Goal: Transaction & Acquisition: Purchase product/service

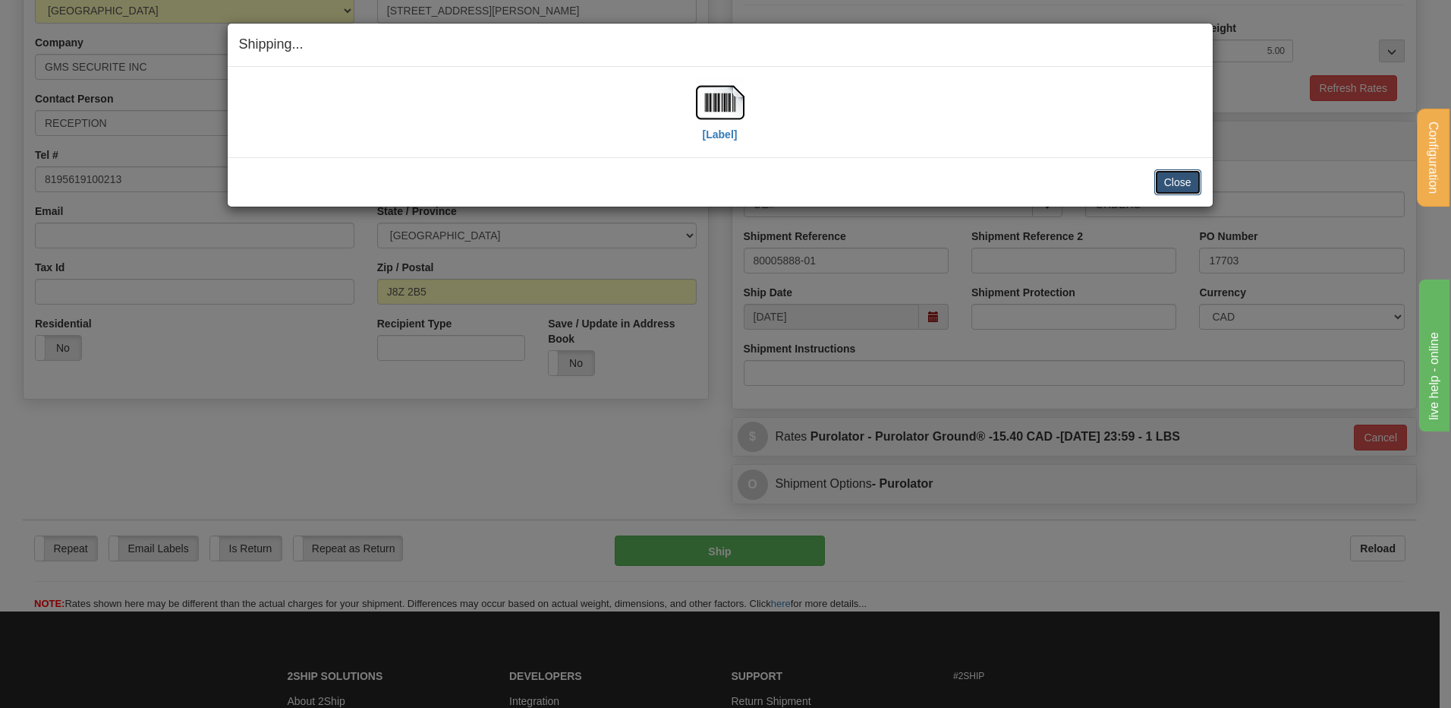
scroll to position [228, 0]
click at [1185, 175] on button "Close" at bounding box center [1178, 182] width 47 height 26
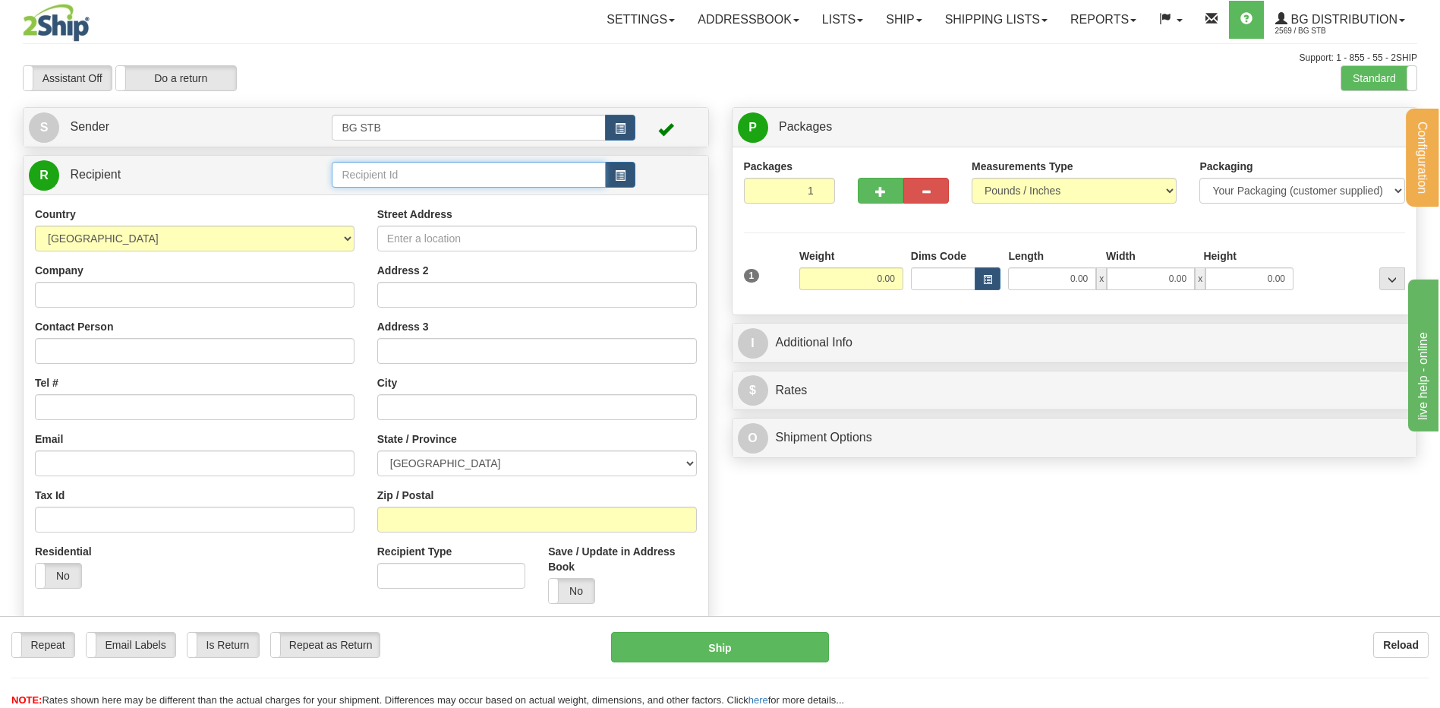
click at [446, 172] on input "text" at bounding box center [468, 175] width 273 height 26
type input "7029"
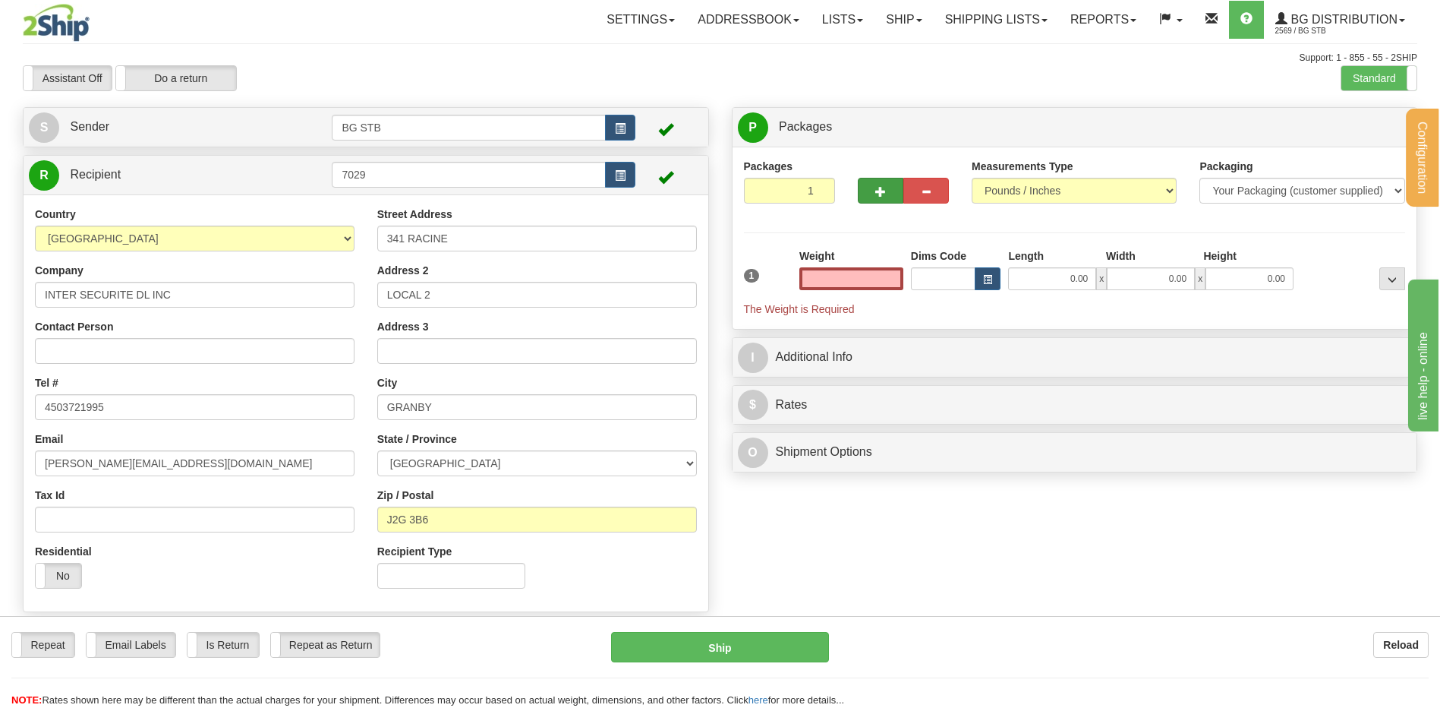
type input "0.00"
click at [880, 203] on div at bounding box center [903, 188] width 114 height 58
click at [878, 188] on span "button" at bounding box center [880, 192] width 11 height 10
type input "2"
drag, startPoint x: 1369, startPoint y: 120, endPoint x: 1265, endPoint y: 153, distance: 110.0
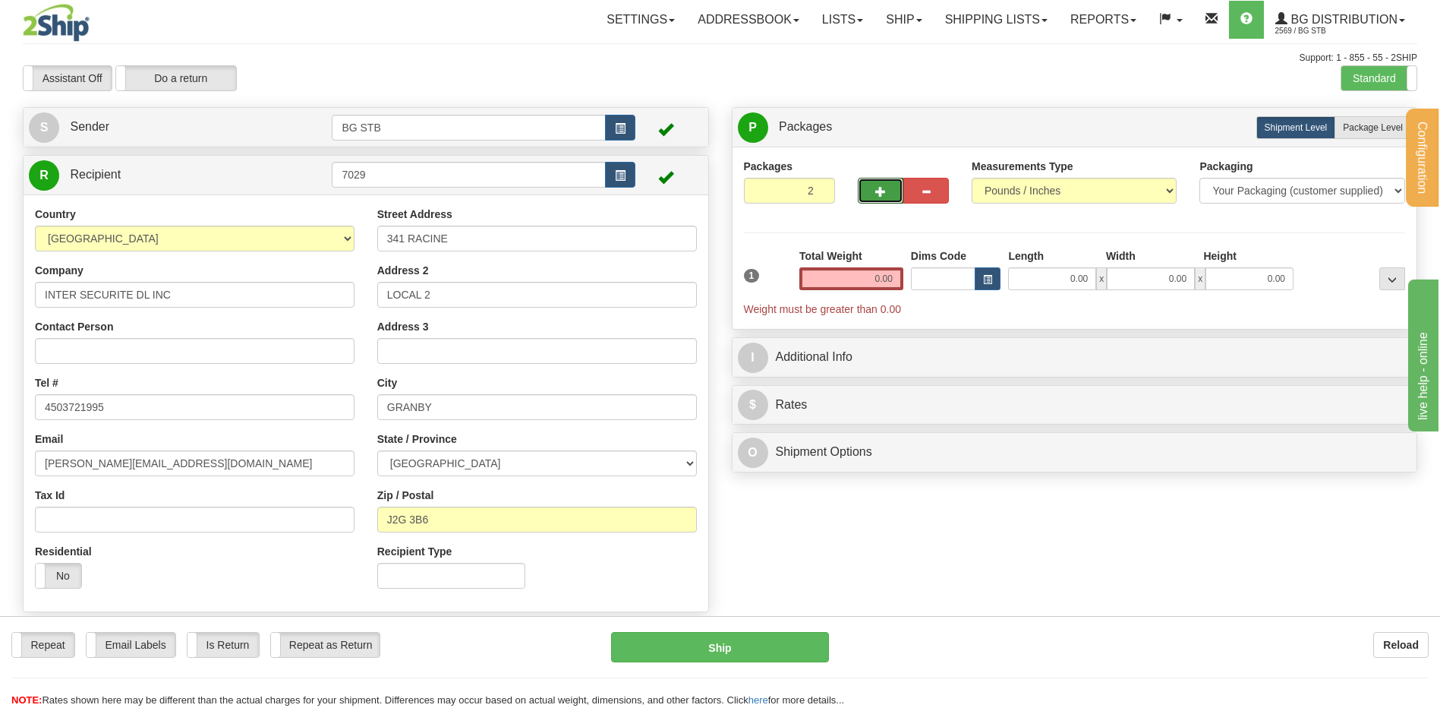
click at [1368, 121] on label "Package Level Pack.." at bounding box center [1373, 127] width 77 height 23
radio input "true"
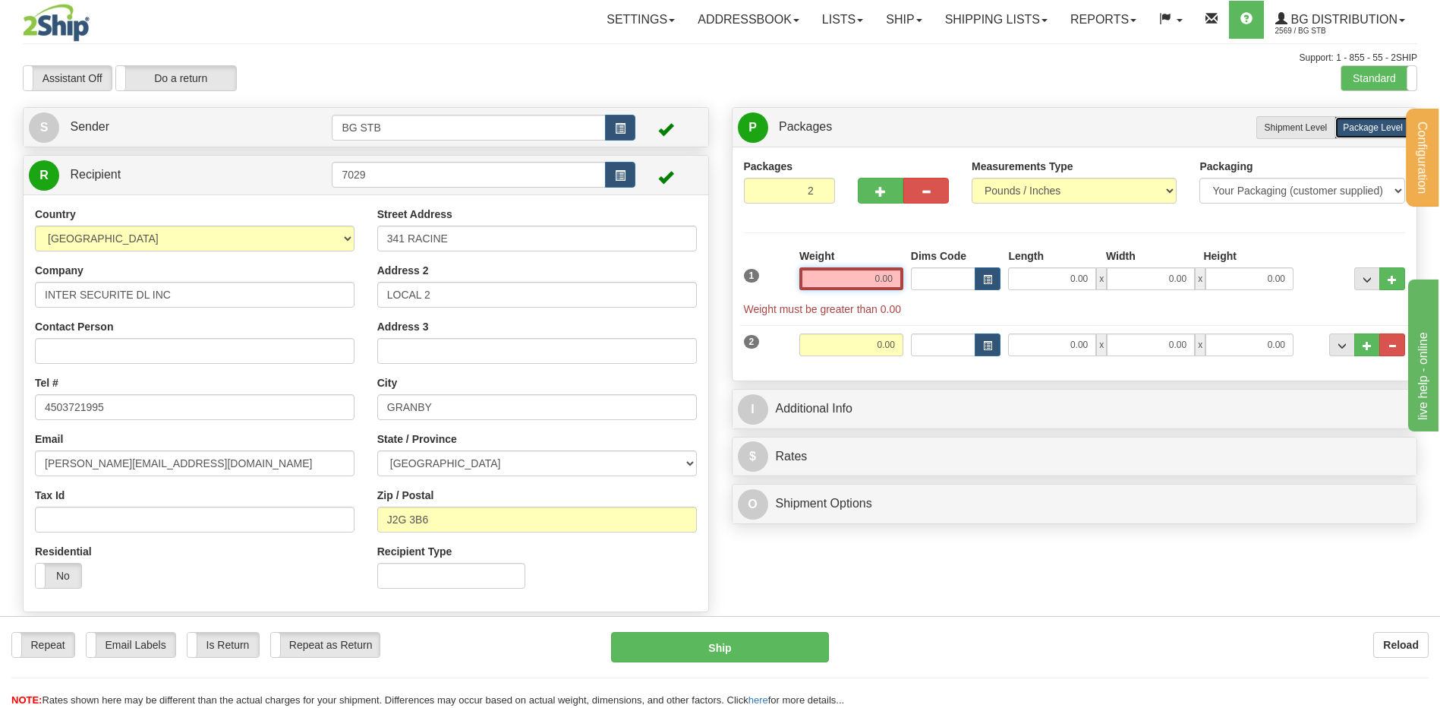
click at [831, 276] on input "0.00" at bounding box center [851, 278] width 104 height 23
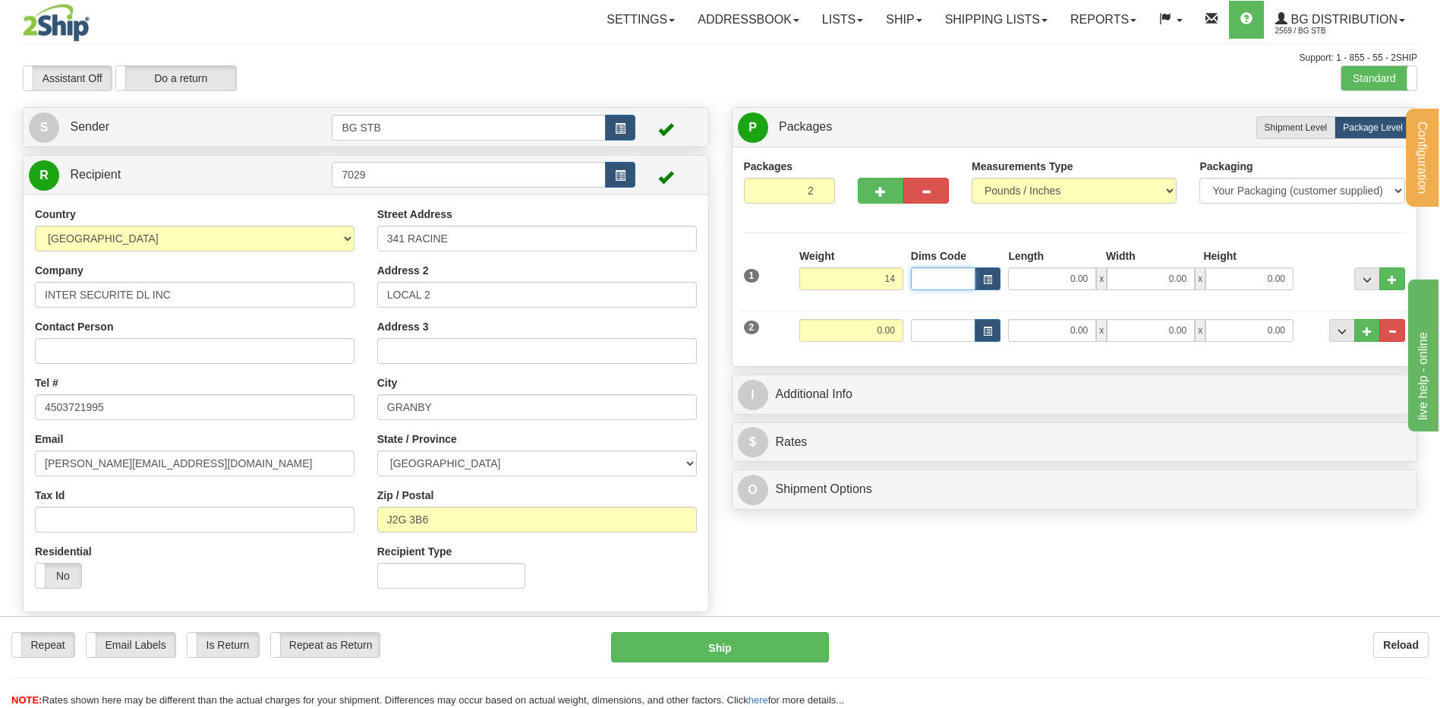
type input "14.00"
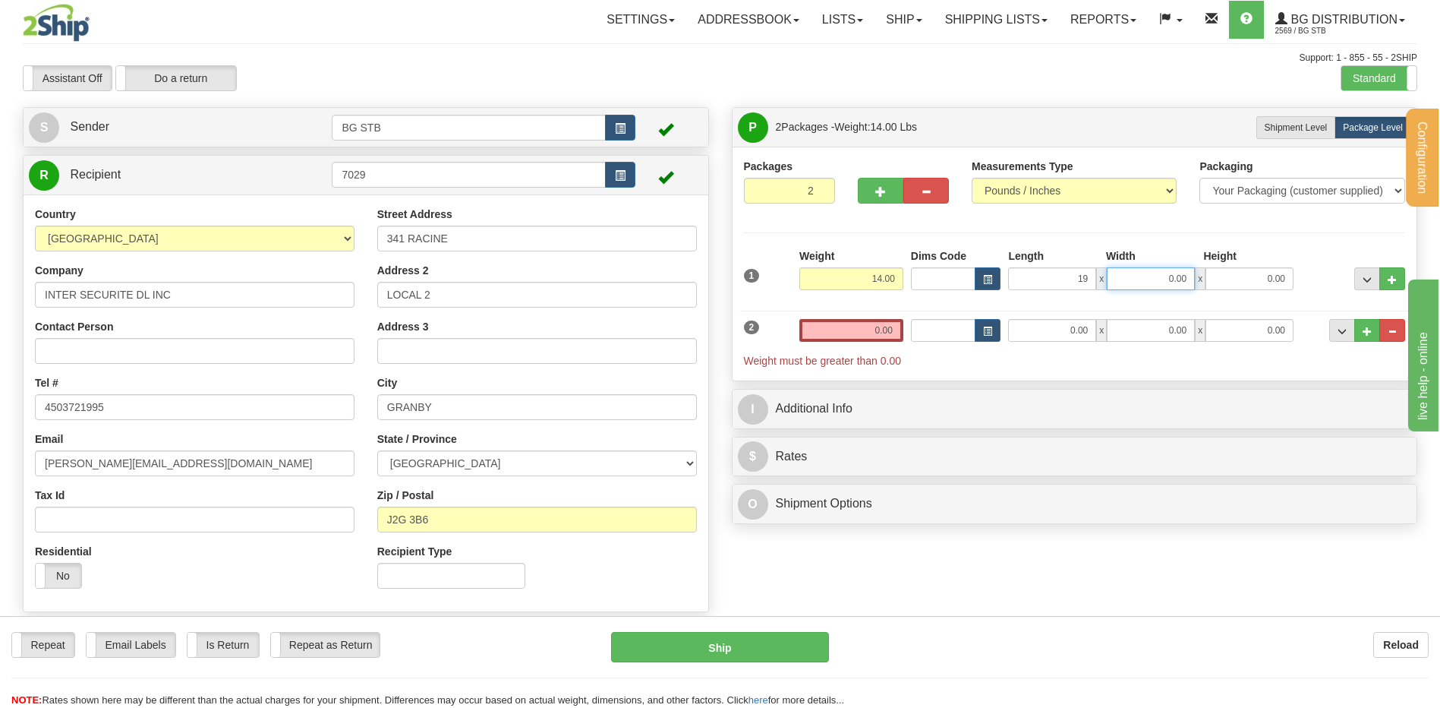
type input "19.00"
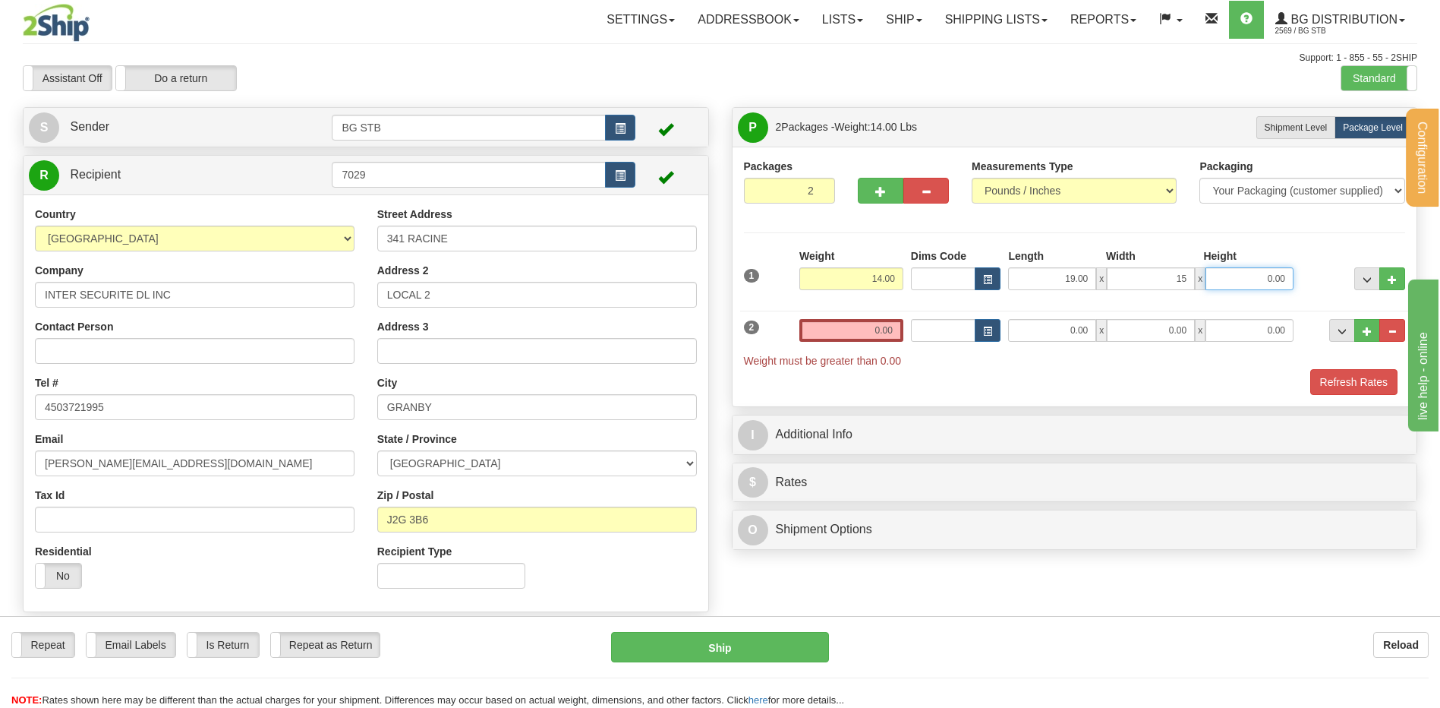
type input "15.00"
type input "5.00"
click at [816, 321] on input "0.00" at bounding box center [851, 330] width 104 height 23
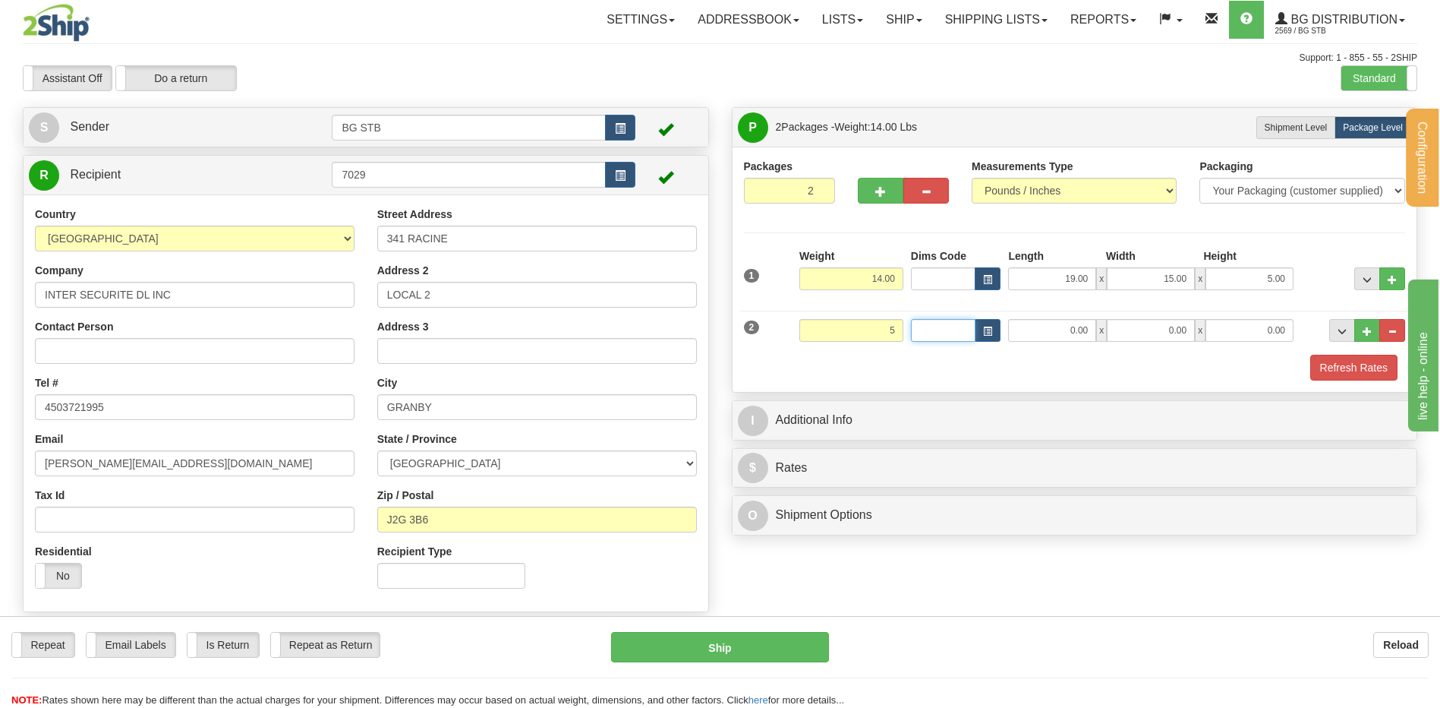
type input "5.00"
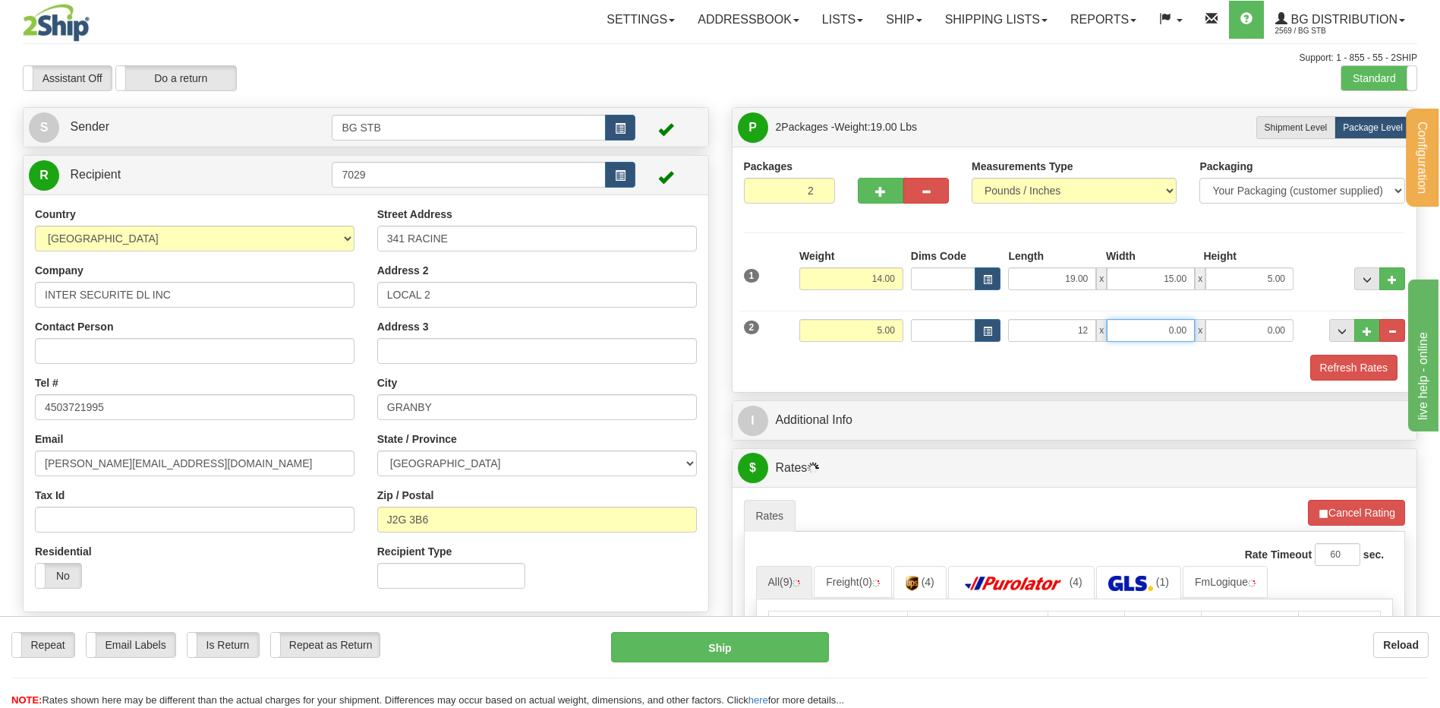
type input "12.00"
type input "8.00"
type input "6.00"
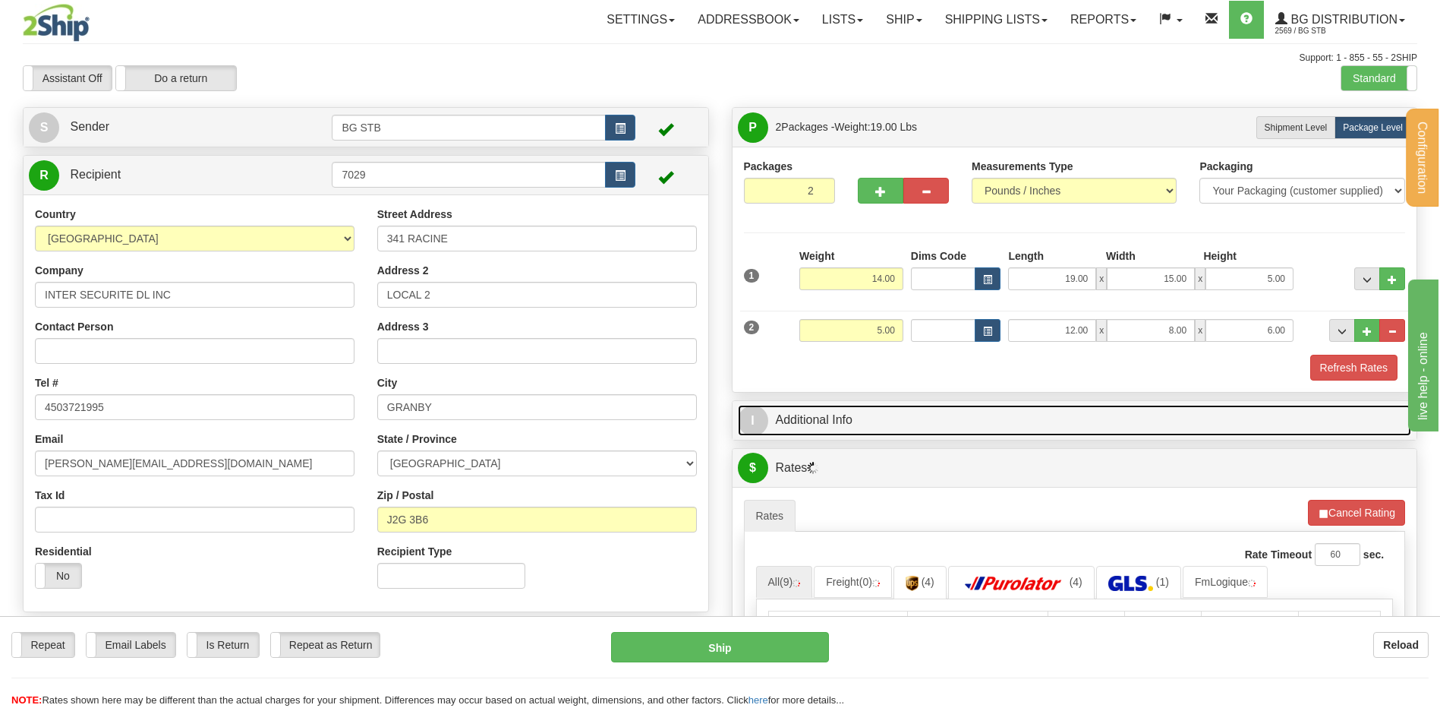
click at [819, 405] on link "I Additional Info" at bounding box center [1075, 420] width 674 height 31
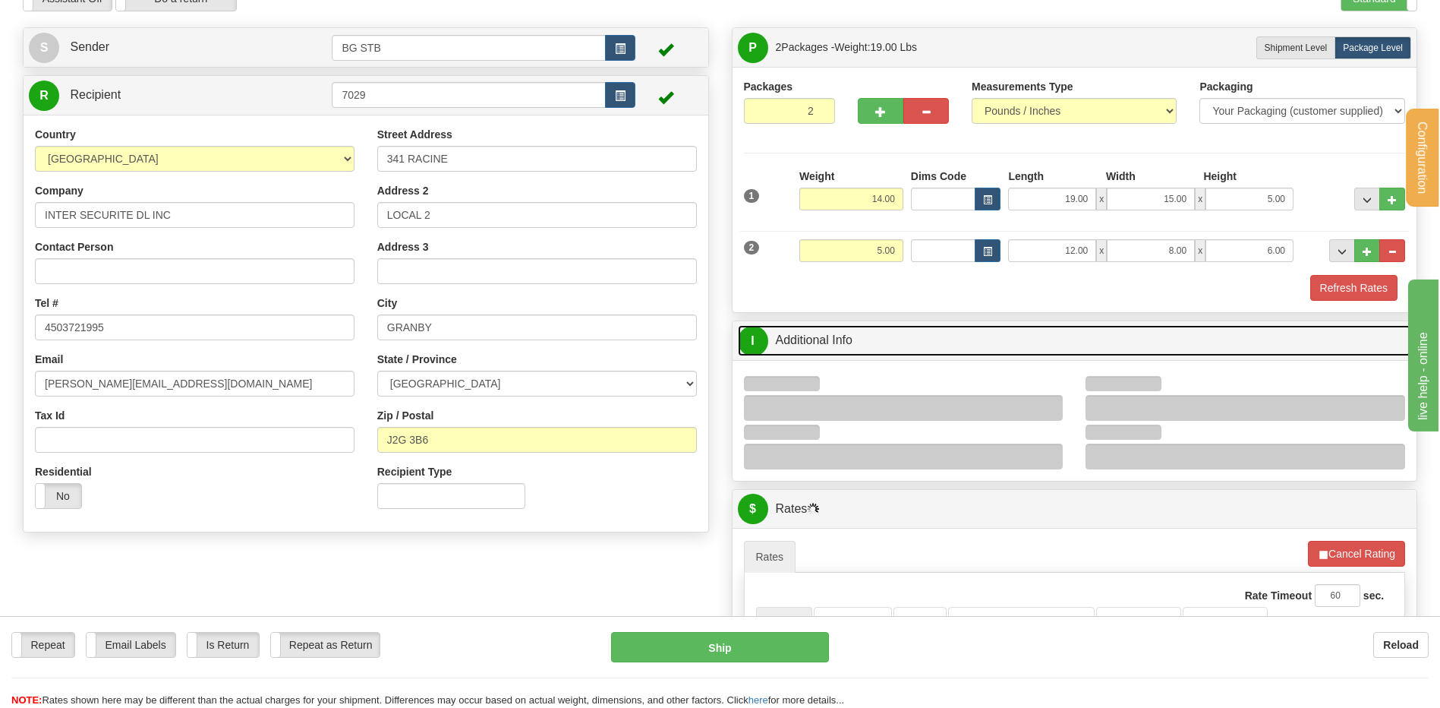
scroll to position [152, 0]
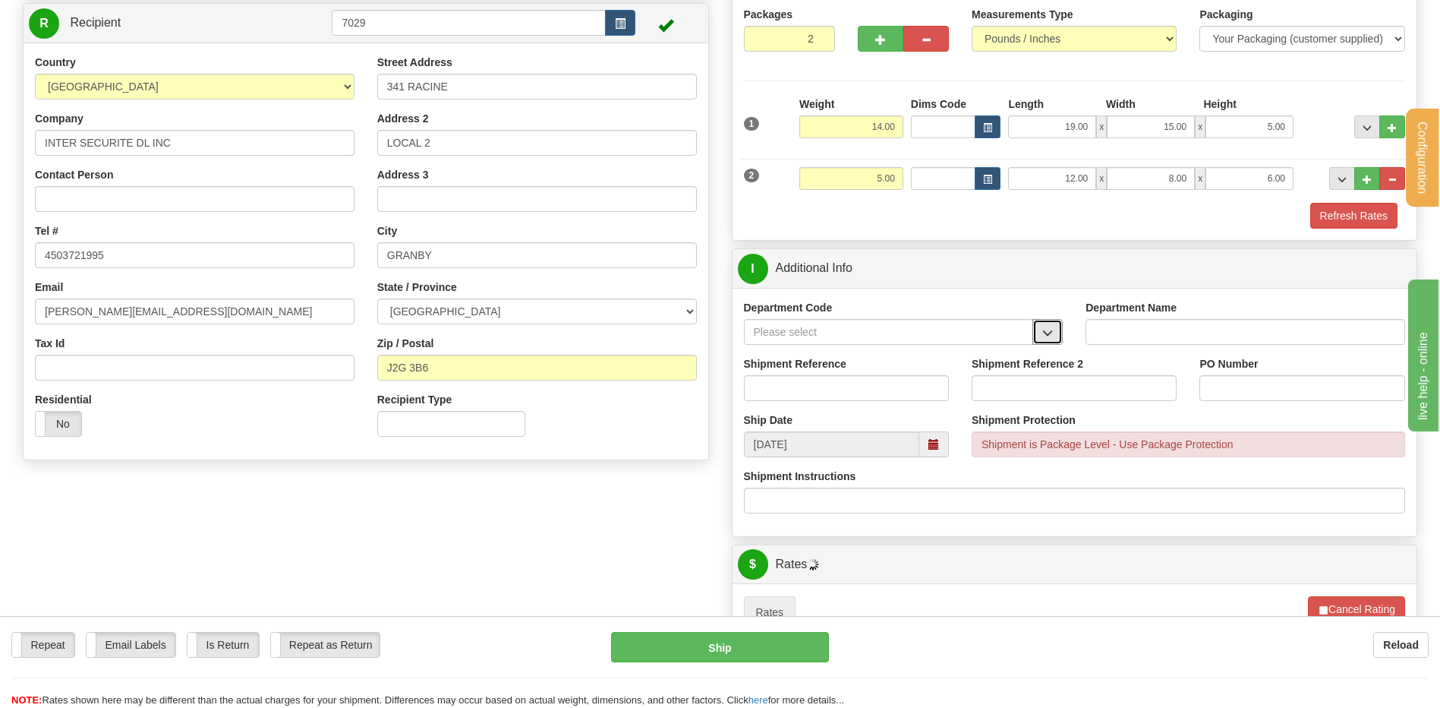
click at [1050, 333] on span "button" at bounding box center [1047, 333] width 11 height 10
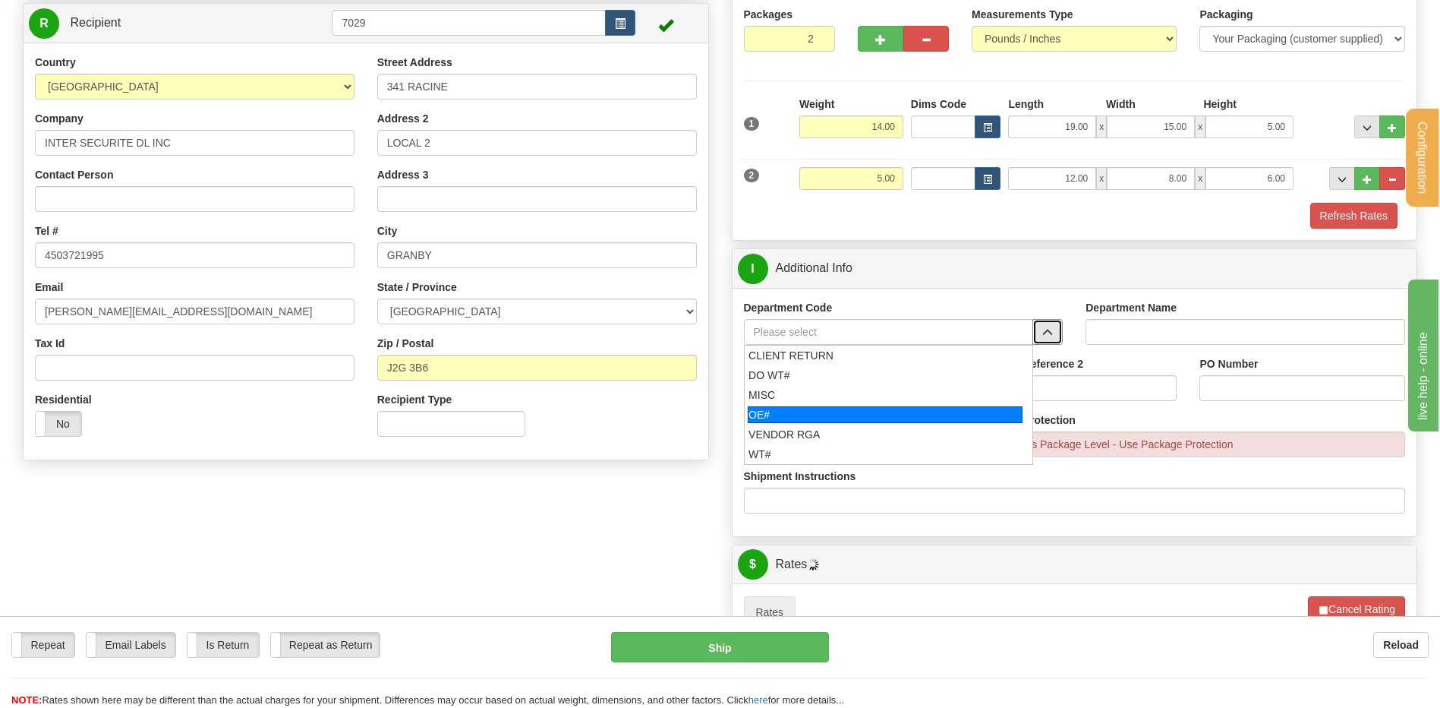
drag, startPoint x: 827, startPoint y: 418, endPoint x: 825, endPoint y: 402, distance: 16.0
click at [827, 417] on div "OE#" at bounding box center [885, 414] width 275 height 17
type input "OE#"
type input "ORDERS"
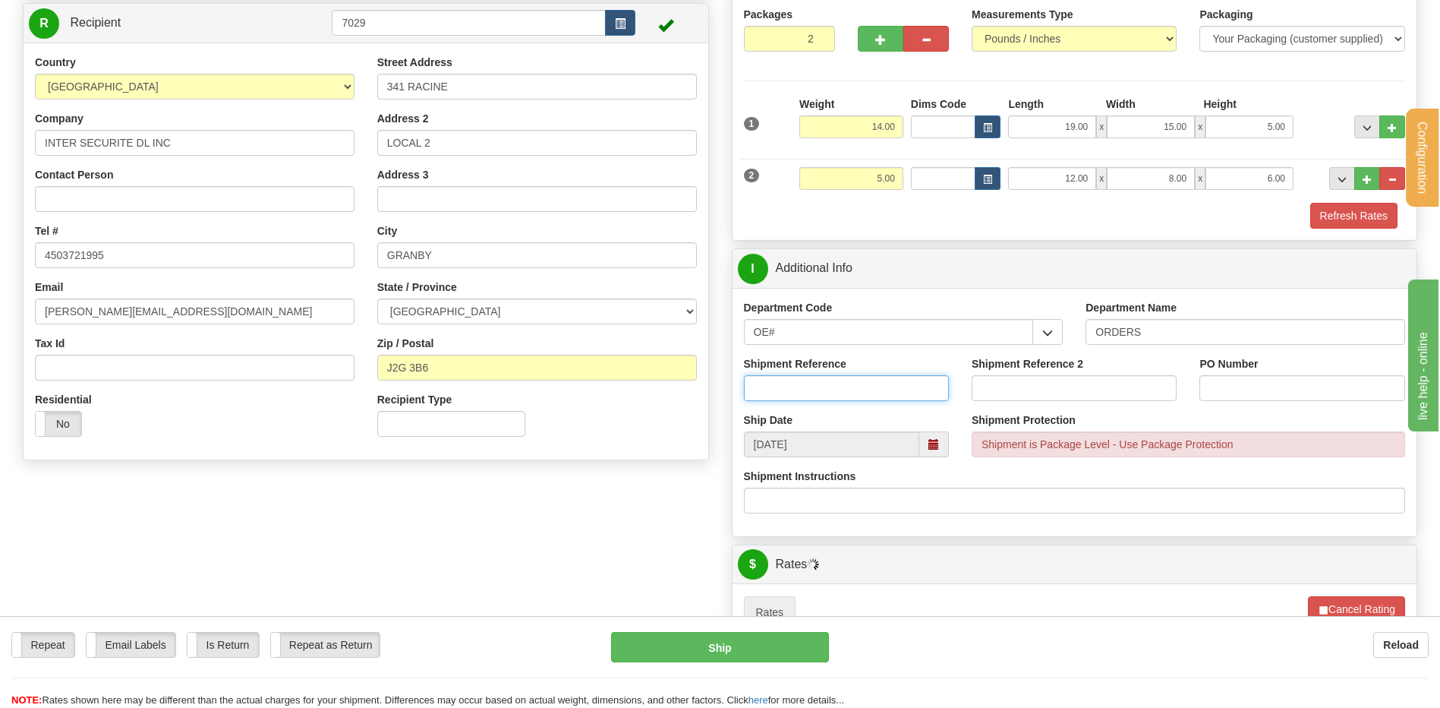
click at [827, 389] on input "Shipment Reference" at bounding box center [846, 388] width 205 height 26
type input "80005899-00 / -01 / -02"
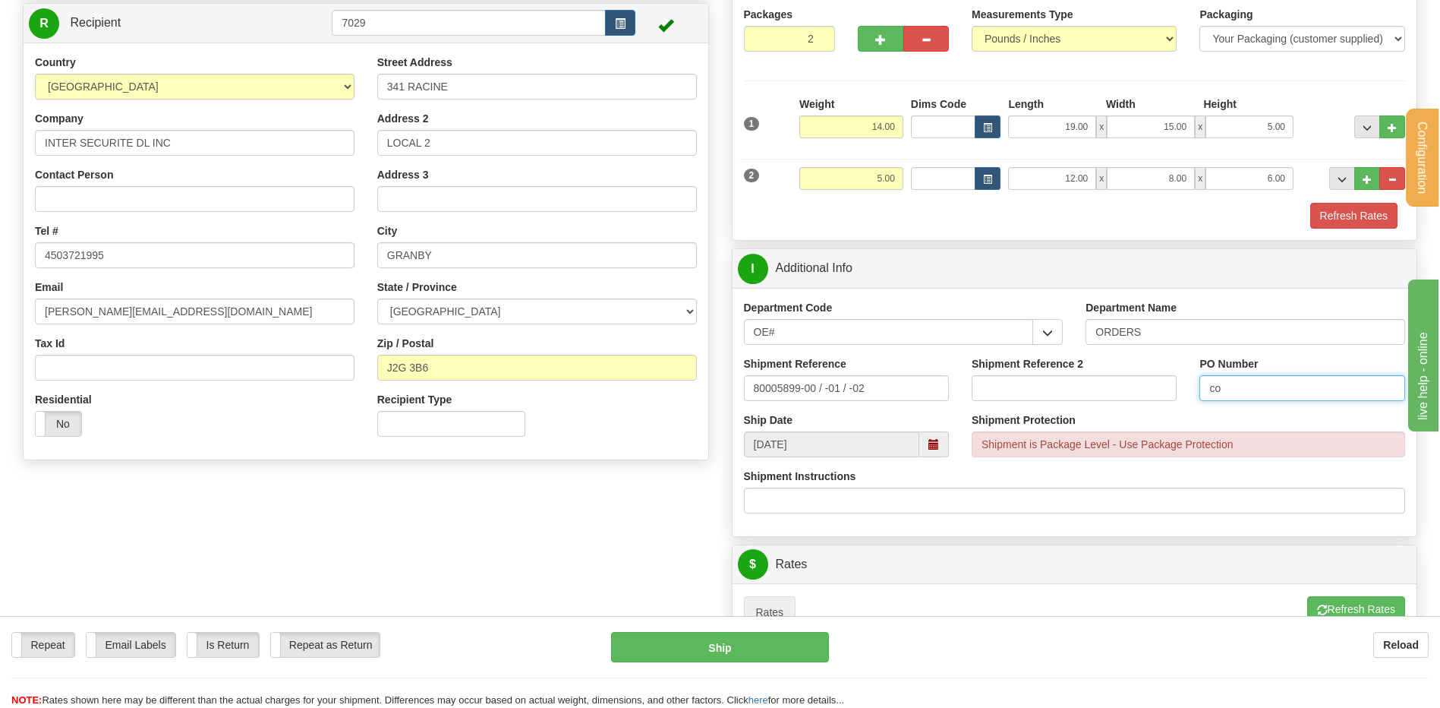
type input "c"
type input "COMPLEXE360"
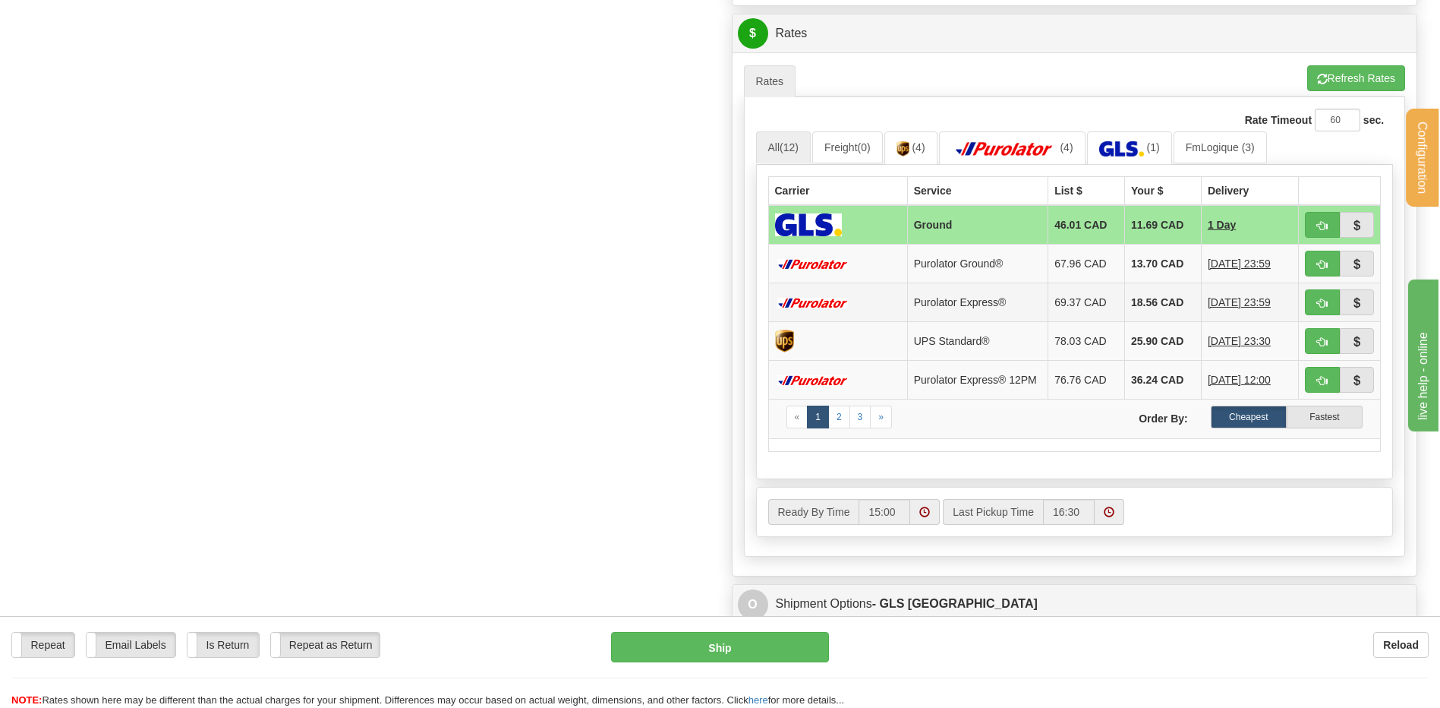
scroll to position [683, 0]
click at [1326, 261] on span "button" at bounding box center [1322, 264] width 11 height 10
type input "260"
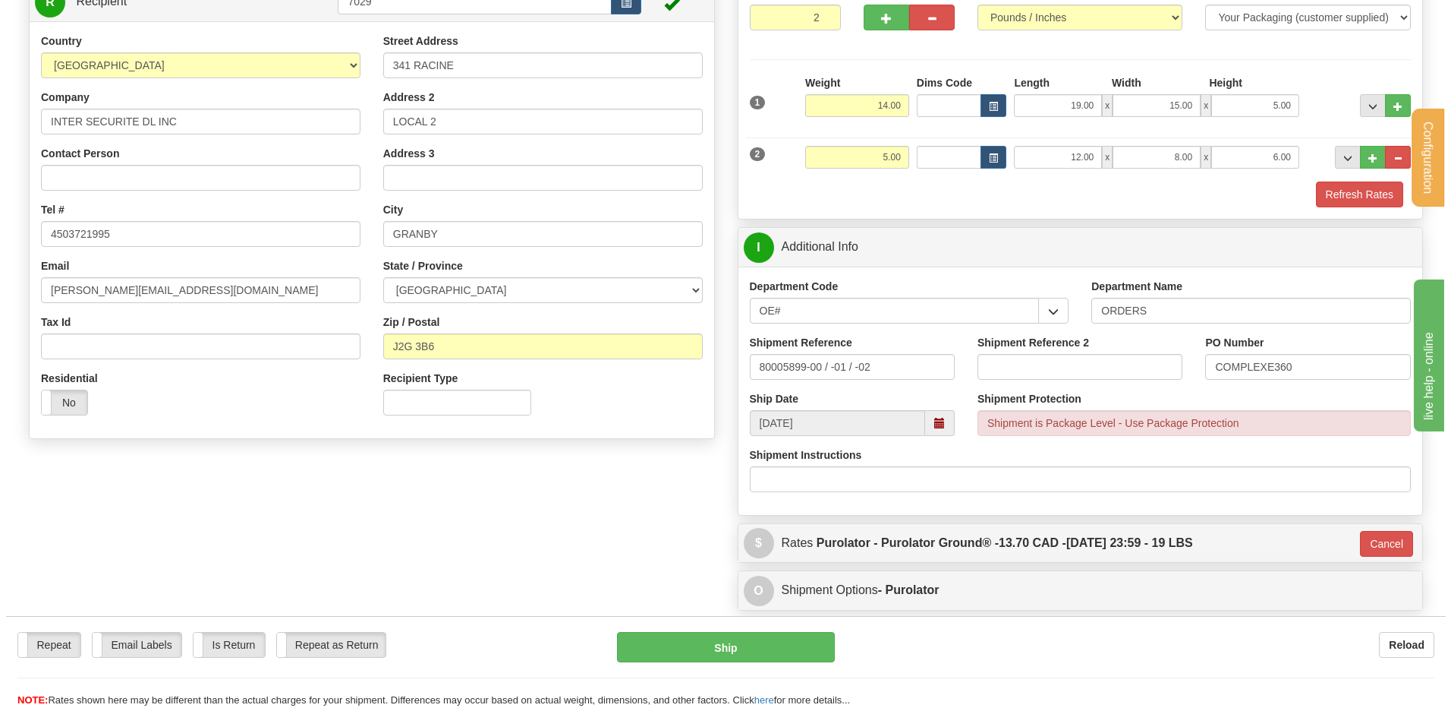
scroll to position [311, 0]
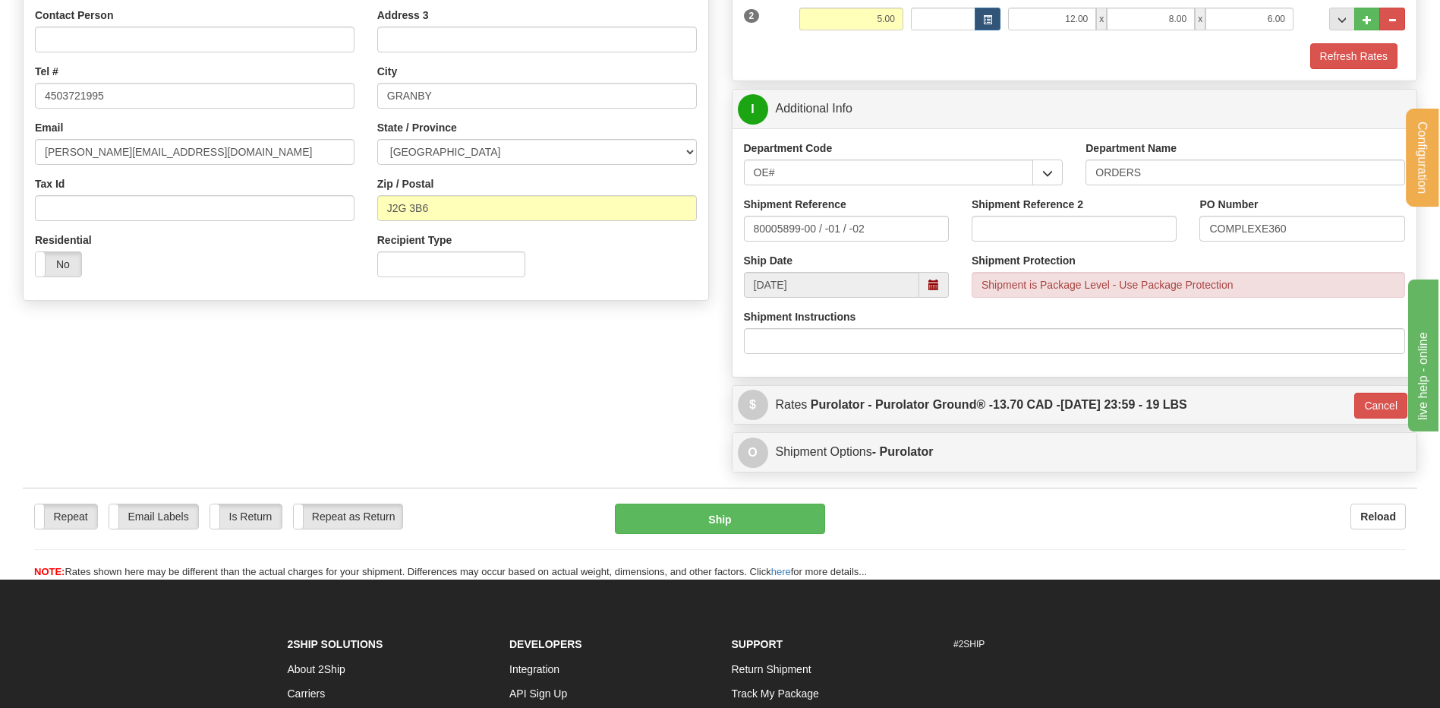
click at [766, 501] on div "Repeat Repeat Email Labels Email Labels Edit Is Return Is Return Repeat as Retu…" at bounding box center [720, 533] width 1395 height 92
click at [769, 514] on button "Ship" at bounding box center [720, 518] width 210 height 30
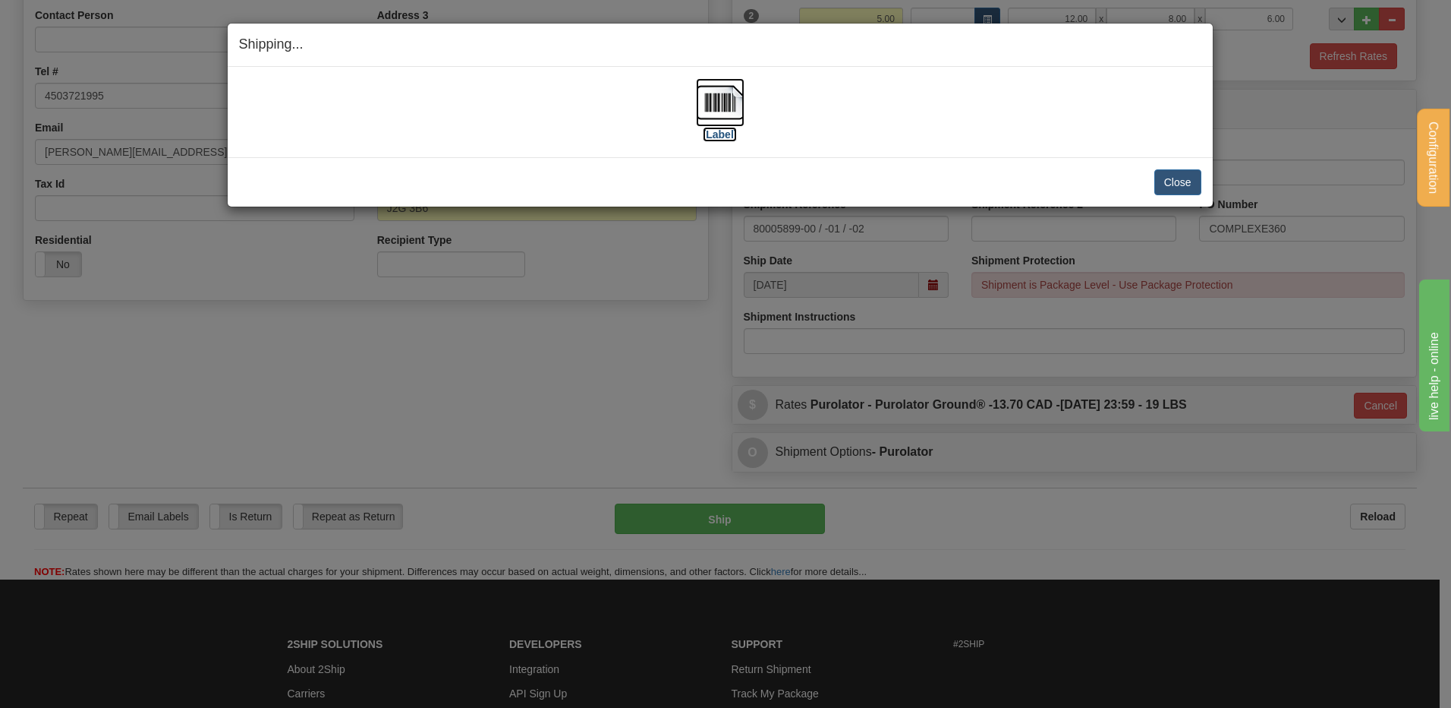
click at [739, 100] on img at bounding box center [720, 102] width 49 height 49
click at [1152, 184] on div "Close Cancel" at bounding box center [720, 182] width 963 height 26
click at [1168, 175] on button "Close" at bounding box center [1178, 182] width 47 height 26
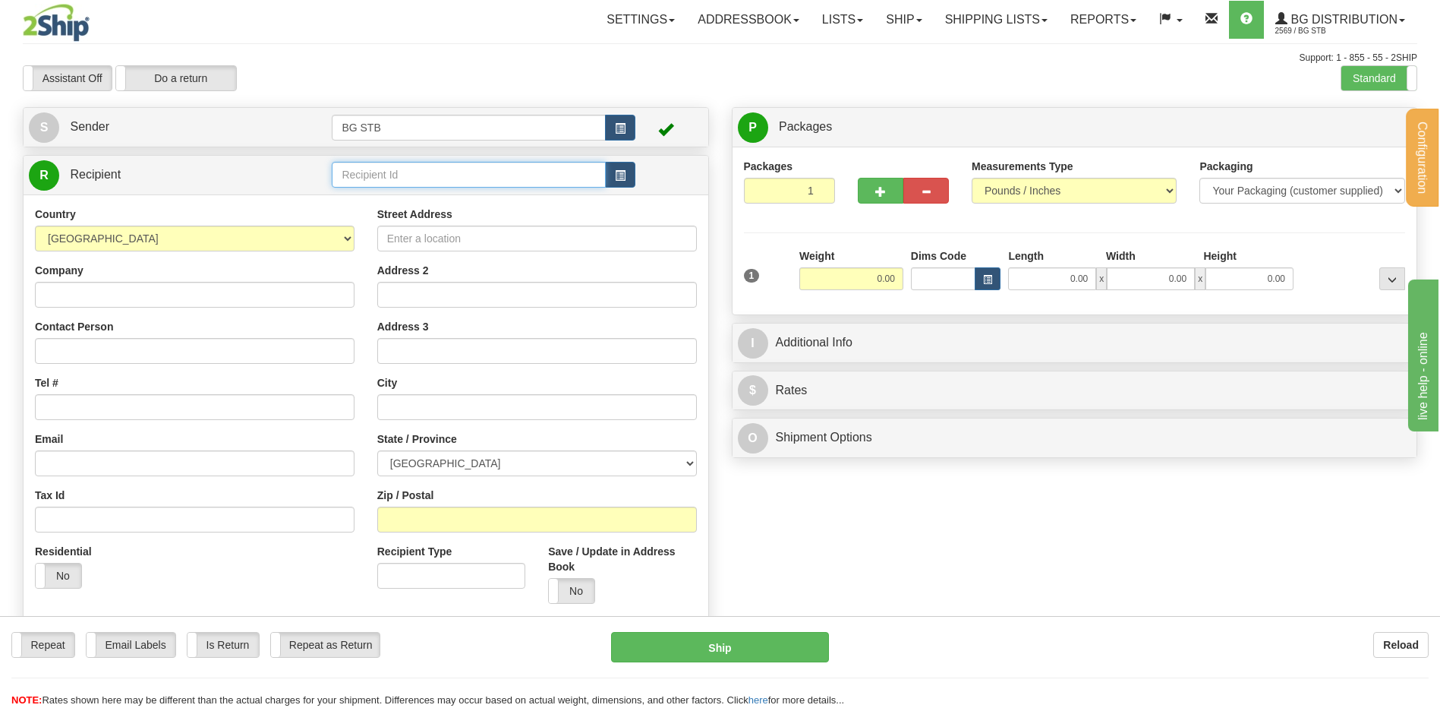
click at [361, 175] on div "Configuration My Configuration Panel Close Configure My Carriers" at bounding box center [720, 356] width 1440 height 712
type input "4075"
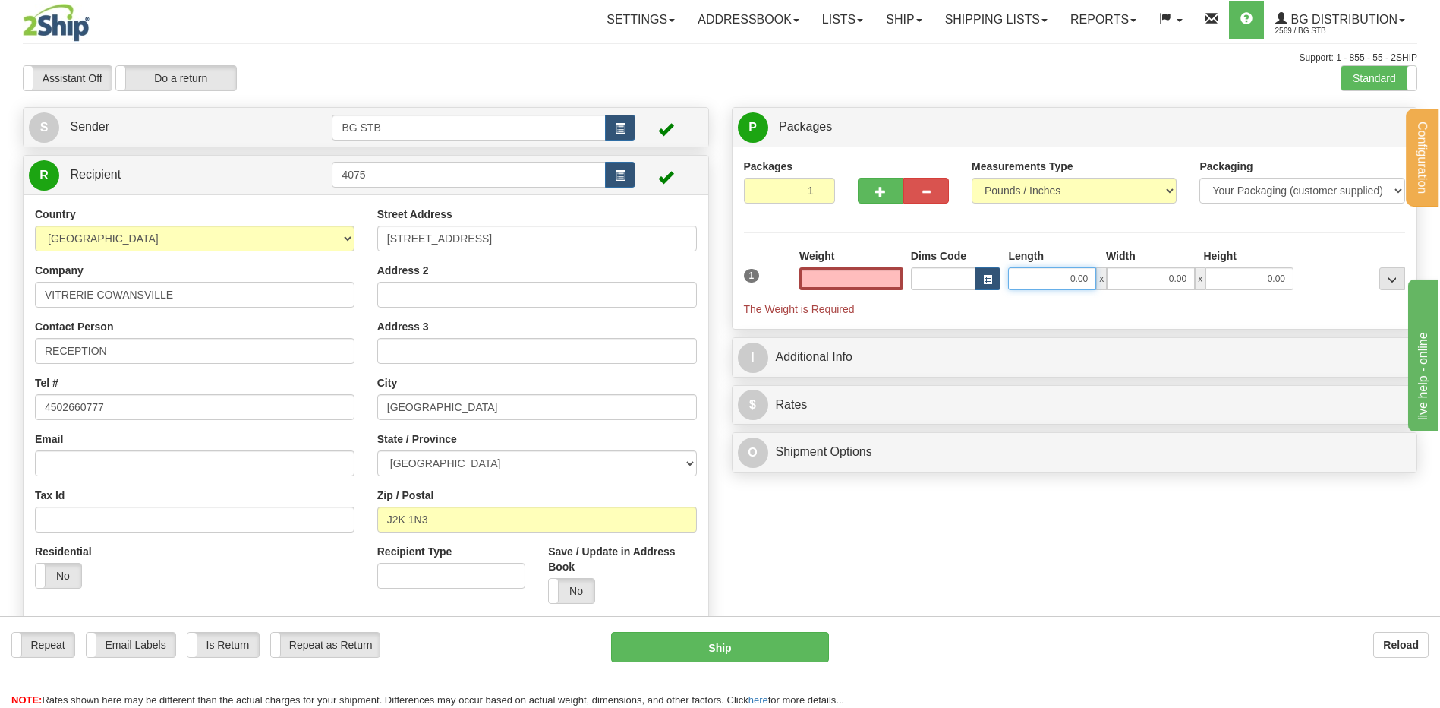
type input "0.00"
click at [1065, 279] on input "0.00" at bounding box center [1052, 278] width 88 height 23
type input "0.00"
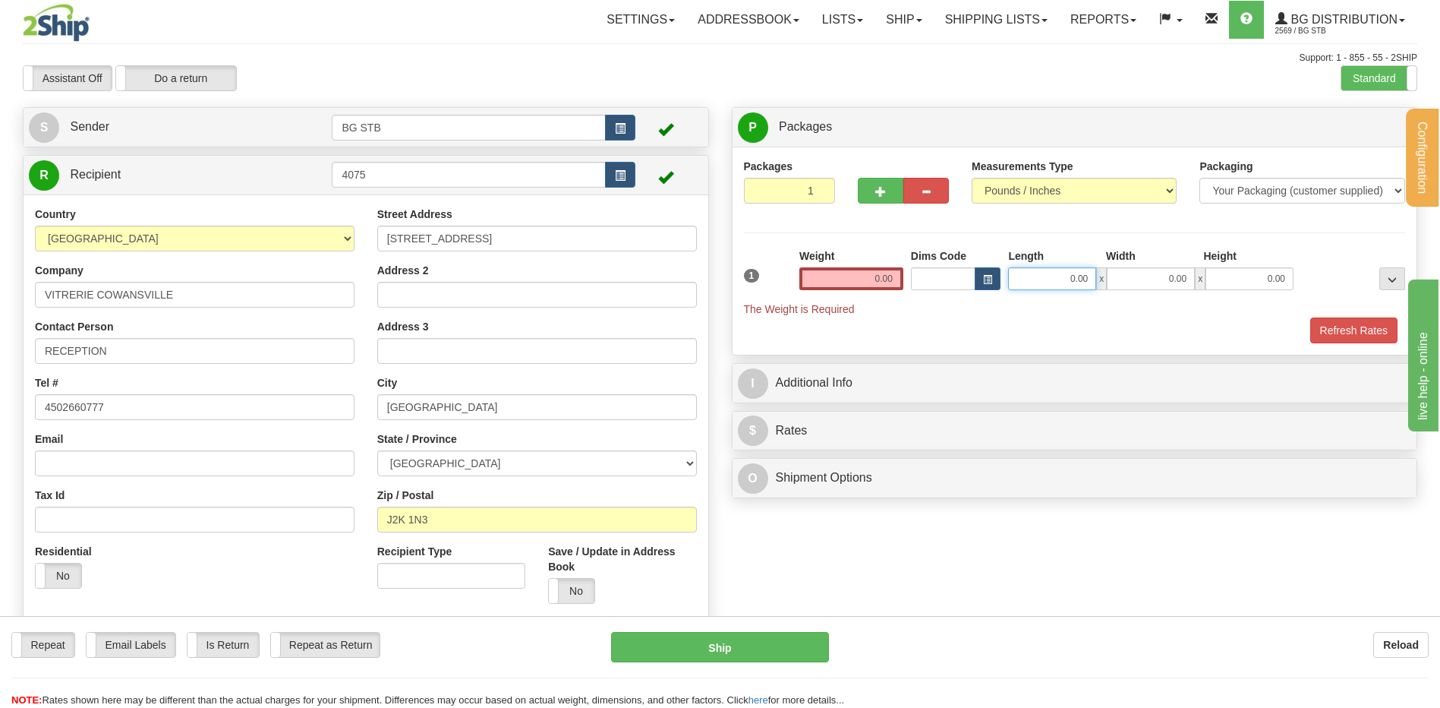
click at [1065, 279] on input "0.00" at bounding box center [1052, 278] width 88 height 23
type input "6"
drag, startPoint x: 1050, startPoint y: 270, endPoint x: 1226, endPoint y: 267, distance: 176.1
click at [1215, 269] on div "3648.00 x 0.00 x 0.00" at bounding box center [1150, 278] width 285 height 23
type input "36.00"
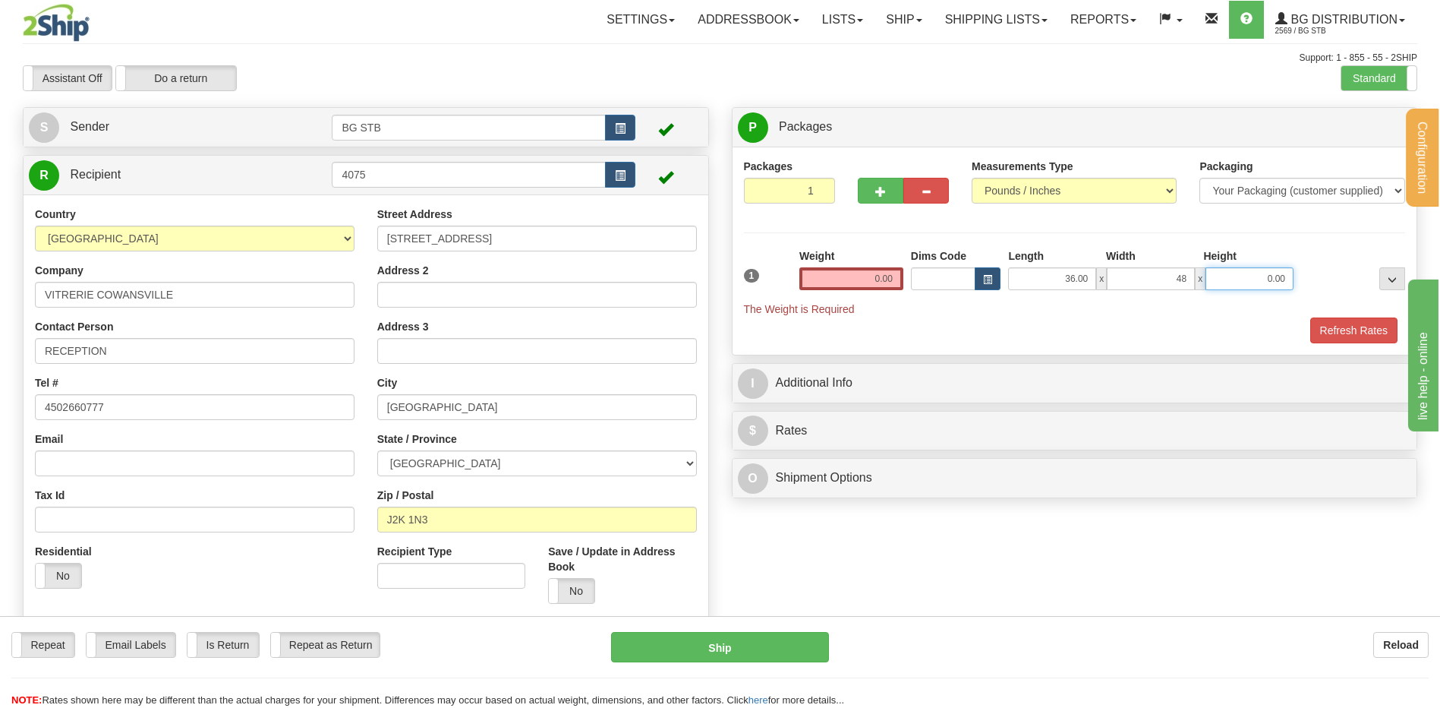
type input "48.00"
click at [882, 178] on button "button" at bounding box center [881, 191] width 46 height 26
type input "2"
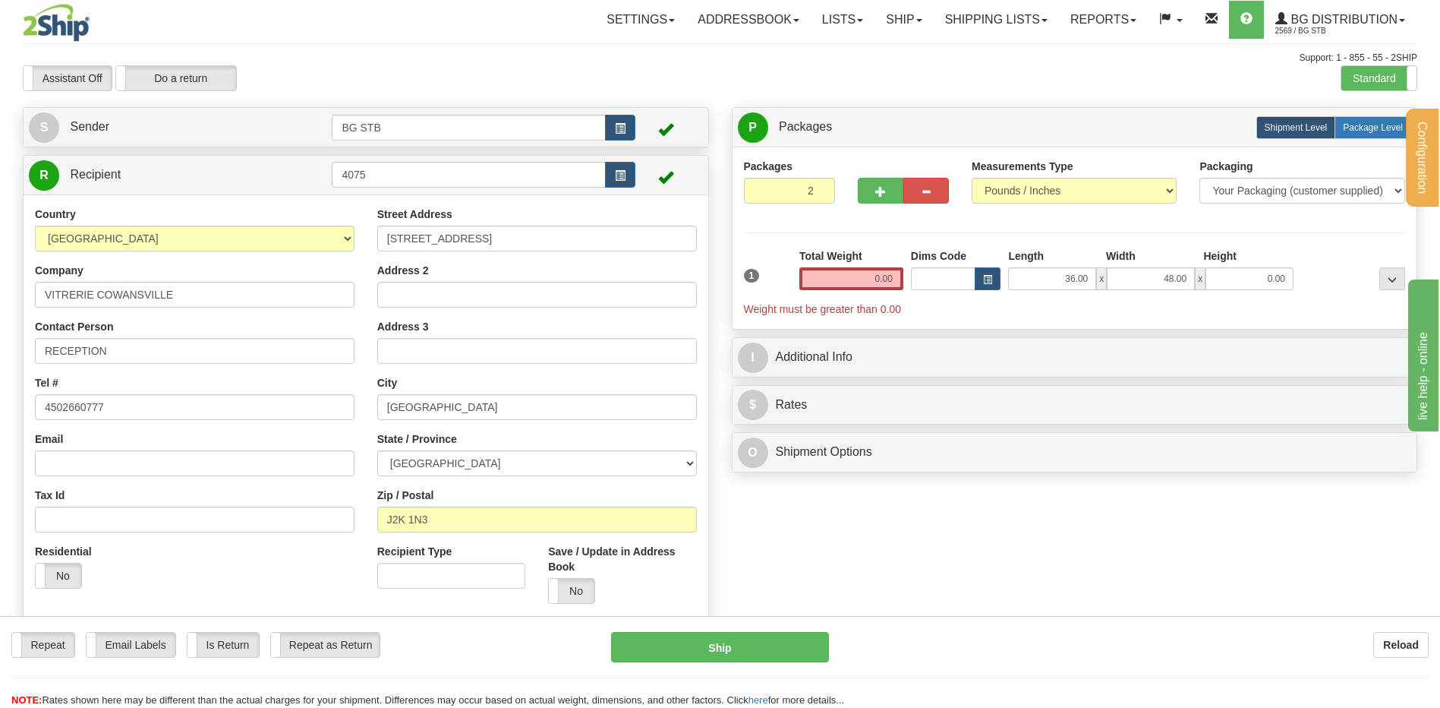
click at [1357, 126] on span "Package Level" at bounding box center [1373, 127] width 60 height 11
radio input "true"
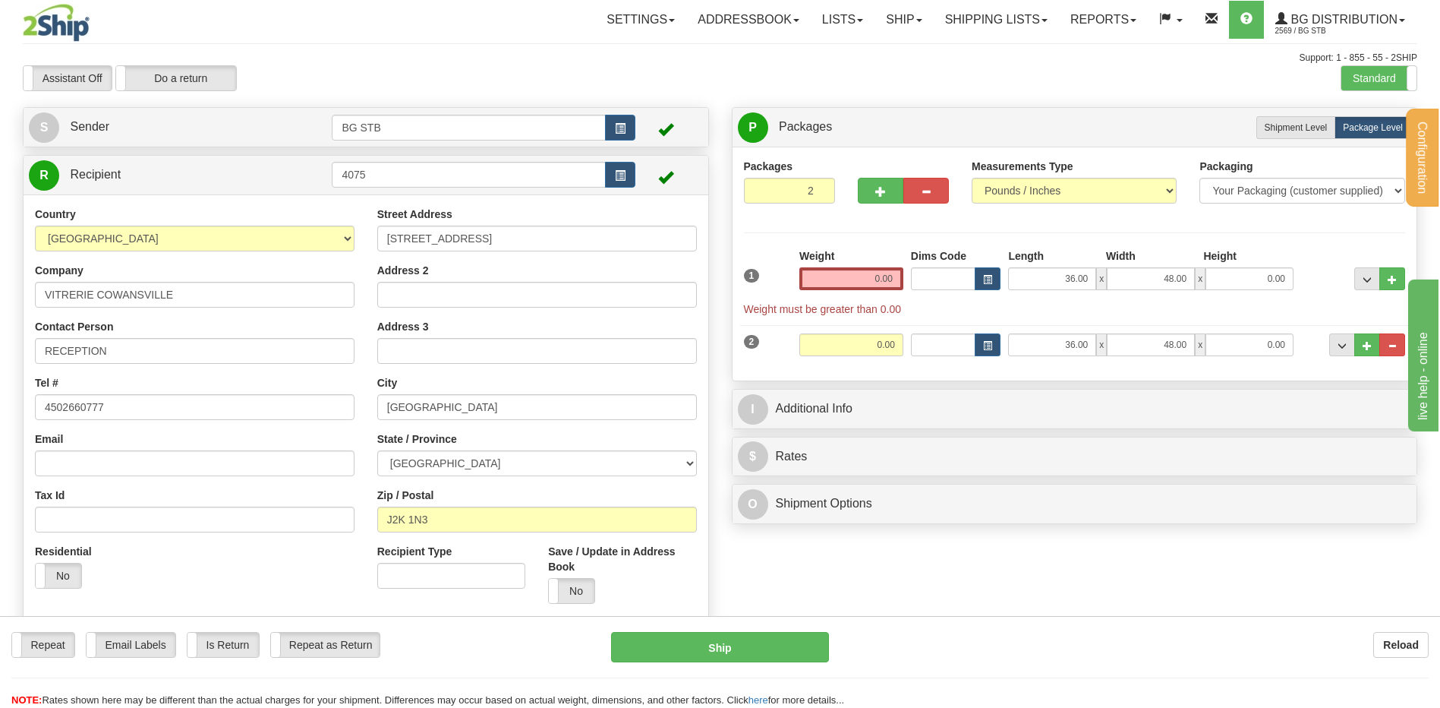
click at [829, 292] on div "Weight 0.00" at bounding box center [852, 274] width 112 height 53
click at [829, 288] on input "0.00" at bounding box center [851, 278] width 104 height 23
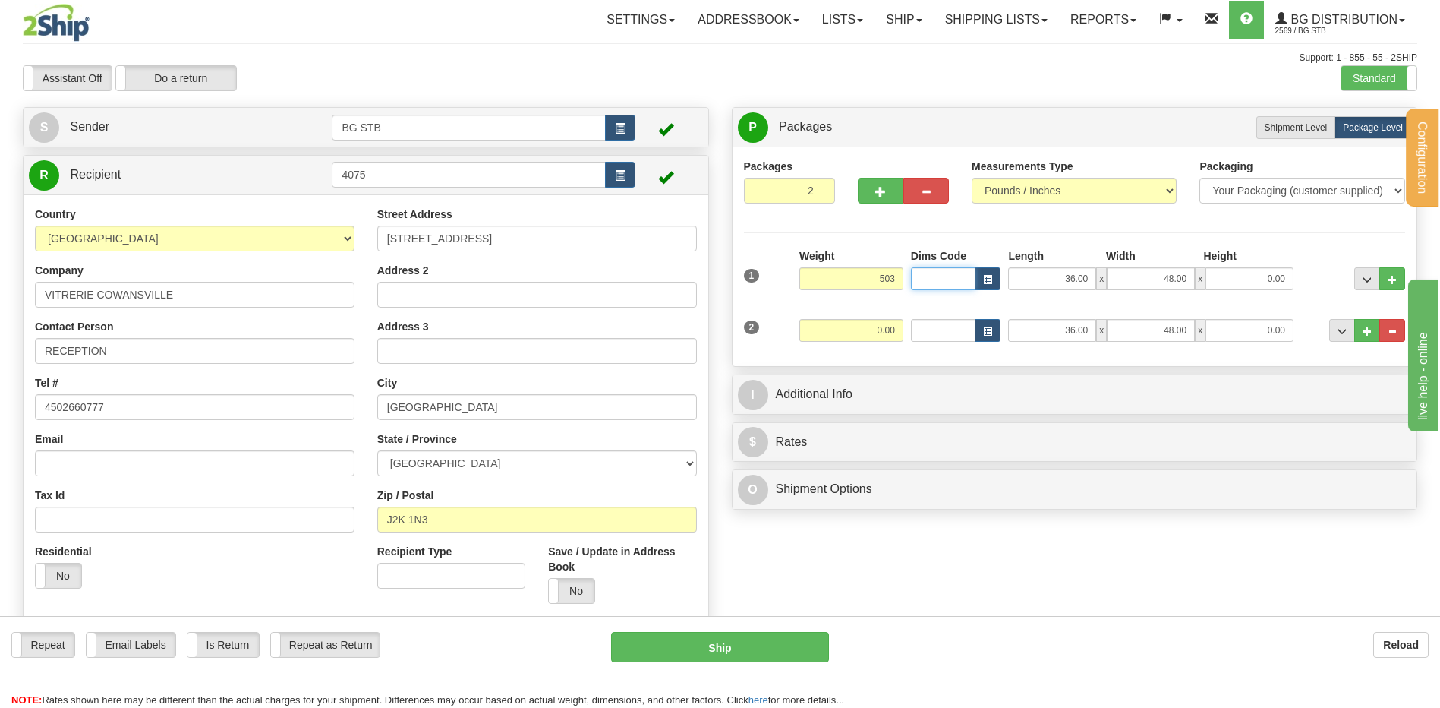
type input "503.00"
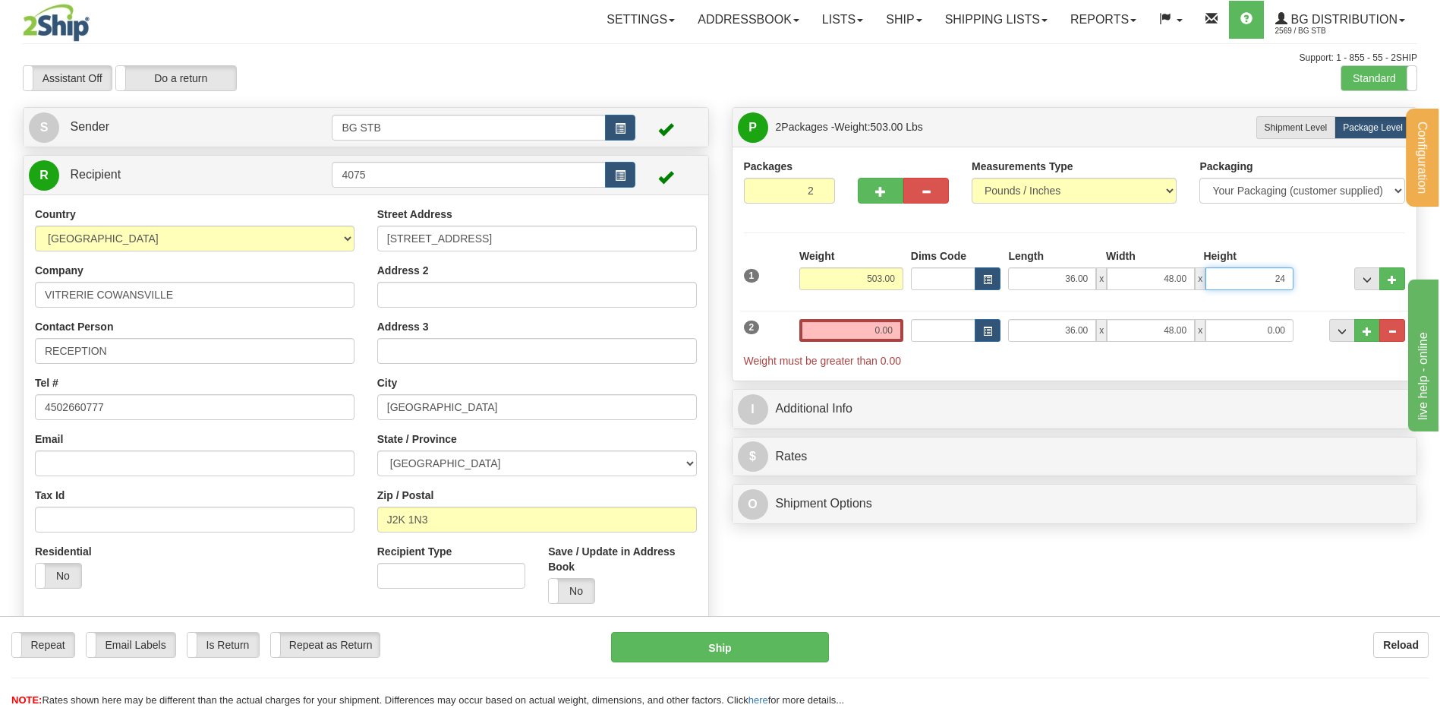
type input "24.00"
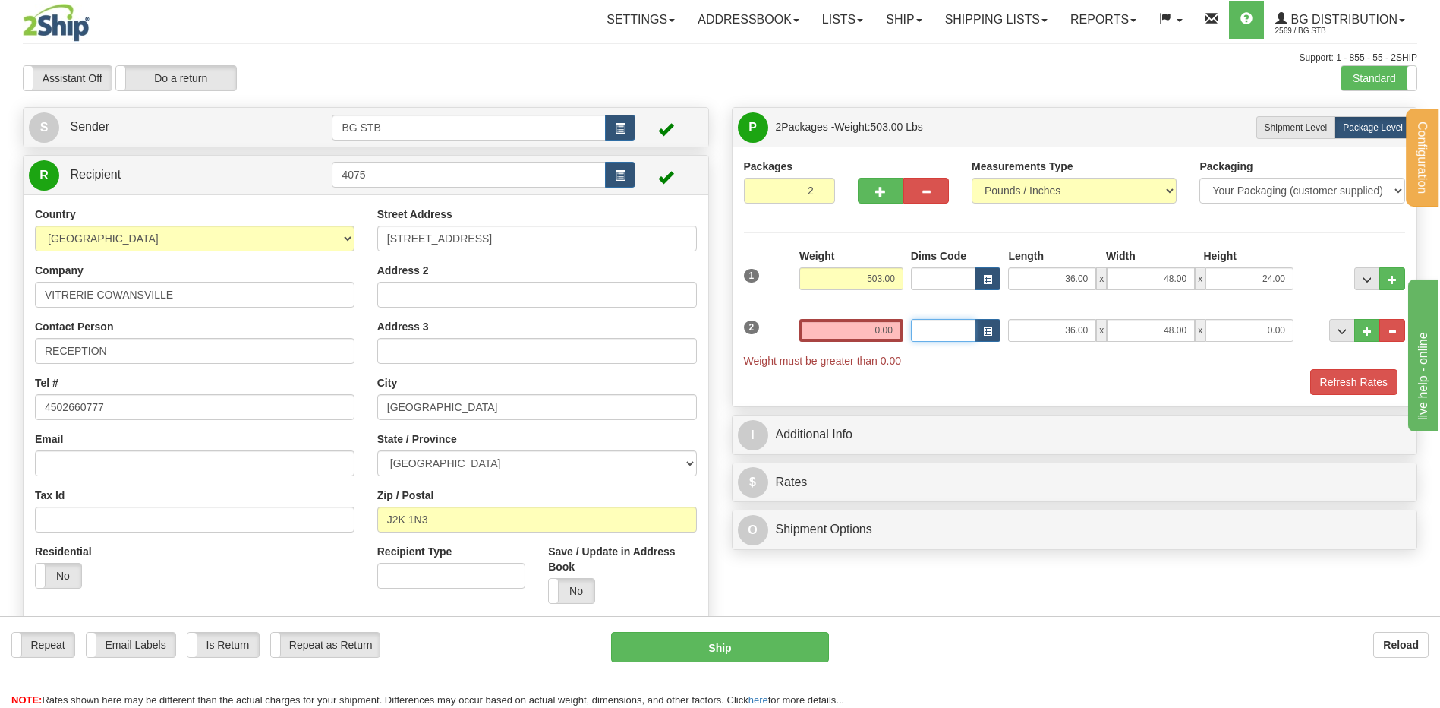
click at [928, 339] on input "Dims Code" at bounding box center [943, 330] width 65 height 23
click at [859, 333] on input "0.00" at bounding box center [851, 330] width 104 height 23
type input "35.00"
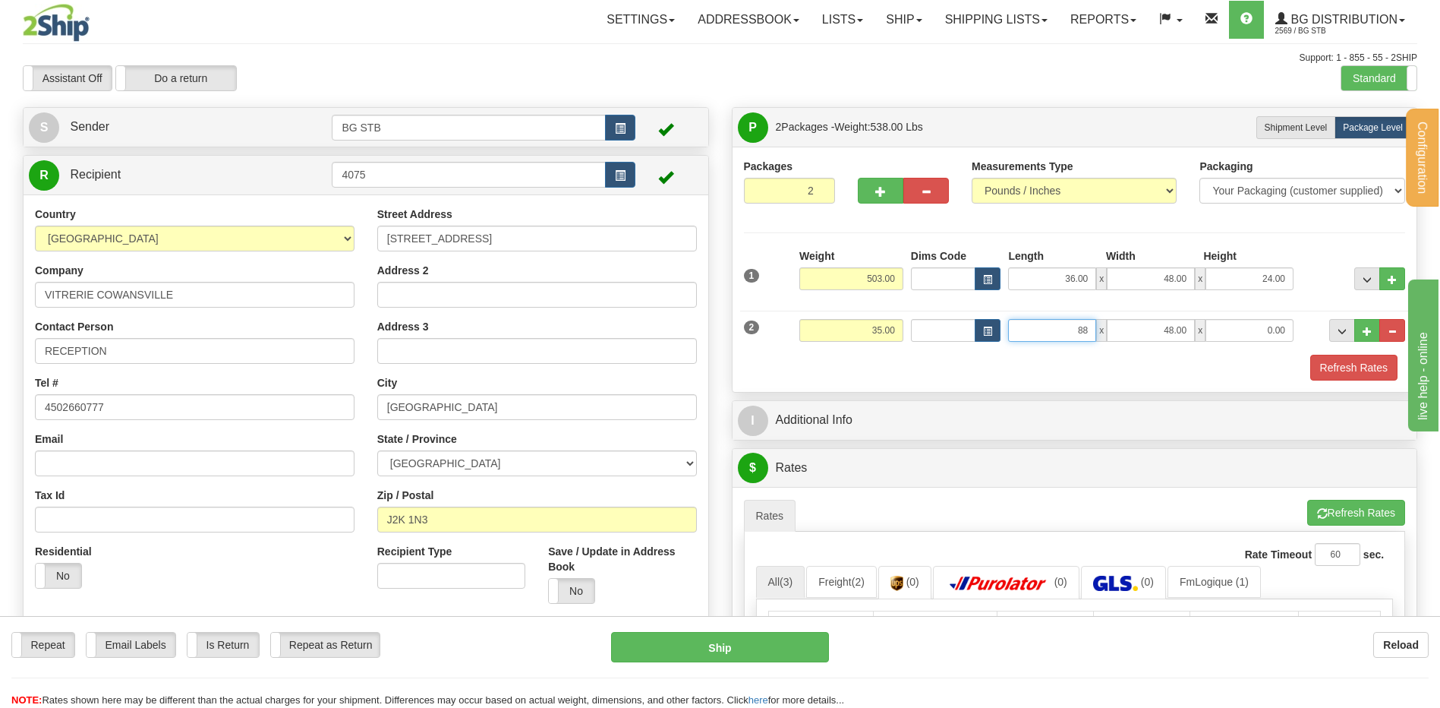
type input "88.00"
type input "5.00"
type input "3.00"
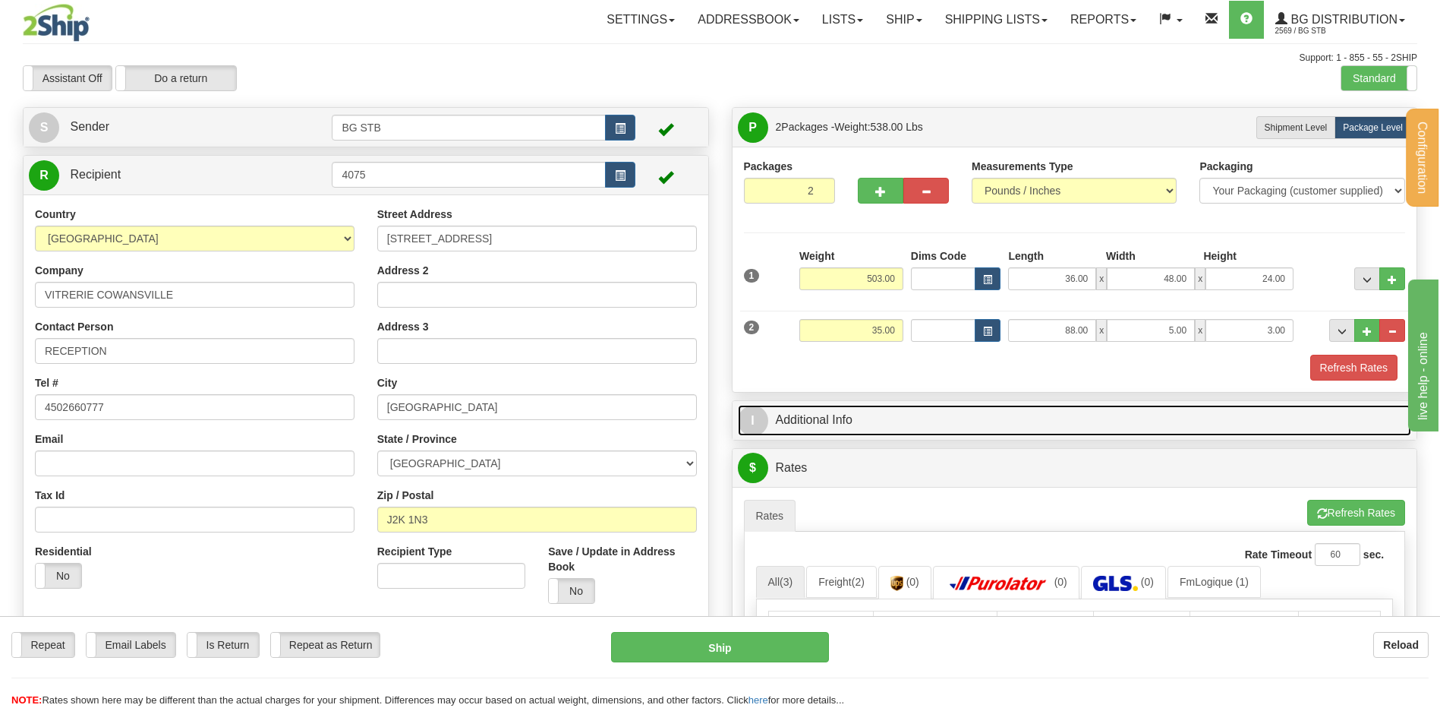
drag, startPoint x: 884, startPoint y: 429, endPoint x: 868, endPoint y: 412, distance: 23.1
click at [884, 428] on link "I Additional Info" at bounding box center [1075, 420] width 674 height 31
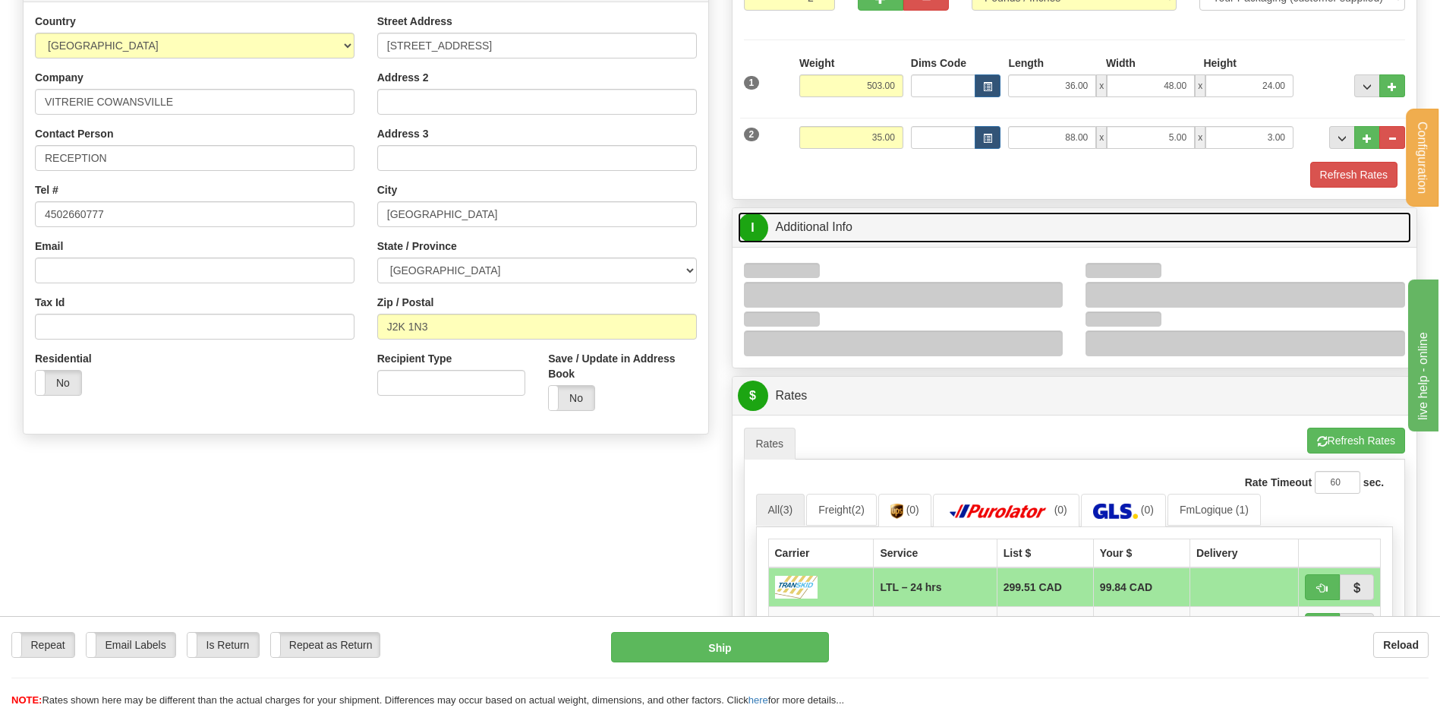
scroll to position [228, 0]
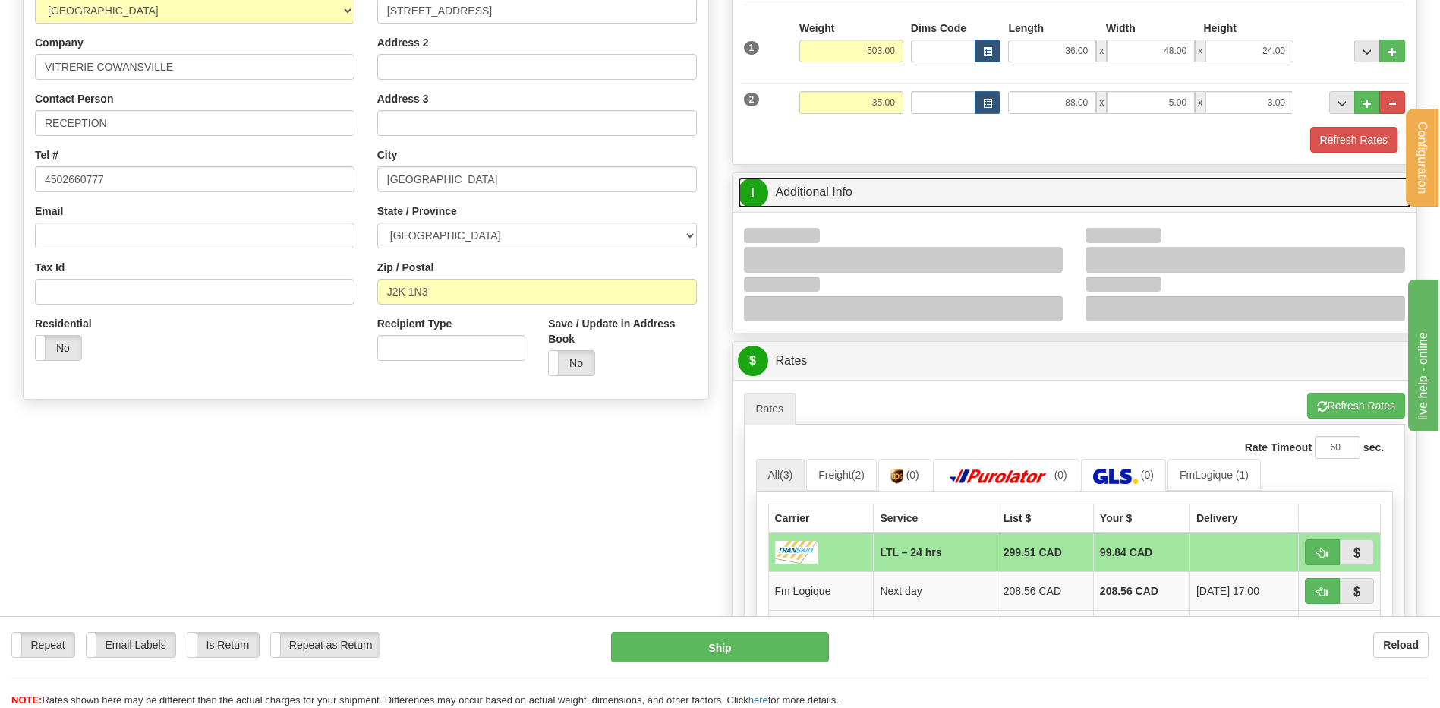
click at [1008, 197] on link "I Additional Info" at bounding box center [1075, 192] width 674 height 31
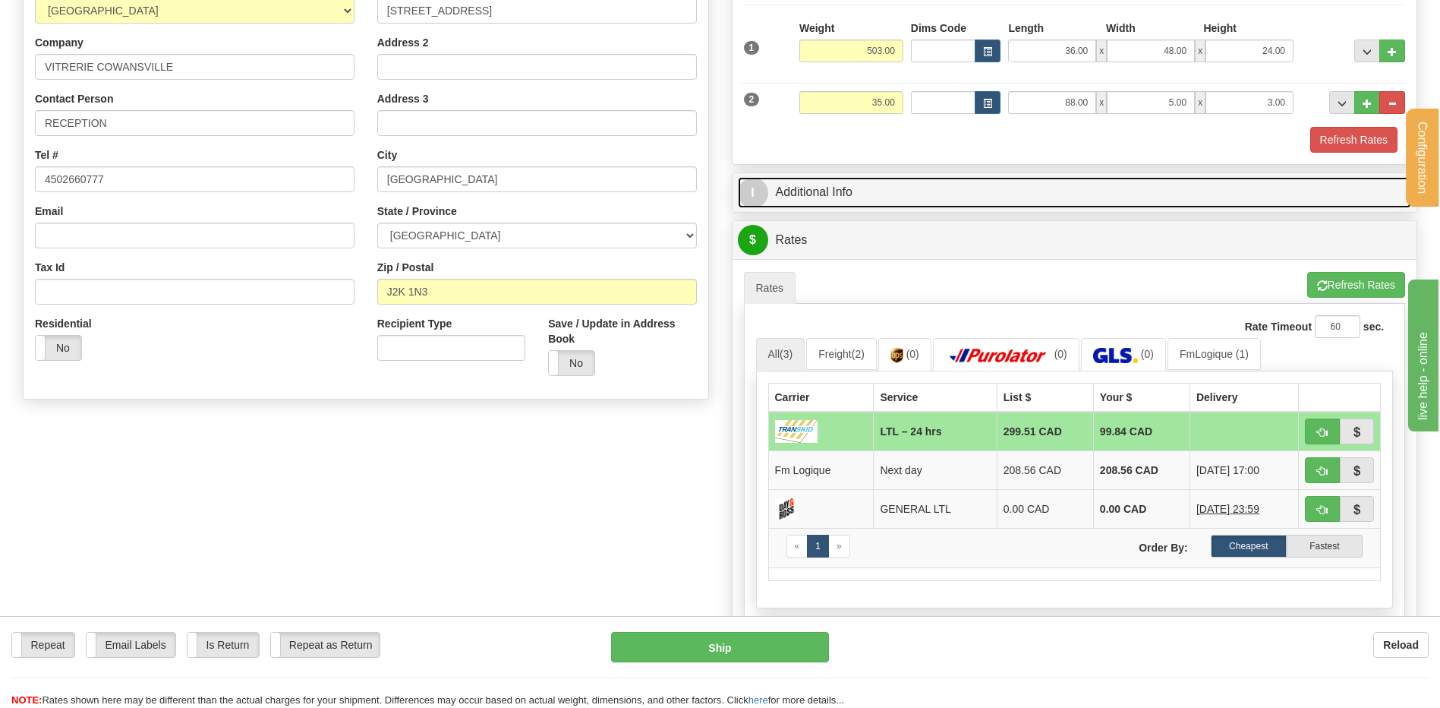
click at [1016, 177] on link "I Additional Info" at bounding box center [1075, 192] width 674 height 31
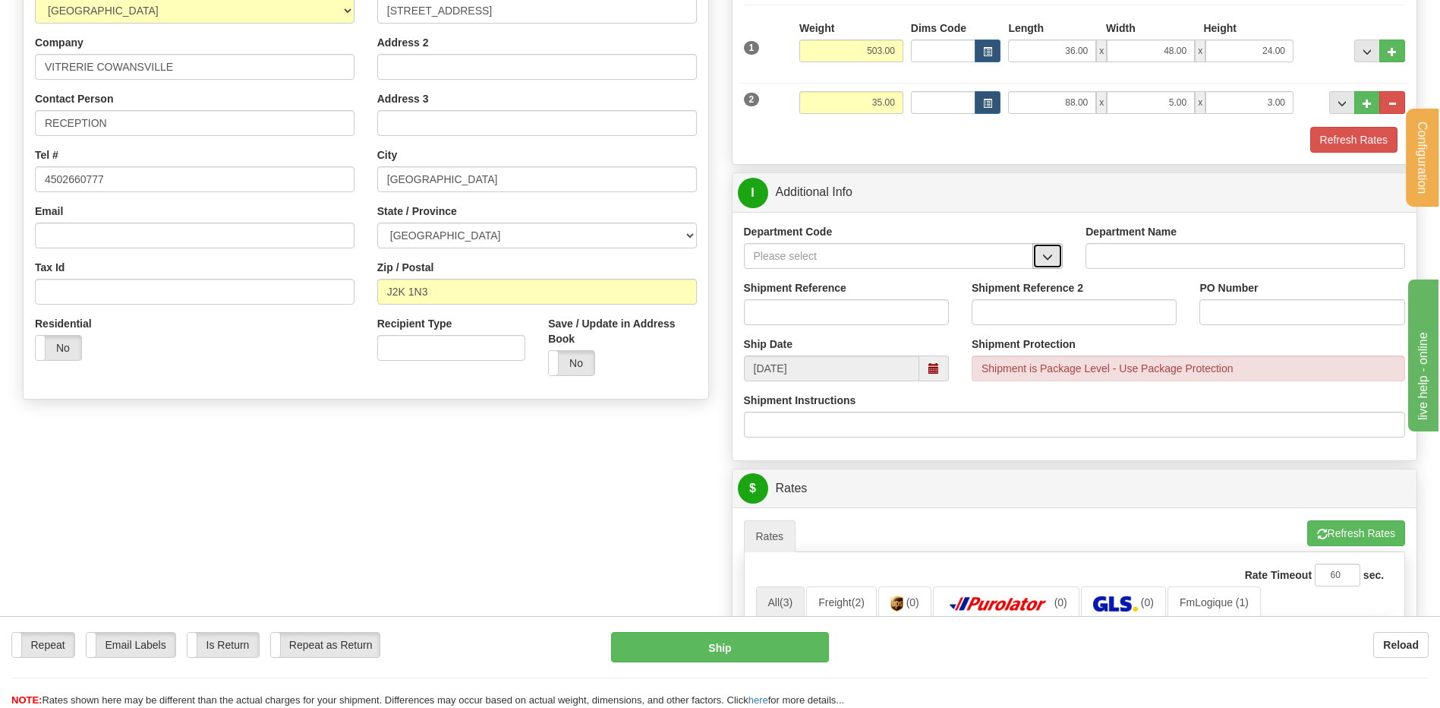
drag, startPoint x: 1060, startPoint y: 247, endPoint x: 1027, endPoint y: 266, distance: 37.8
click at [1059, 247] on button "button" at bounding box center [1047, 256] width 30 height 26
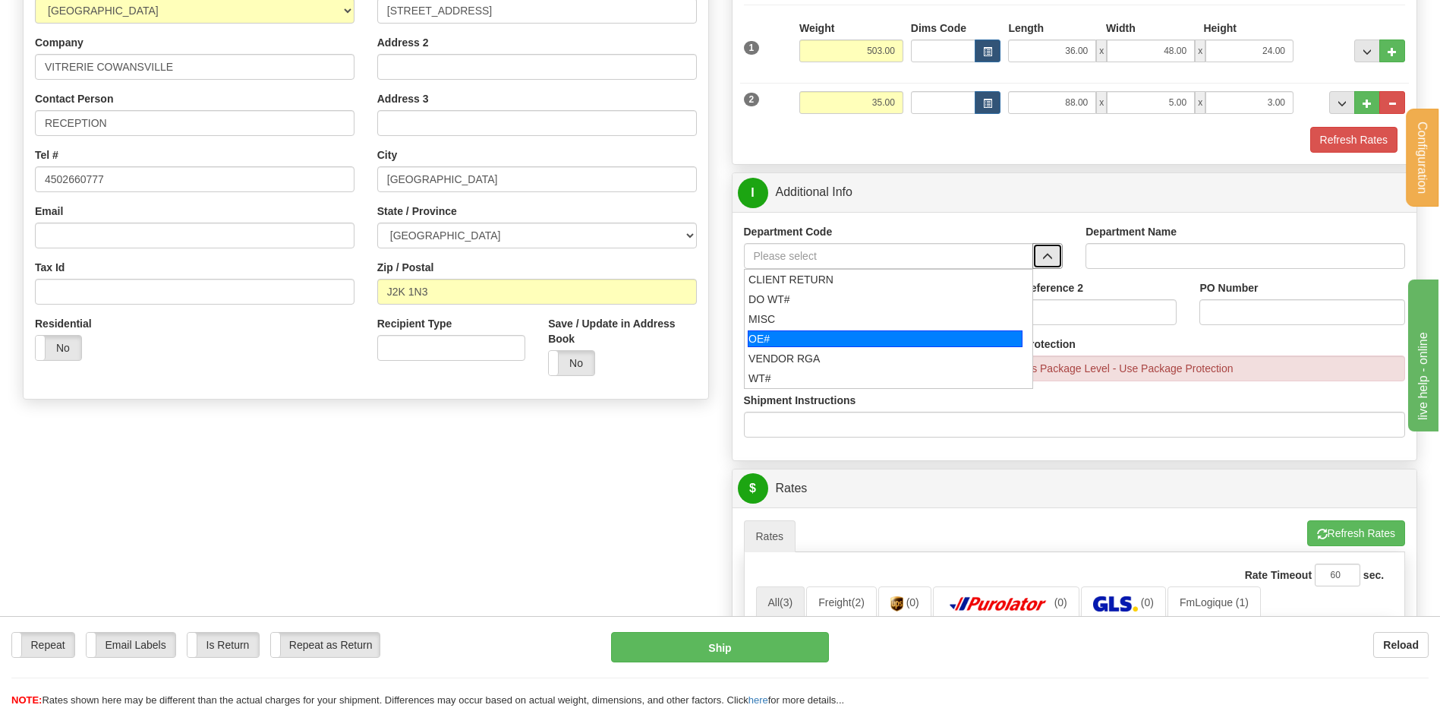
click at [786, 336] on div "OE#" at bounding box center [885, 338] width 275 height 17
type input "OE#"
type input "ORDERS"
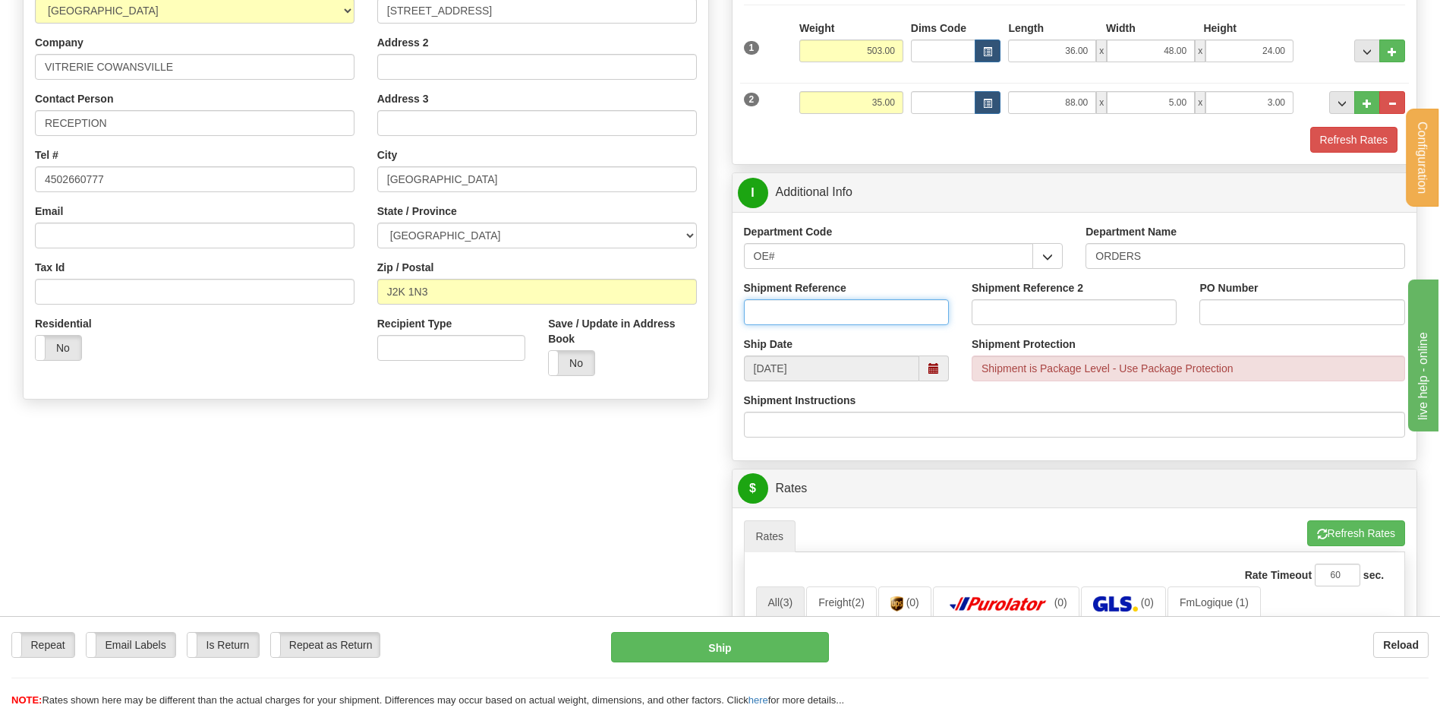
click at [793, 313] on input "Shipment Reference" at bounding box center [846, 312] width 205 height 26
click at [878, 313] on input "80006311-00 // 80005900*-00" at bounding box center [846, 312] width 205 height 26
type input "80006311-00 // 80005900-00"
drag, startPoint x: 1206, startPoint y: 315, endPoint x: 1197, endPoint y: 312, distance: 9.6
click at [1207, 315] on input "PO Number" at bounding box center [1301, 312] width 205 height 26
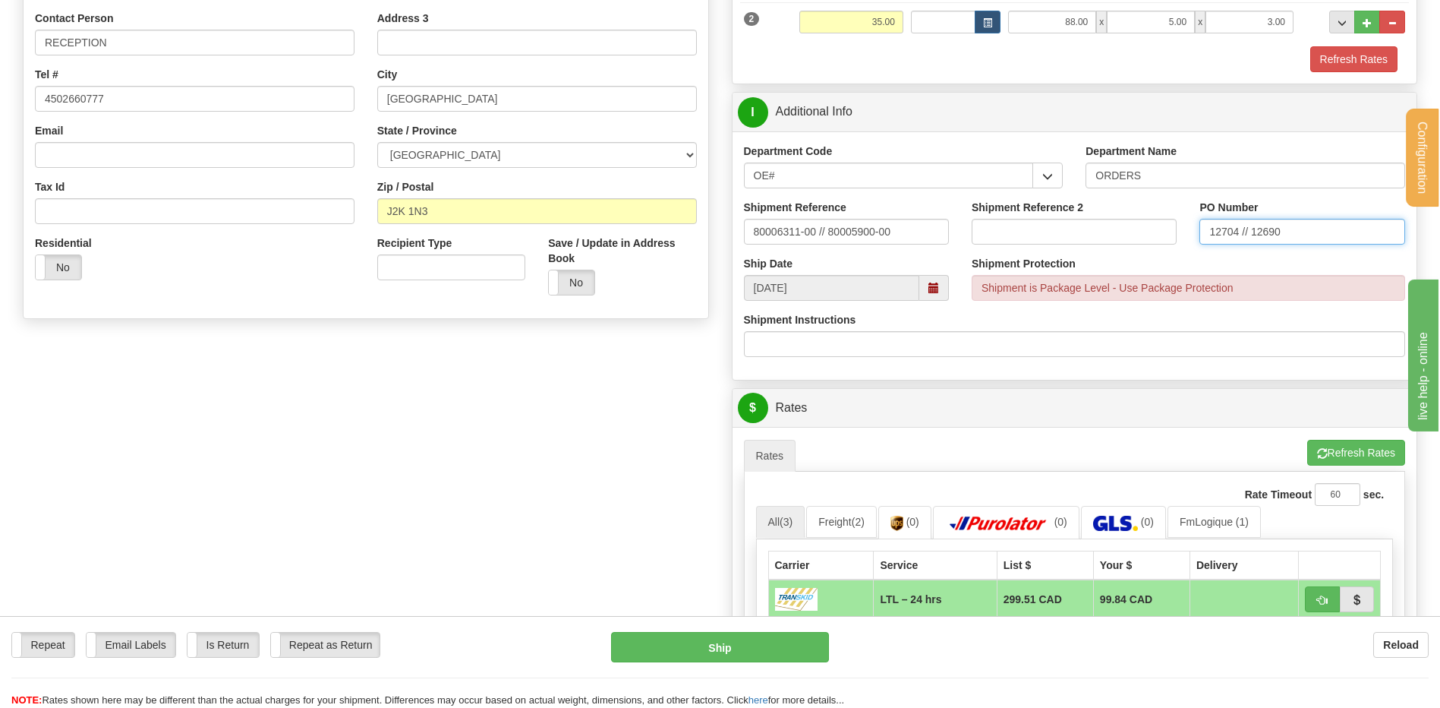
scroll to position [607, 0]
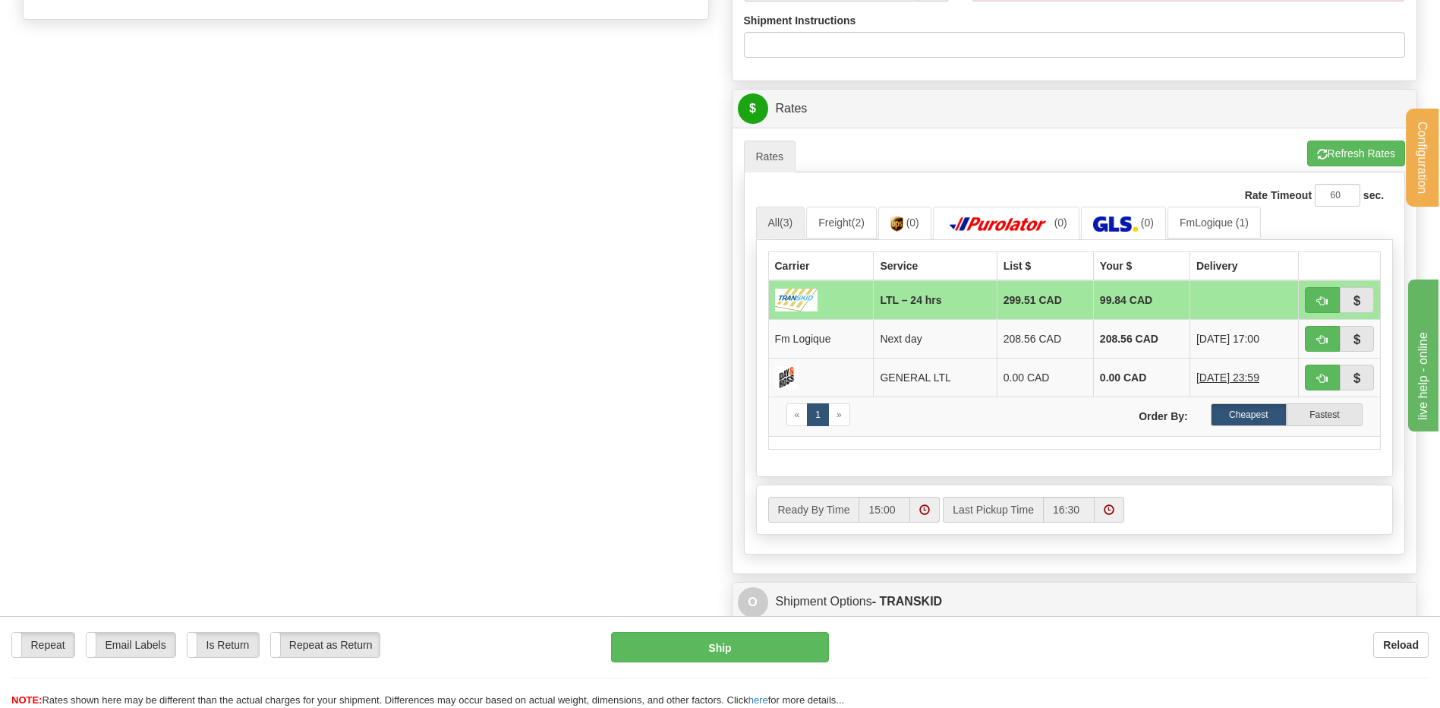
type input "12704 // 12690"
click at [1325, 292] on button "button" at bounding box center [1322, 300] width 35 height 26
type input "24 hrs"
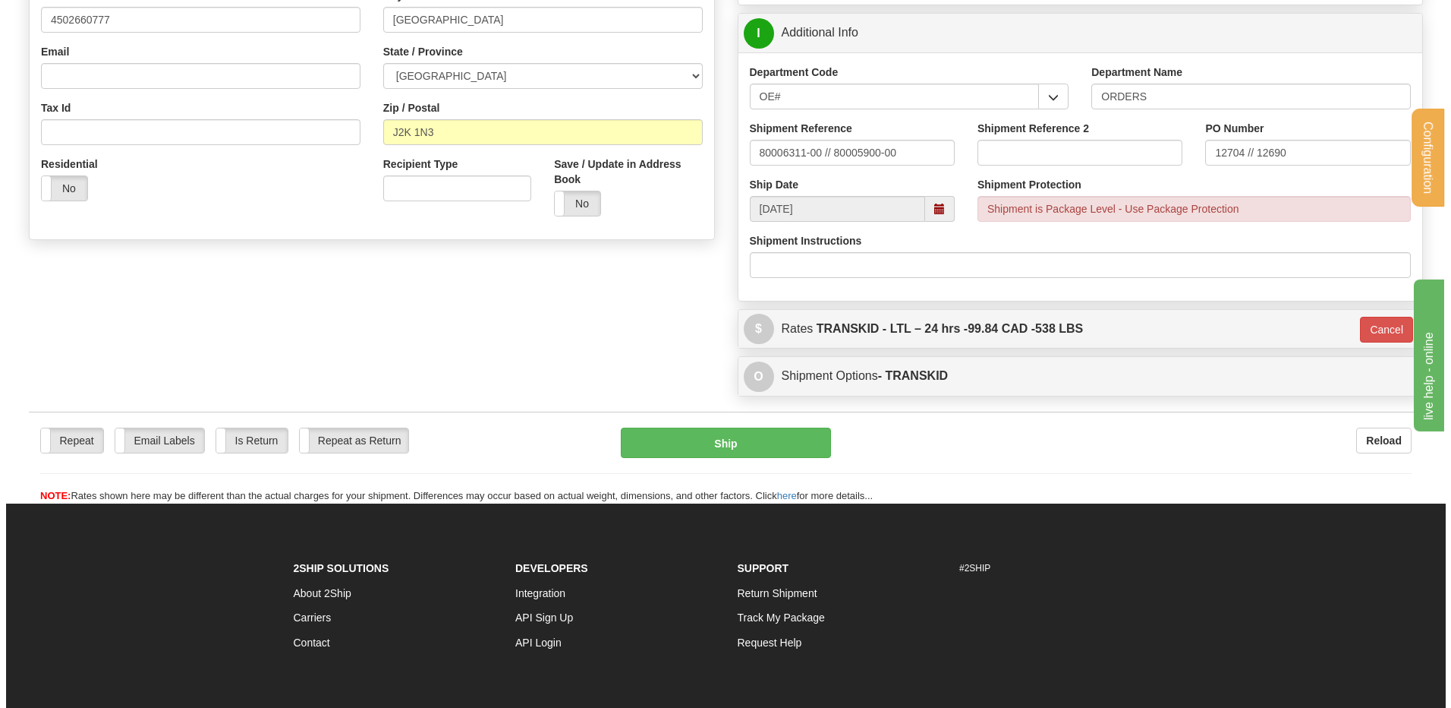
scroll to position [270, 0]
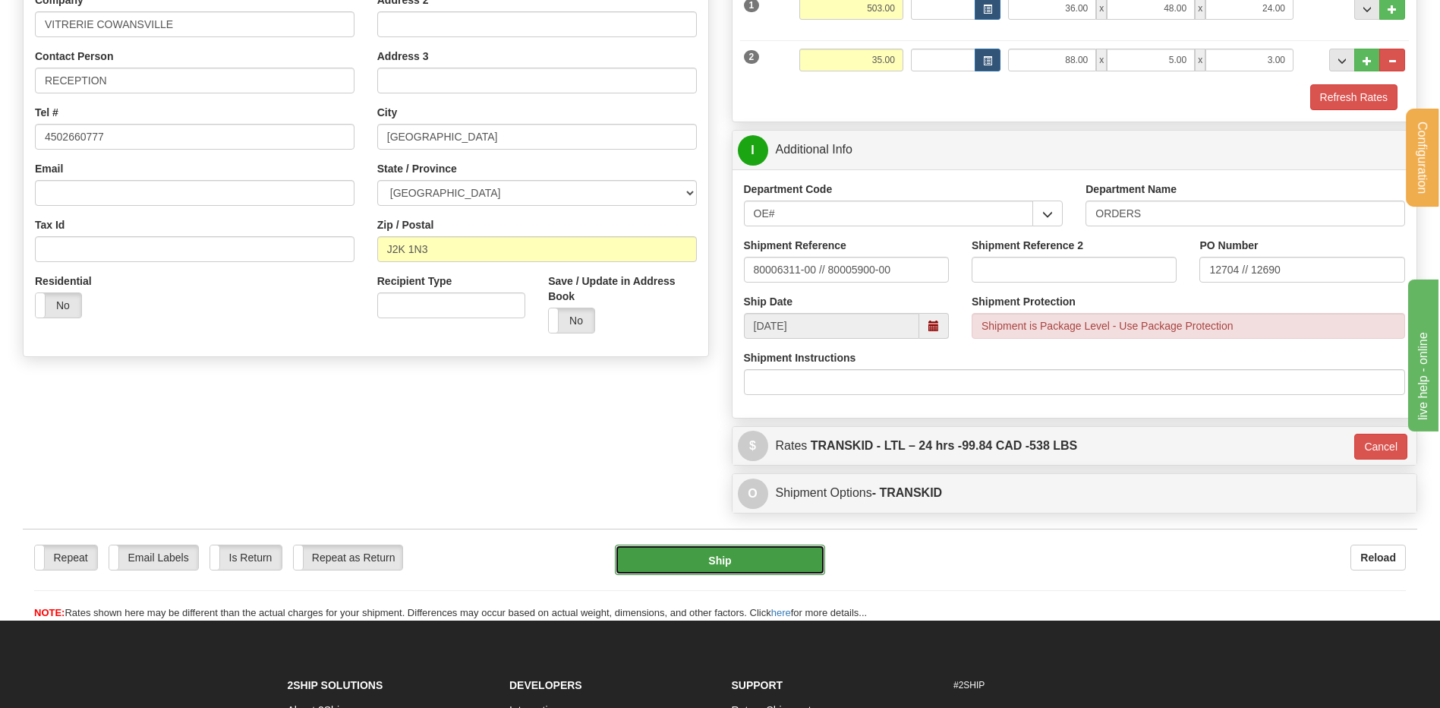
click at [720, 553] on button "Ship" at bounding box center [720, 559] width 210 height 30
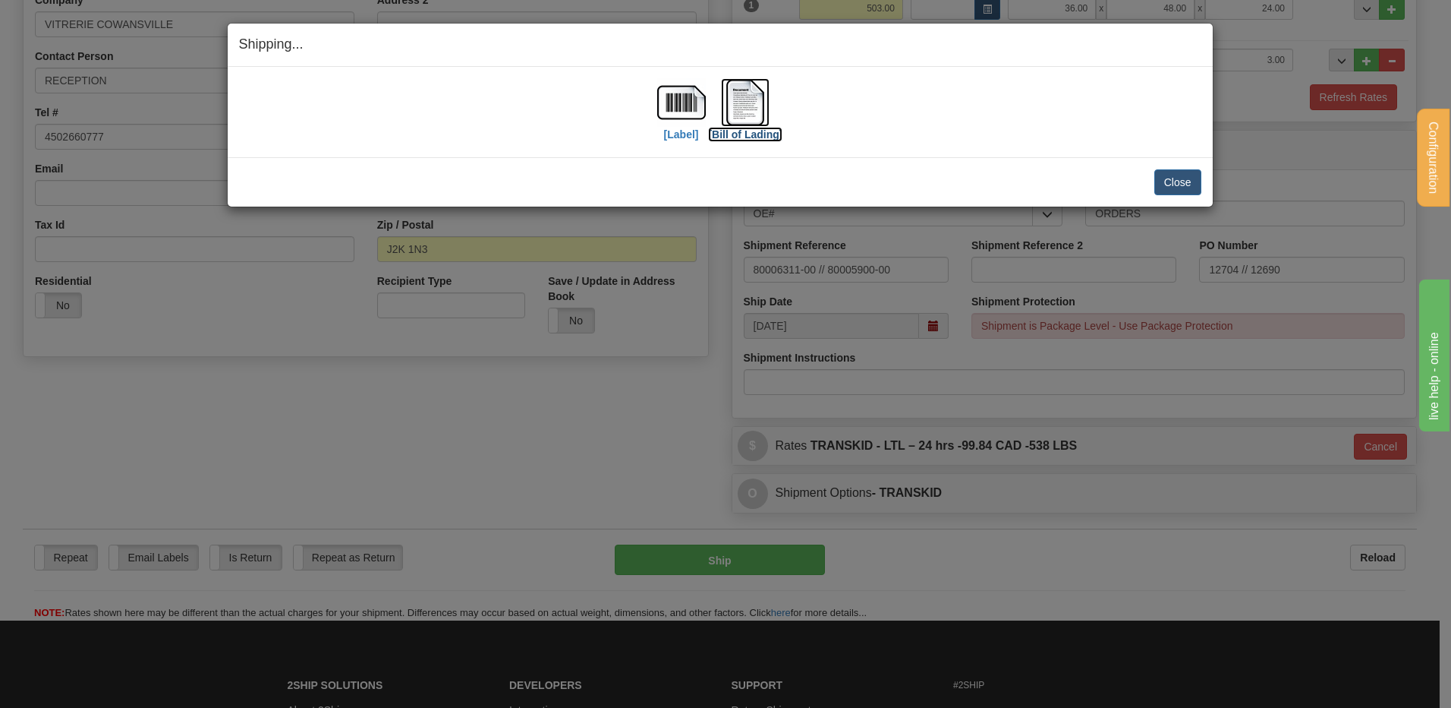
click at [739, 105] on img at bounding box center [745, 102] width 49 height 49
click at [1196, 182] on button "Close" at bounding box center [1178, 182] width 47 height 26
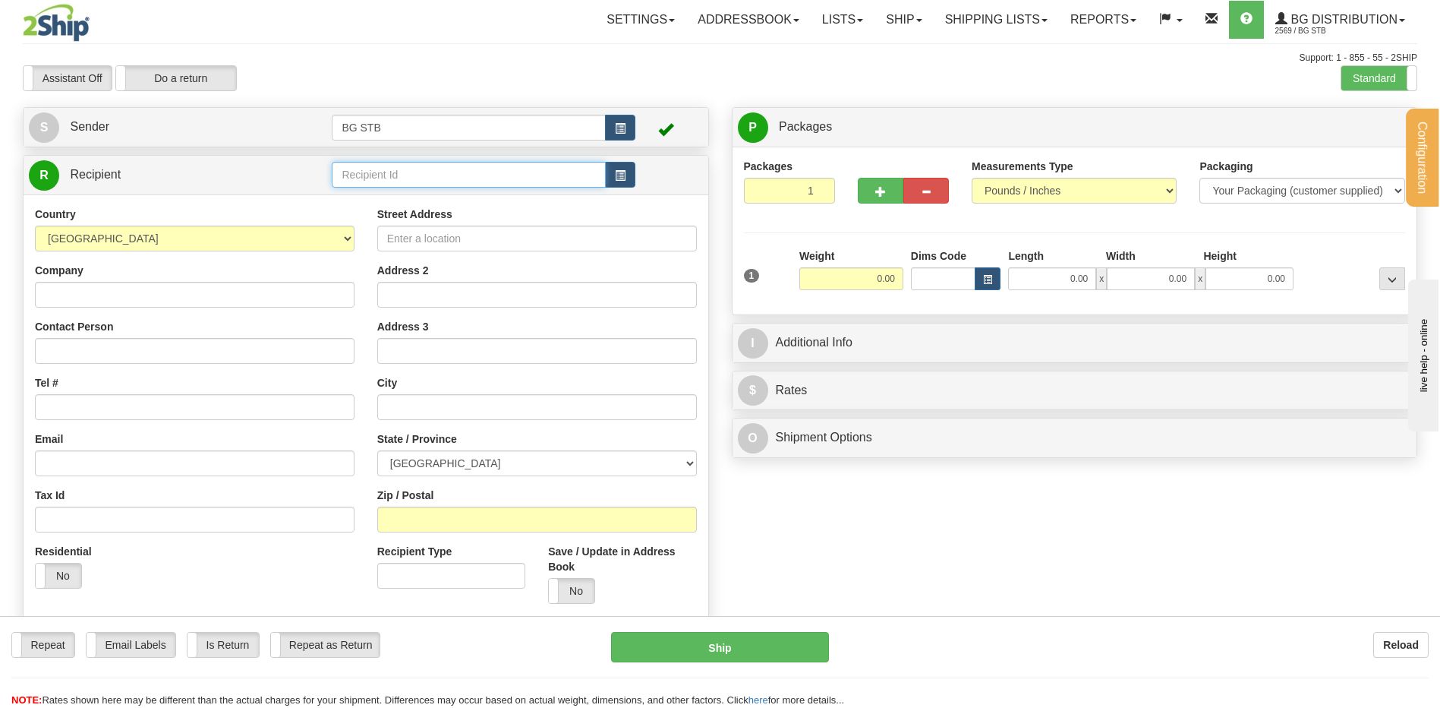
click at [486, 165] on input "text" at bounding box center [468, 175] width 273 height 26
type input "1224"
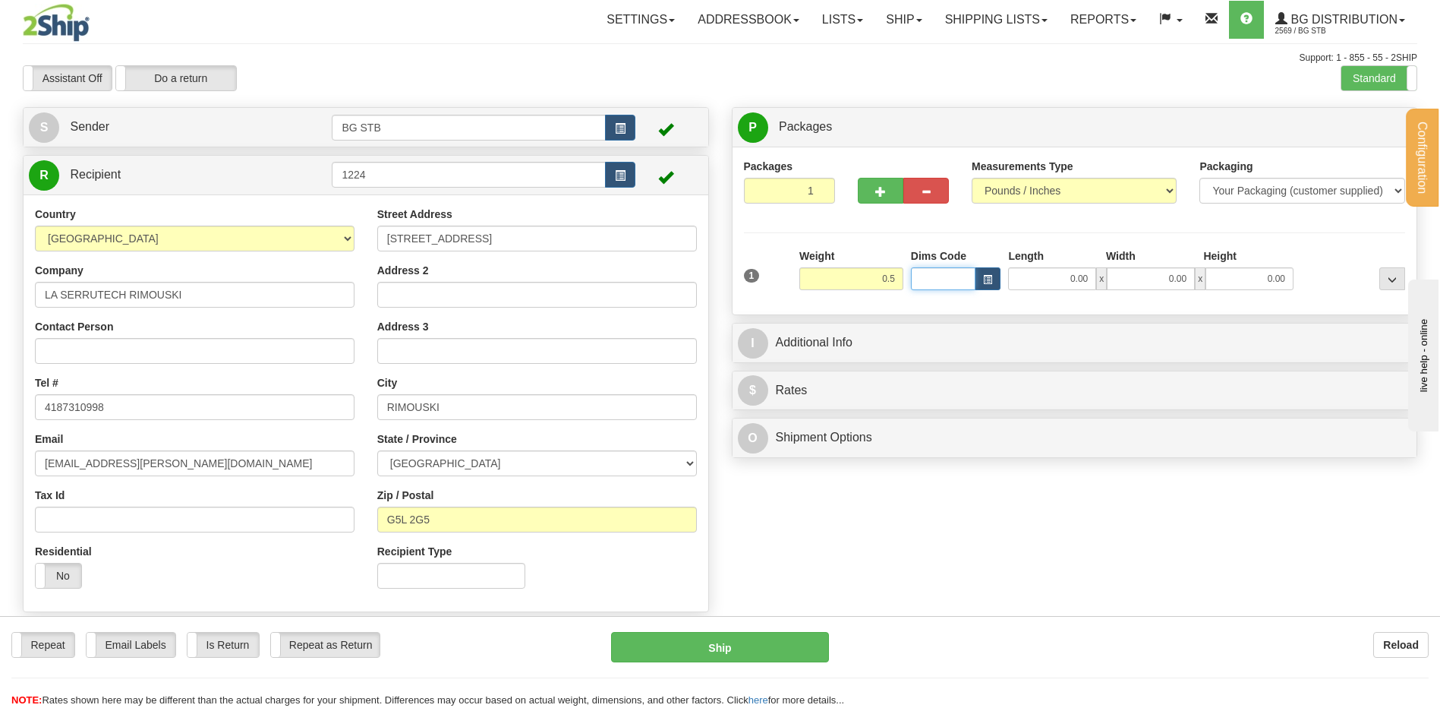
type input "0.50"
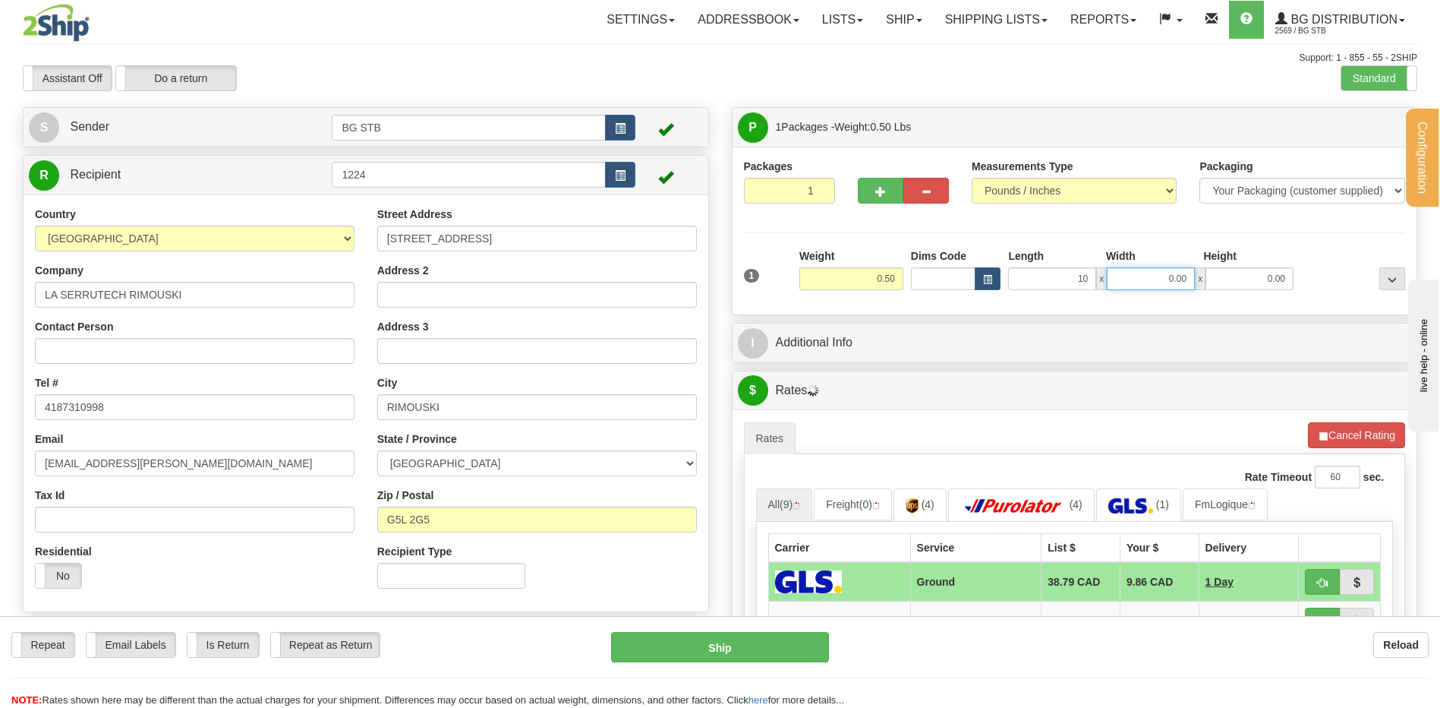
type input "10.00"
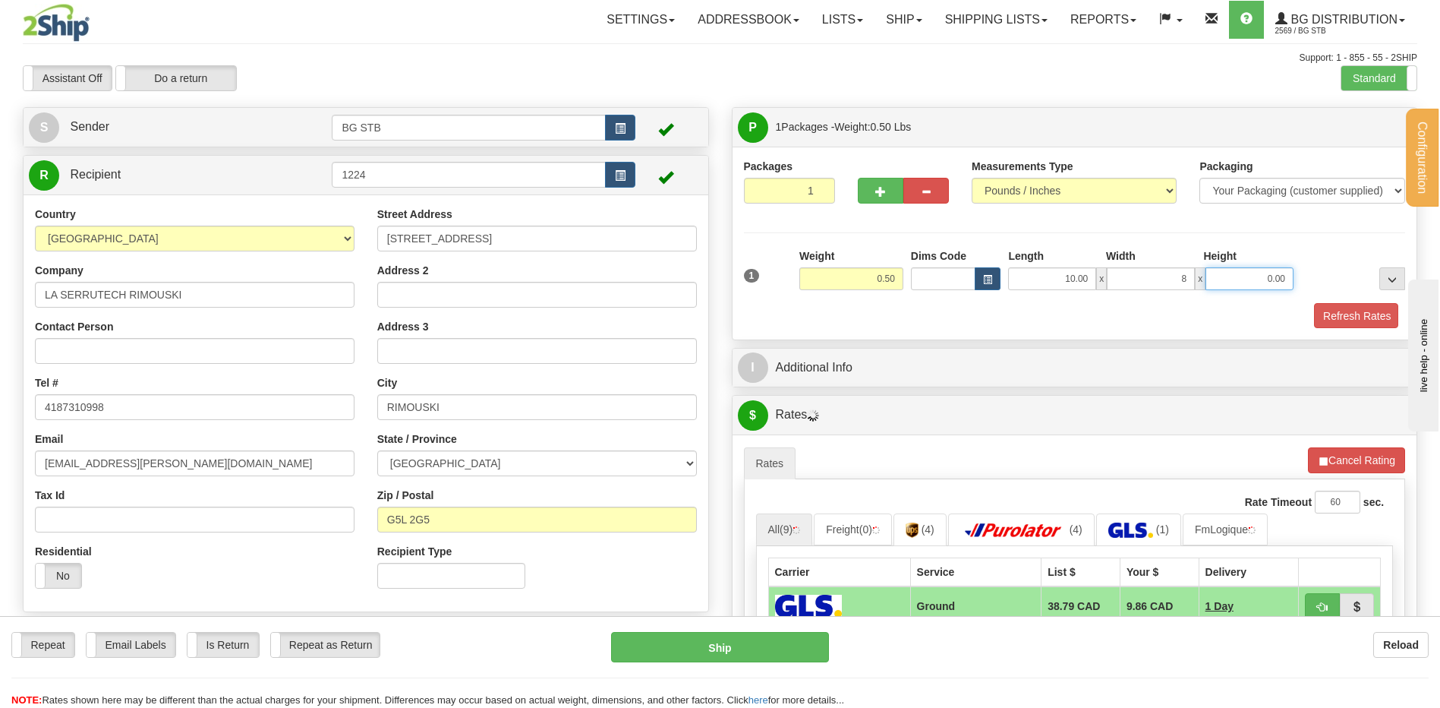
type input "8.00"
type input "2.00"
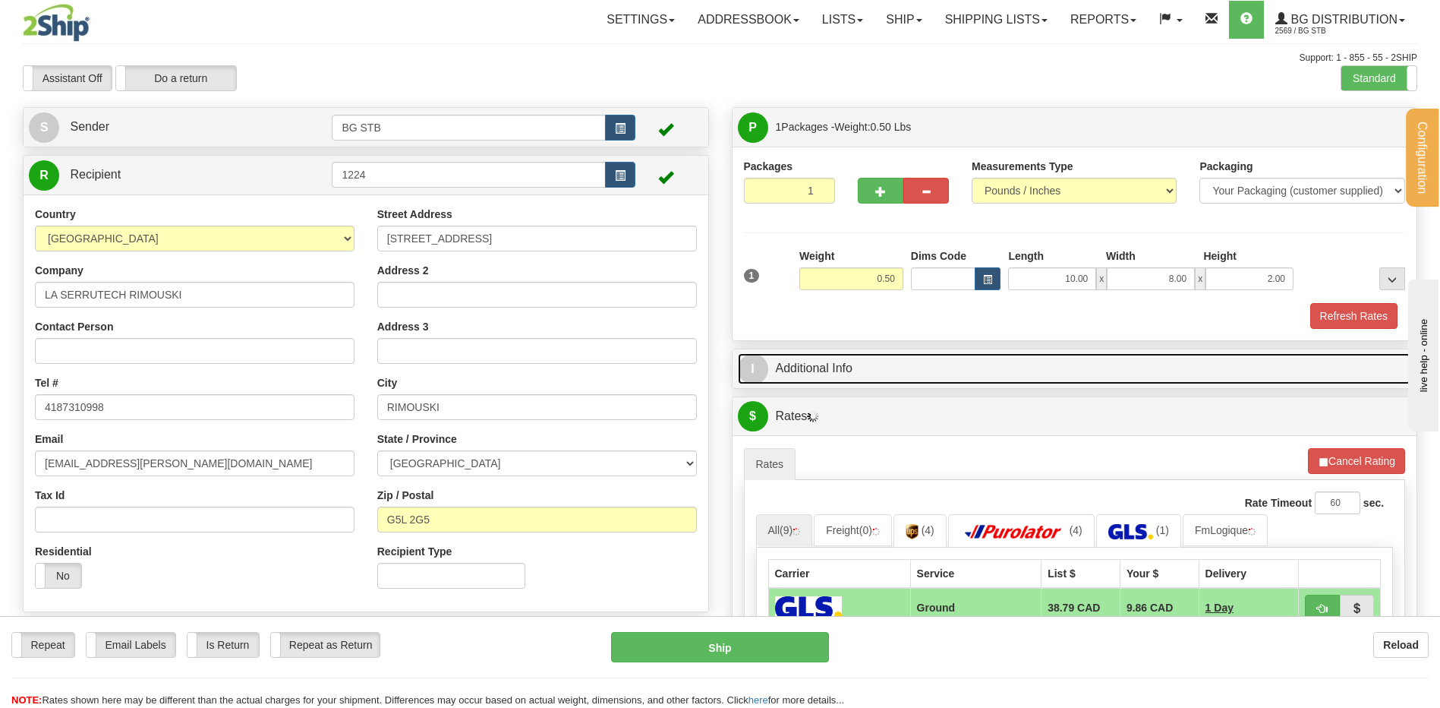
click at [837, 355] on link "I Additional Info" at bounding box center [1075, 368] width 674 height 31
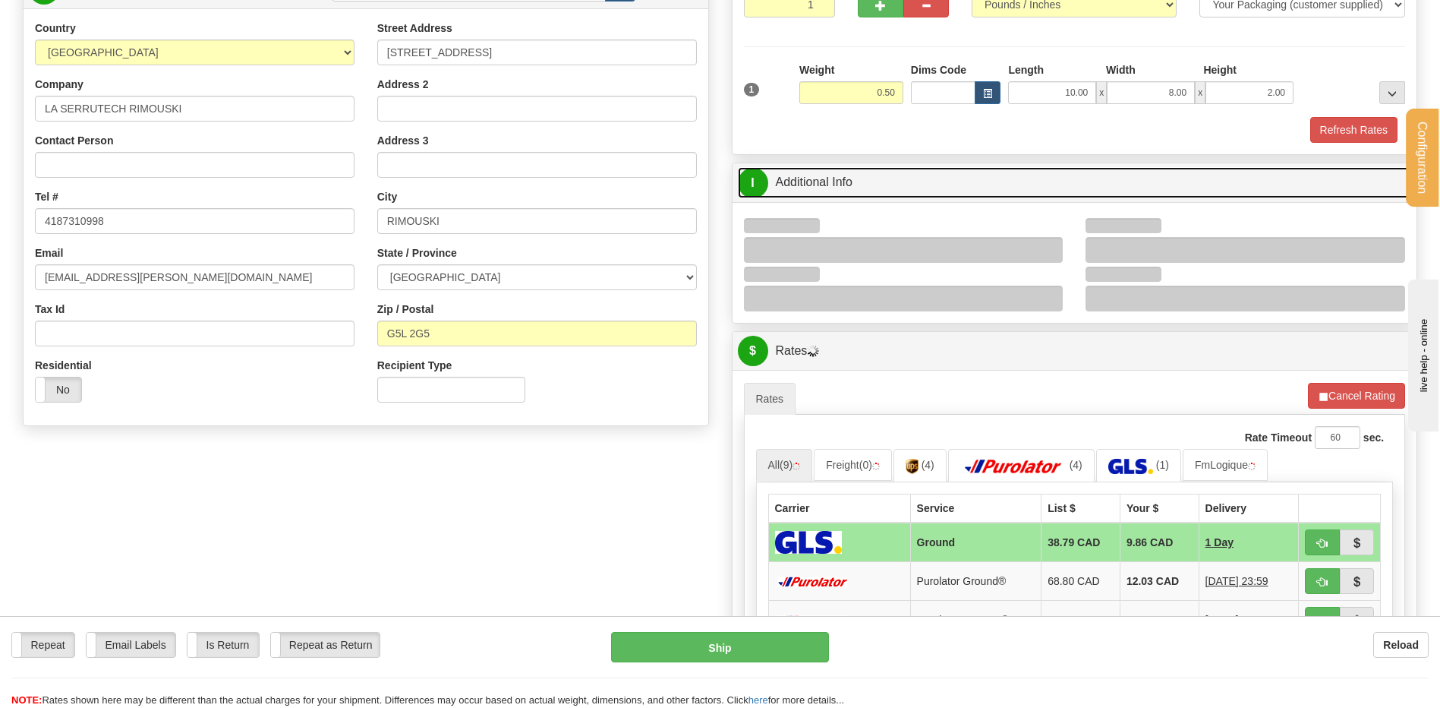
scroll to position [304, 0]
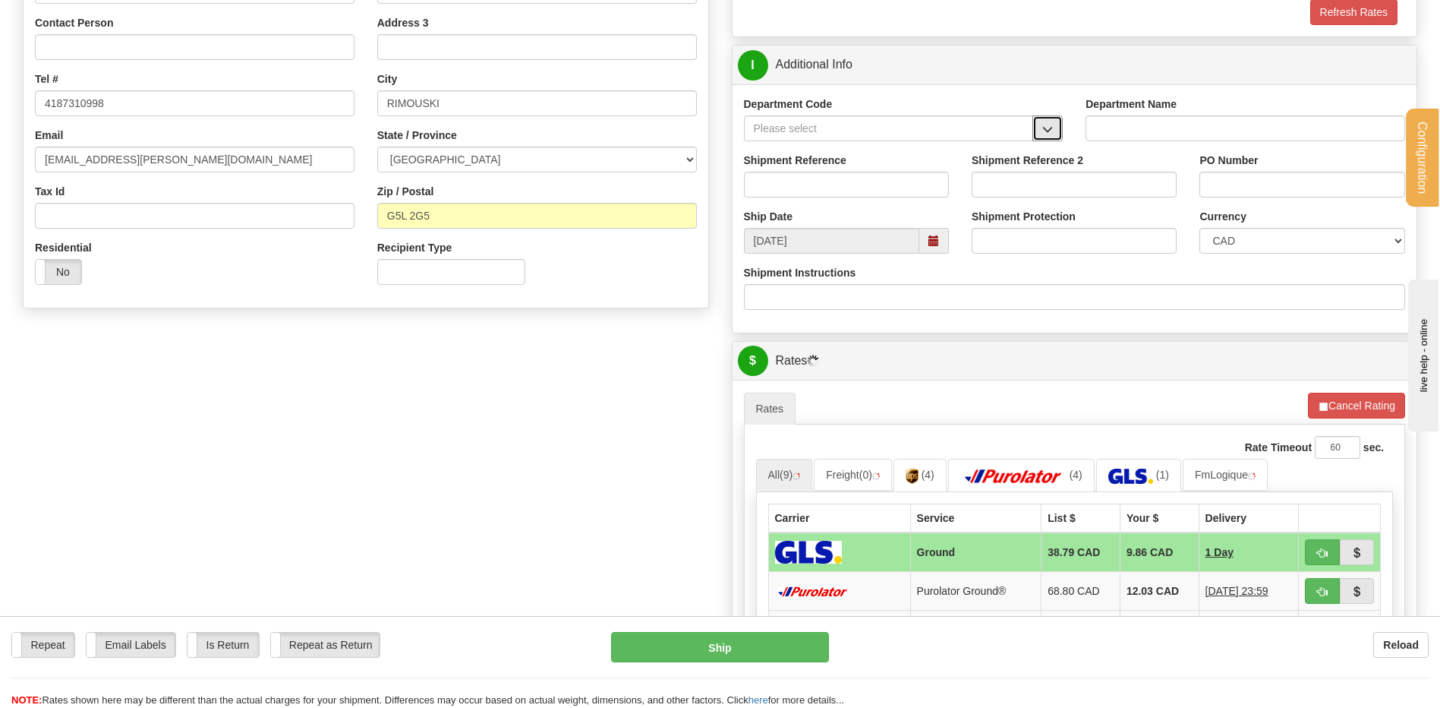
click at [1036, 131] on button "button" at bounding box center [1047, 128] width 30 height 26
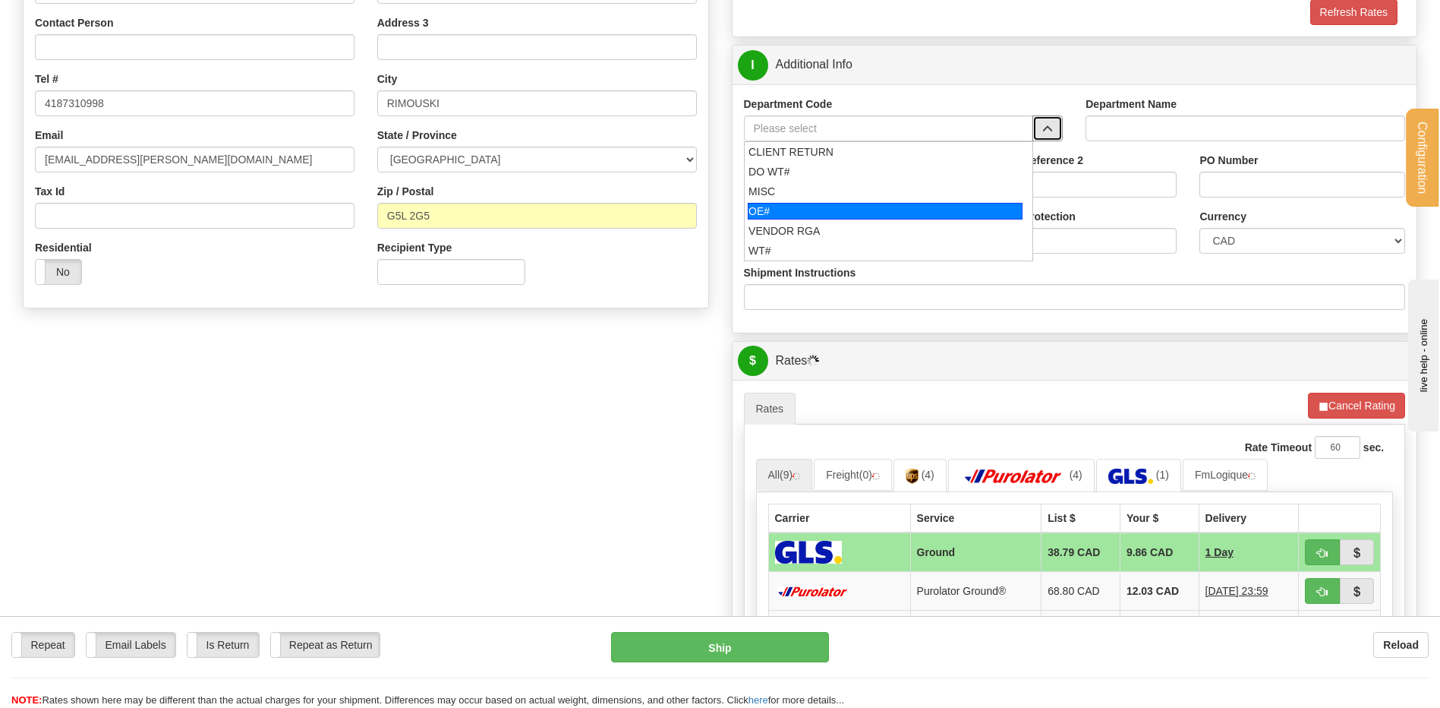
click at [813, 206] on div "OE#" at bounding box center [885, 211] width 275 height 17
type input "OE#"
type input "ORDERS"
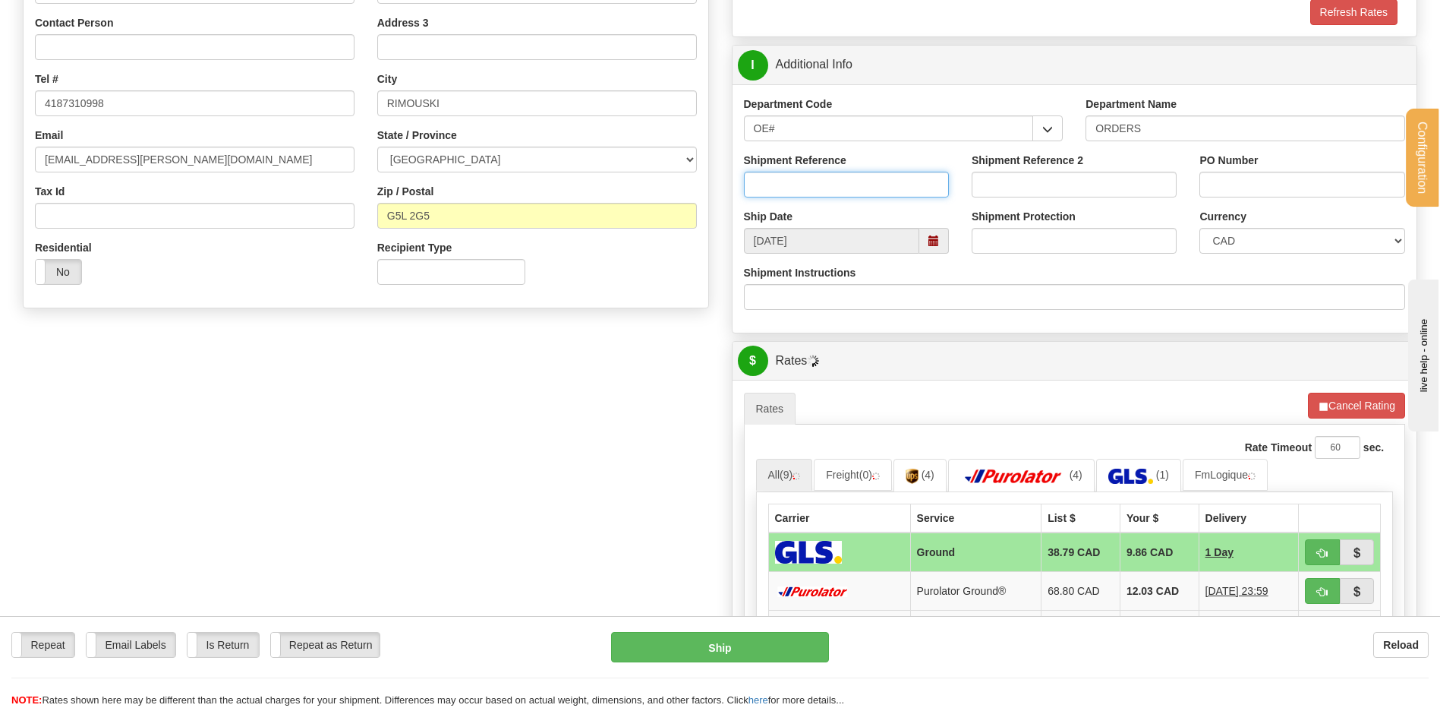
click at [812, 192] on input "Shipment Reference" at bounding box center [846, 185] width 205 height 26
type input "80004864-00 // 80004856-03"
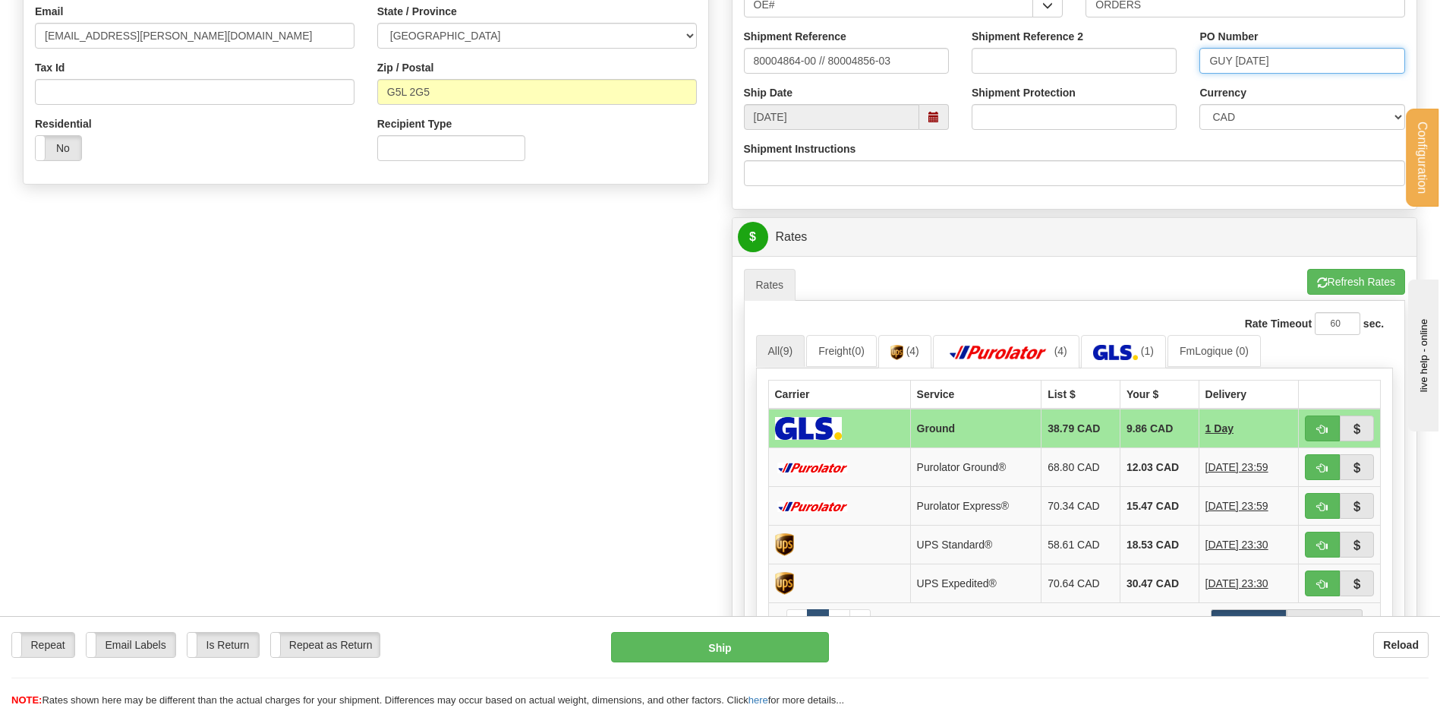
scroll to position [607, 0]
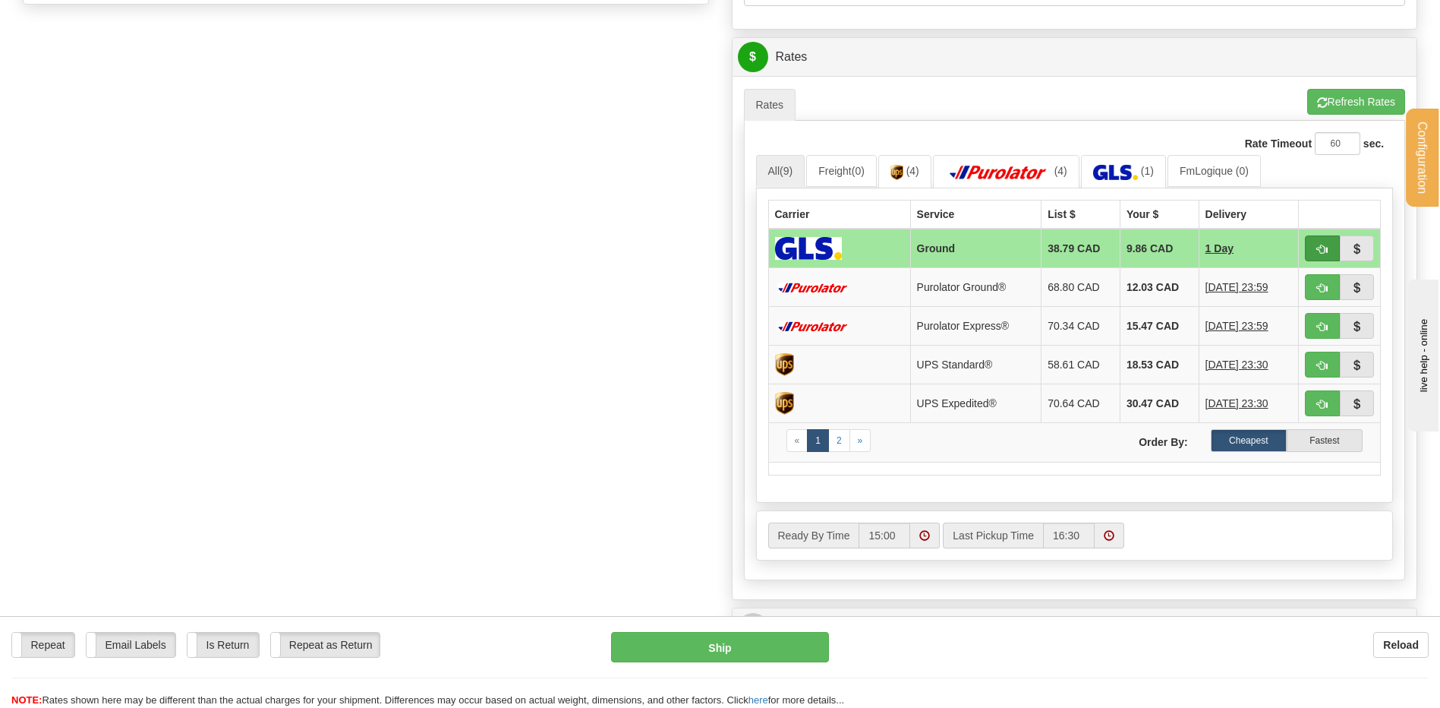
type input "GUY 21/08/25"
drag, startPoint x: 1313, startPoint y: 244, endPoint x: 1282, endPoint y: 249, distance: 31.5
click at [1313, 244] on button "button" at bounding box center [1322, 248] width 35 height 26
type input "1"
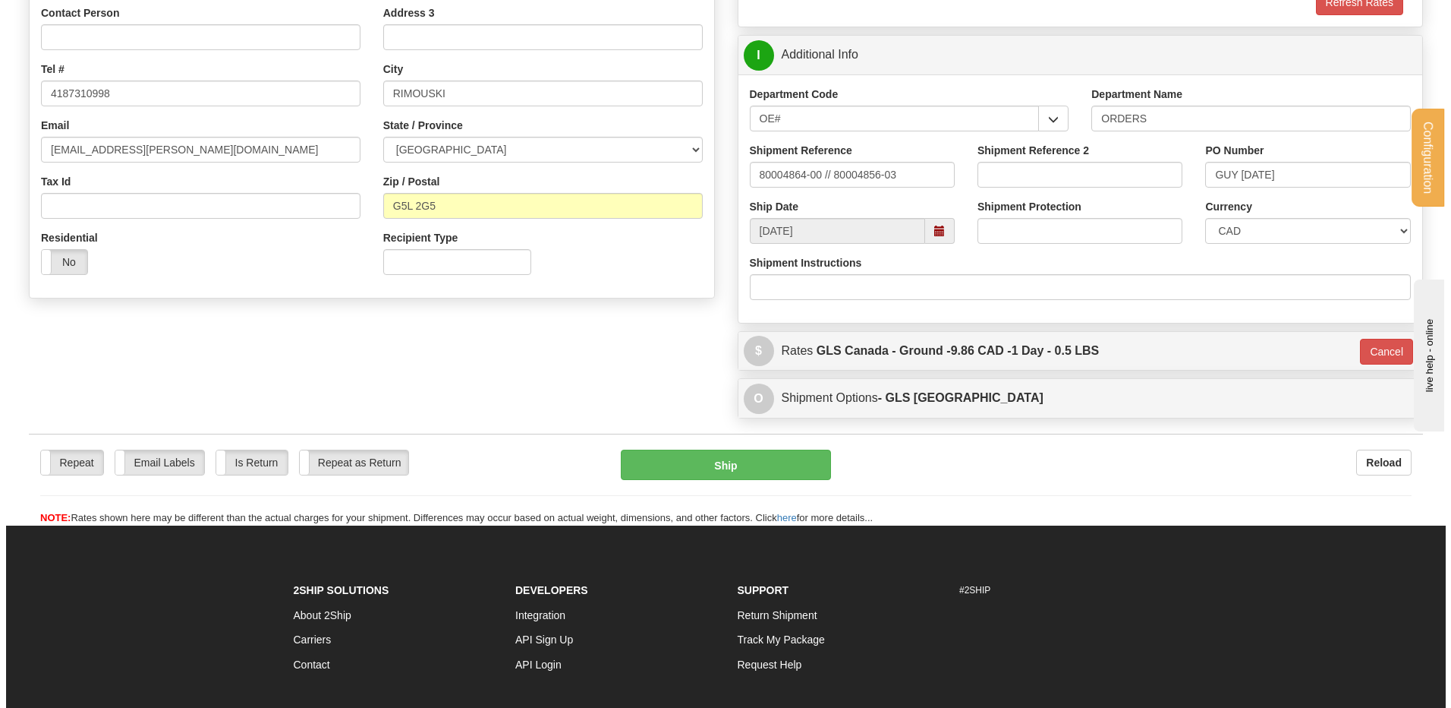
scroll to position [296, 0]
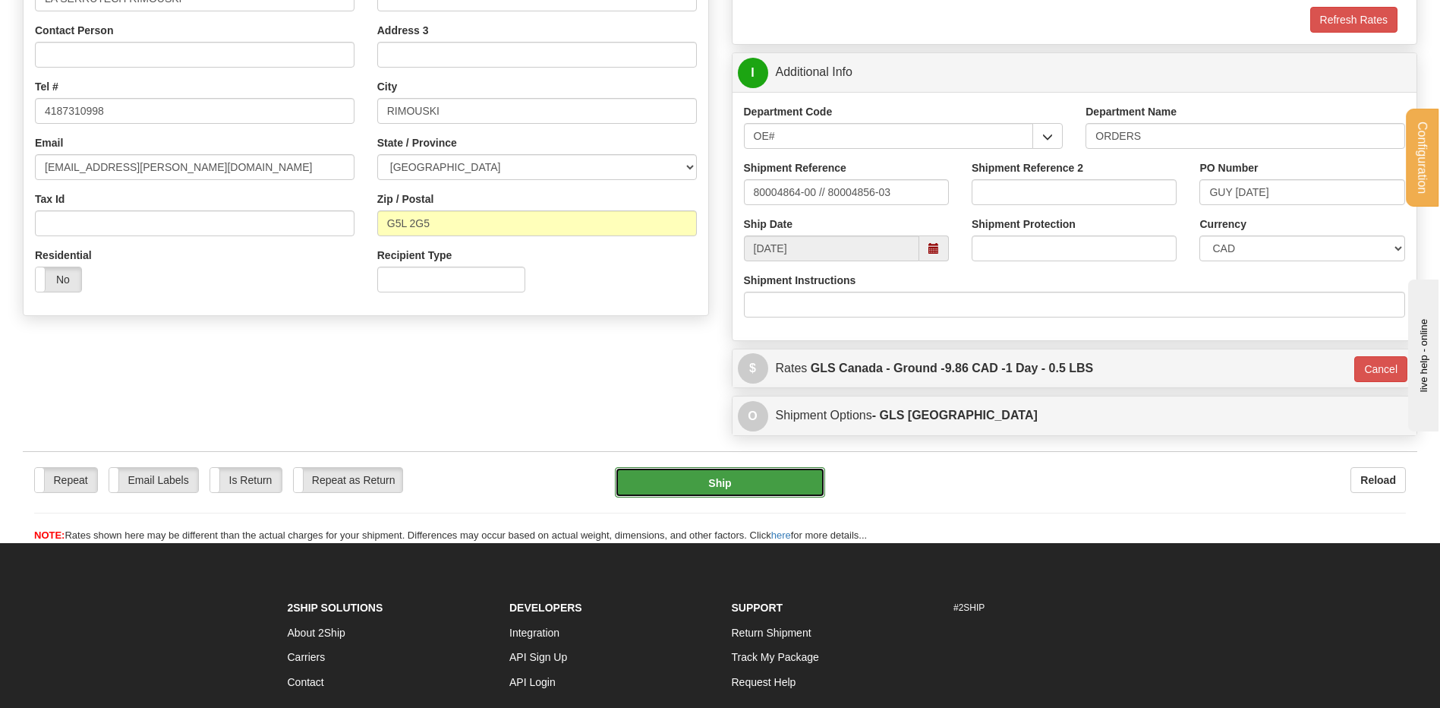
click at [713, 491] on button "Ship" at bounding box center [720, 482] width 210 height 30
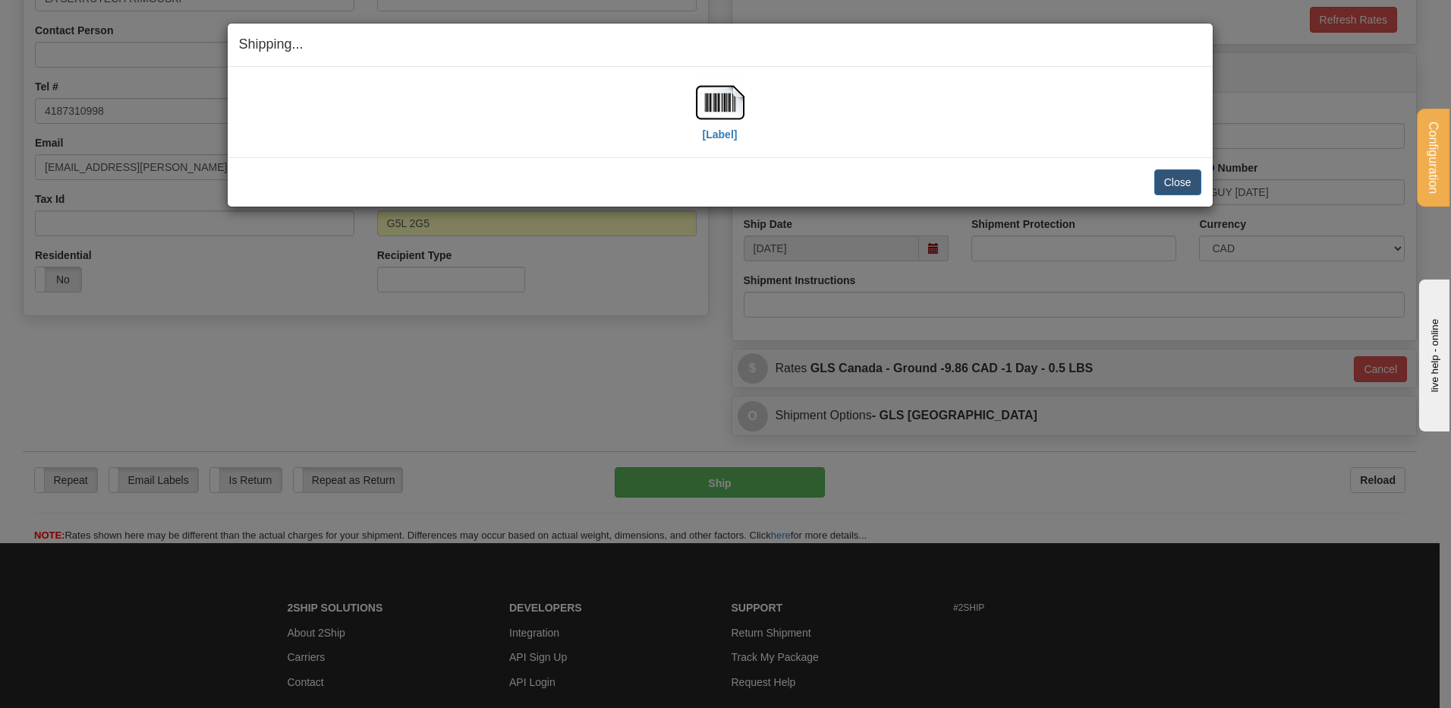
click at [755, 106] on div "[Label]" at bounding box center [720, 112] width 963 height 68
click at [716, 103] on img at bounding box center [720, 102] width 49 height 49
click at [1187, 186] on button "Close" at bounding box center [1178, 182] width 47 height 26
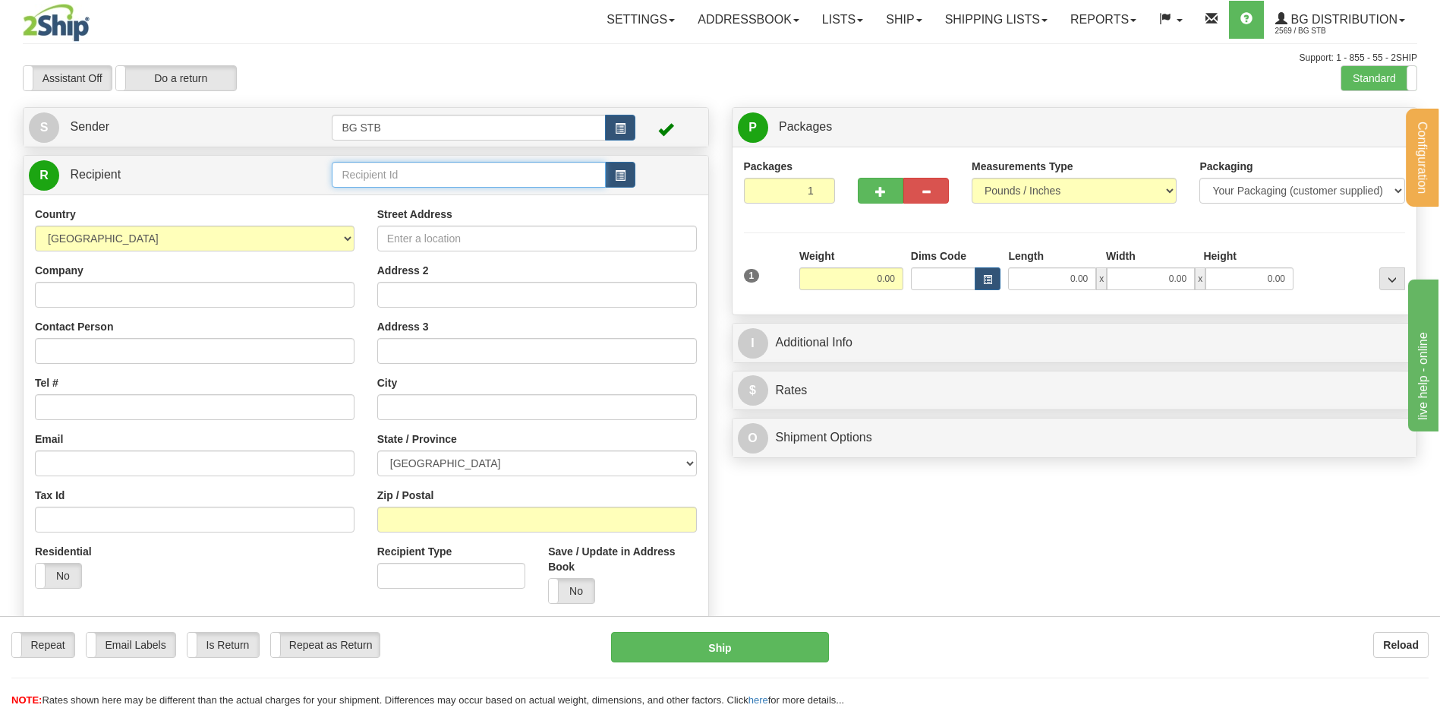
click at [353, 174] on input "text" at bounding box center [468, 175] width 273 height 26
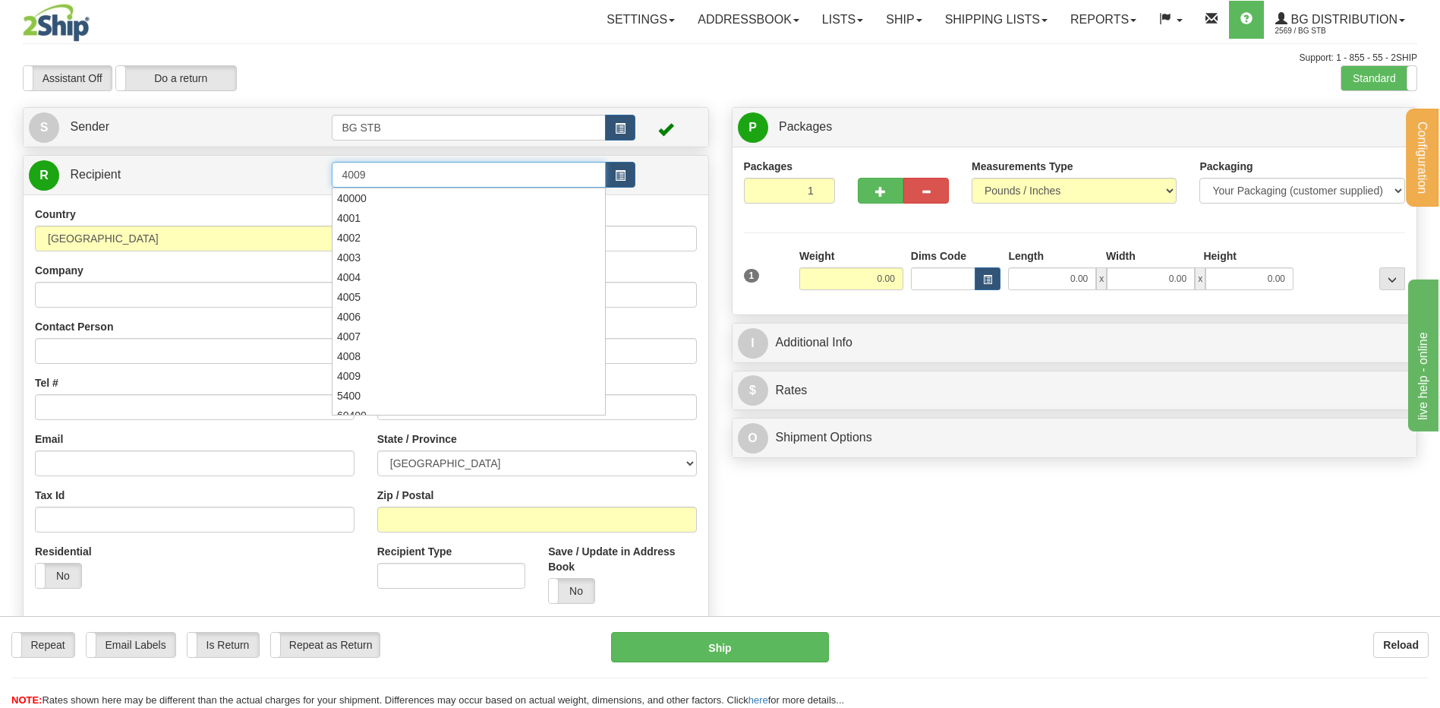
type input "4009"
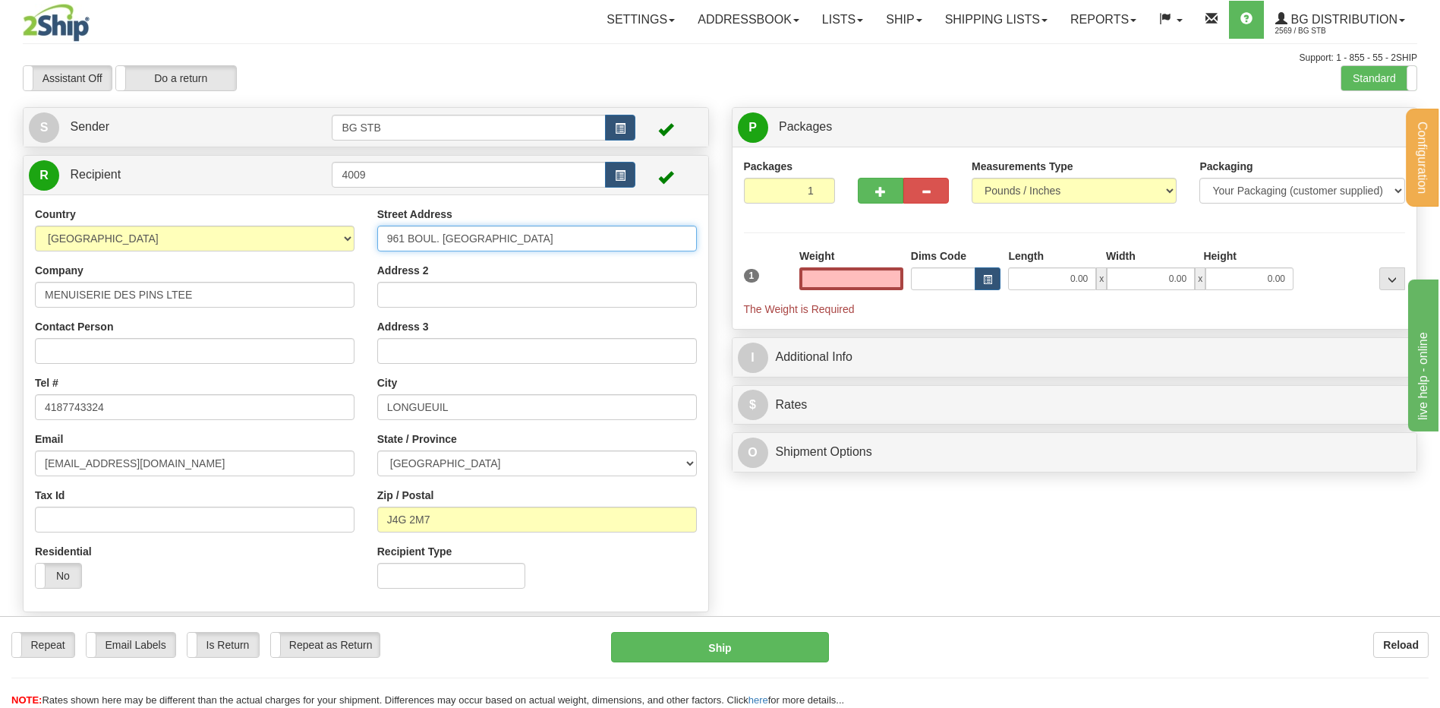
type input "0.00"
drag, startPoint x: 466, startPoint y: 242, endPoint x: 307, endPoint y: 259, distance: 159.5
click at [324, 253] on div "Country [GEOGRAPHIC_DATA] [GEOGRAPHIC_DATA] [GEOGRAPHIC_DATA] [GEOGRAPHIC_DATA]…" at bounding box center [366, 402] width 685 height 393
click at [1382, 82] on label "Standard" at bounding box center [1378, 78] width 75 height 24
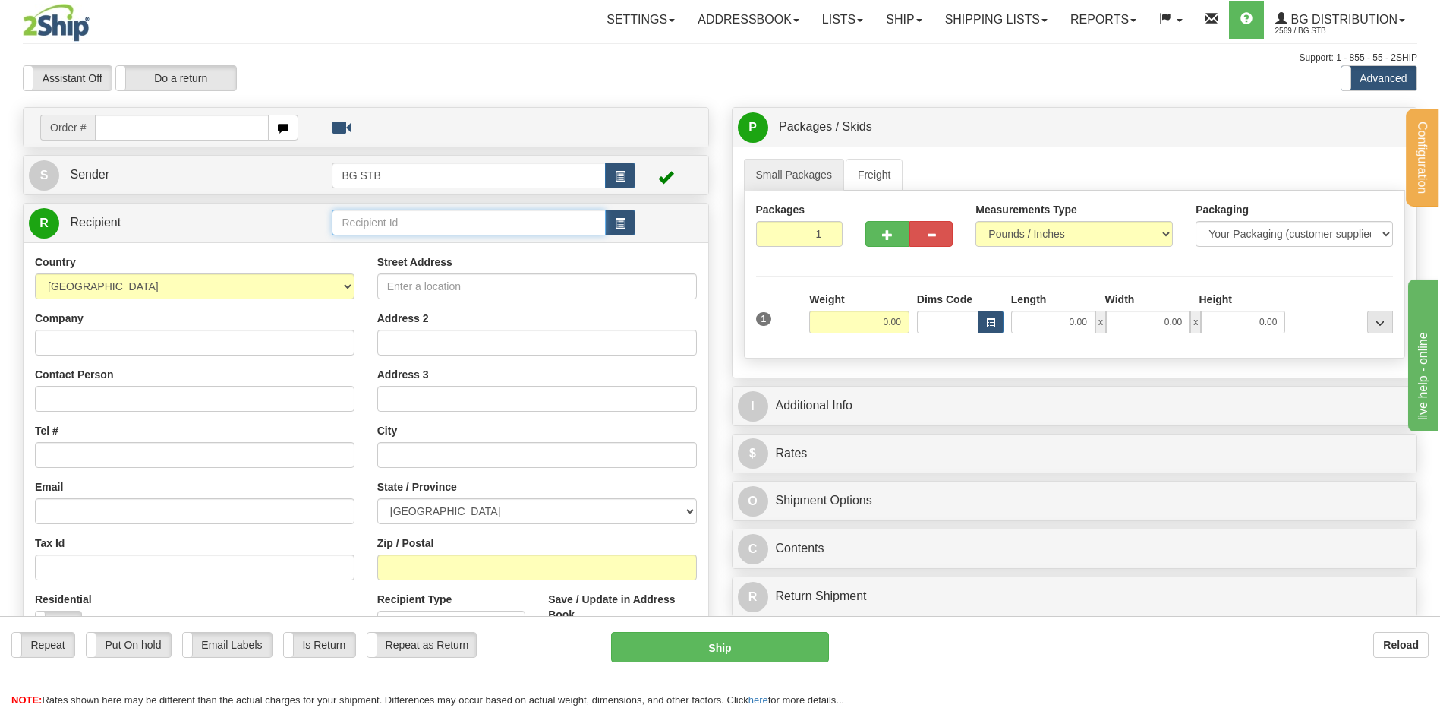
click at [361, 222] on input "text" at bounding box center [468, 223] width 273 height 26
type input "4009"
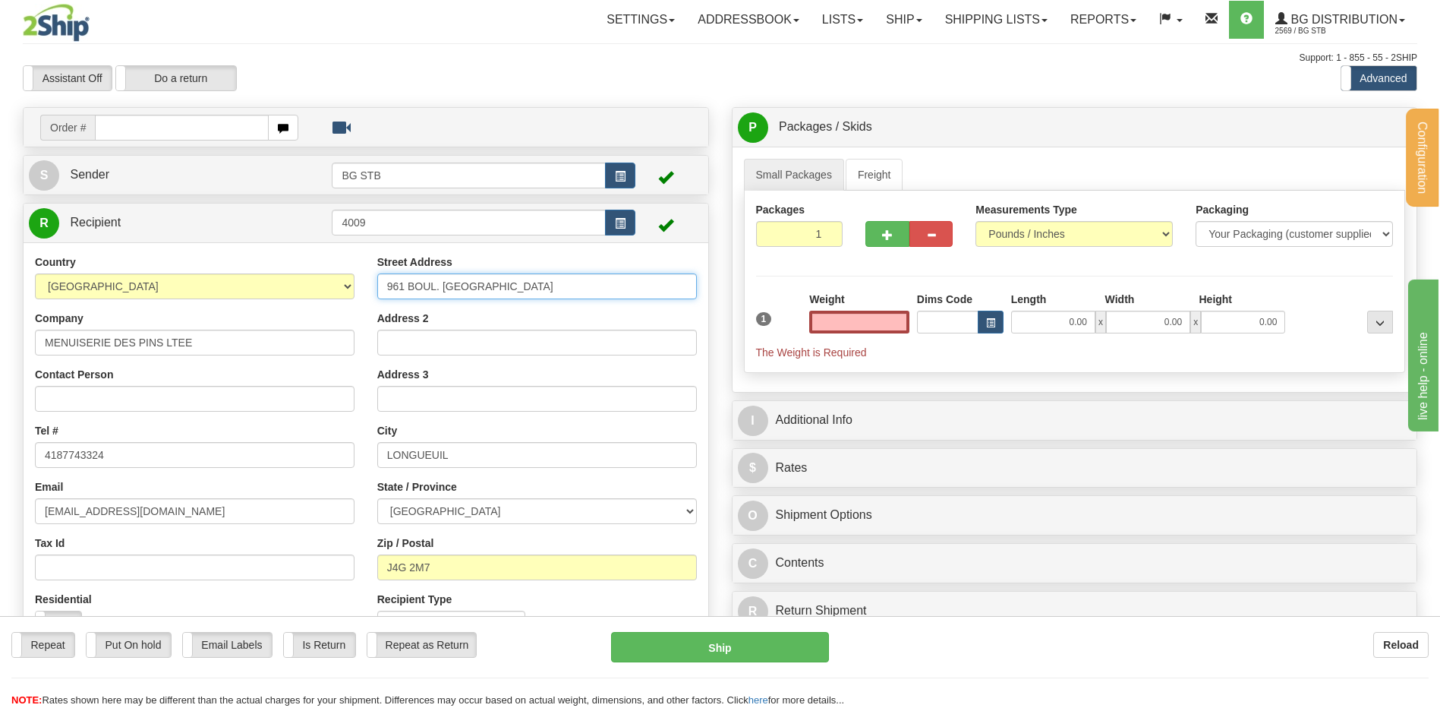
type input "0.00"
drag, startPoint x: 430, startPoint y: 284, endPoint x: 355, endPoint y: 292, distance: 74.9
click at [389, 286] on input "961 BOUL. [GEOGRAPHIC_DATA]" at bounding box center [537, 286] width 320 height 26
type input "592 QC-131"
drag, startPoint x: 483, startPoint y: 458, endPoint x: 222, endPoint y: 450, distance: 261.3
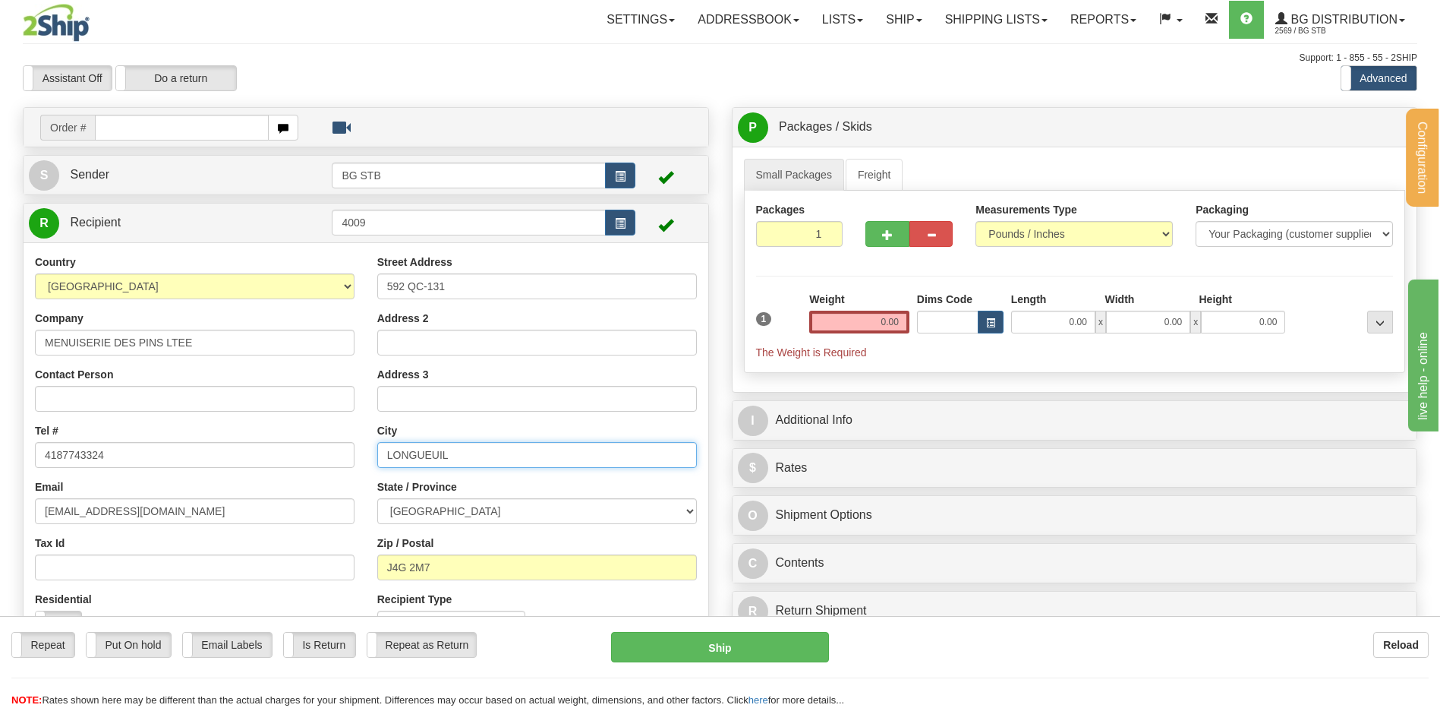
click at [222, 455] on div "Country [GEOGRAPHIC_DATA] [GEOGRAPHIC_DATA] [GEOGRAPHIC_DATA] [GEOGRAPHIC_DATA]…" at bounding box center [366, 450] width 685 height 393
type input "NOTRE-DAME-DES-PRAIR"
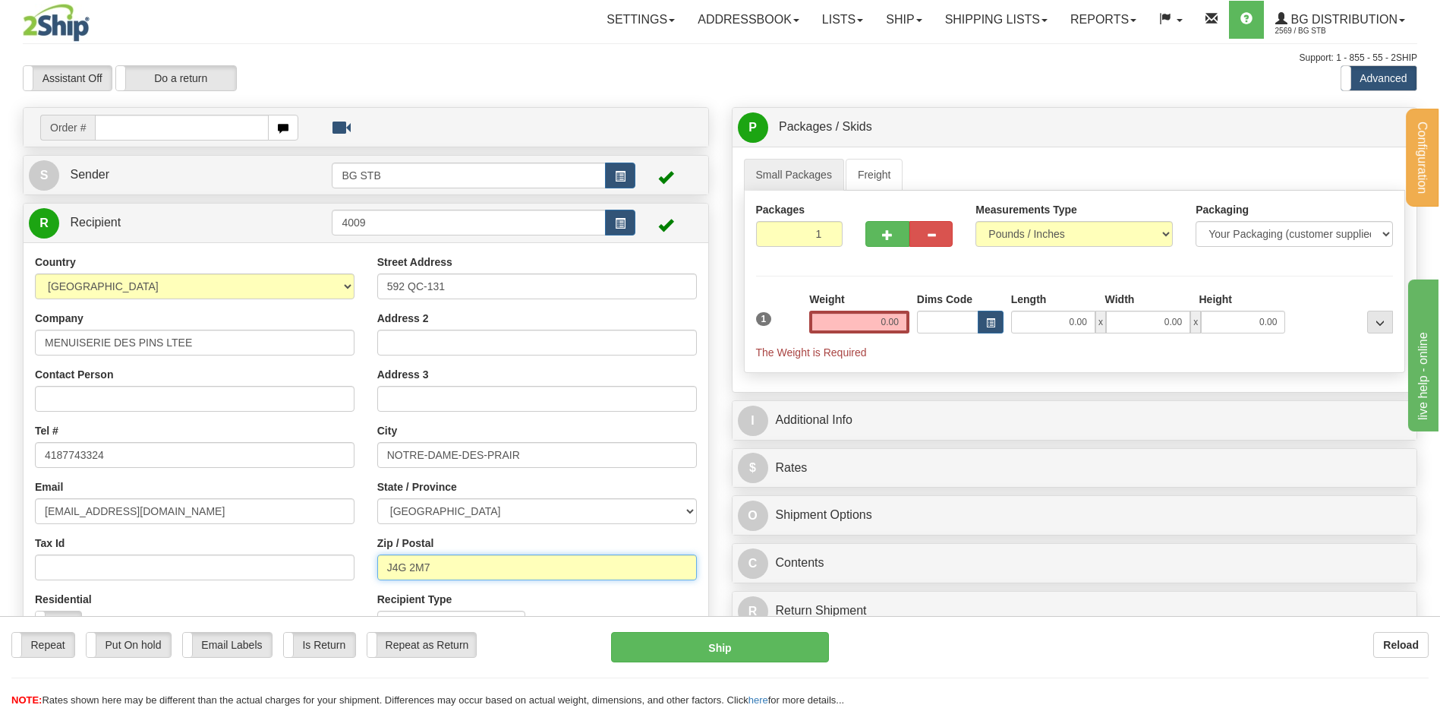
drag, startPoint x: 445, startPoint y: 571, endPoint x: 393, endPoint y: 565, distance: 52.0
click at [393, 565] on input "J4G 2M7" at bounding box center [537, 567] width 320 height 26
drag, startPoint x: 451, startPoint y: 571, endPoint x: 330, endPoint y: 571, distance: 120.7
click at [330, 571] on div "Country [GEOGRAPHIC_DATA] [GEOGRAPHIC_DATA] [GEOGRAPHIC_DATA] [GEOGRAPHIC_DATA]…" at bounding box center [366, 450] width 685 height 393
type input "J6E 0M2"
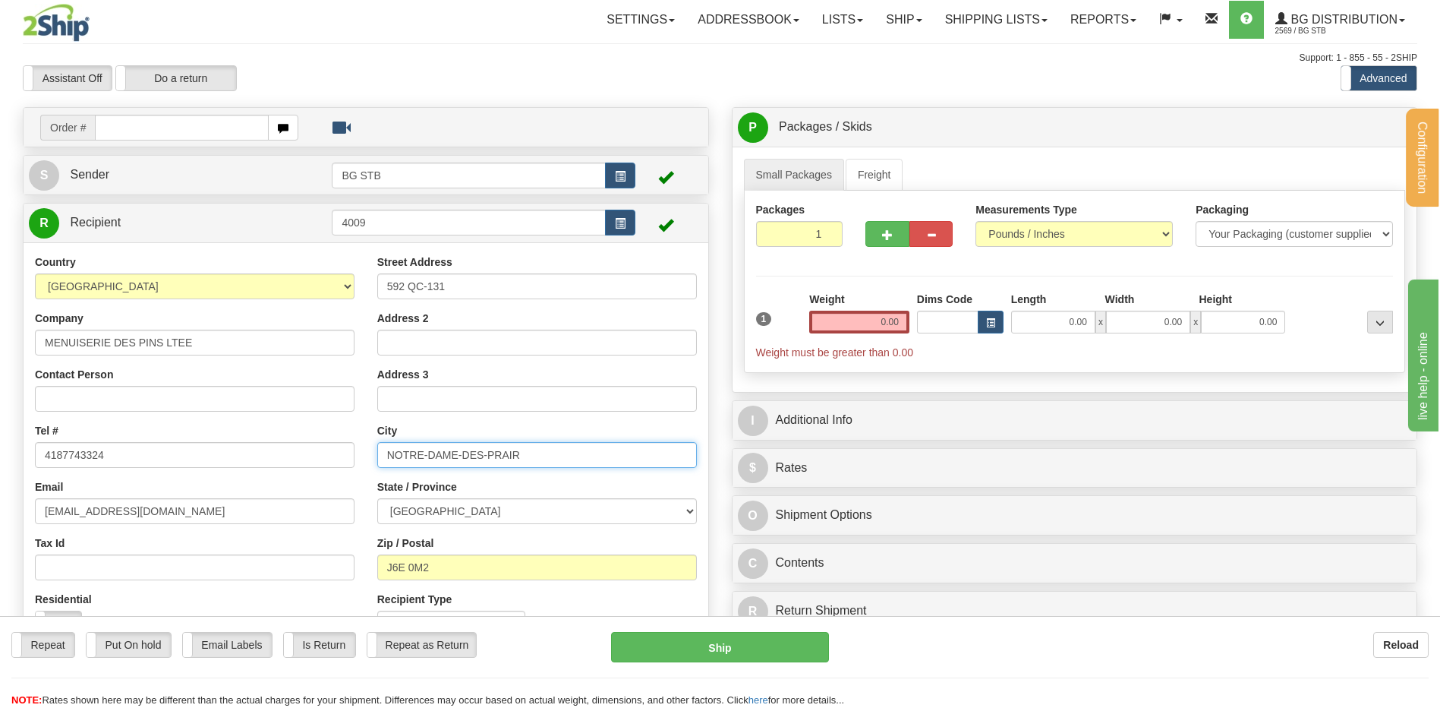
click at [537, 455] on input "NOTRE-DAME-DES-PRAIR" at bounding box center [537, 455] width 320 height 26
type input "NOTRE-DAME-DES-PRAIRIES"
click at [440, 343] on input "Address 2" at bounding box center [537, 342] width 320 height 26
type input "CONST HEBERT ET HEBERT INC."
click at [868, 332] on input "0.00" at bounding box center [859, 321] width 100 height 23
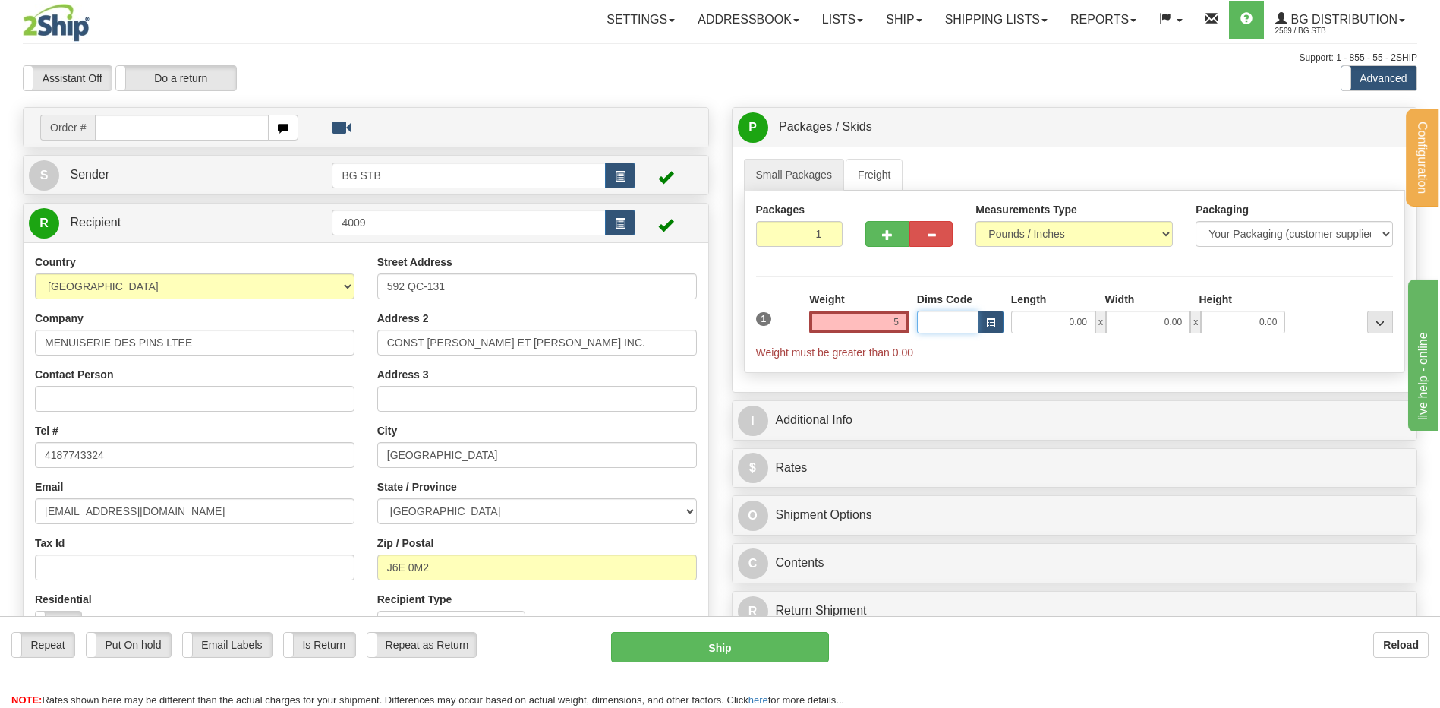
type input "5.00"
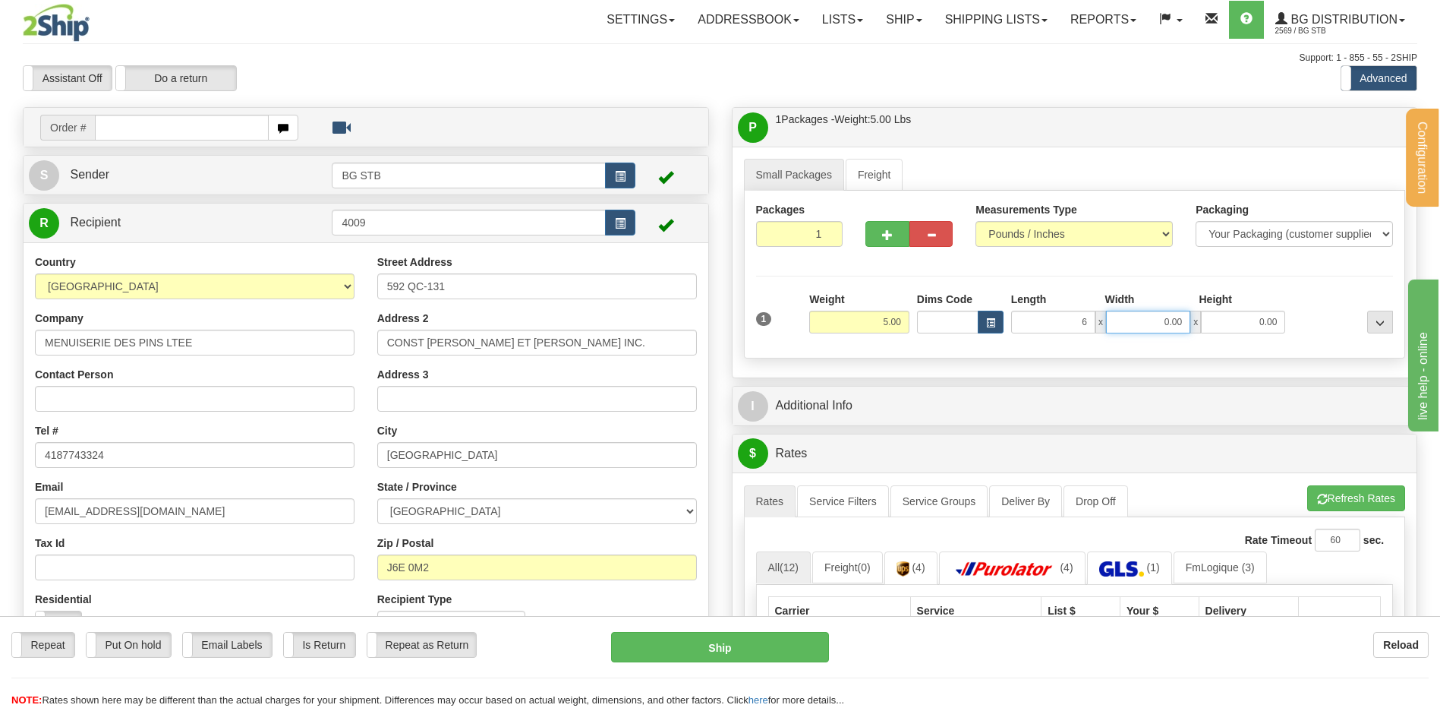
type input "6.00"
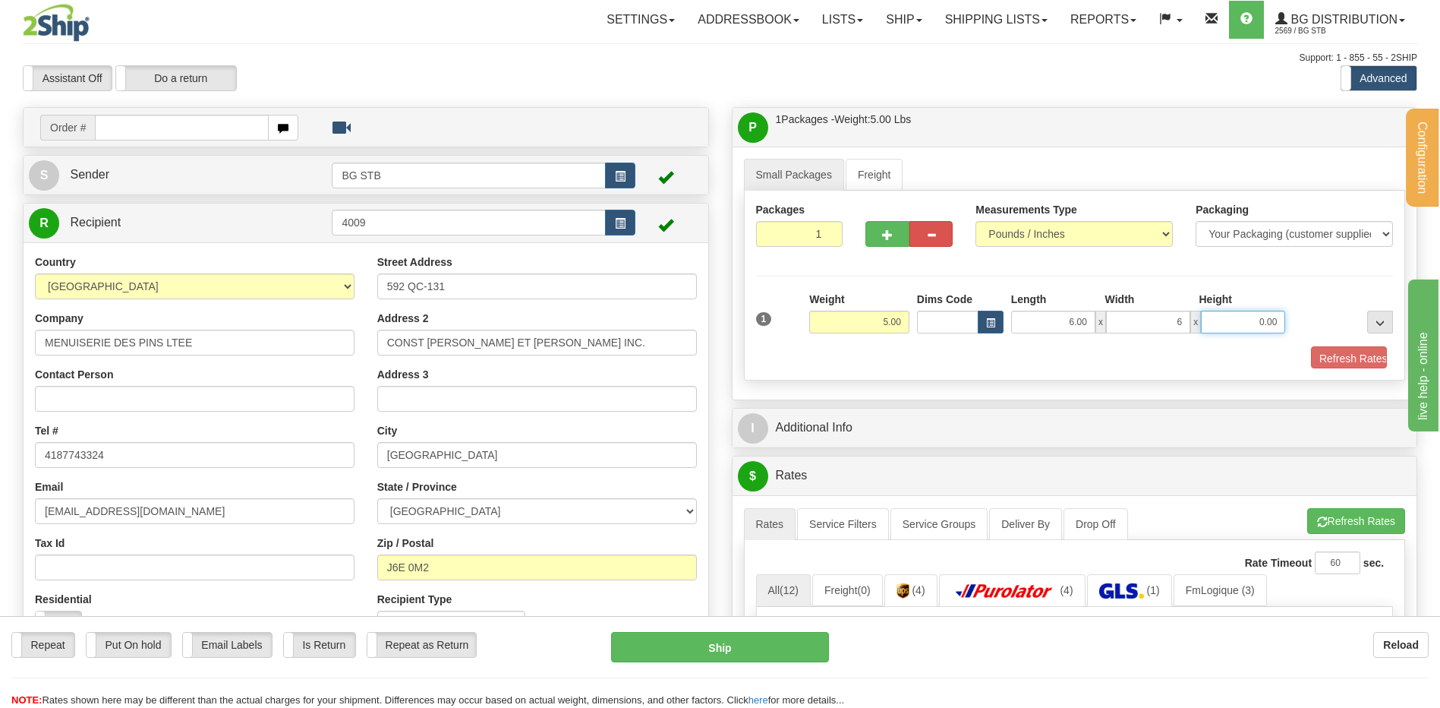
type input "6.00"
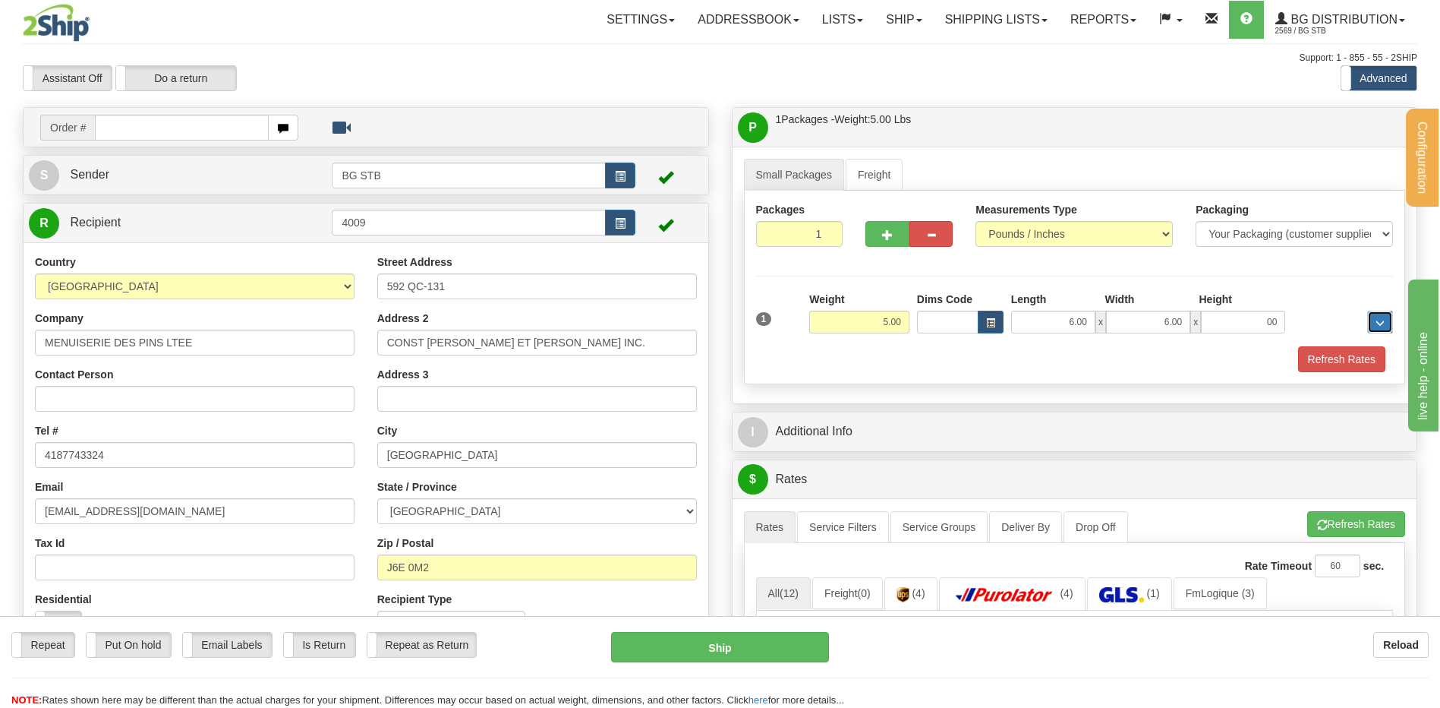
type input "0.00"
click at [1258, 323] on input "0.00" at bounding box center [1243, 321] width 84 height 23
type input "11.00"
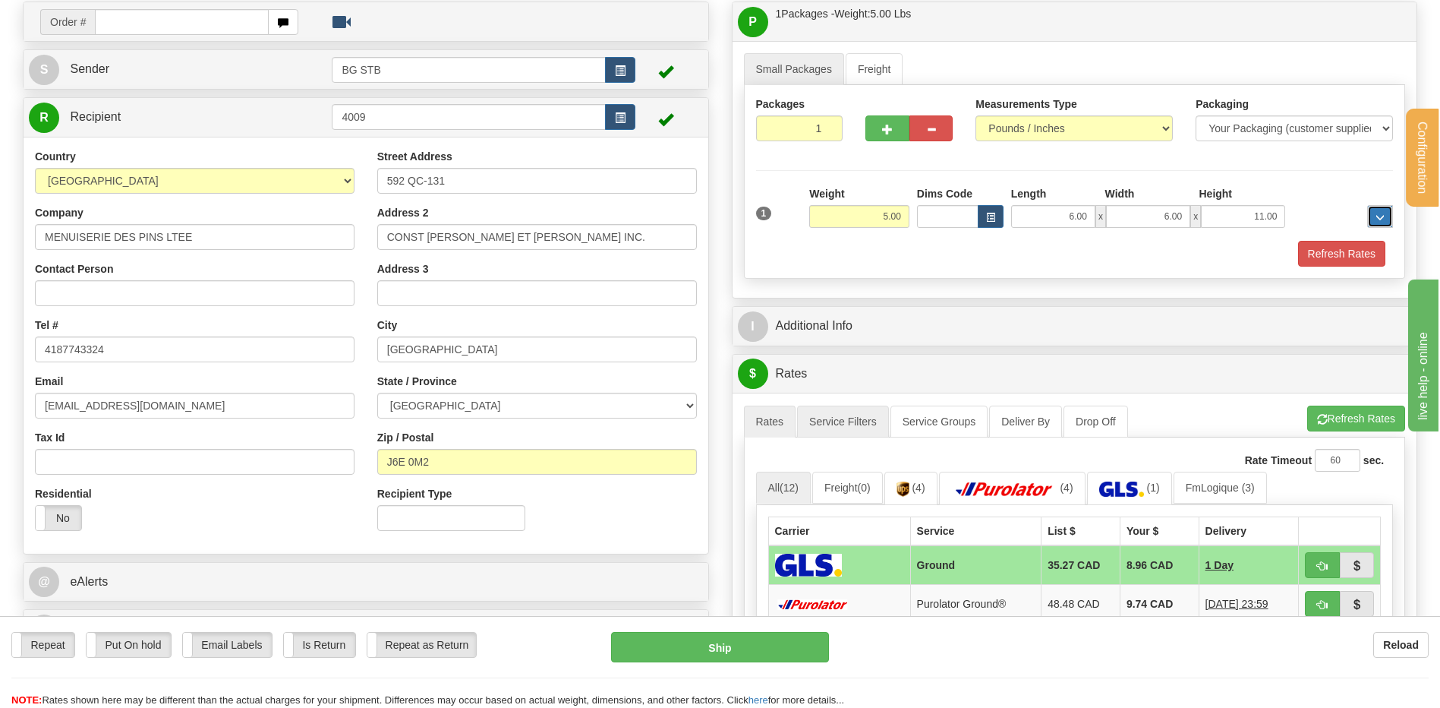
scroll to position [228, 0]
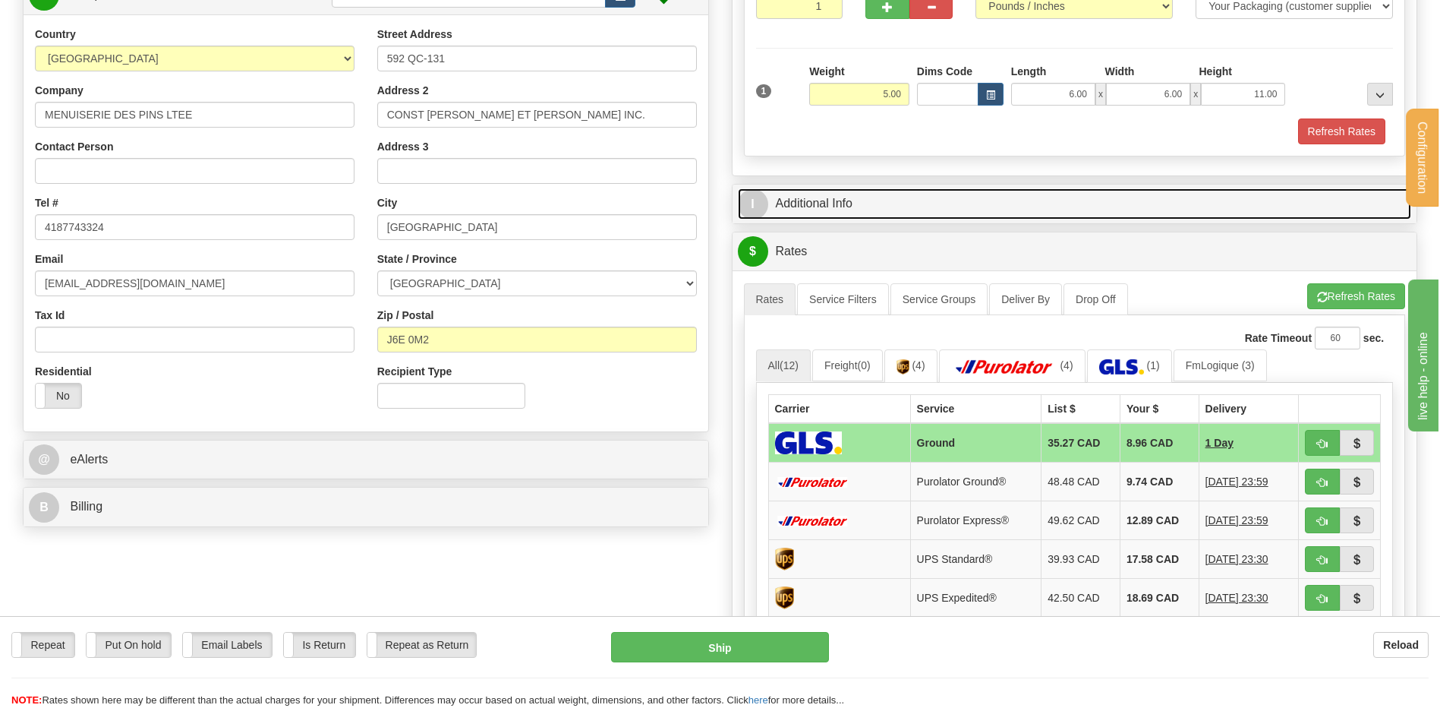
click at [832, 200] on link "I Additional Info" at bounding box center [1075, 203] width 674 height 31
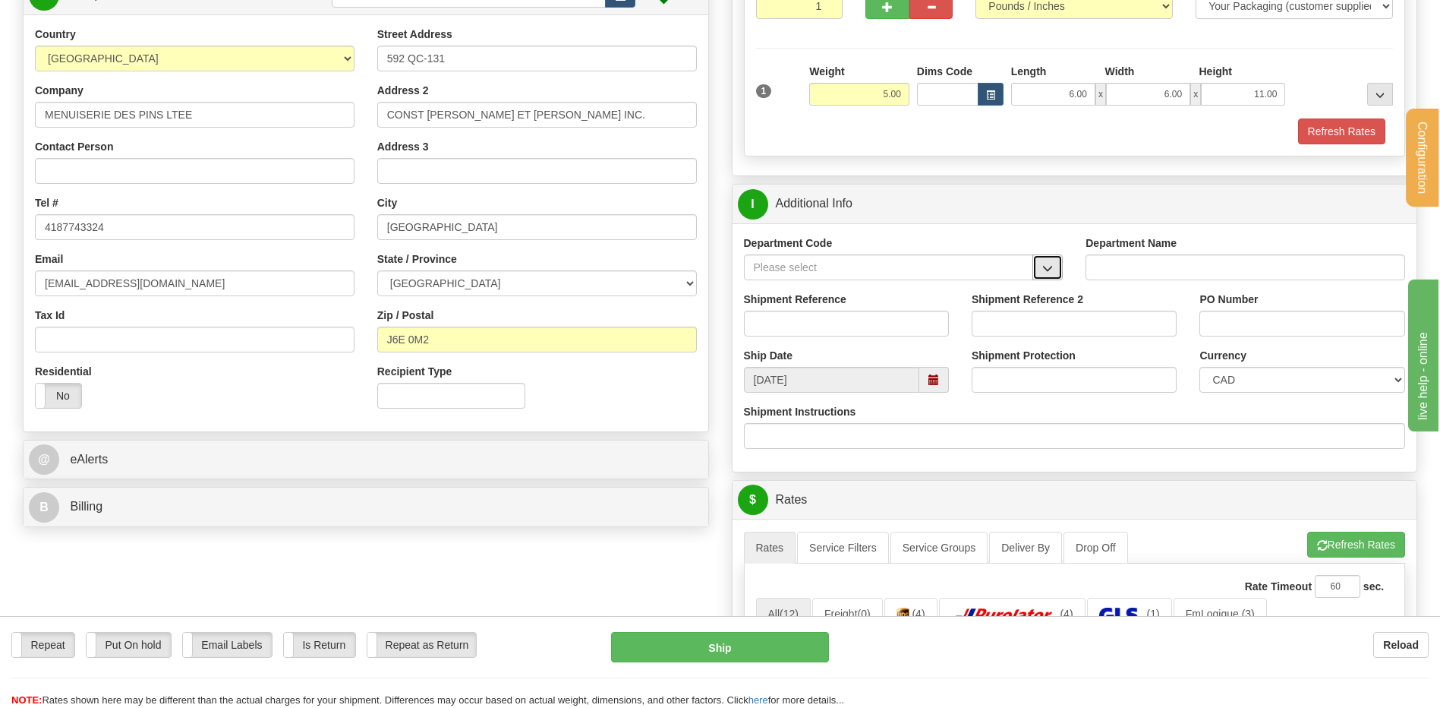
drag, startPoint x: 1050, startPoint y: 260, endPoint x: 1014, endPoint y: 269, distance: 36.8
click at [1049, 260] on button "button" at bounding box center [1047, 267] width 30 height 26
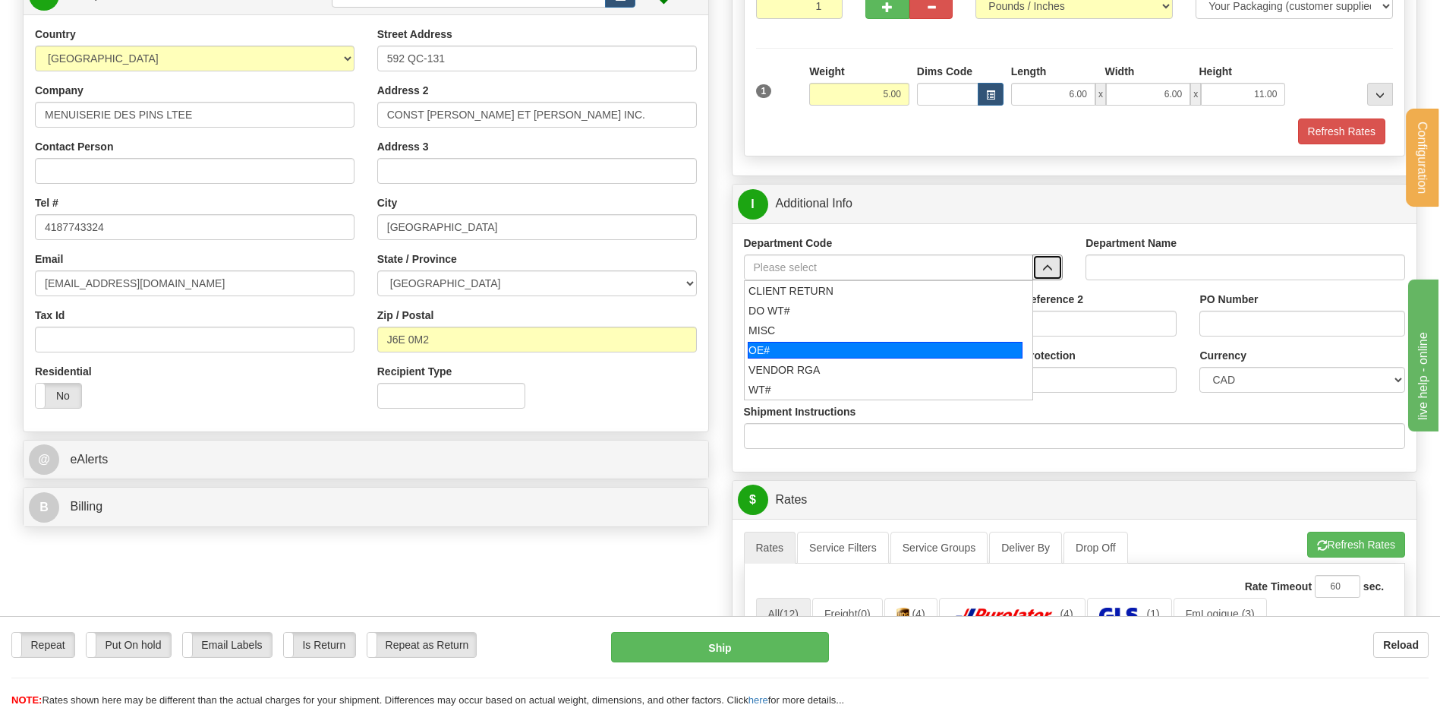
click at [815, 346] on div "OE#" at bounding box center [885, 350] width 275 height 17
type input "OE#"
type input "ORDERS"
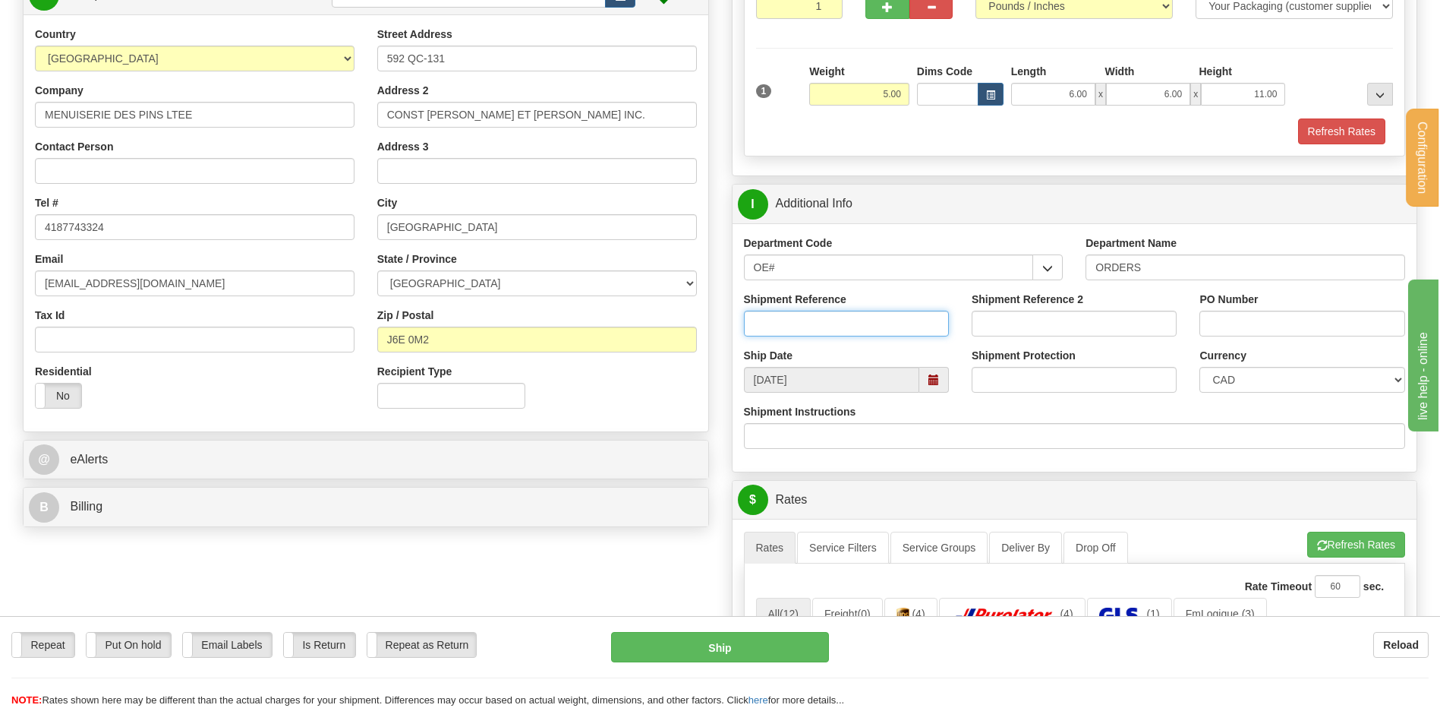
click at [815, 326] on input "Shipment Reference" at bounding box center [846, 323] width 205 height 26
type input "80006132-01"
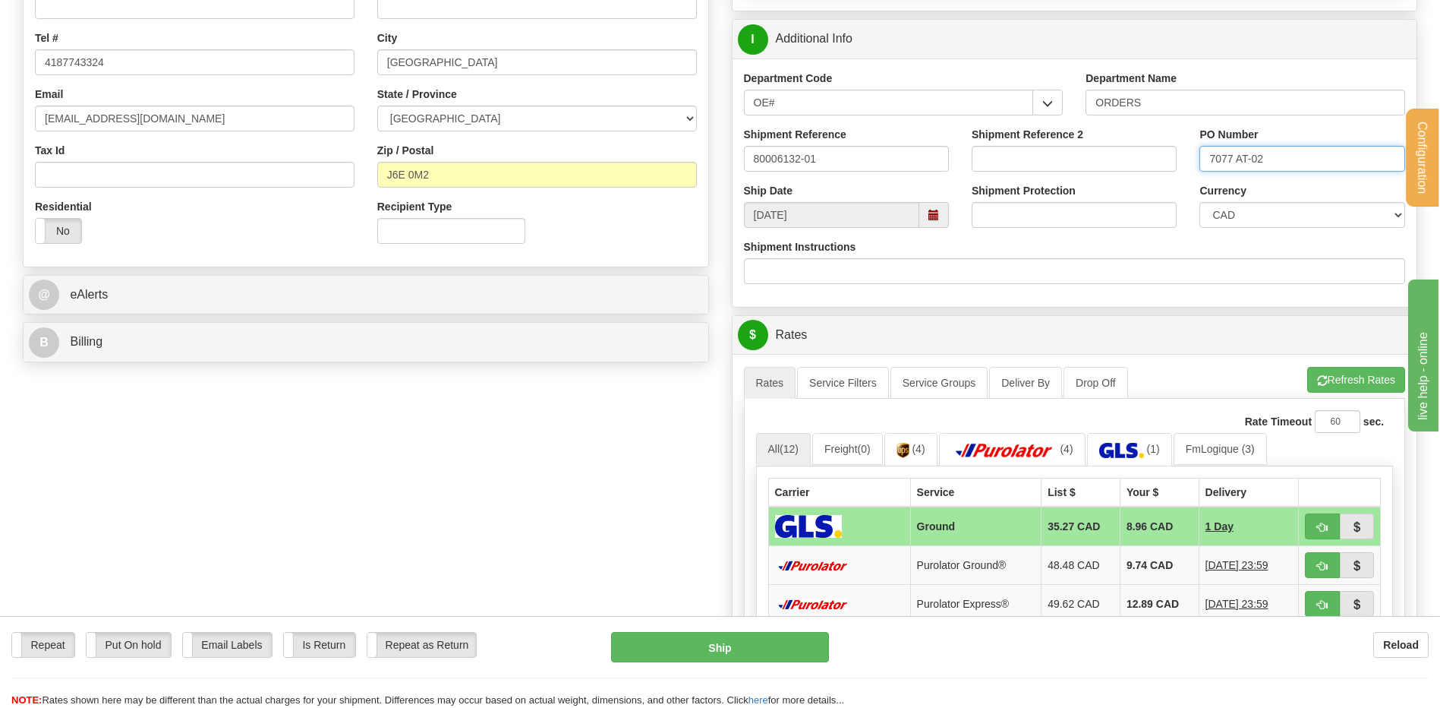
scroll to position [607, 0]
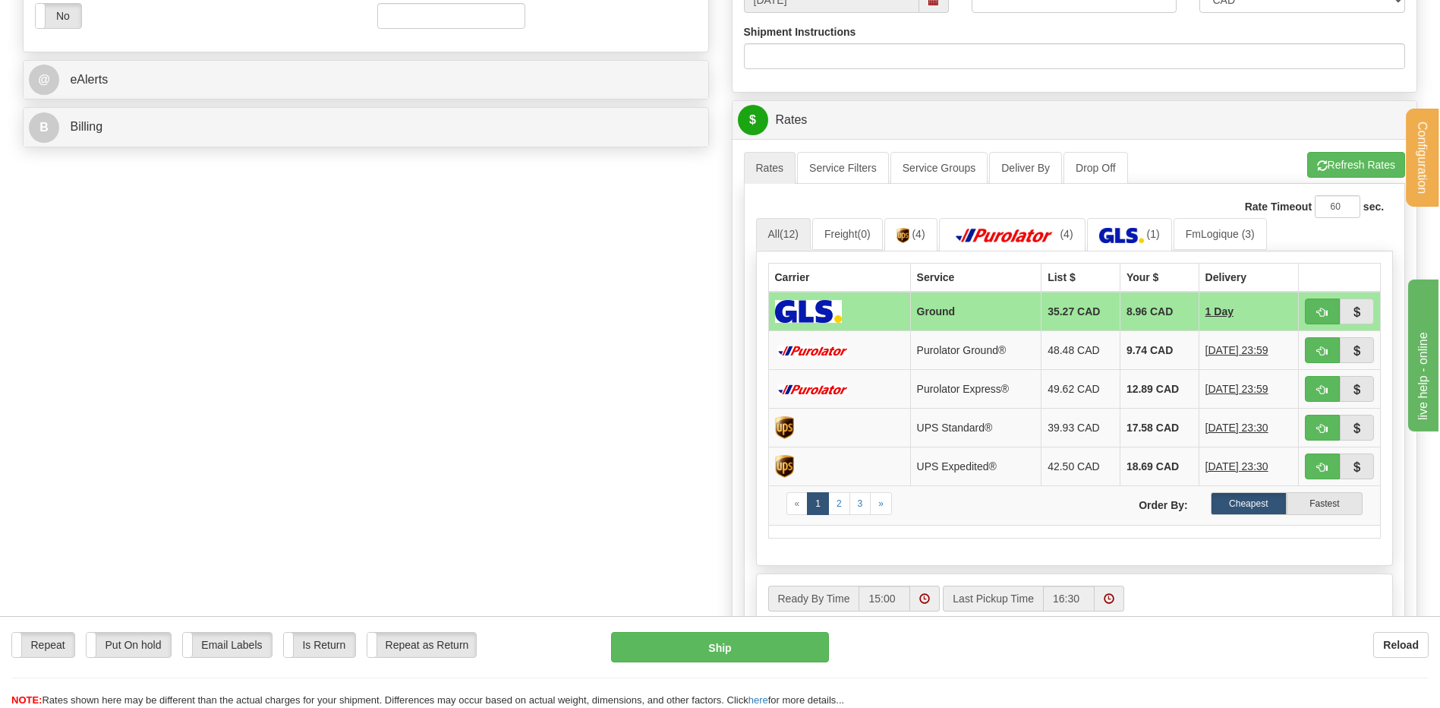
type input "7077 AT-02"
click at [1317, 346] on span "button" at bounding box center [1322, 351] width 11 height 10
type input "260"
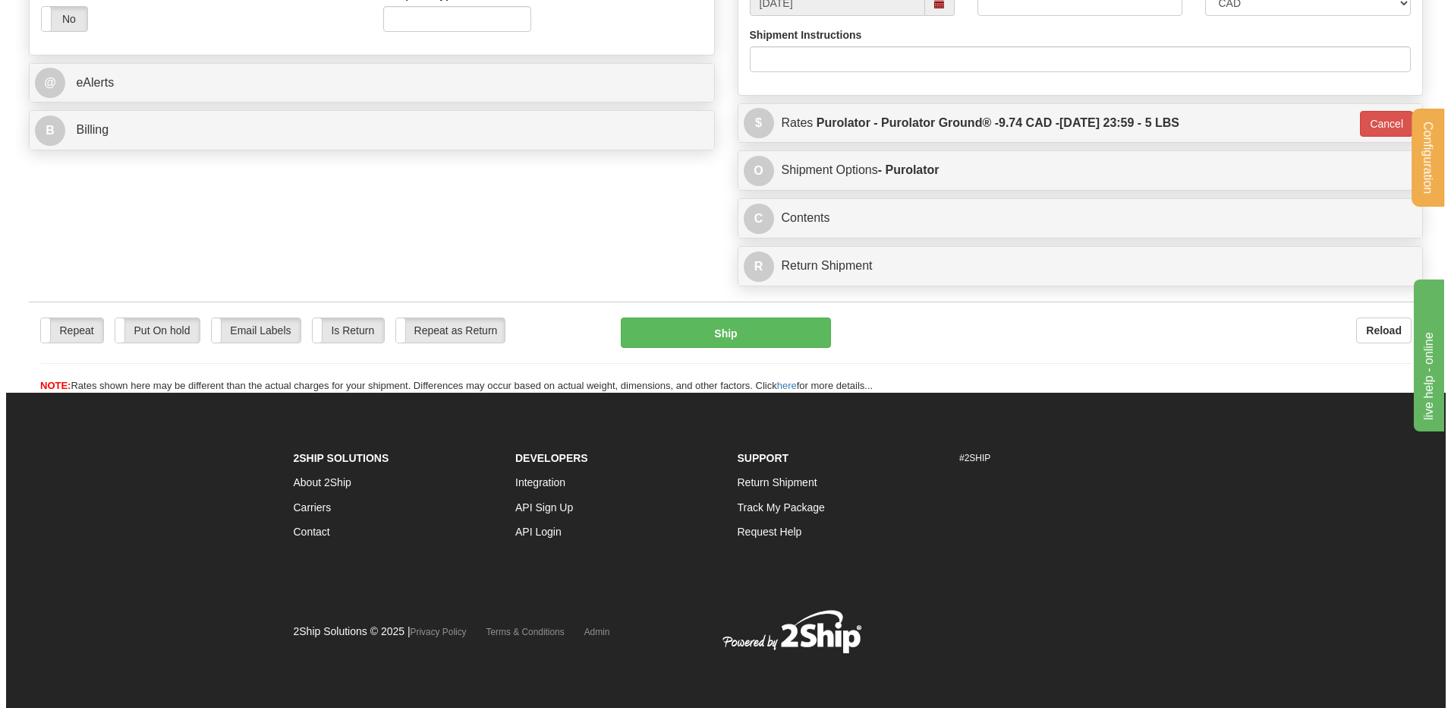
scroll to position [601, 0]
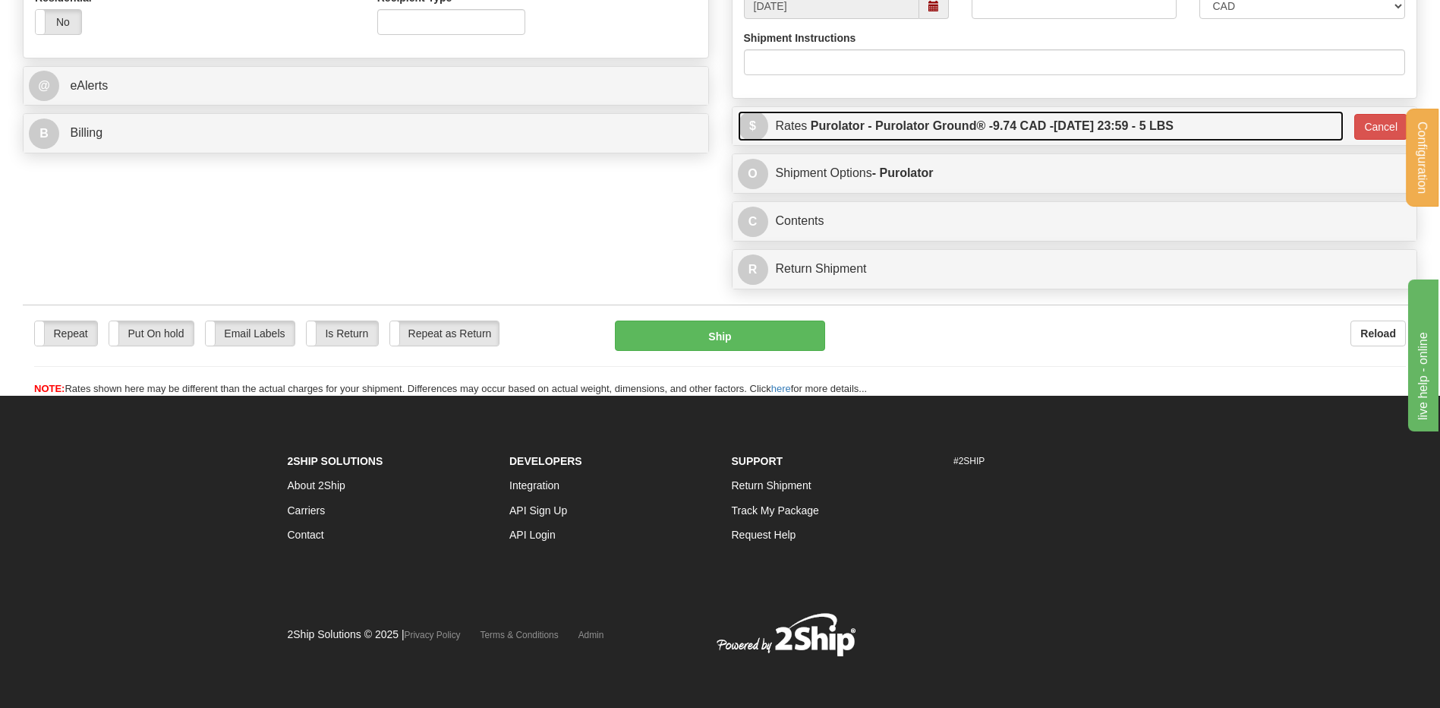
click at [994, 121] on label "Purolator - Purolator Ground® - 9.74 CAD - 09/22/2025 23:59 - 5 LBS" at bounding box center [992, 126] width 363 height 30
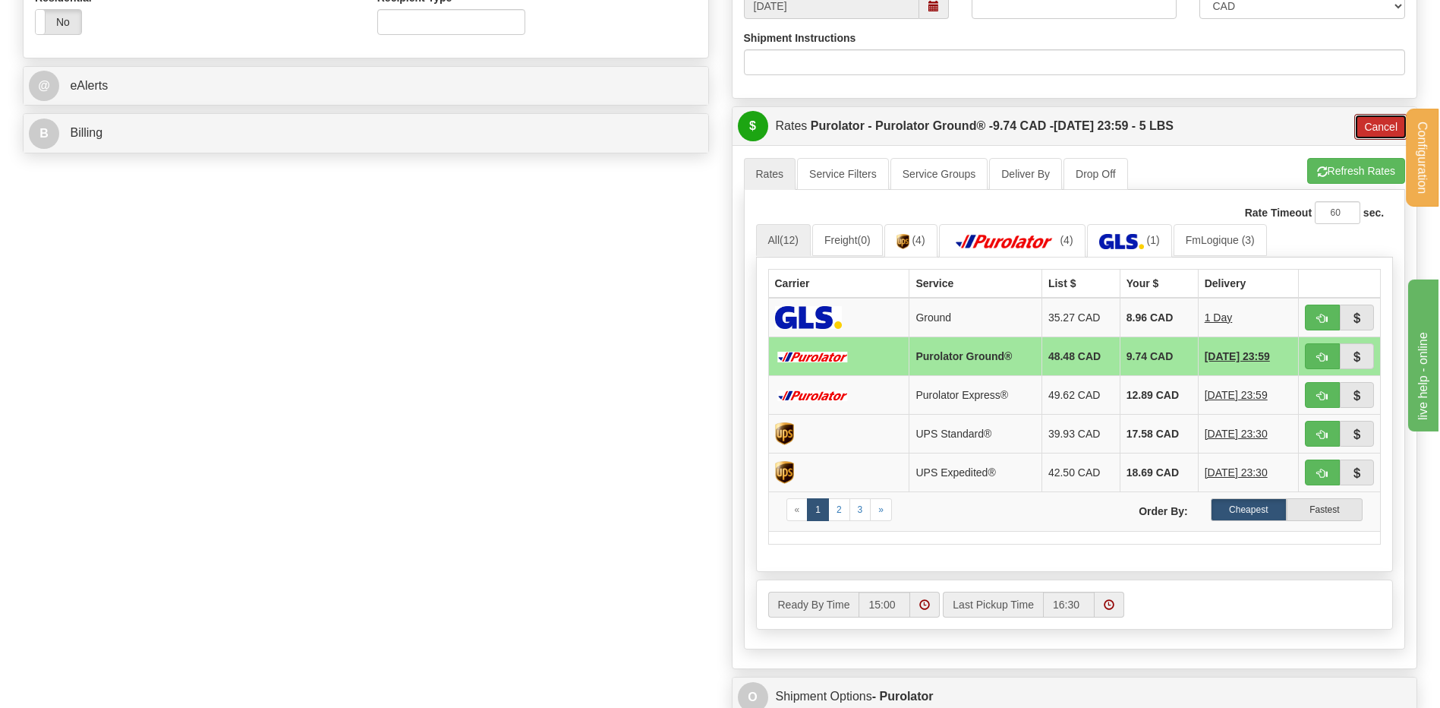
drag, startPoint x: 1397, startPoint y: 131, endPoint x: 1171, endPoint y: 156, distance: 226.9
click at [1396, 131] on button "Cancel" at bounding box center [1380, 127] width 53 height 26
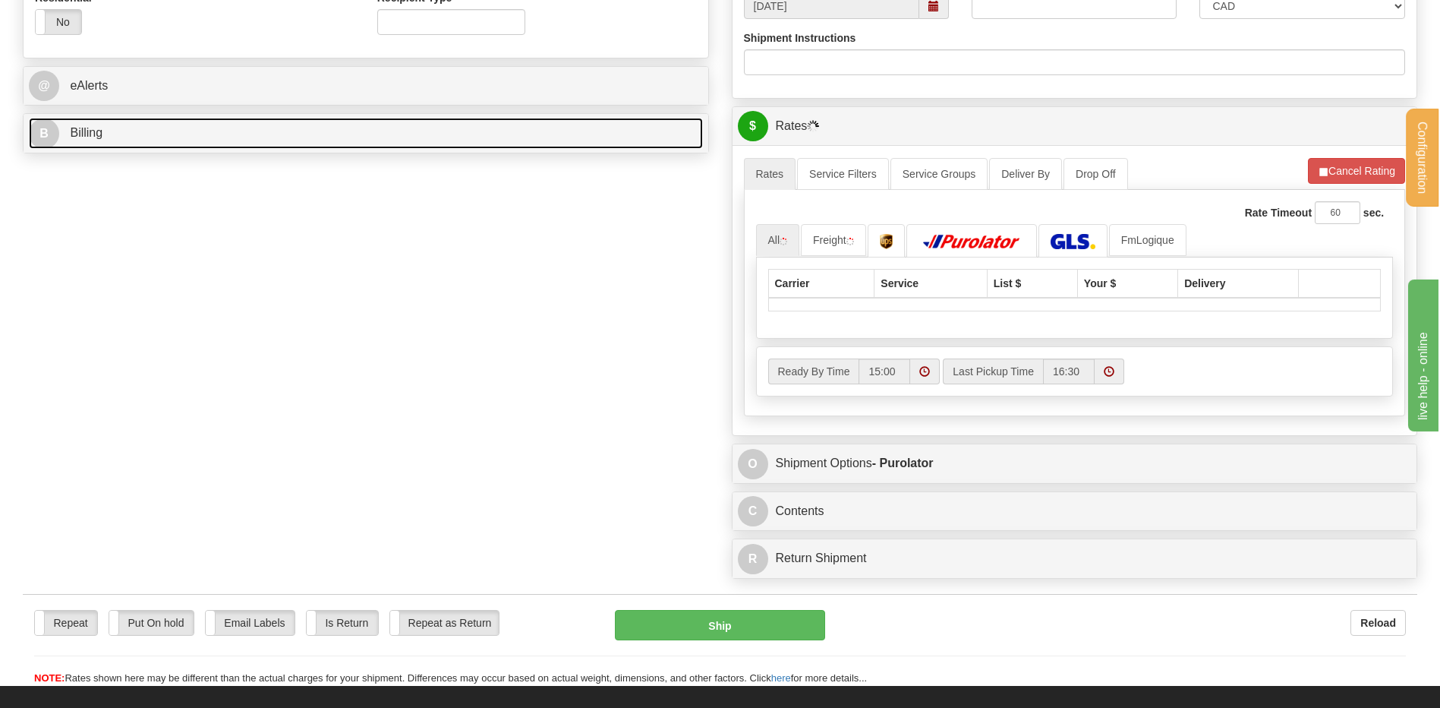
click at [323, 144] on link "B Billing" at bounding box center [366, 133] width 674 height 31
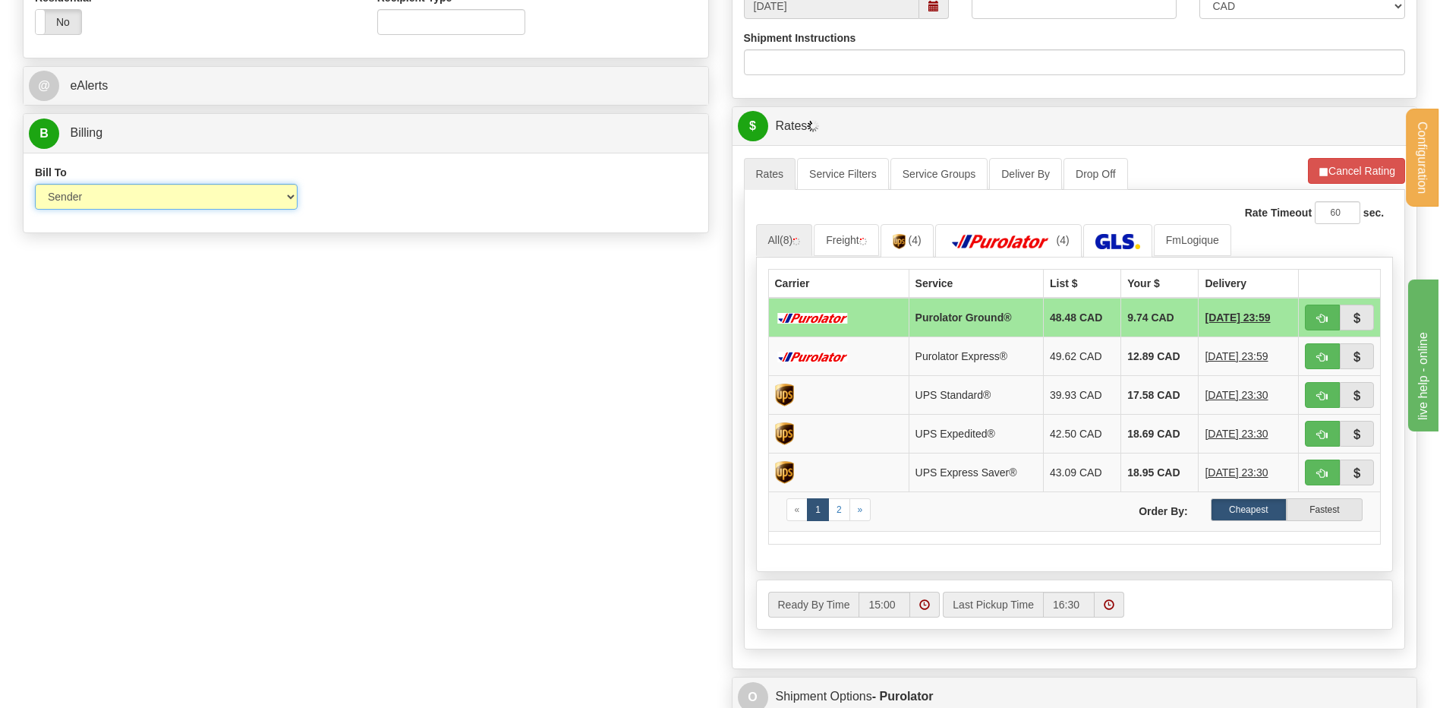
click at [134, 197] on select "Sender Recipient Third Party Collect" at bounding box center [166, 197] width 263 height 26
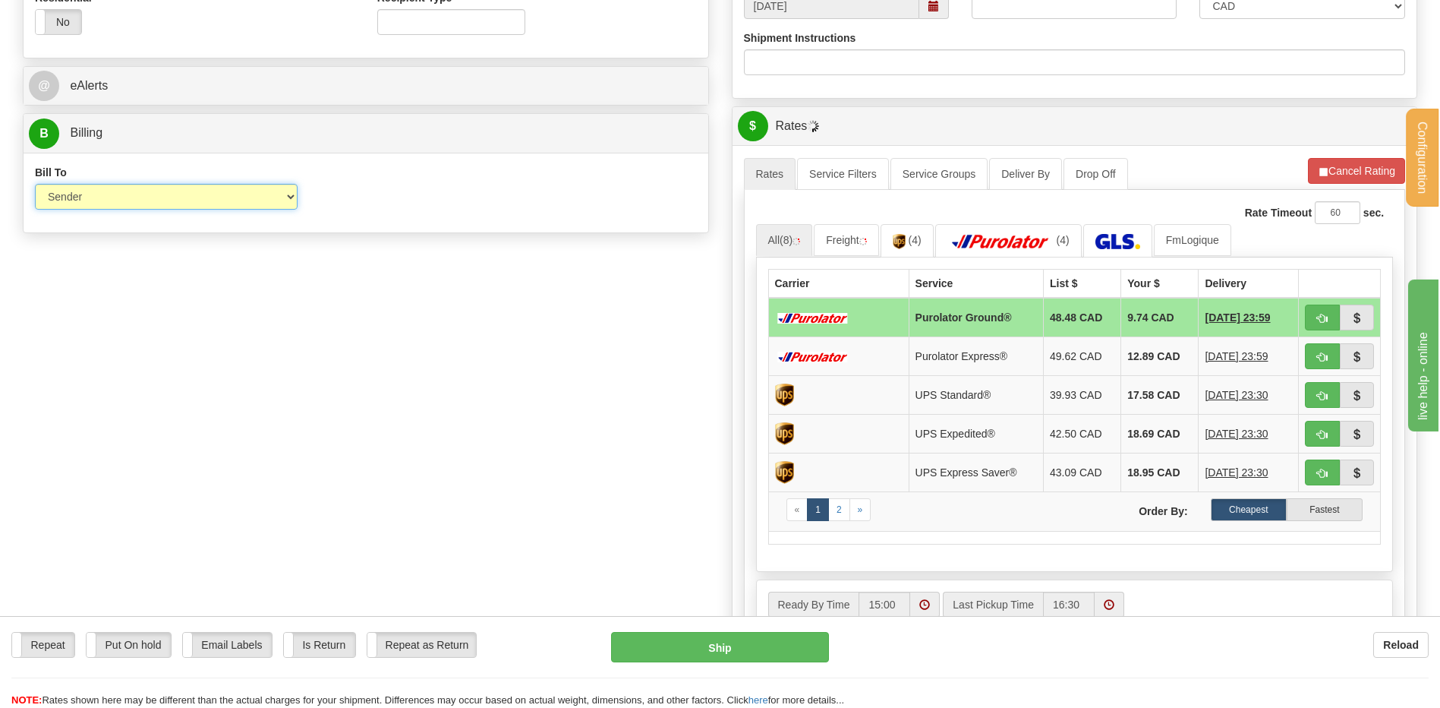
select select "2"
click at [35, 184] on select "Sender Recipient Third Party Collect" at bounding box center [166, 197] width 263 height 26
click at [386, 203] on input "Account" at bounding box center [451, 197] width 263 height 26
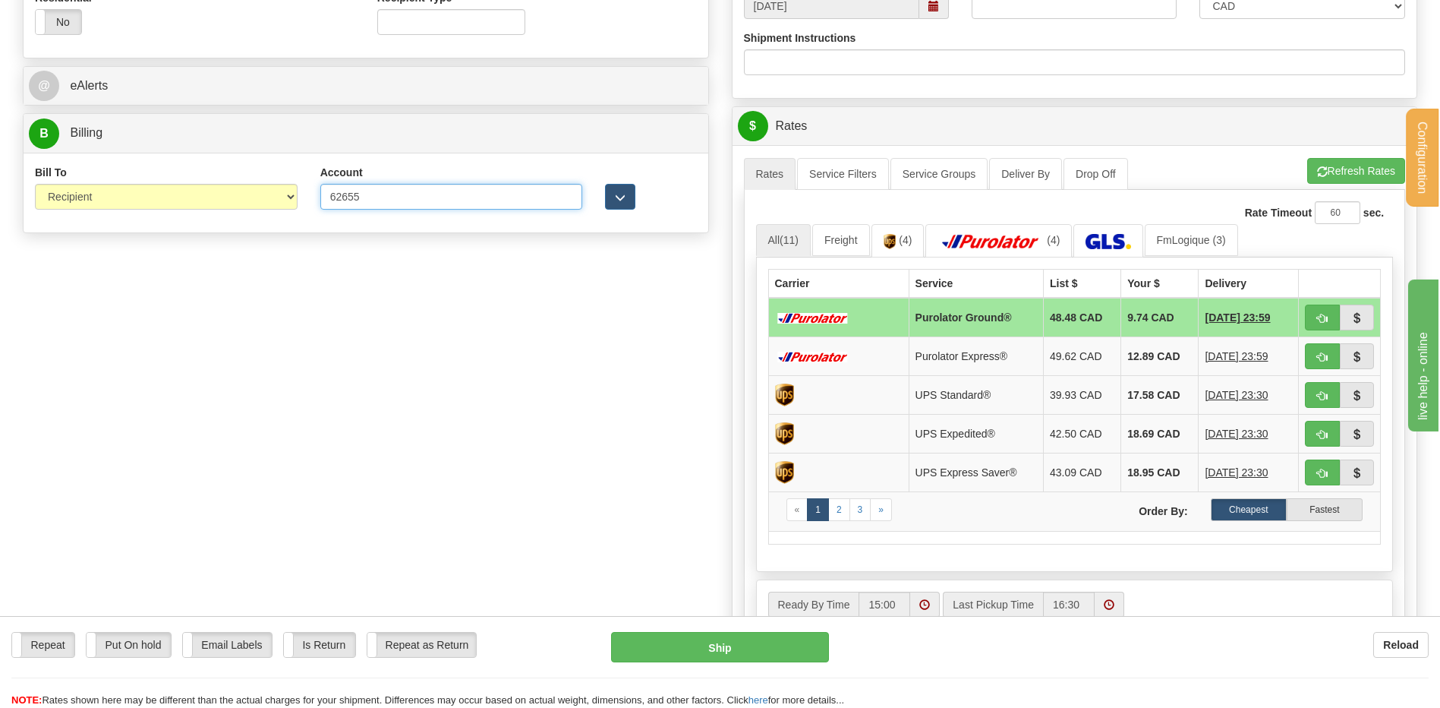
type input "6265506"
click at [618, 190] on button "button" at bounding box center [620, 197] width 30 height 26
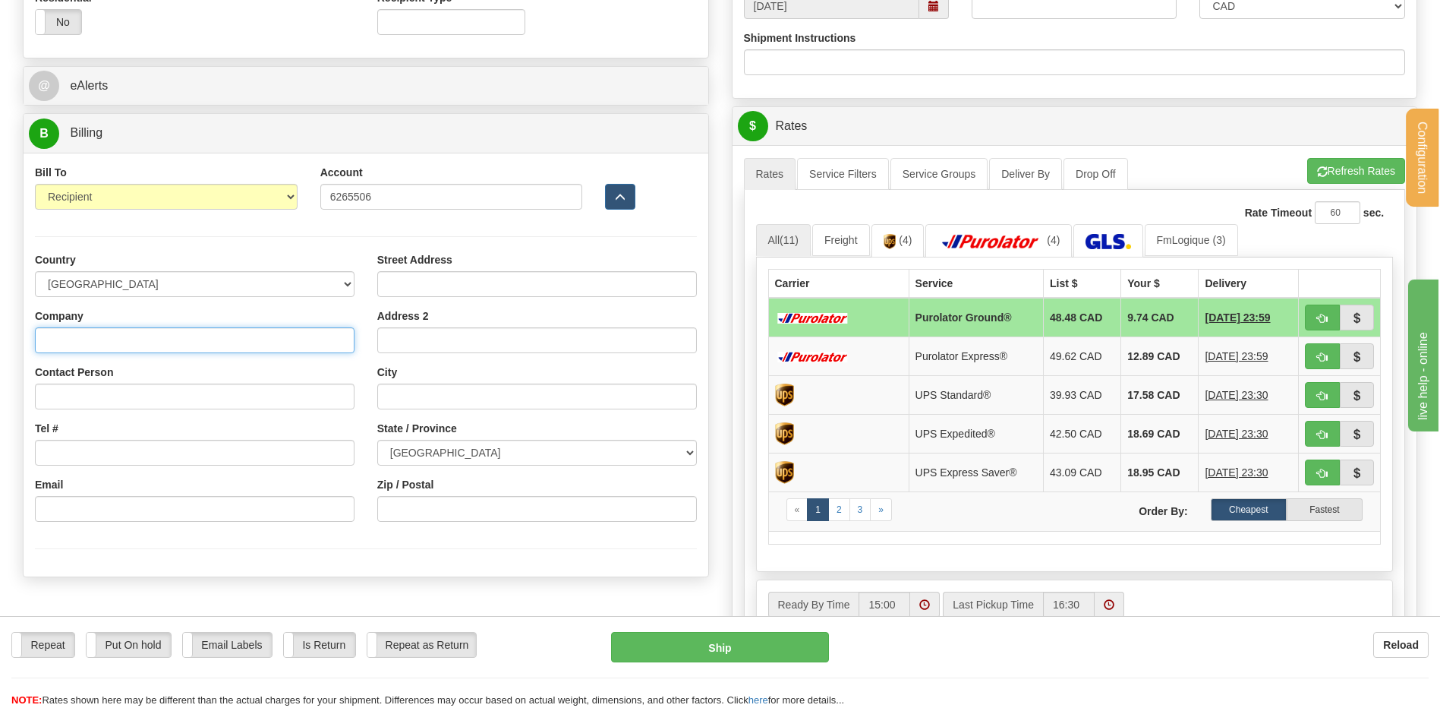
click at [124, 340] on input "Company" at bounding box center [195, 340] width 320 height 26
type input "MENUISERIE DES PINS LTEE"
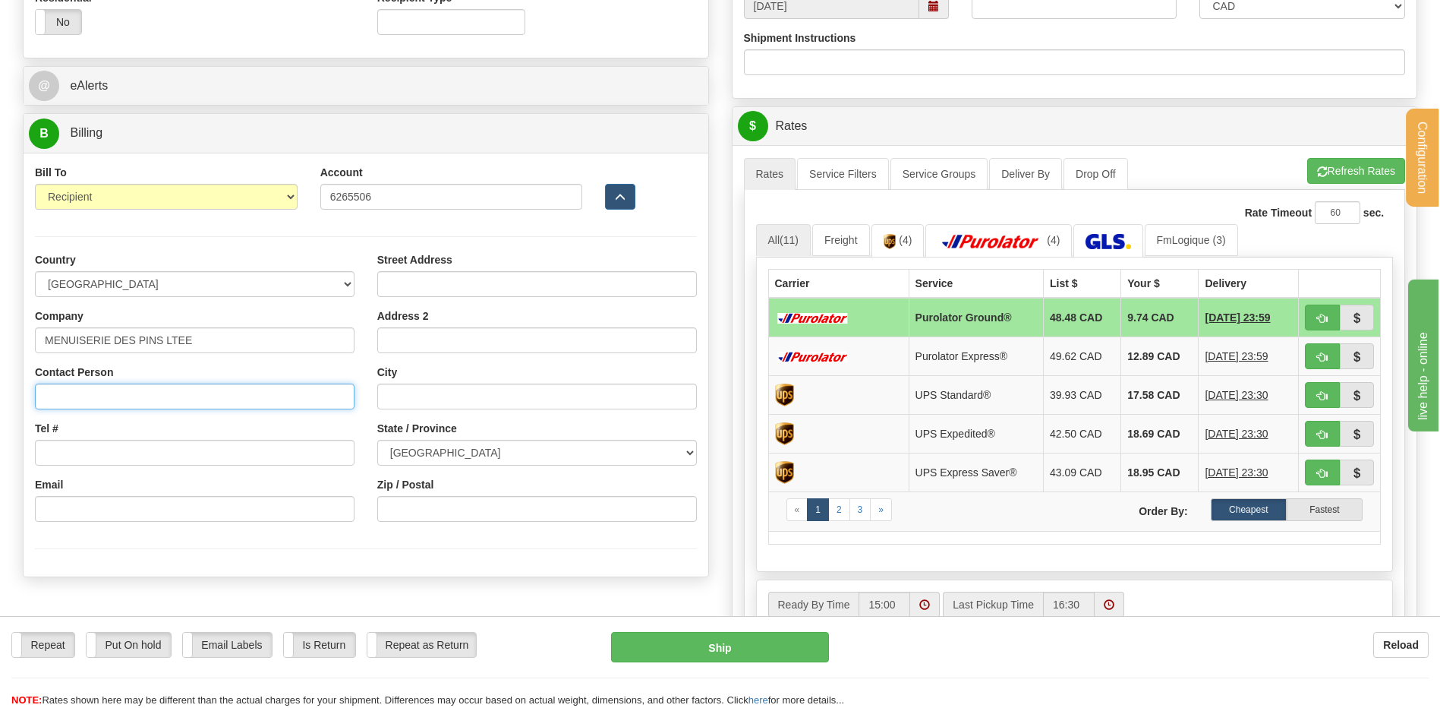
type input "RECEPTION"
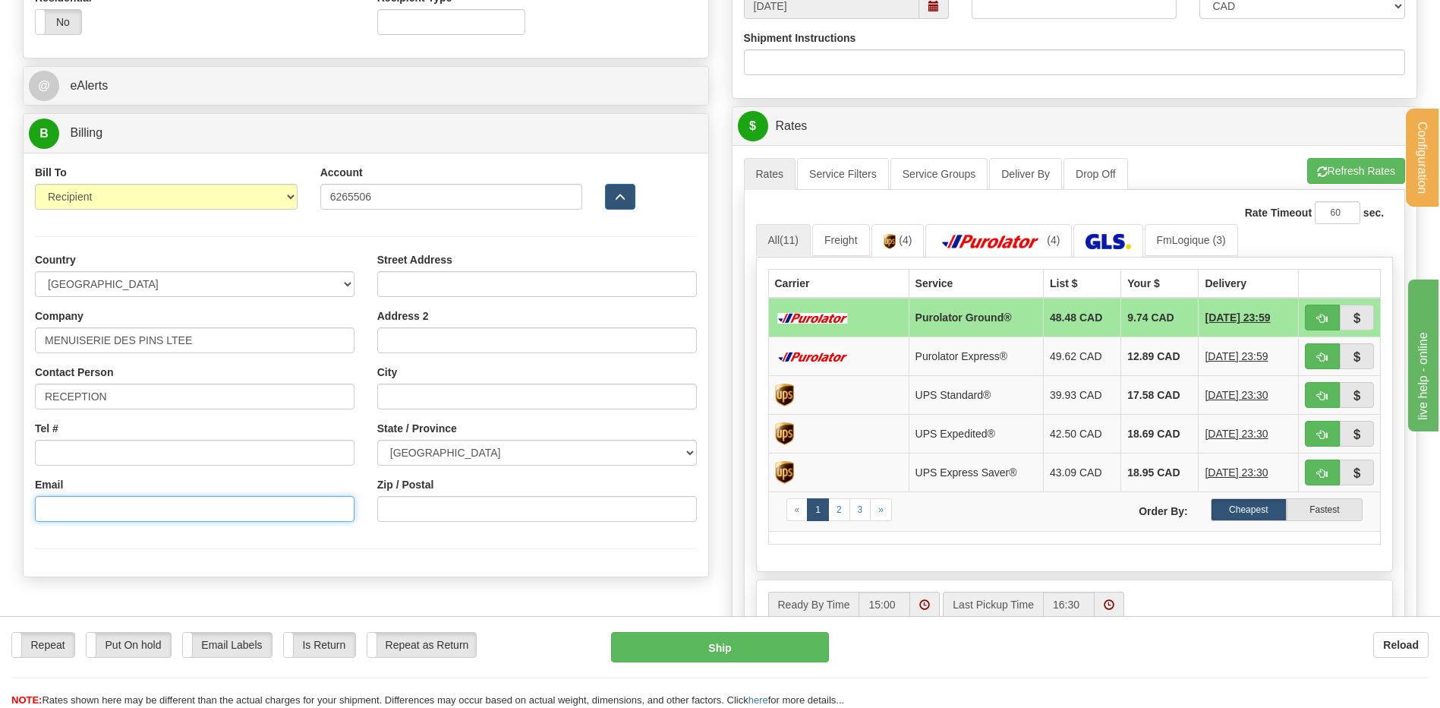
type input "lbrunelle@richelieu.com"
type input "3150 CHEMIN ROYAL"
type input "NOTRE-DAME-DES-PINS"
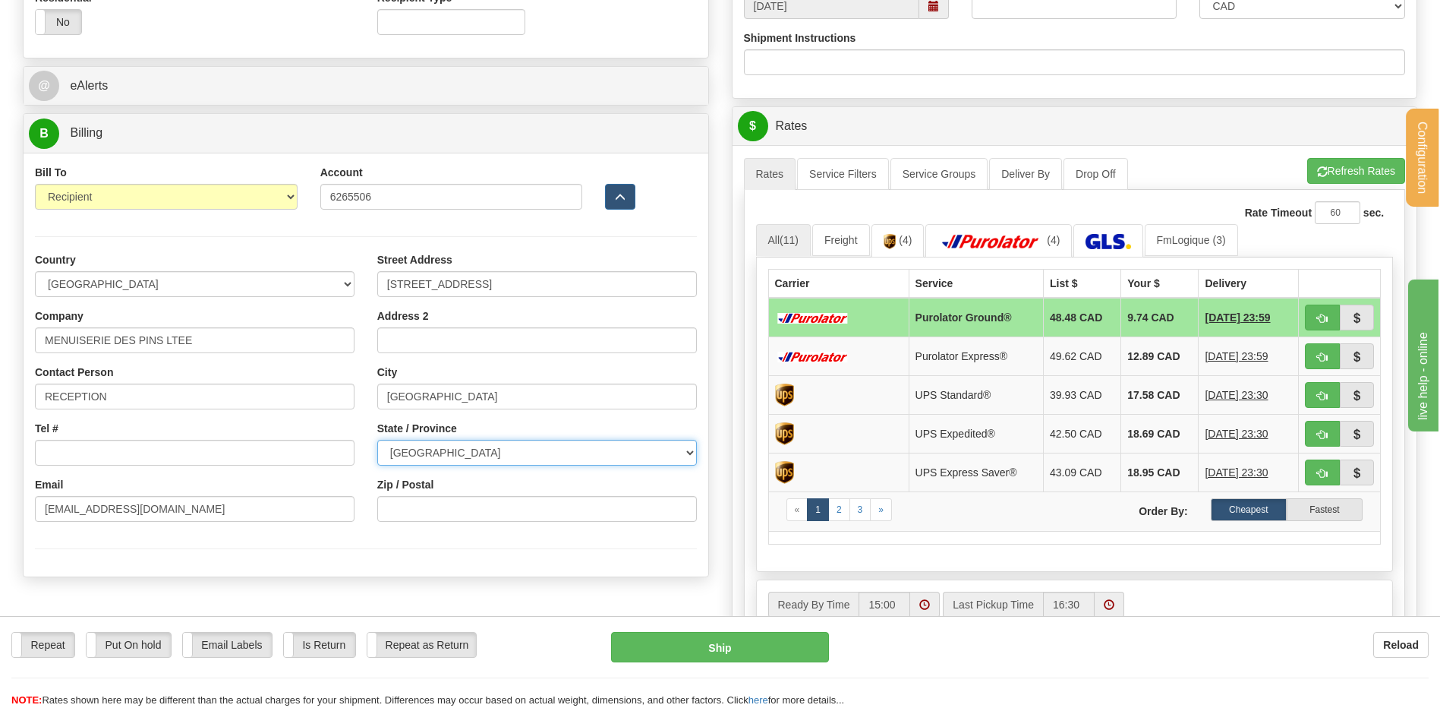
select select "QC"
type input "G0M 1K0"
click at [1325, 315] on span "button" at bounding box center [1322, 319] width 11 height 10
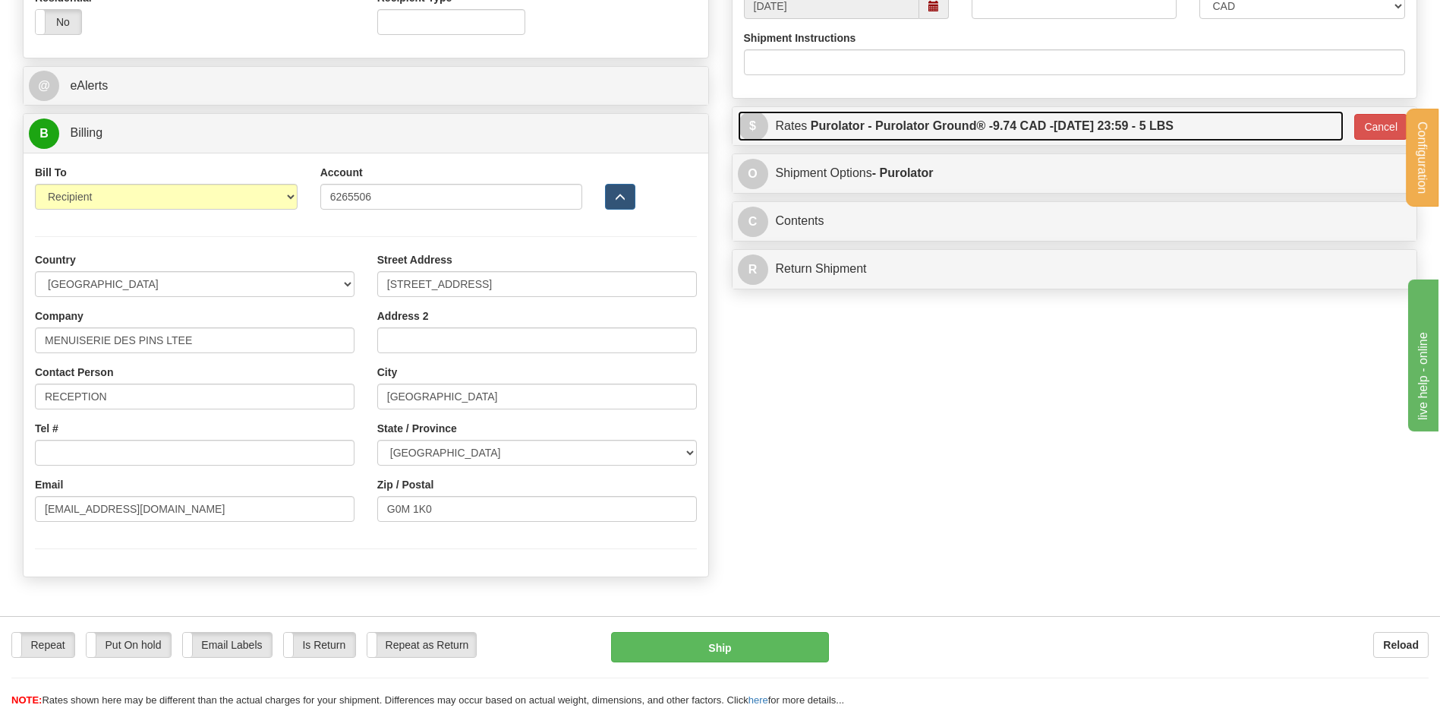
click at [995, 121] on label "Purolator - Purolator Ground® - 9.74 CAD - 09/22/2025 23:59 - 5 LBS" at bounding box center [992, 126] width 363 height 30
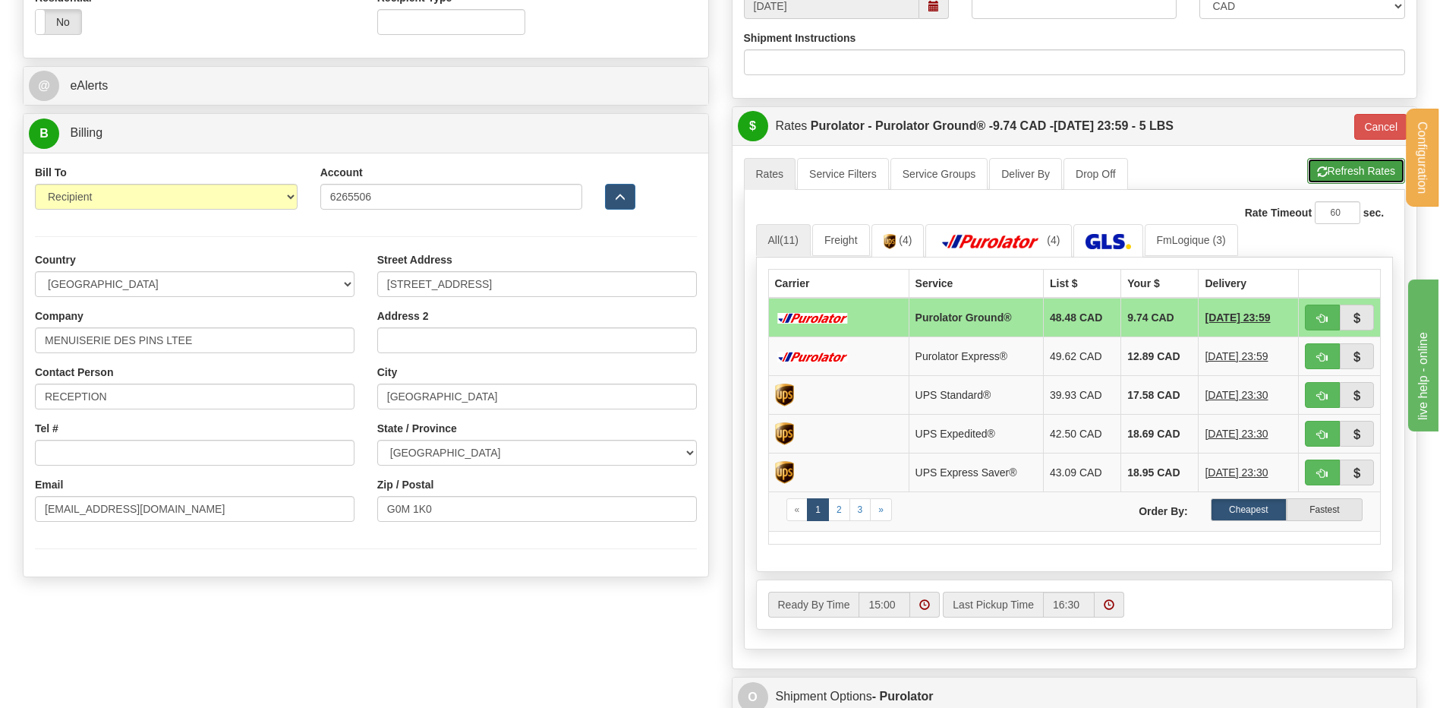
click at [1364, 175] on button "Refresh Rates" at bounding box center [1356, 171] width 98 height 26
type input "260"
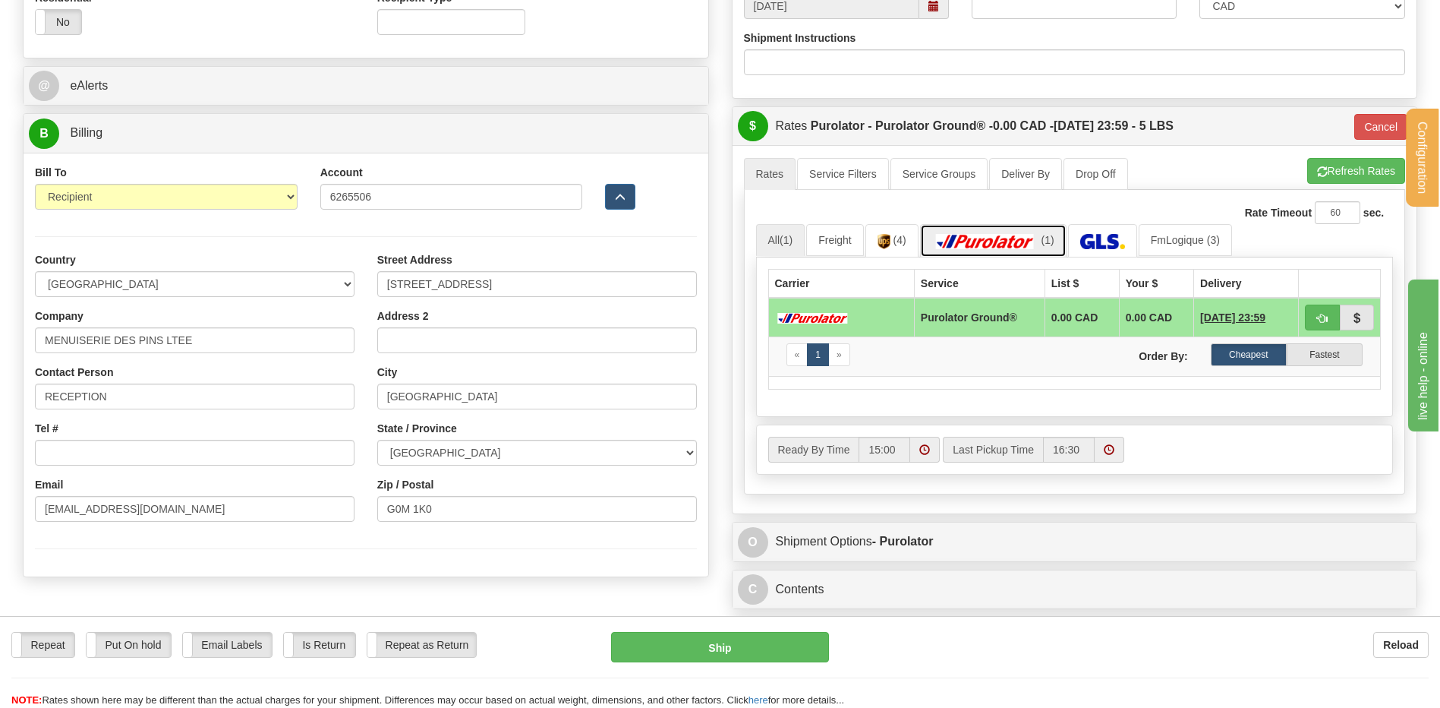
click at [1025, 235] on img at bounding box center [985, 241] width 106 height 15
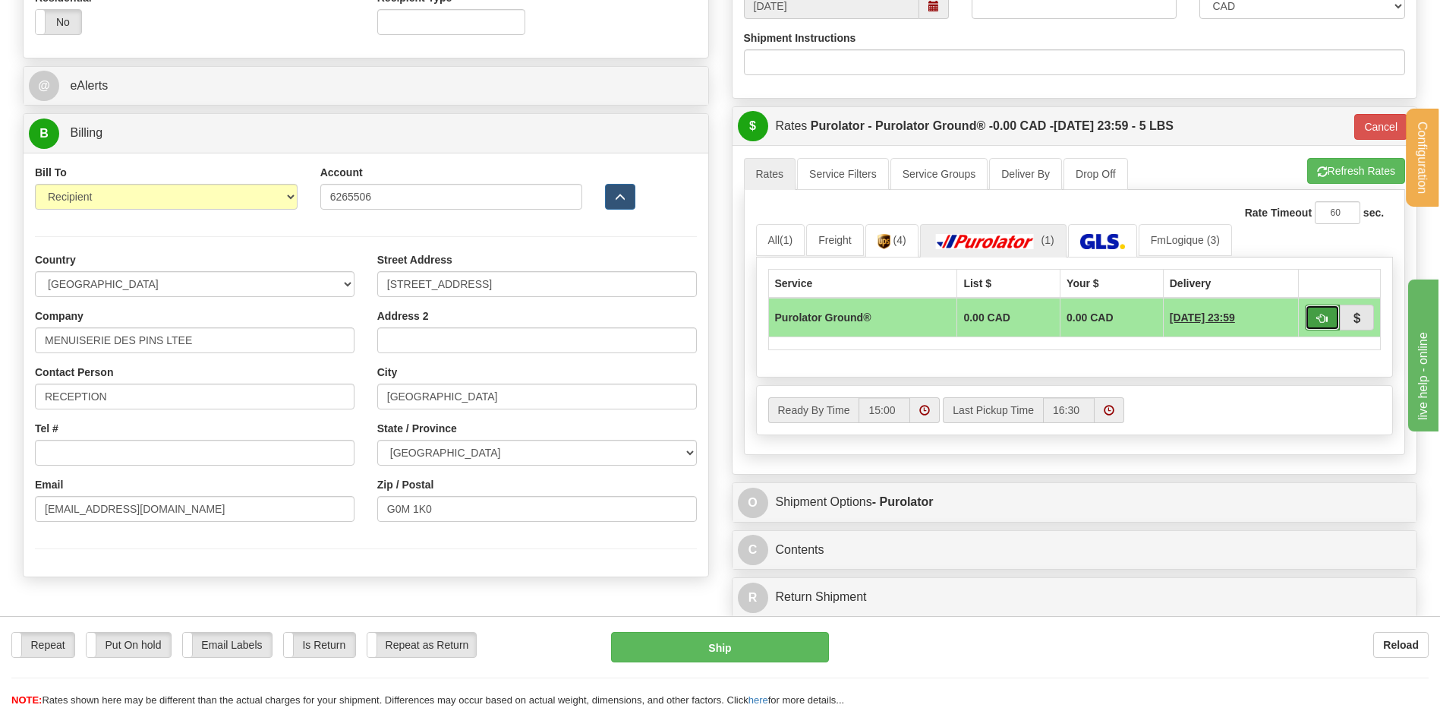
click at [1314, 318] on button "button" at bounding box center [1322, 317] width 35 height 26
click at [1312, 314] on button "button" at bounding box center [1322, 317] width 35 height 26
click at [1315, 312] on button "button" at bounding box center [1322, 317] width 35 height 26
click at [656, 638] on button "Ship" at bounding box center [719, 647] width 217 height 30
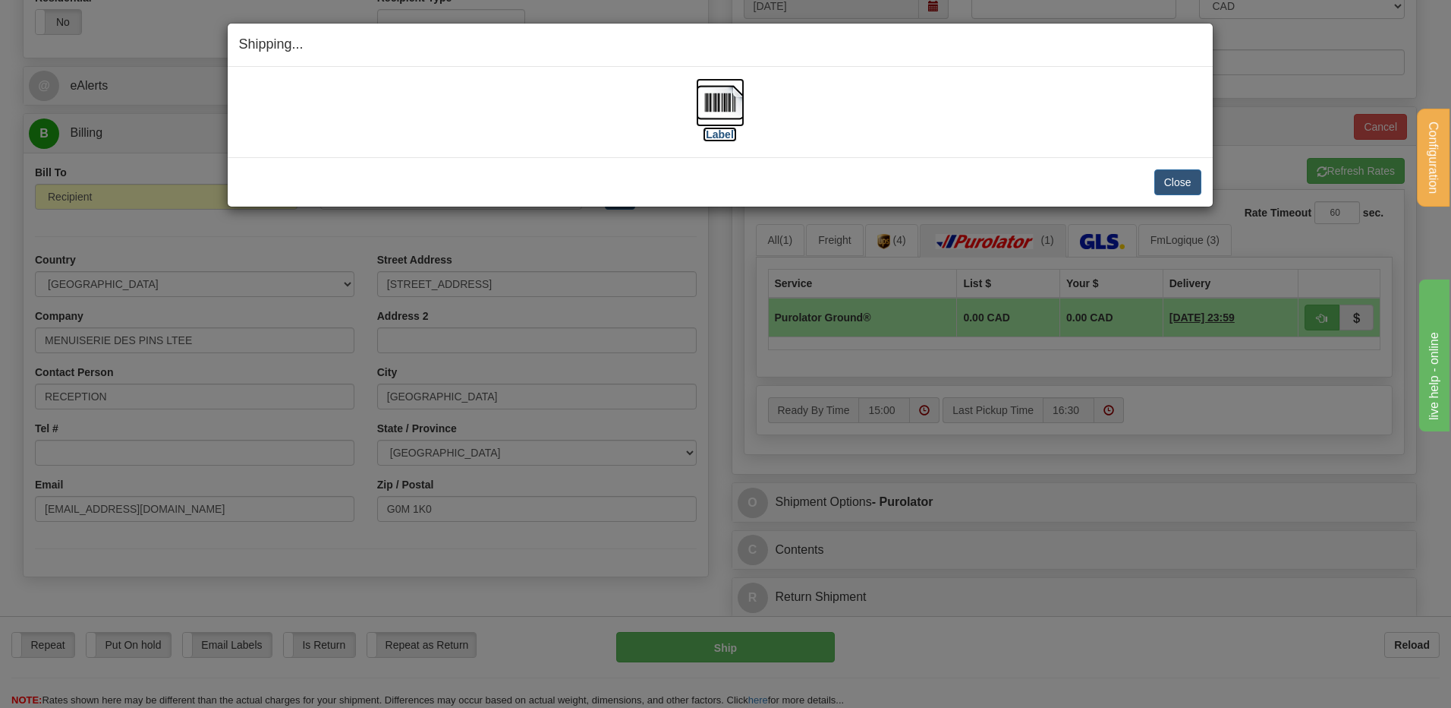
click at [714, 102] on img at bounding box center [720, 102] width 49 height 49
click at [1158, 184] on div "Close Cancel" at bounding box center [720, 182] width 963 height 26
click at [1159, 184] on button "Close" at bounding box center [1178, 182] width 47 height 26
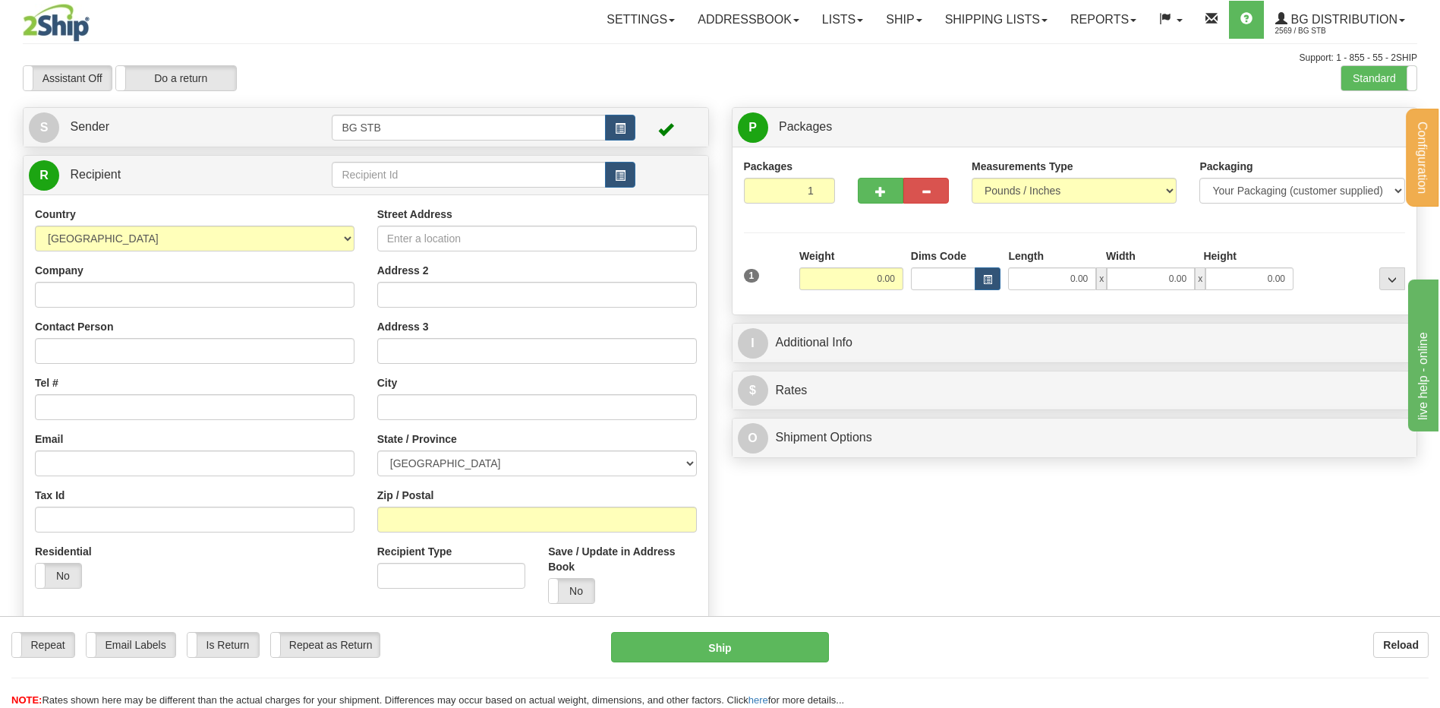
click at [484, 187] on td at bounding box center [483, 174] width 303 height 31
click at [478, 178] on input "text" at bounding box center [468, 175] width 273 height 26
type input "53000"
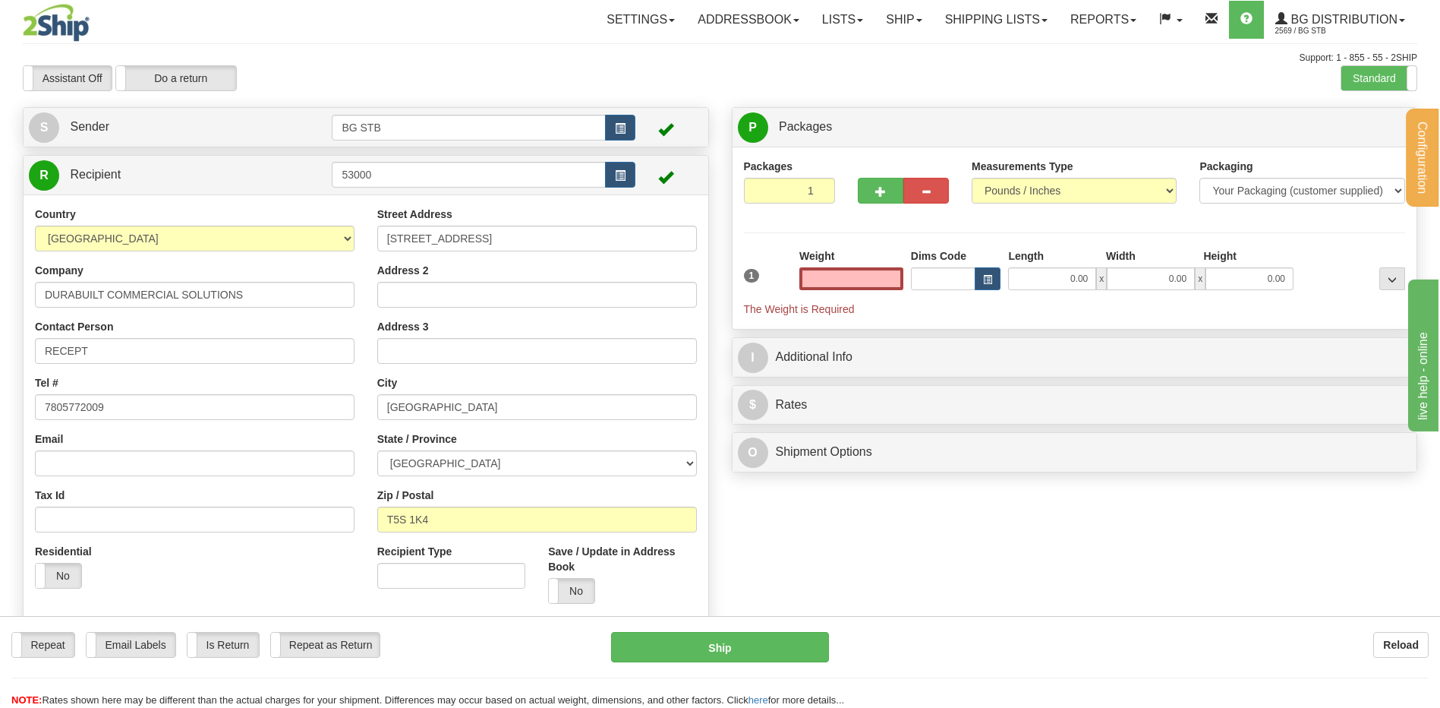
type input "0.00"
drag, startPoint x: 884, startPoint y: 286, endPoint x: 865, endPoint y: 293, distance: 19.5
click at [884, 286] on input "0.00" at bounding box center [851, 278] width 104 height 23
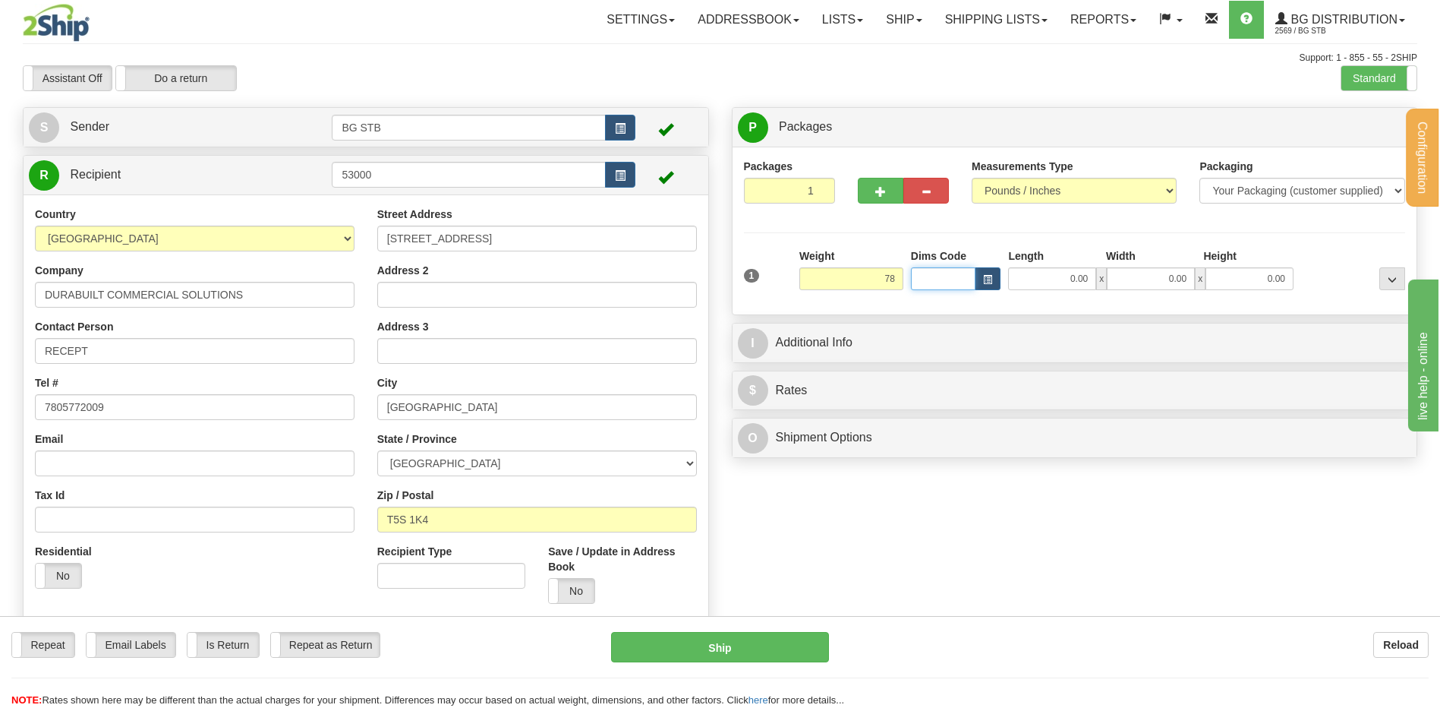
type input "78.00"
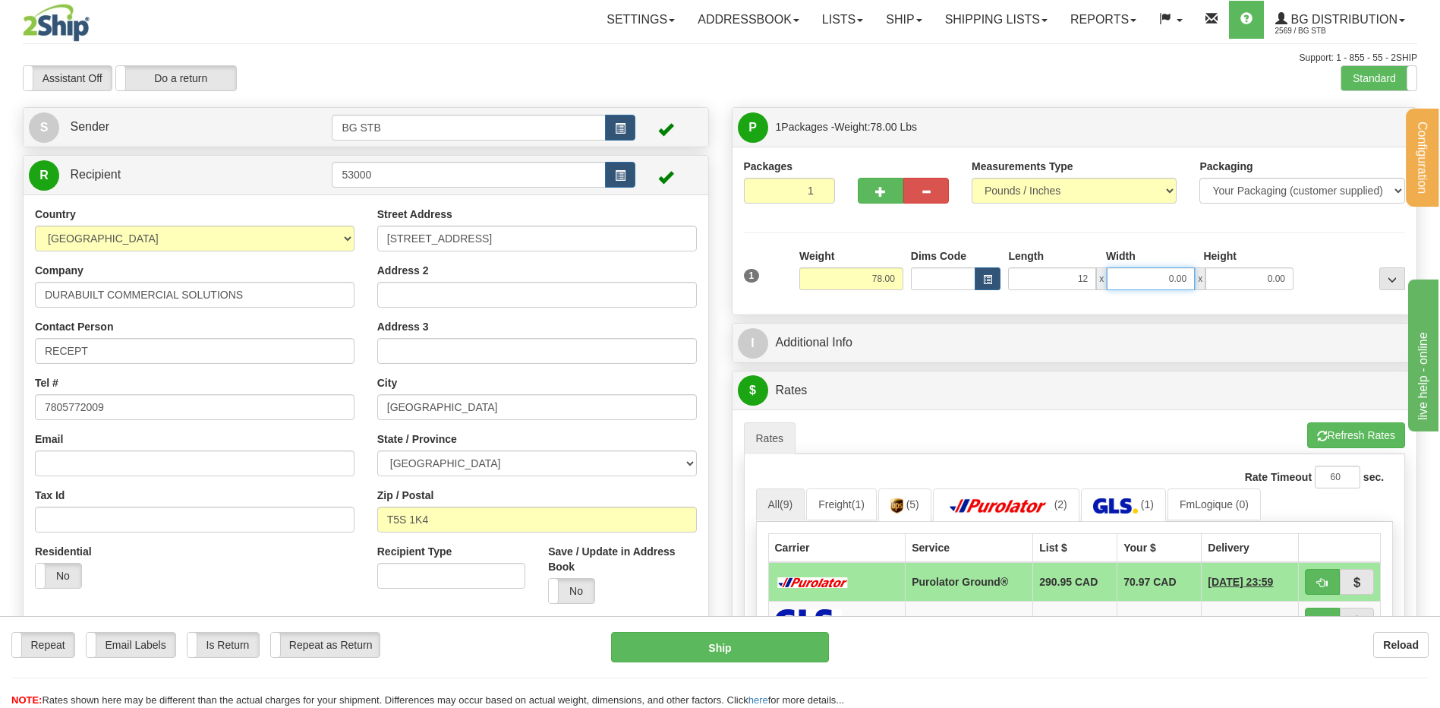
type input "12.00"
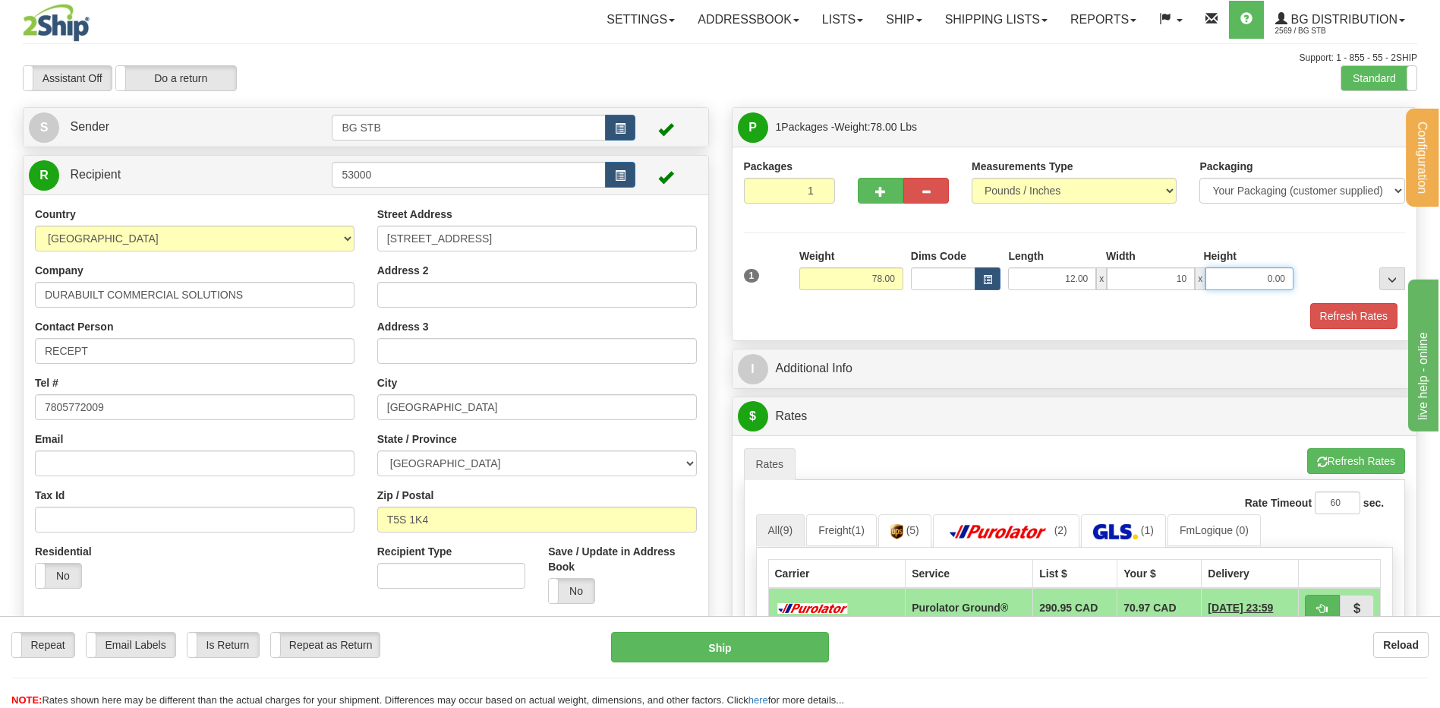
type input "10.00"
type input "8.00"
click at [875, 195] on span "button" at bounding box center [880, 192] width 11 height 10
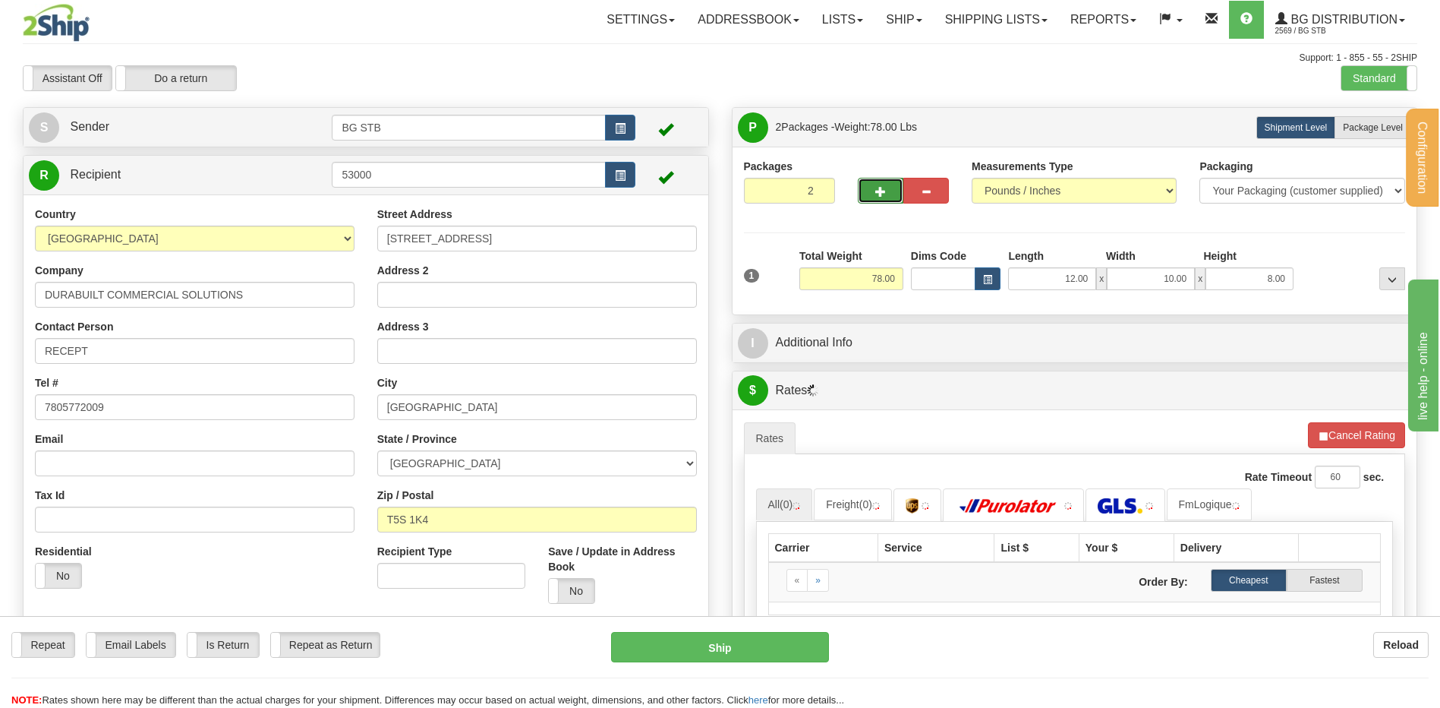
click at [898, 188] on button "button" at bounding box center [881, 191] width 46 height 26
type input "3"
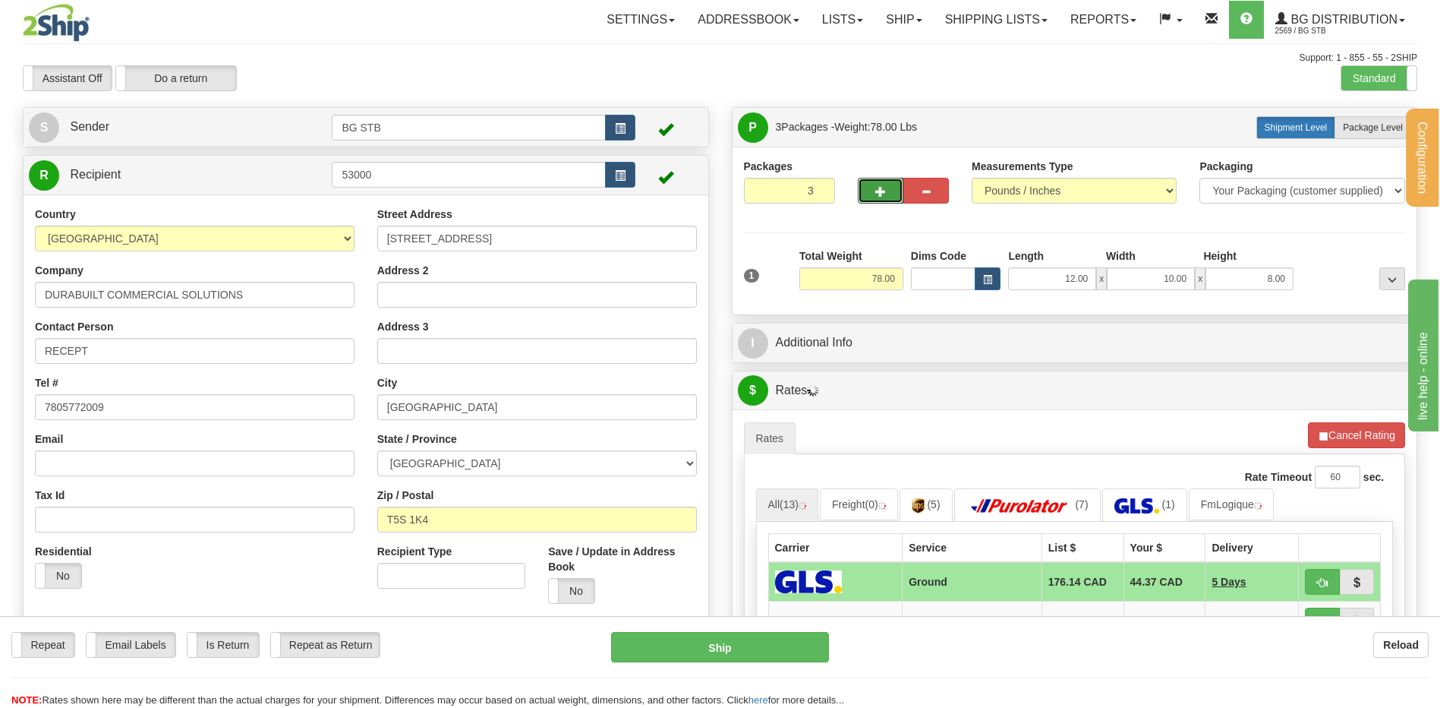
drag, startPoint x: 1351, startPoint y: 118, endPoint x: 1308, endPoint y: 126, distance: 43.2
click at [1347, 118] on label "Package Level Pack.." at bounding box center [1373, 127] width 77 height 23
radio input "true"
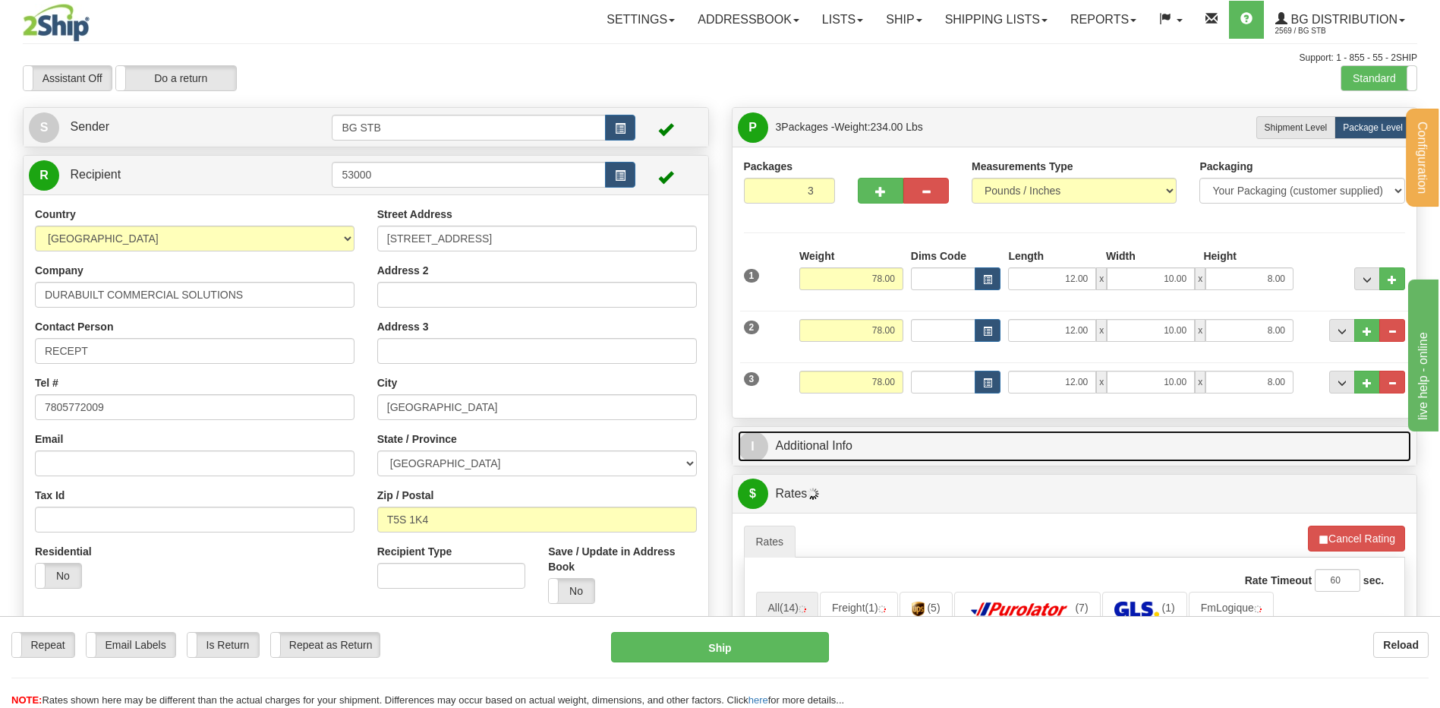
click at [834, 452] on link "I Additional Info" at bounding box center [1075, 445] width 674 height 31
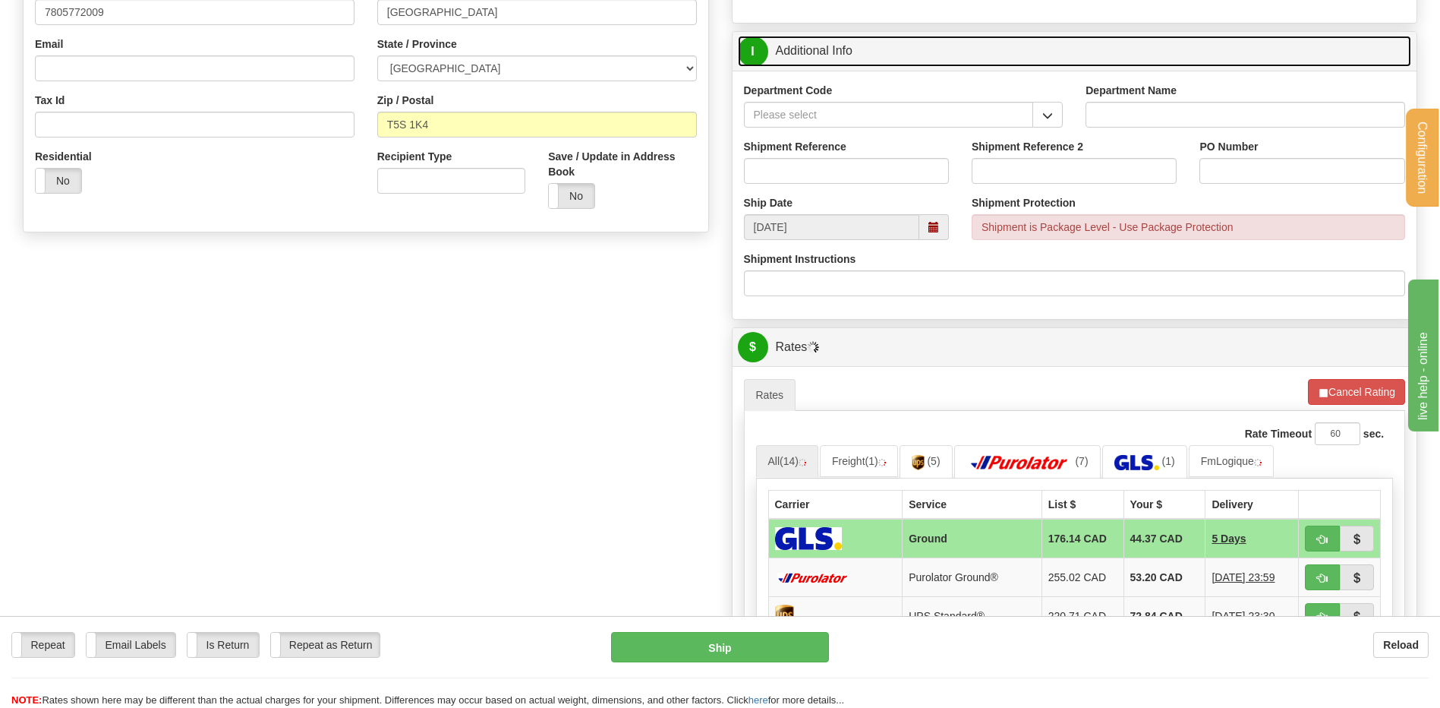
scroll to position [607, 0]
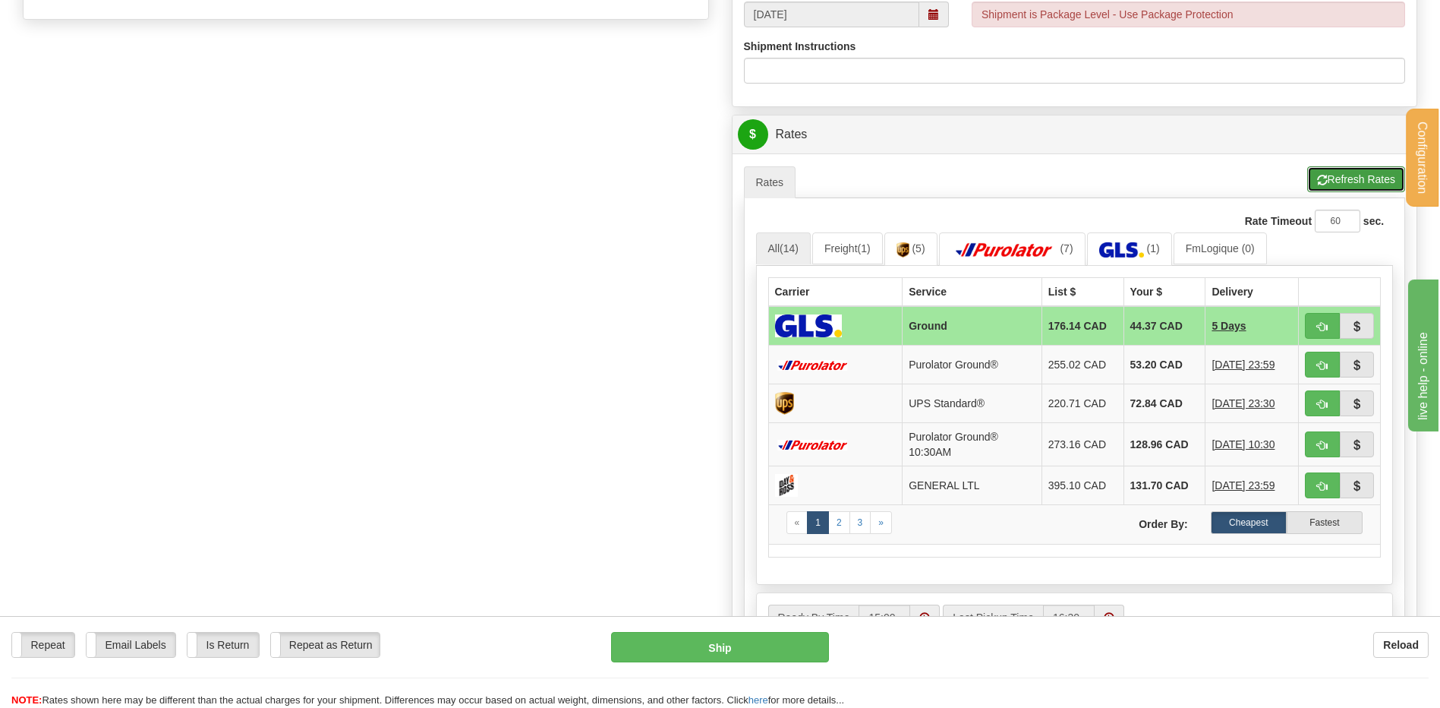
click at [1353, 186] on button "Refresh Rates" at bounding box center [1356, 179] width 98 height 26
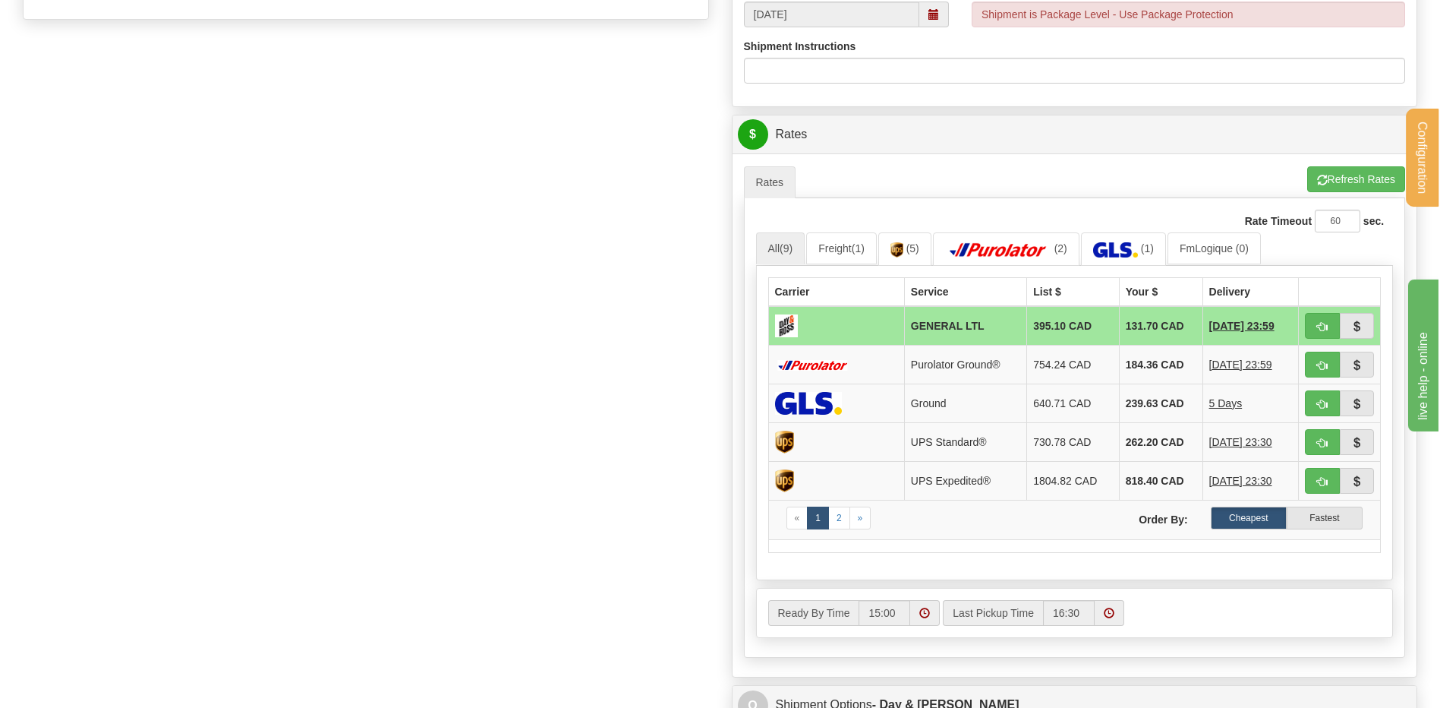
drag, startPoint x: 447, startPoint y: 335, endPoint x: 465, endPoint y: 339, distance: 18.8
click at [455, 339] on div "Create a label for the return Create Pickup Without Label S" at bounding box center [719, 116] width 1417 height 1232
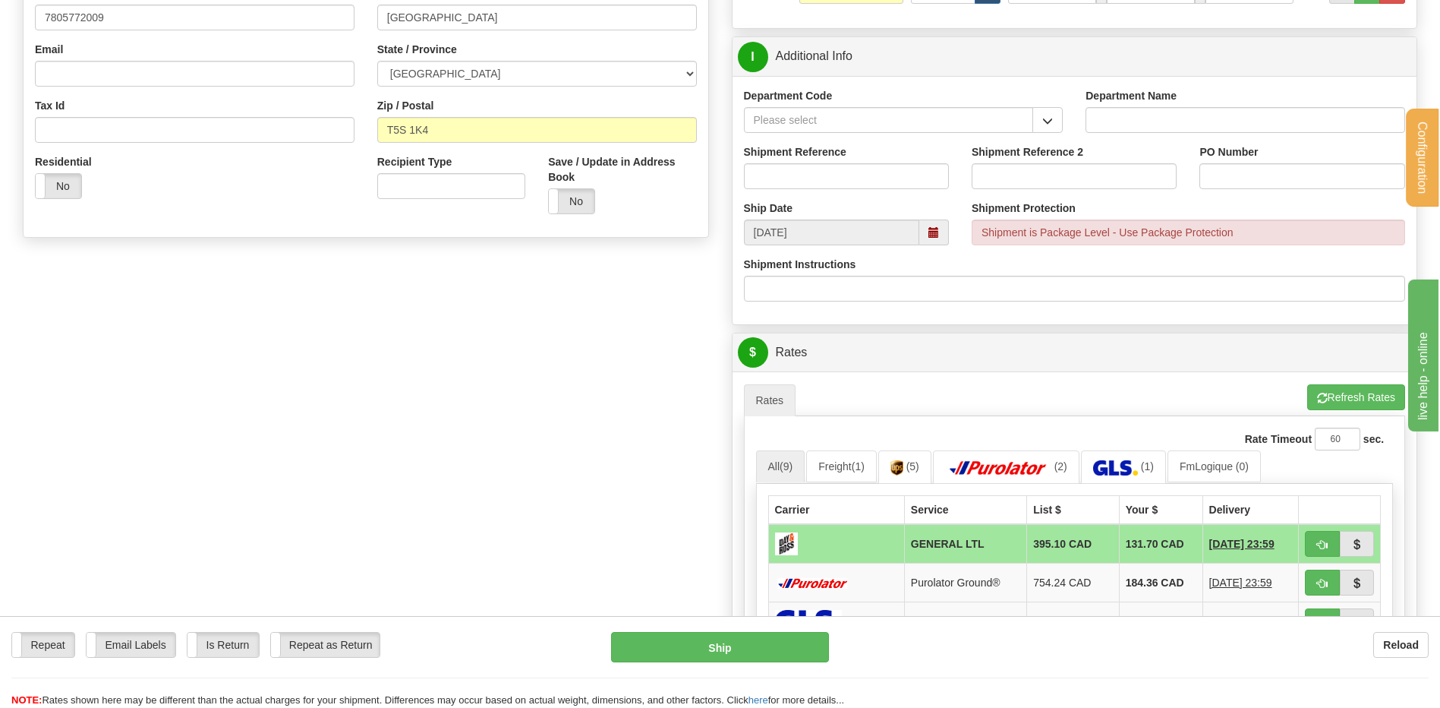
scroll to position [531, 0]
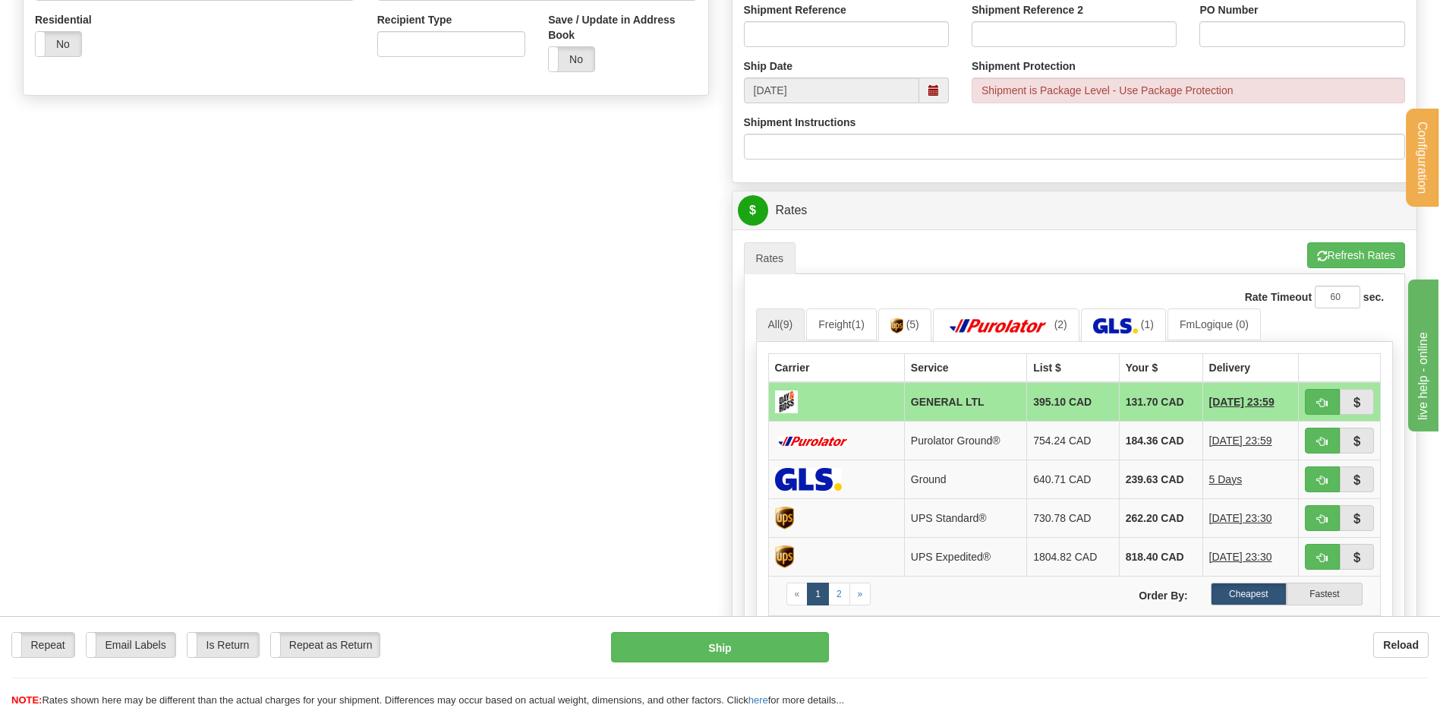
click at [531, 396] on div "Create a label for the return Create Pickup Without Label S" at bounding box center [719, 192] width 1417 height 1232
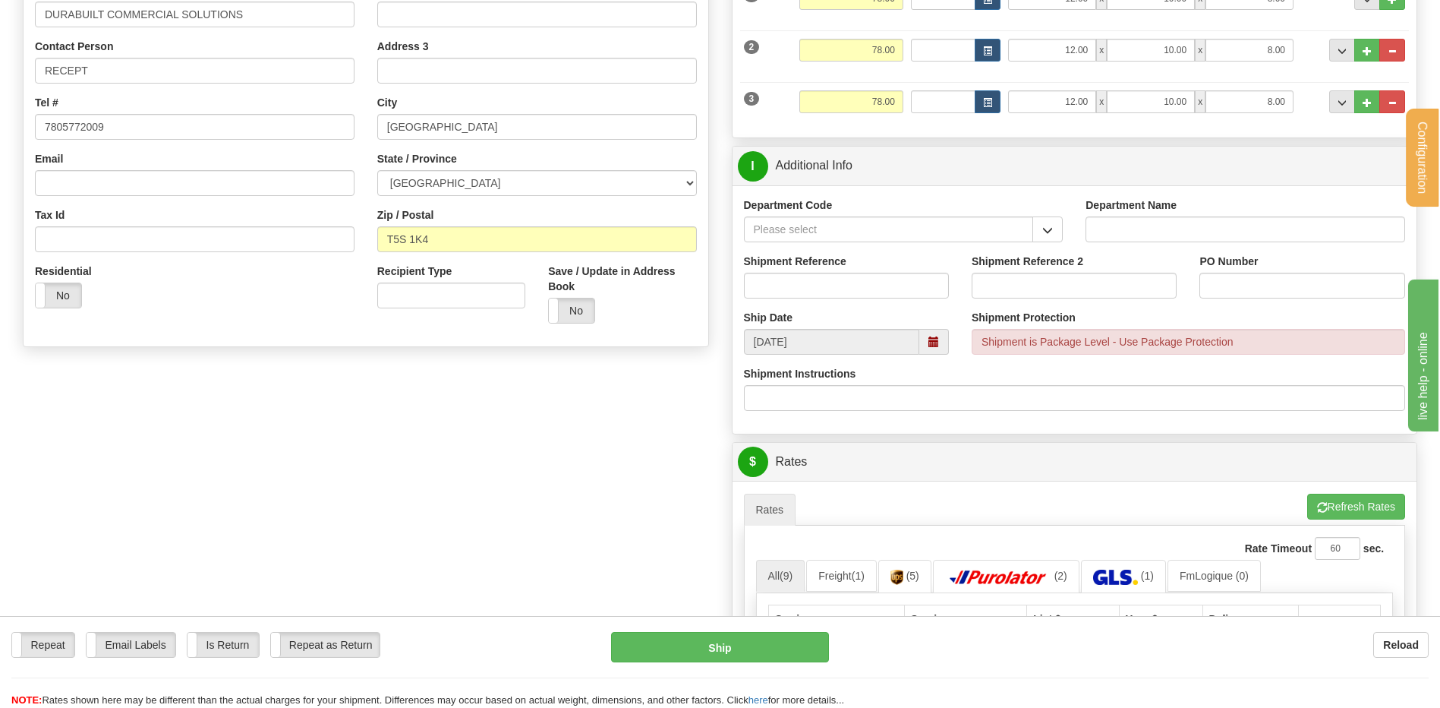
scroll to position [455, 0]
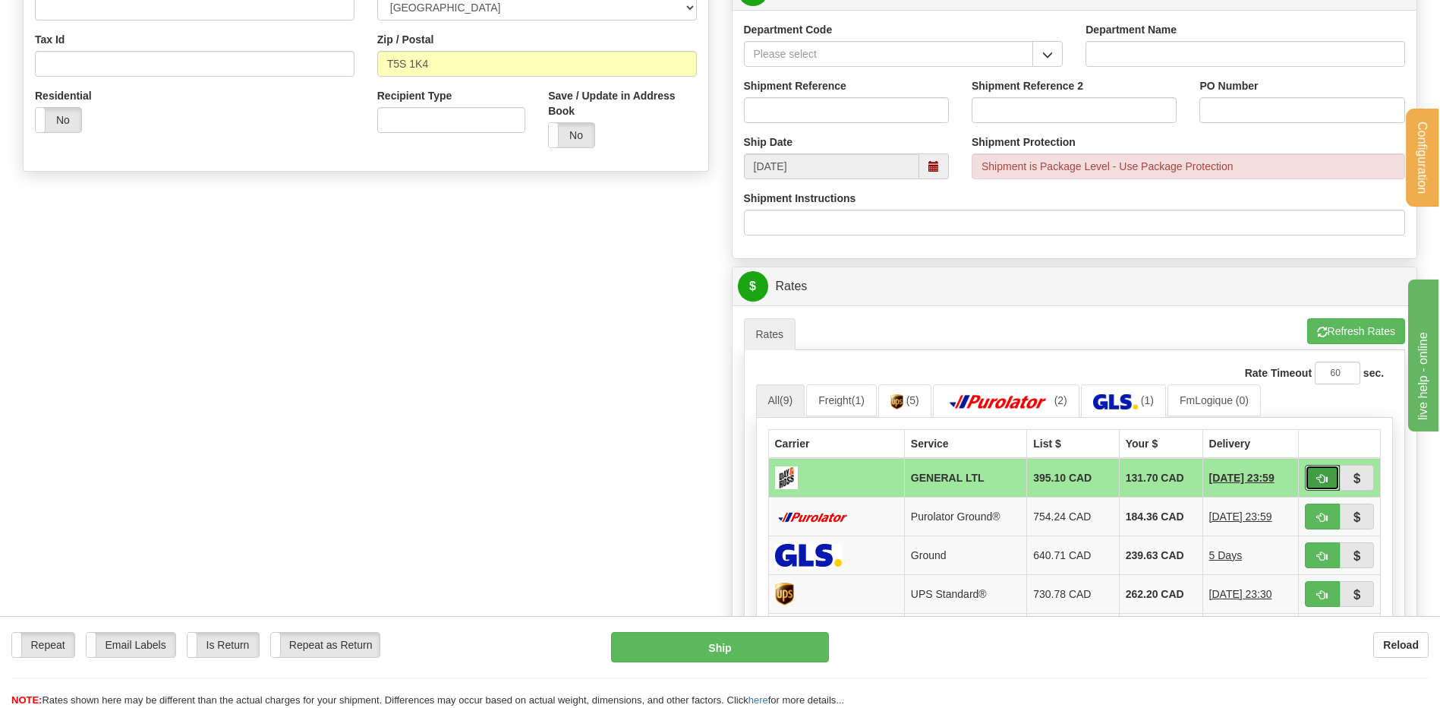
click at [1329, 472] on button "button" at bounding box center [1322, 478] width 35 height 26
type input "GL"
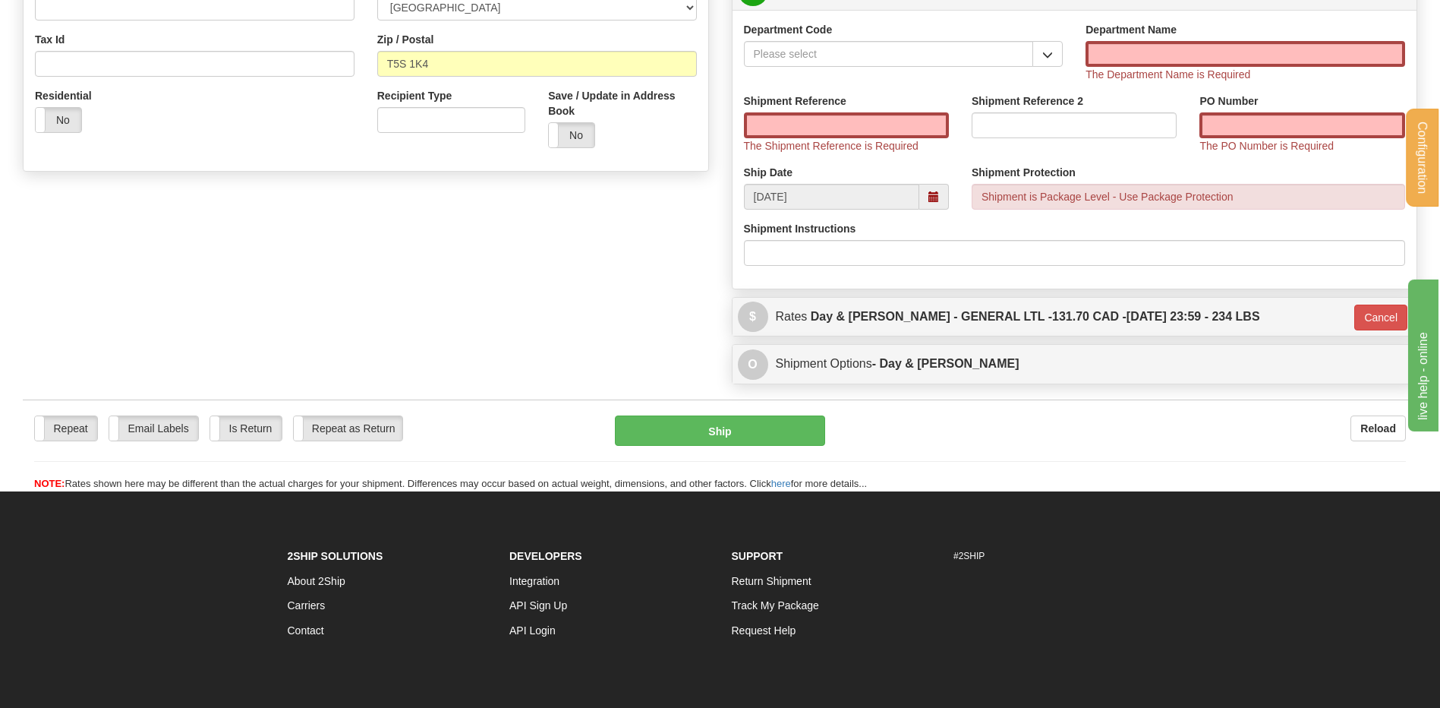
scroll to position [380, 0]
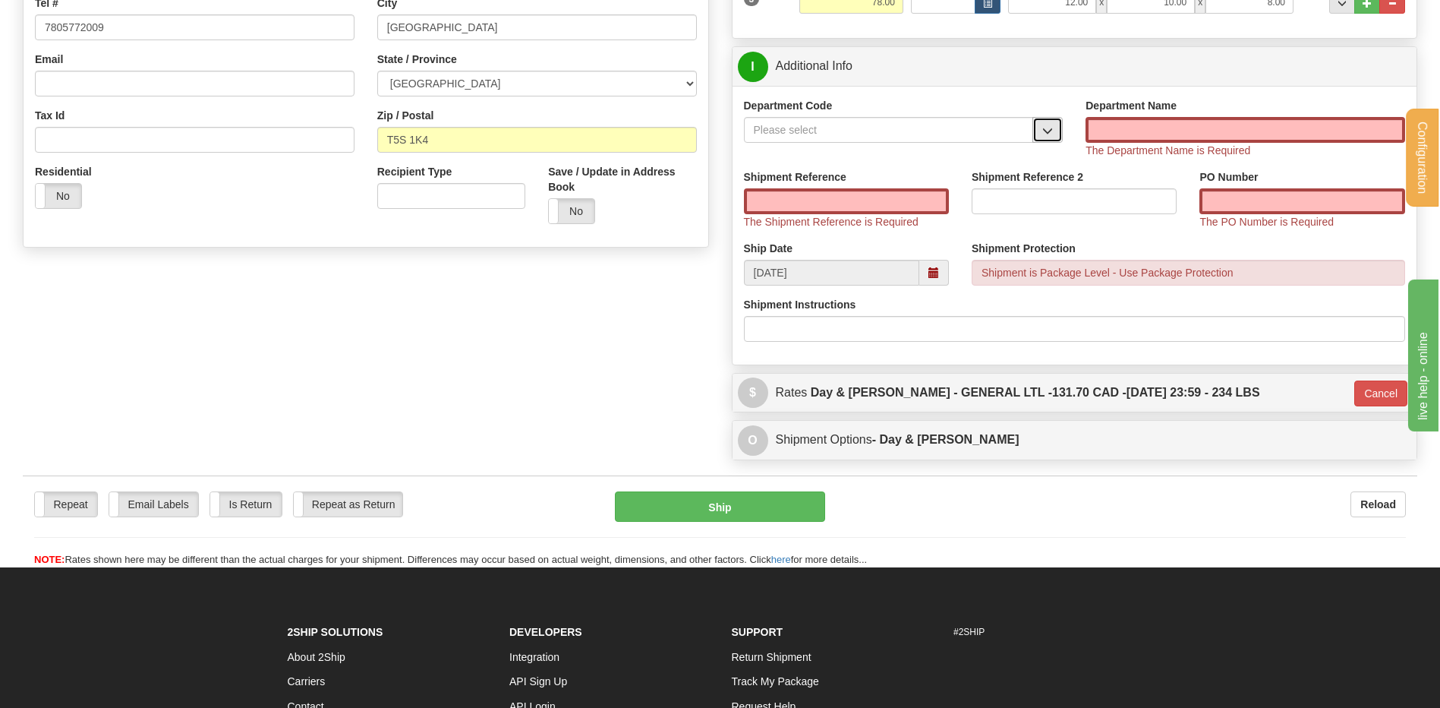
click at [1043, 126] on span "button" at bounding box center [1047, 131] width 11 height 10
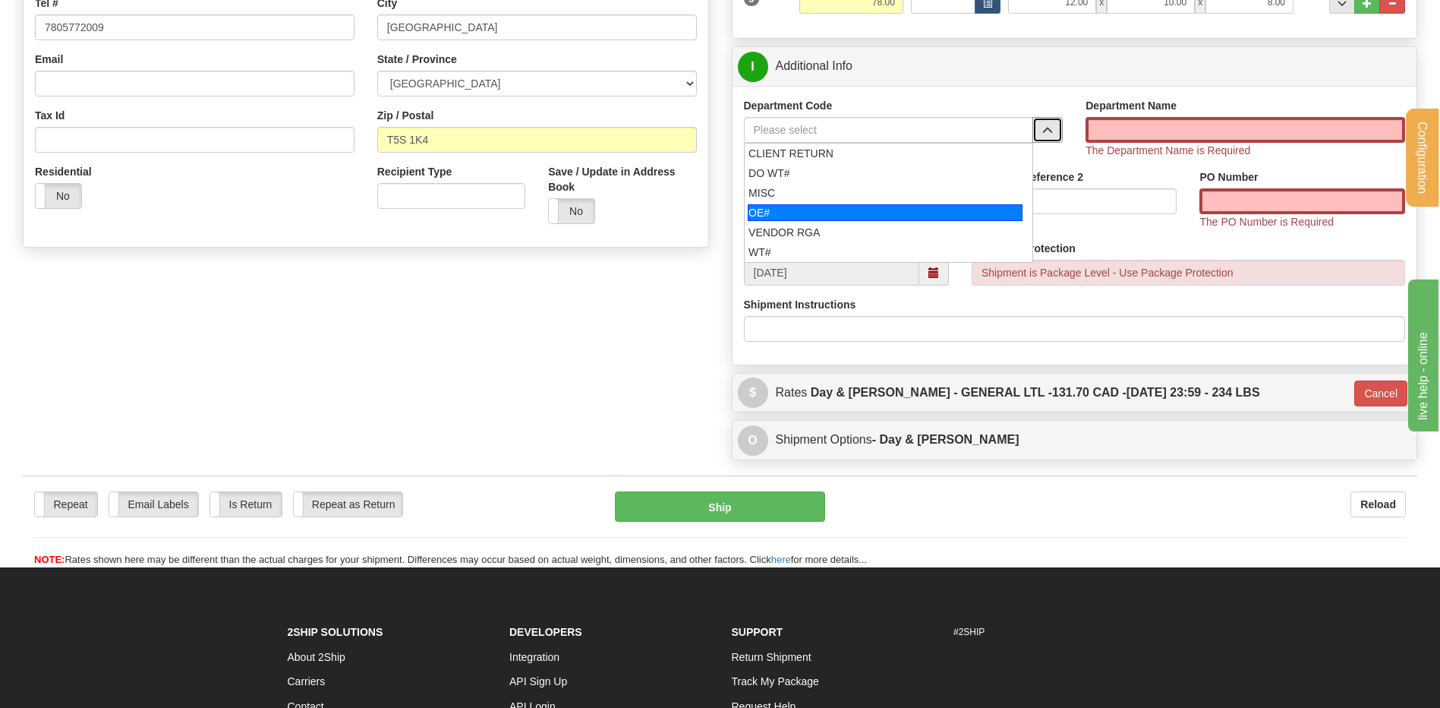
click at [827, 211] on div "OE#" at bounding box center [885, 212] width 275 height 17
type input "OE#"
type input "ORDERS"
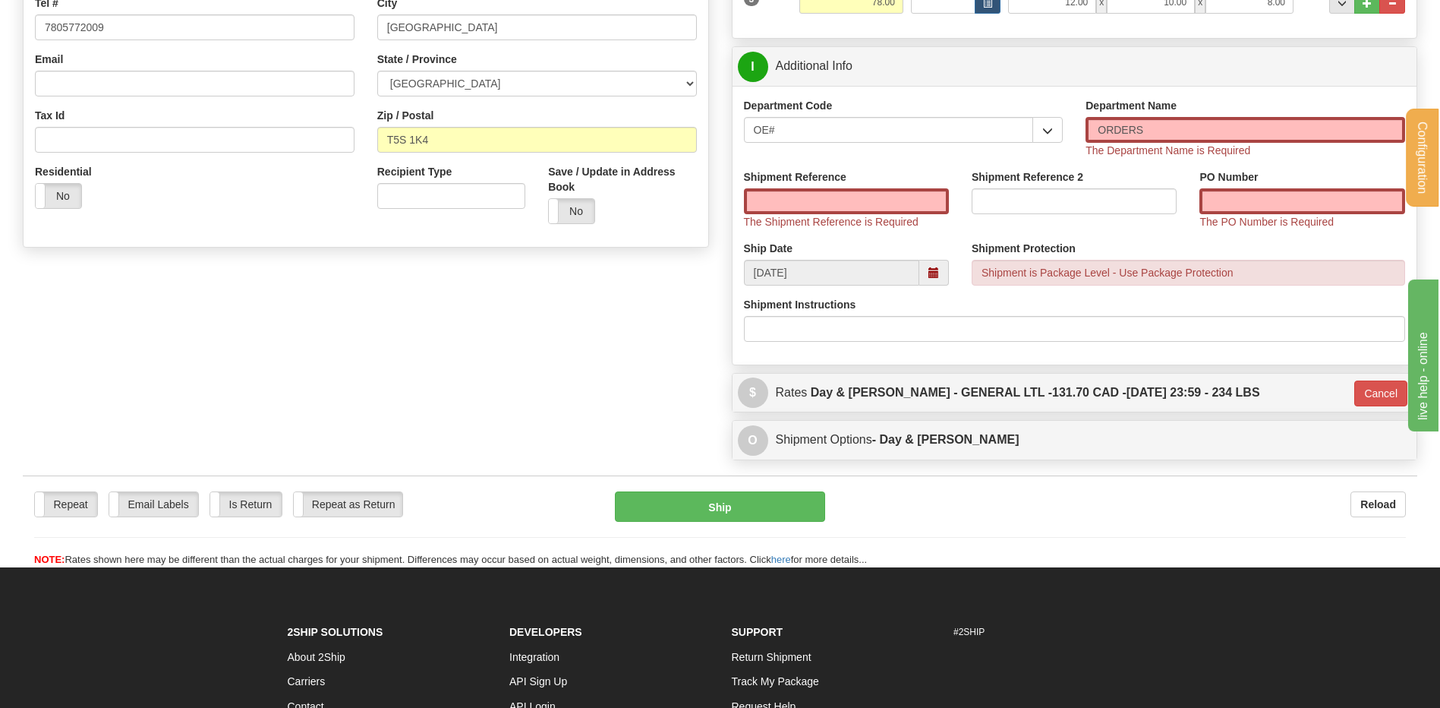
click at [824, 172] on label "Shipment Reference" at bounding box center [795, 176] width 102 height 15
click at [824, 188] on input "Shipment Reference" at bounding box center [846, 201] width 205 height 26
click at [823, 191] on input "Shipment Reference" at bounding box center [846, 201] width 205 height 26
click at [897, 199] on input "Shipment Reference" at bounding box center [846, 201] width 205 height 26
type input "80006389-00"
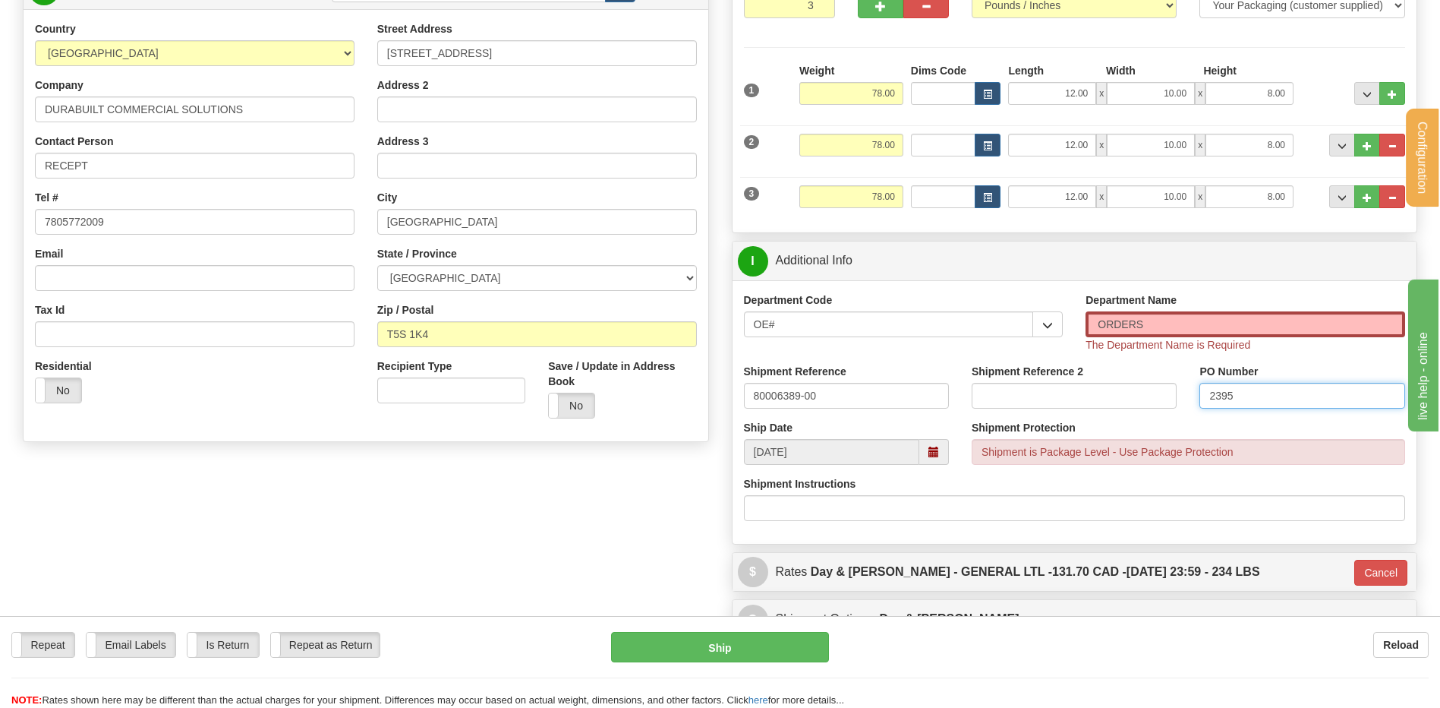
scroll to position [159, 0]
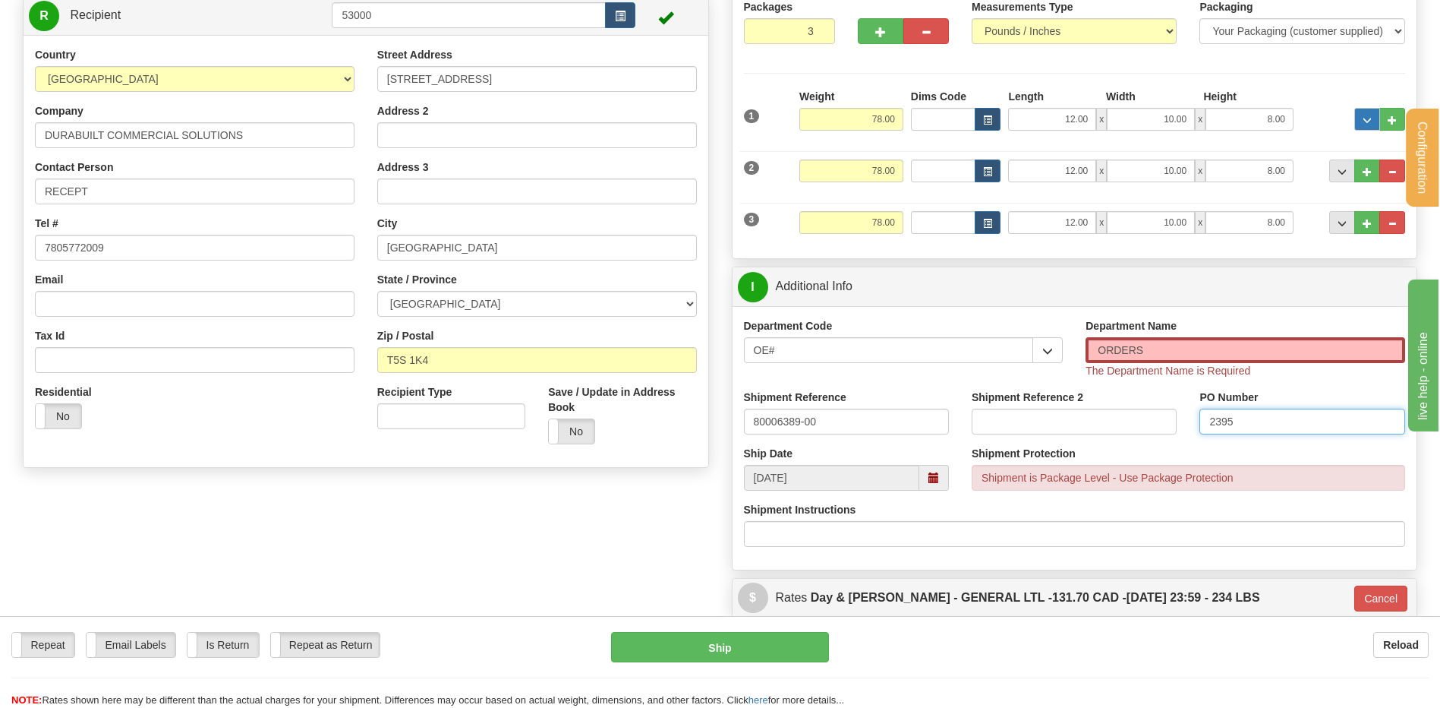
type input "2395"
click at [1363, 118] on span "..." at bounding box center [1367, 120] width 9 height 8
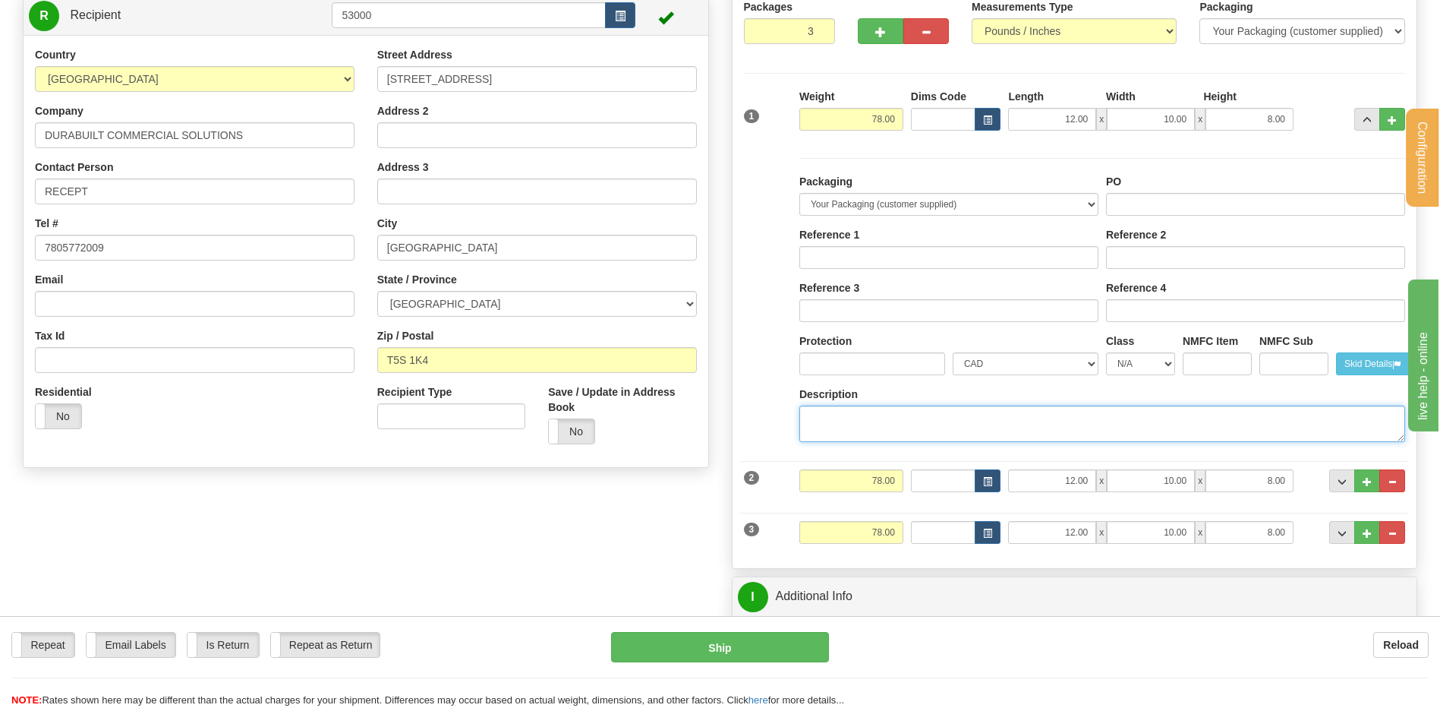
click at [865, 411] on textarea "Description" at bounding box center [1102, 423] width 606 height 36
type textarea "3 boxes"
click at [1150, 188] on div "PO" at bounding box center [1255, 195] width 299 height 42
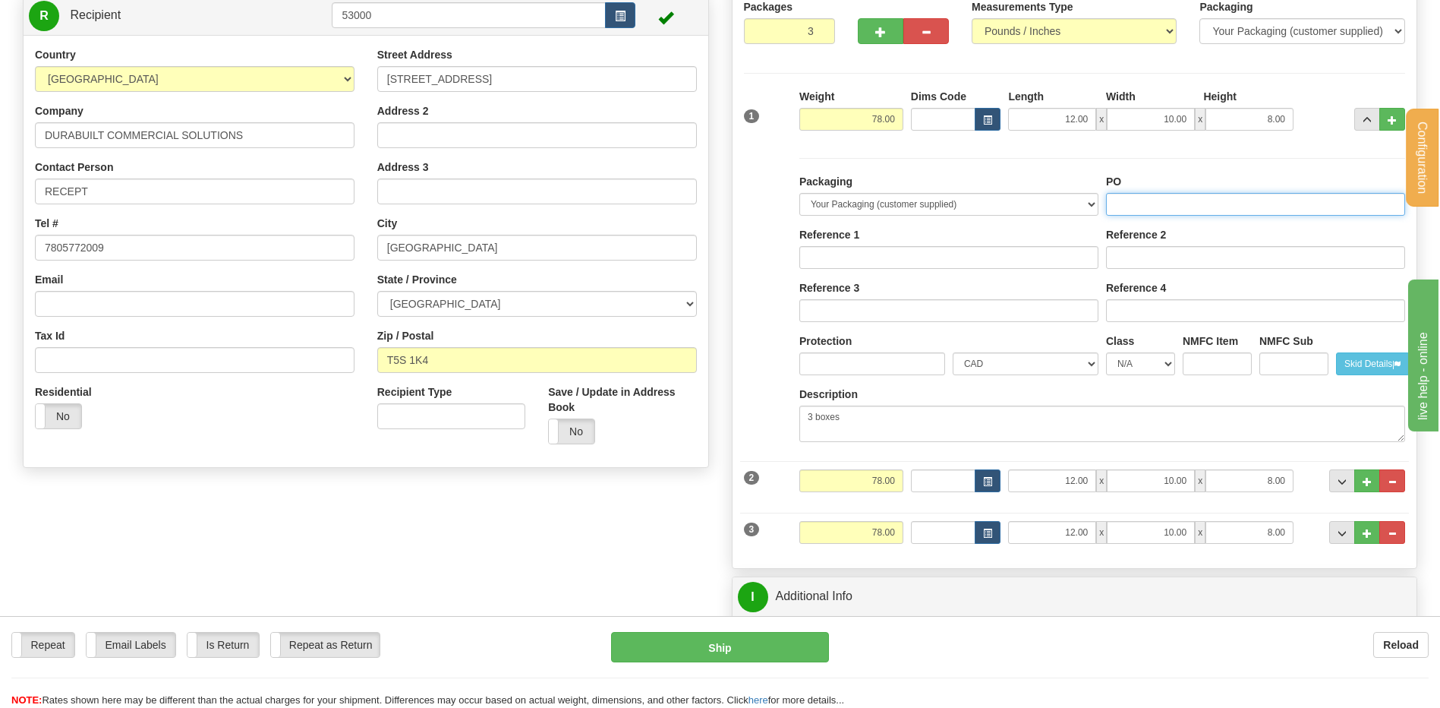
click at [1152, 194] on input "PO" at bounding box center [1255, 204] width 299 height 23
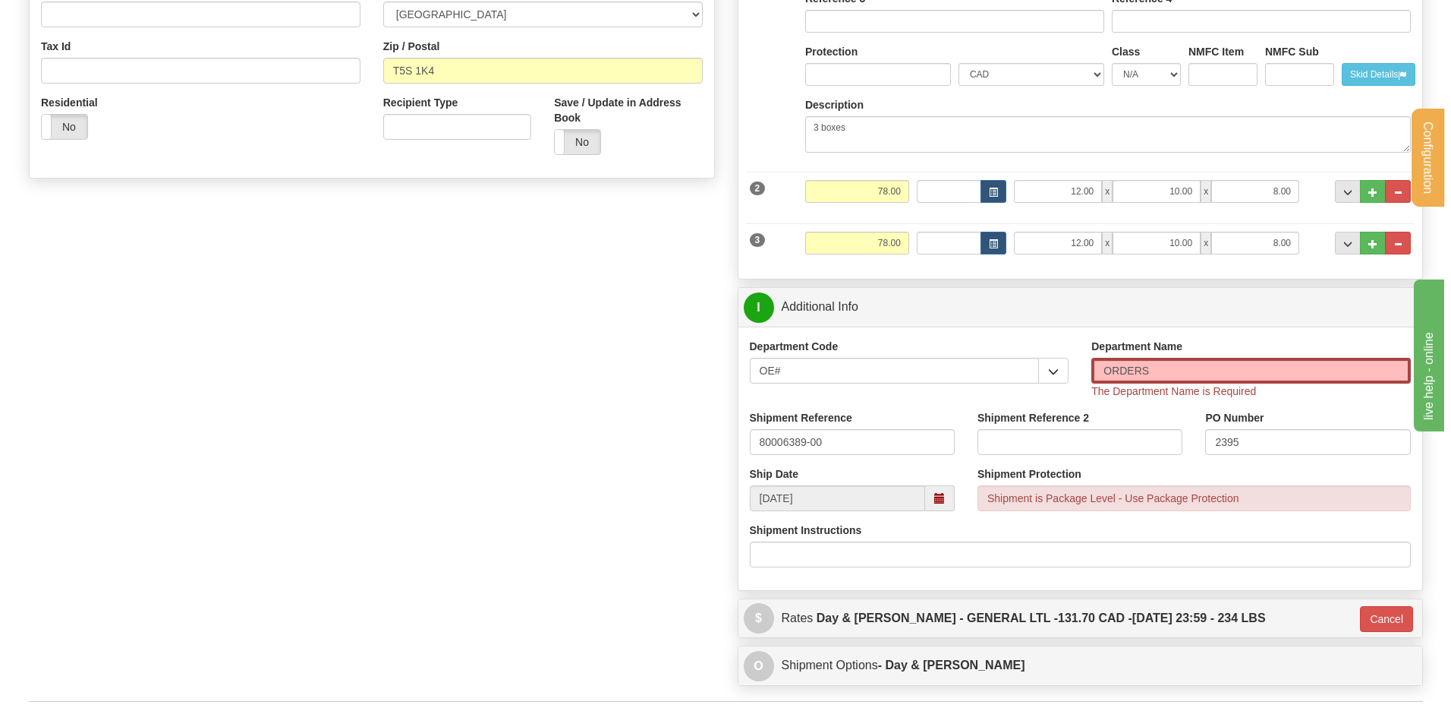
scroll to position [615, 0]
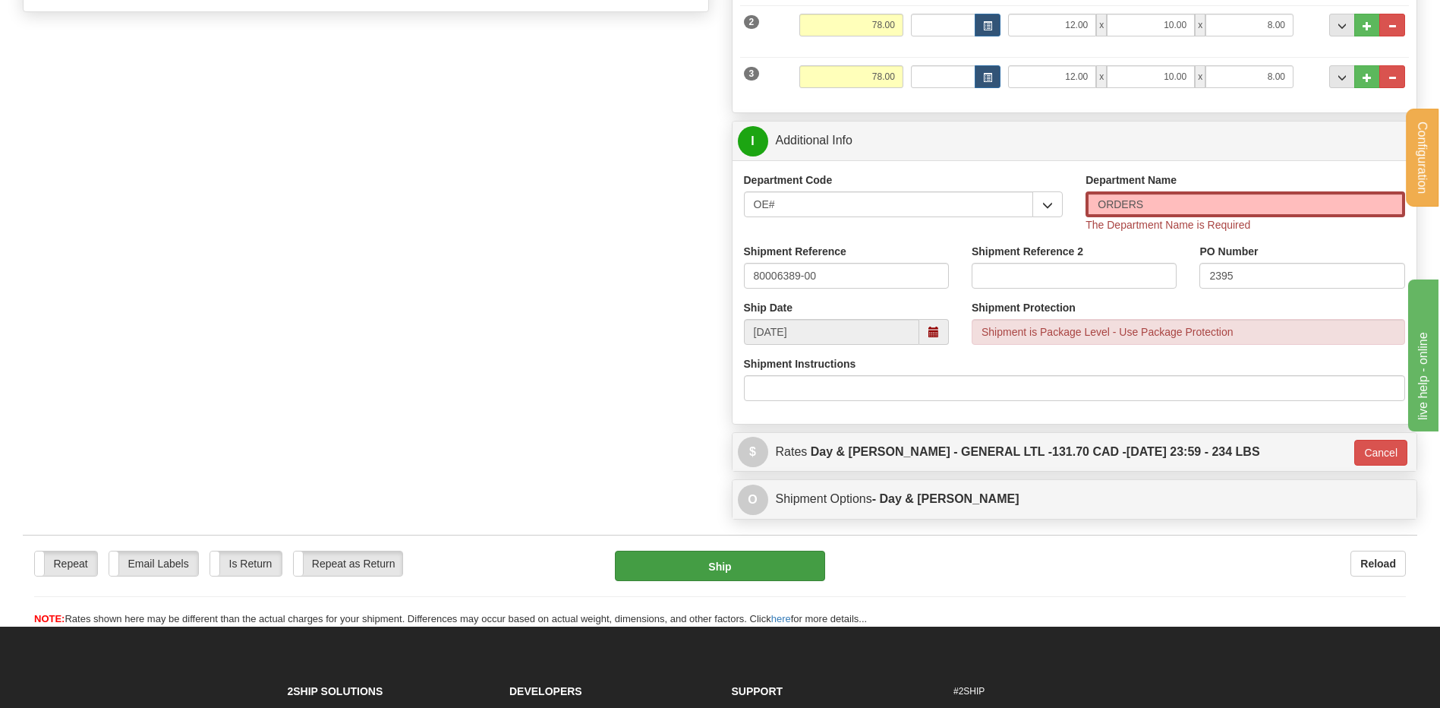
type input "..."
click at [736, 575] on button "Ship" at bounding box center [720, 565] width 210 height 30
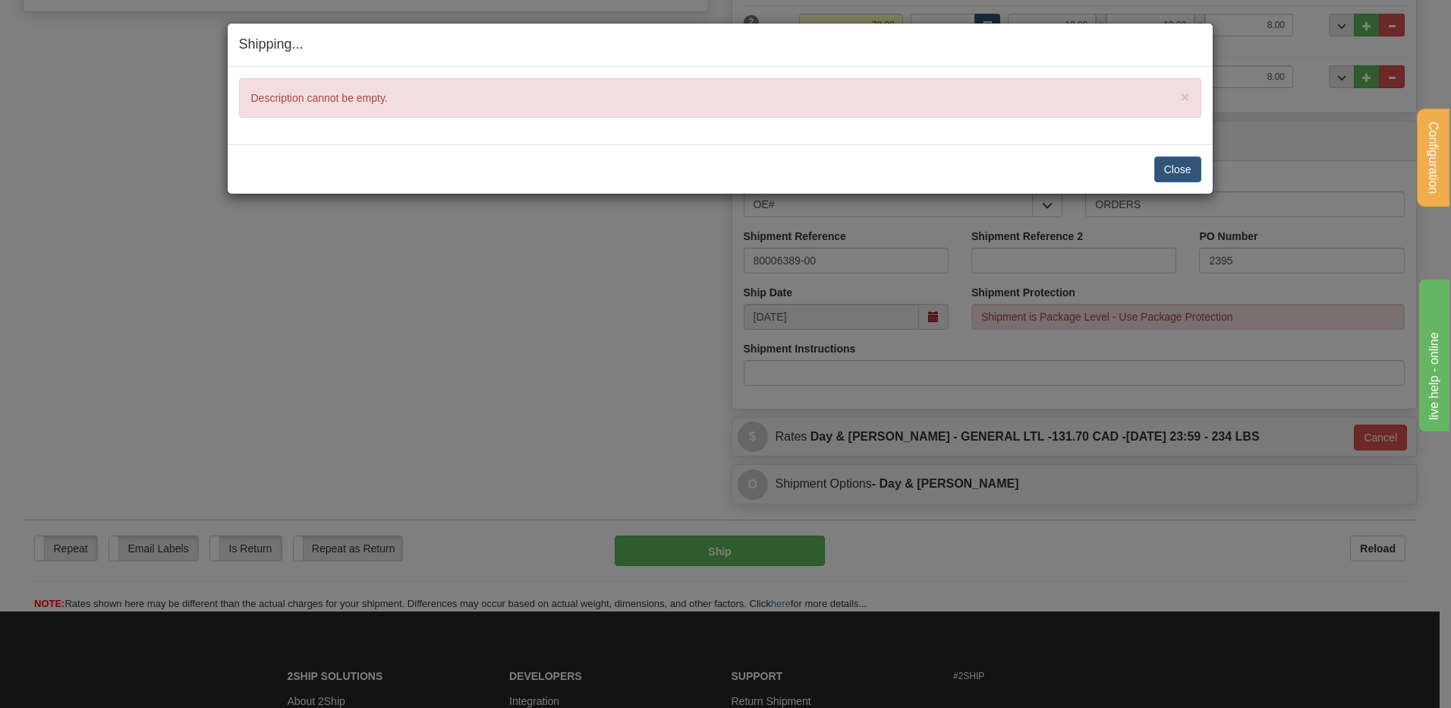
click at [1176, 153] on div "Close Cancel Cancel Shipment and Quit Pickup Quit Pickup ONLY" at bounding box center [720, 168] width 985 height 49
click at [1169, 160] on button "Close" at bounding box center [1178, 169] width 47 height 26
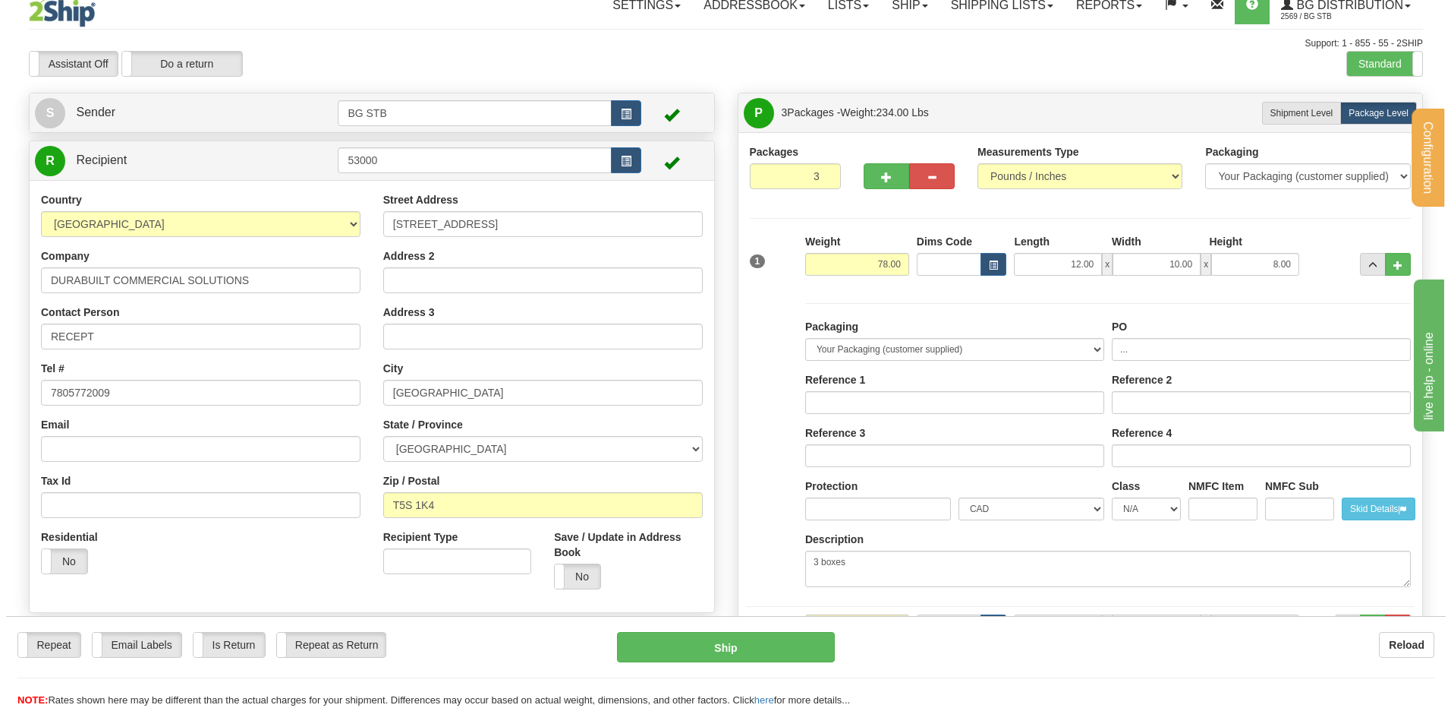
scroll to position [8, 0]
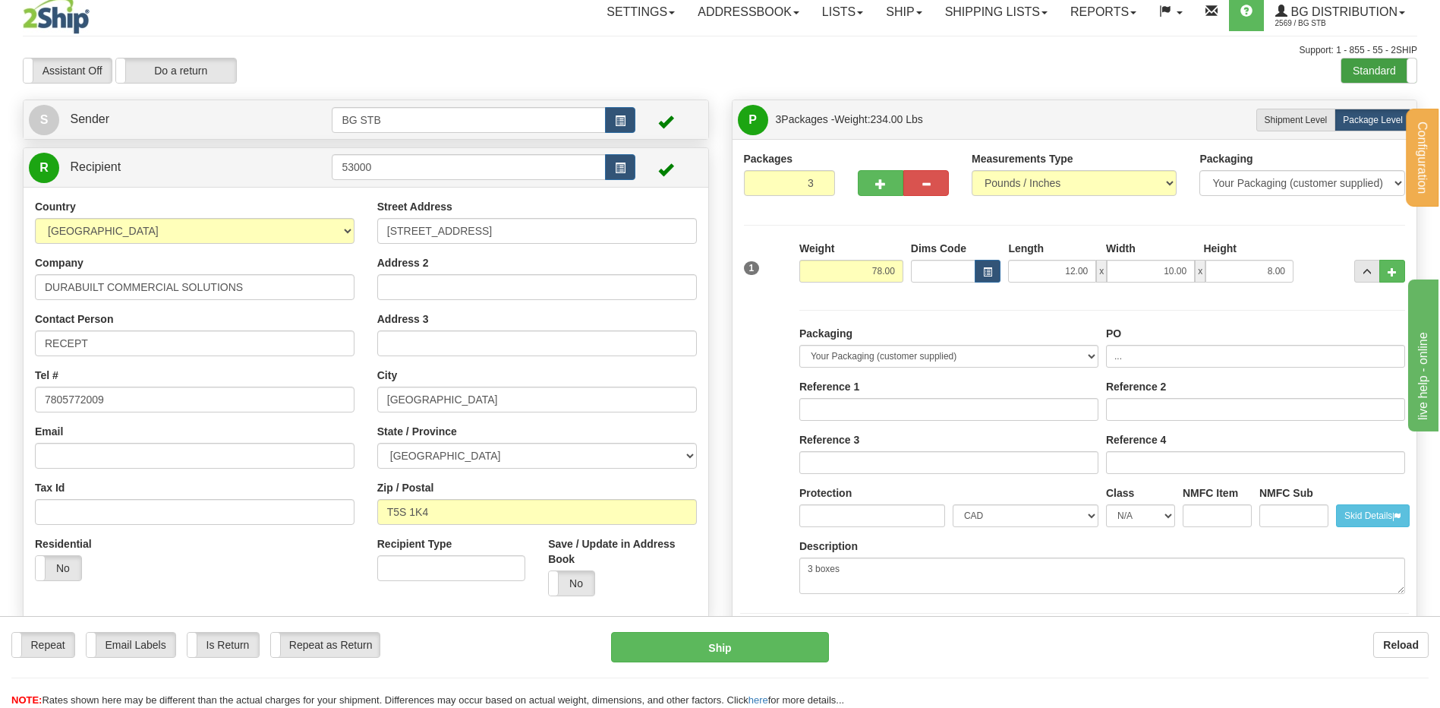
click at [1357, 74] on label "Standard" at bounding box center [1378, 70] width 75 height 24
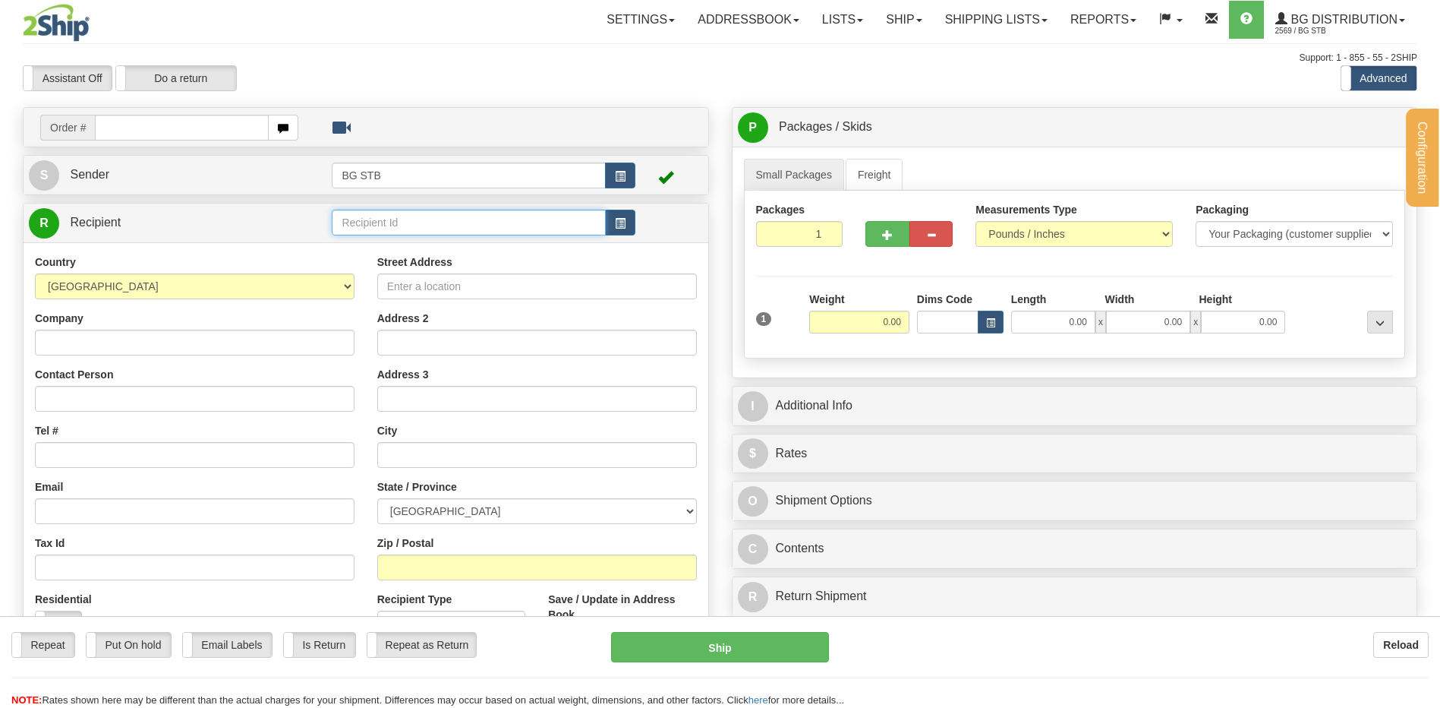
click at [352, 225] on input "text" at bounding box center [468, 223] width 273 height 26
type input "53000"
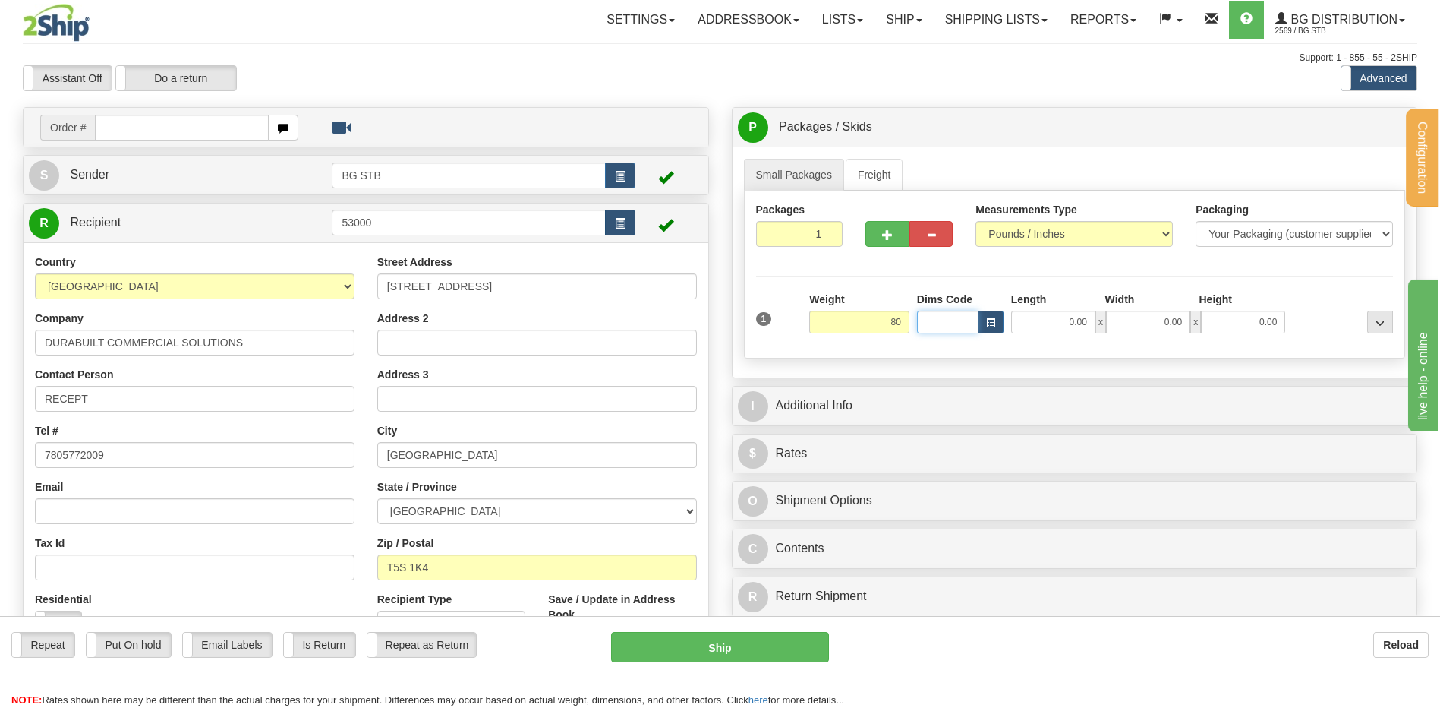
type input "80.00"
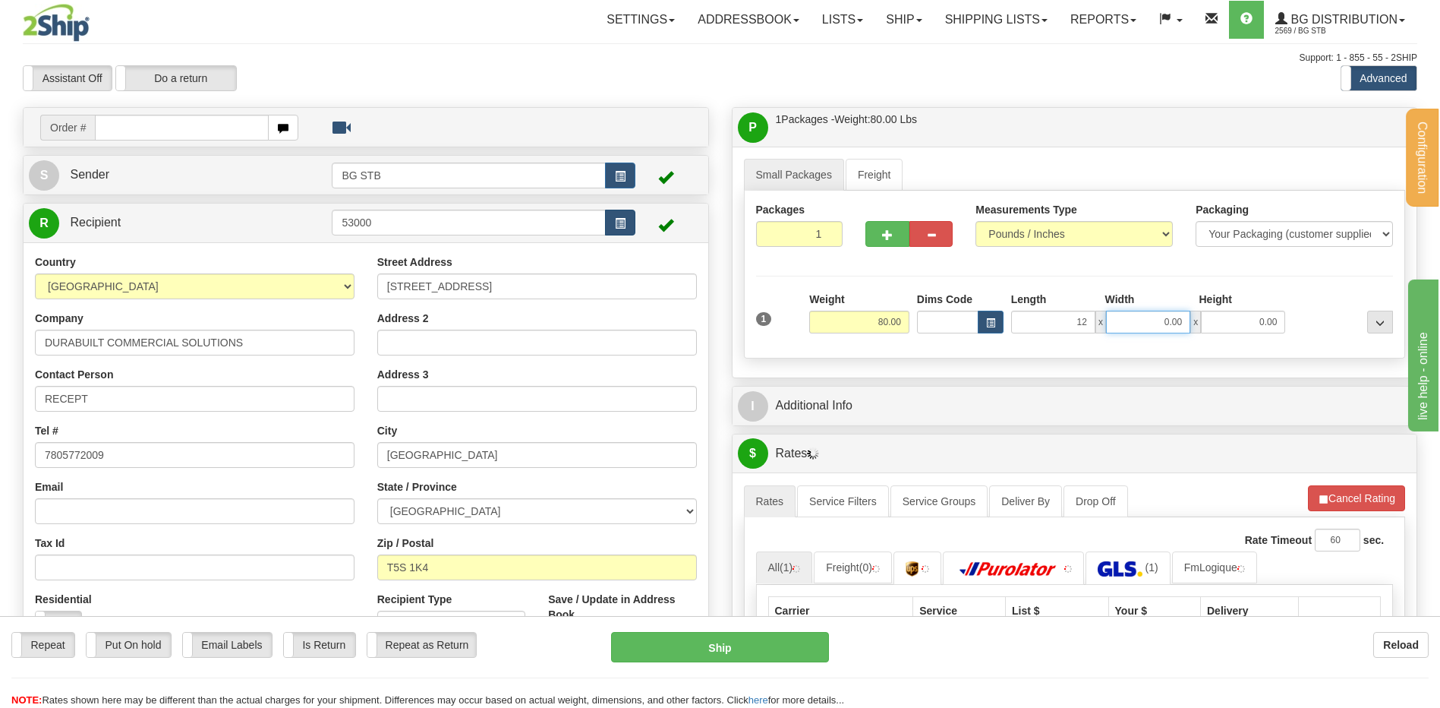
type input "12.00"
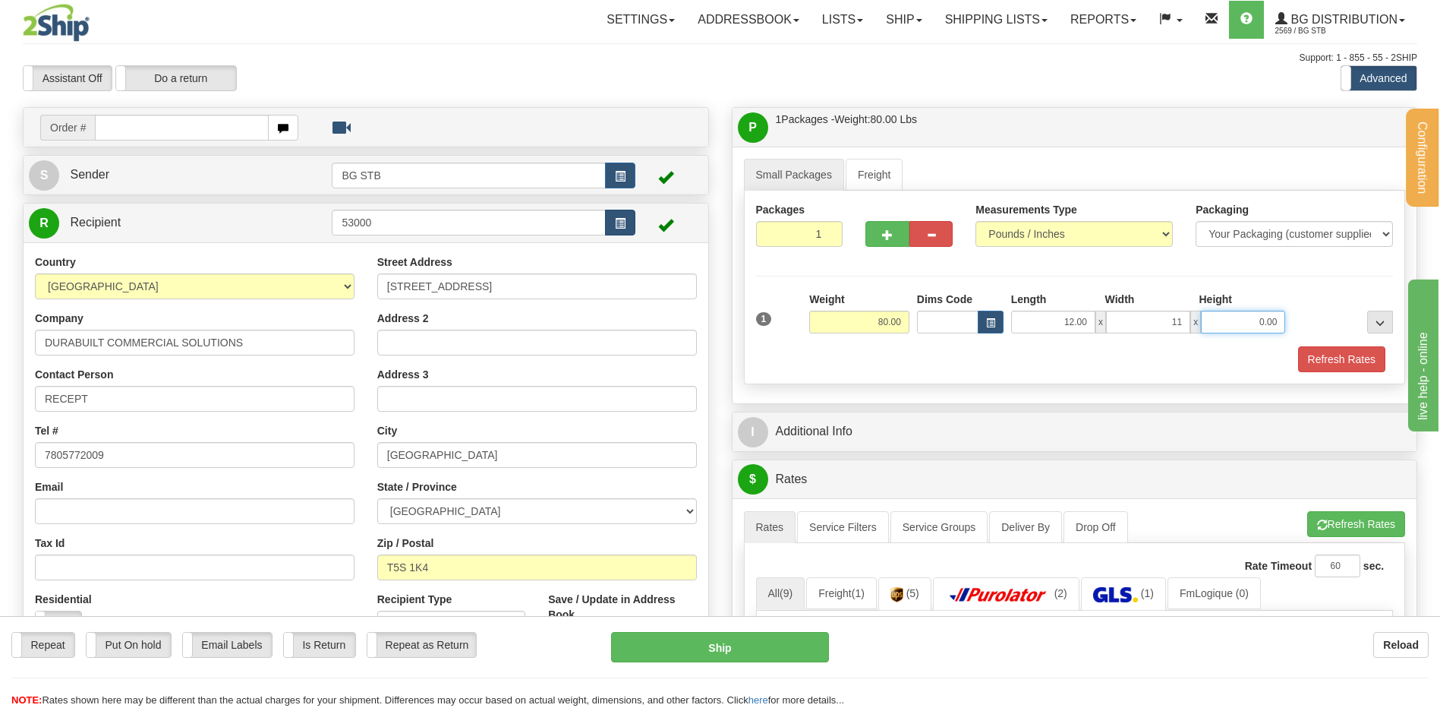
type input "11.00"
type input "8.00"
click at [887, 228] on button "button" at bounding box center [886, 234] width 43 height 26
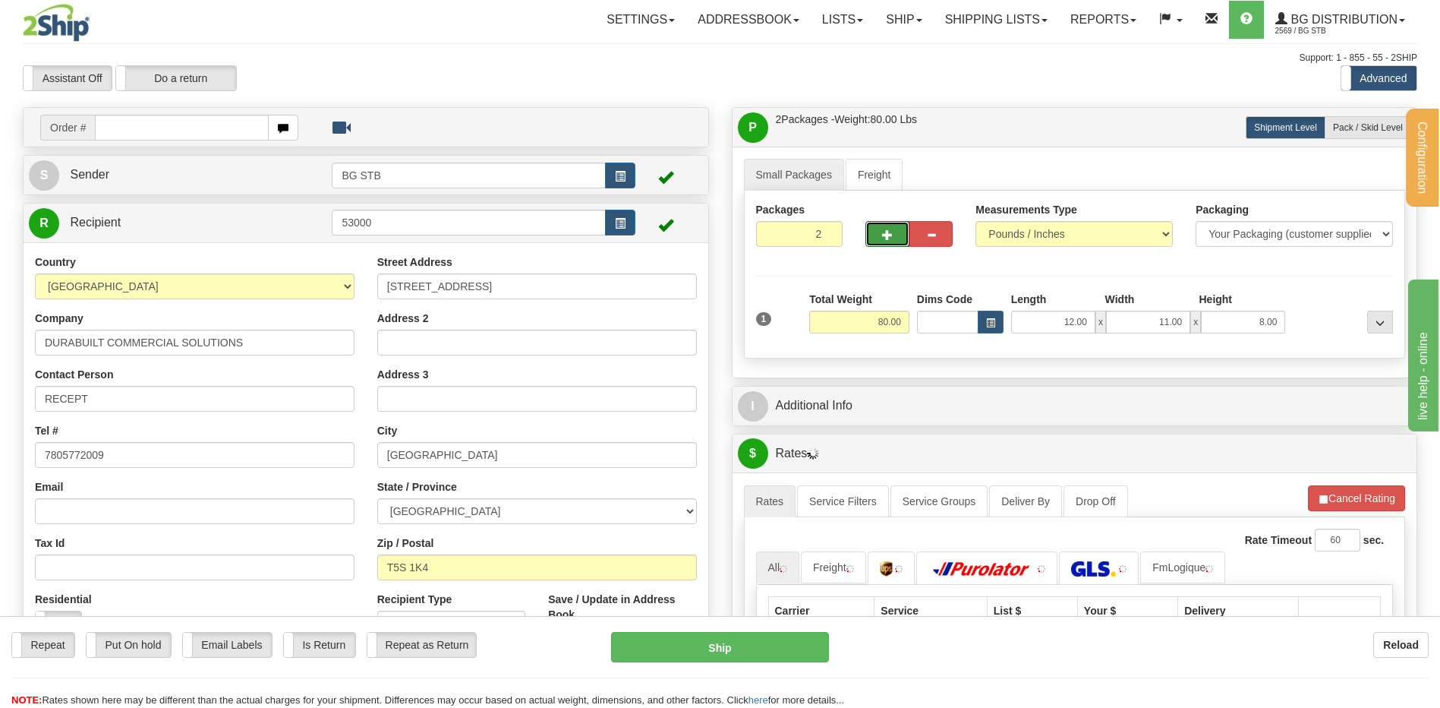
click at [887, 235] on span "button" at bounding box center [887, 235] width 11 height 10
type input "3"
drag, startPoint x: 1341, startPoint y: 125, endPoint x: 1309, endPoint y: 139, distance: 35.4
click at [1341, 125] on span "Pack / Skid Level" at bounding box center [1368, 127] width 70 height 11
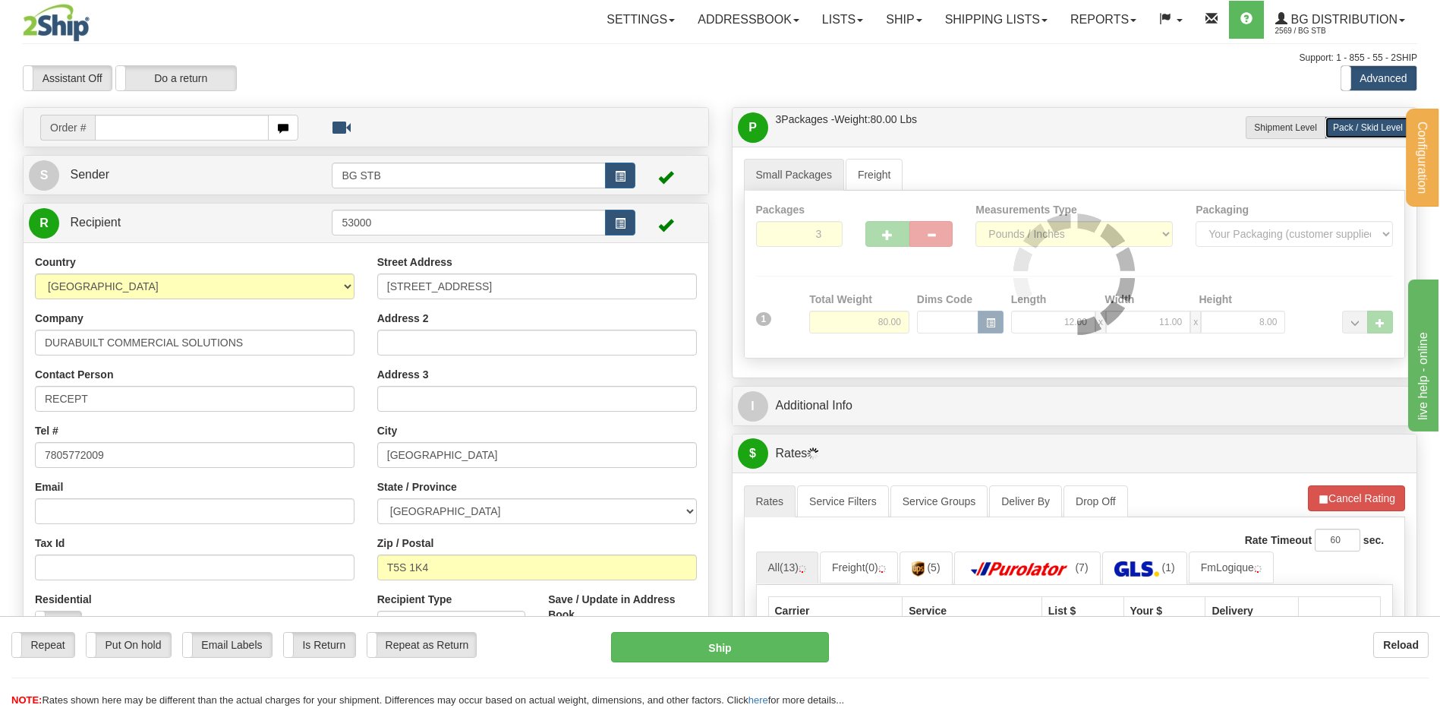
radio input "true"
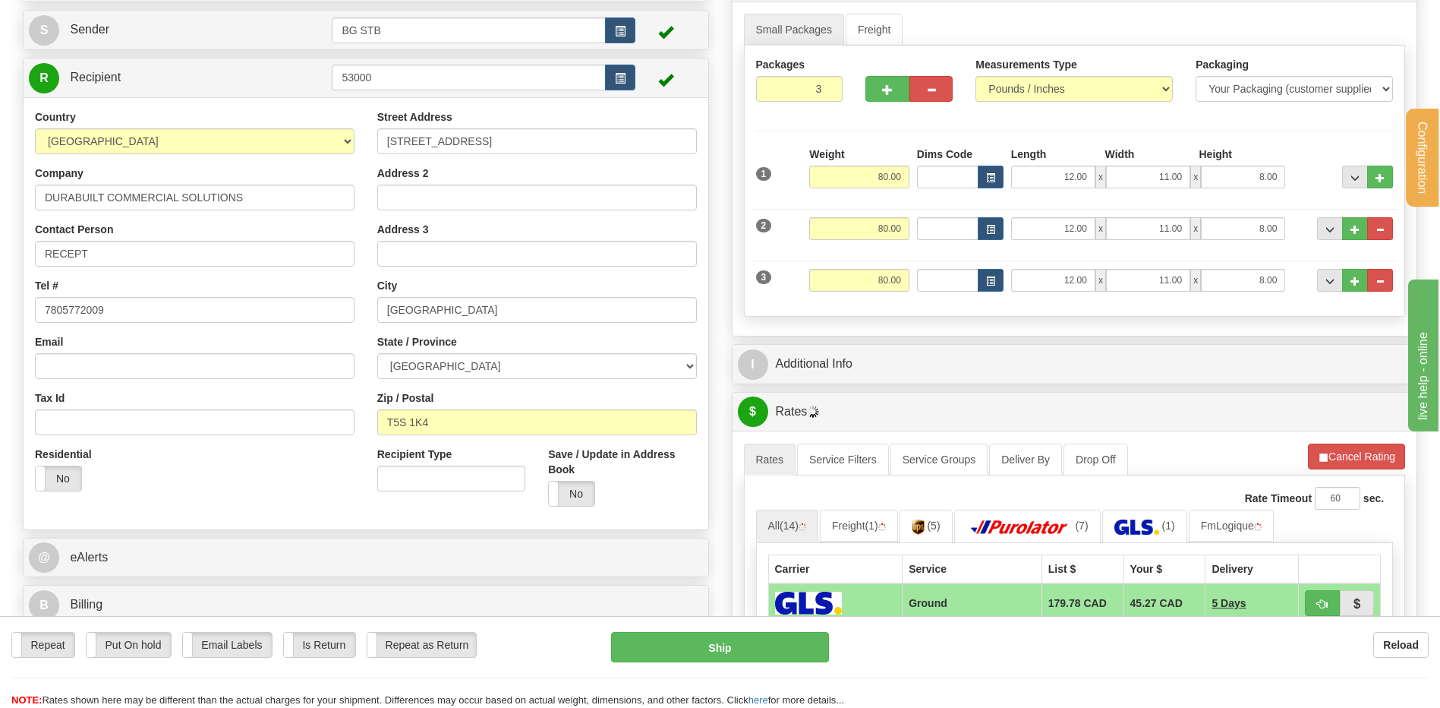
scroll to position [228, 0]
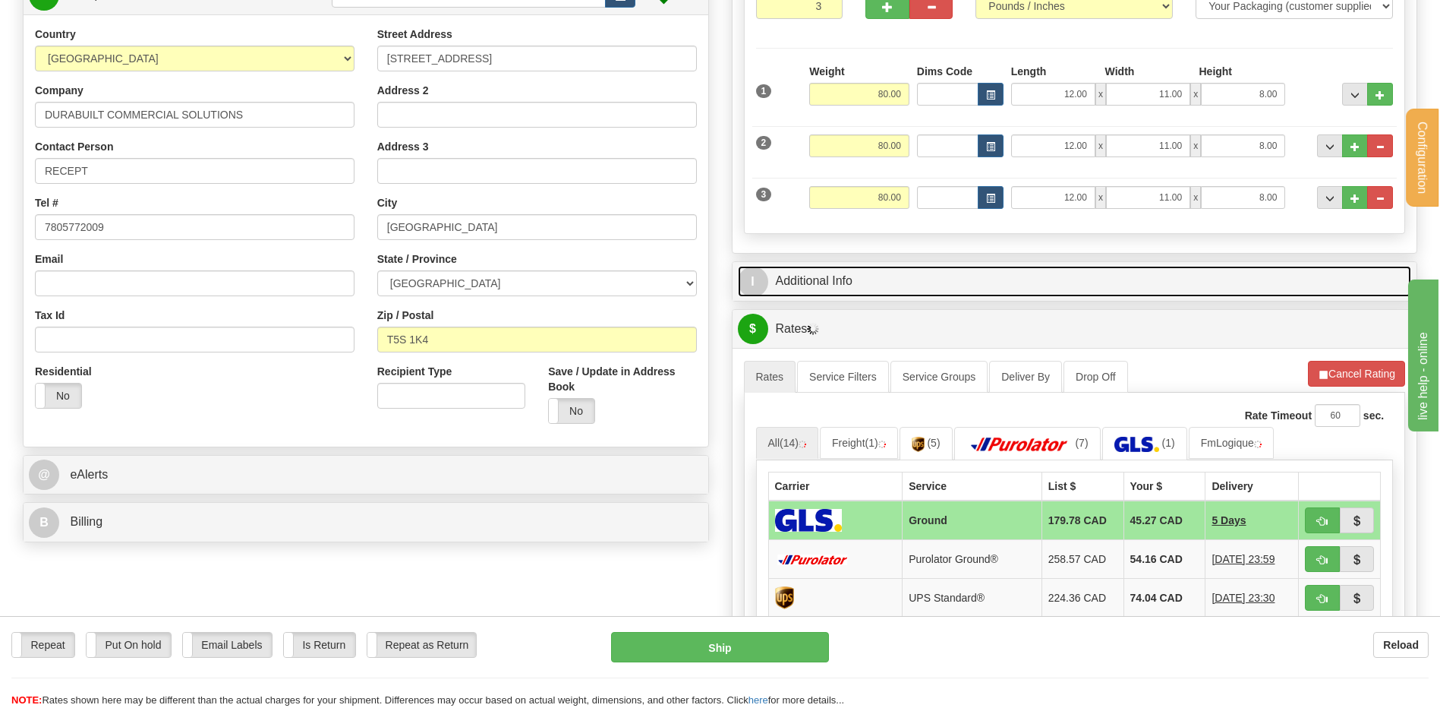
click at [853, 293] on link "I Additional Info" at bounding box center [1075, 281] width 674 height 31
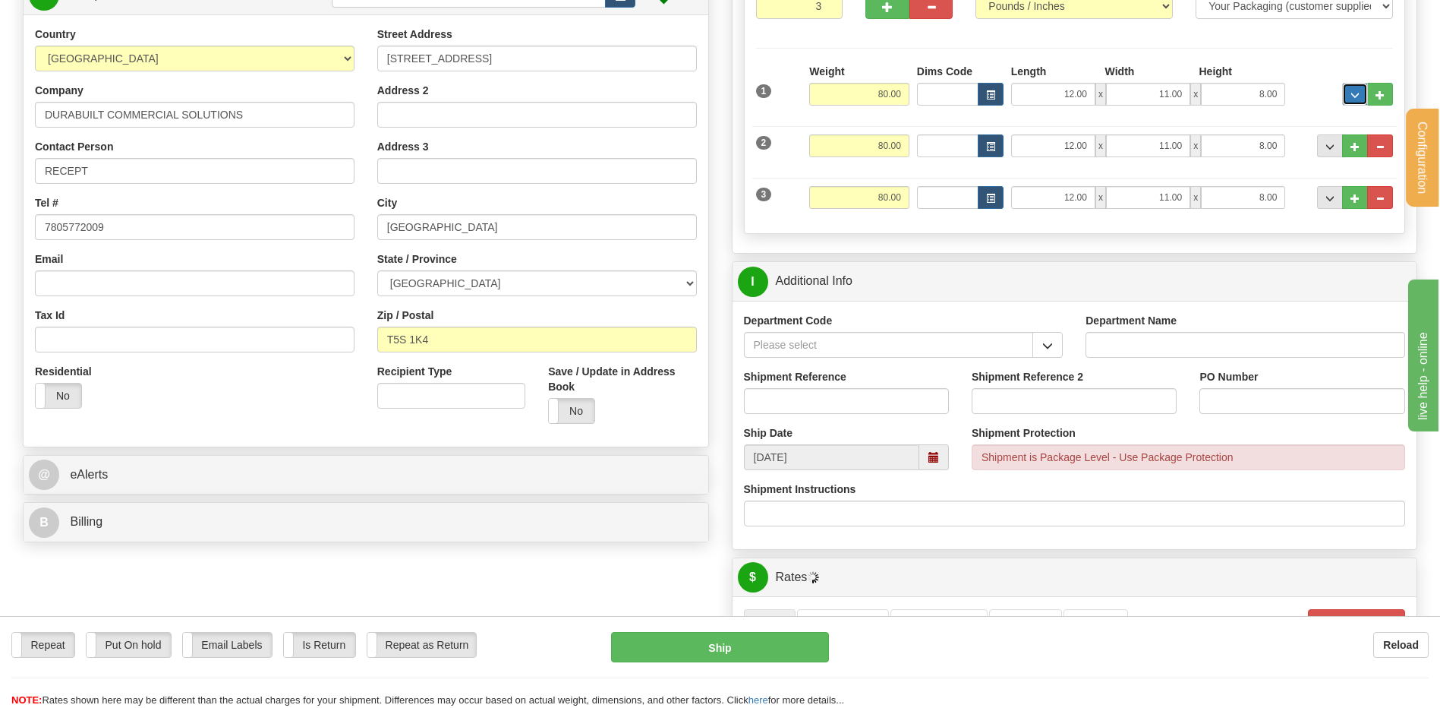
drag, startPoint x: 1355, startPoint y: 92, endPoint x: 1332, endPoint y: 105, distance: 26.8
click at [1351, 93] on span "..." at bounding box center [1355, 95] width 9 height 8
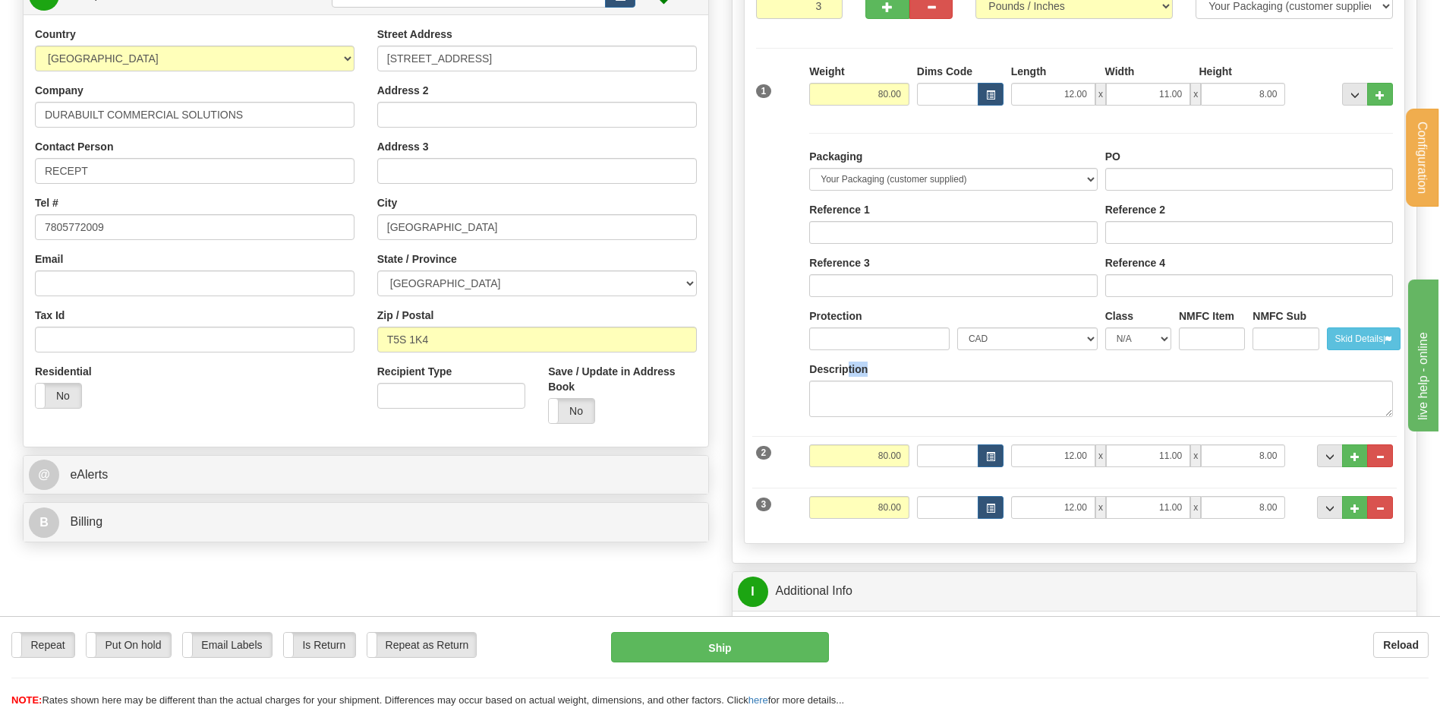
click at [848, 377] on div "Description" at bounding box center [1101, 388] width 584 height 55
click at [853, 390] on textarea "Description" at bounding box center [1101, 398] width 584 height 36
type textarea "4"
type textarea "3 BOXES"
click at [1138, 181] on input "PO" at bounding box center [1249, 179] width 288 height 23
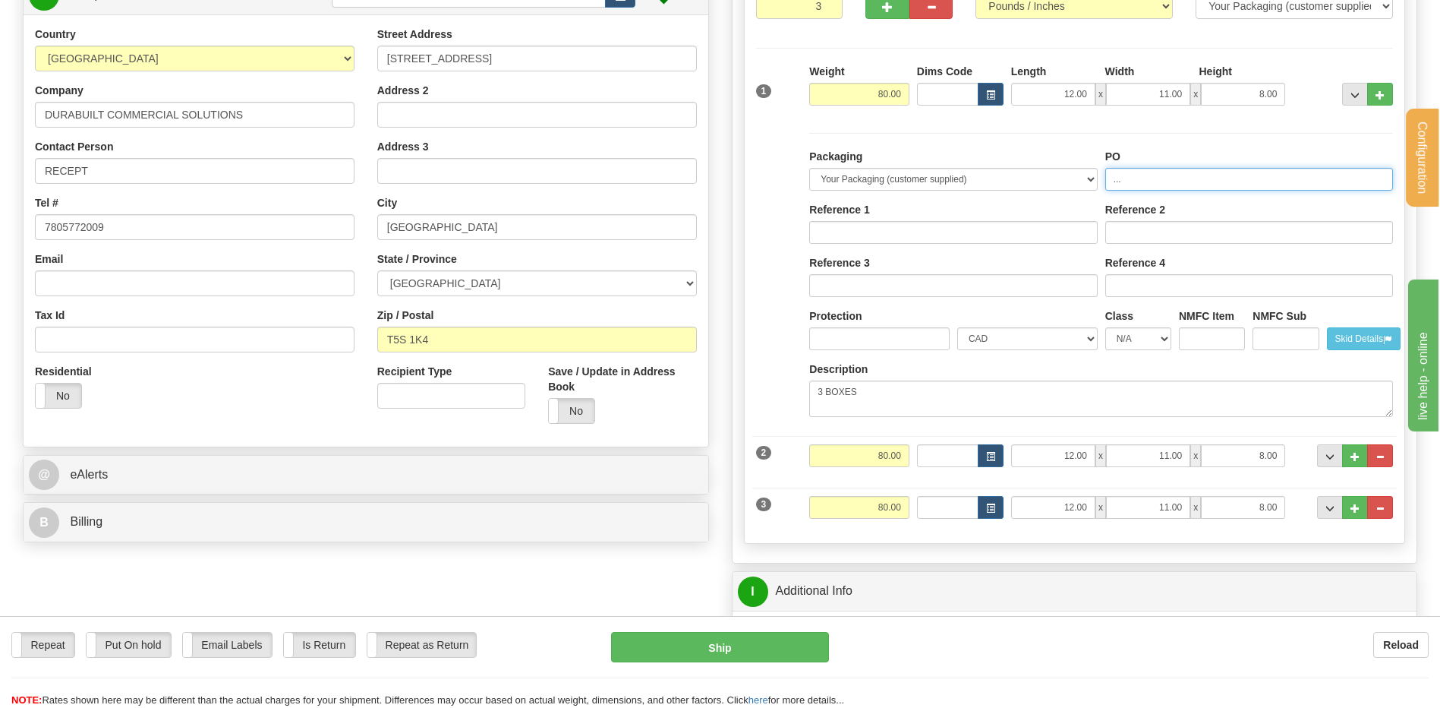
scroll to position [607, 0]
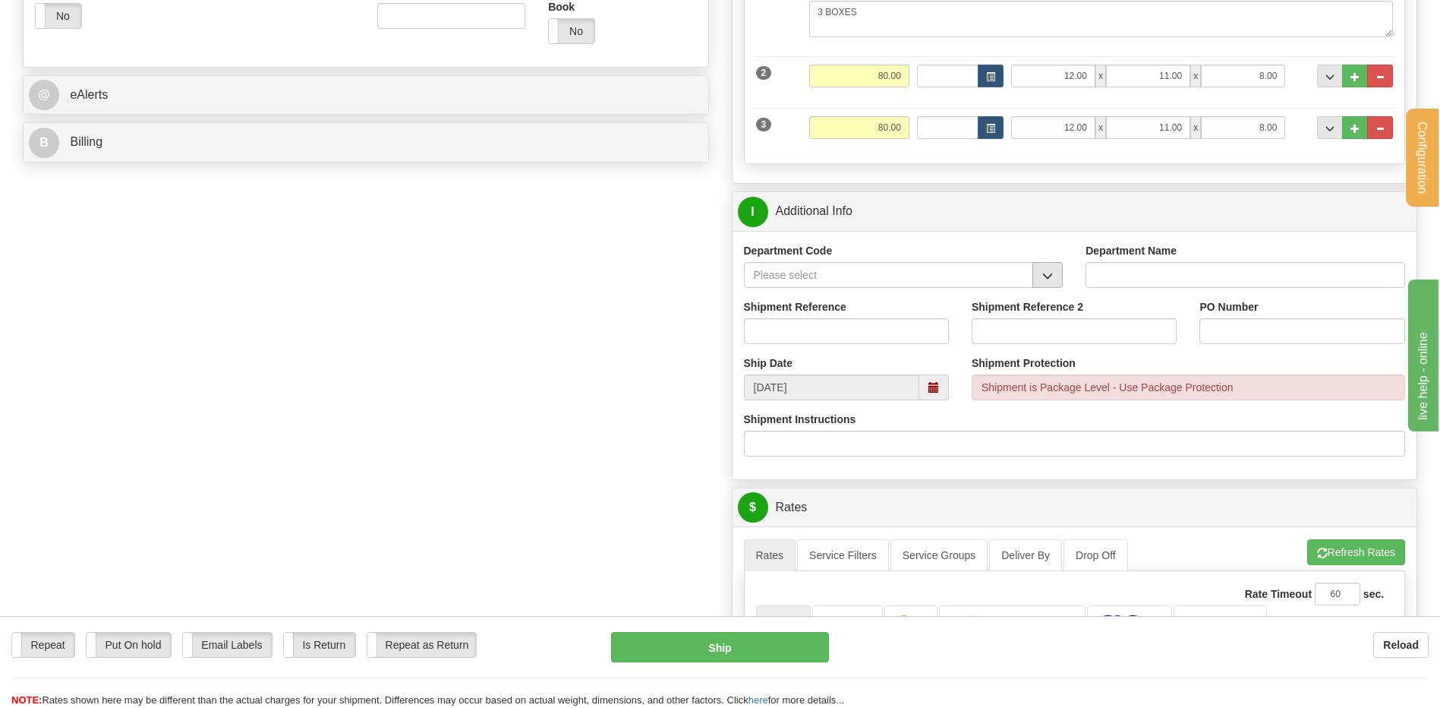
type input "..."
click at [1054, 275] on button "button" at bounding box center [1047, 275] width 30 height 26
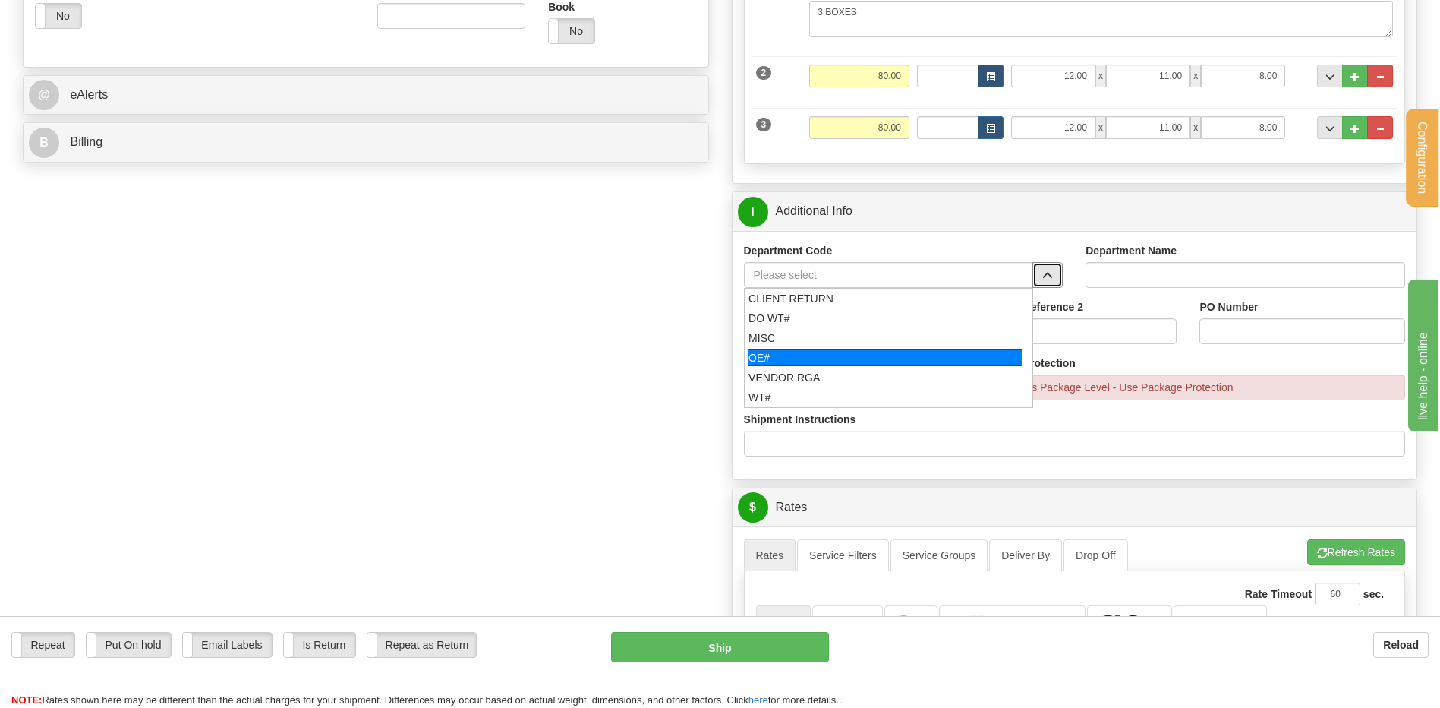
click at [833, 351] on div "OE#" at bounding box center [885, 357] width 275 height 17
type input "OE#"
type input "ORDERS"
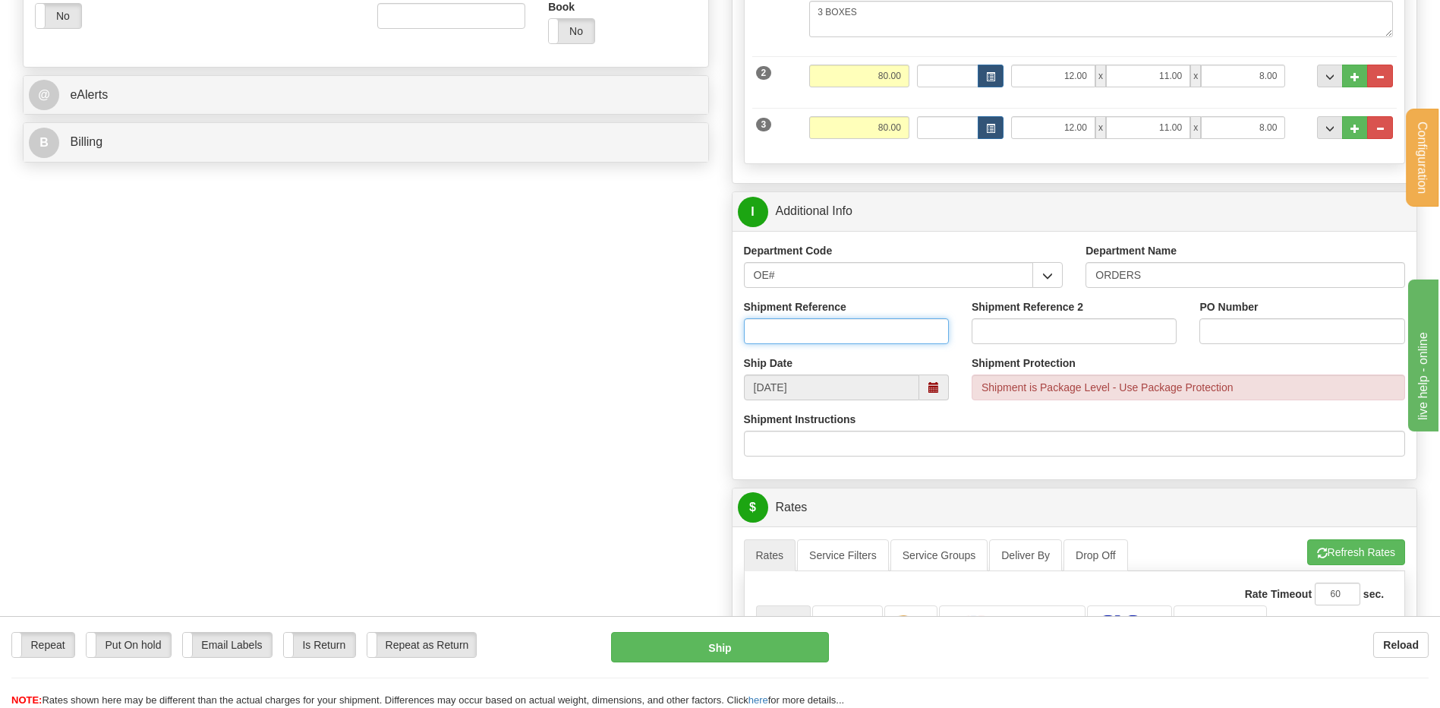
click at [831, 334] on input "Shipment Reference" at bounding box center [846, 331] width 205 height 26
type input "80006389-00"
type input "2395"
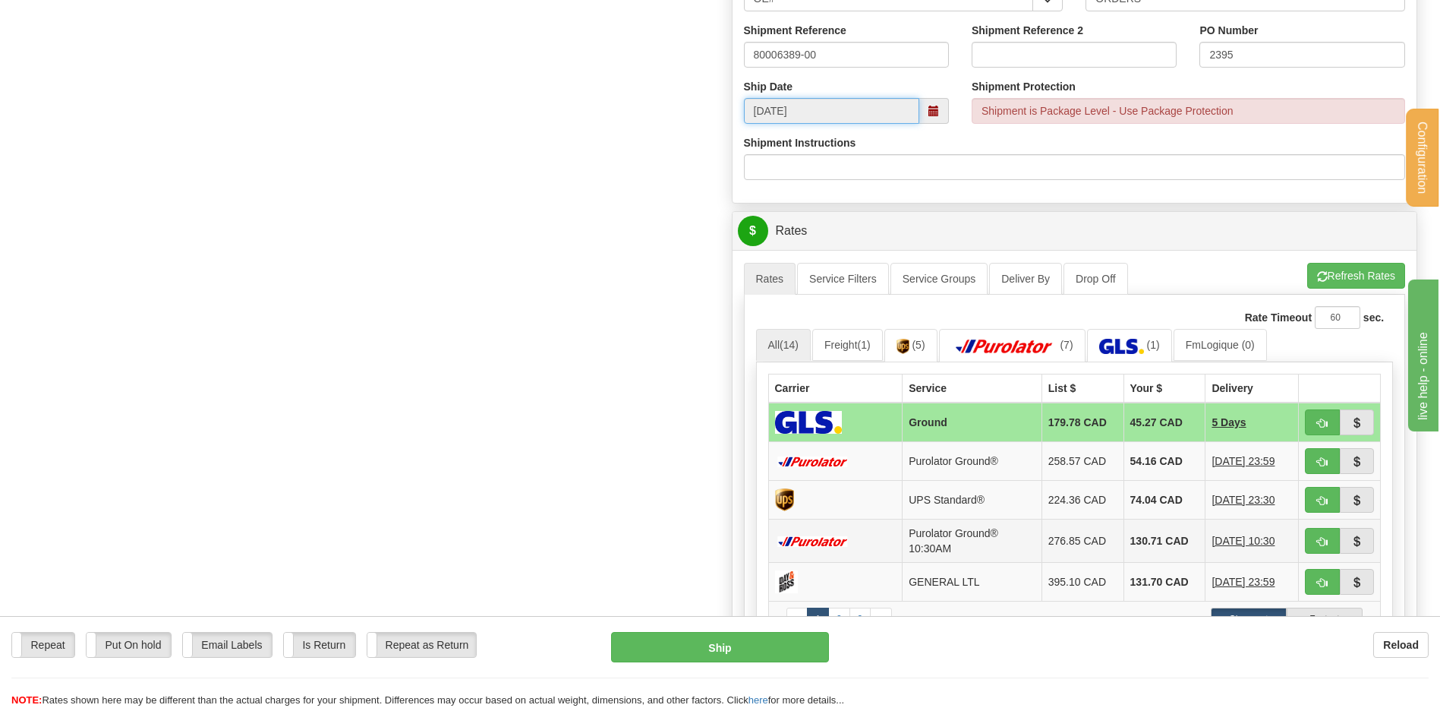
scroll to position [987, 0]
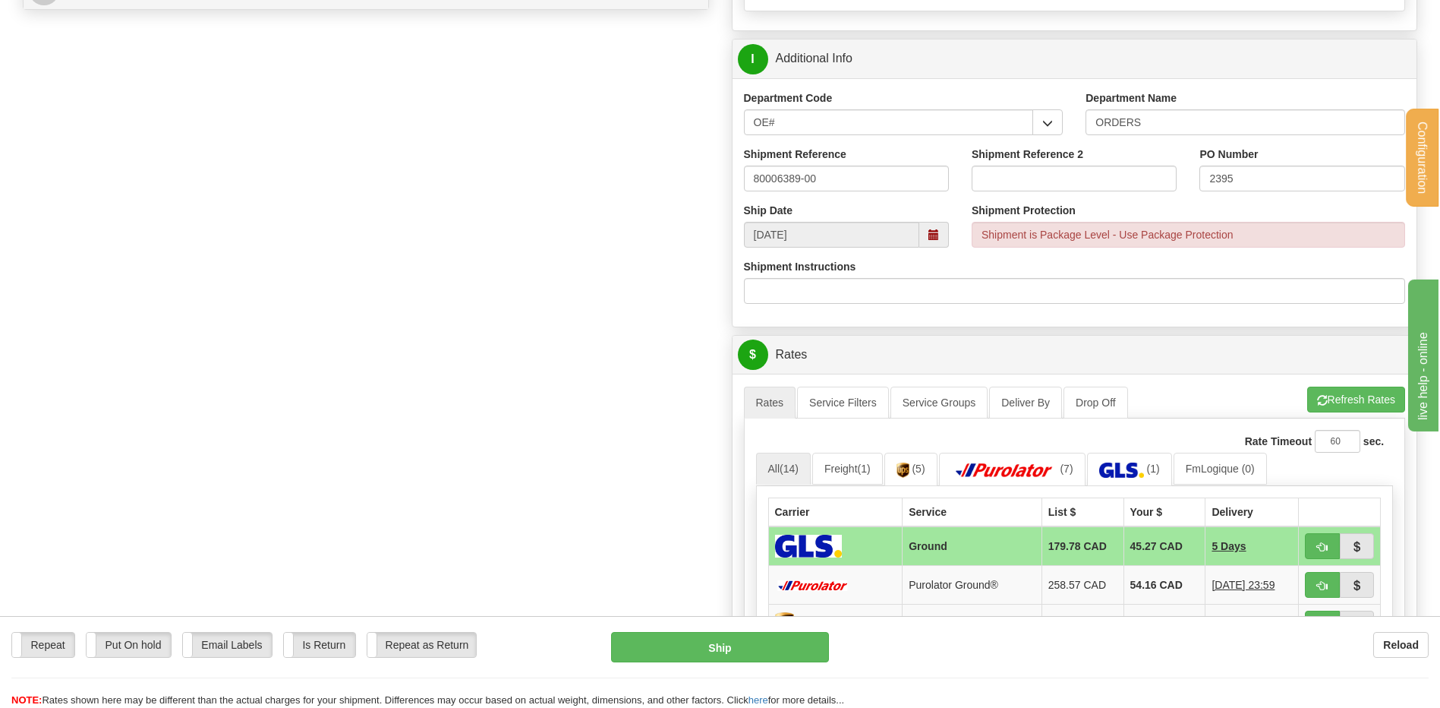
scroll to position [759, 0]
click at [1347, 402] on button "Refresh Rates" at bounding box center [1356, 400] width 98 height 26
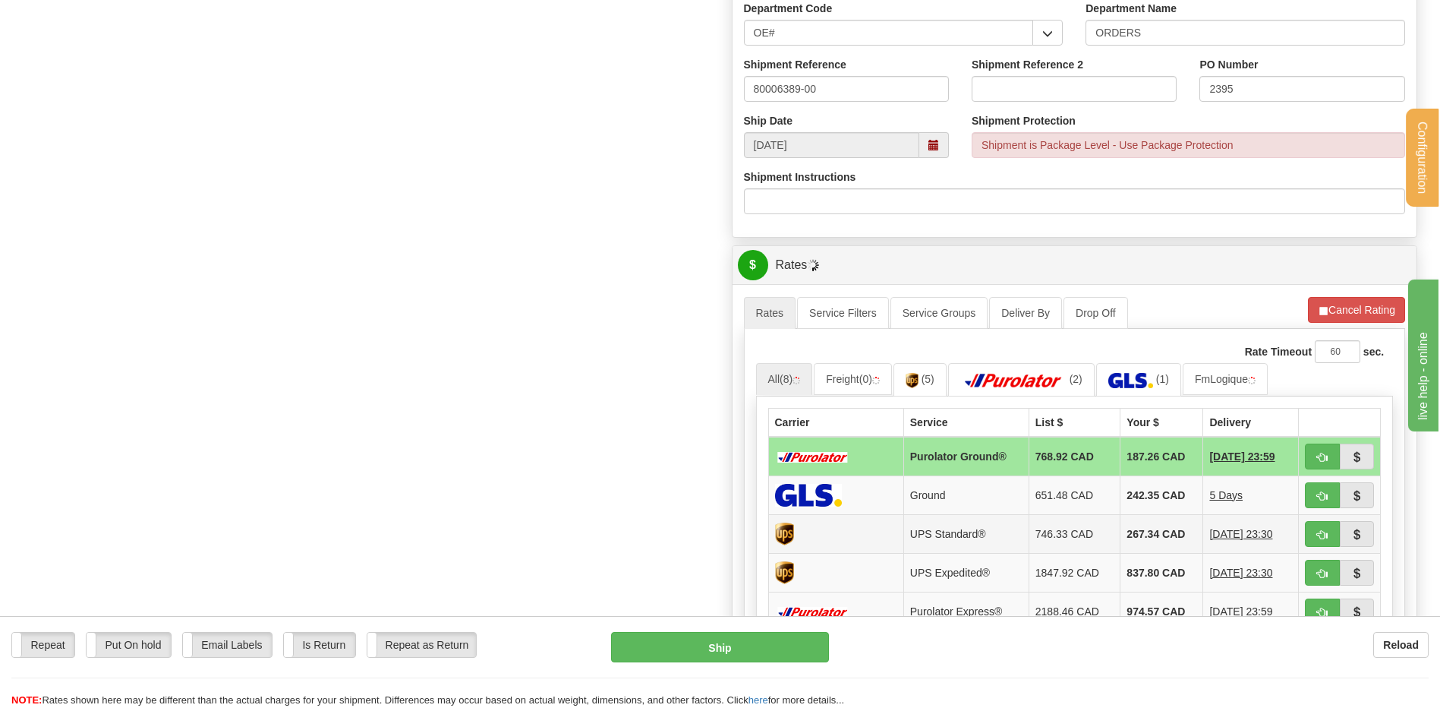
scroll to position [987, 0]
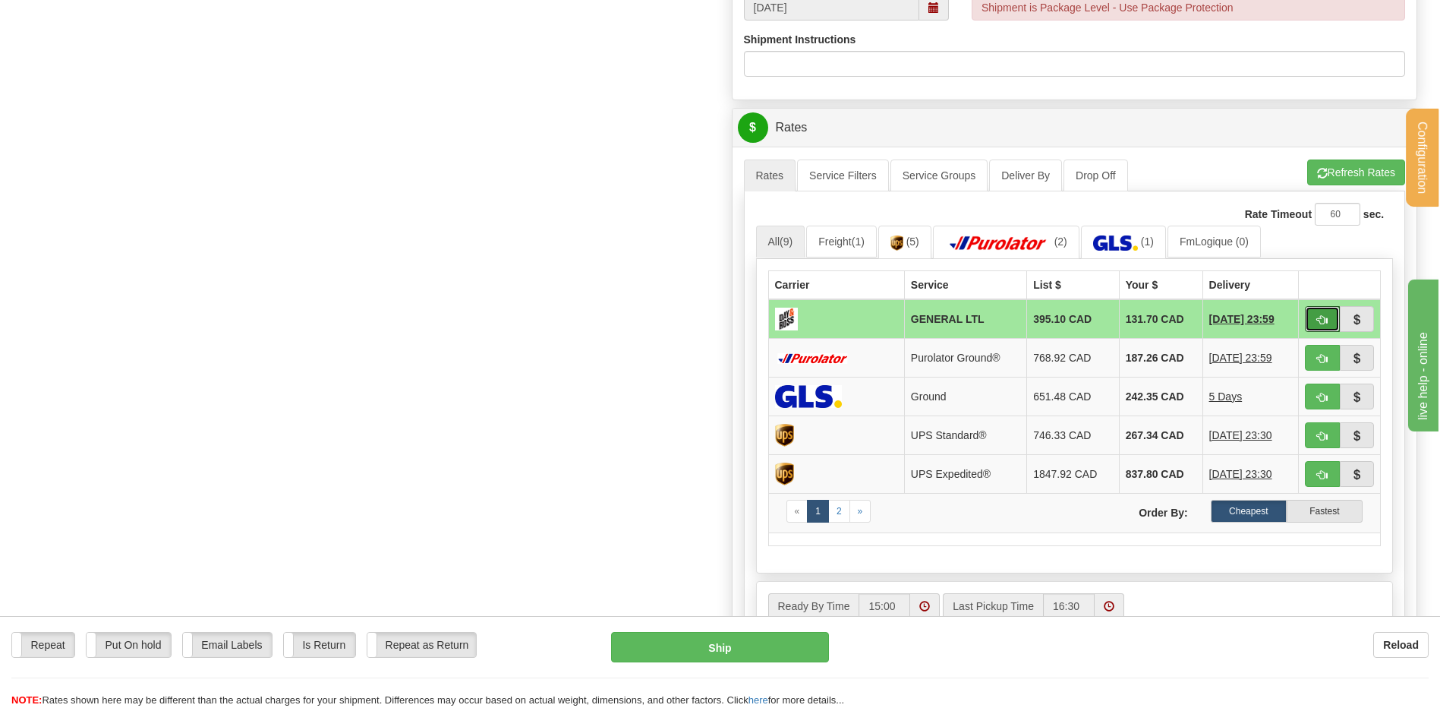
click at [1324, 320] on span "button" at bounding box center [1322, 320] width 11 height 10
type input "GL"
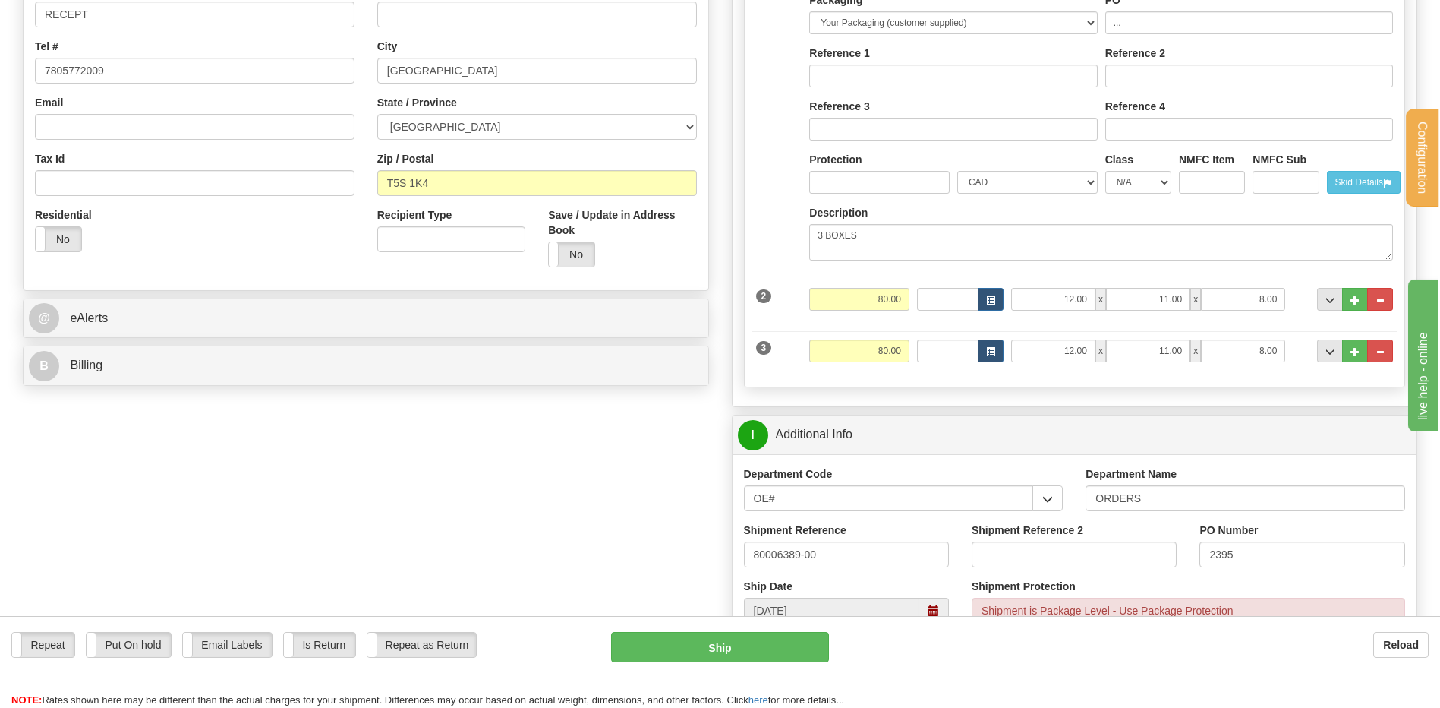
scroll to position [531, 0]
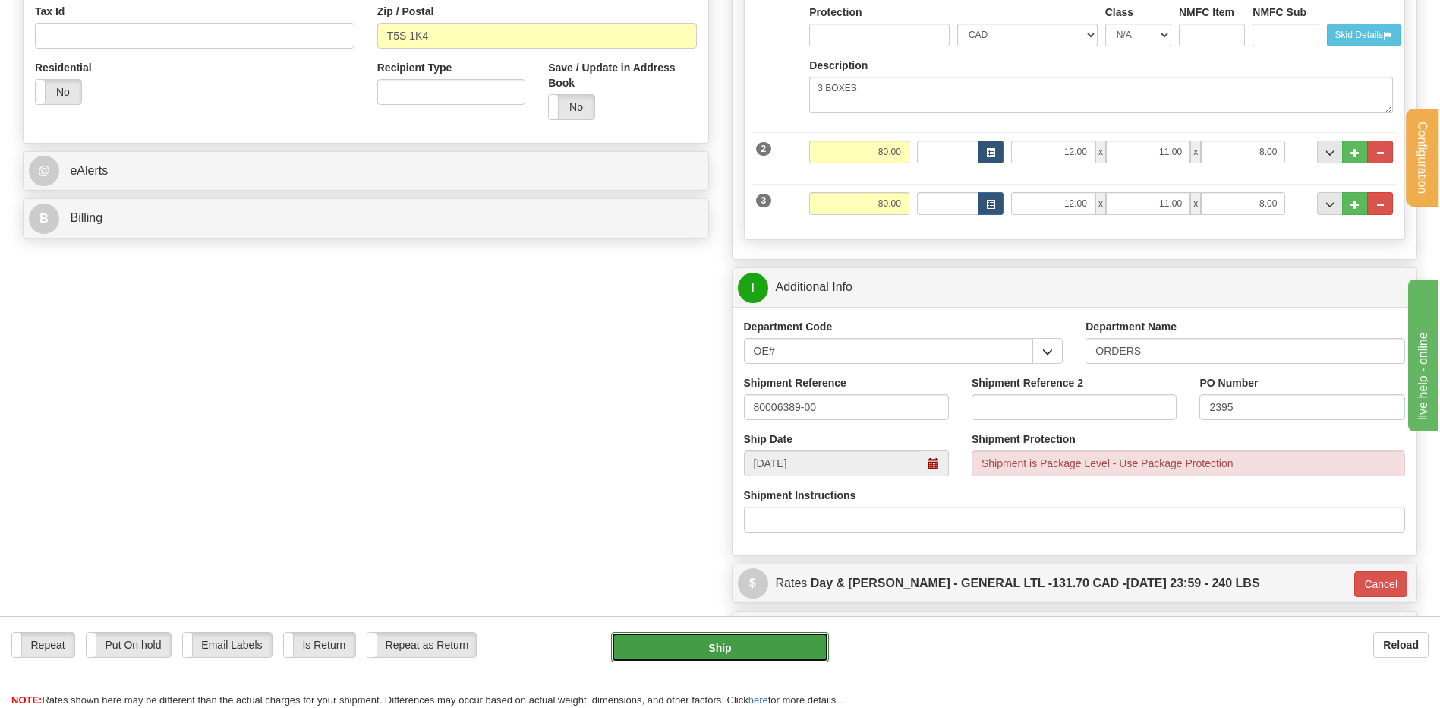
click at [775, 638] on button "Ship" at bounding box center [719, 647] width 217 height 30
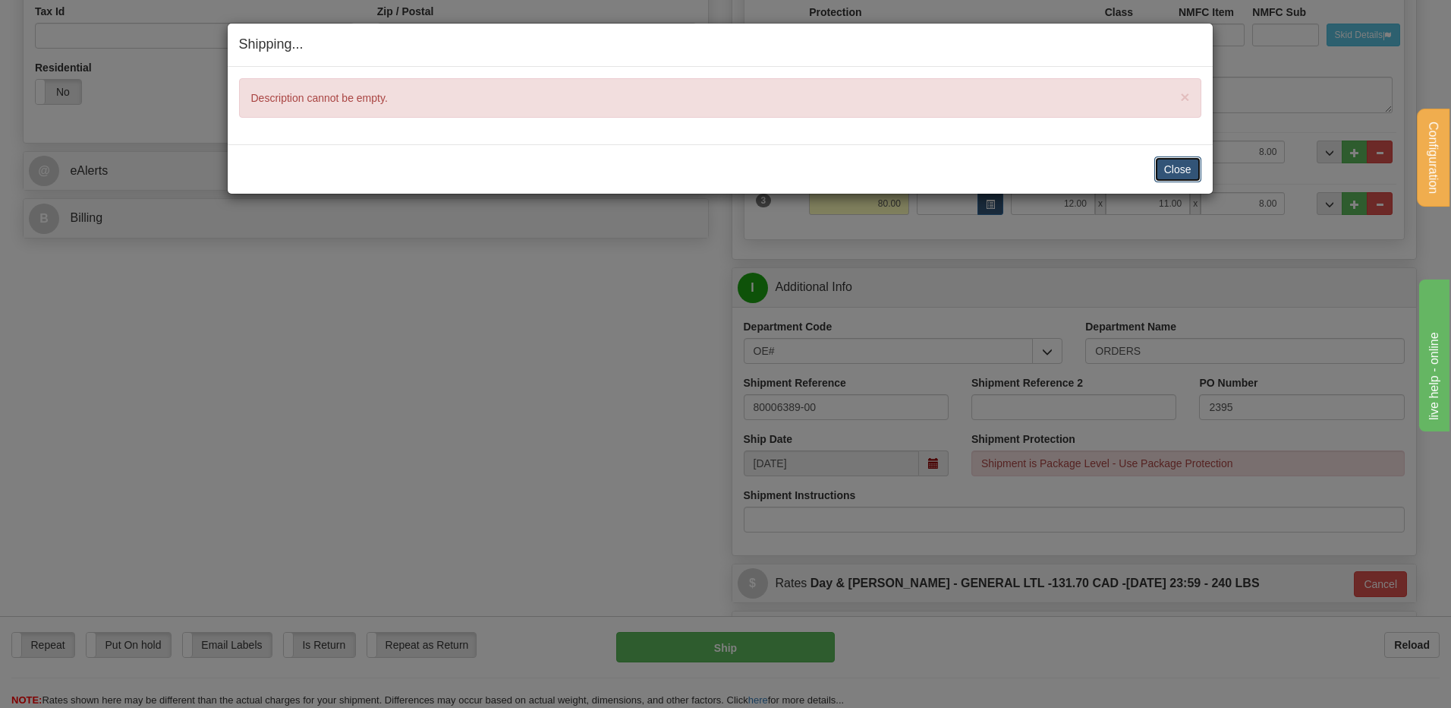
click at [1165, 161] on button "Close" at bounding box center [1178, 169] width 47 height 26
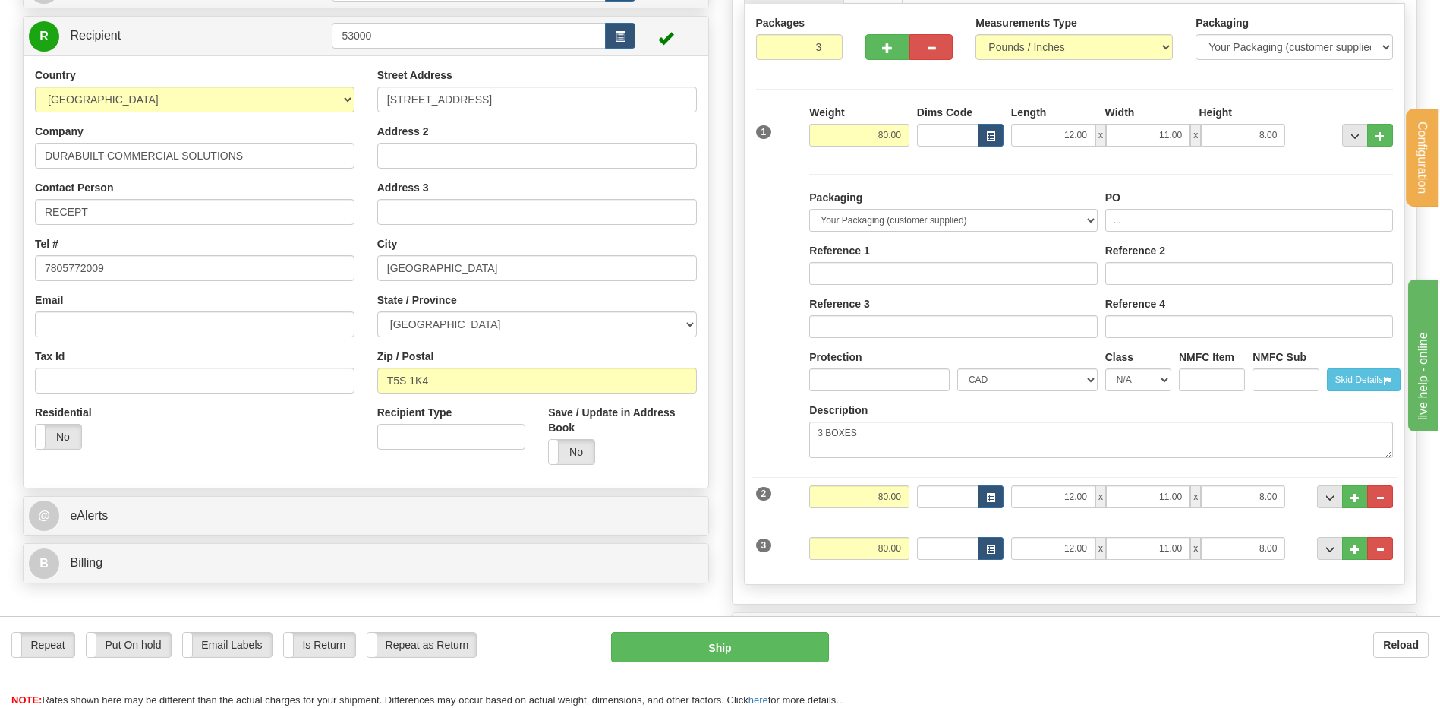
scroll to position [152, 0]
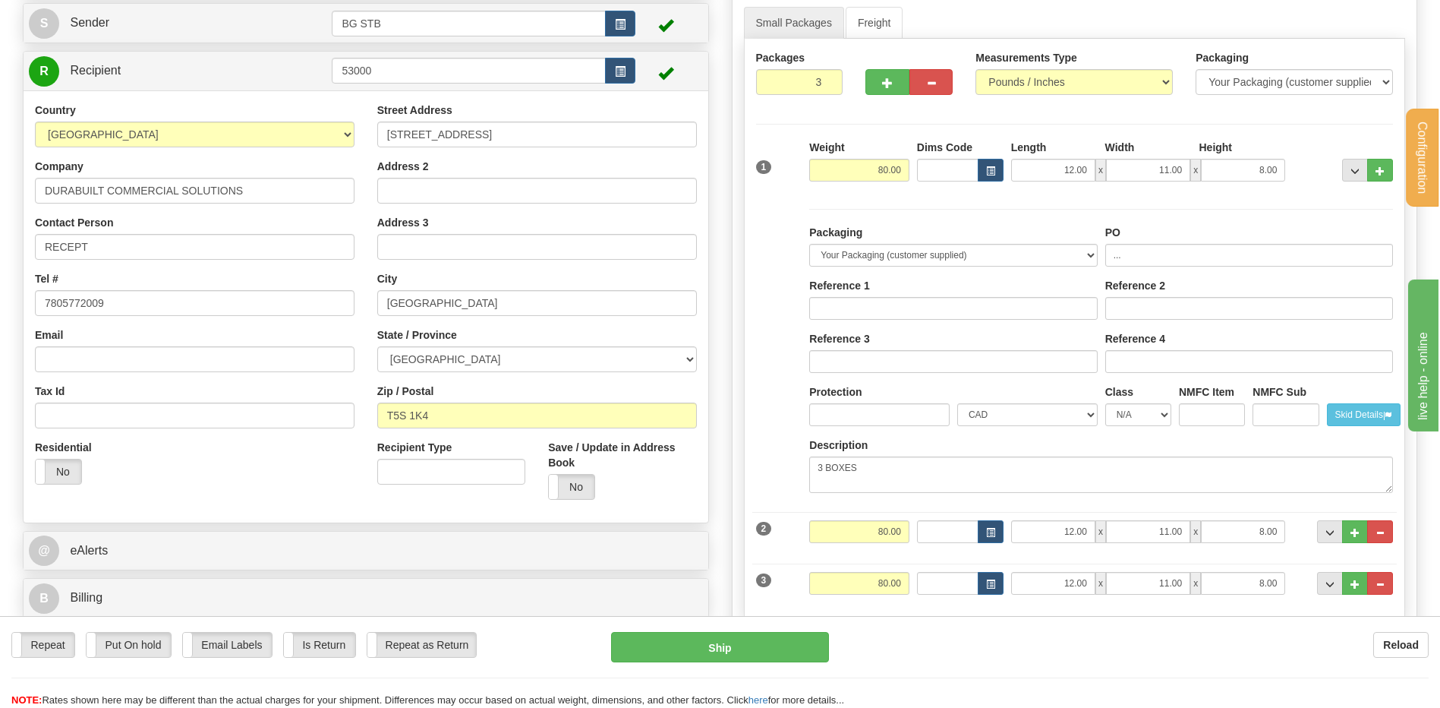
click at [931, 210] on div "Packaging Your Packaging (customer supplied) Envelope (carrier supplied) Pack (…" at bounding box center [1101, 356] width 584 height 295
click at [1354, 175] on span "..." at bounding box center [1355, 171] width 9 height 8
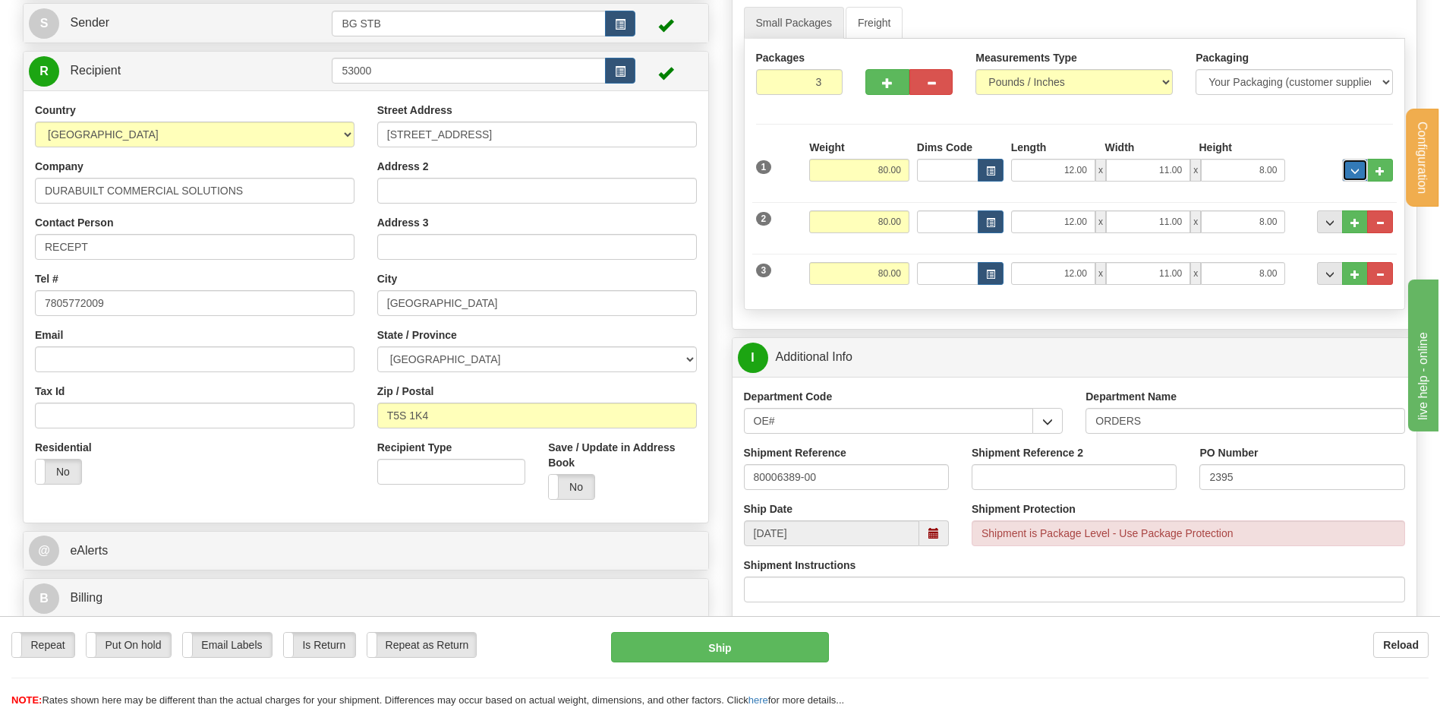
click at [1352, 173] on span "..." at bounding box center [1355, 171] width 9 height 8
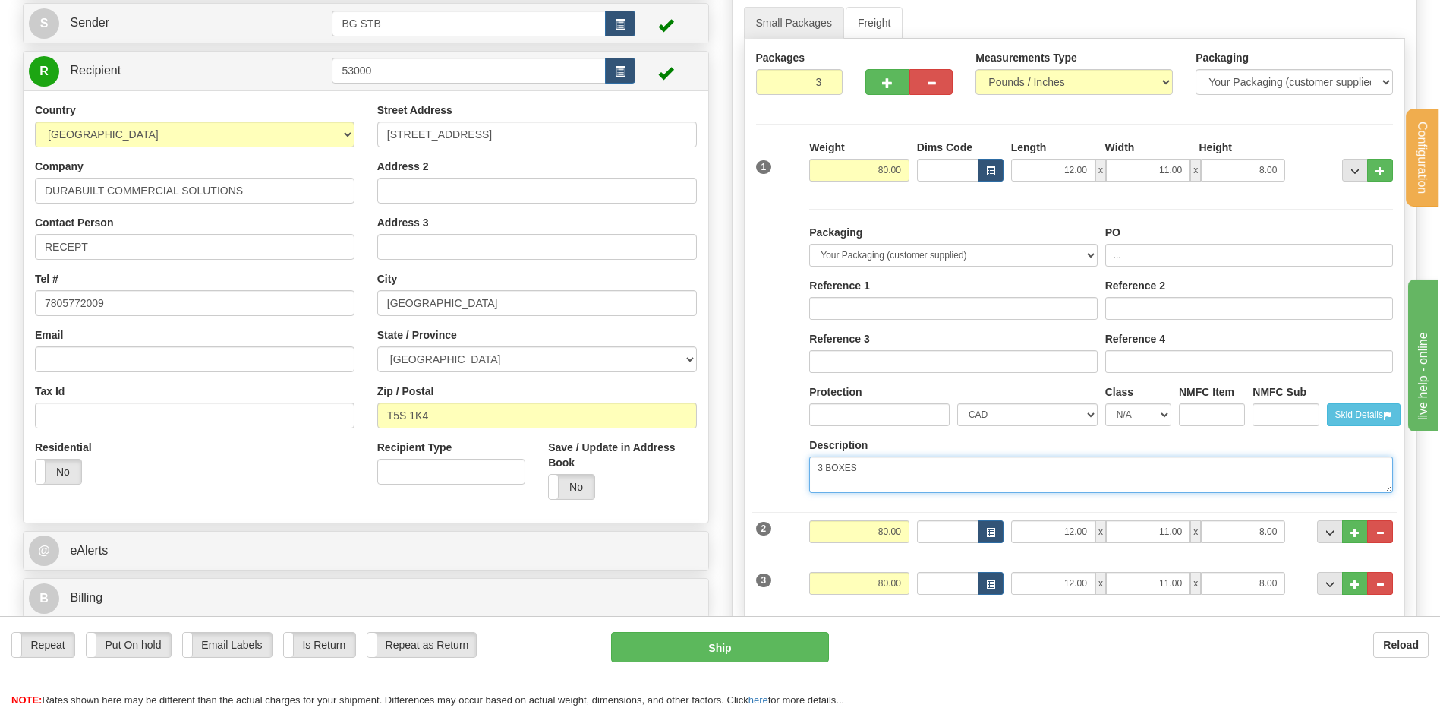
click at [874, 462] on textarea "3 BOXES" at bounding box center [1101, 474] width 584 height 36
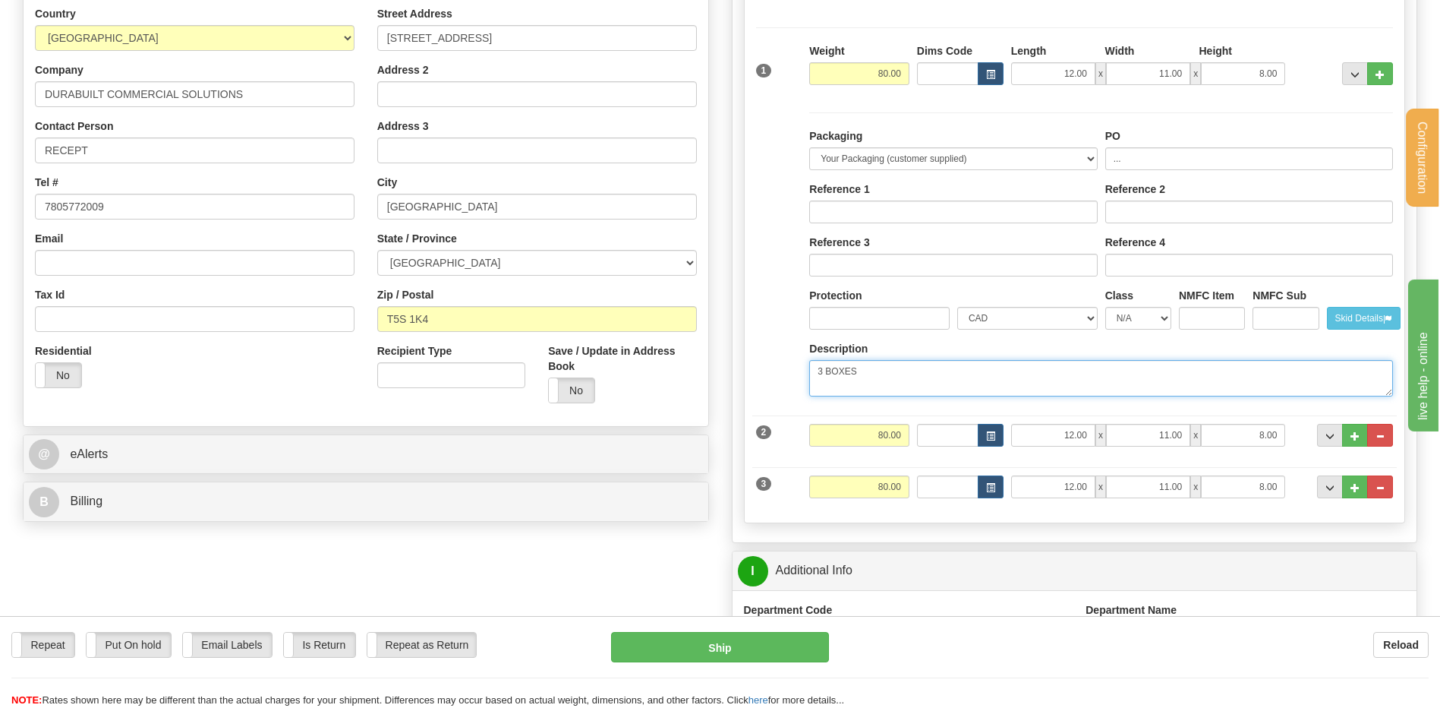
scroll to position [455, 0]
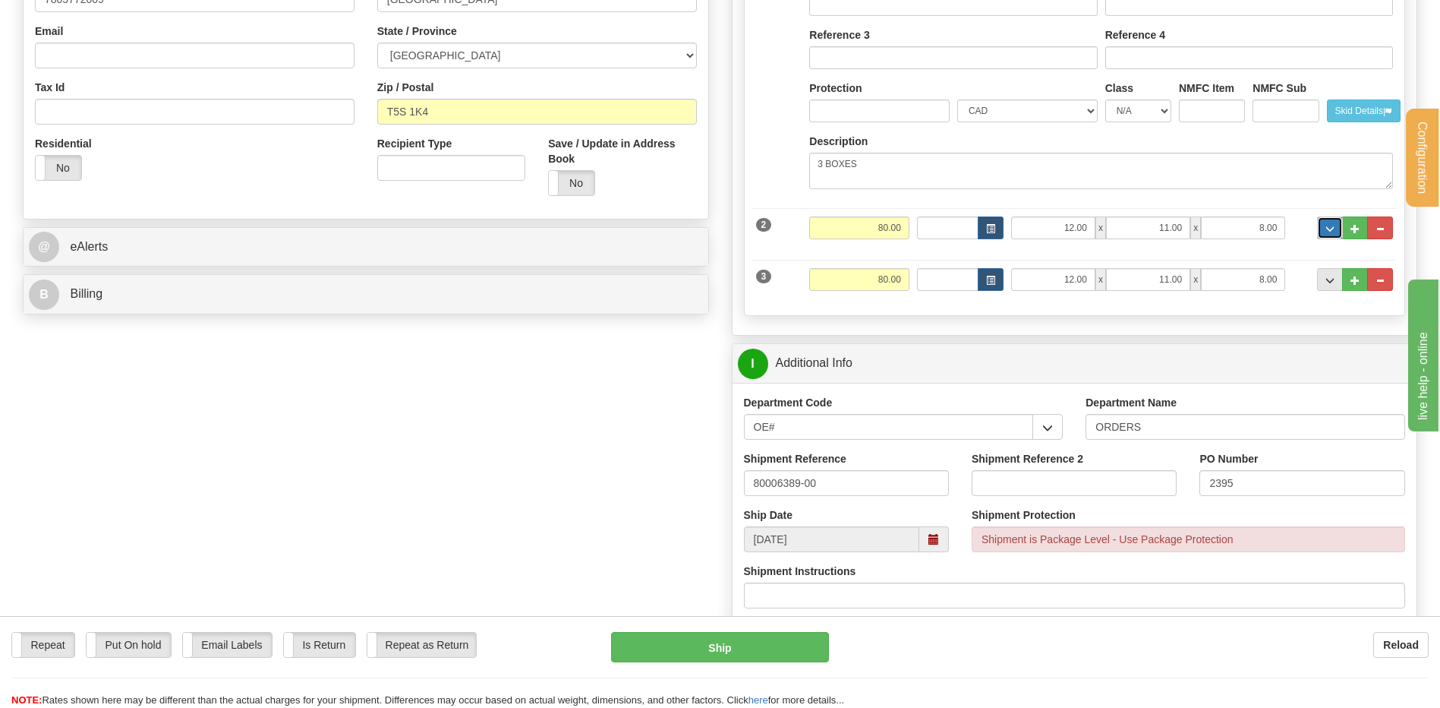
click at [1326, 219] on button "..." at bounding box center [1330, 227] width 26 height 23
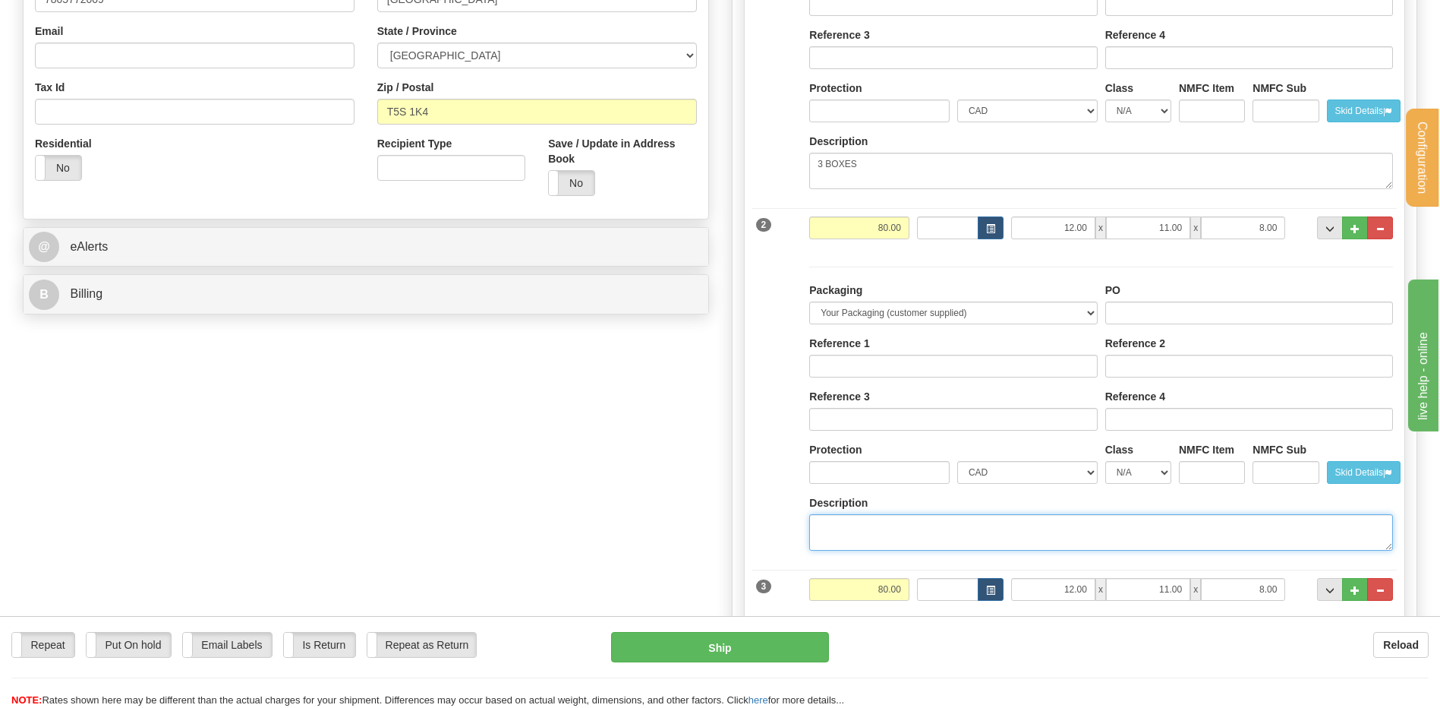
click at [827, 528] on textarea "Description" at bounding box center [1101, 532] width 584 height 36
type textarea "3 BOXES"
click at [1167, 296] on div "PO" at bounding box center [1249, 303] width 288 height 42
click at [1167, 307] on input "PO" at bounding box center [1249, 312] width 288 height 23
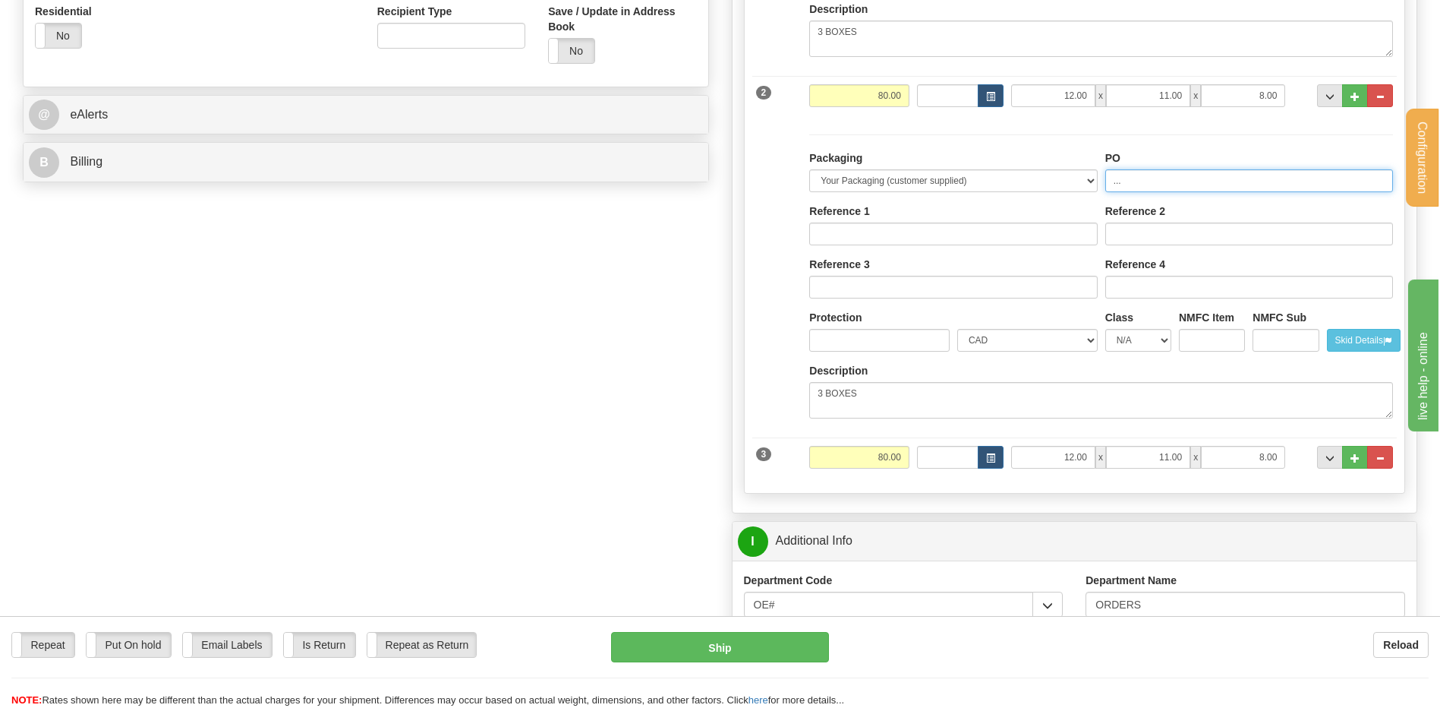
scroll to position [759, 0]
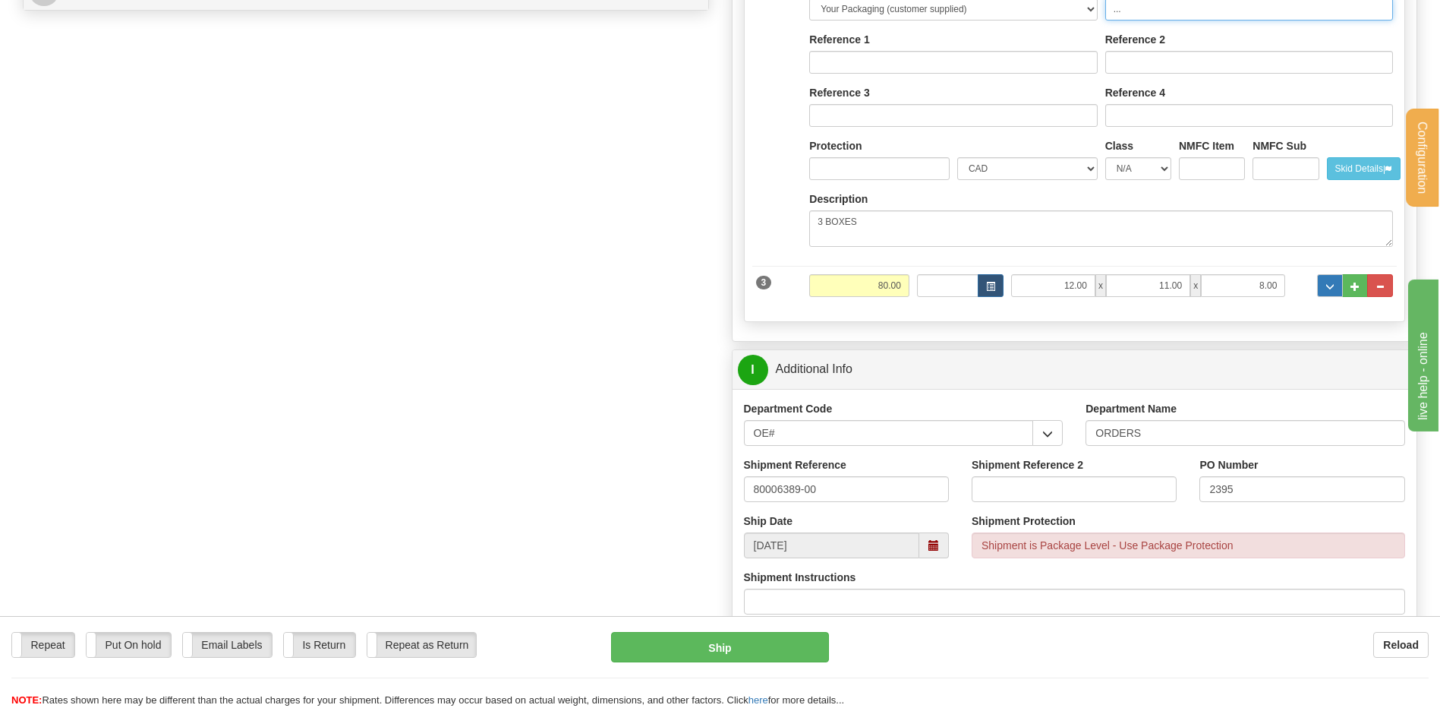
type input "..."
click at [1329, 289] on span "..." at bounding box center [1329, 286] width 9 height 8
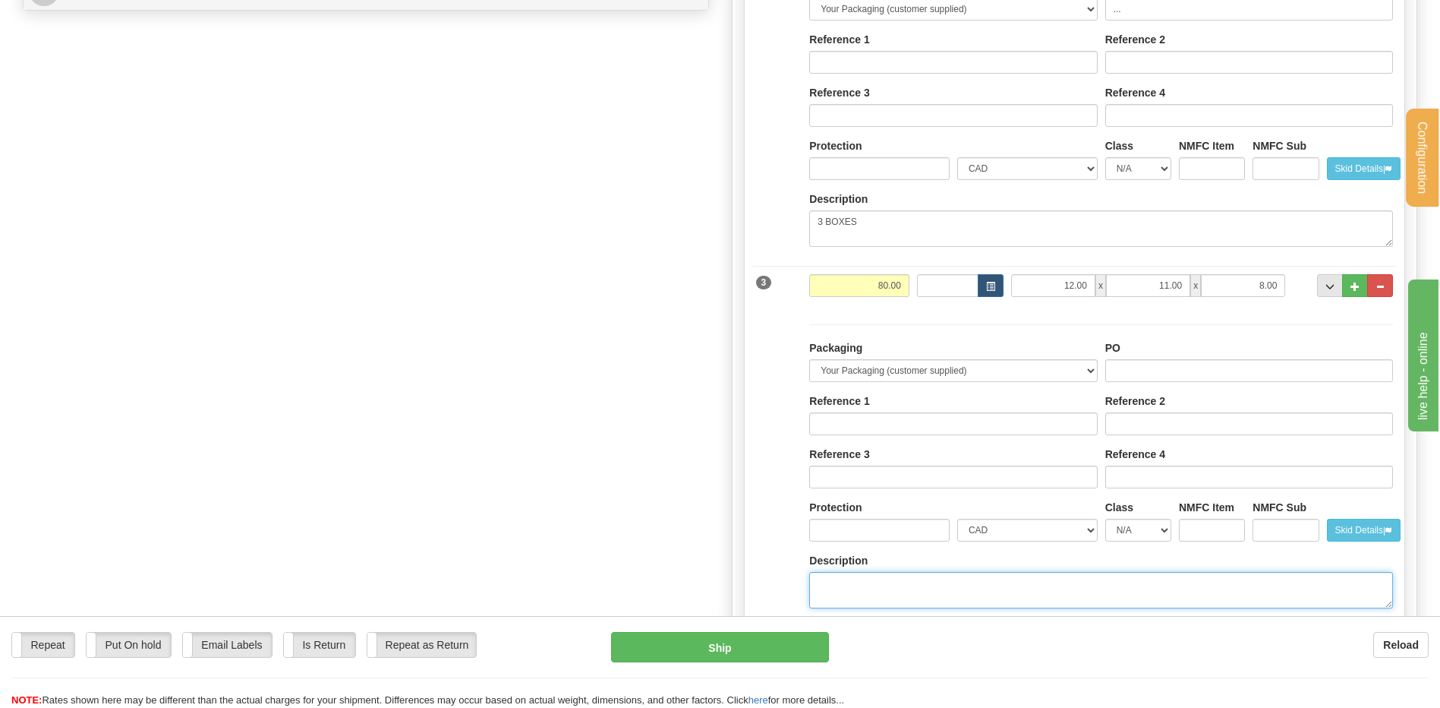
drag, startPoint x: 849, startPoint y: 582, endPoint x: 859, endPoint y: 559, distance: 25.2
click at [850, 582] on textarea "Description" at bounding box center [1101, 590] width 584 height 36
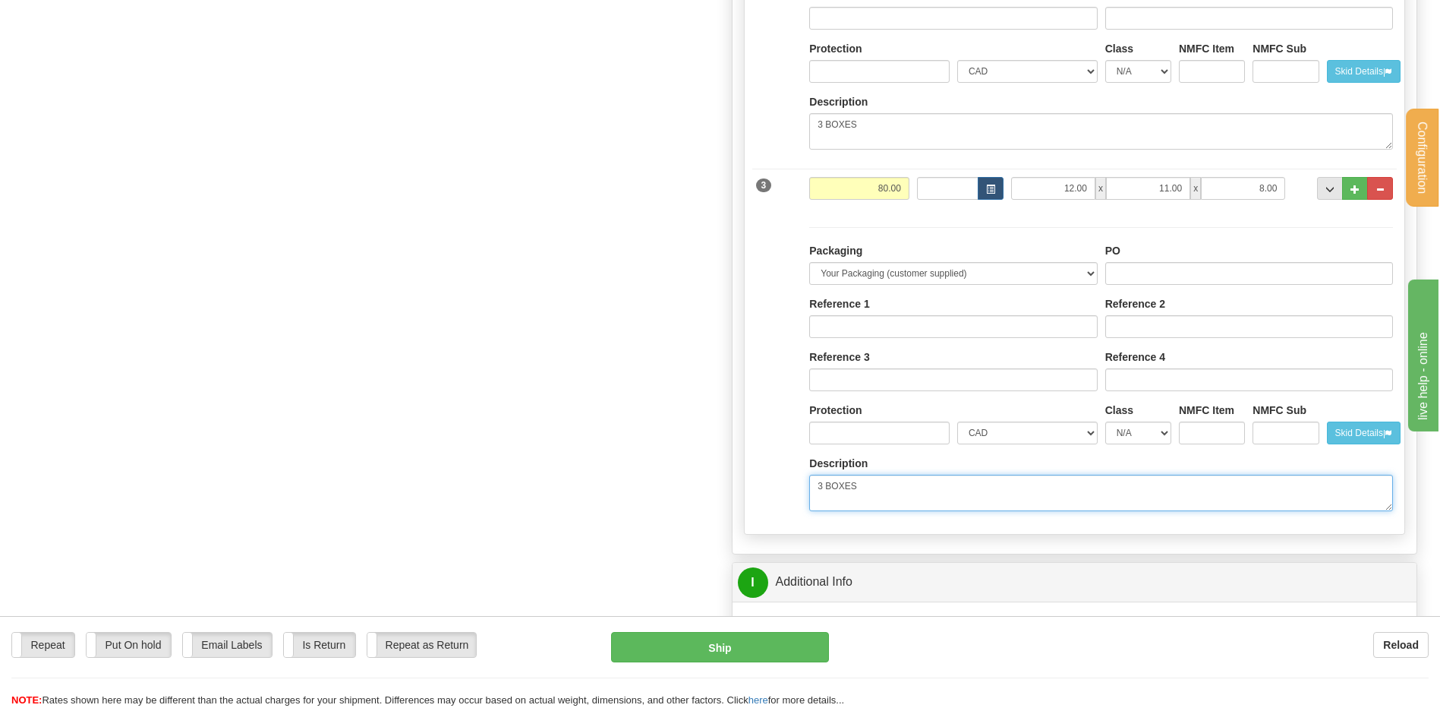
scroll to position [1063, 0]
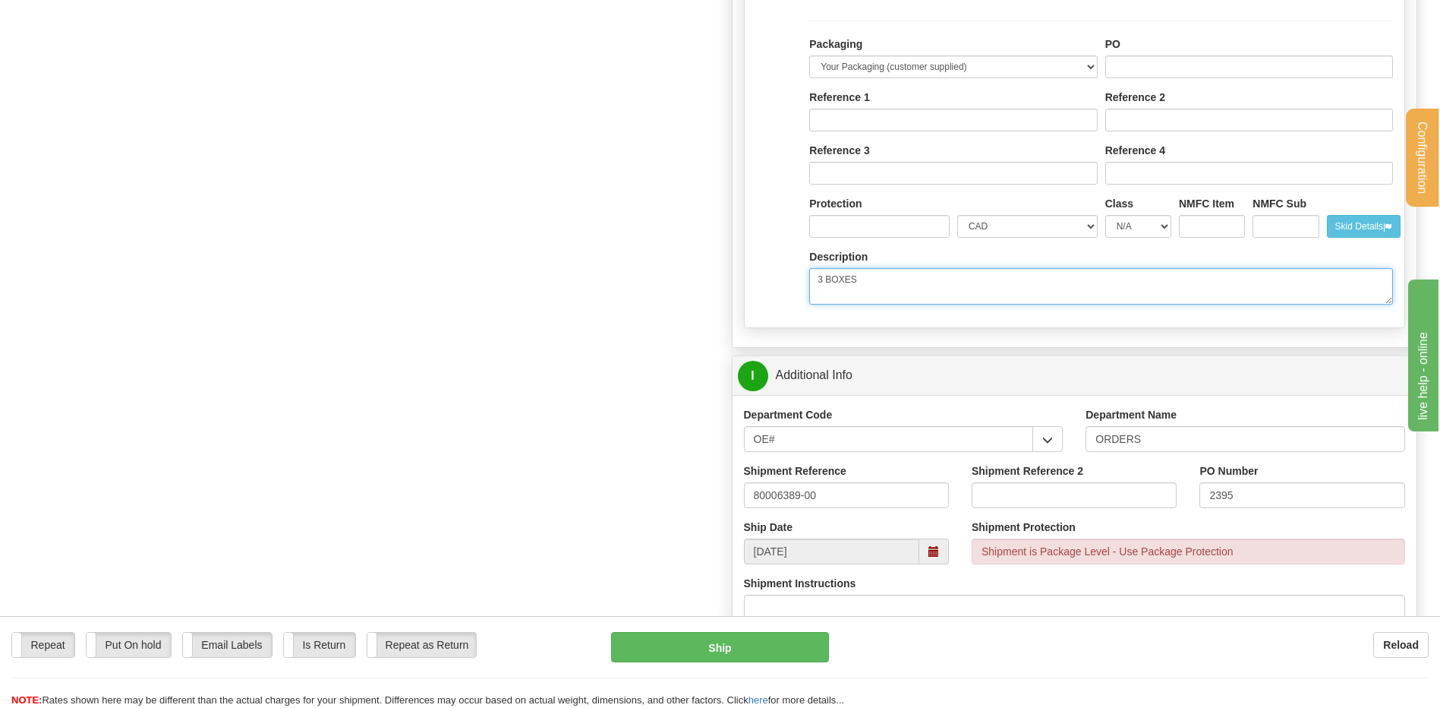
type textarea "3 BOXES"
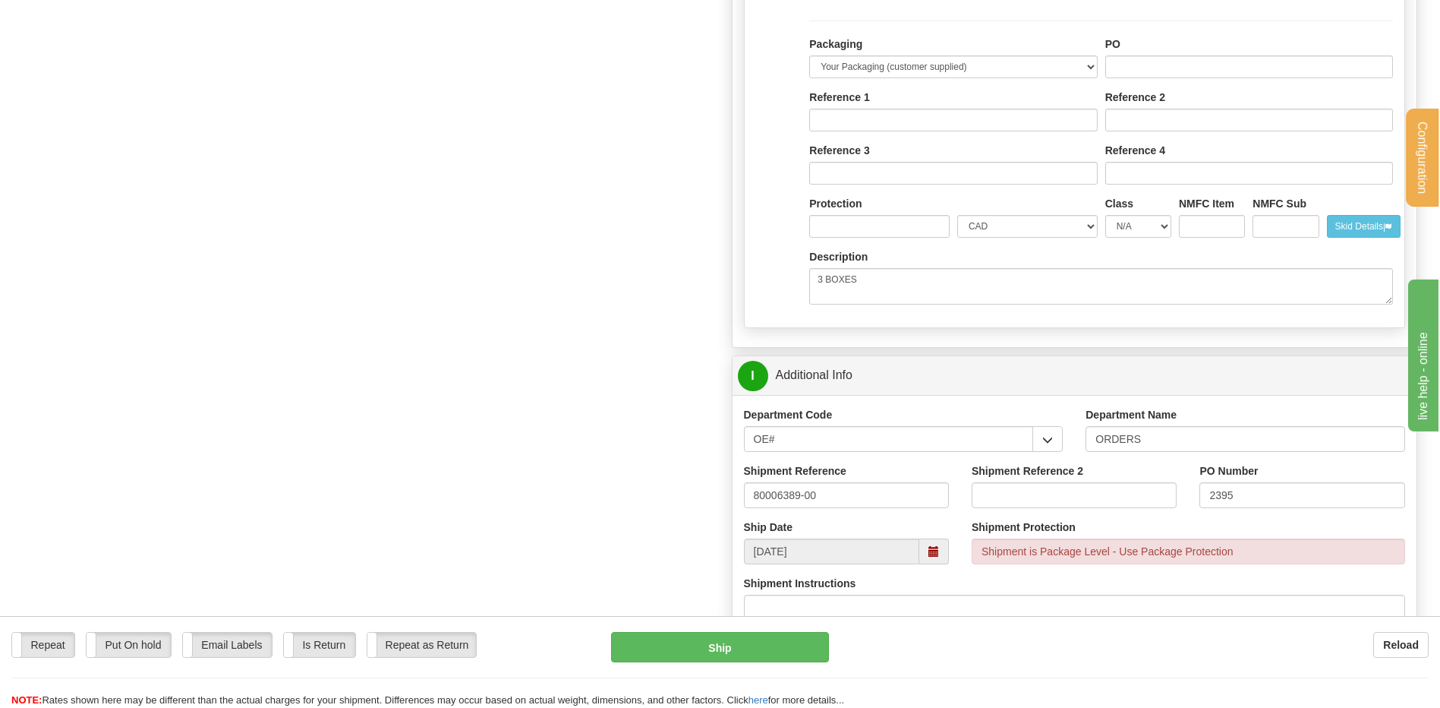
drag, startPoint x: 916, startPoint y: 332, endPoint x: 947, endPoint y: 330, distance: 30.4
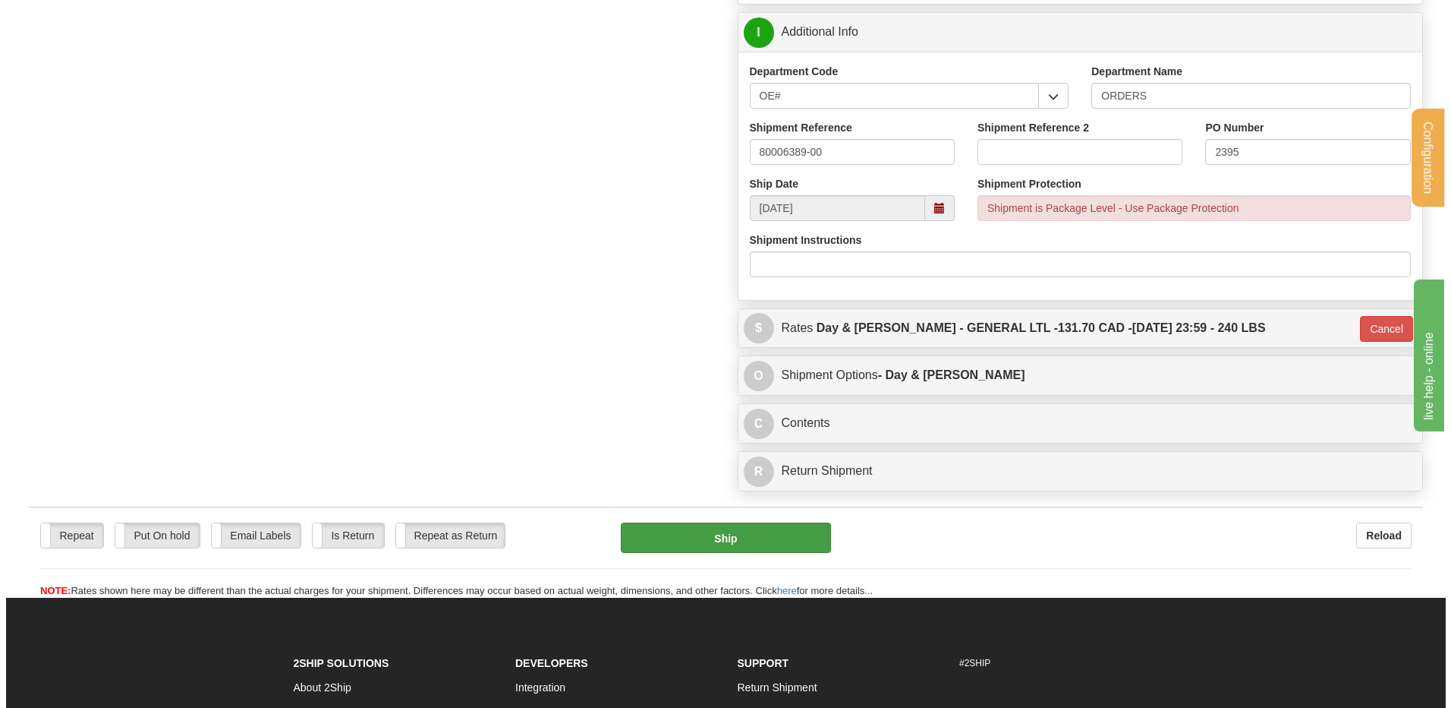
scroll to position [1442, 0]
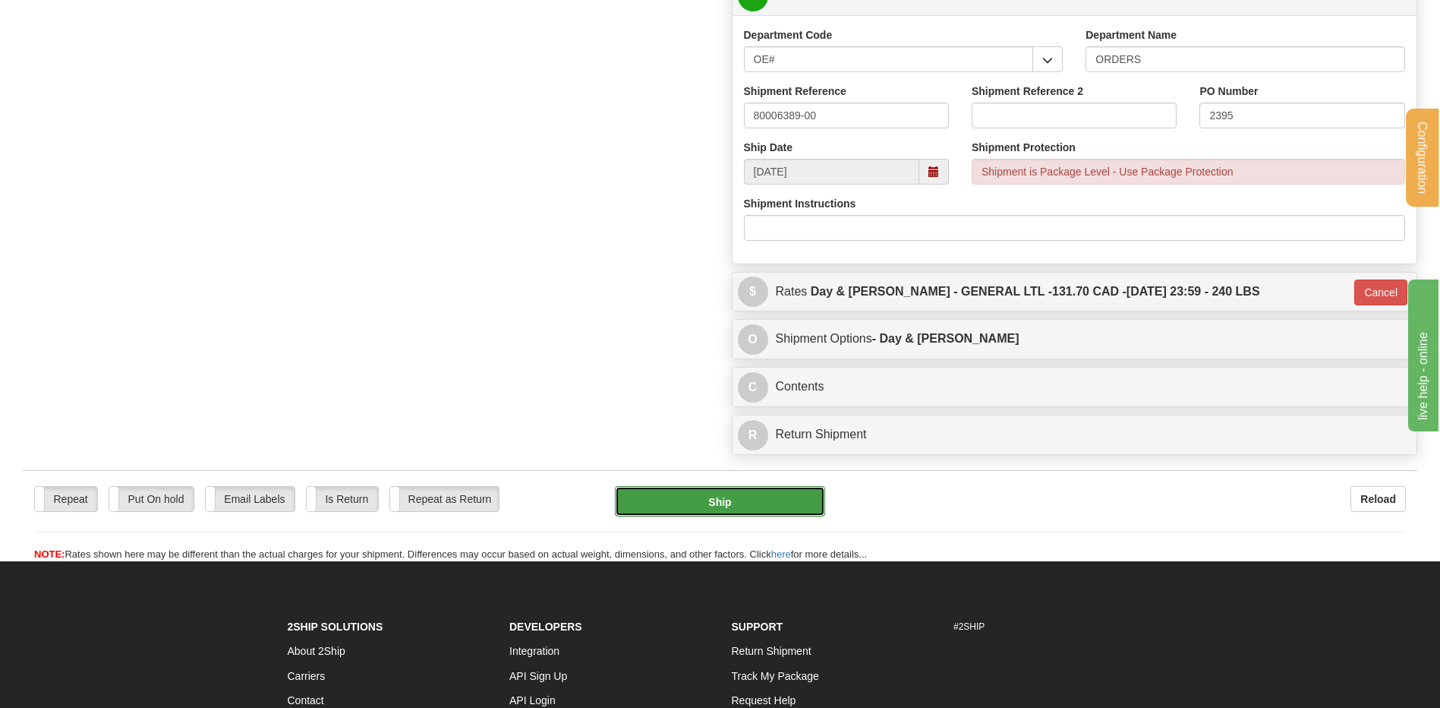
click at [802, 506] on button "Ship" at bounding box center [720, 501] width 210 height 30
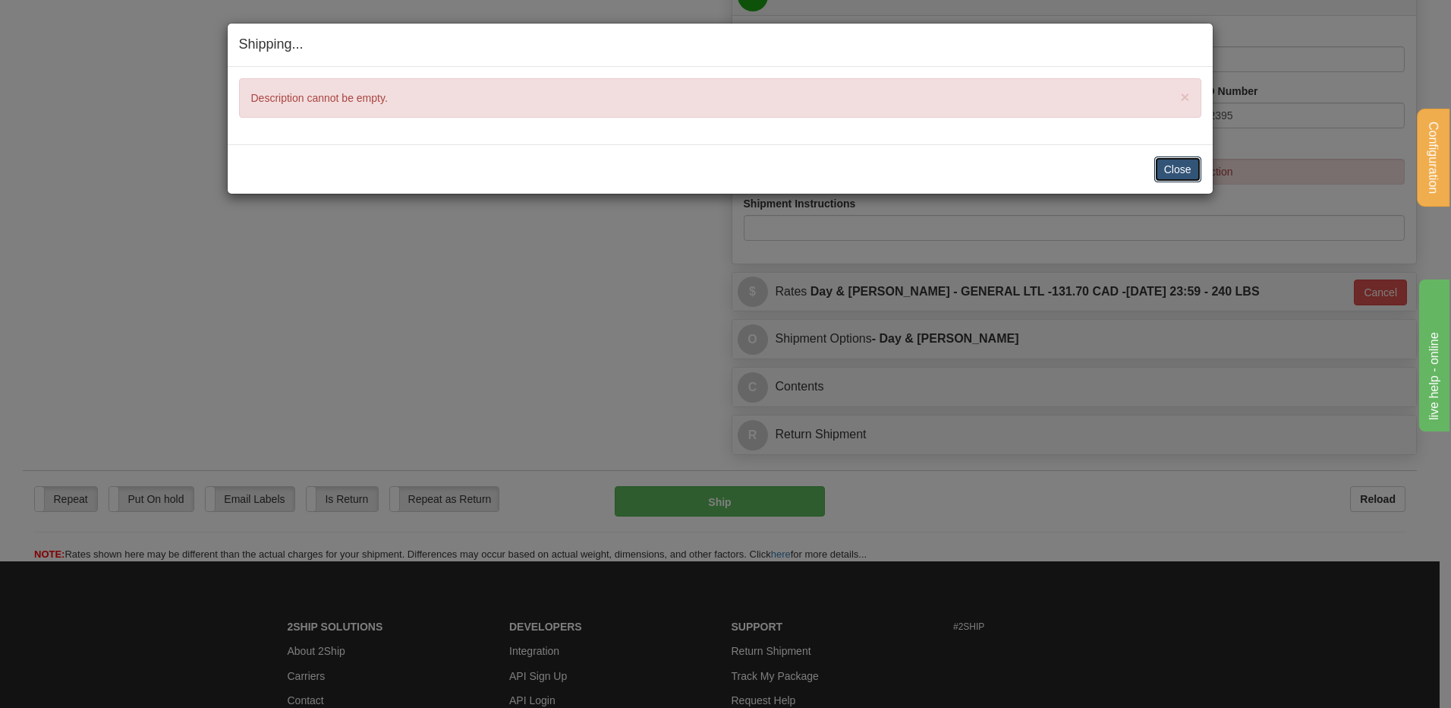
drag, startPoint x: 1174, startPoint y: 166, endPoint x: 998, endPoint y: 172, distance: 176.2
click at [1174, 167] on button "Close" at bounding box center [1178, 169] width 47 height 26
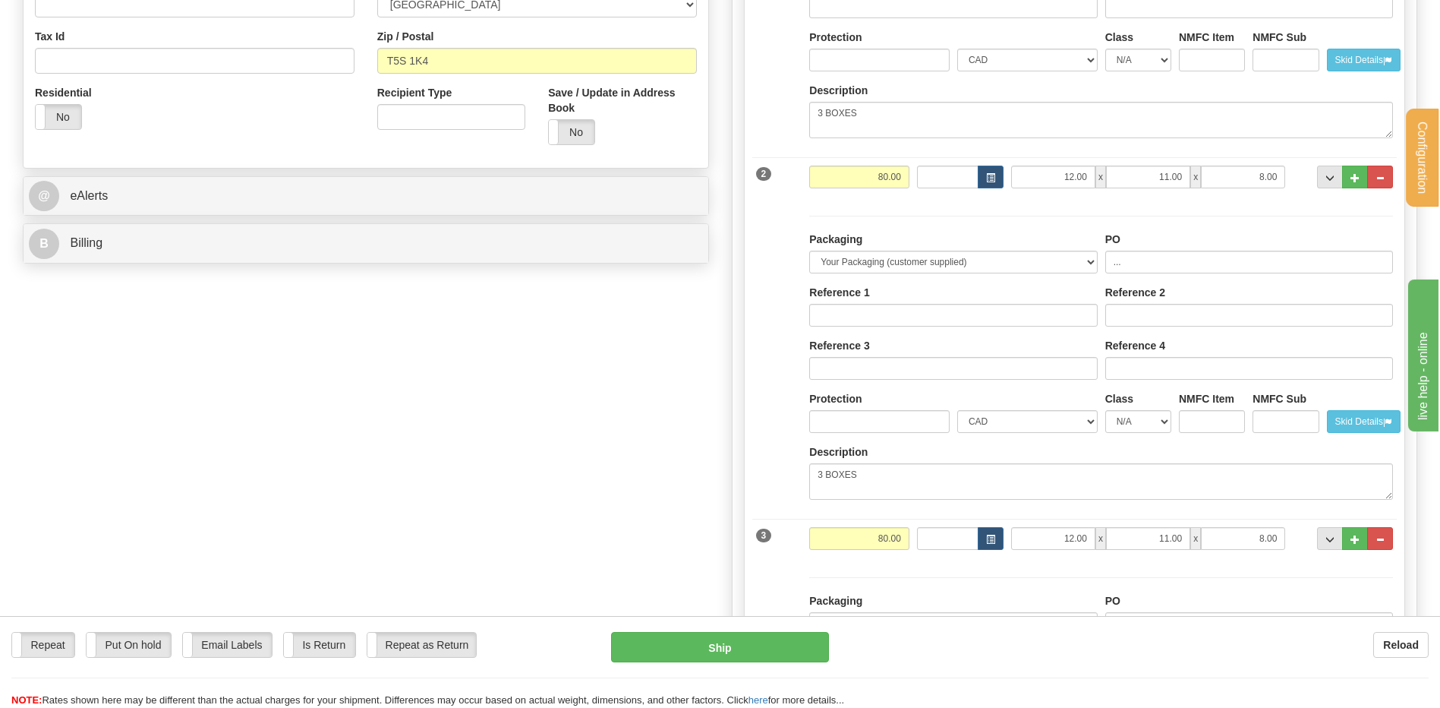
scroll to position [455, 0]
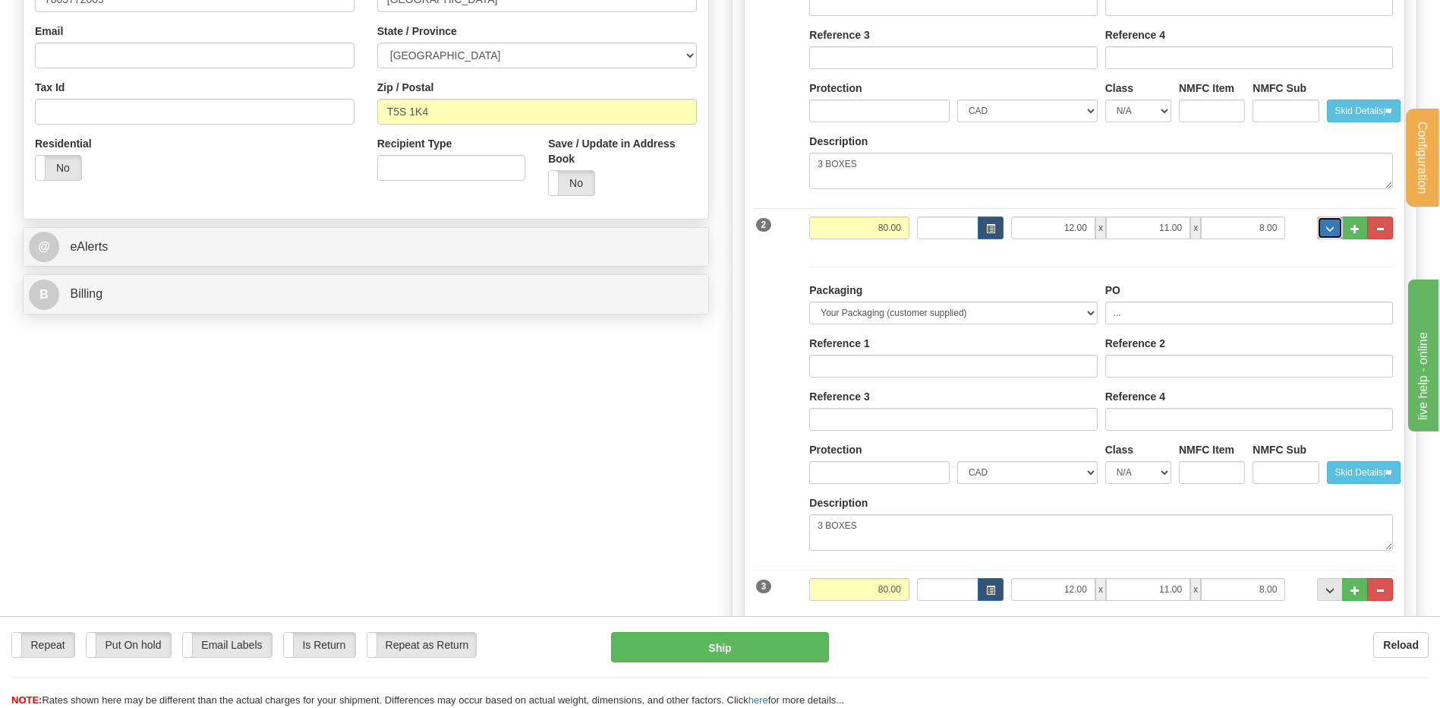
click at [1334, 232] on span "..." at bounding box center [1329, 229] width 9 height 8
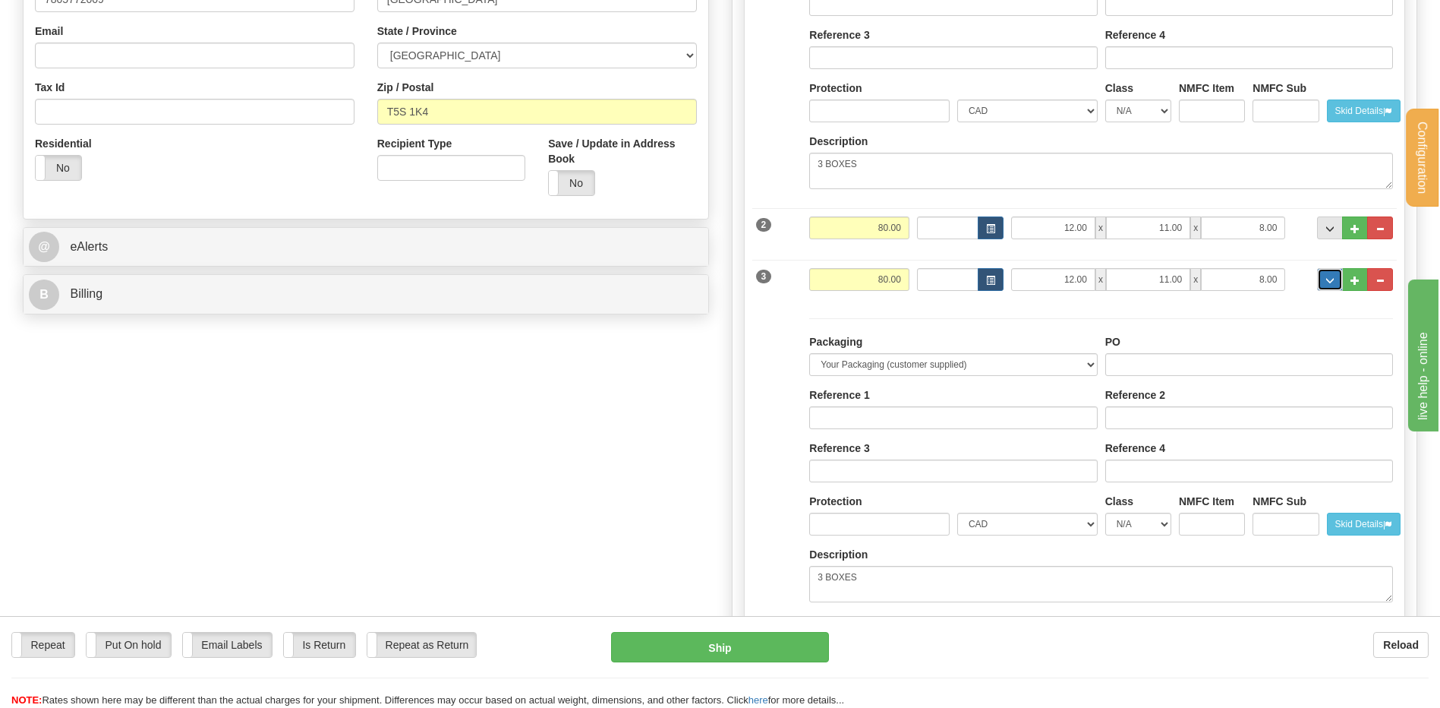
click at [1319, 284] on button "..." at bounding box center [1330, 279] width 26 height 23
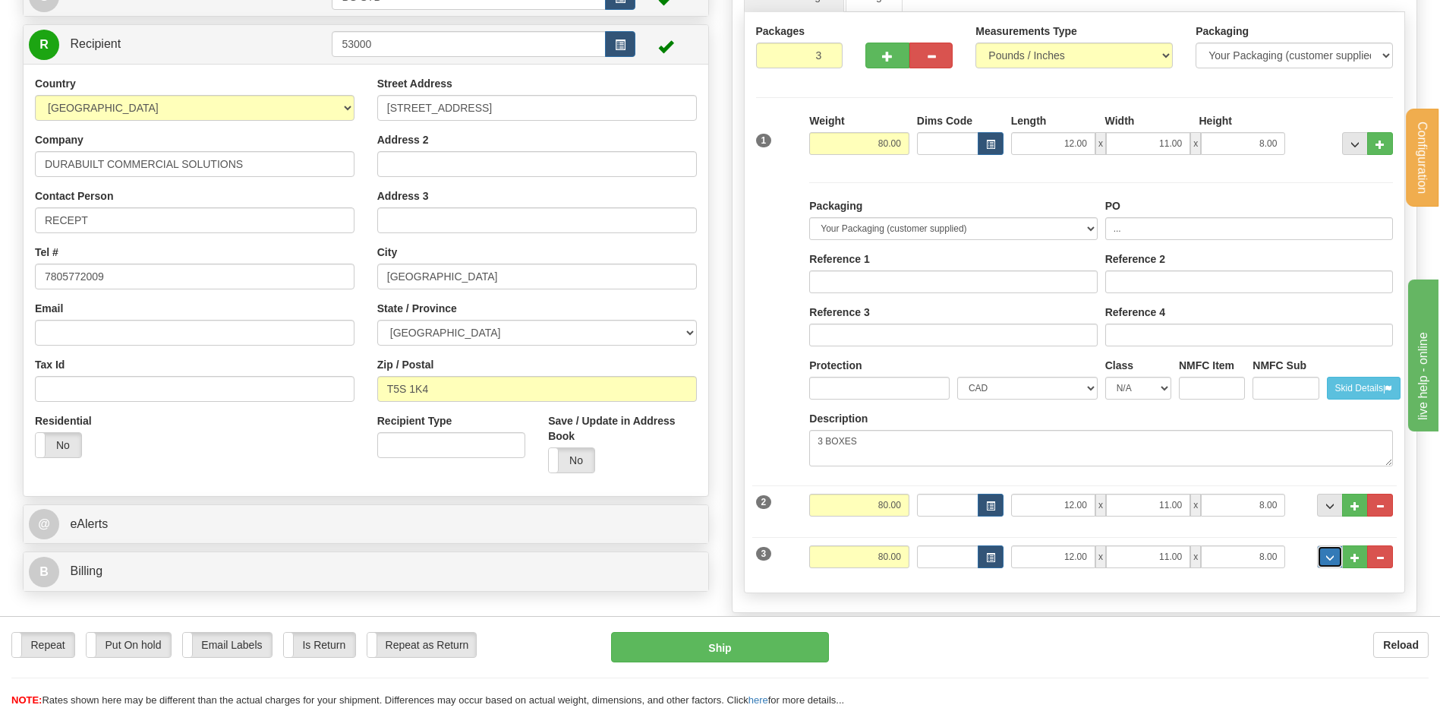
scroll to position [152, 0]
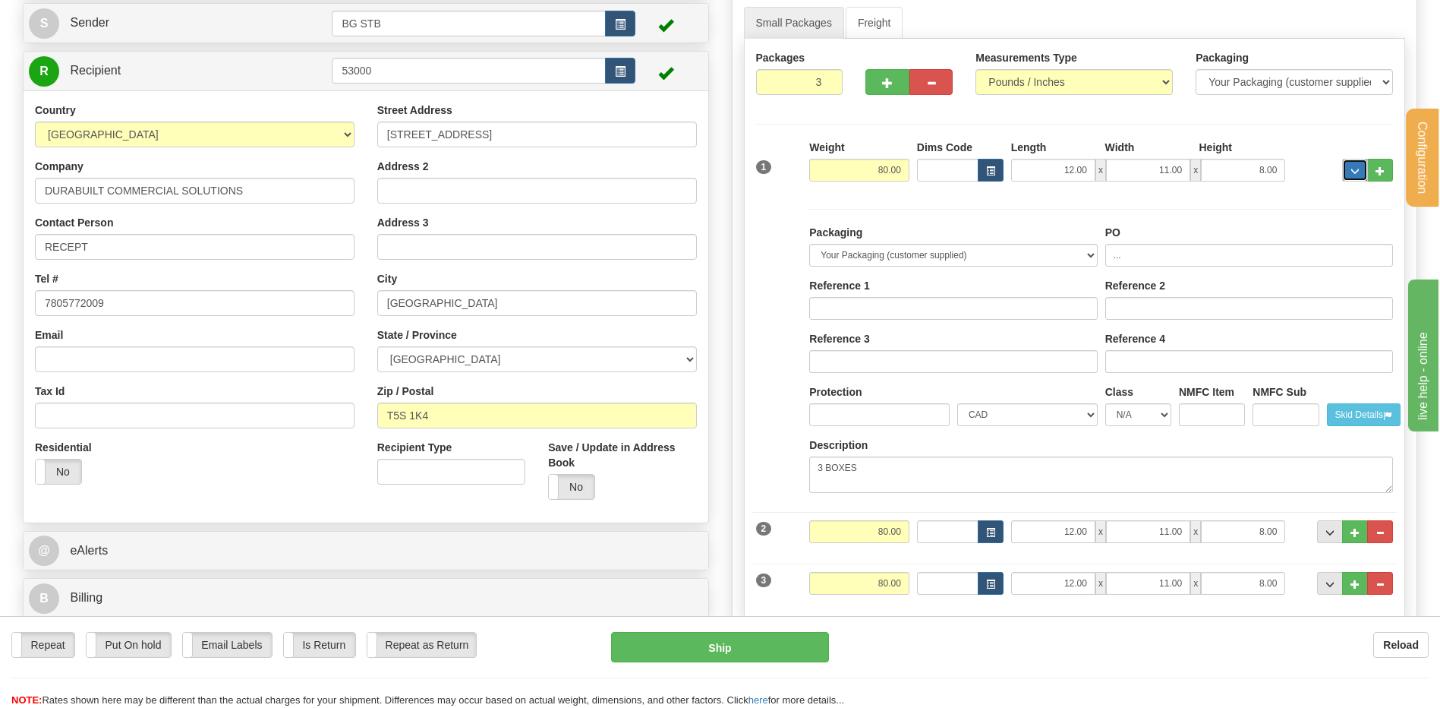
click at [1348, 168] on button "..." at bounding box center [1355, 170] width 26 height 23
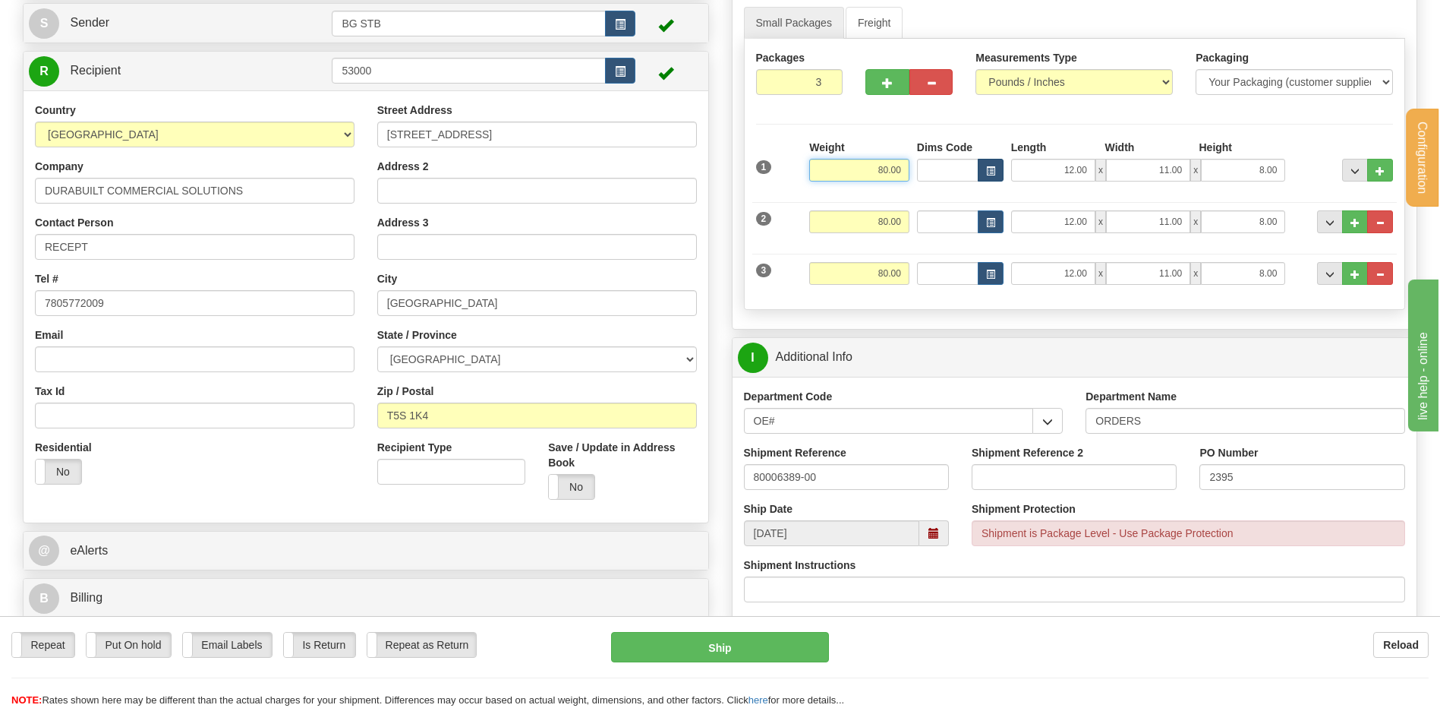
drag, startPoint x: 846, startPoint y: 171, endPoint x: 1001, endPoint y: 167, distance: 155.7
click at [1001, 169] on div "1 Weight 80.00 Dims Code x x" at bounding box center [1074, 167] width 645 height 54
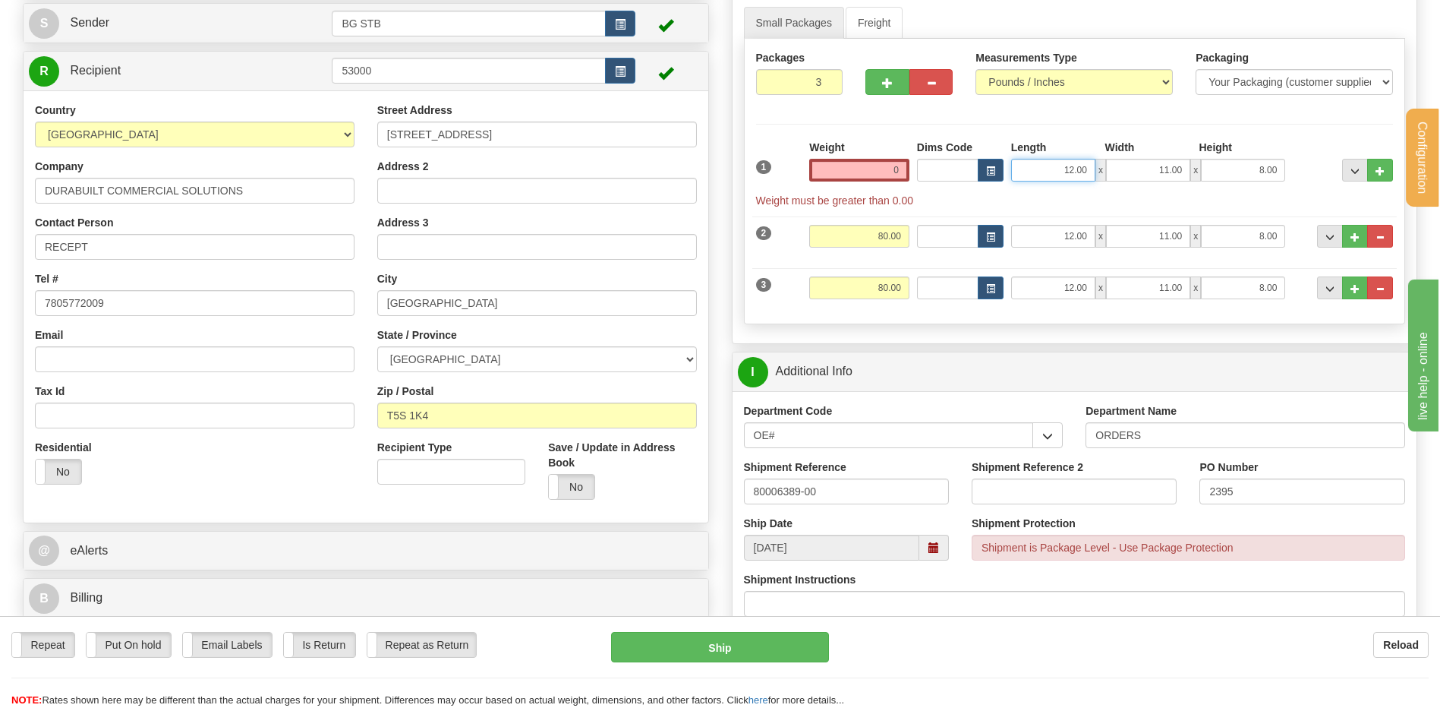
type input "0.00"
drag, startPoint x: 1135, startPoint y: 171, endPoint x: 1136, endPoint y: 181, distance: 9.9
click at [1158, 172] on div "12.00 x 11.00 x 8.00" at bounding box center [1148, 170] width 275 height 23
type input "0.00"
drag, startPoint x: 1134, startPoint y: 172, endPoint x: 1221, endPoint y: 170, distance: 87.3
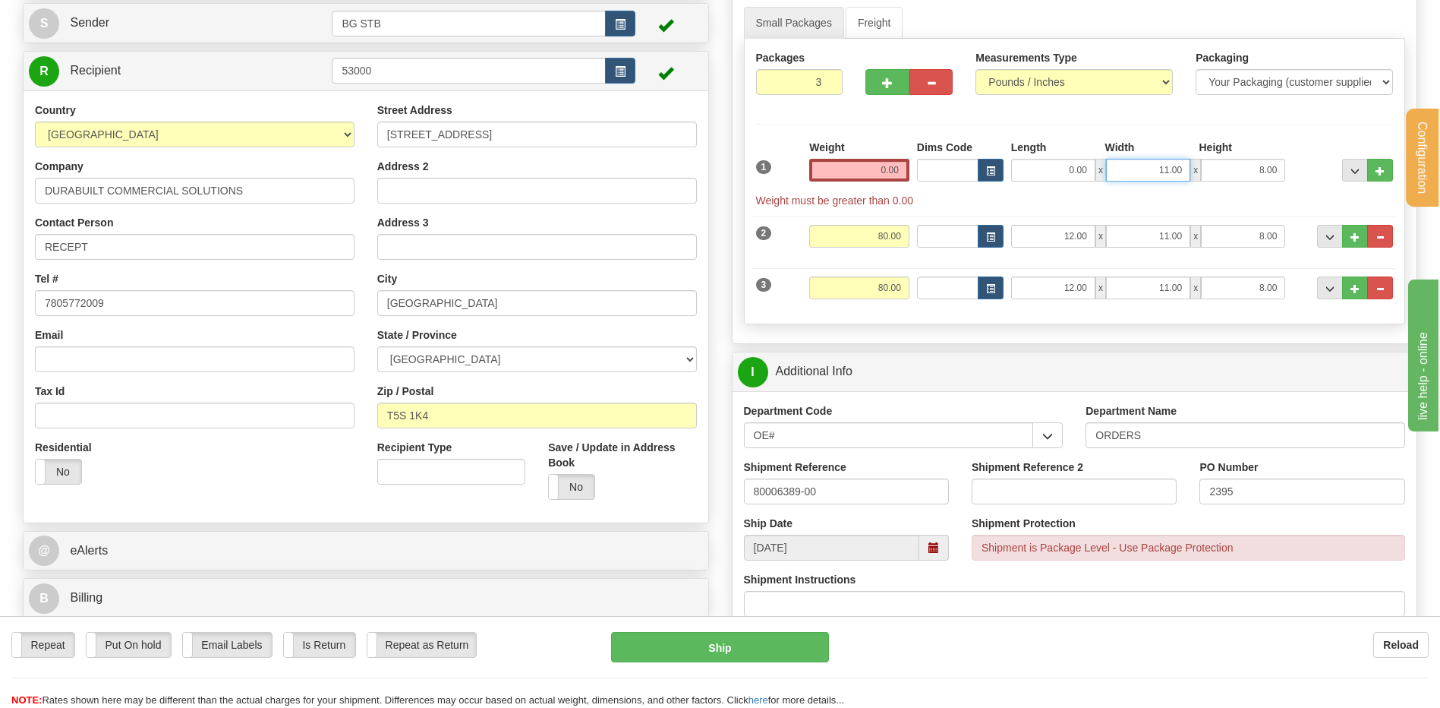
click at [1221, 170] on div "0.00 x 11.00 x 8.00" at bounding box center [1148, 170] width 275 height 23
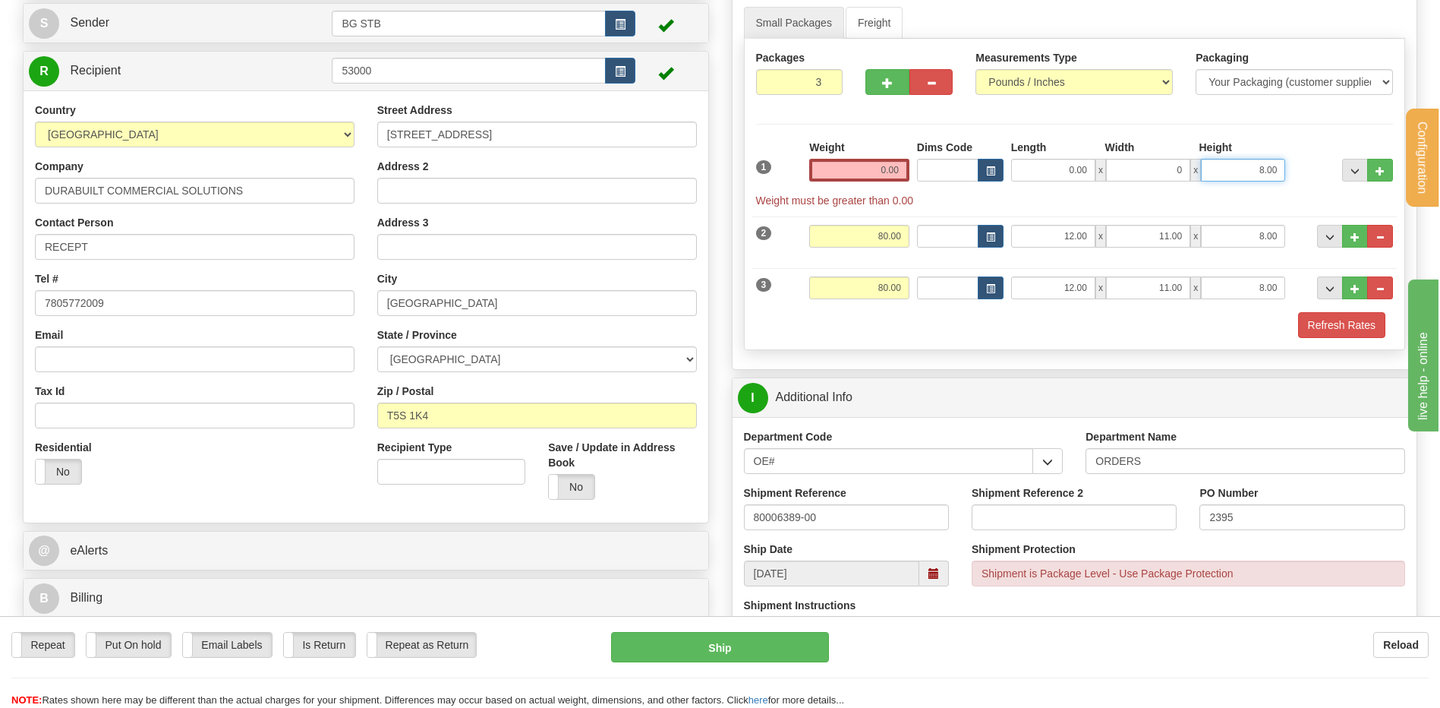
type input "0.00"
drag, startPoint x: 1291, startPoint y: 169, endPoint x: 1300, endPoint y: 169, distance: 9.9
click at [1302, 169] on div "1 Weight 0.00 Dims Code 0.00" at bounding box center [1074, 174] width 645 height 68
type input "0.00"
drag, startPoint x: 991, startPoint y: 235, endPoint x: 1042, endPoint y: 235, distance: 50.1
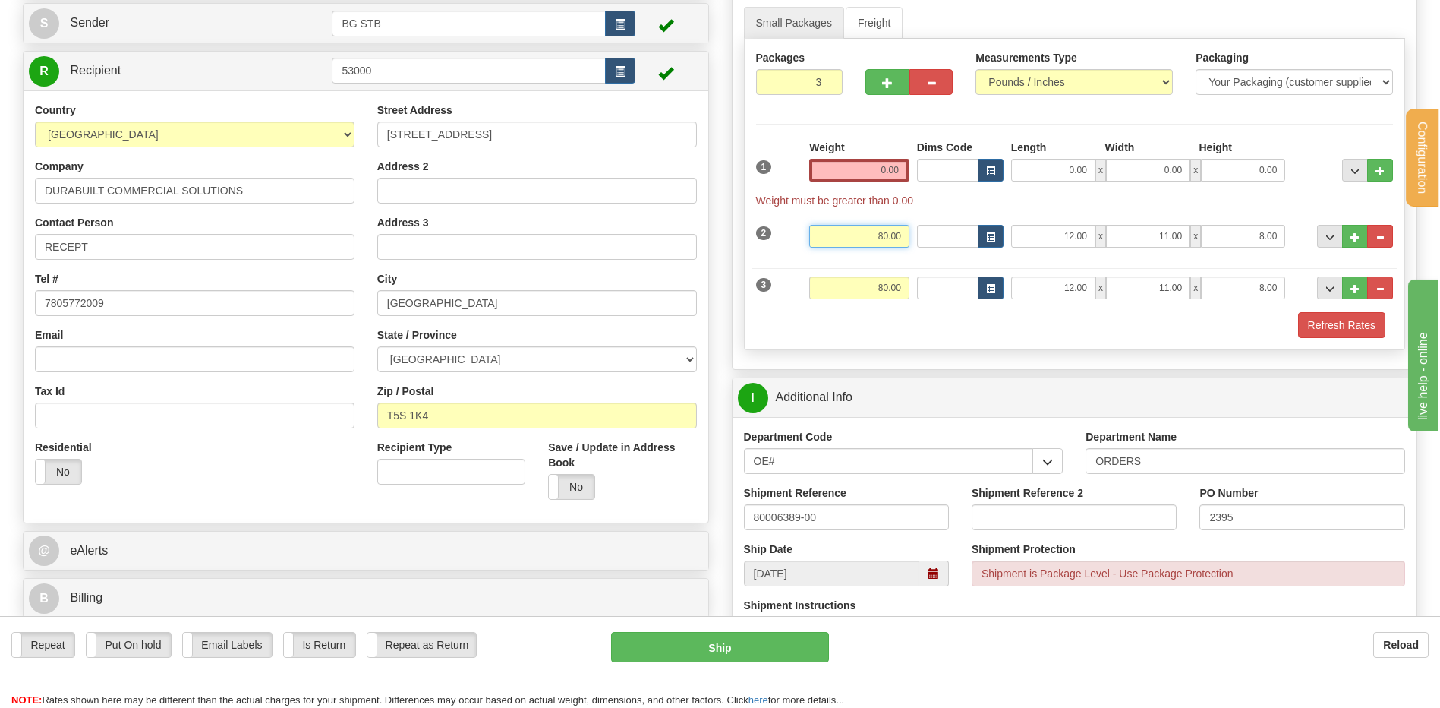
click at [1042, 235] on div "2 Weight 80.00 Dims Code Length Width Height" at bounding box center [1074, 234] width 645 height 51
type input "0.00"
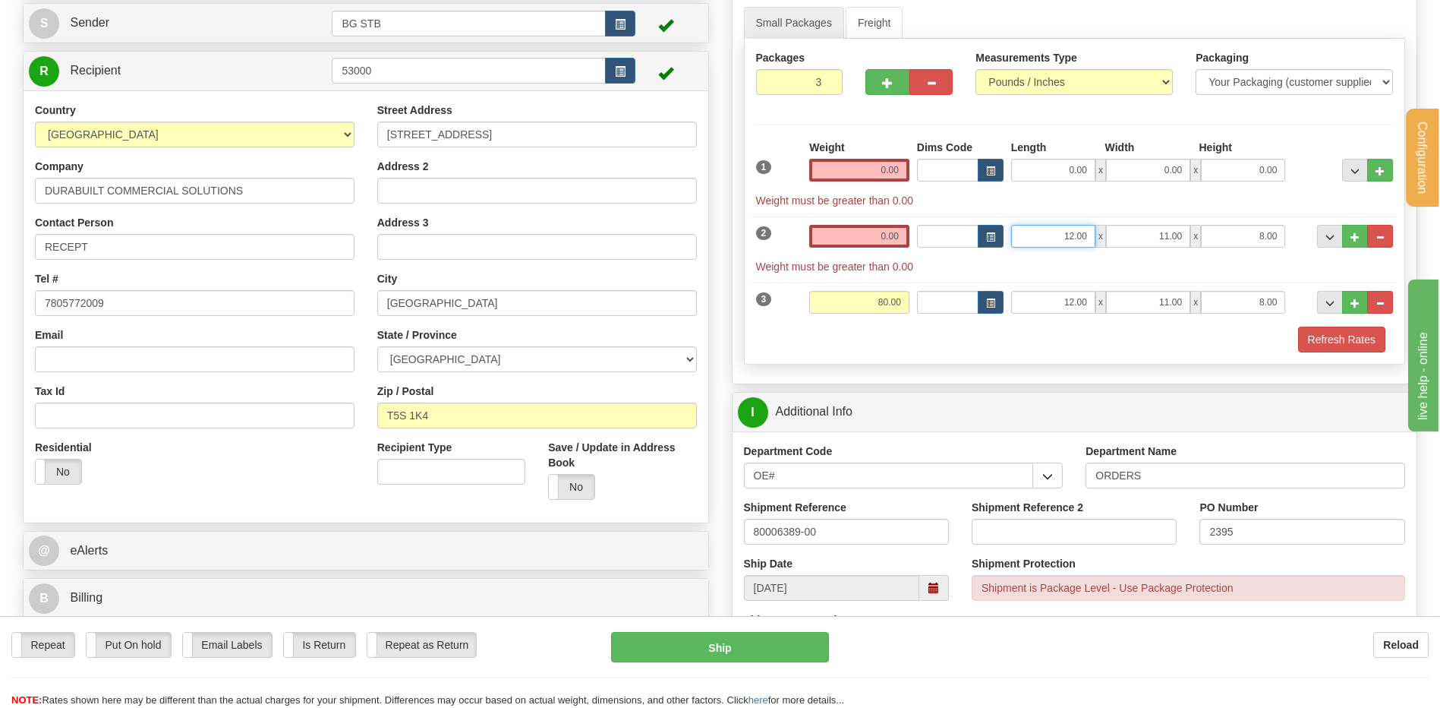
drag, startPoint x: 1054, startPoint y: 234, endPoint x: 1163, endPoint y: 241, distance: 108.8
click at [1168, 241] on div "12.00 x 11.00 x 8.00" at bounding box center [1148, 236] width 275 height 23
type input "0.00"
drag, startPoint x: 1145, startPoint y: 234, endPoint x: 1226, endPoint y: 236, distance: 81.3
click at [1225, 236] on div "0.00 x 11.00 x 8.00" at bounding box center [1148, 236] width 275 height 23
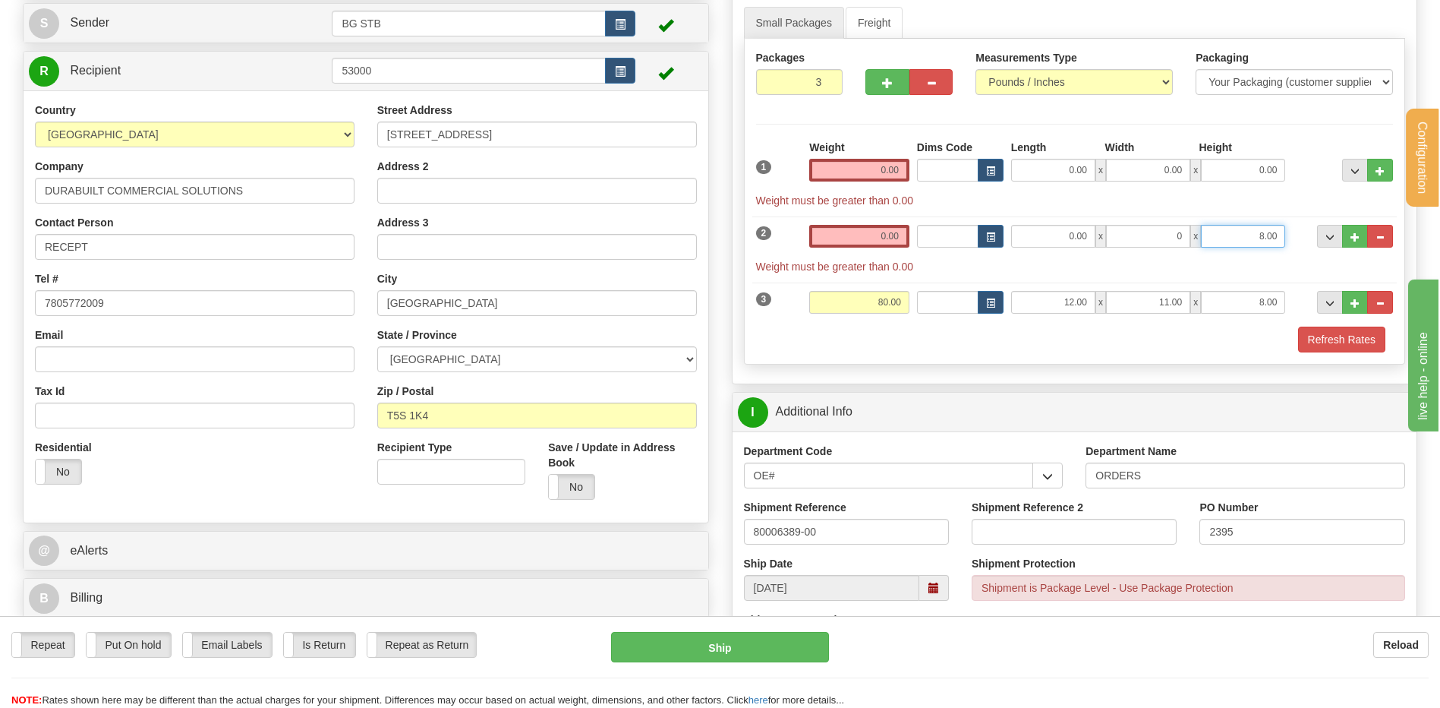
type input "0.00"
drag, startPoint x: 1290, startPoint y: 237, endPoint x: 1318, endPoint y: 236, distance: 28.1
click at [1318, 236] on div "2 Weight 0.00 Dims Code Length Width Height" at bounding box center [1074, 241] width 645 height 65
type input "0.00"
drag, startPoint x: 864, startPoint y: 298, endPoint x: 990, endPoint y: 296, distance: 126.0
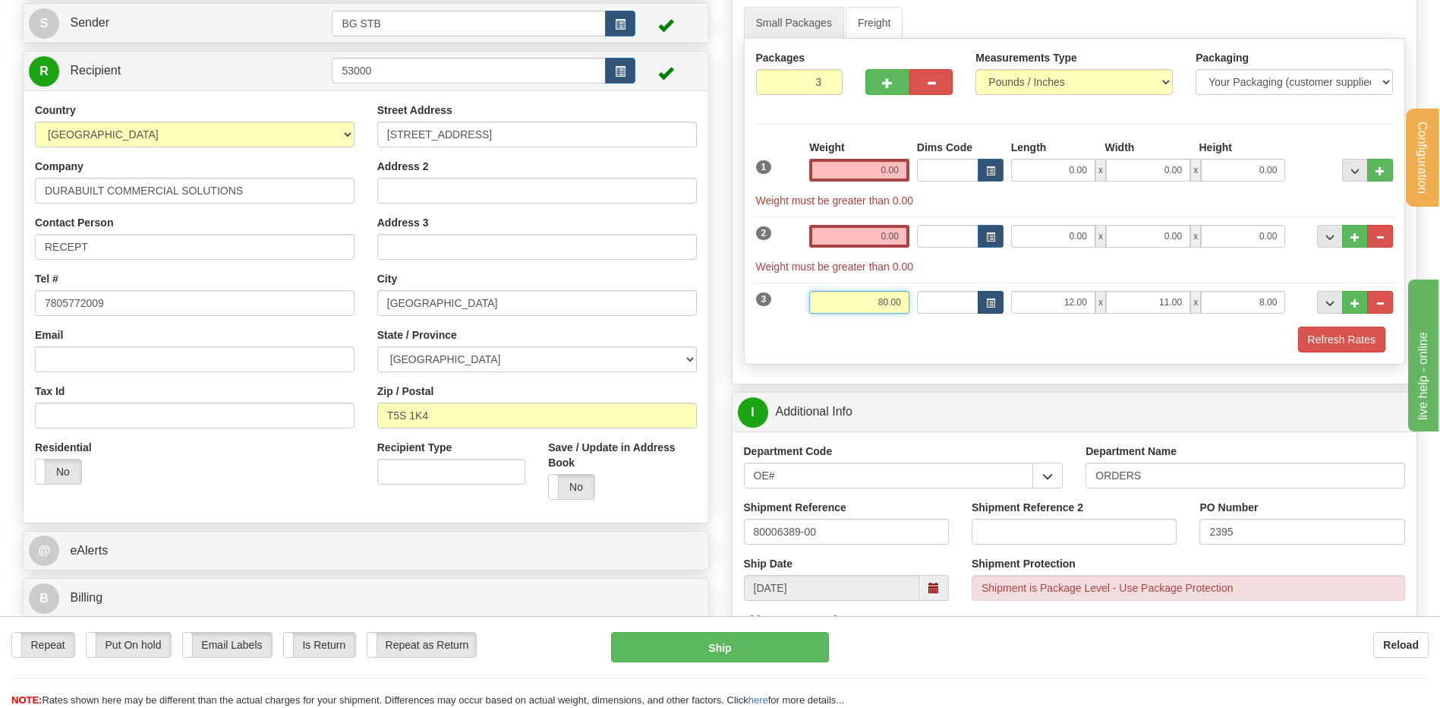
click at [987, 298] on div "3 Weight 80.00 Dims Code Length Width Height" at bounding box center [1074, 300] width 645 height 51
type input "0.00"
drag, startPoint x: 1037, startPoint y: 298, endPoint x: 1161, endPoint y: 296, distance: 123.7
click at [1161, 297] on div "12.00 x 11.00 x 8.00" at bounding box center [1148, 302] width 275 height 23
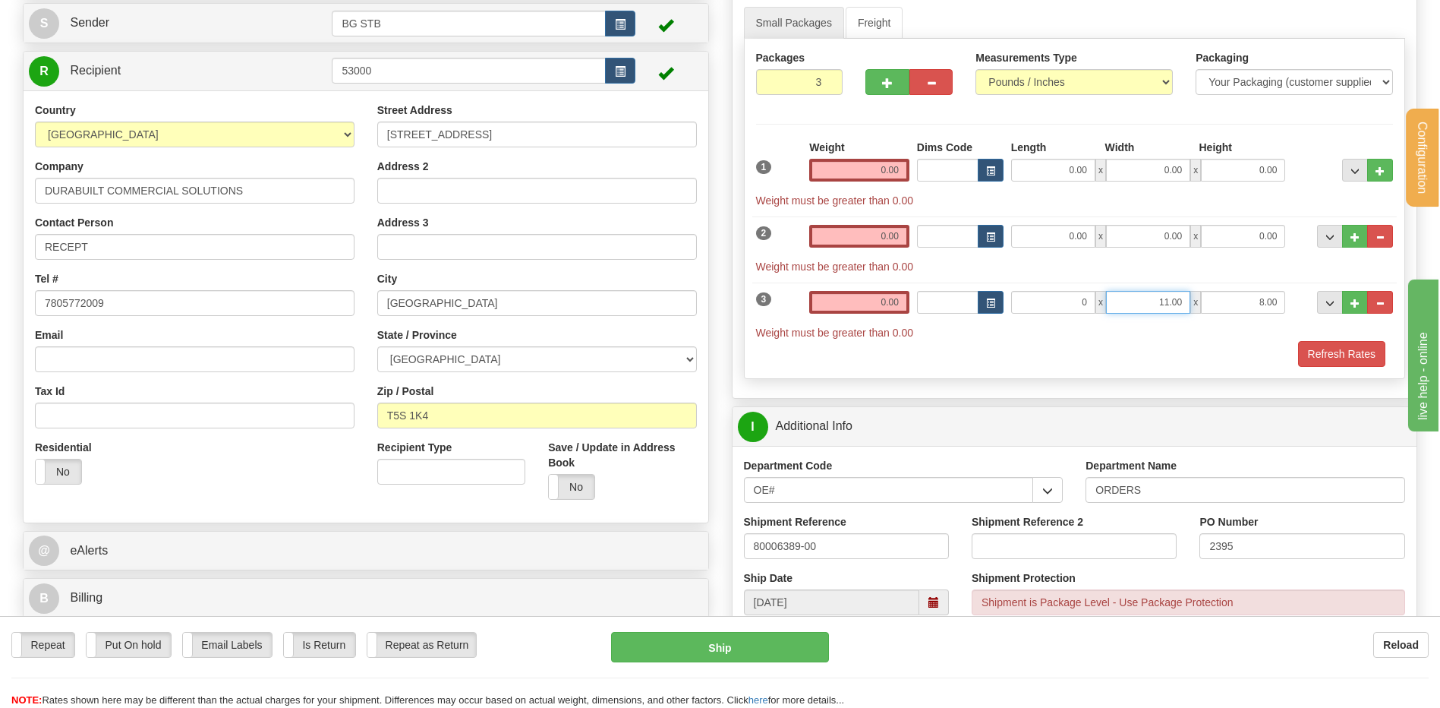
type input "0.00"
drag, startPoint x: 1141, startPoint y: 300, endPoint x: 1228, endPoint y: 302, distance: 87.3
click at [1228, 302] on div "0.00 x 11.00 x 8.00" at bounding box center [1148, 302] width 275 height 23
type input "0.00"
drag, startPoint x: 1225, startPoint y: 307, endPoint x: 1301, endPoint y: 302, distance: 76.8
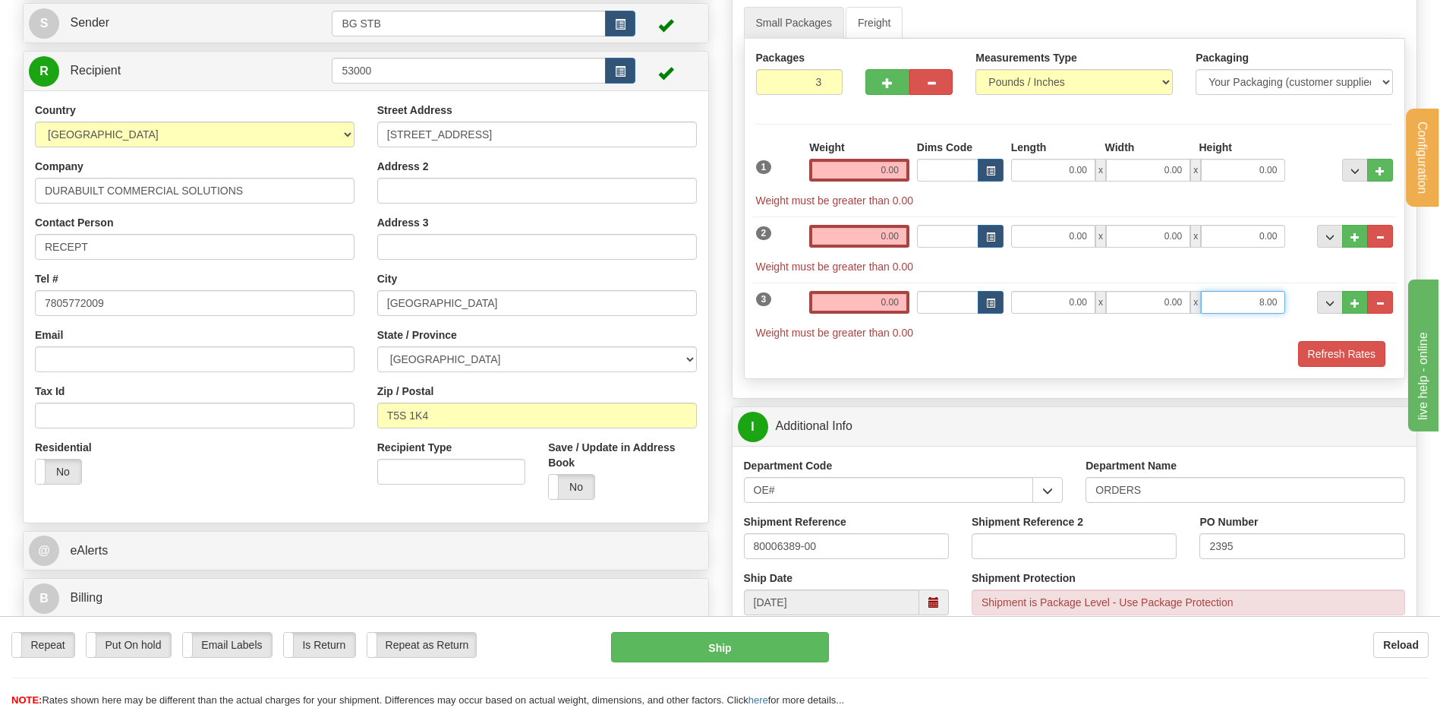
click at [1301, 302] on div "3 Weight 0.00 Dims Code Length Width Height" at bounding box center [1074, 307] width 645 height 65
type input "0.00"
click at [925, 87] on button "button" at bounding box center [930, 82] width 43 height 26
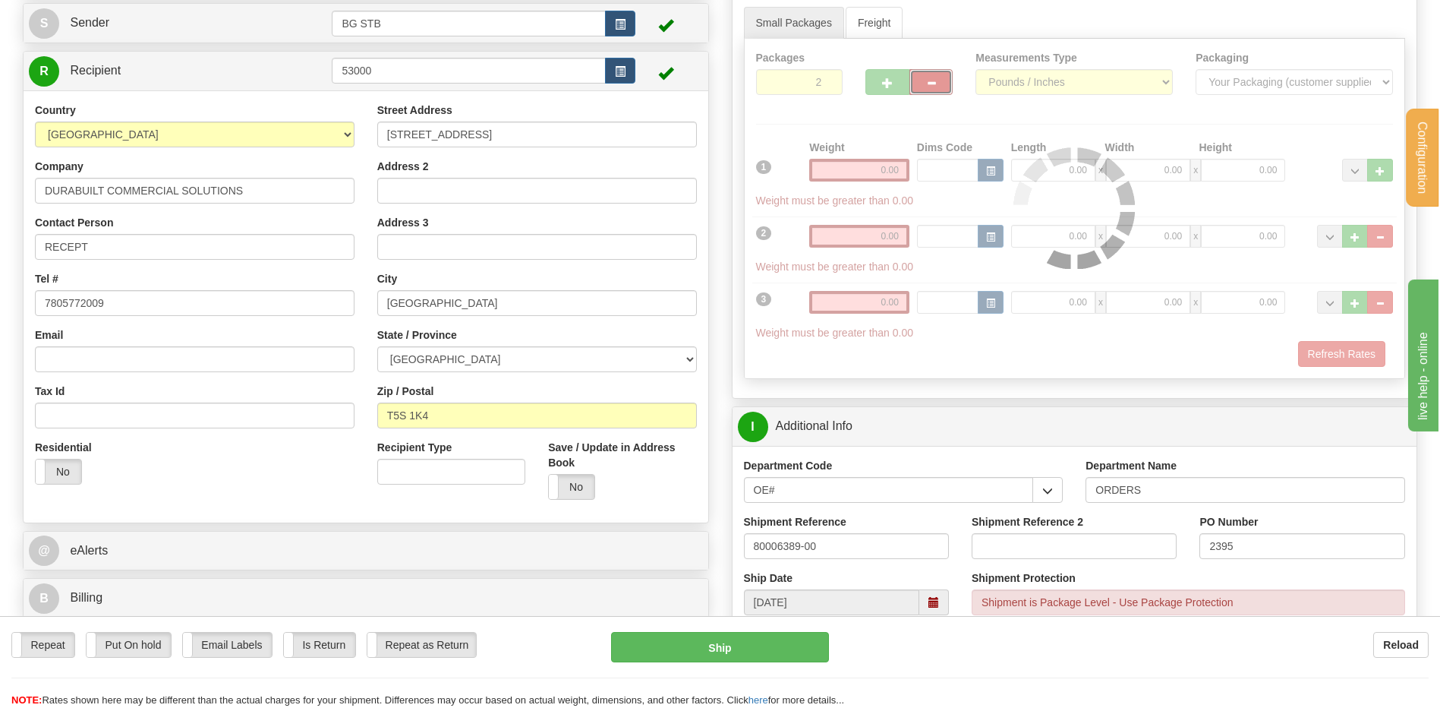
click at [927, 80] on div at bounding box center [1075, 208] width 660 height 339
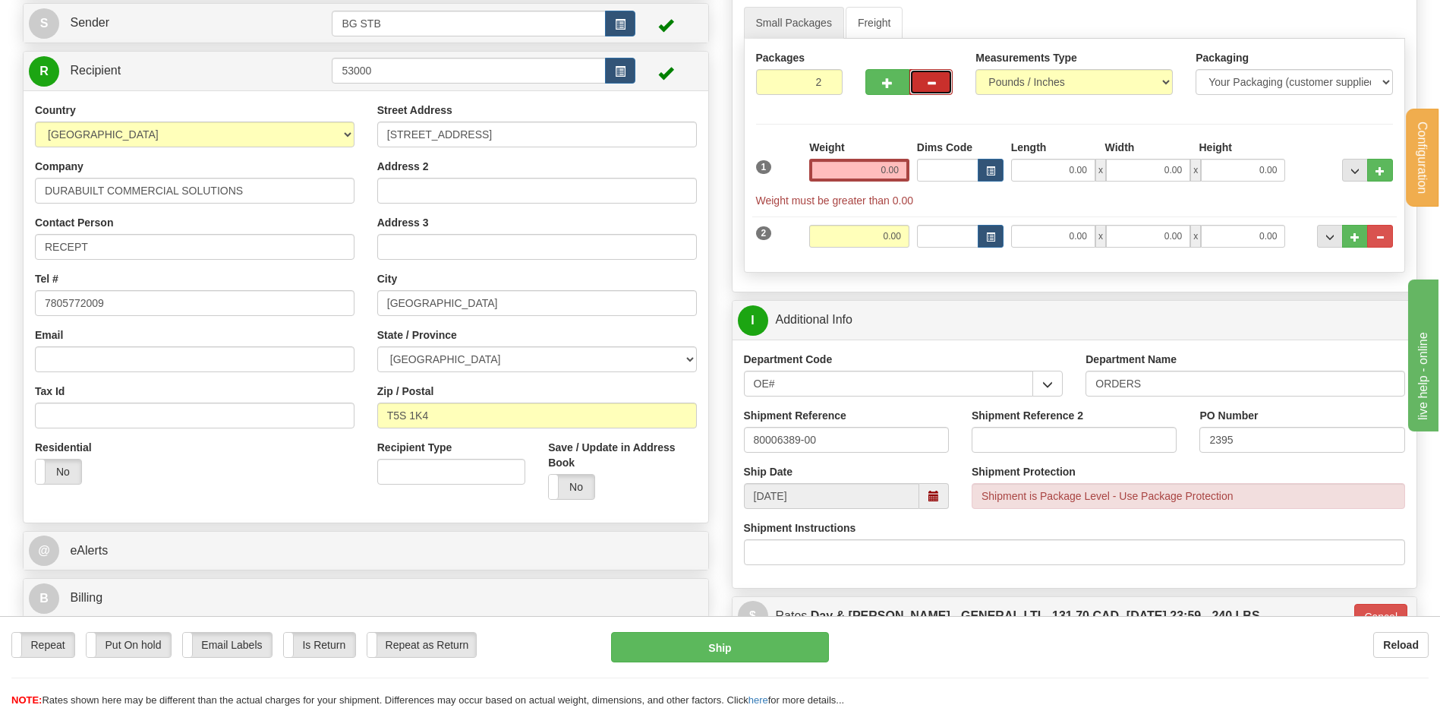
click at [928, 80] on span "button" at bounding box center [931, 83] width 11 height 10
type input "1"
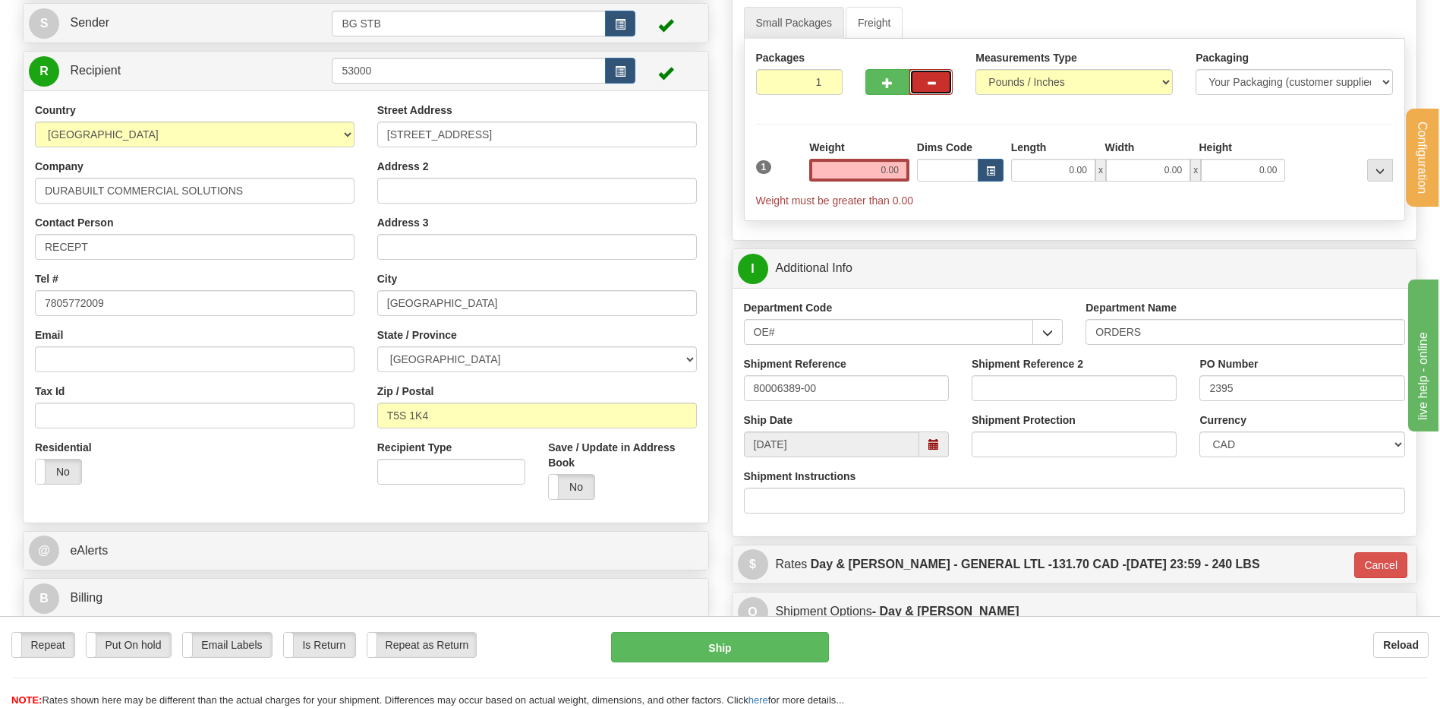
click at [930, 80] on span "button" at bounding box center [931, 83] width 11 height 10
click at [882, 23] on link "Freight" at bounding box center [875, 23] width 58 height 32
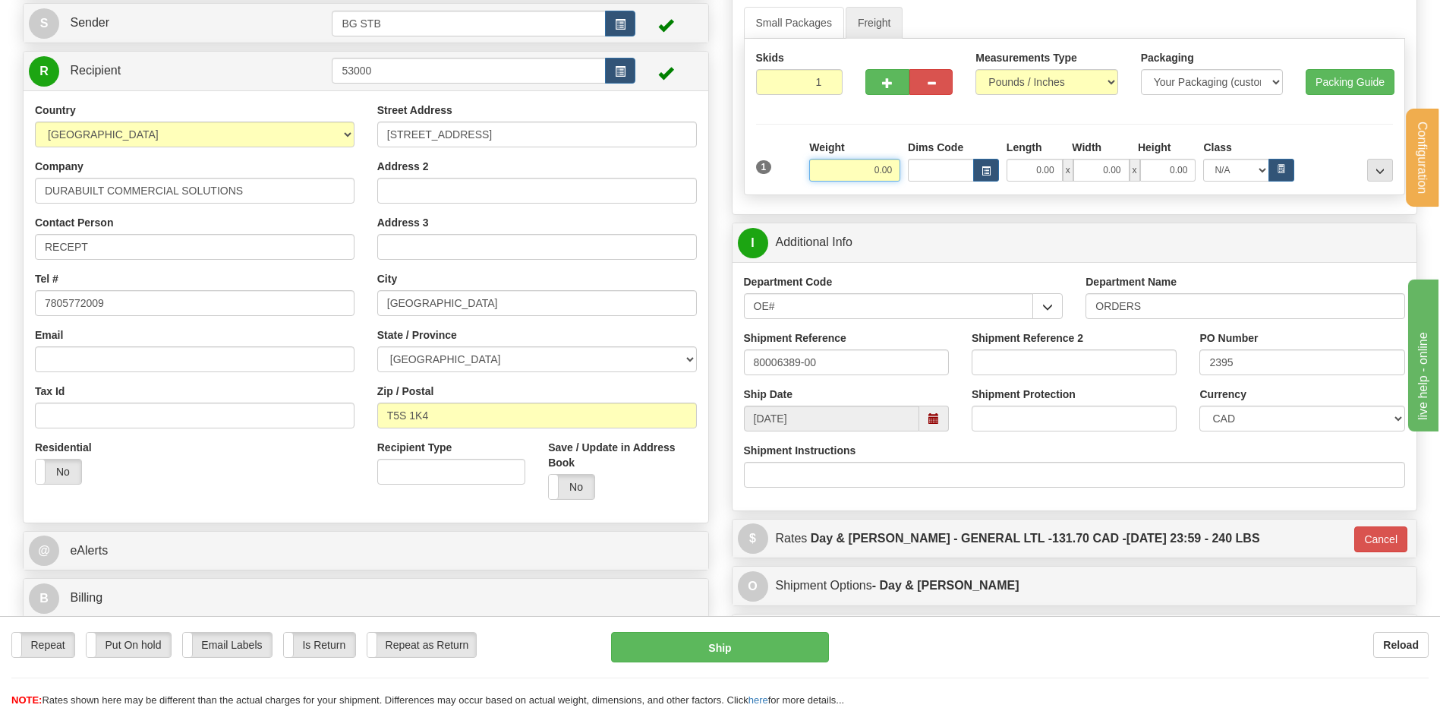
click at [870, 172] on input "0.00" at bounding box center [854, 170] width 91 height 23
type input "0.00"
click at [880, 77] on button "button" at bounding box center [886, 82] width 43 height 26
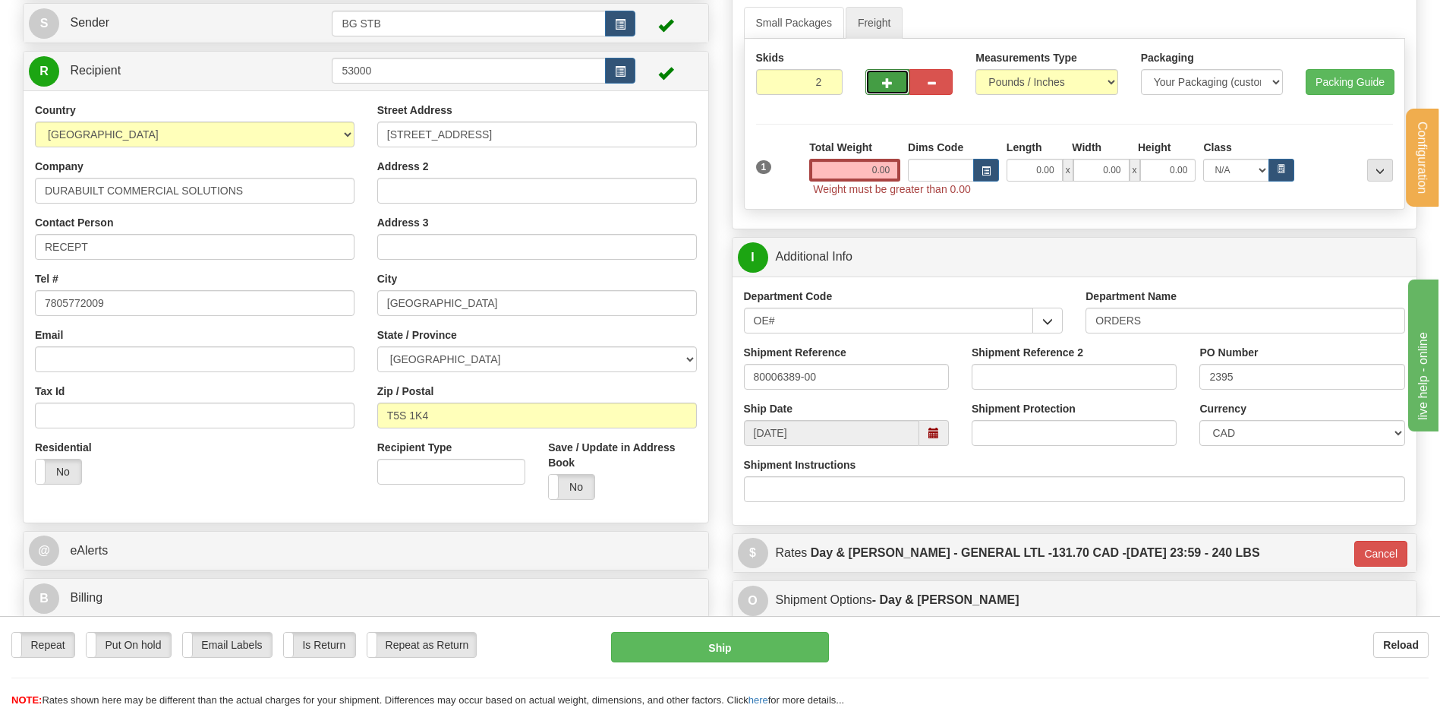
click at [881, 76] on button "button" at bounding box center [886, 82] width 43 height 26
type input "3"
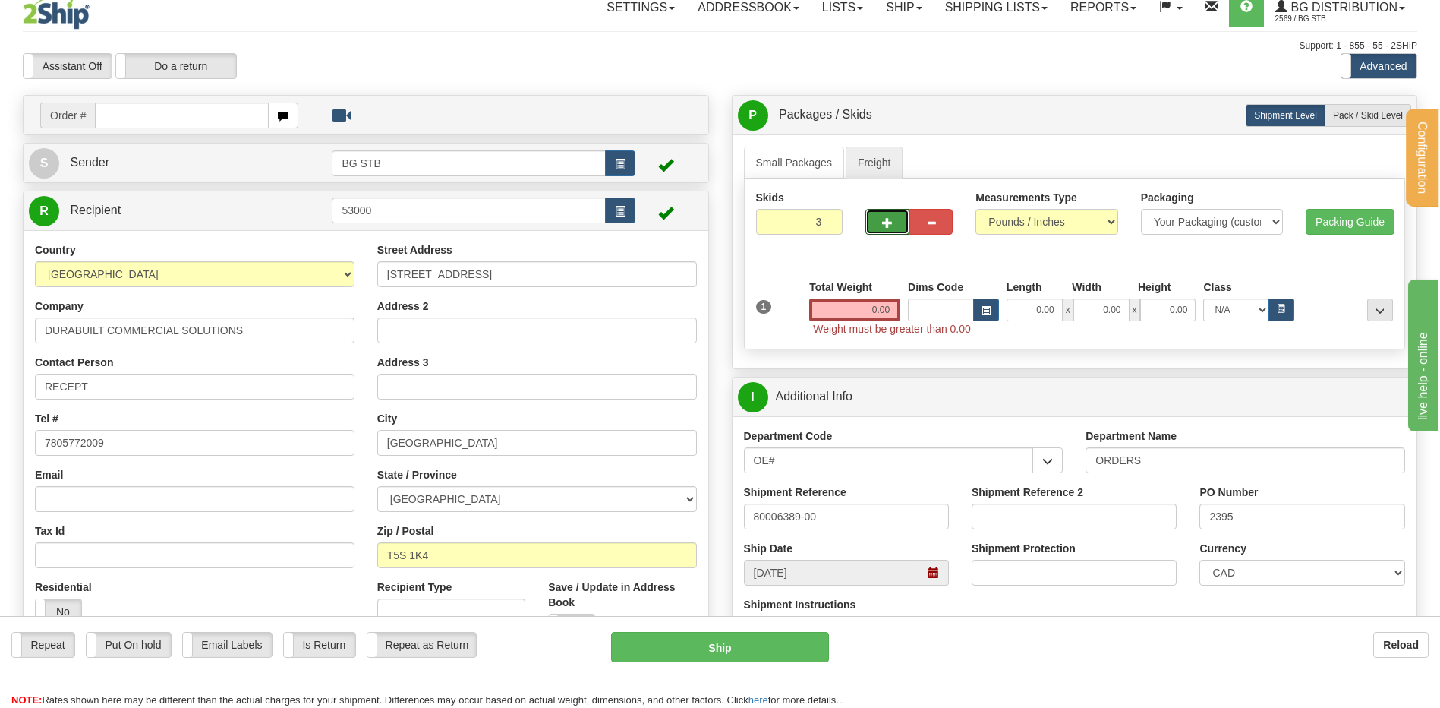
scroll to position [0, 0]
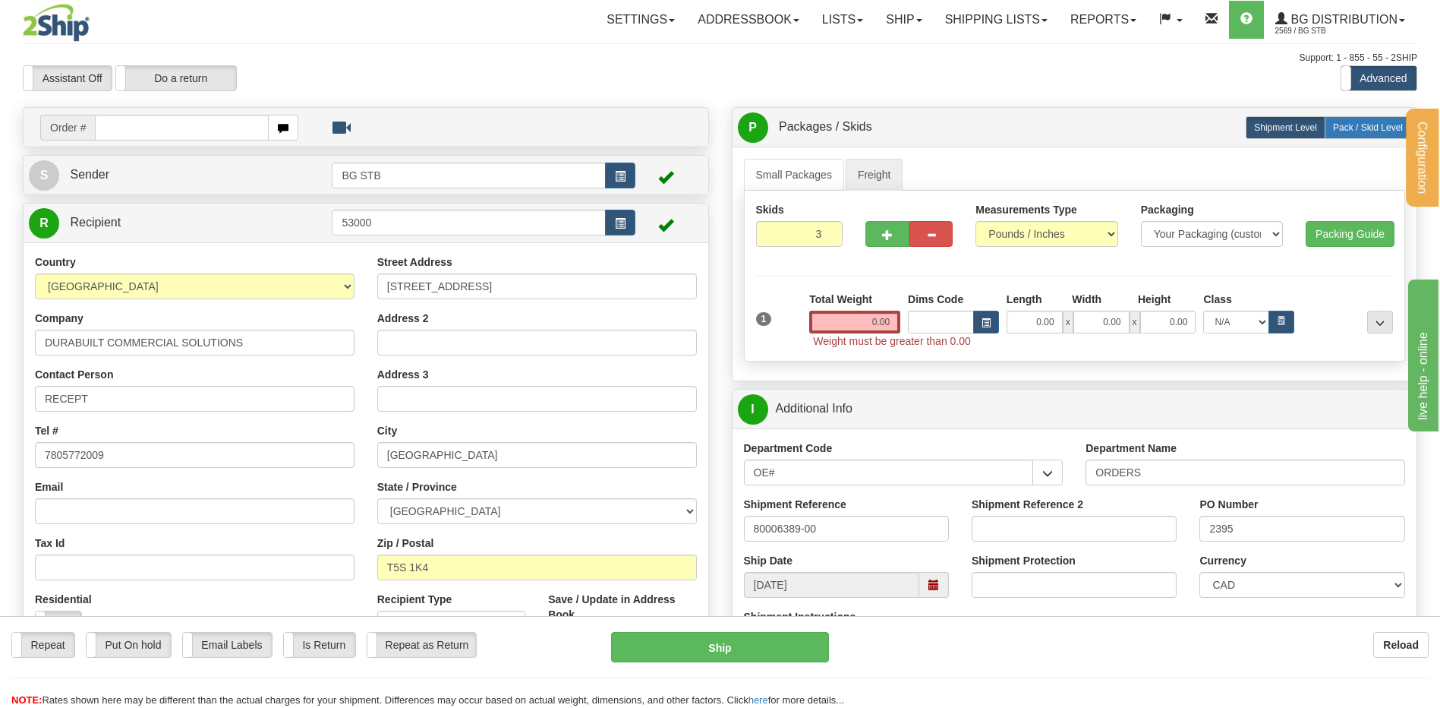
click at [1335, 127] on span "Pack / Skid Level" at bounding box center [1368, 127] width 70 height 11
radio input "true"
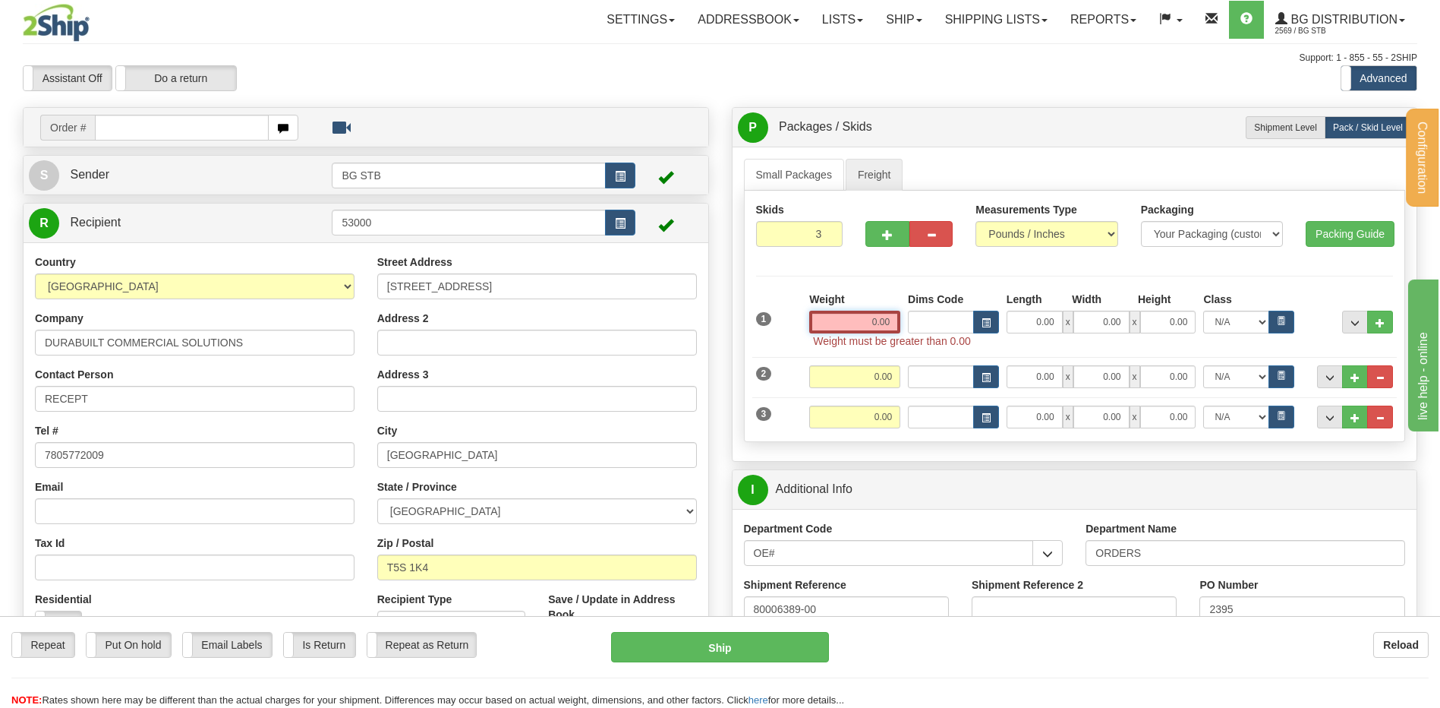
click at [846, 326] on input "0.00" at bounding box center [854, 321] width 91 height 23
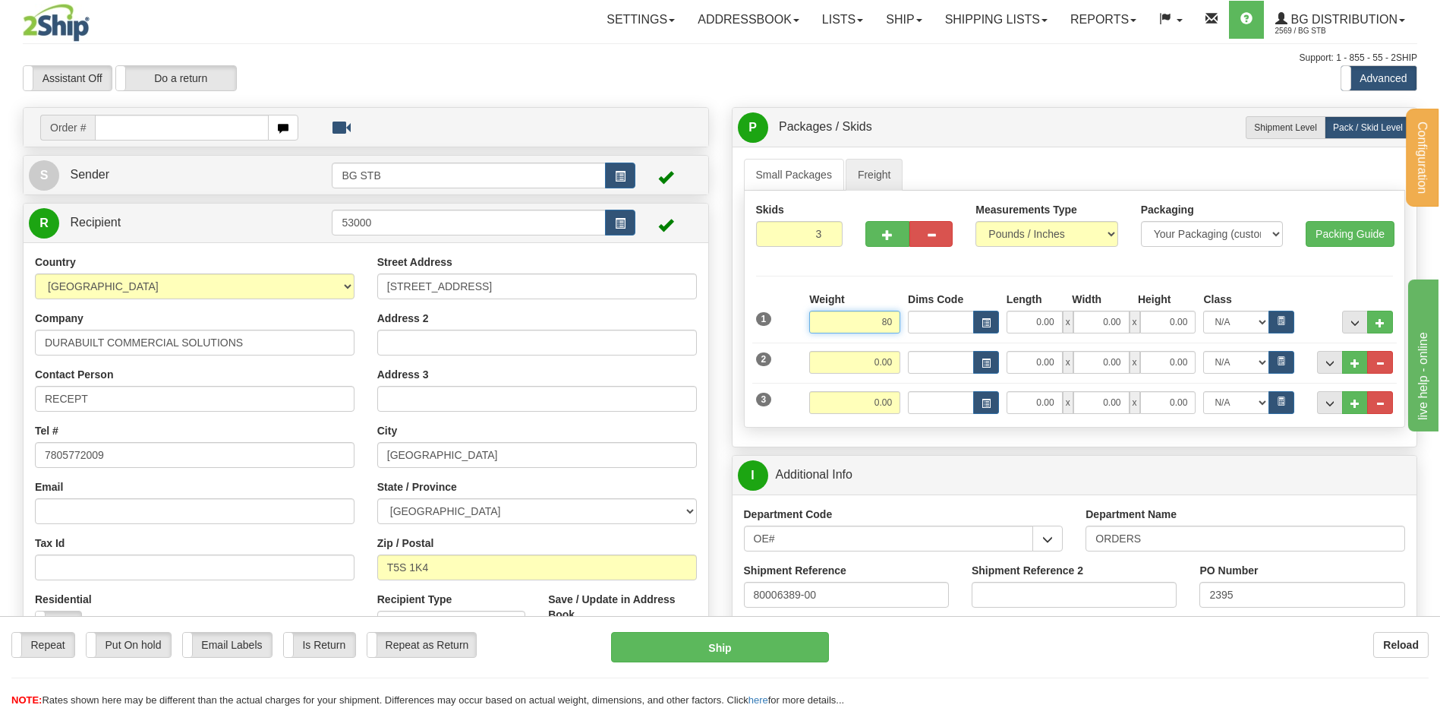
type input "800.00"
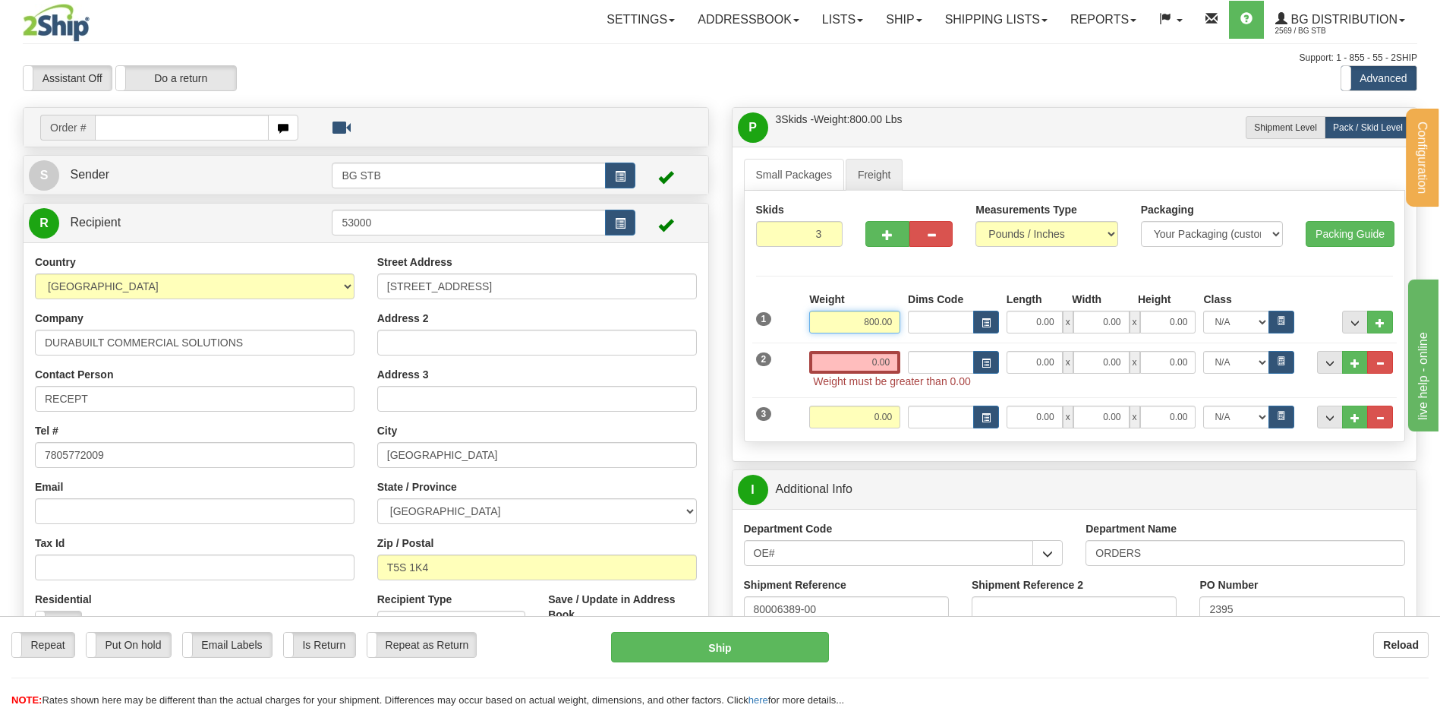
drag, startPoint x: 846, startPoint y: 317, endPoint x: 1019, endPoint y: 327, distance: 172.6
click at [1001, 329] on div "Weight 800.00 Dims Code Length Width Height x" at bounding box center [1100, 313] width 591 height 42
type input "80.00"
click at [1019, 312] on input "0.00" at bounding box center [1035, 321] width 56 height 23
type input "12.00"
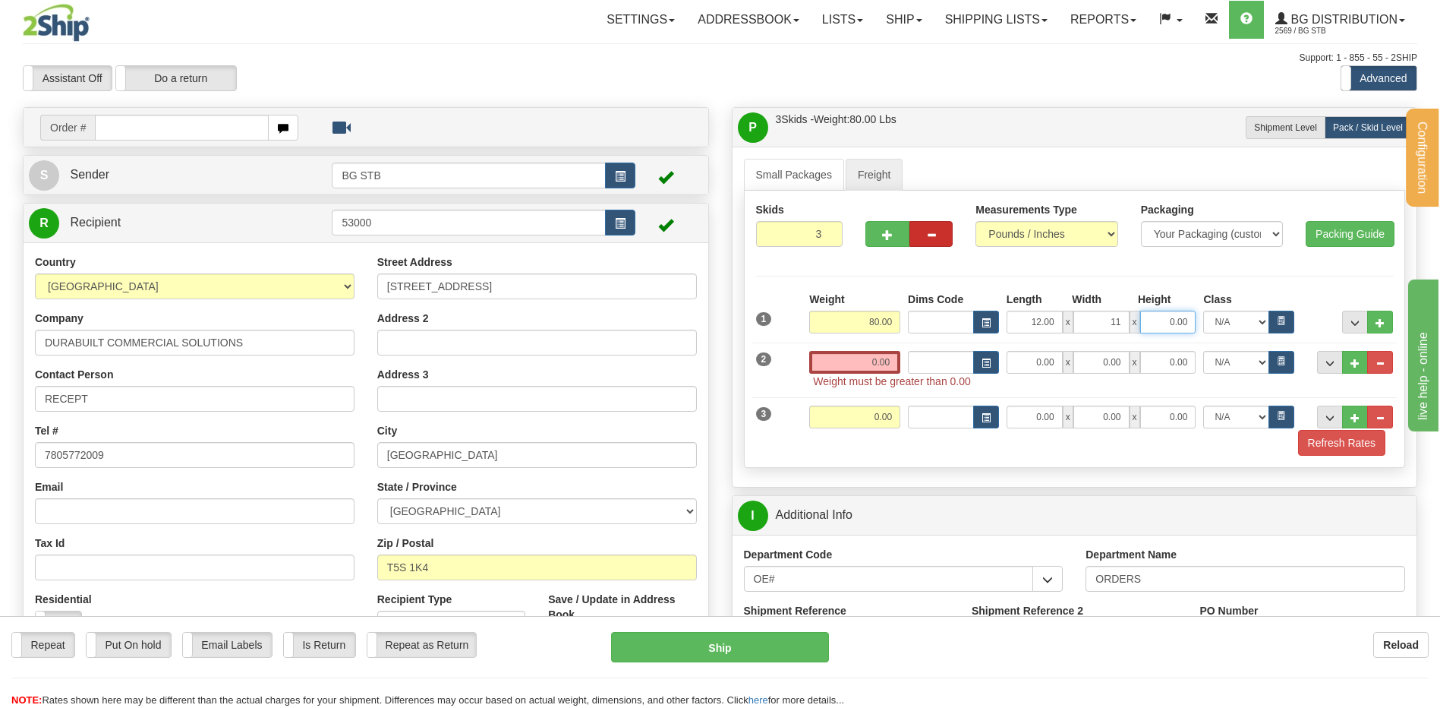
type input "11.00"
type input "8.00"
click at [875, 356] on input "0.00" at bounding box center [854, 362] width 91 height 23
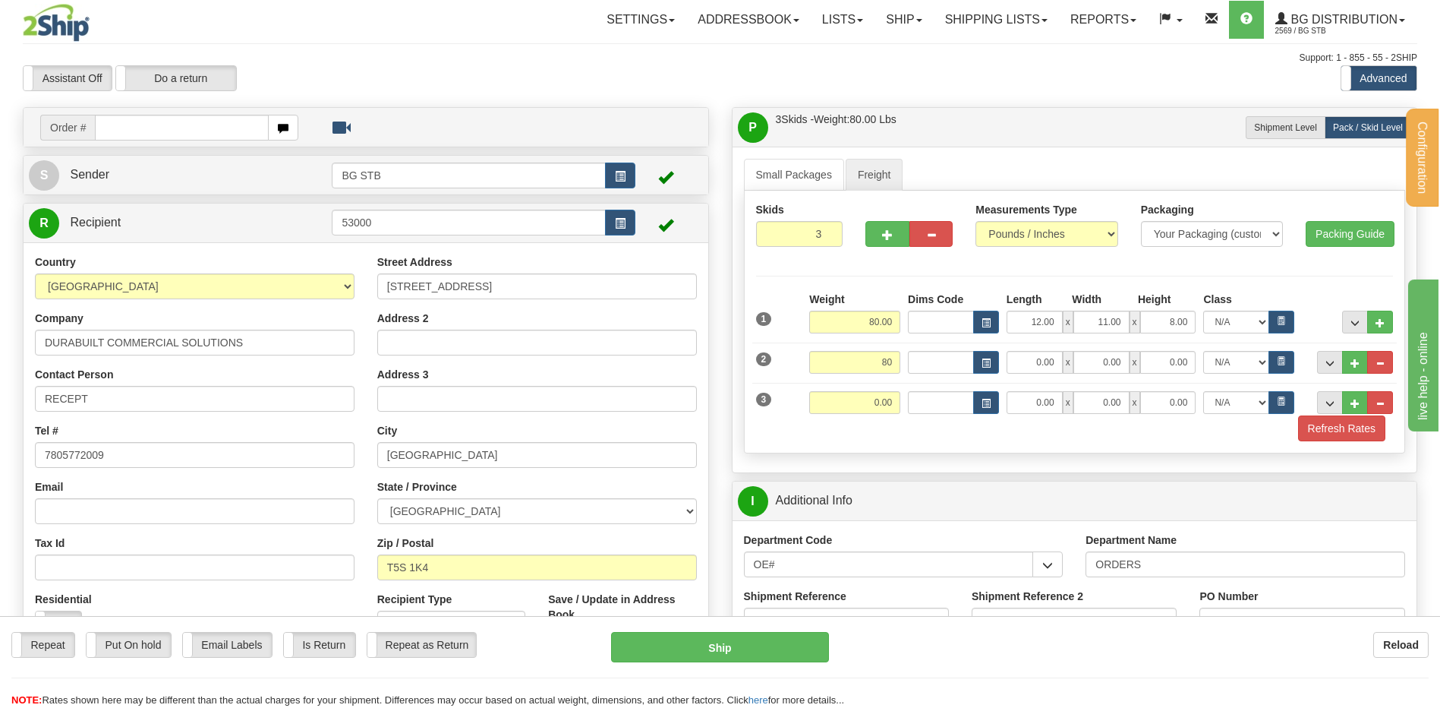
click at [935, 219] on div at bounding box center [908, 211] width 87 height 19
type input "80.00"
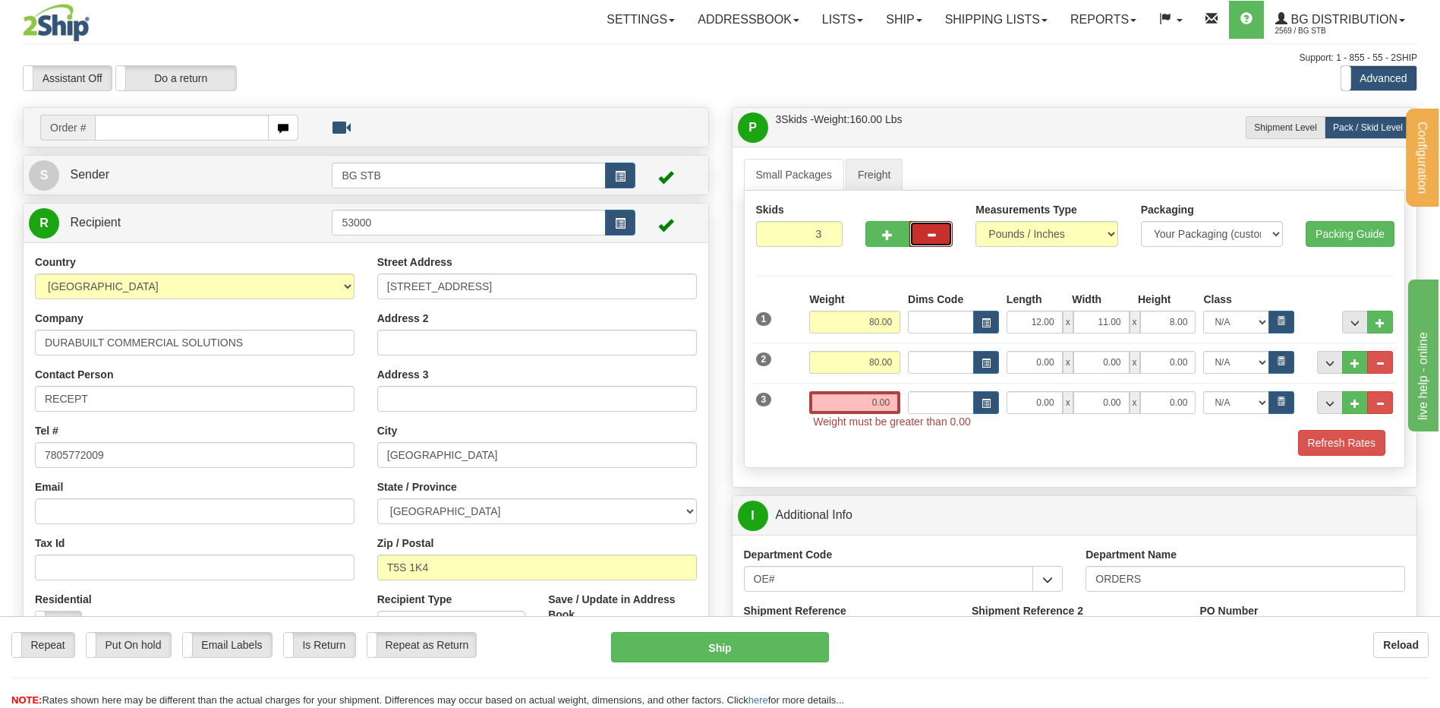
click at [933, 230] on span "button" at bounding box center [931, 235] width 11 height 10
type input "2"
type input "GL"
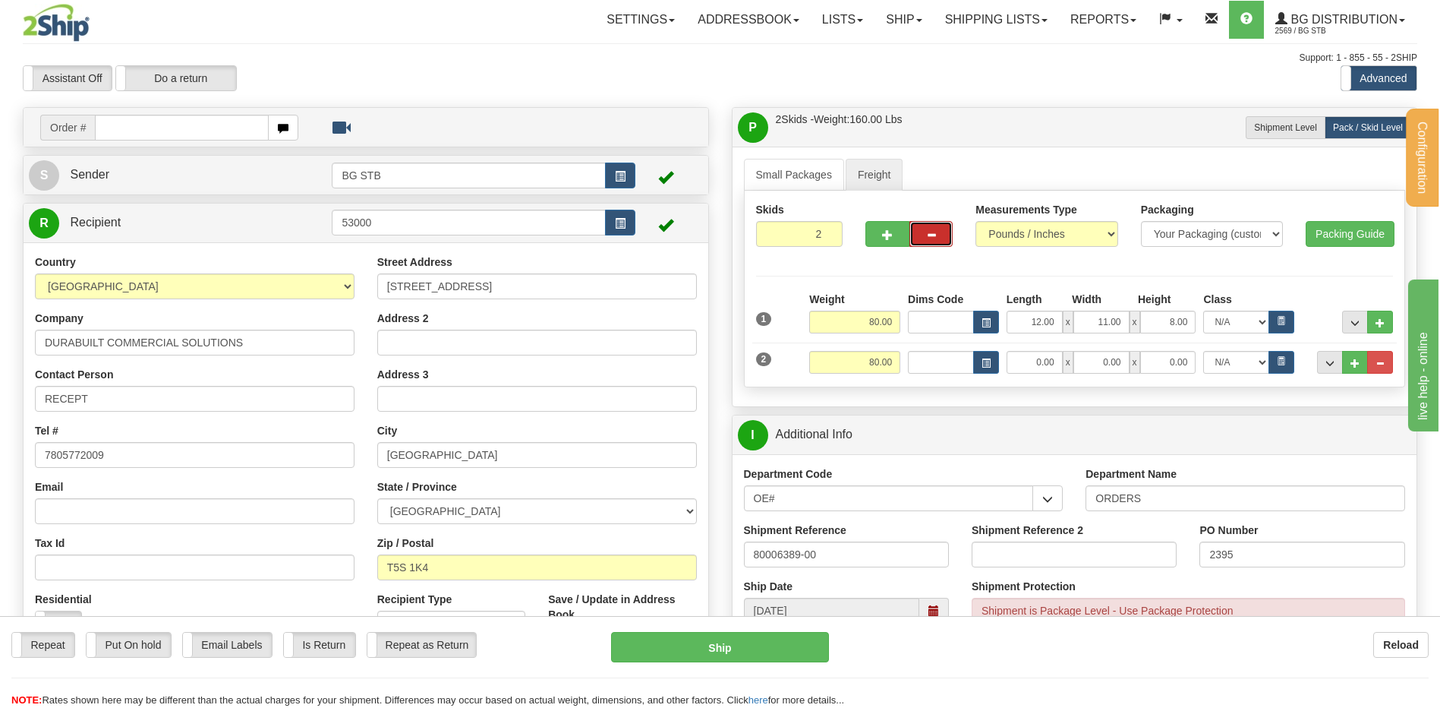
click at [937, 230] on button "button" at bounding box center [930, 234] width 43 height 26
radio input "true"
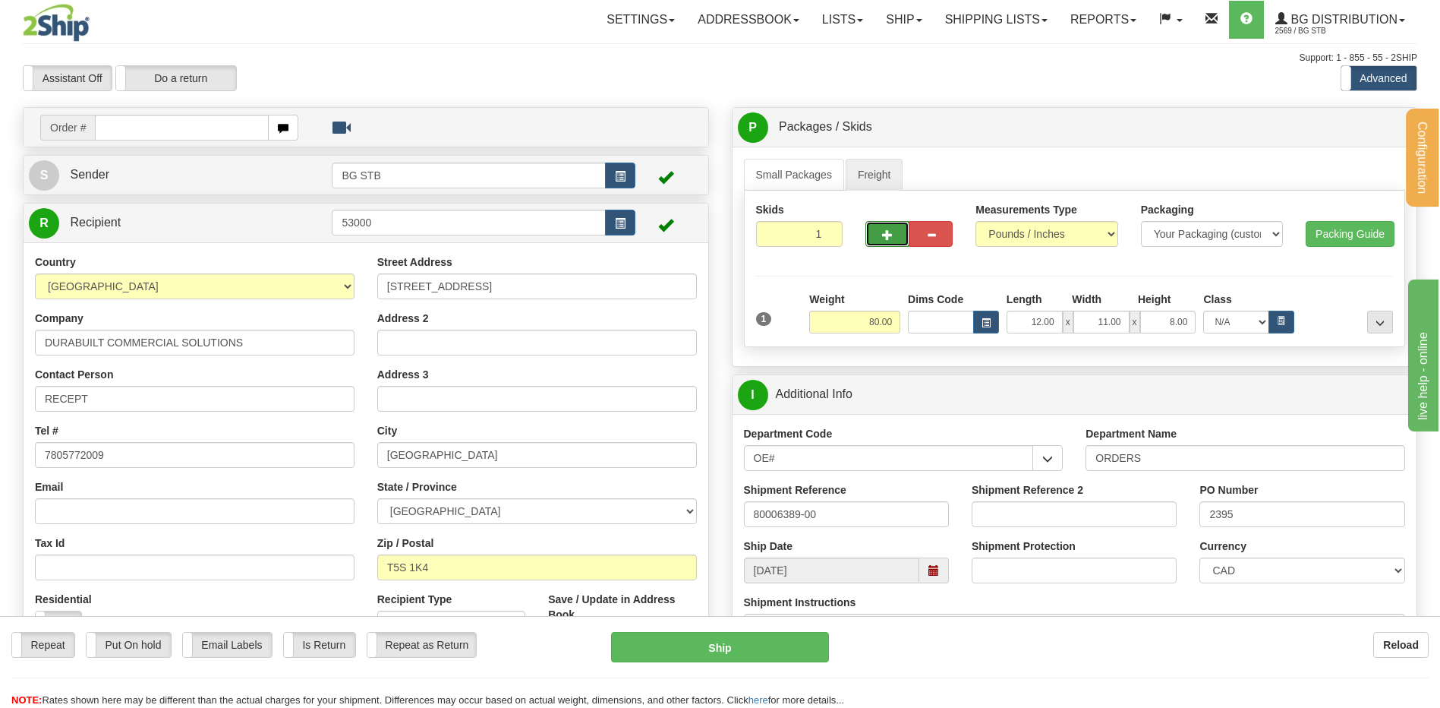
click at [890, 234] on span "button" at bounding box center [887, 235] width 11 height 10
click at [885, 234] on span "button" at bounding box center [887, 235] width 11 height 10
type input "3"
click at [1408, 118] on button "Configuration" at bounding box center [1422, 158] width 33 height 98
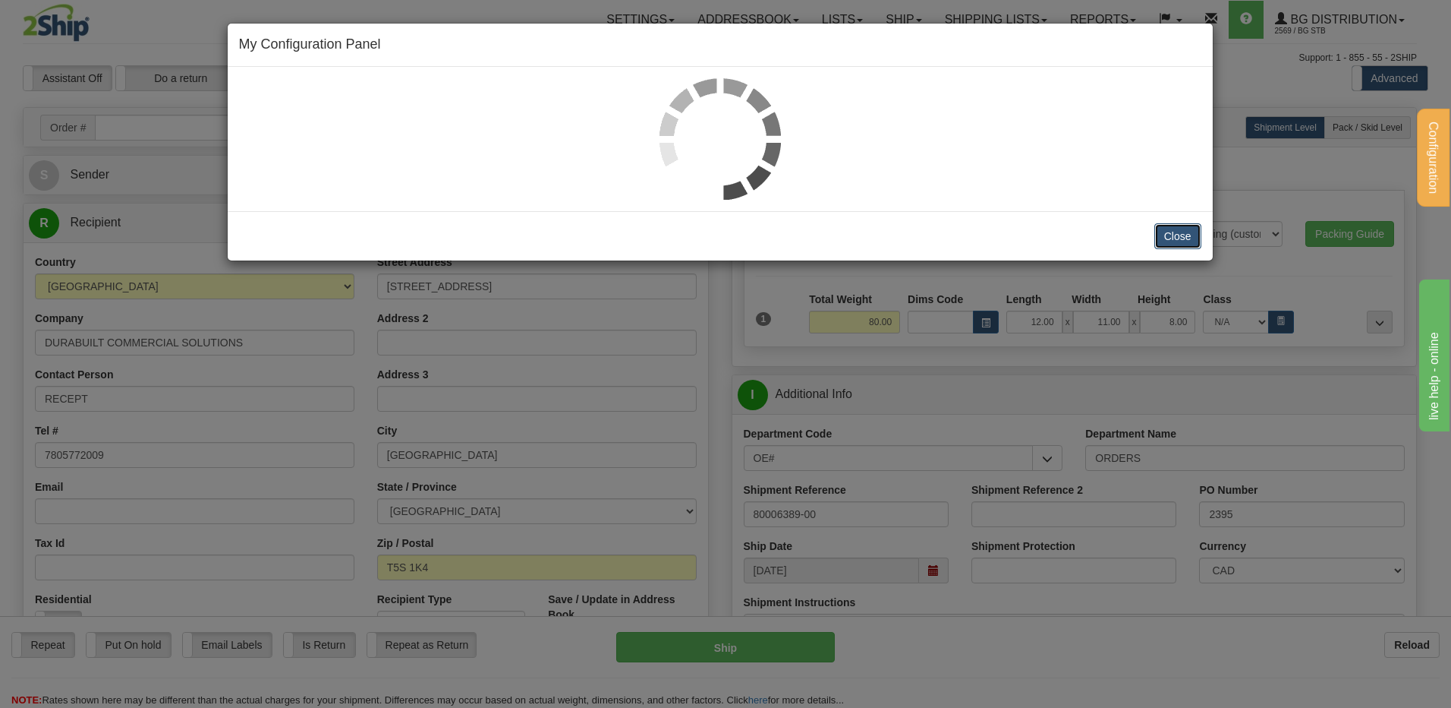
click at [1180, 233] on button "Close" at bounding box center [1178, 236] width 47 height 26
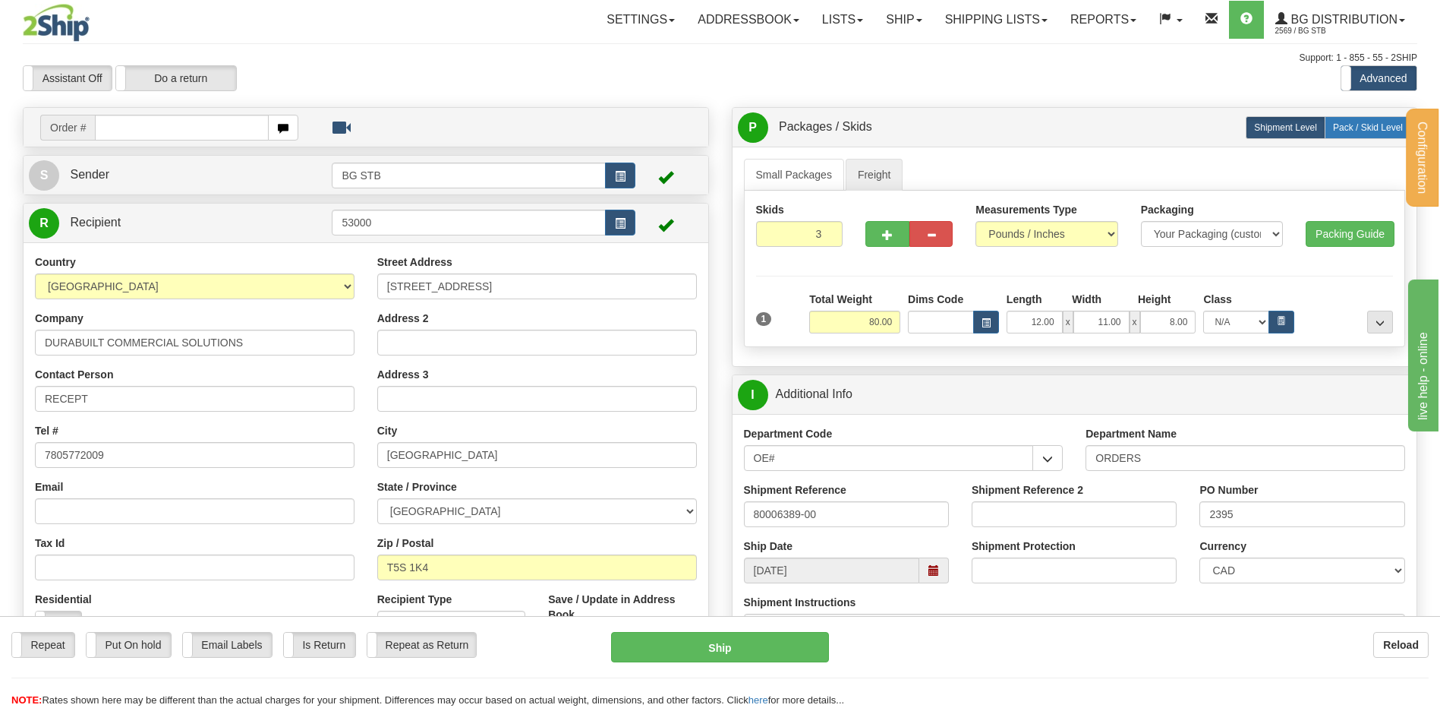
click at [1350, 126] on span "Pack / Skid Level" at bounding box center [1368, 127] width 70 height 11
radio input "true"
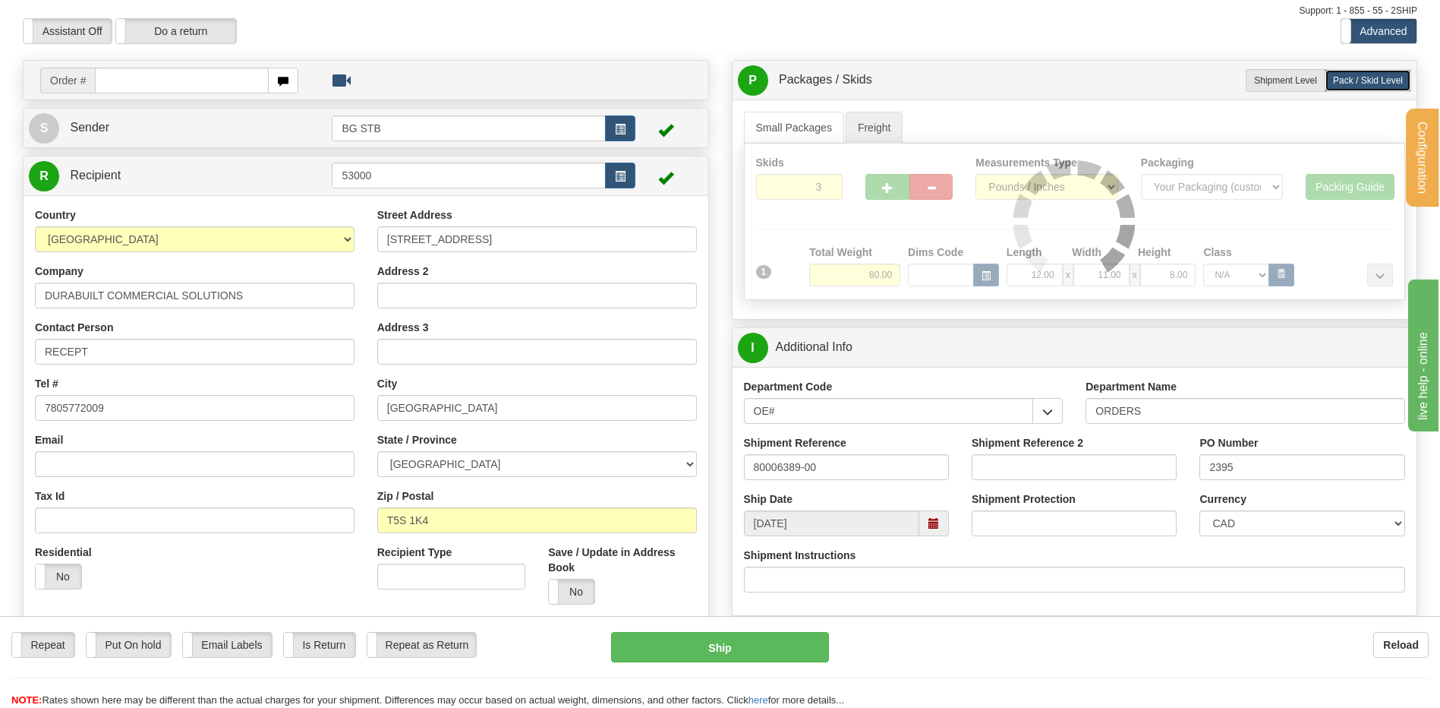
scroll to position [152, 0]
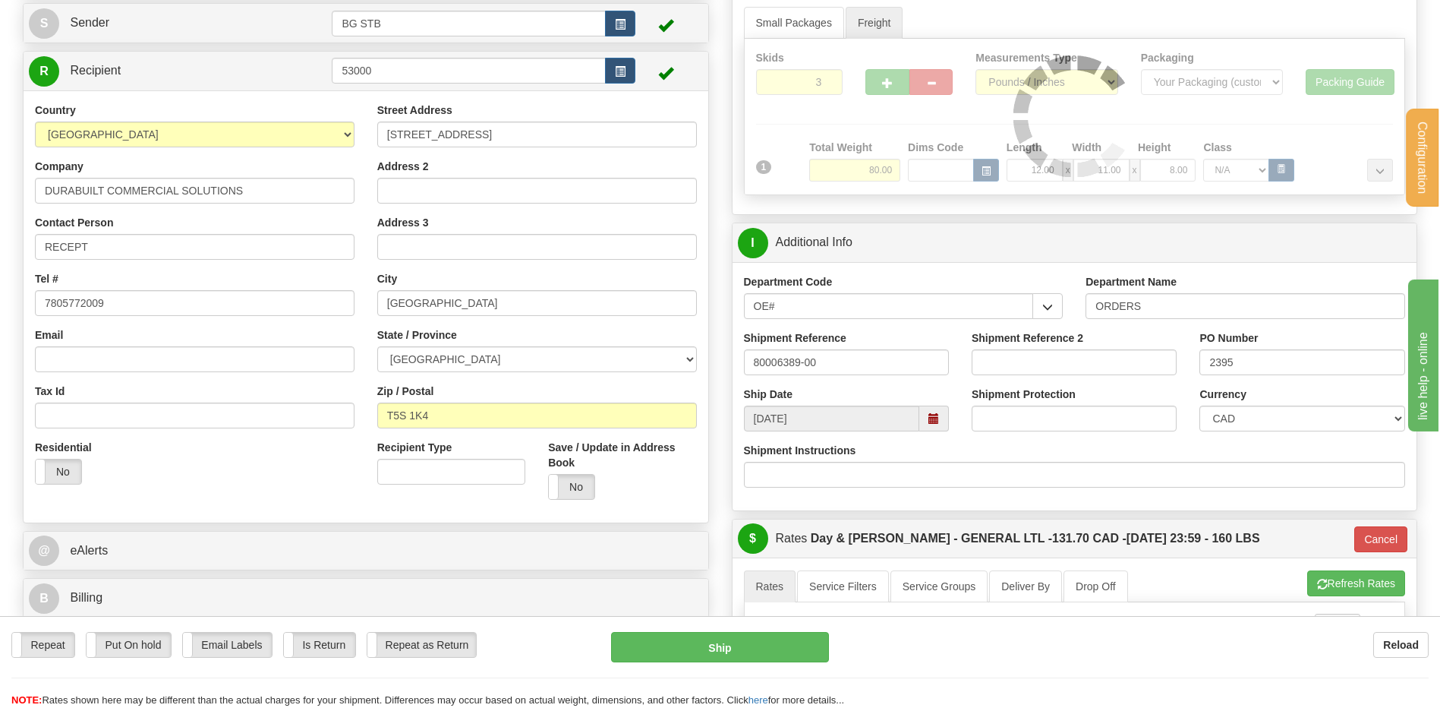
type input "GL"
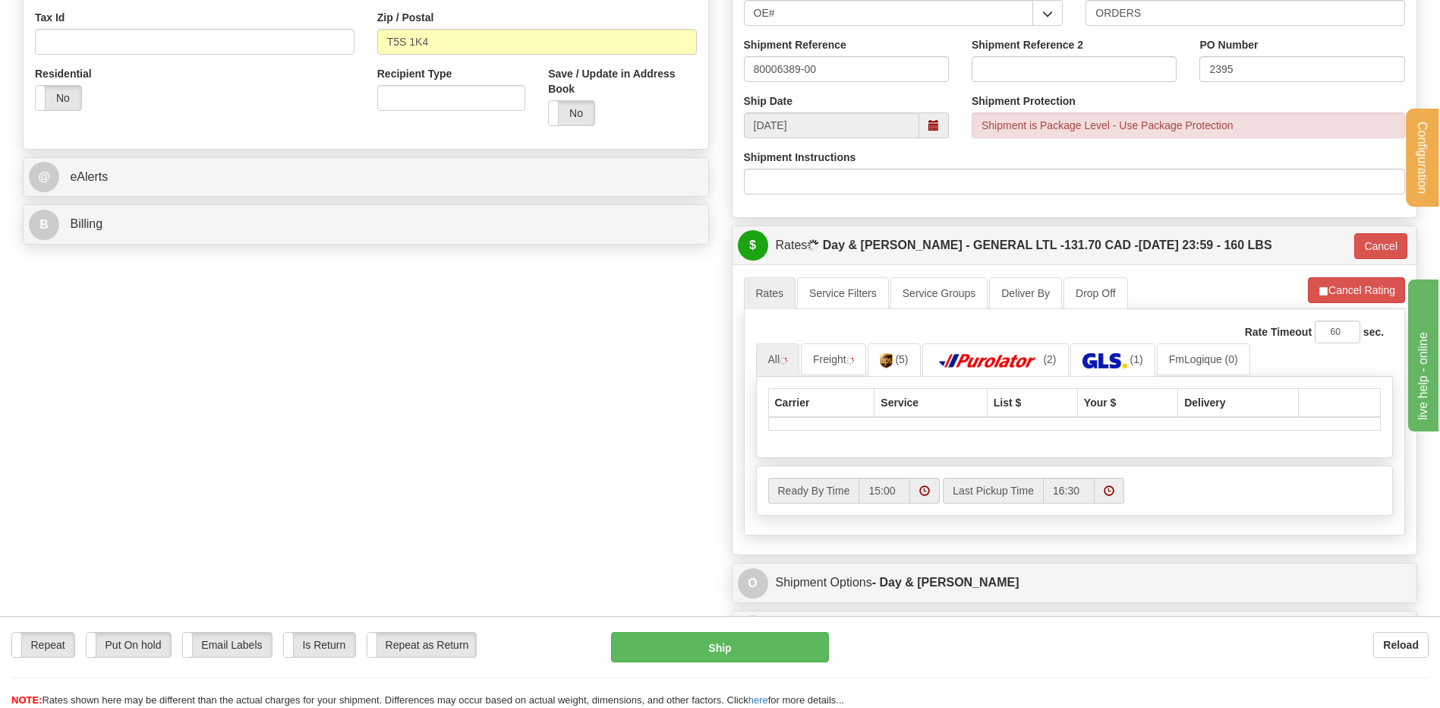
scroll to position [607, 0]
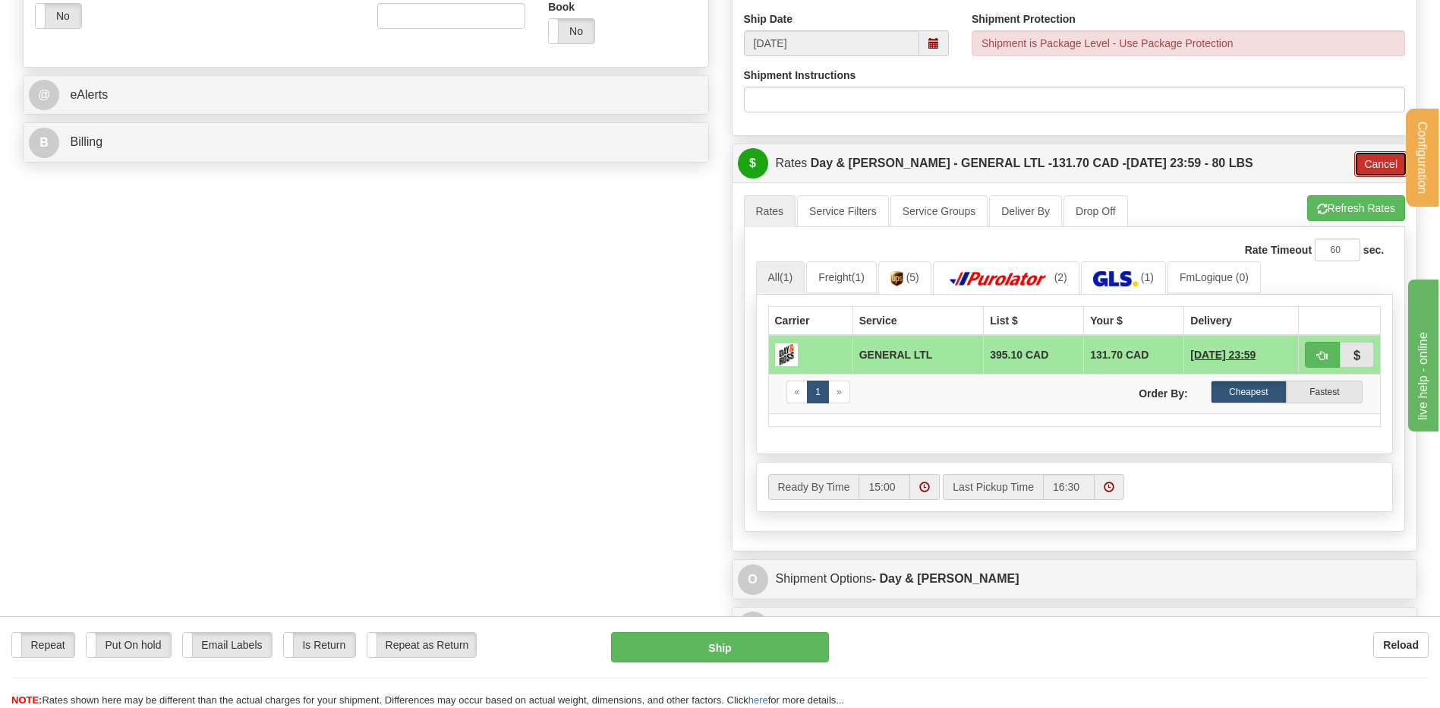
click at [1379, 170] on button "Cancel" at bounding box center [1380, 164] width 53 height 26
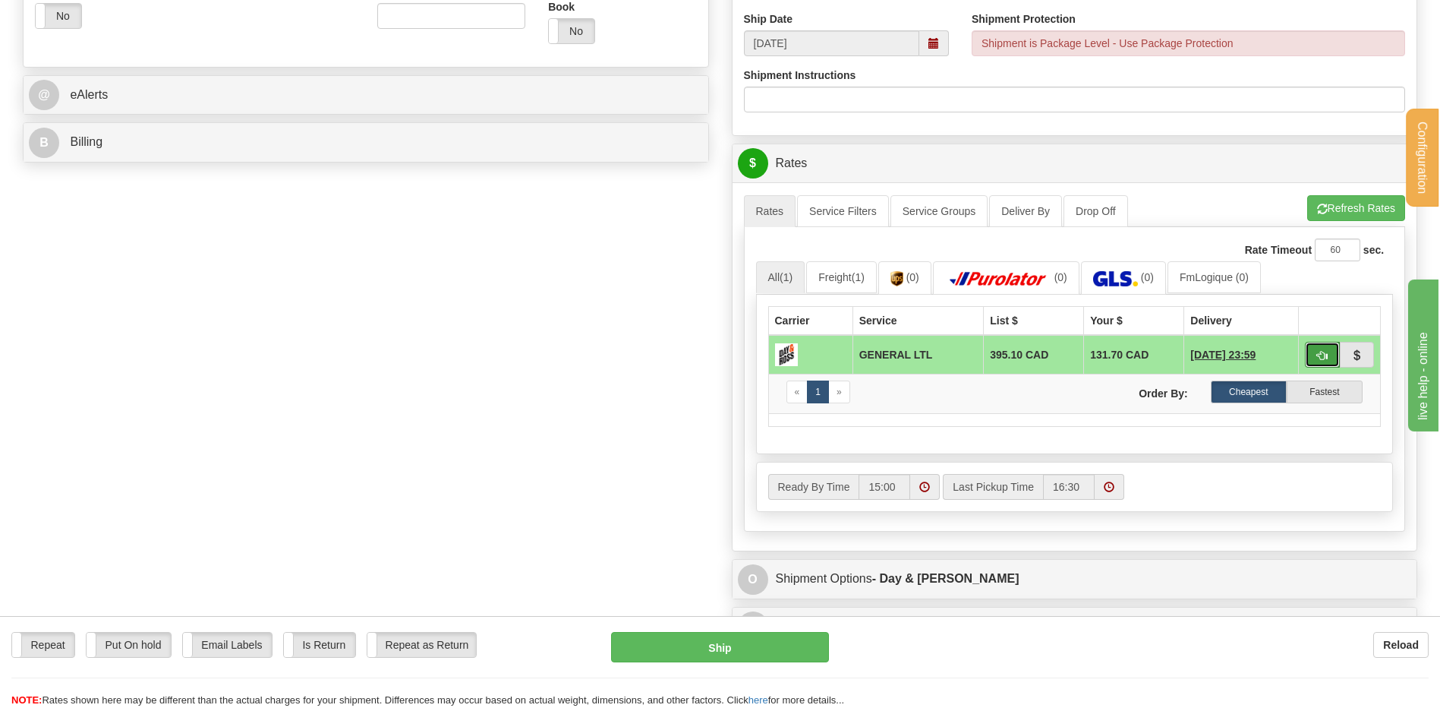
click at [1329, 351] on button "button" at bounding box center [1322, 355] width 35 height 26
type input "GL"
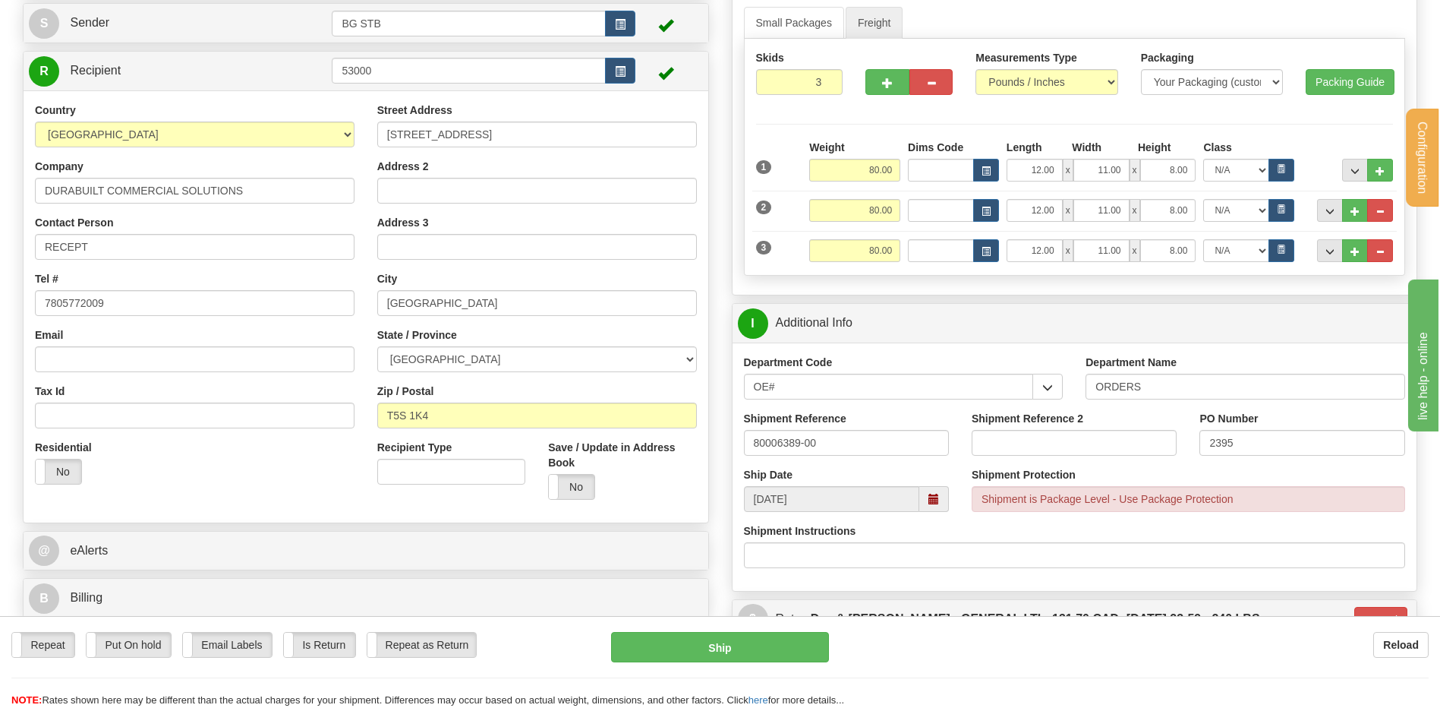
scroll to position [76, 0]
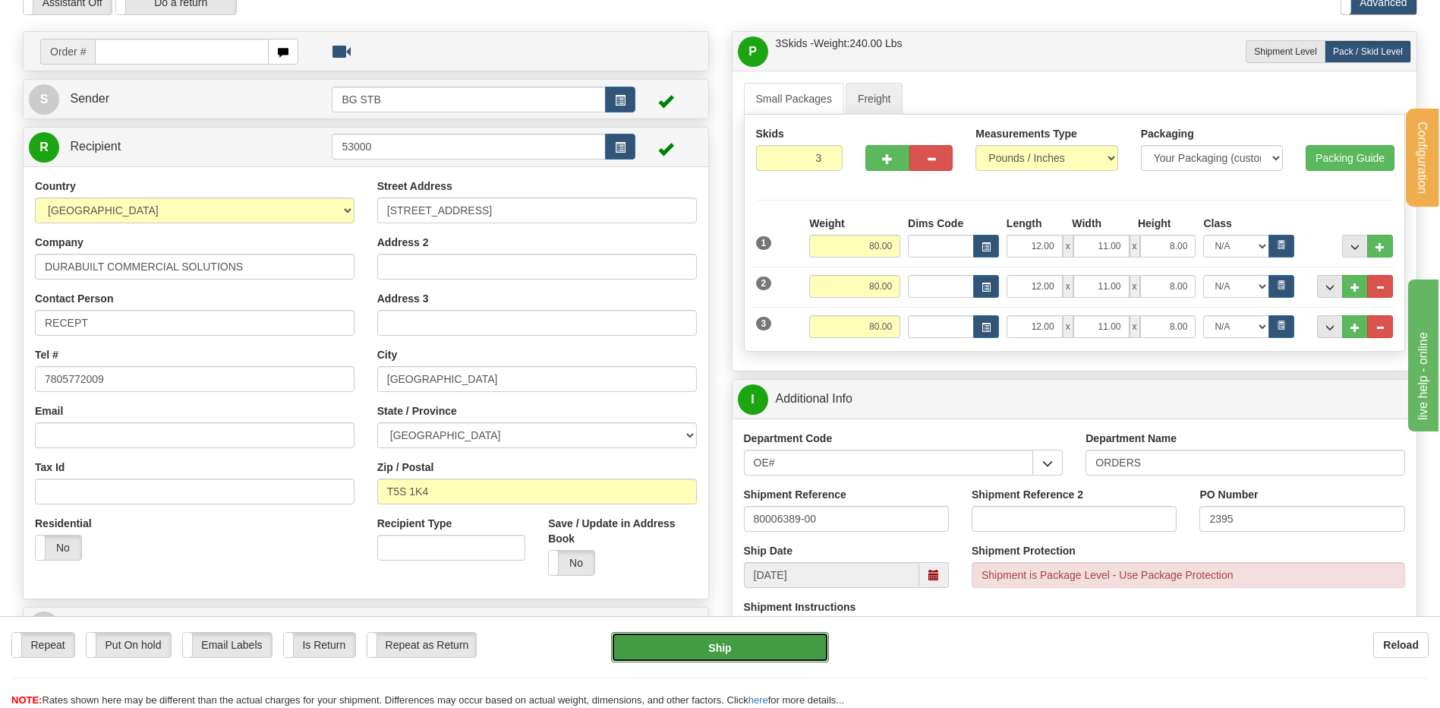
click at [769, 646] on button "Ship" at bounding box center [719, 647] width 217 height 30
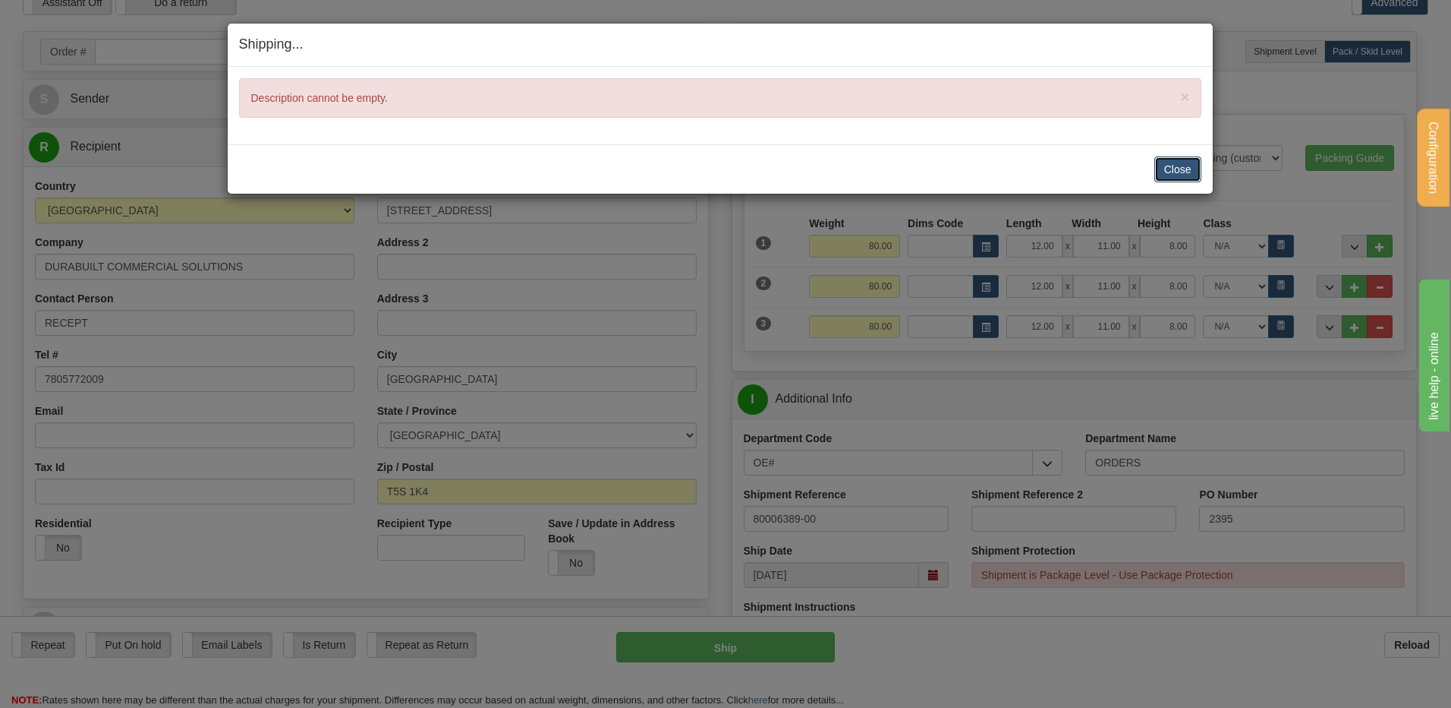
click at [1180, 163] on button "Close" at bounding box center [1178, 169] width 47 height 26
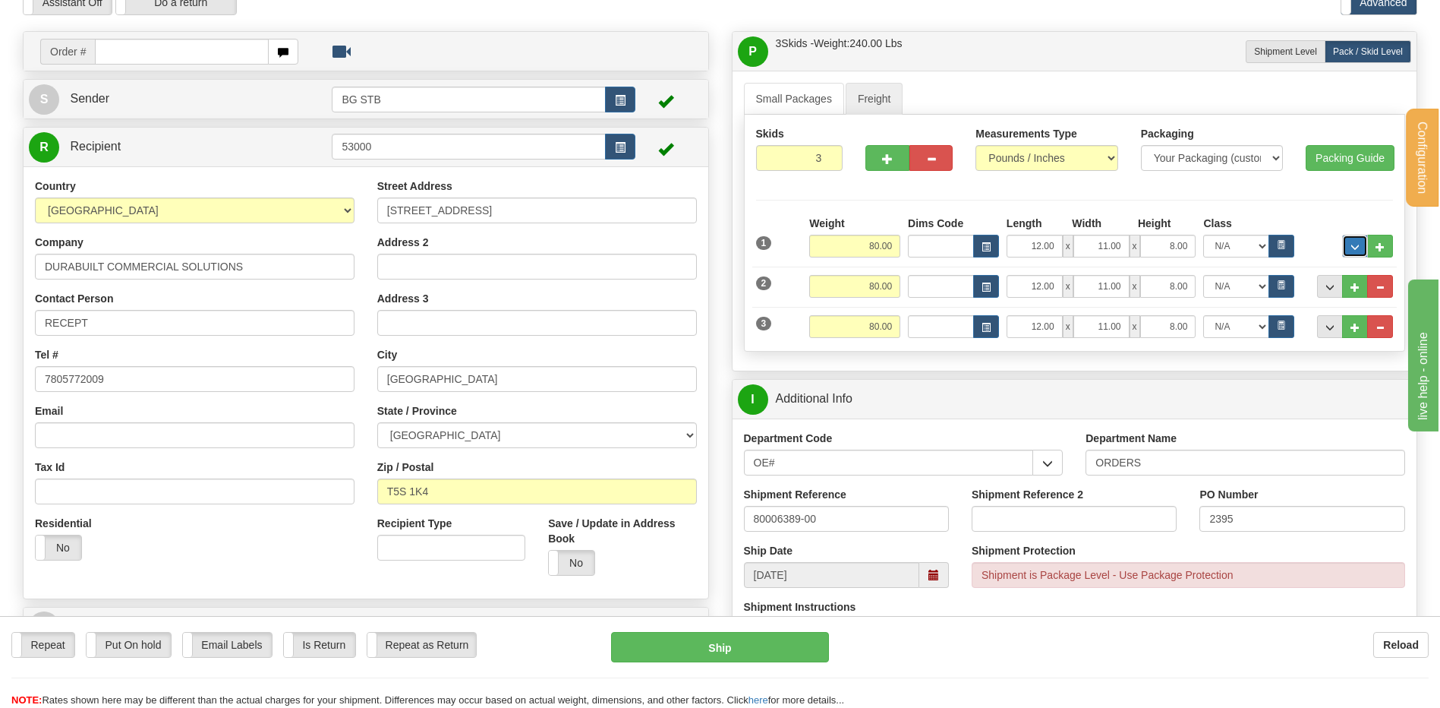
click at [1351, 241] on button "..." at bounding box center [1355, 246] width 26 height 23
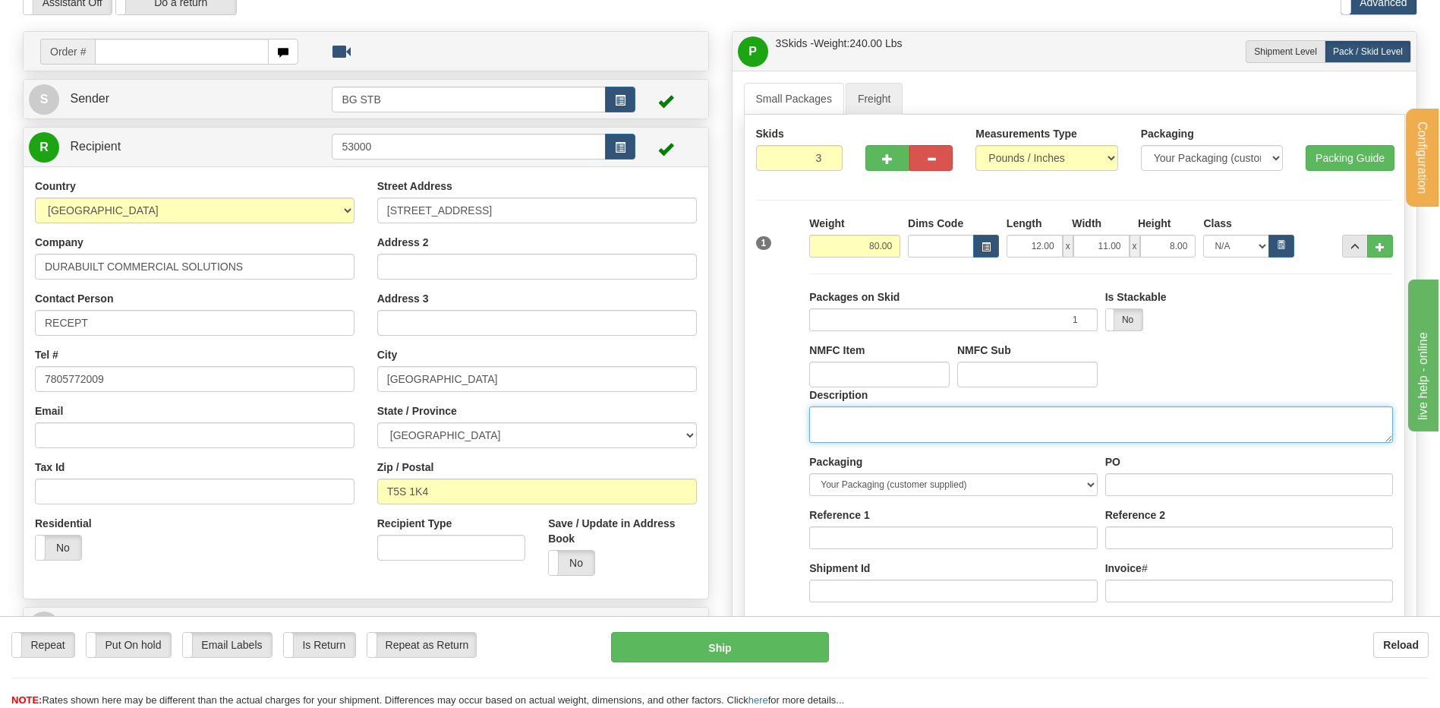
click at [849, 424] on textarea "Description" at bounding box center [1101, 424] width 584 height 36
type textarea "3 BOXES"
click at [1140, 485] on input "PO" at bounding box center [1249, 484] width 288 height 23
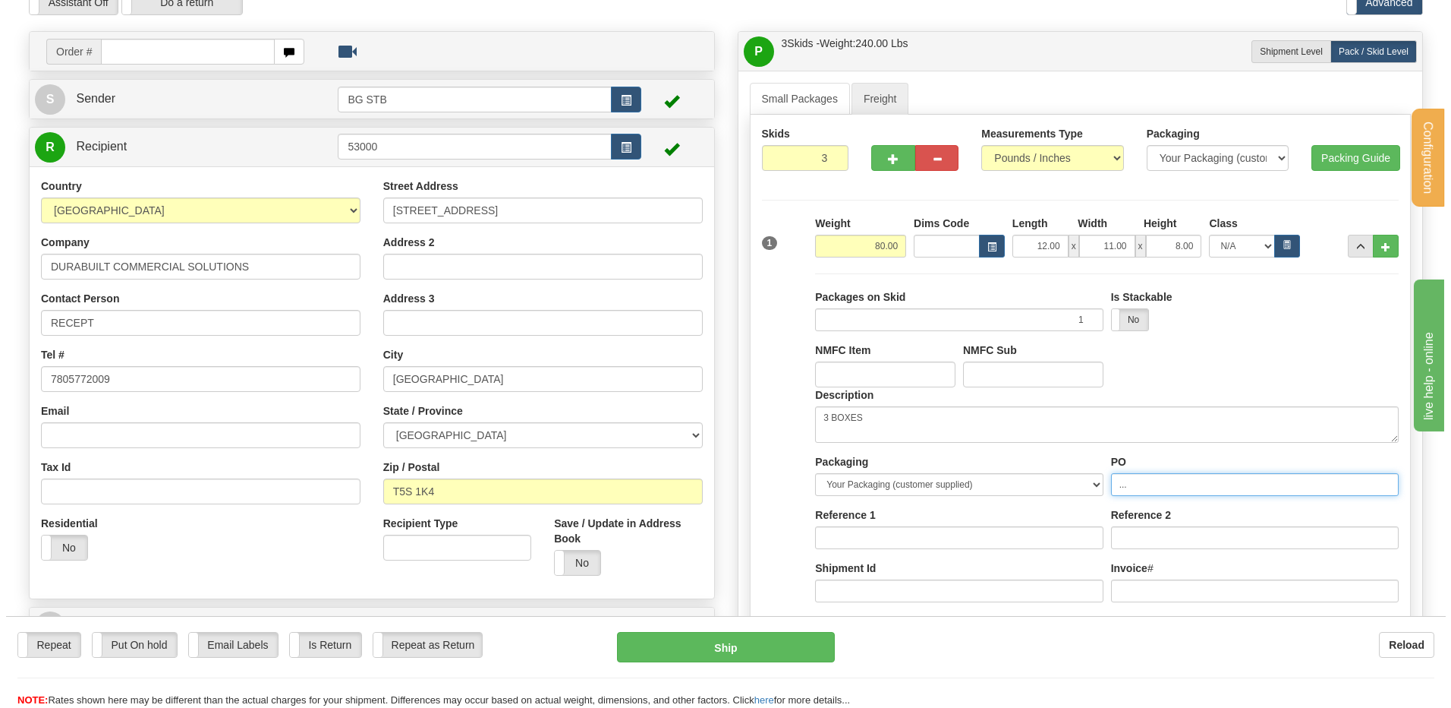
scroll to position [380, 0]
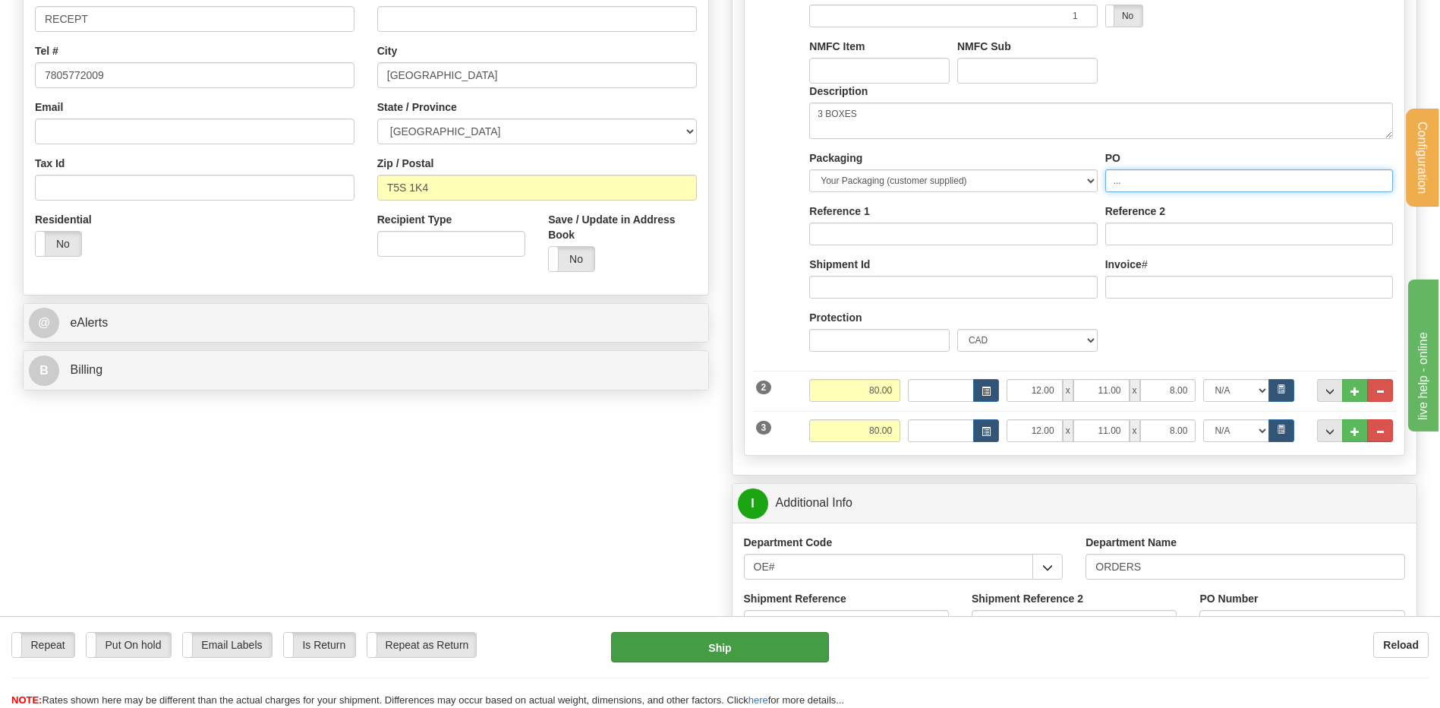
type input "..."
click at [752, 645] on button "Ship" at bounding box center [719, 647] width 217 height 30
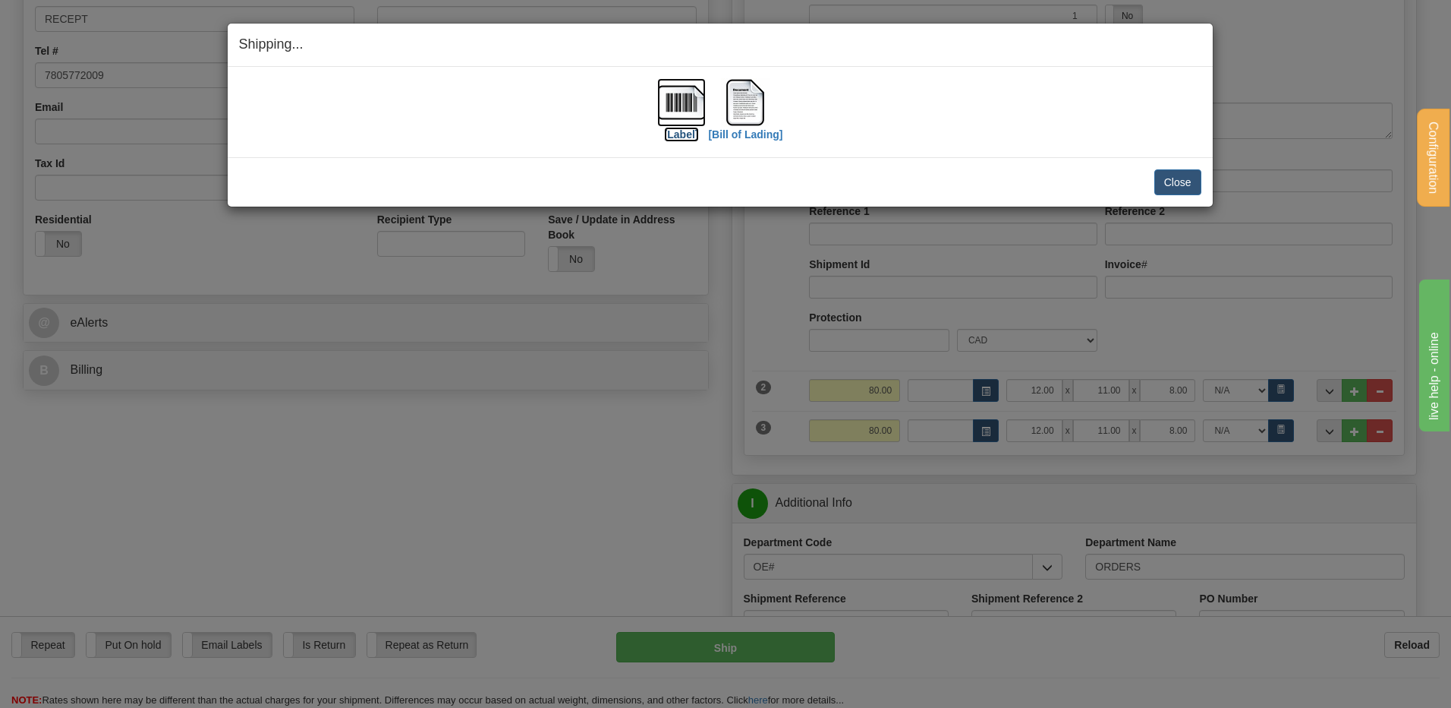
click at [673, 81] on img at bounding box center [681, 102] width 49 height 49
drag, startPoint x: 783, startPoint y: 107, endPoint x: 758, endPoint y: 102, distance: 26.4
click at [783, 106] on div "[Label] [Bill of Lading]" at bounding box center [720, 112] width 963 height 68
click at [758, 102] on img at bounding box center [745, 102] width 49 height 49
click at [1182, 179] on button "Close" at bounding box center [1178, 182] width 47 height 26
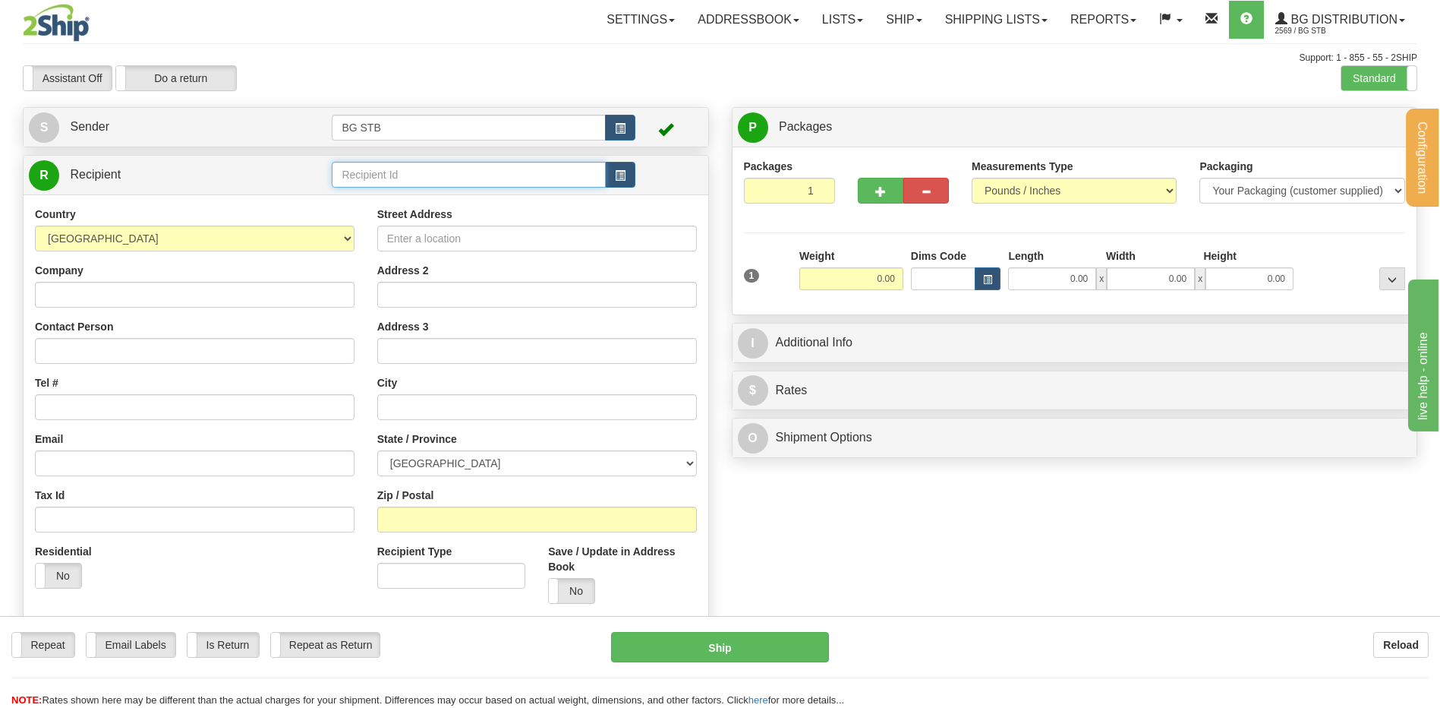
drag, startPoint x: 376, startPoint y: 172, endPoint x: 370, endPoint y: 166, distance: 8.6
click at [377, 172] on input "text" at bounding box center [468, 175] width 273 height 26
type input "5904"
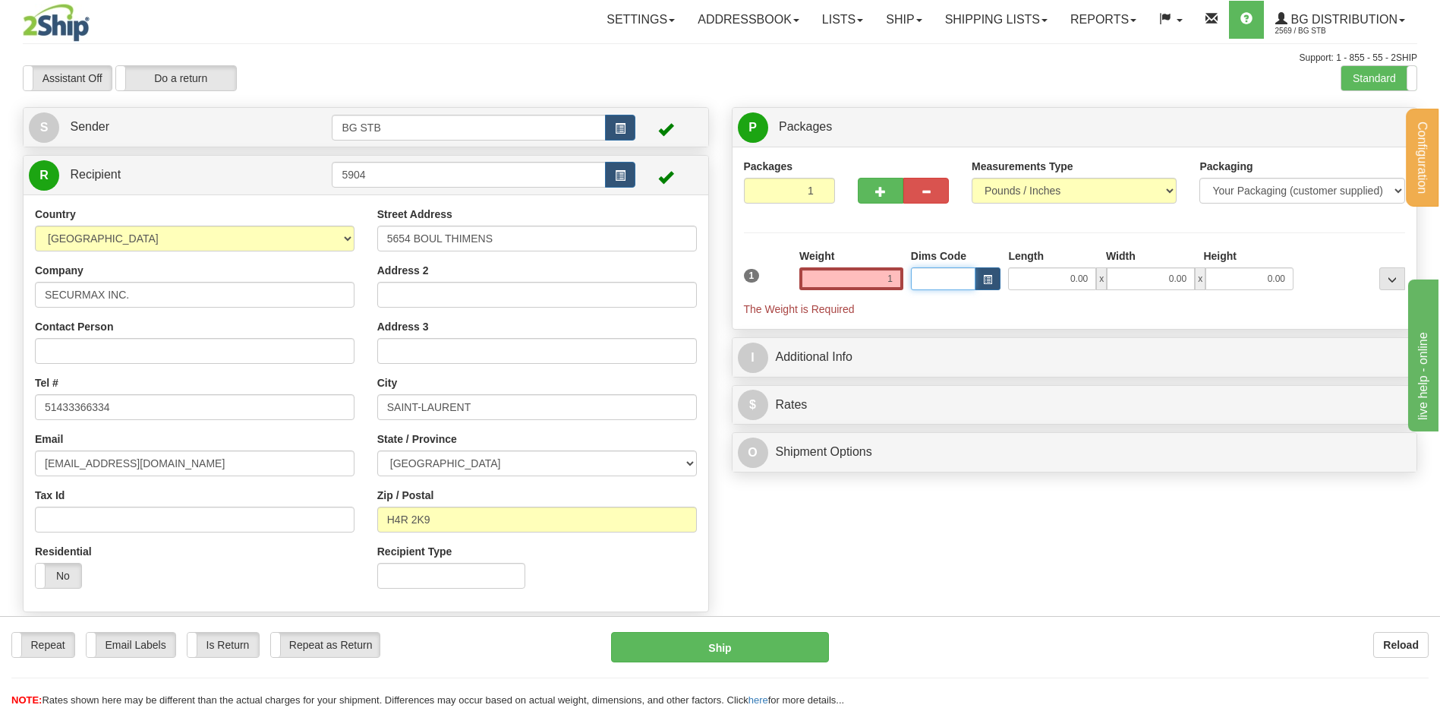
type input "1.00"
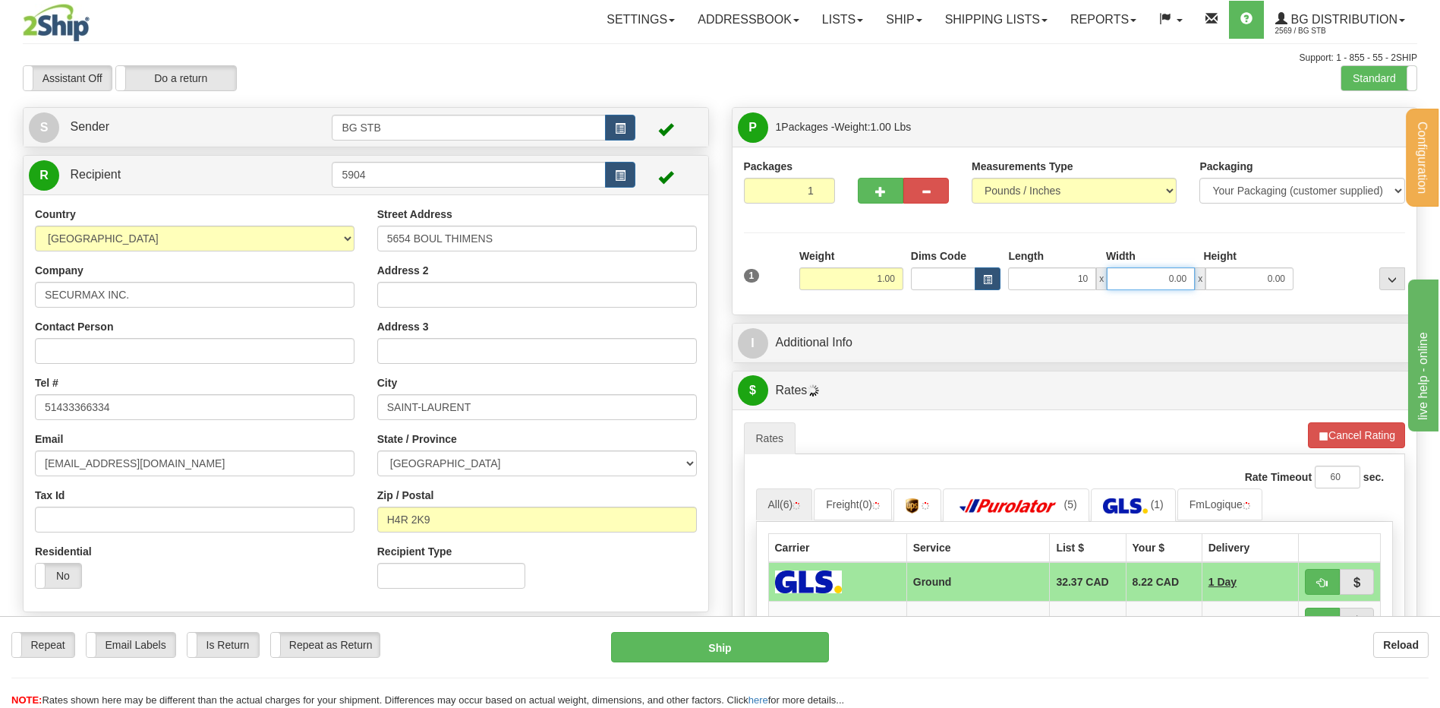
type input "10.00"
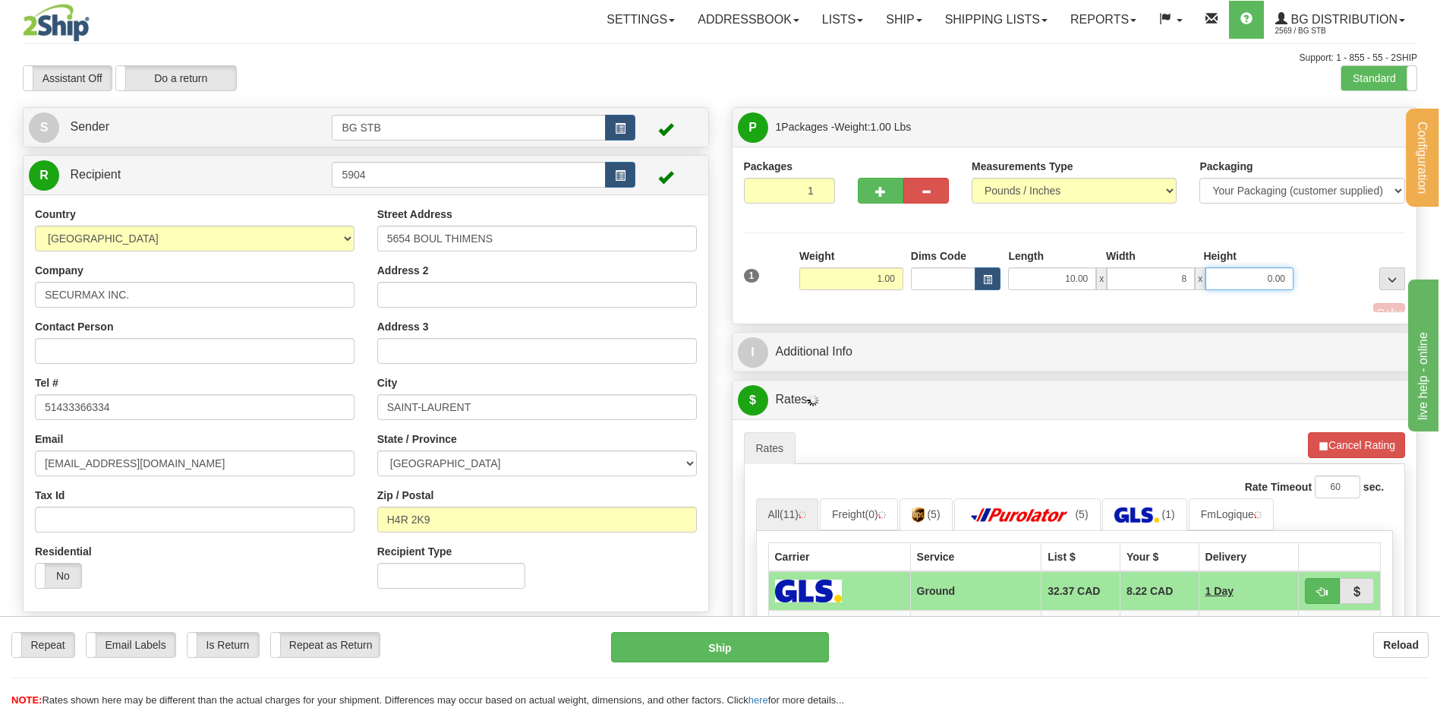
type input "8.00"
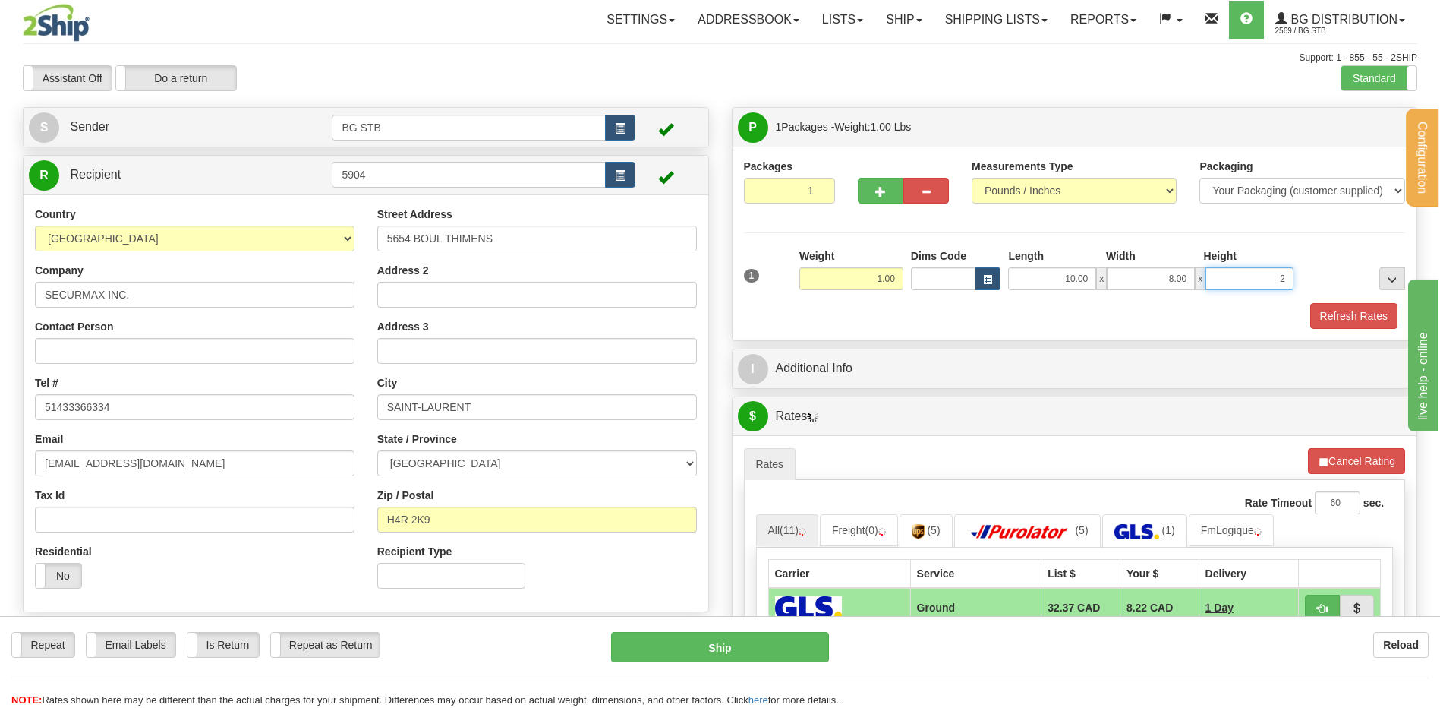
type input "2"
type input "2.00"
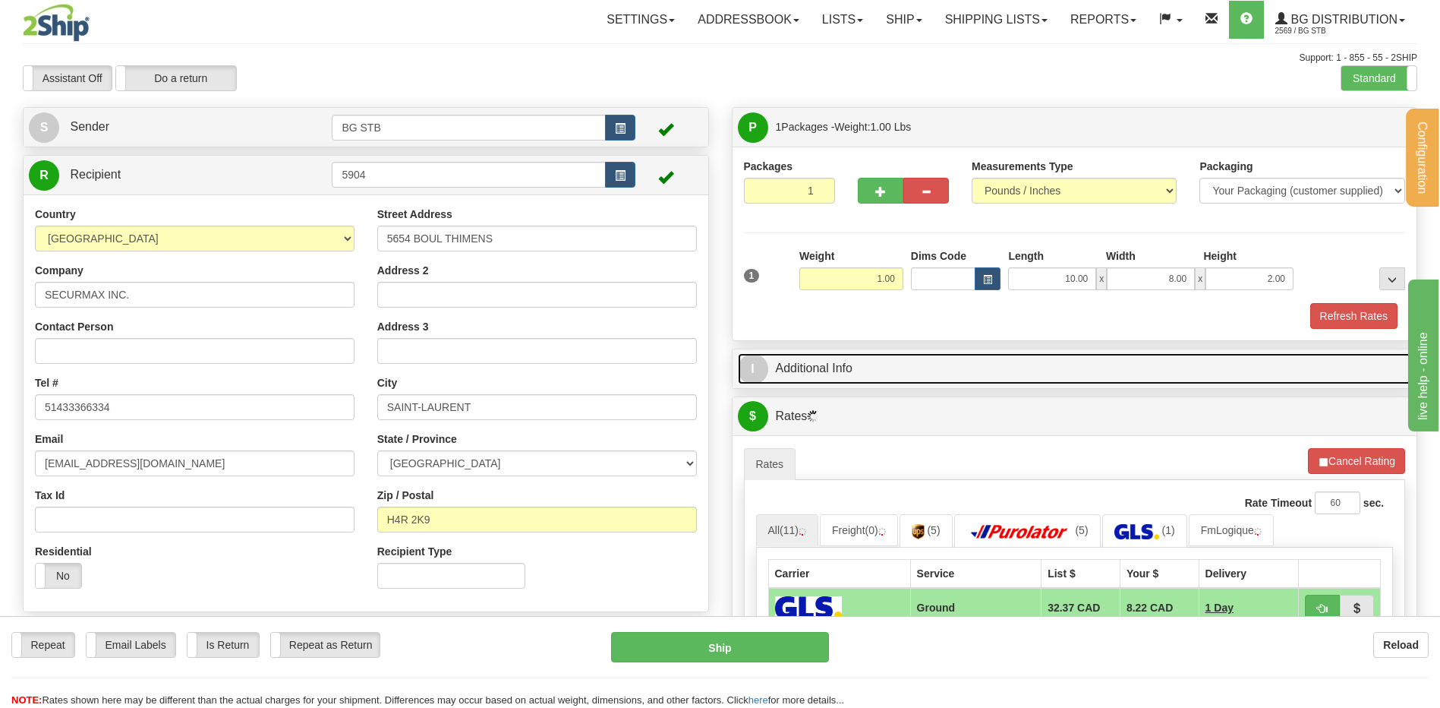
click at [936, 361] on link "I Additional Info" at bounding box center [1075, 368] width 674 height 31
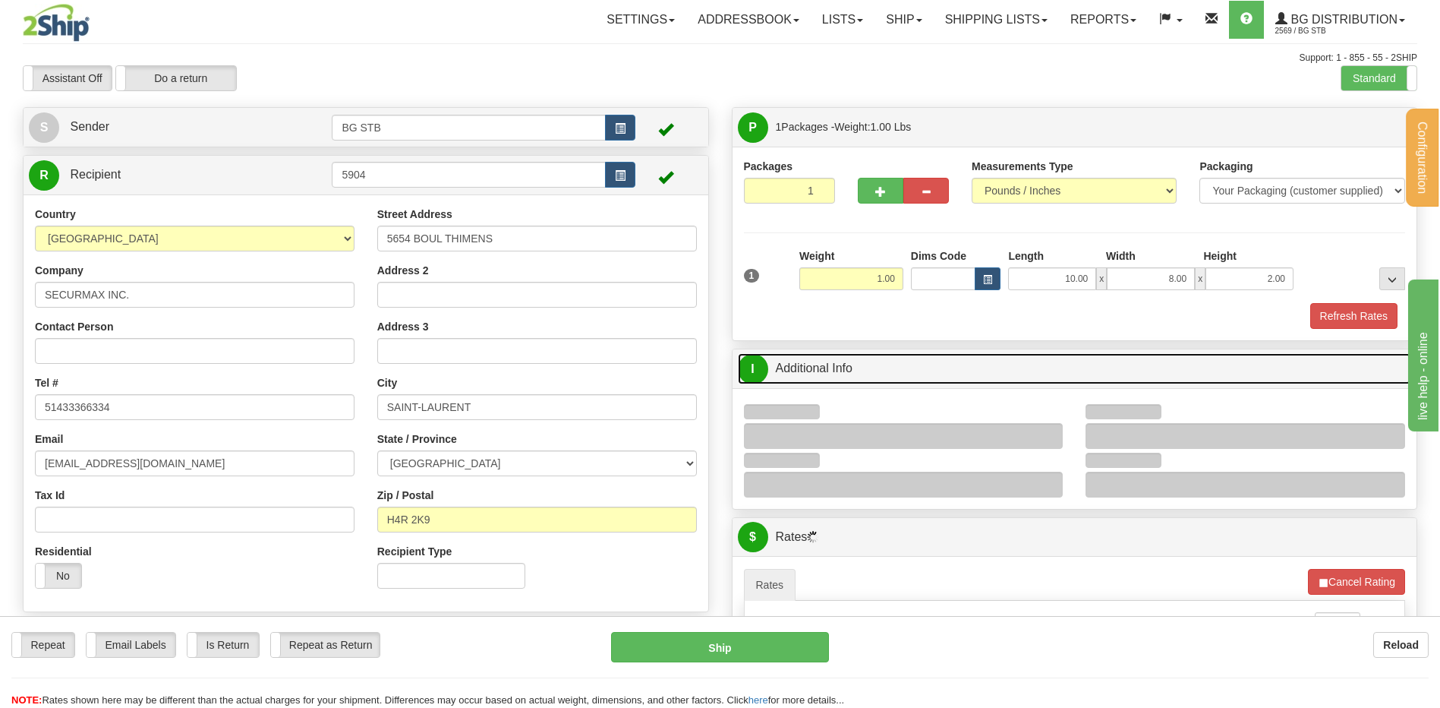
scroll to position [304, 0]
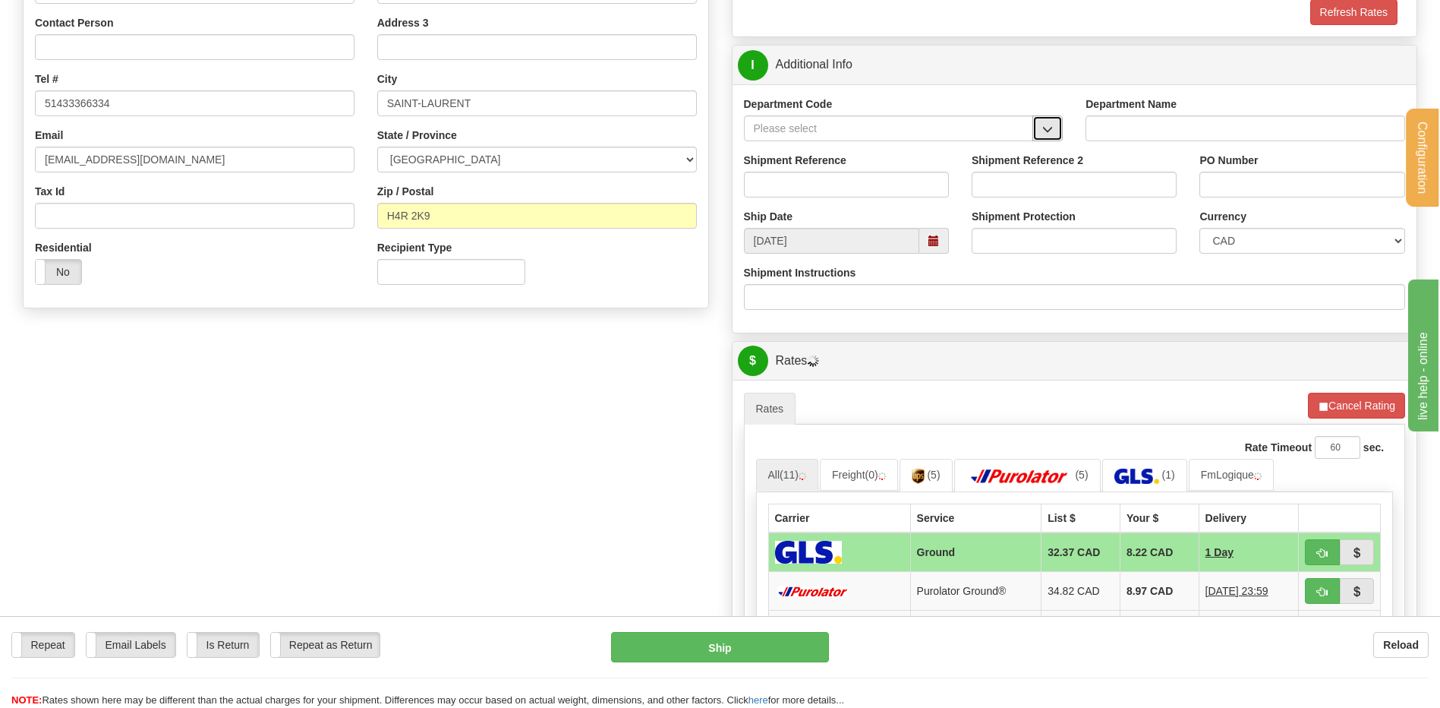
drag, startPoint x: 1058, startPoint y: 124, endPoint x: 1049, endPoint y: 124, distance: 9.1
click at [1055, 124] on button "button" at bounding box center [1047, 128] width 30 height 26
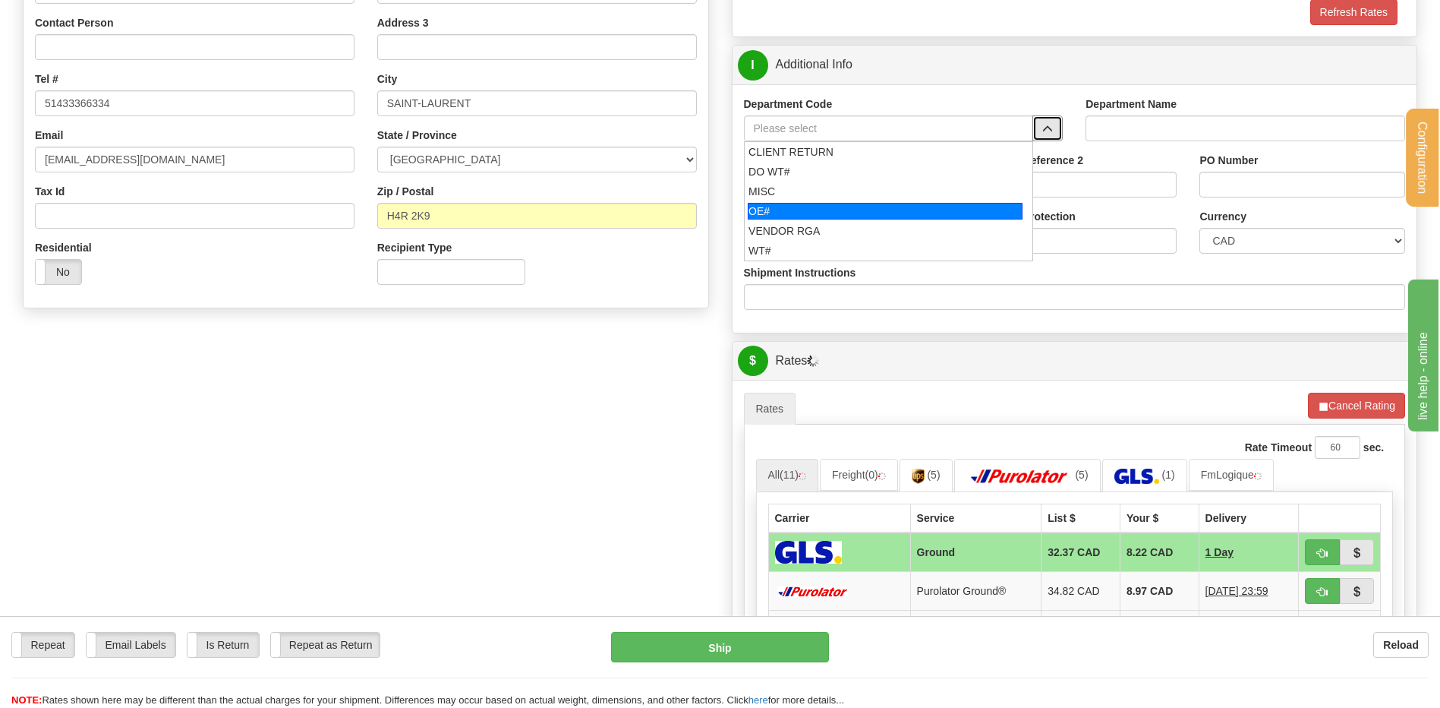
click at [837, 215] on div "OE#" at bounding box center [885, 211] width 275 height 17
type input "OE#"
type input "ORDERS"
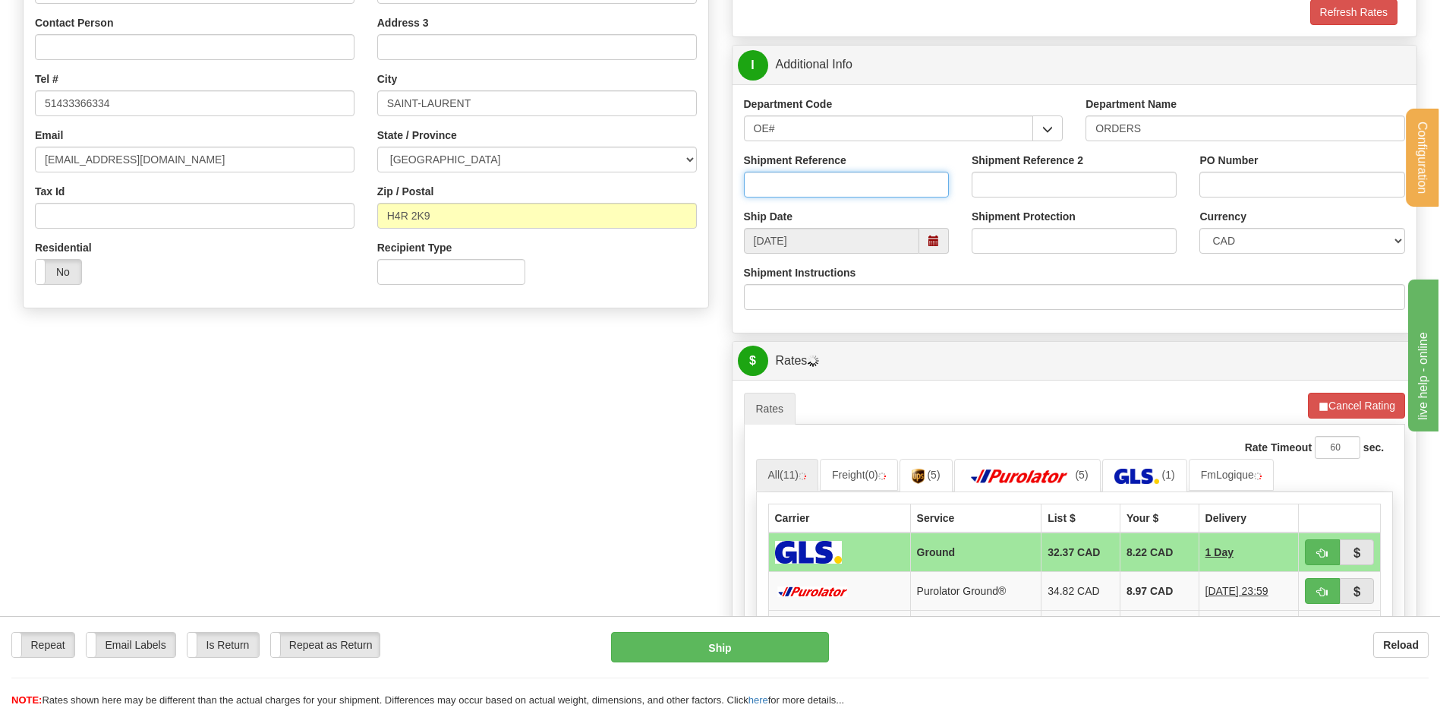
click at [829, 175] on input "Shipment Reference" at bounding box center [846, 185] width 205 height 26
type input "80004976-02"
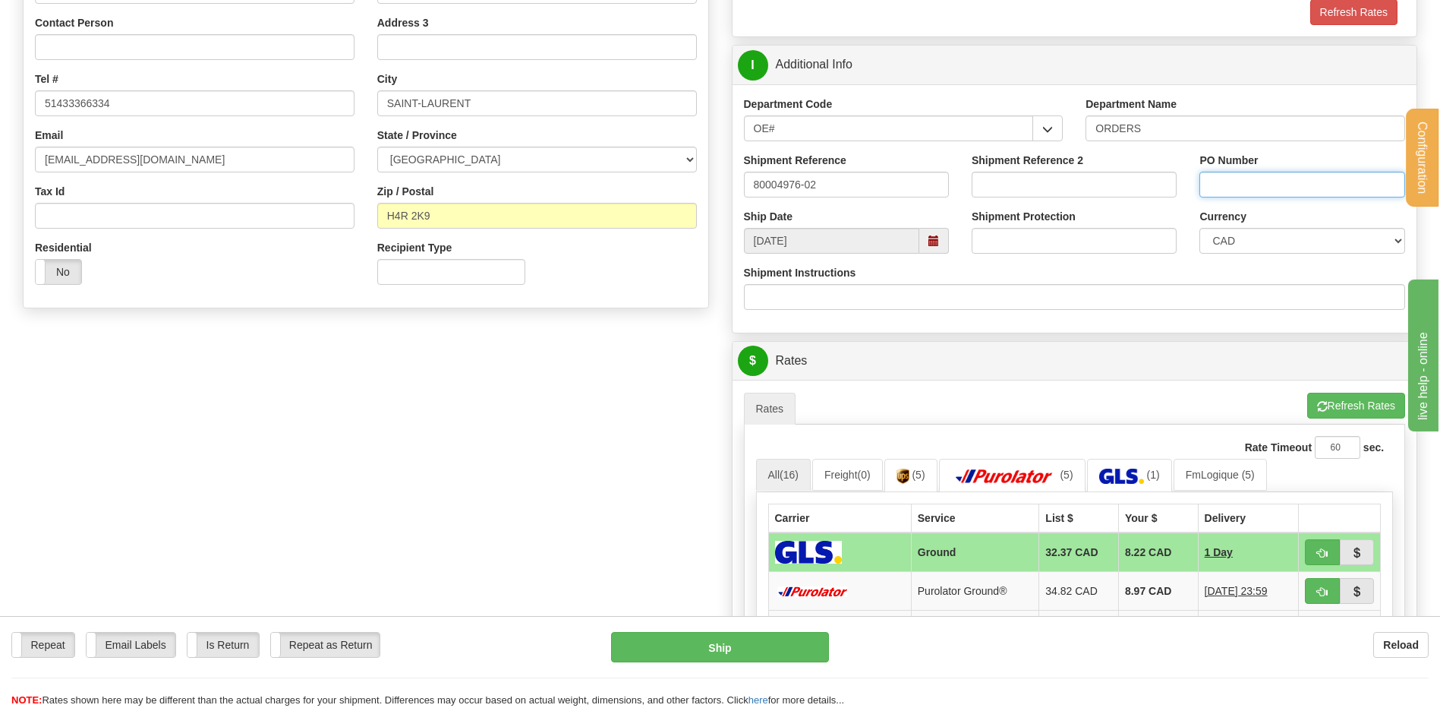
drag, startPoint x: 1291, startPoint y: 177, endPoint x: 1281, endPoint y: 184, distance: 11.9
click at [1288, 179] on input "PO Number" at bounding box center [1301, 185] width 205 height 26
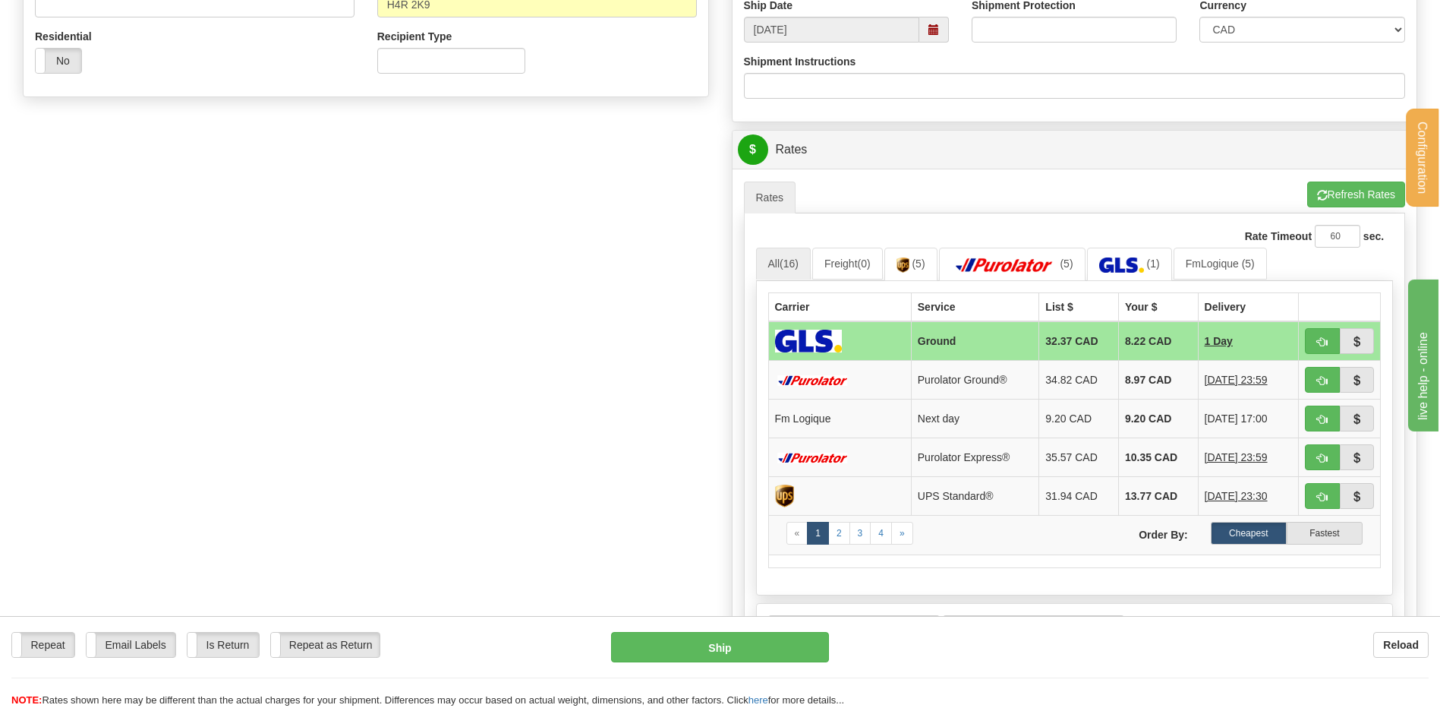
scroll to position [607, 0]
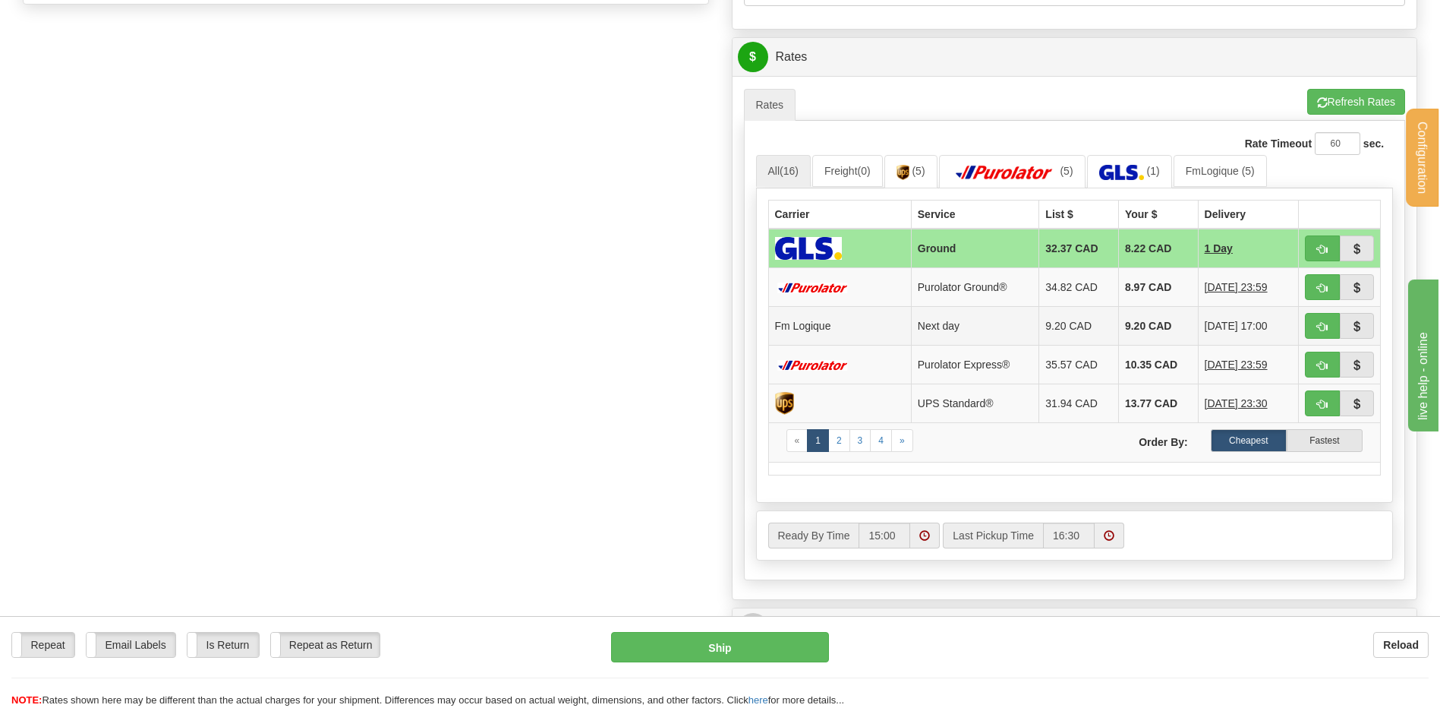
type input "50601-11201"
click at [1322, 323] on span "button" at bounding box center [1322, 327] width 11 height 10
type input "jour"
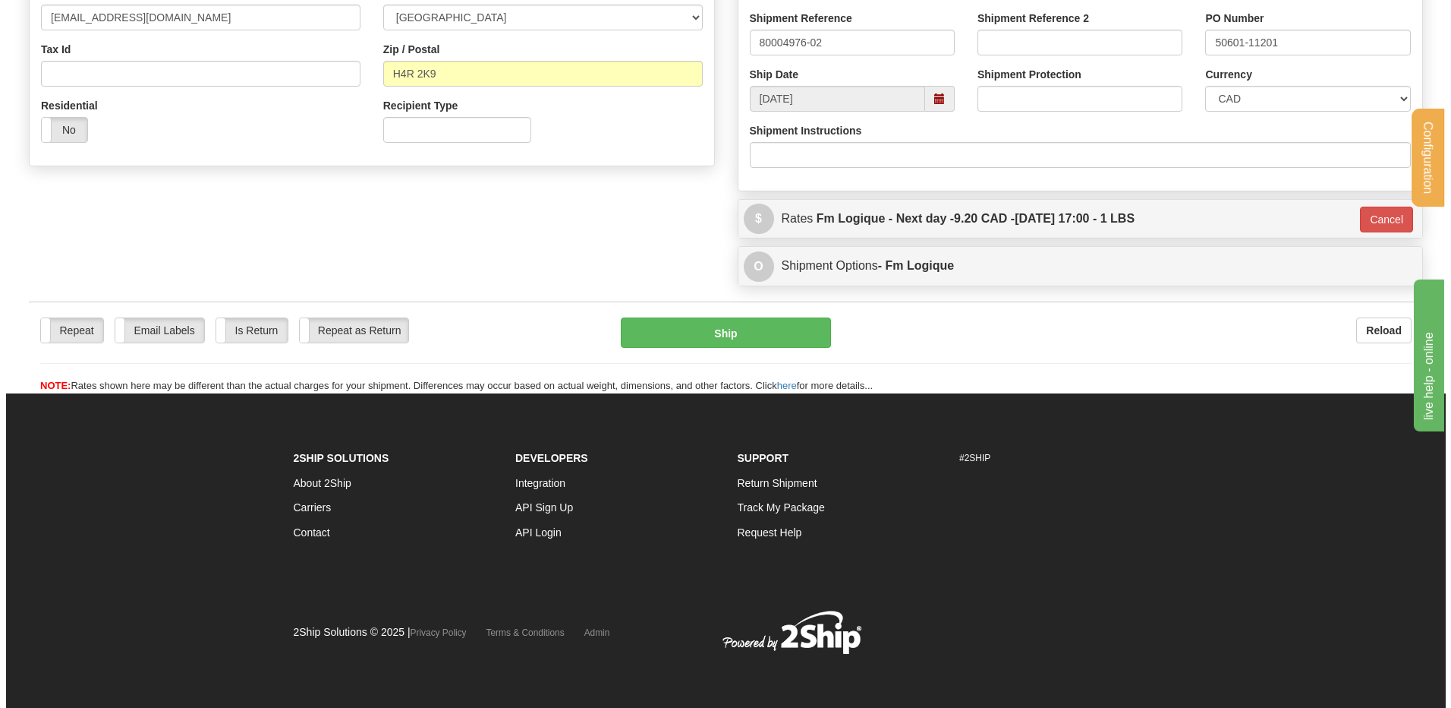
scroll to position [373, 0]
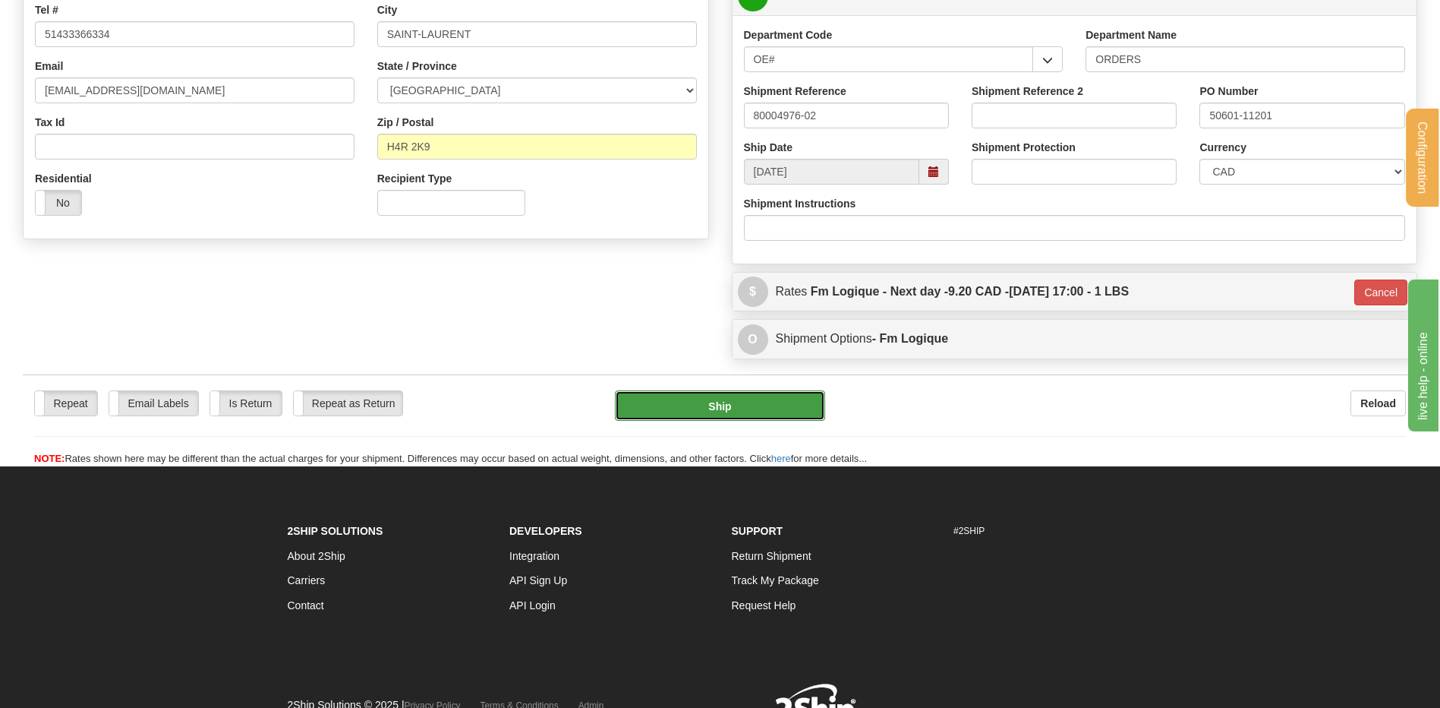
click at [737, 400] on button "Ship" at bounding box center [720, 405] width 210 height 30
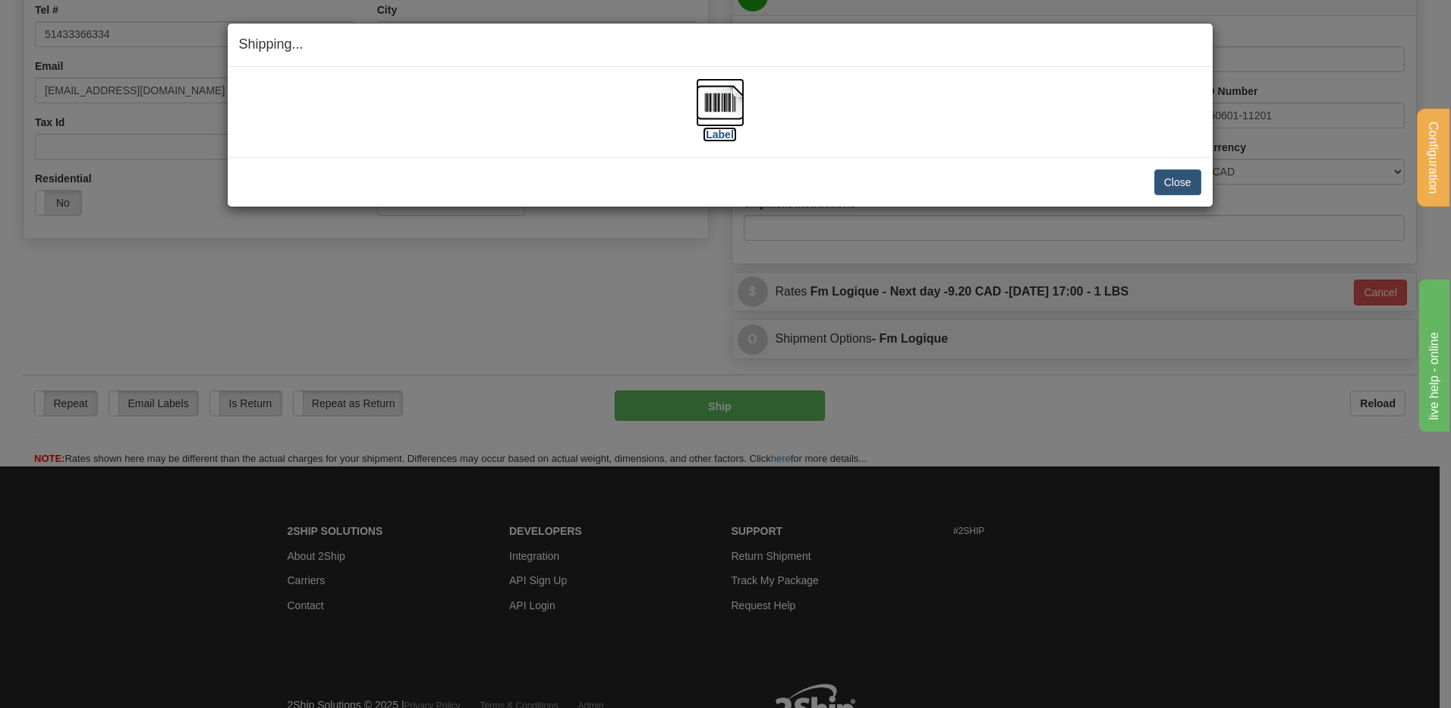
click at [720, 100] on img at bounding box center [720, 102] width 49 height 49
click at [1189, 184] on button "Close" at bounding box center [1178, 182] width 47 height 26
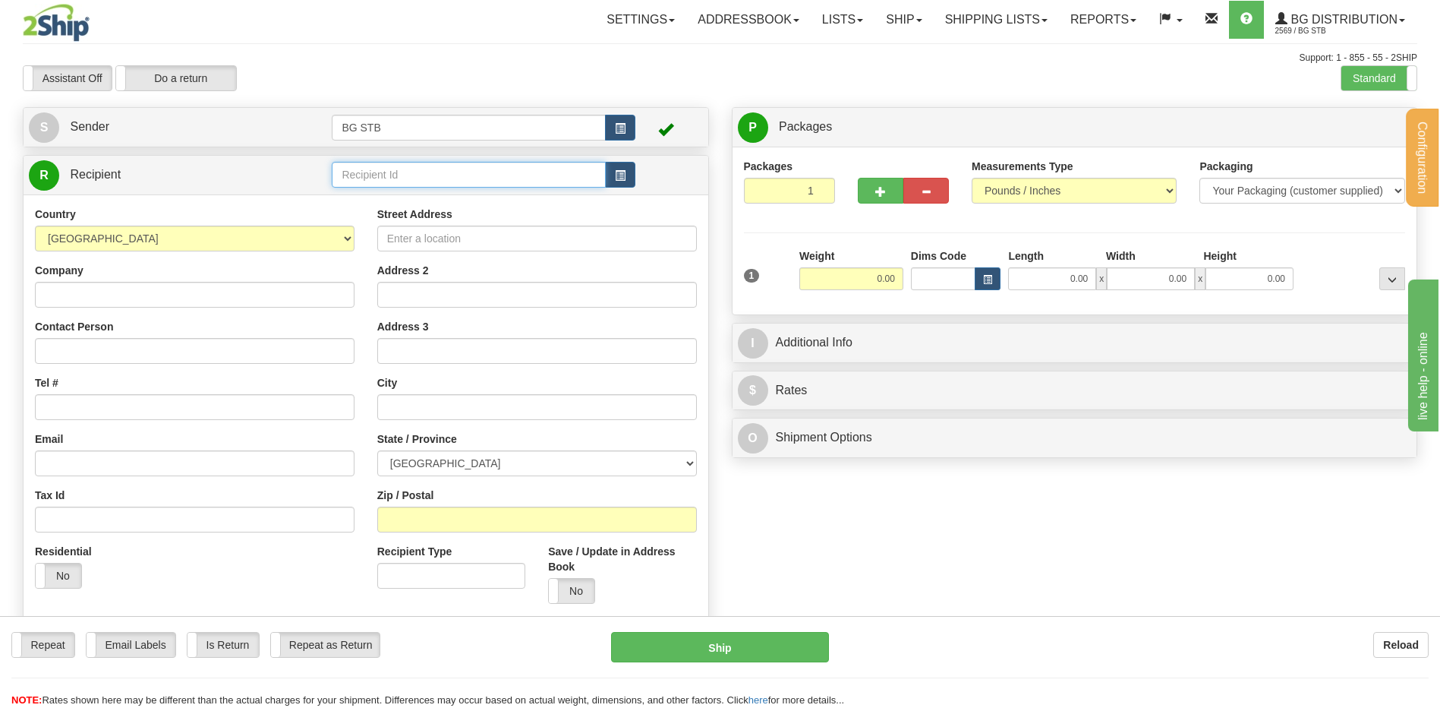
click at [492, 181] on input "text" at bounding box center [468, 175] width 273 height 26
click at [490, 172] on input "text" at bounding box center [468, 175] width 273 height 26
type input "41058"
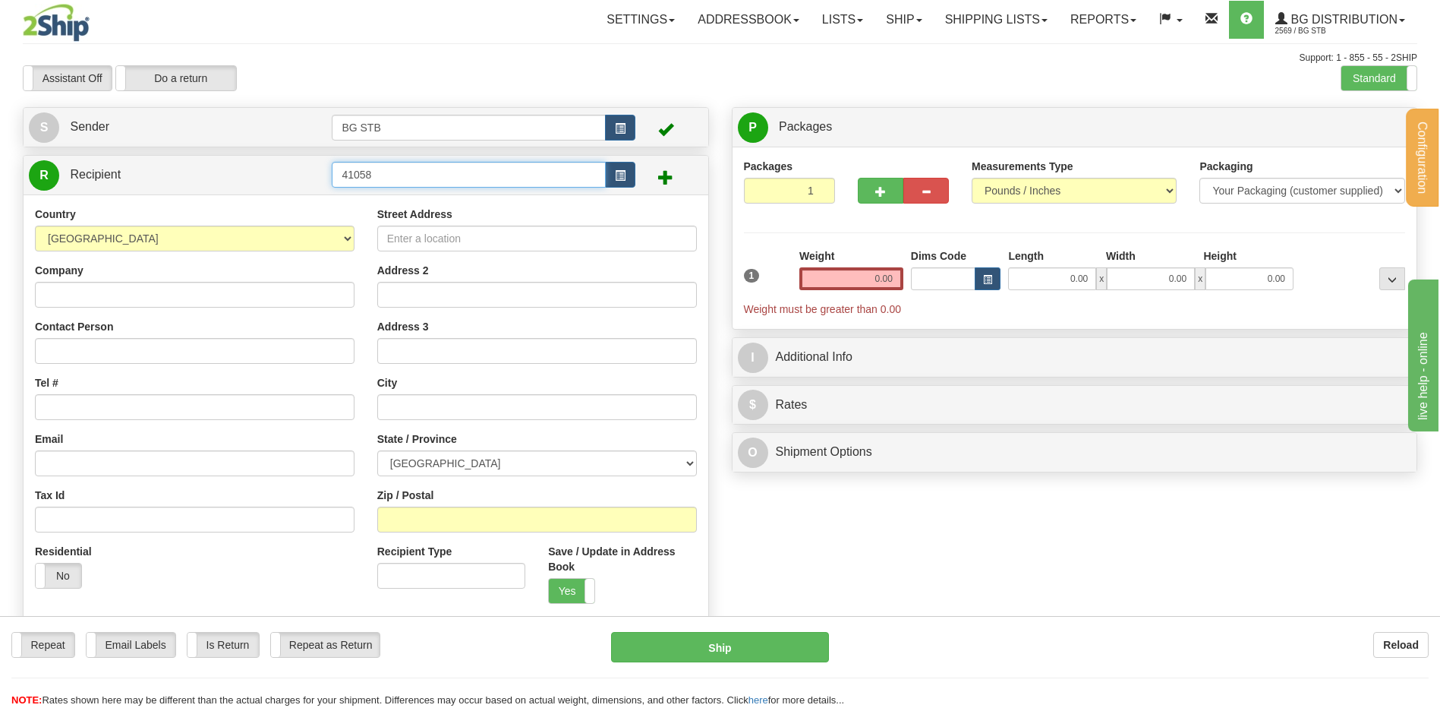
click at [490, 172] on input "41058" at bounding box center [468, 175] width 273 height 26
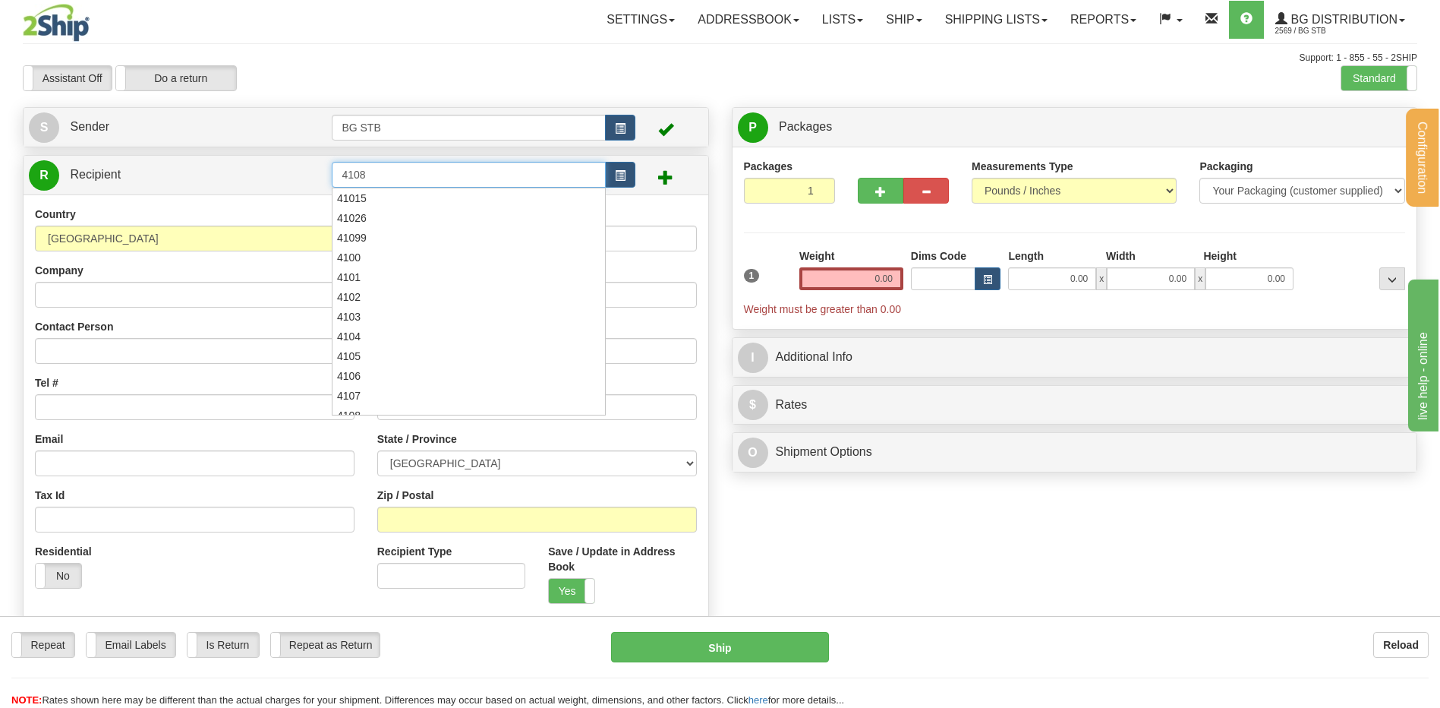
type input "4108"
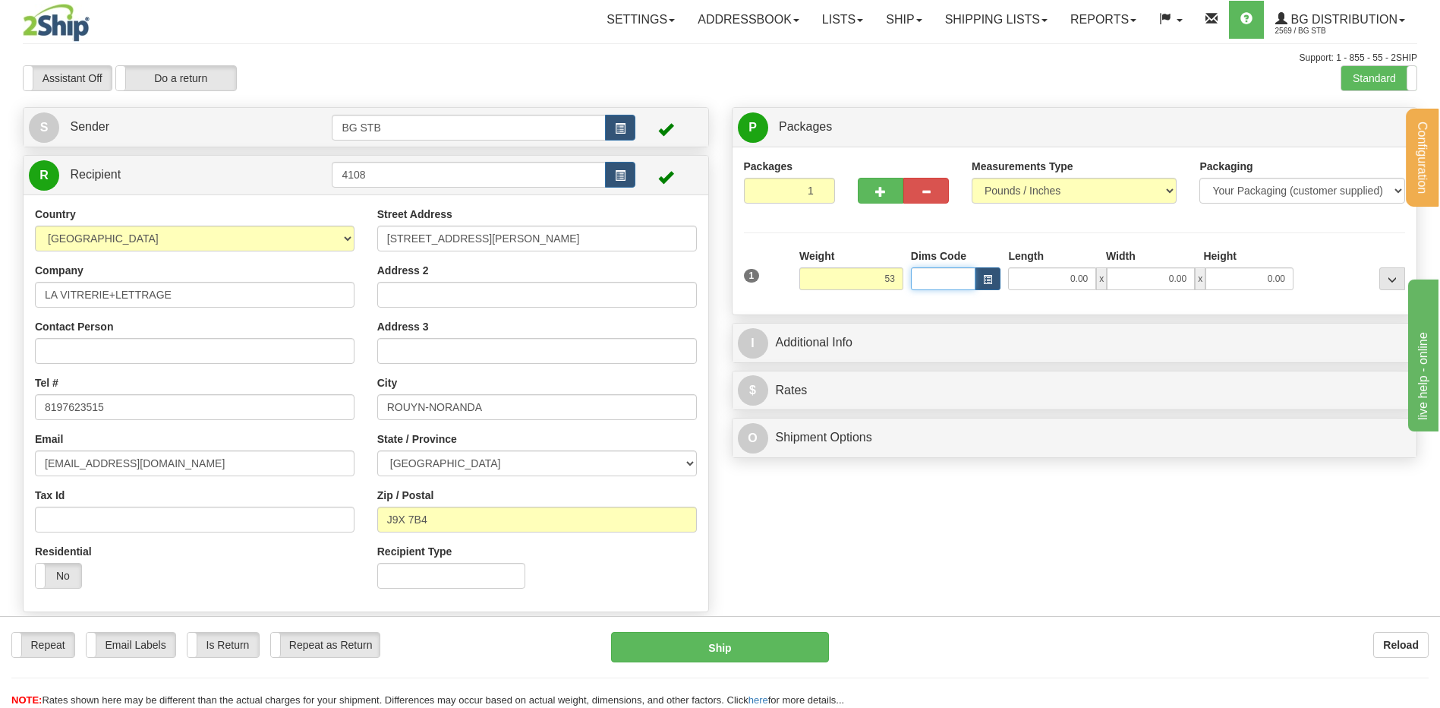
type input "53.00"
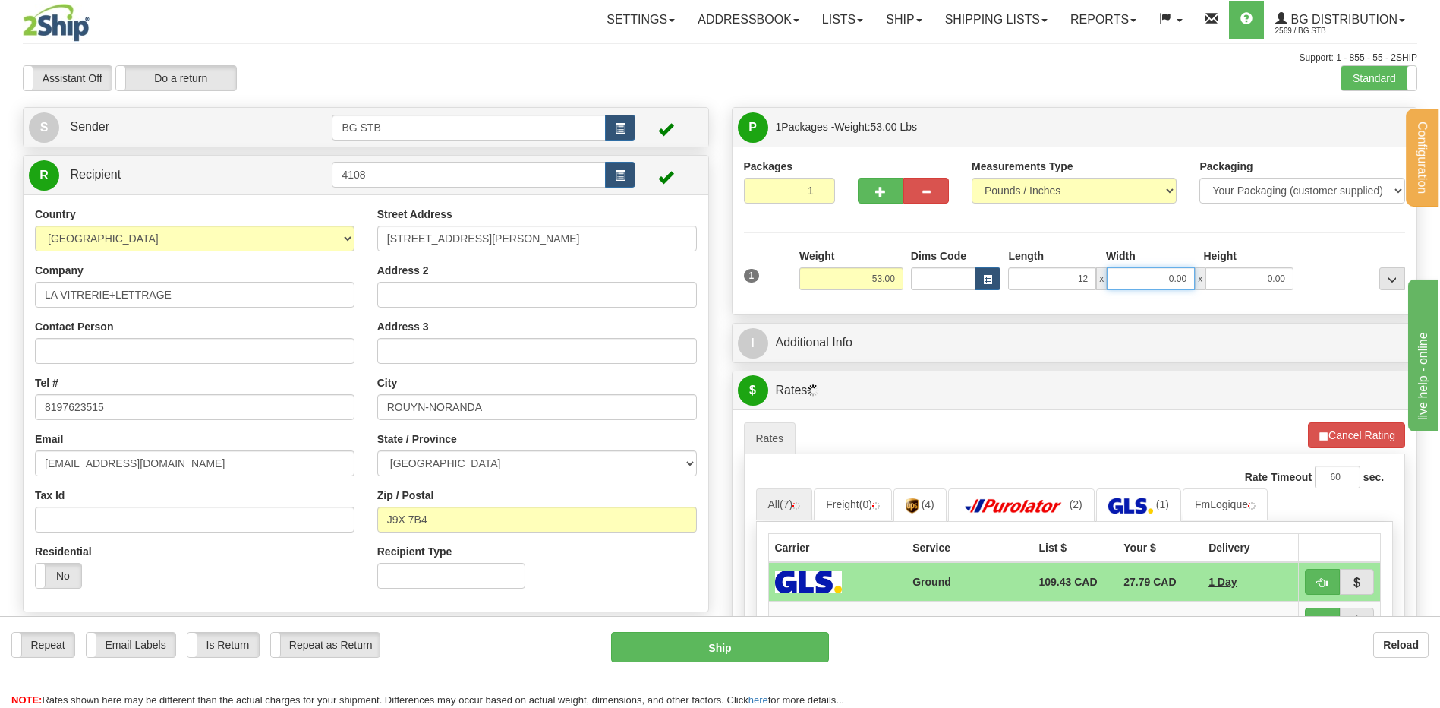
type input "12.00"
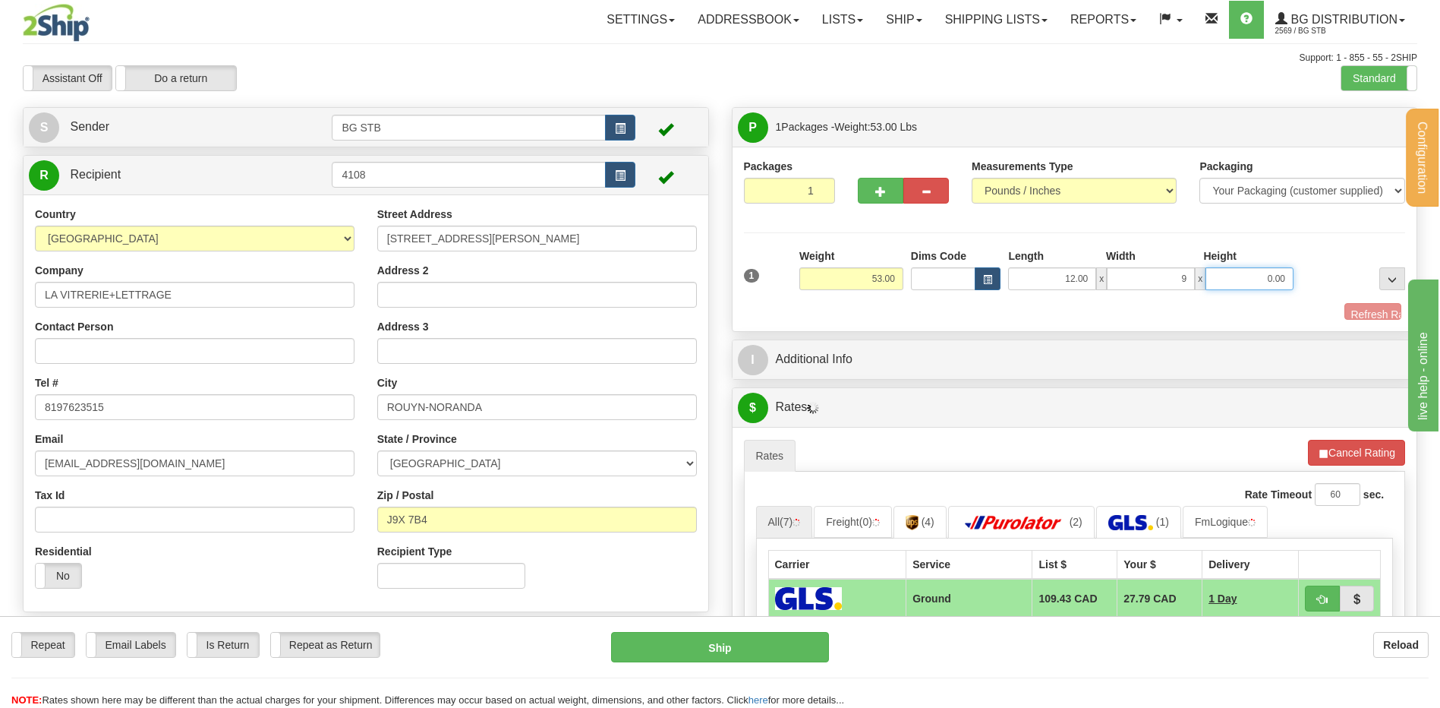
type input "9.00"
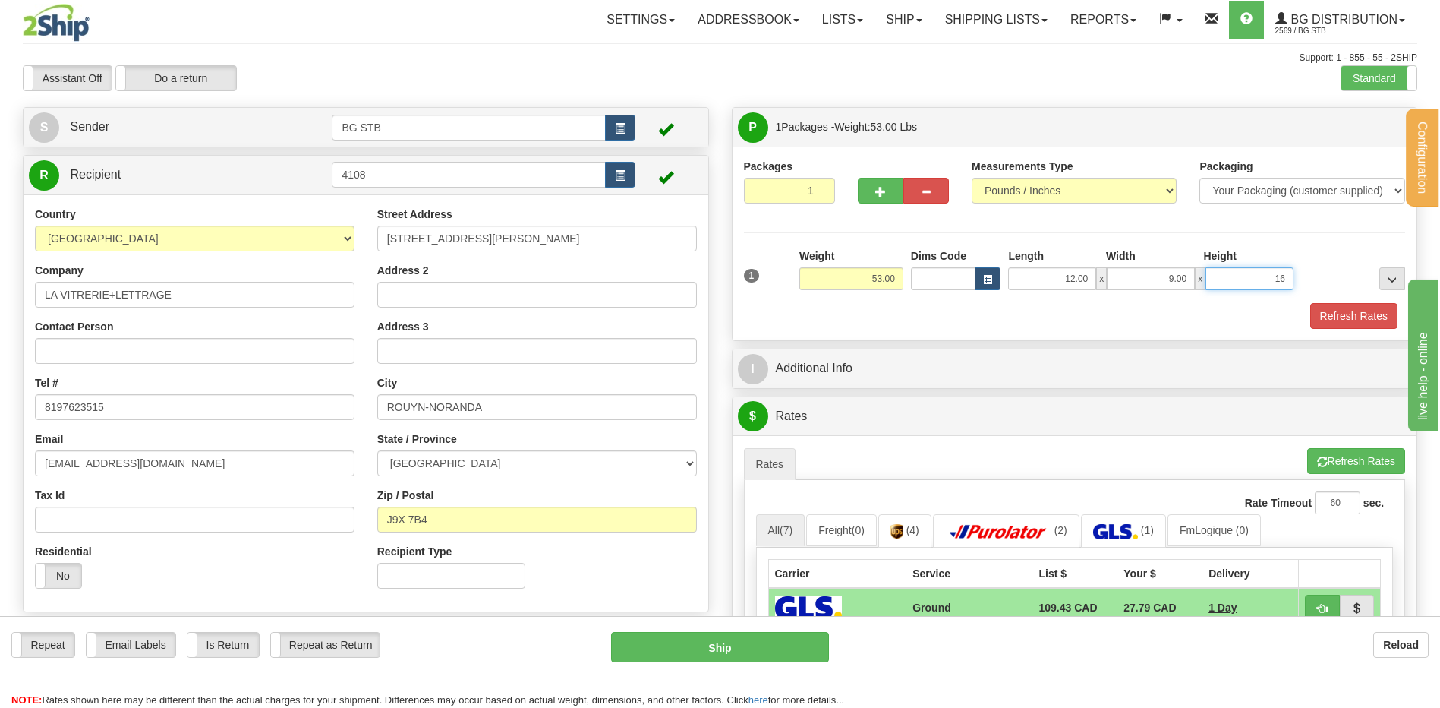
type input "16.00"
click at [861, 186] on button "button" at bounding box center [881, 191] width 46 height 26
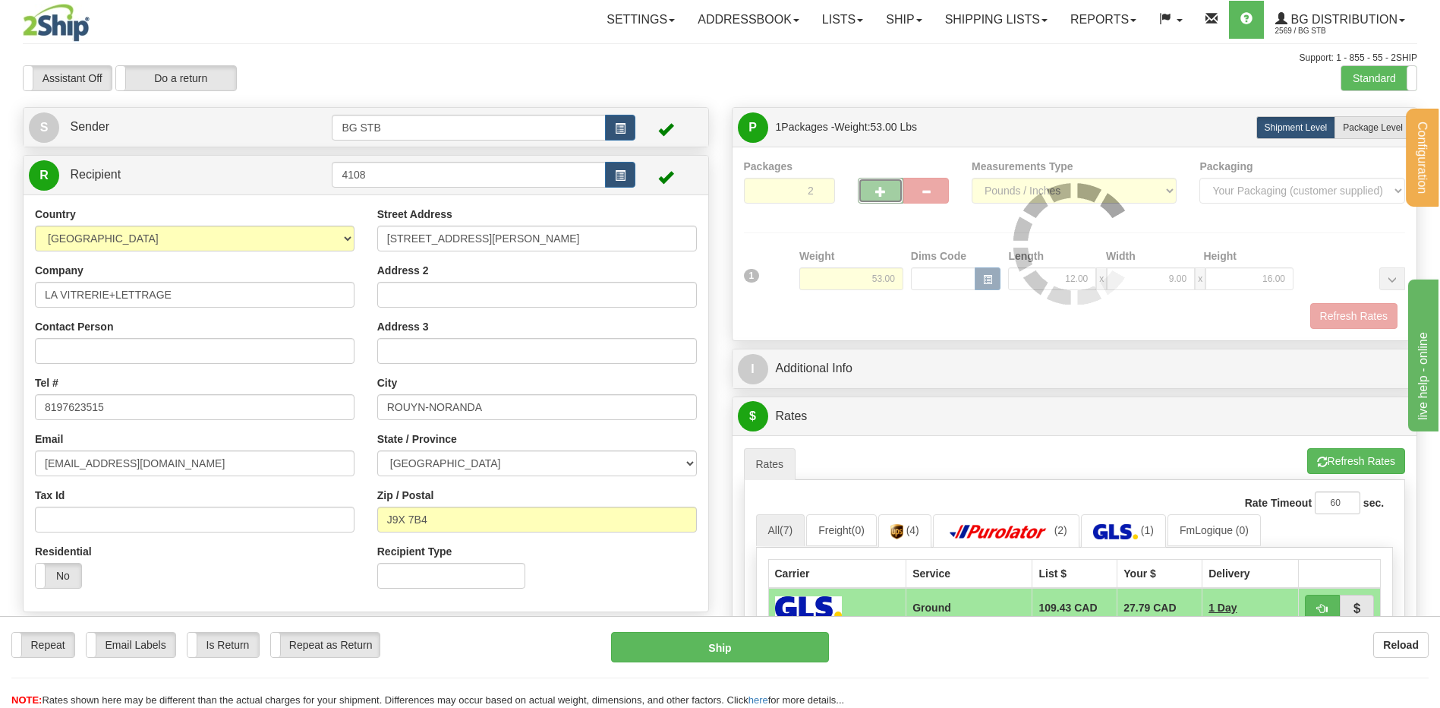
click at [869, 185] on div at bounding box center [1075, 244] width 662 height 170
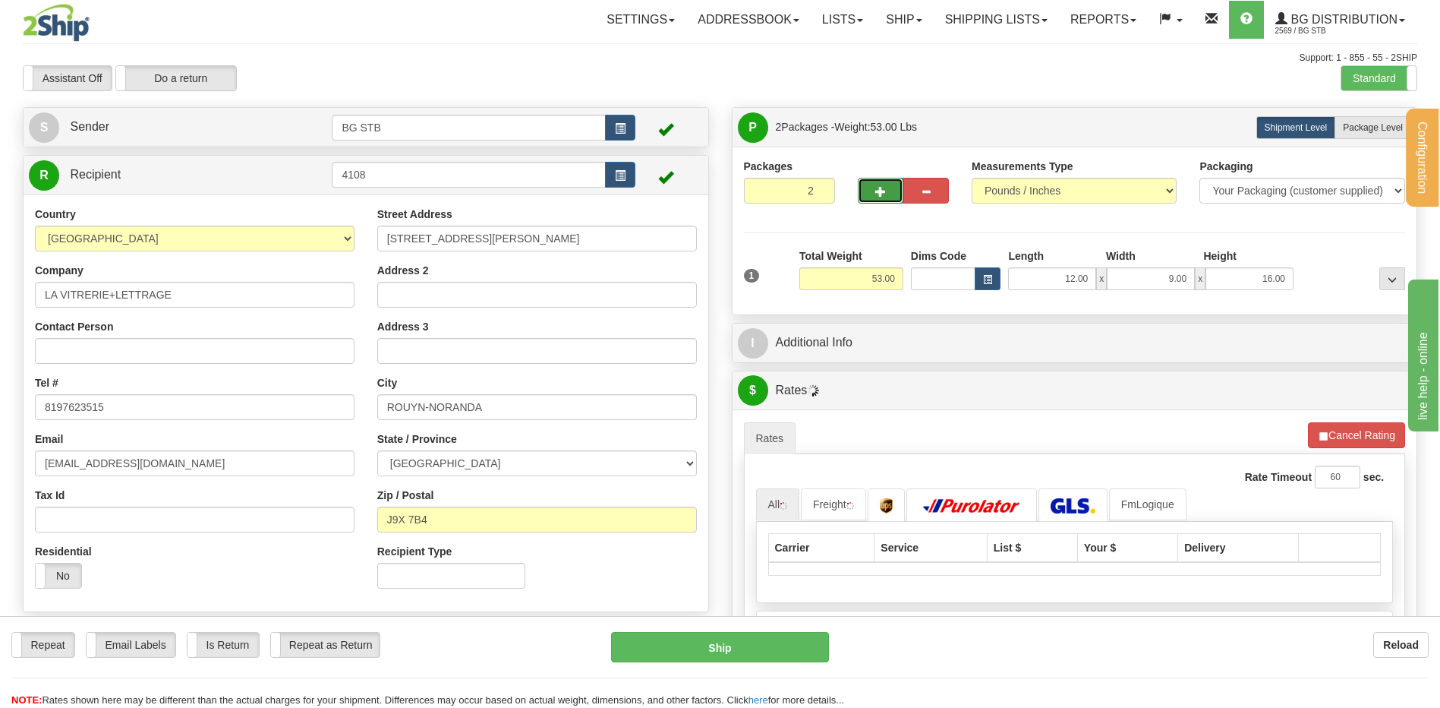
click at [871, 188] on button "button" at bounding box center [881, 191] width 46 height 26
type input "3"
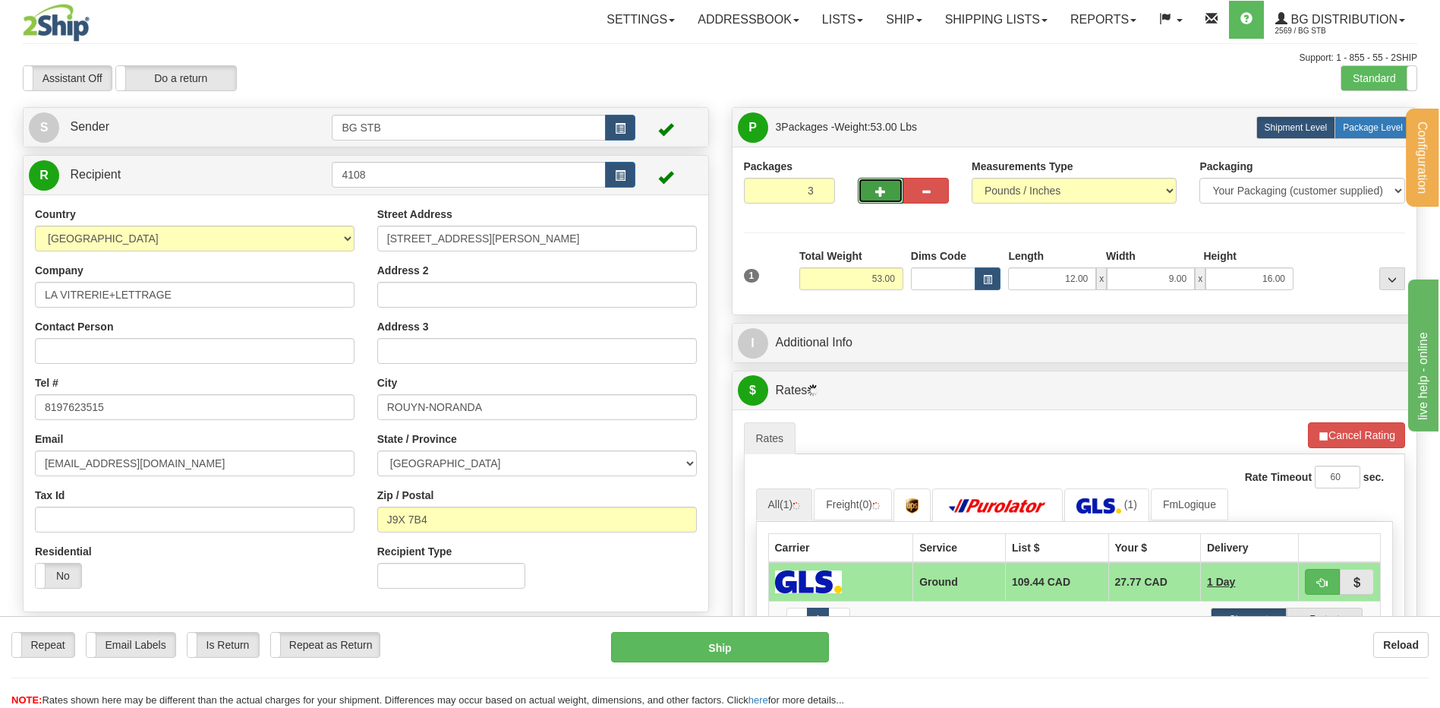
click at [1369, 126] on span "Package Level" at bounding box center [1373, 127] width 60 height 11
radio input "true"
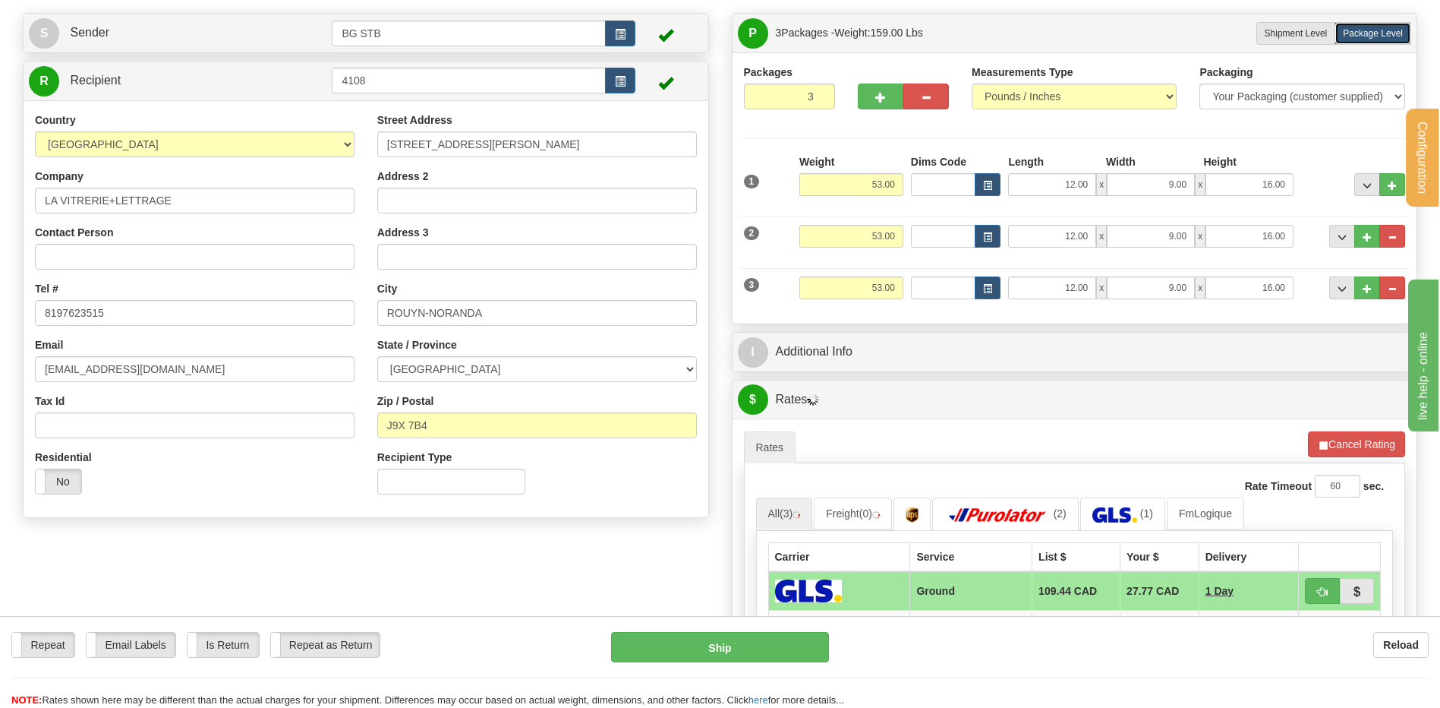
scroll to position [304, 0]
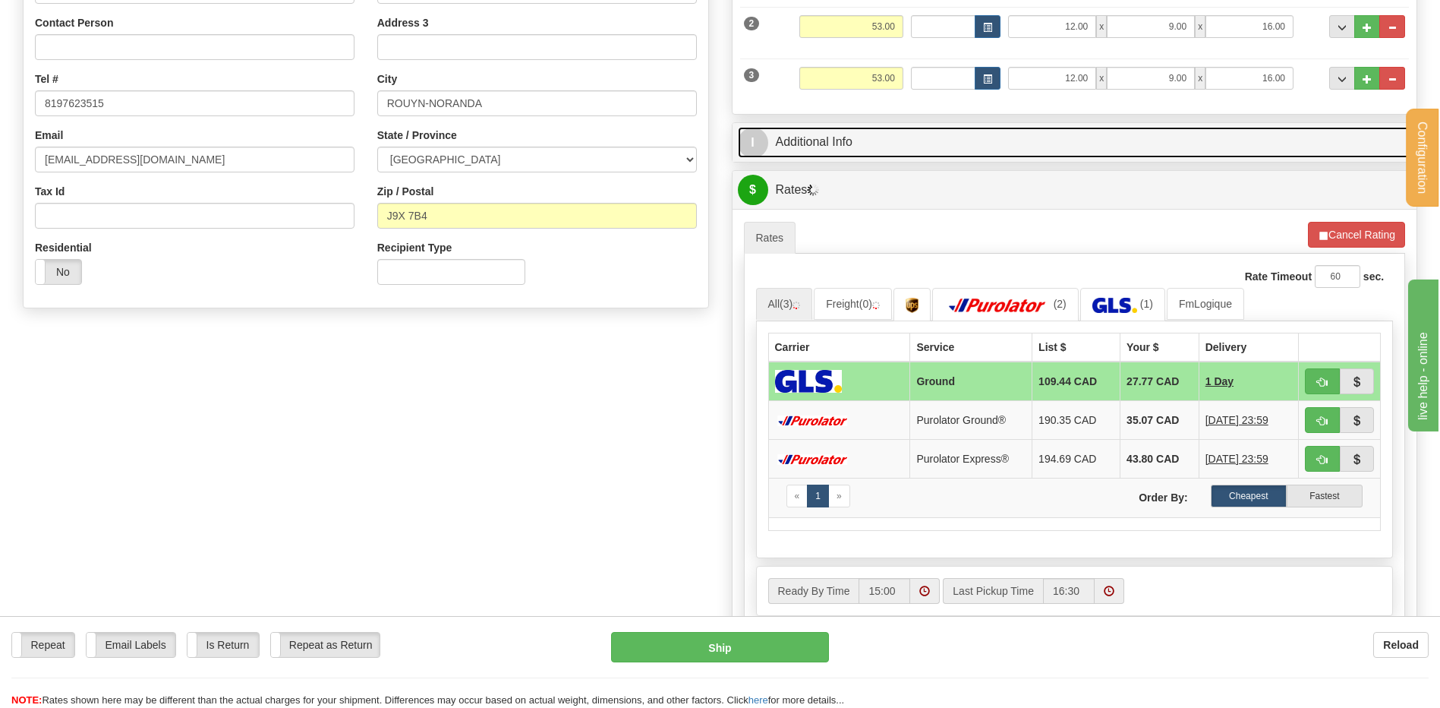
click at [888, 138] on link "I Additional Info" at bounding box center [1075, 142] width 674 height 31
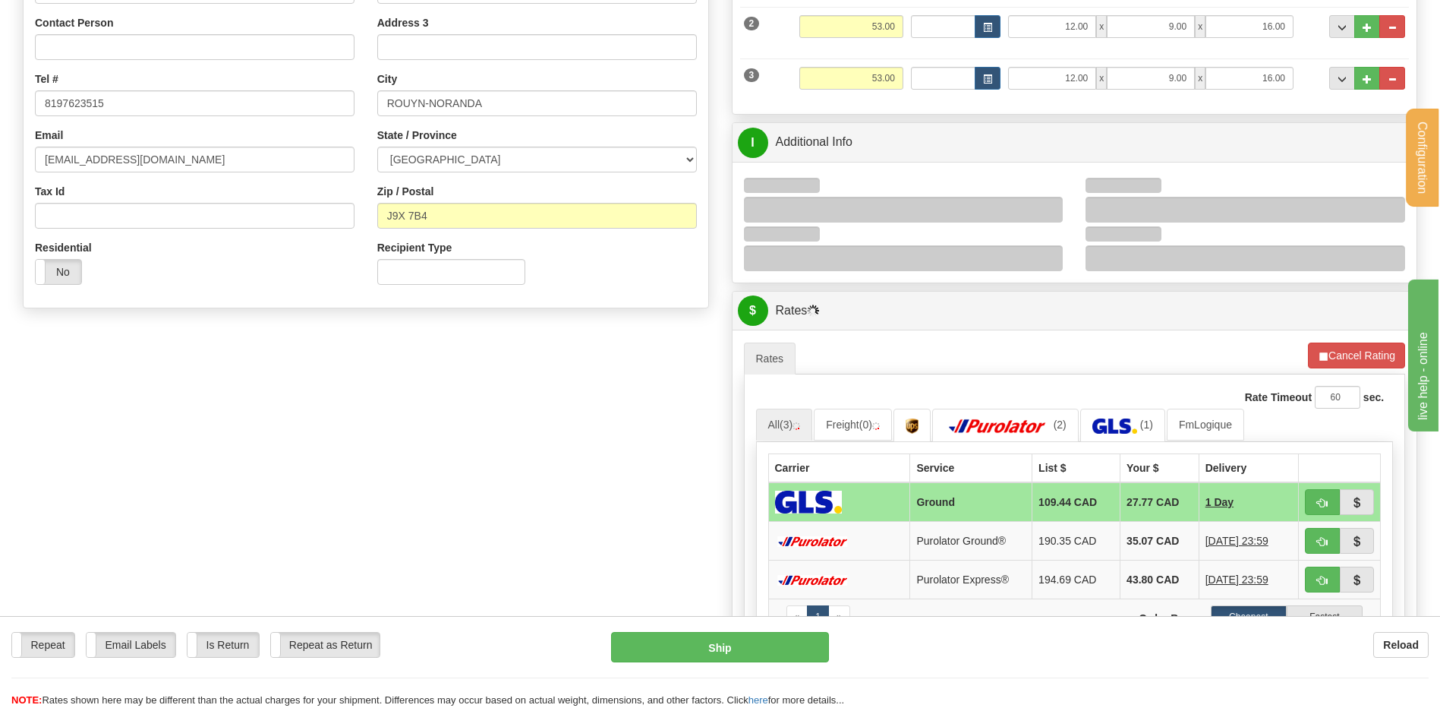
click at [1046, 203] on div at bounding box center [904, 210] width 320 height 26
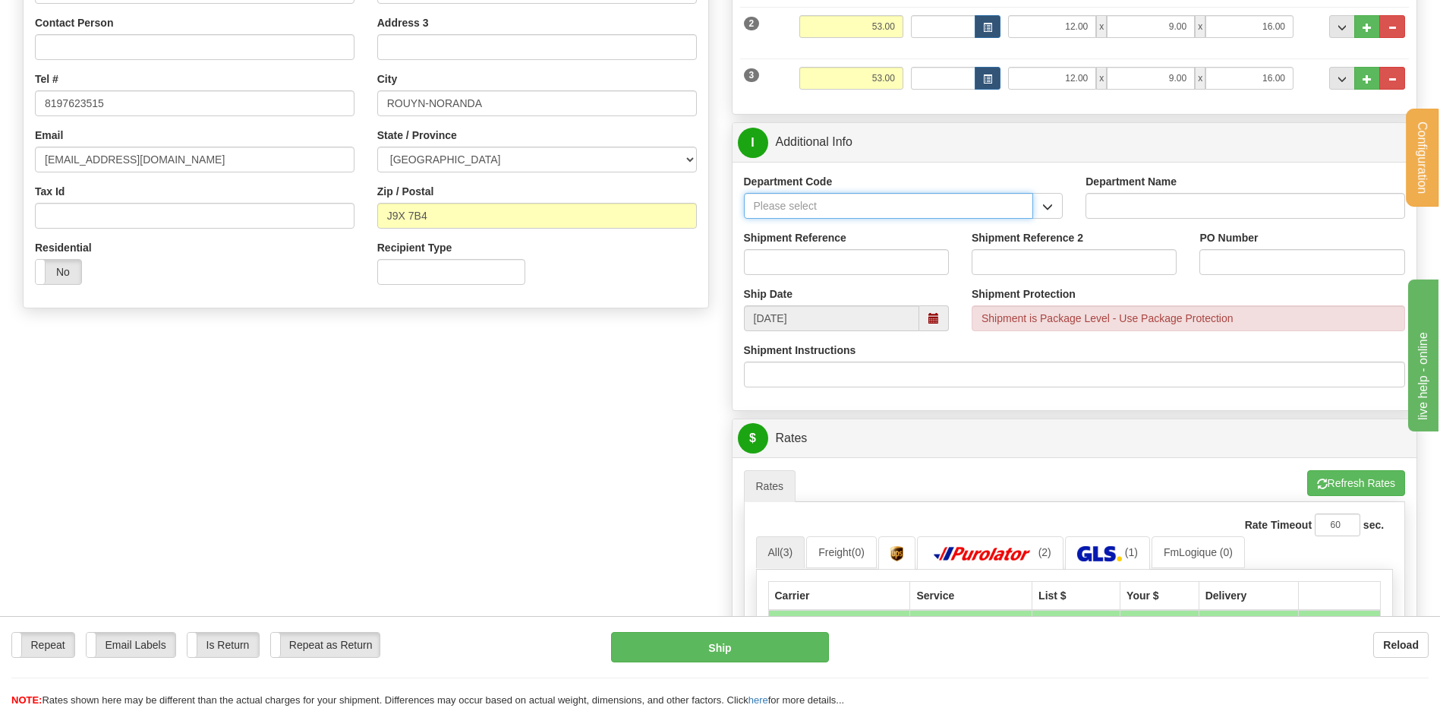
click at [1016, 209] on input "Department Code" at bounding box center [889, 206] width 290 height 26
click at [1045, 207] on span "button" at bounding box center [1047, 207] width 11 height 10
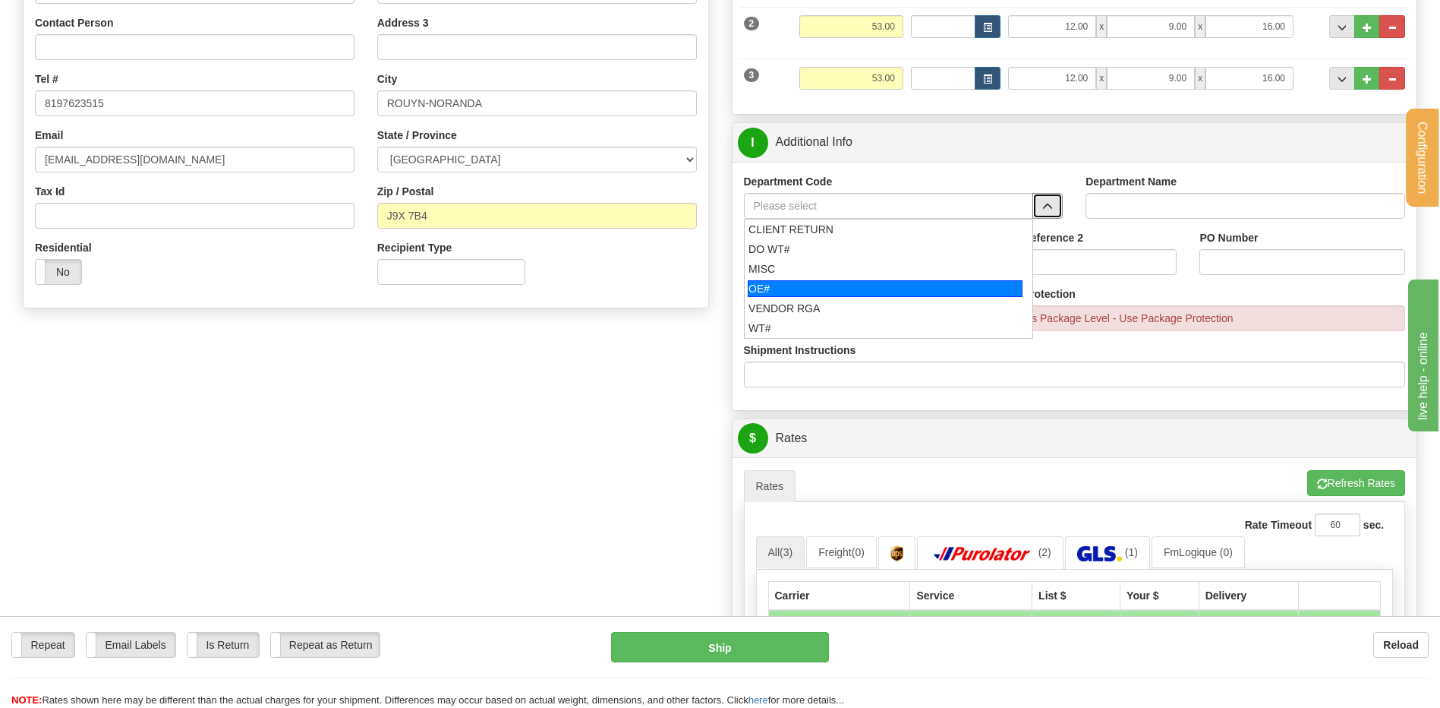
click at [787, 279] on li "OE#" at bounding box center [889, 289] width 288 height 20
type input "OE#"
type input "ORDERS"
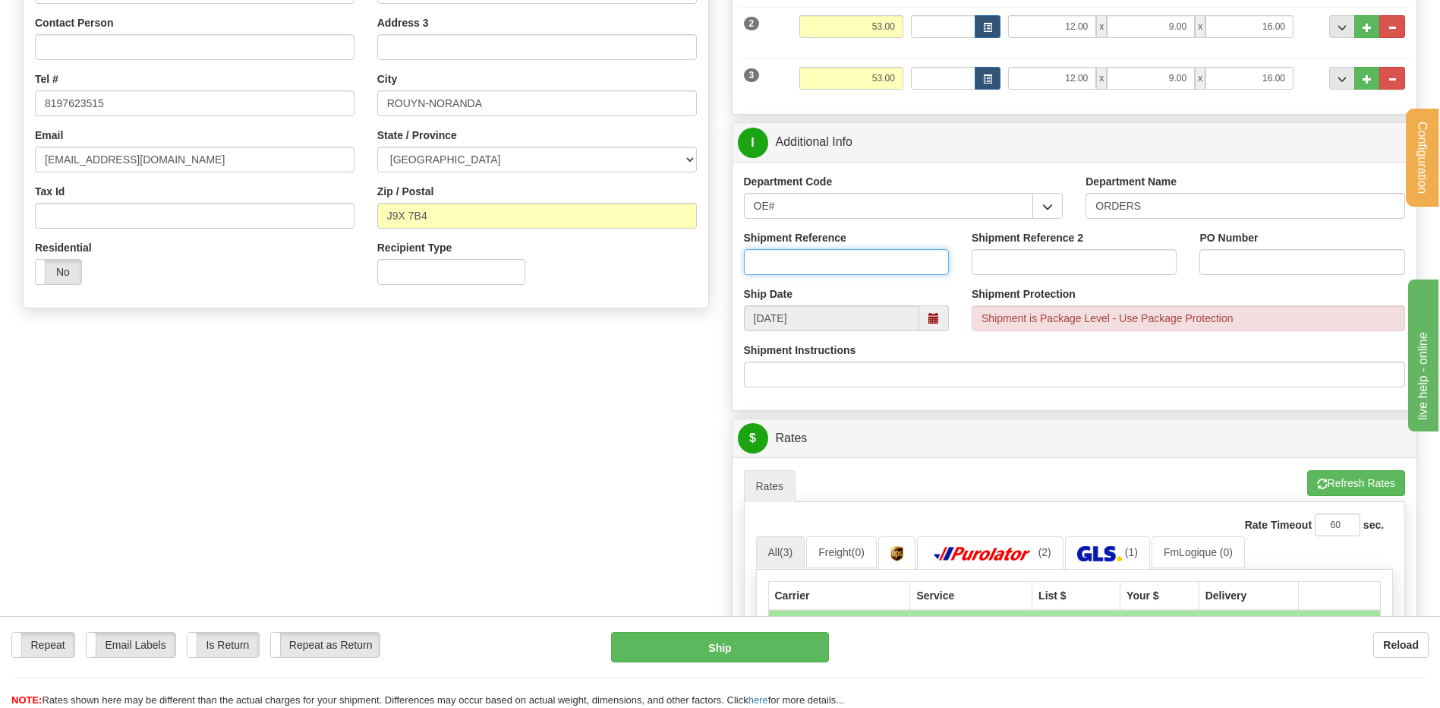
click at [795, 260] on input "Shipment Reference" at bounding box center [846, 262] width 205 height 26
click at [825, 254] on input "80006383-0" at bounding box center [846, 262] width 205 height 26
type input "80006383-00"
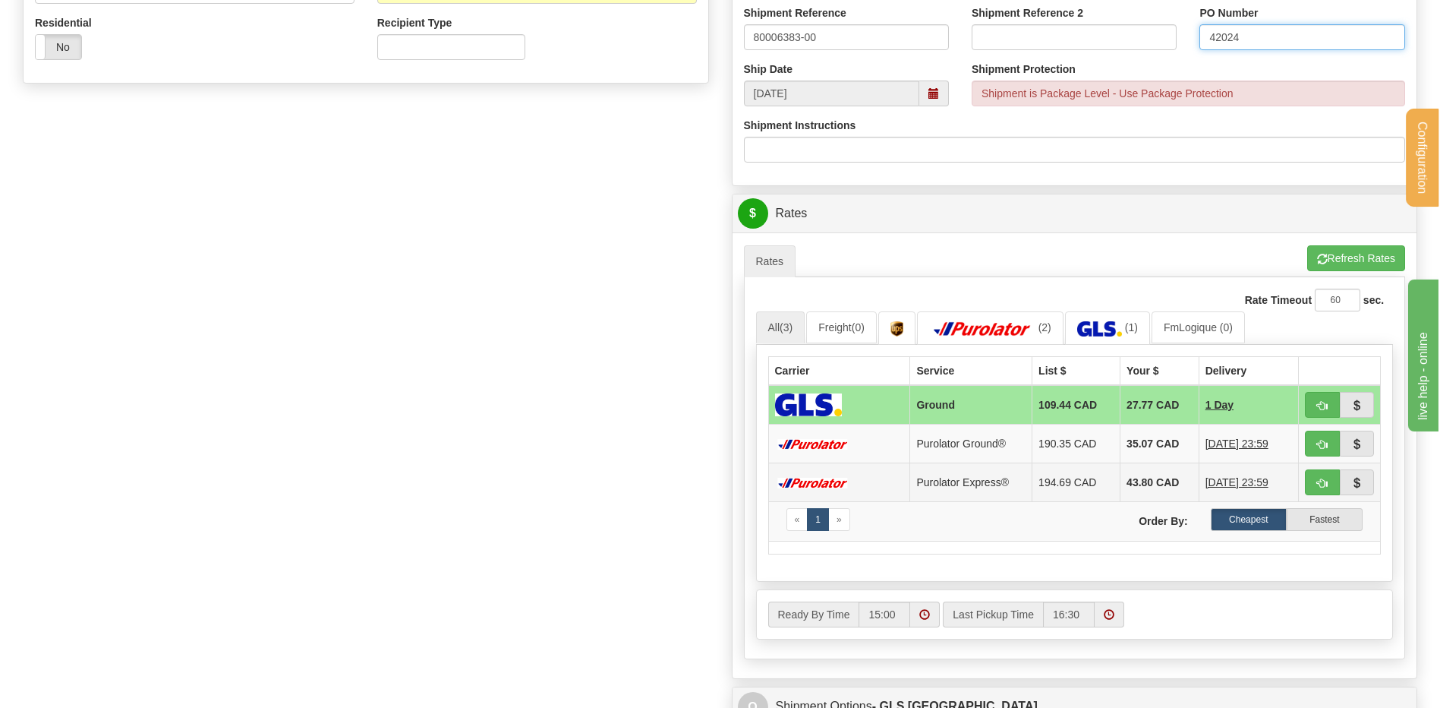
scroll to position [683, 0]
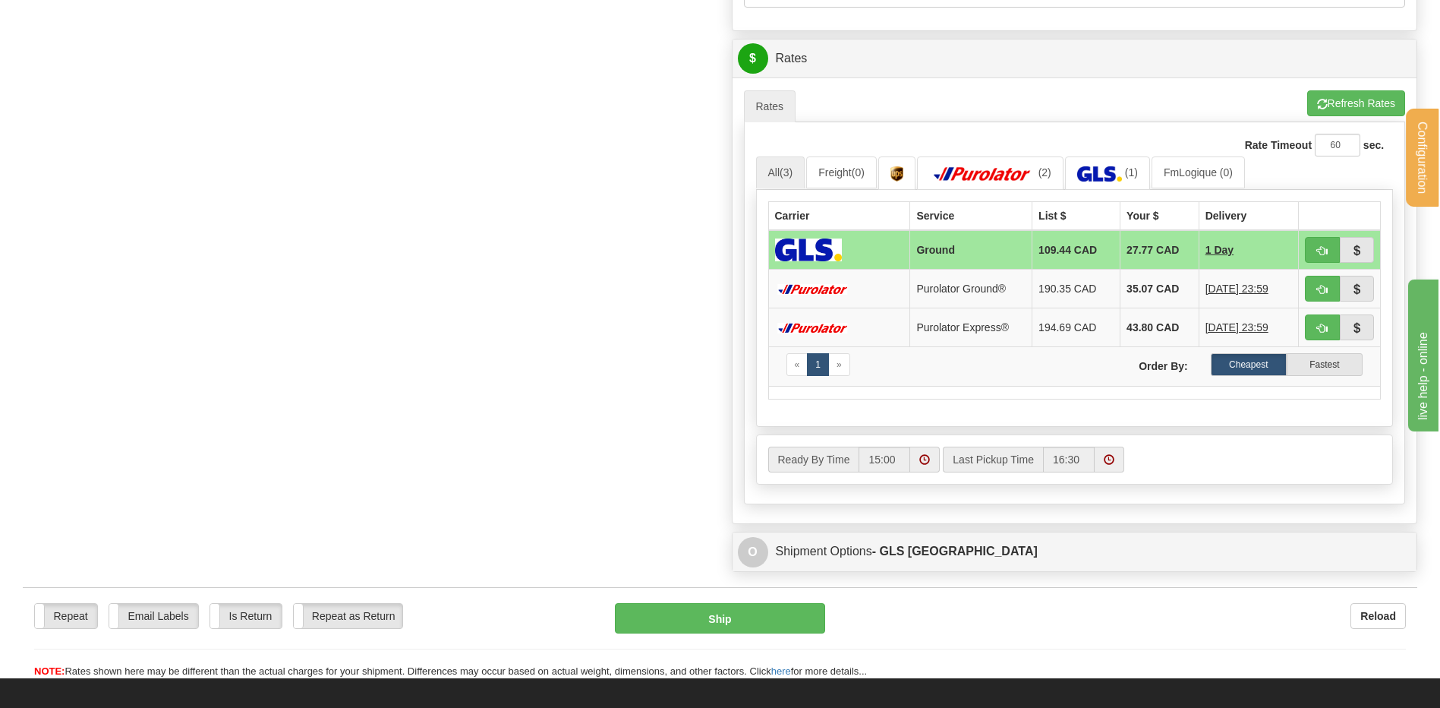
type input "42024"
click at [1330, 103] on button "Refresh Rates" at bounding box center [1356, 103] width 98 height 26
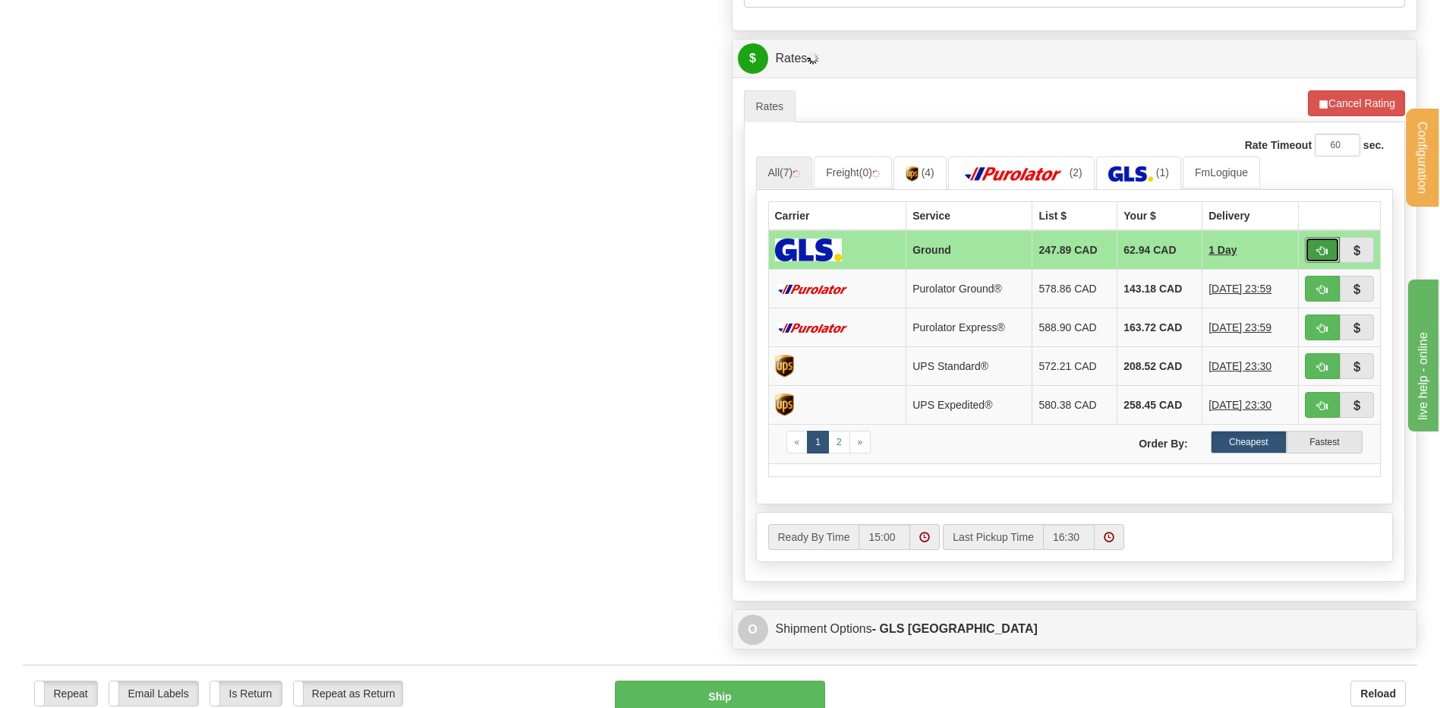
click at [1320, 248] on span "button" at bounding box center [1322, 251] width 11 height 10
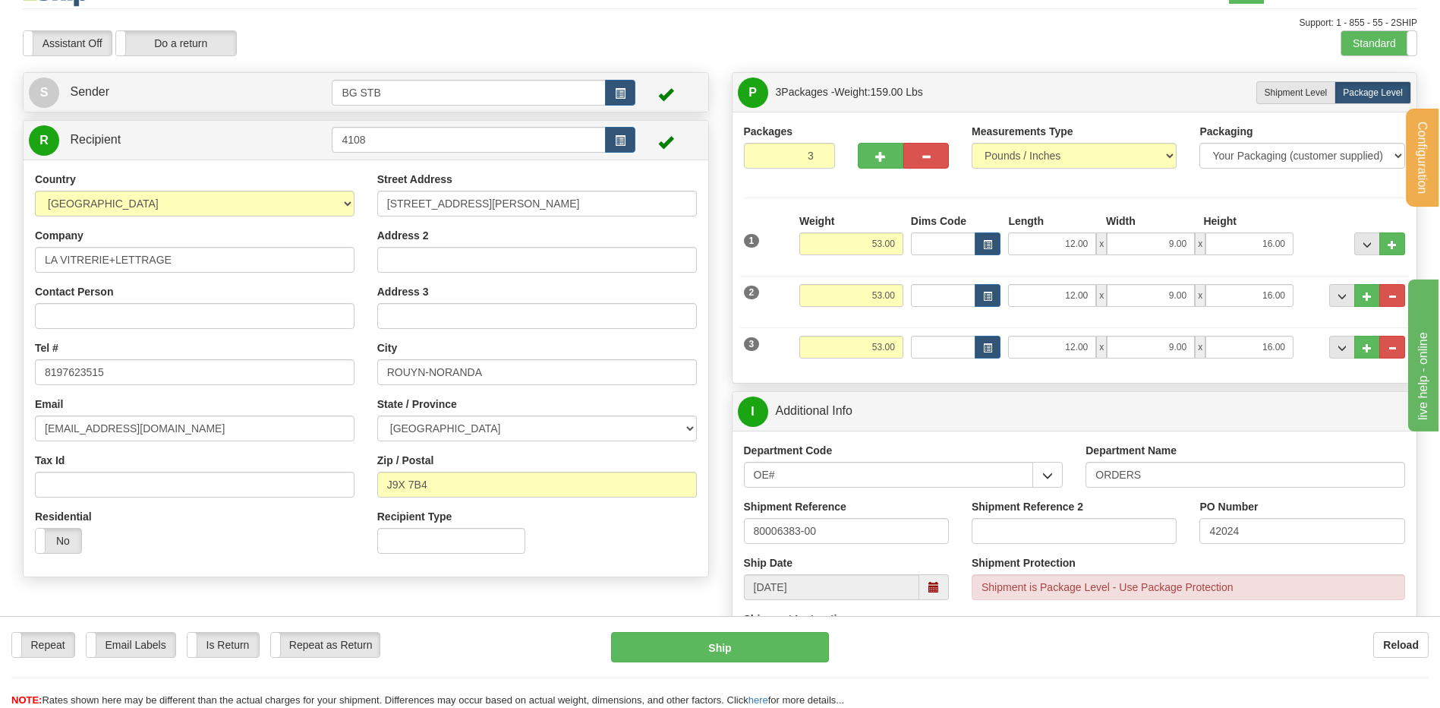
scroll to position [0, 0]
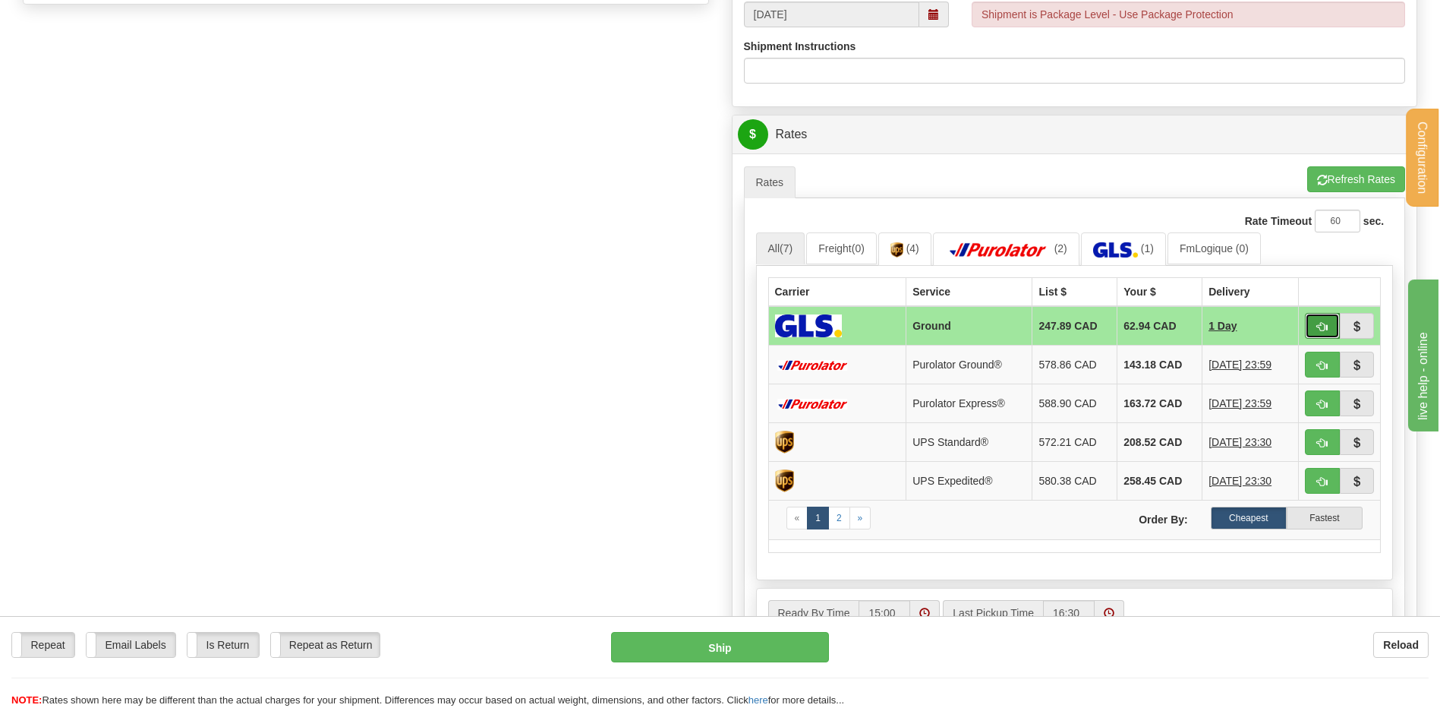
click at [1324, 327] on span "button" at bounding box center [1322, 327] width 11 height 10
type input "1"
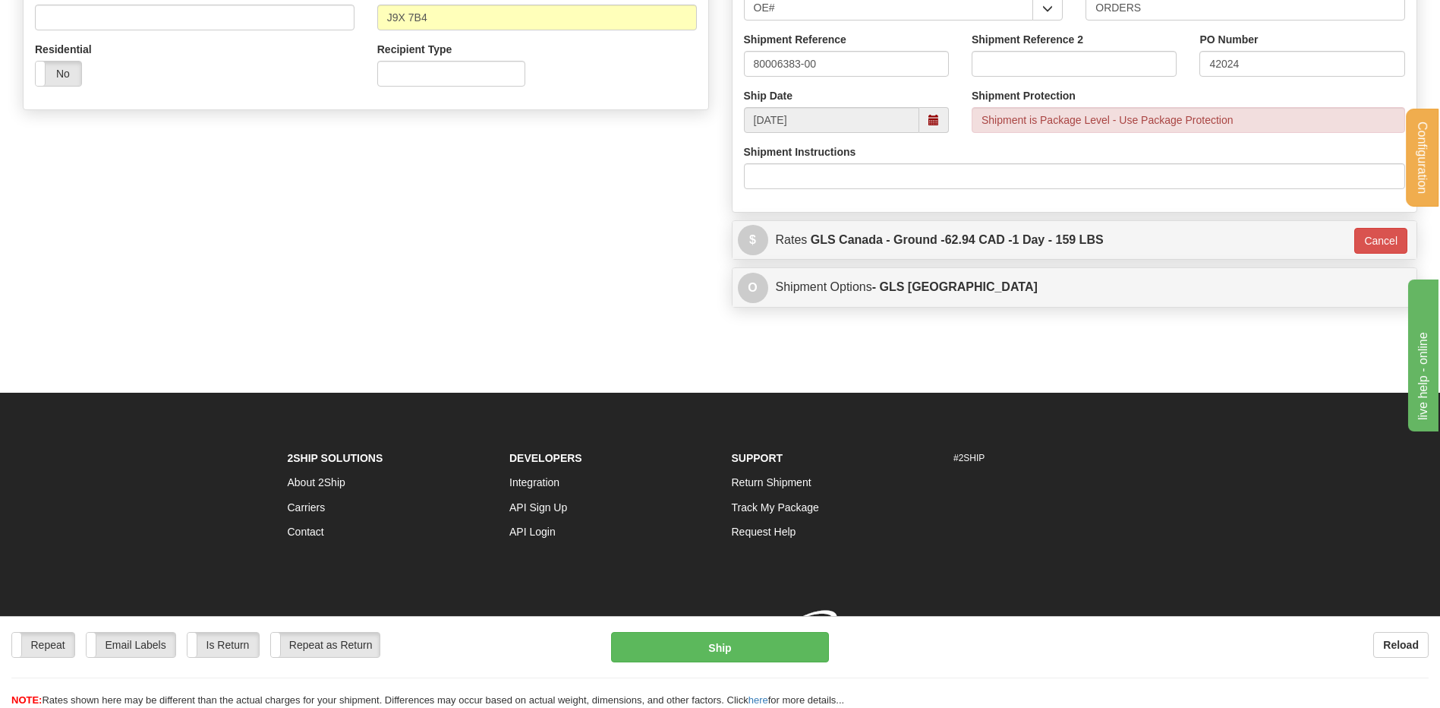
scroll to position [524, 0]
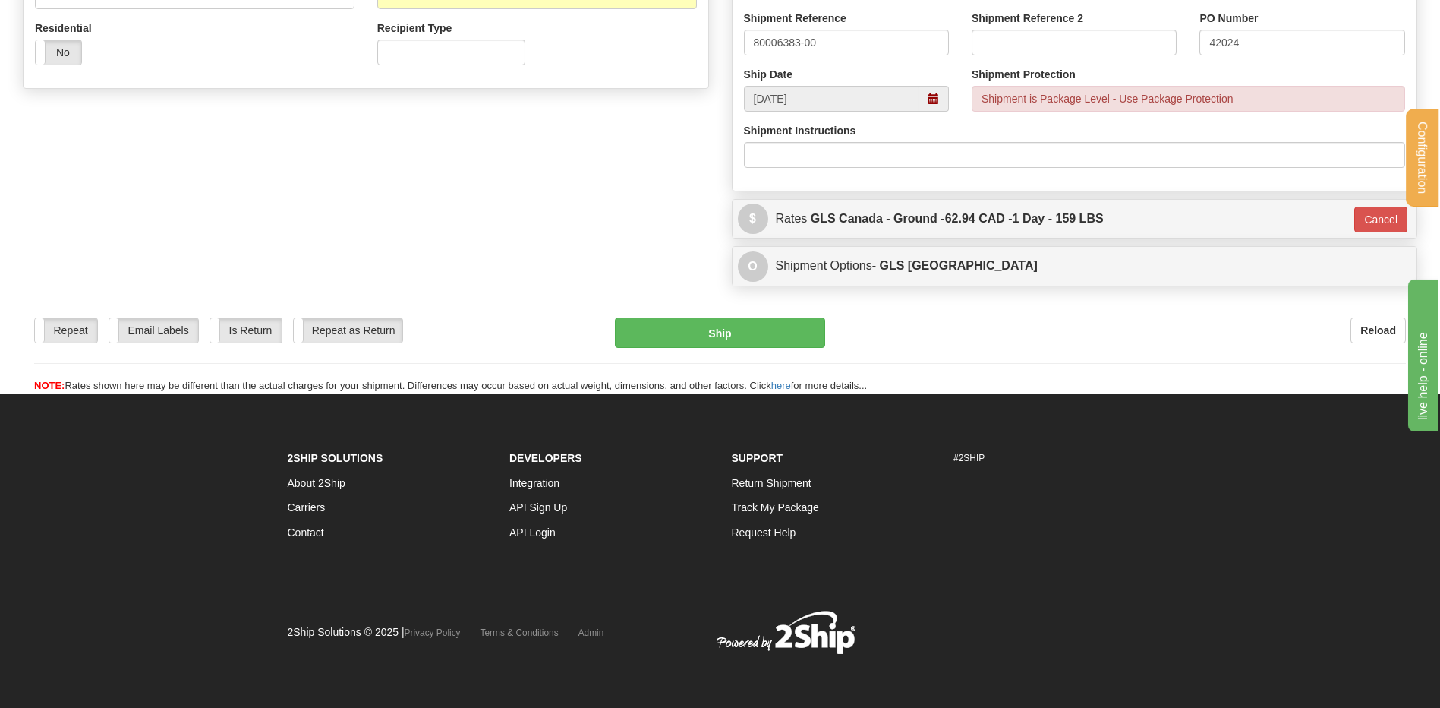
click at [759, 306] on div "Repeat Repeat Email Labels Email Labels Edit Is Return Is Return Repeat as Retu…" at bounding box center [720, 347] width 1395 height 92
click at [762, 326] on button "Ship" at bounding box center [720, 332] width 210 height 30
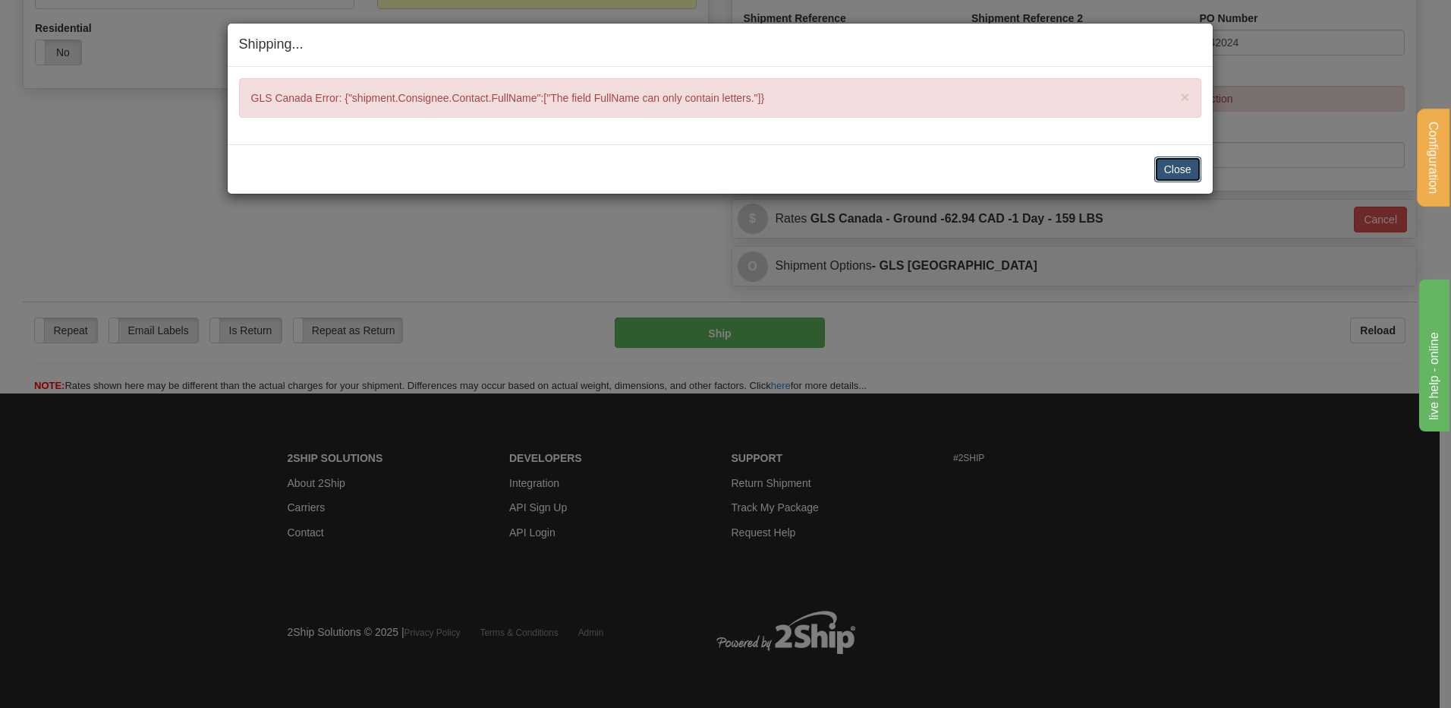
click at [1192, 177] on button "Close" at bounding box center [1178, 169] width 47 height 26
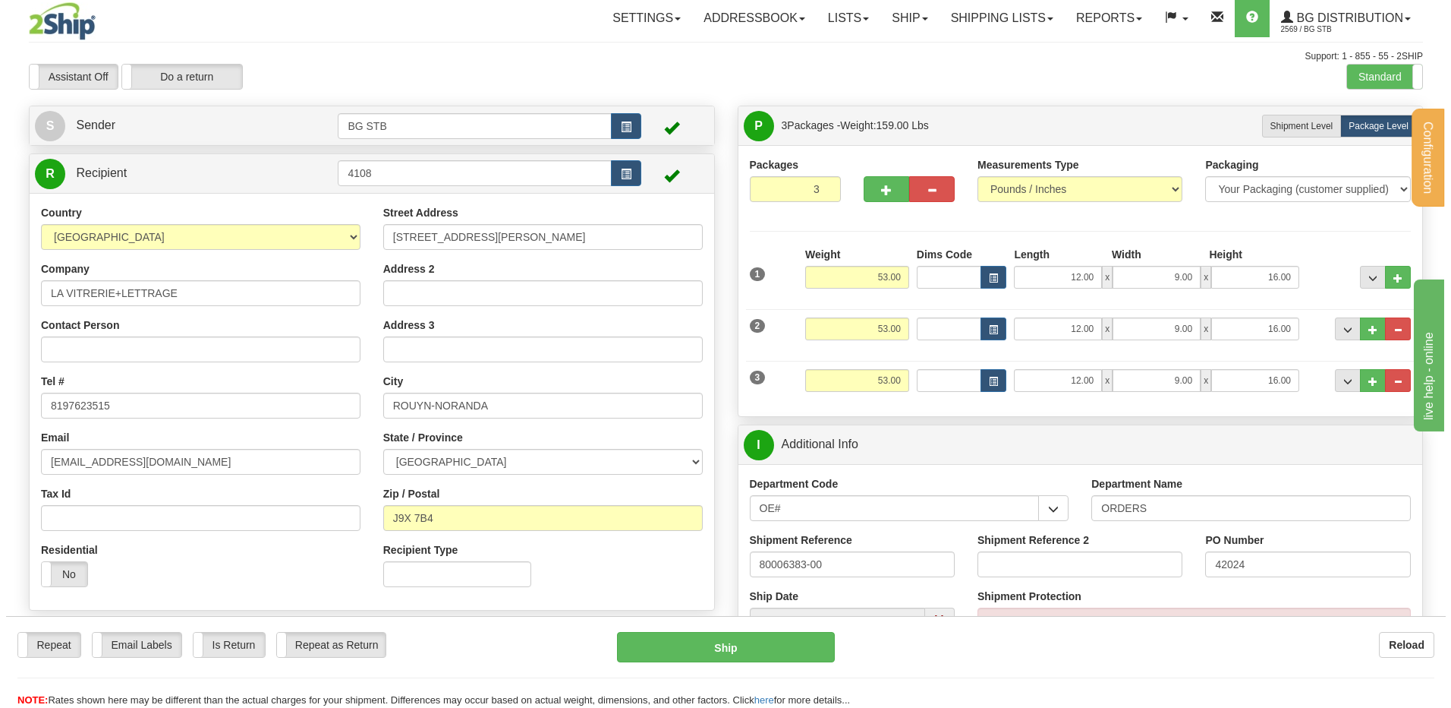
scroll to position [0, 0]
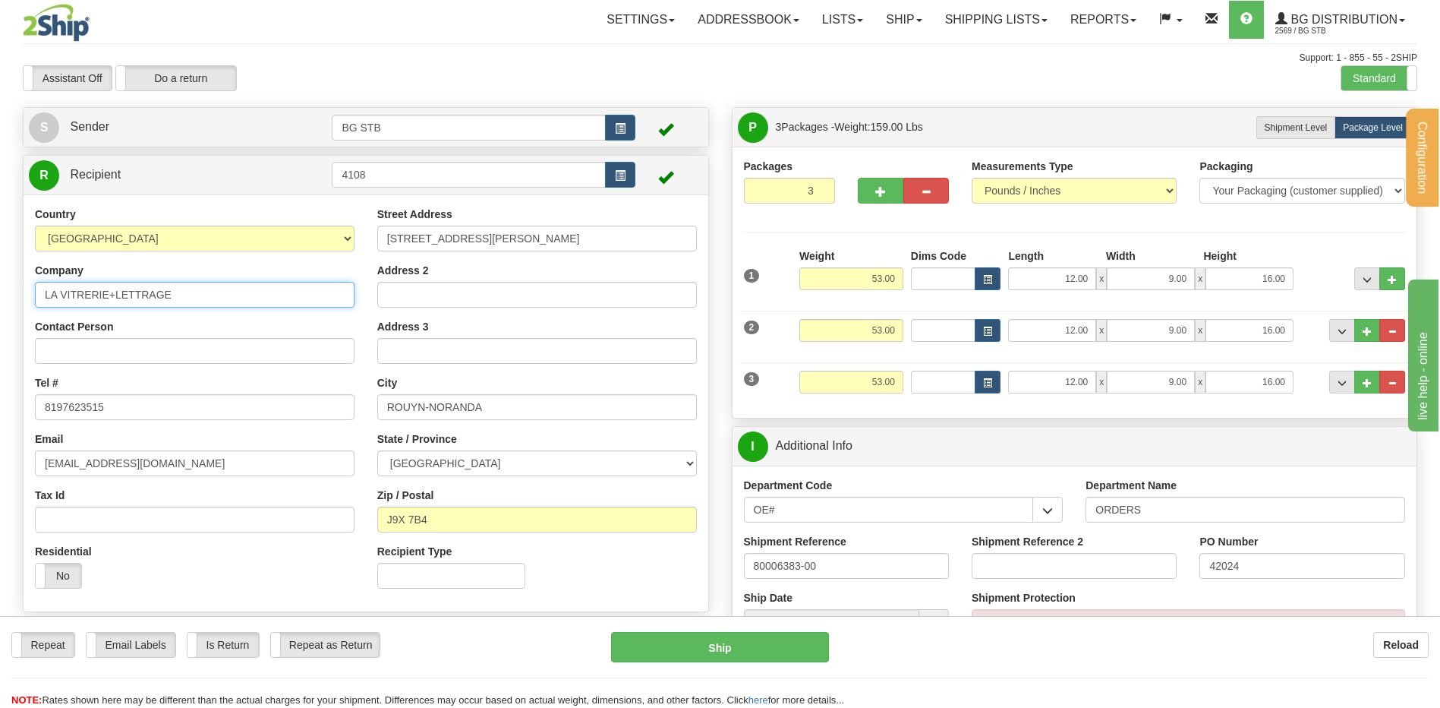
click at [113, 294] on input "LA VITRERIE+LETTRAGE" at bounding box center [195, 295] width 320 height 26
type input "LA VITRERIE ET LETTRAGE"
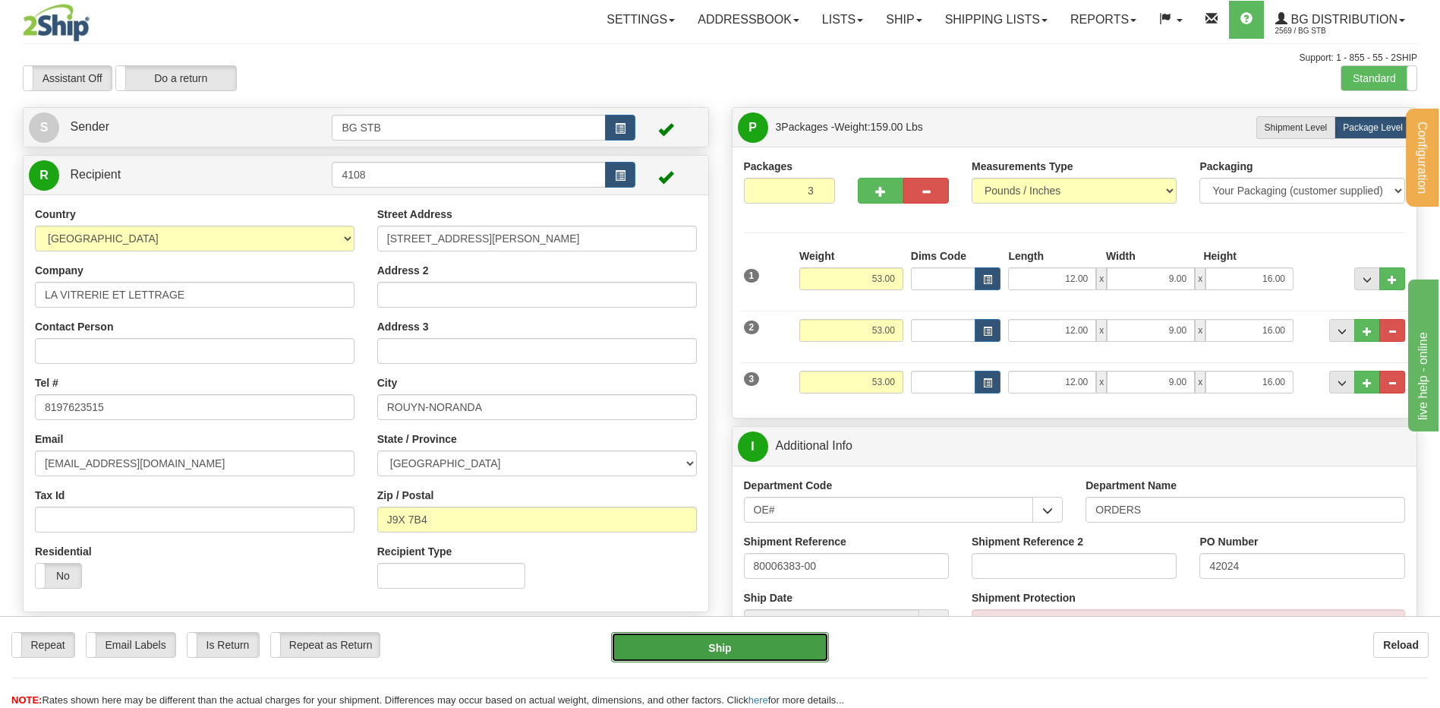
click at [733, 638] on button "Ship" at bounding box center [719, 647] width 217 height 30
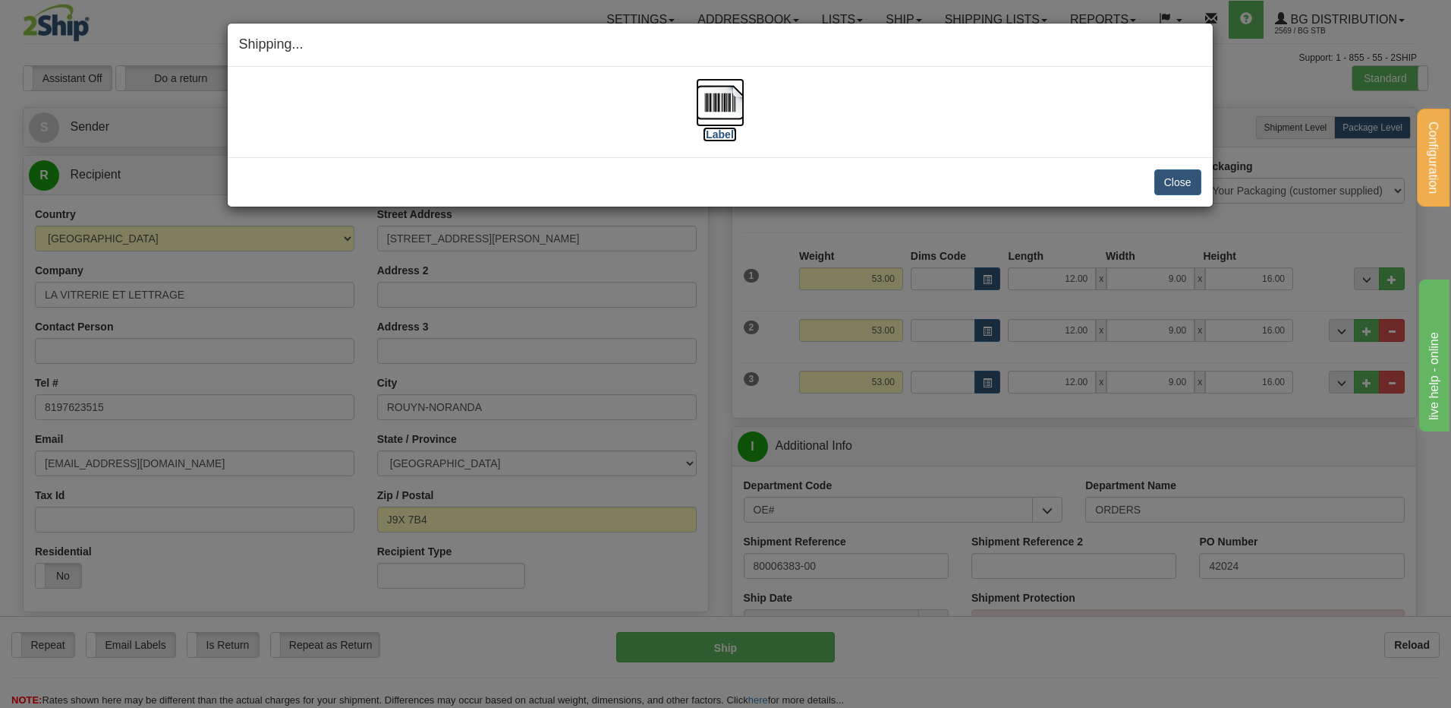
click at [726, 121] on img at bounding box center [720, 102] width 49 height 49
click at [1163, 184] on button "Close" at bounding box center [1178, 182] width 47 height 26
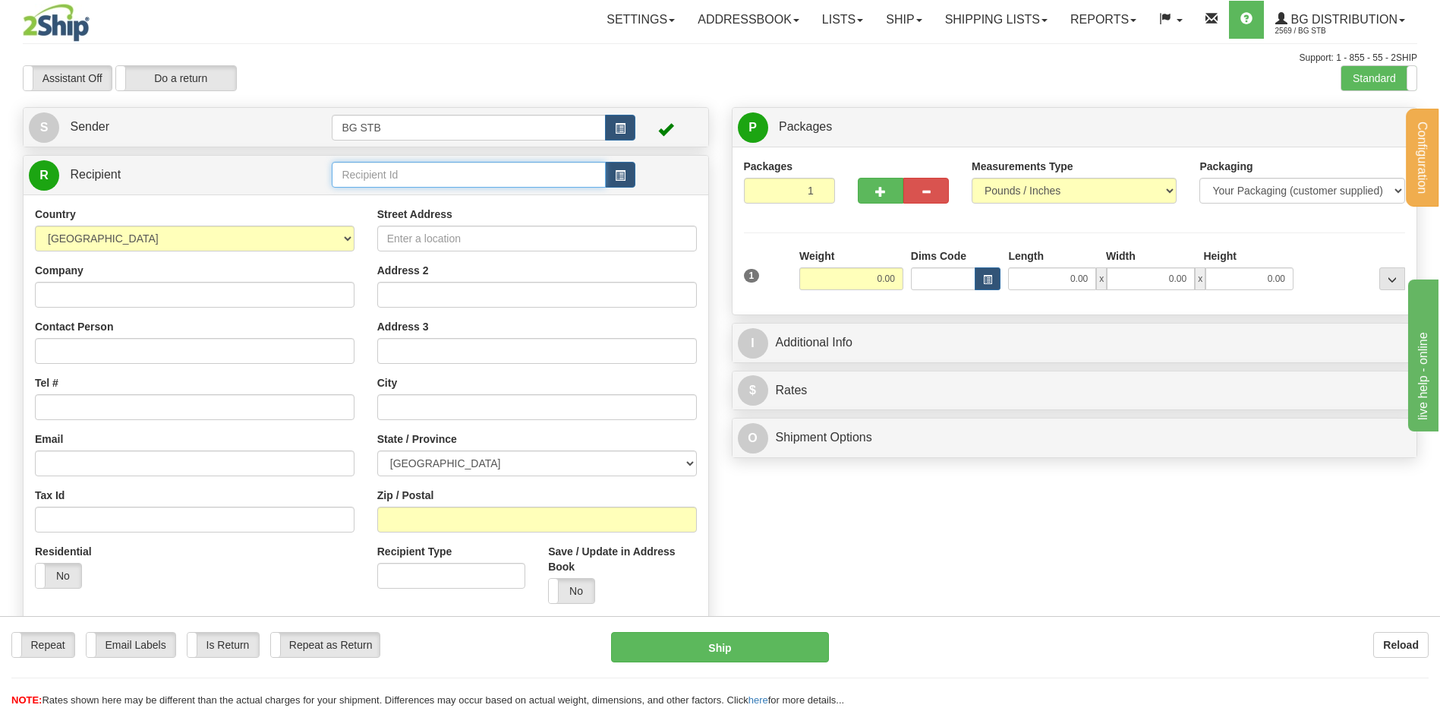
click at [400, 171] on input "text" at bounding box center [468, 175] width 273 height 26
type input "1055"
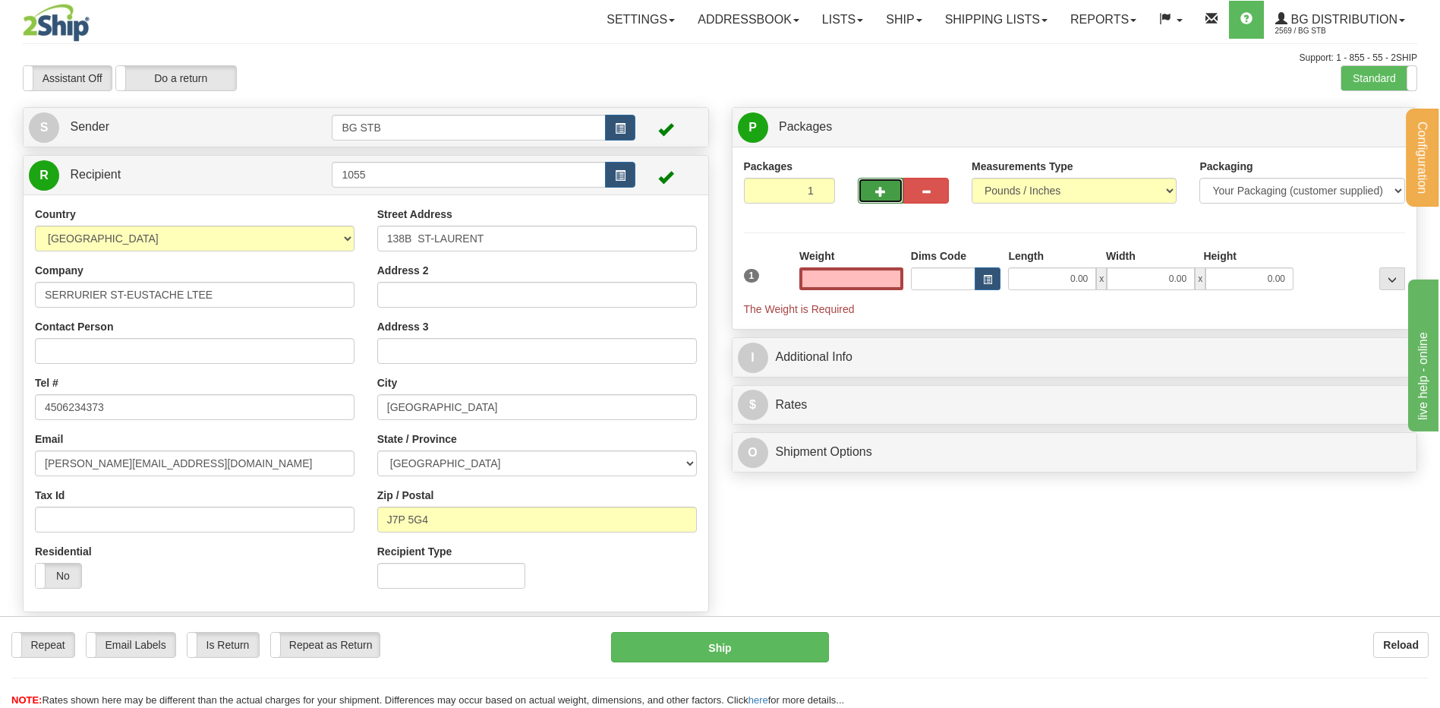
type input "0.00"
click at [887, 192] on button "button" at bounding box center [881, 191] width 46 height 26
type input "2"
drag, startPoint x: 1364, startPoint y: 130, endPoint x: 941, endPoint y: 235, distance: 435.6
click at [1363, 130] on span "Package Level" at bounding box center [1373, 127] width 60 height 11
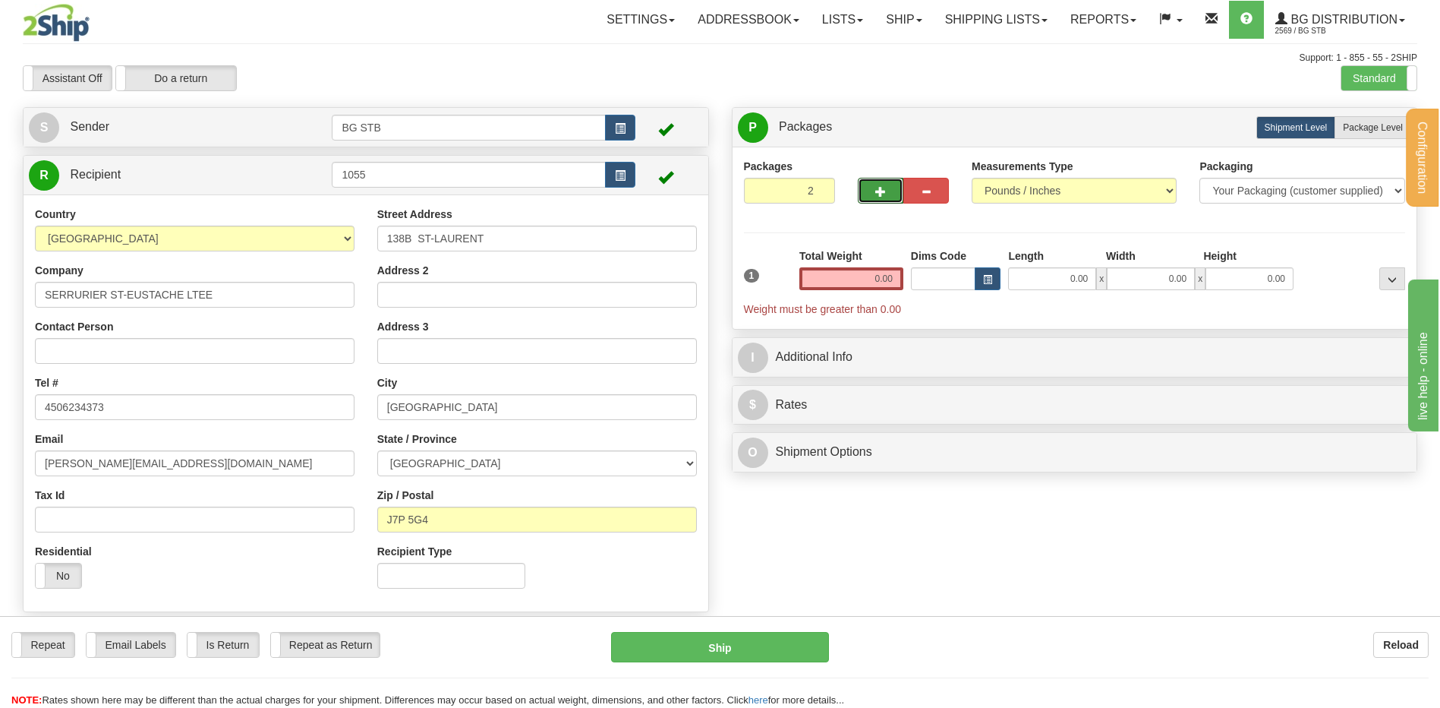
radio input "true"
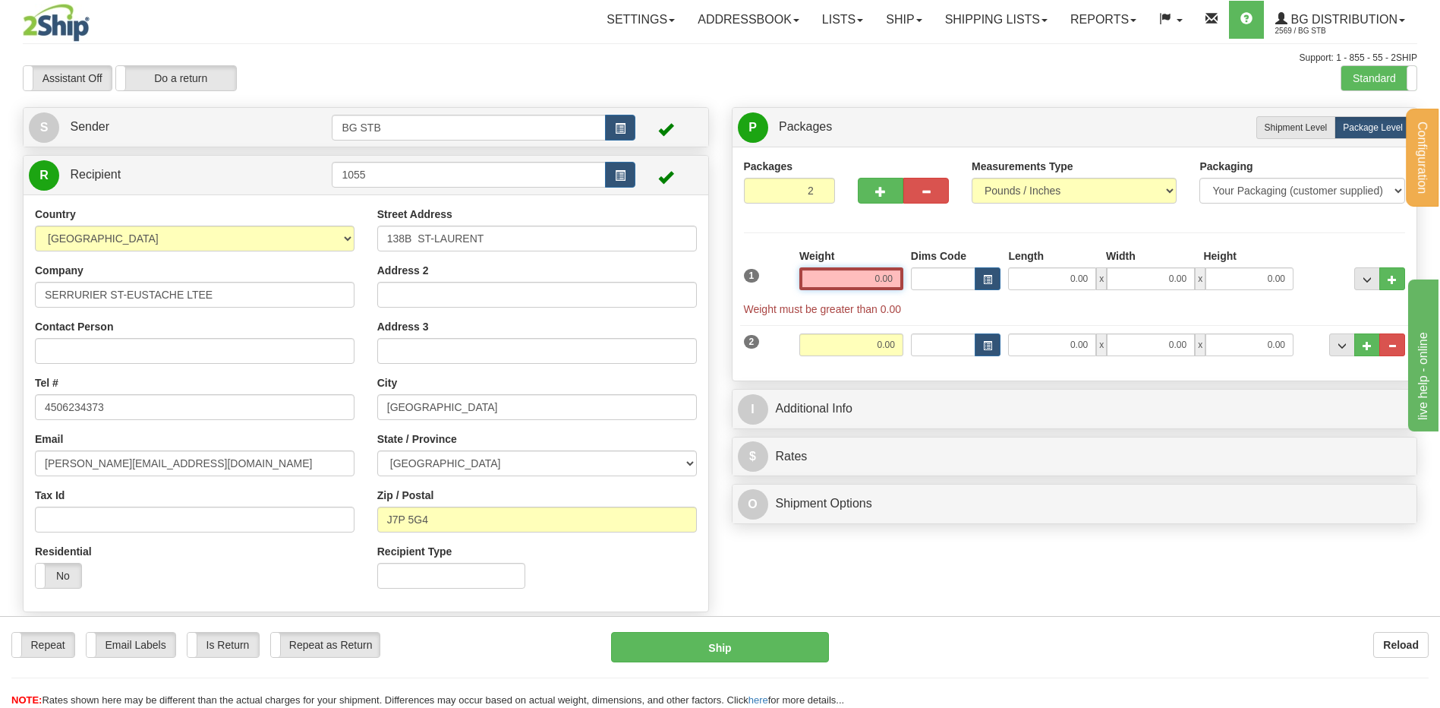
click at [844, 276] on input "0.00" at bounding box center [851, 278] width 104 height 23
type input "15.00"
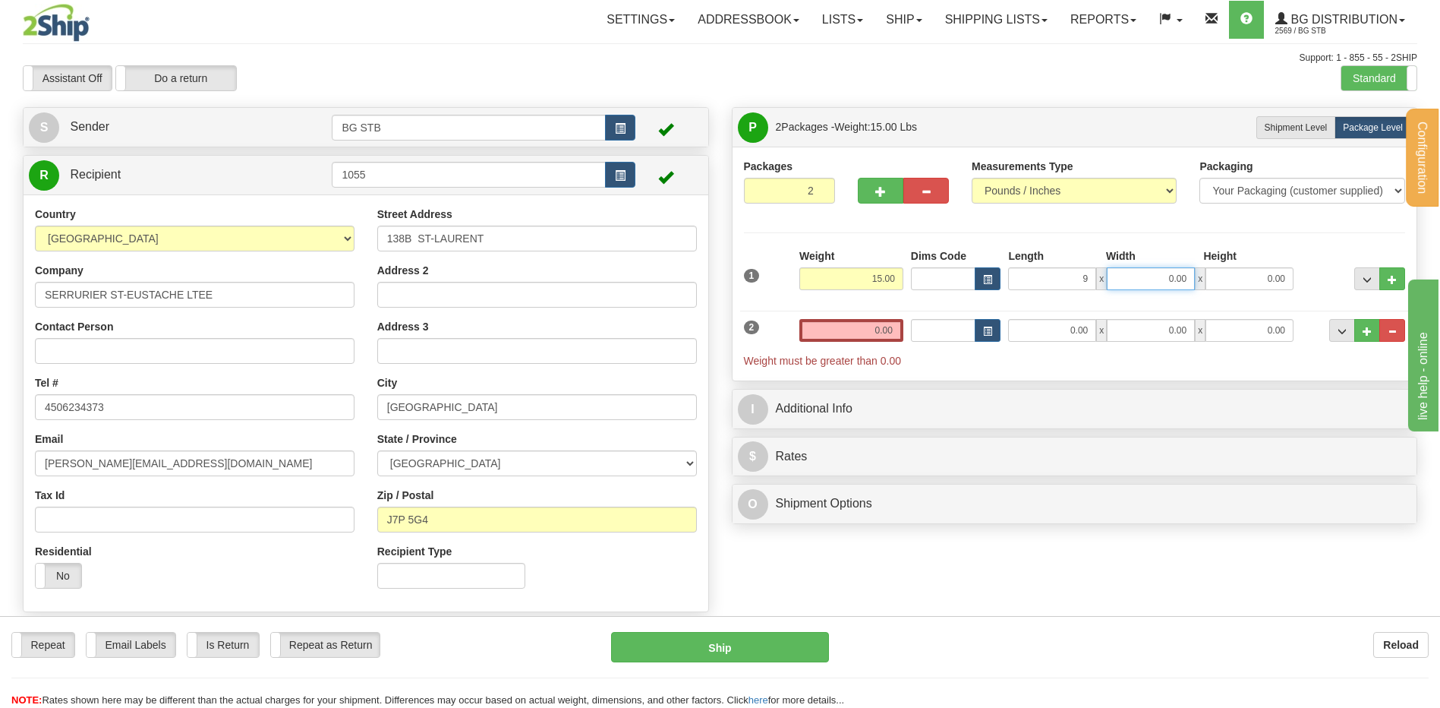
type input "9.00"
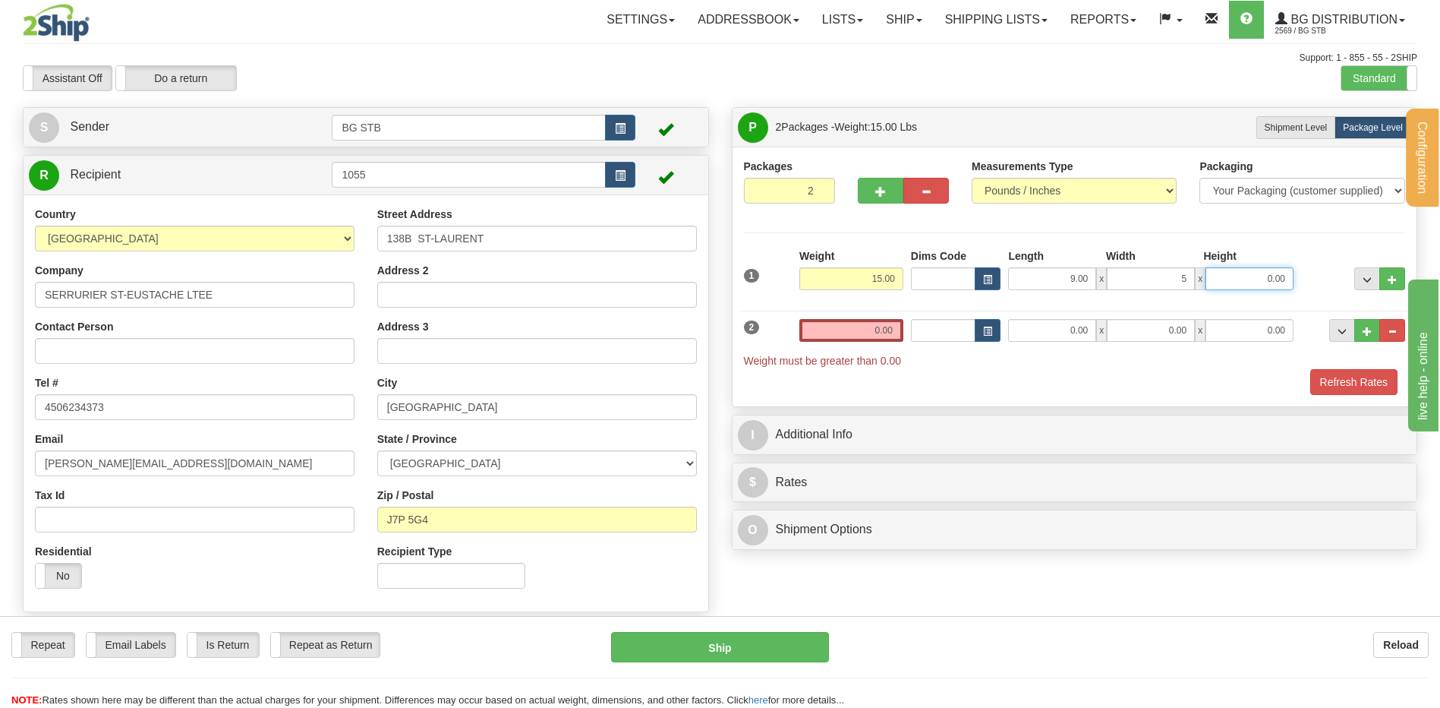
type input "5.00"
type input "15.00"
click at [827, 332] on input "0.00" at bounding box center [851, 330] width 104 height 23
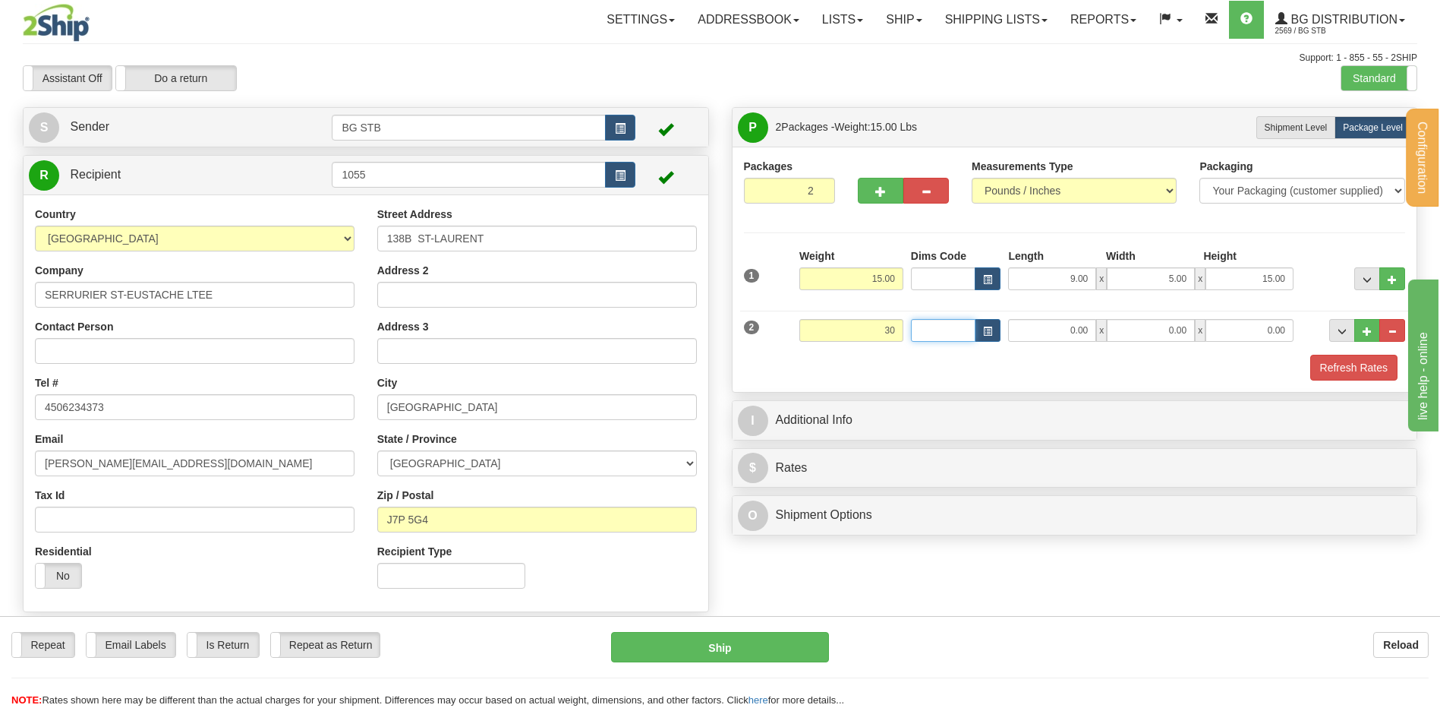
type input "30.00"
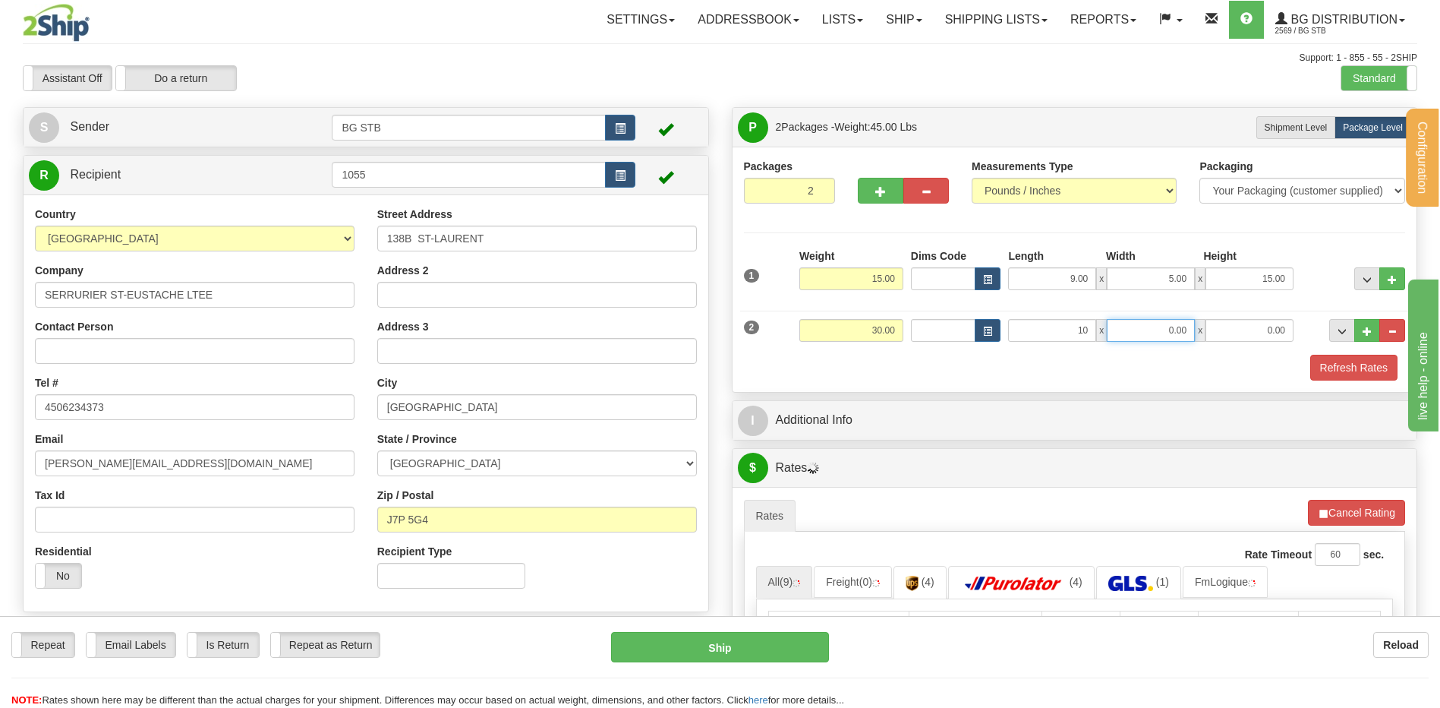
type input "10.00"
type input "9.00"
type input "15.00"
click at [1439, 342] on html "Training Course Close Configuration My Configuration Panel Close" at bounding box center [720, 354] width 1440 height 708
type input "14.00"
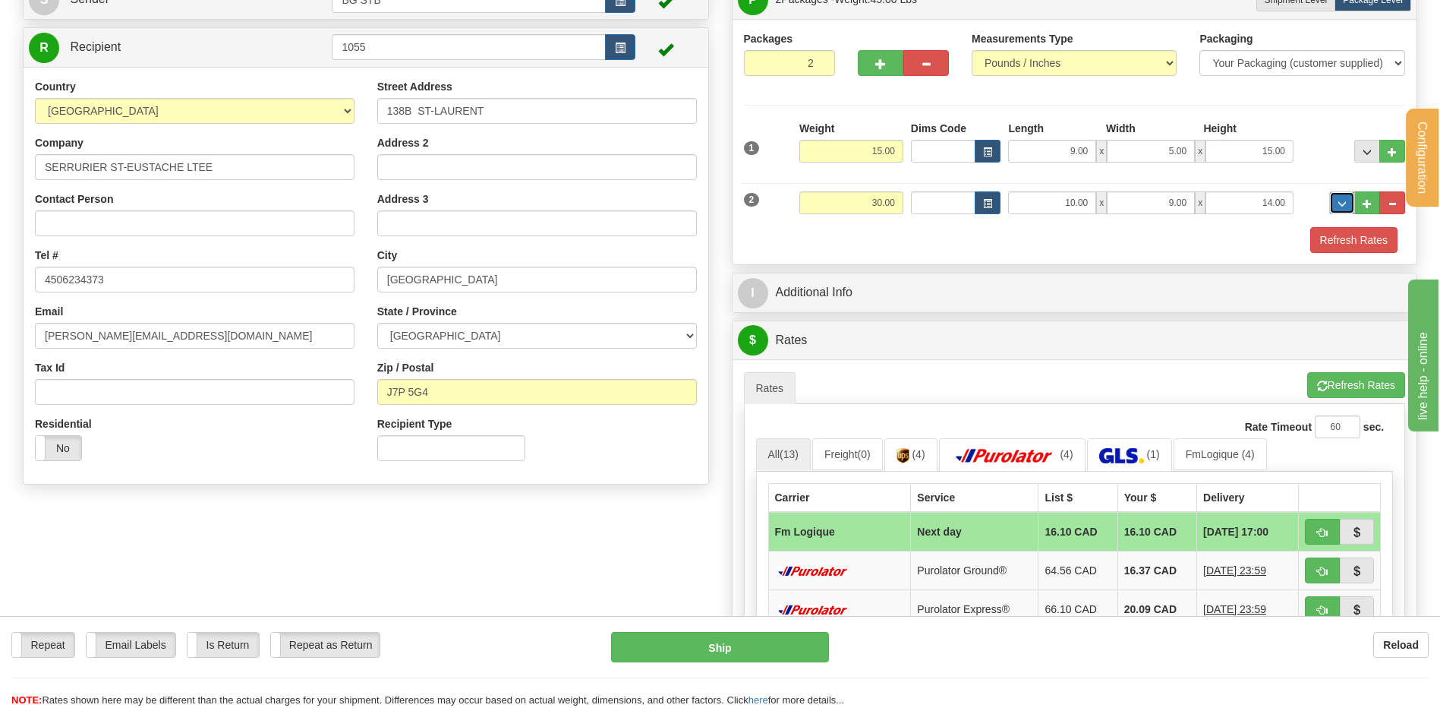
scroll to position [304, 0]
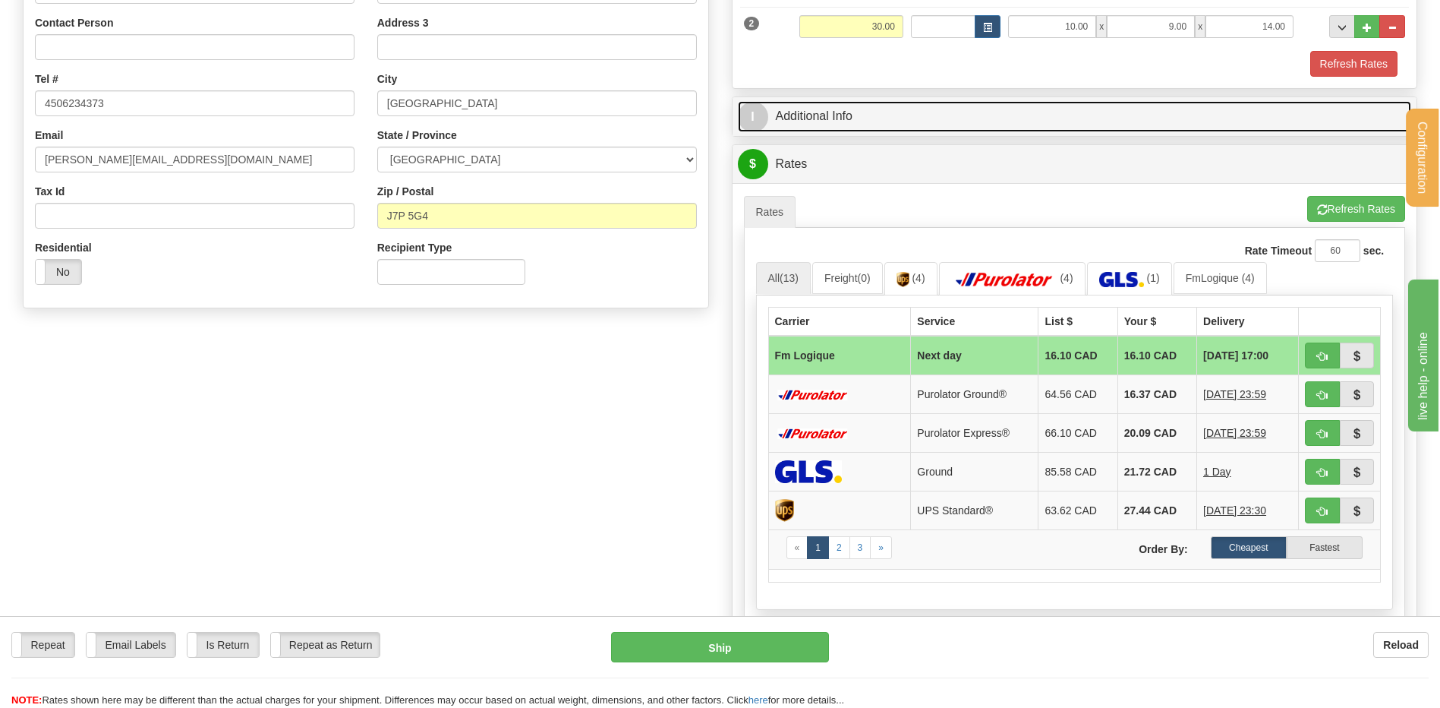
click at [961, 112] on link "I Additional Info" at bounding box center [1075, 116] width 674 height 31
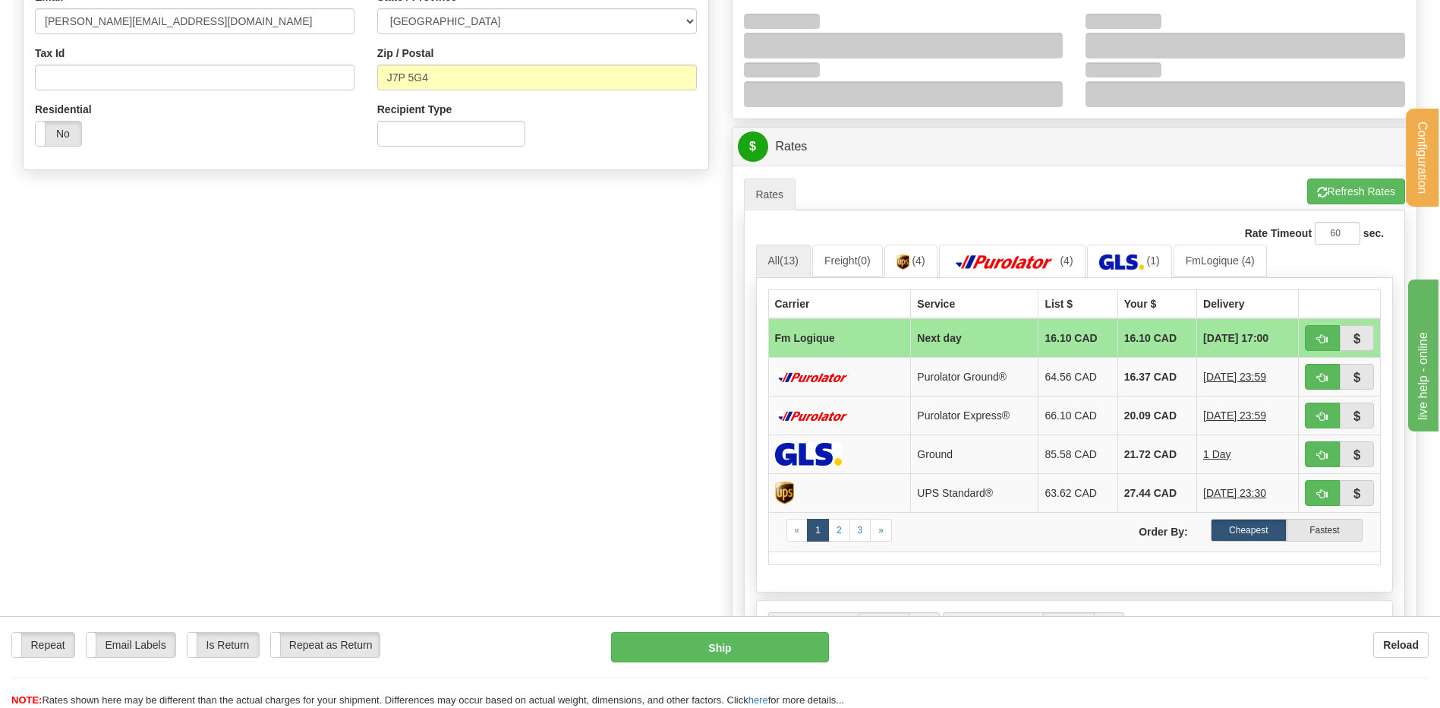
scroll to position [228, 0]
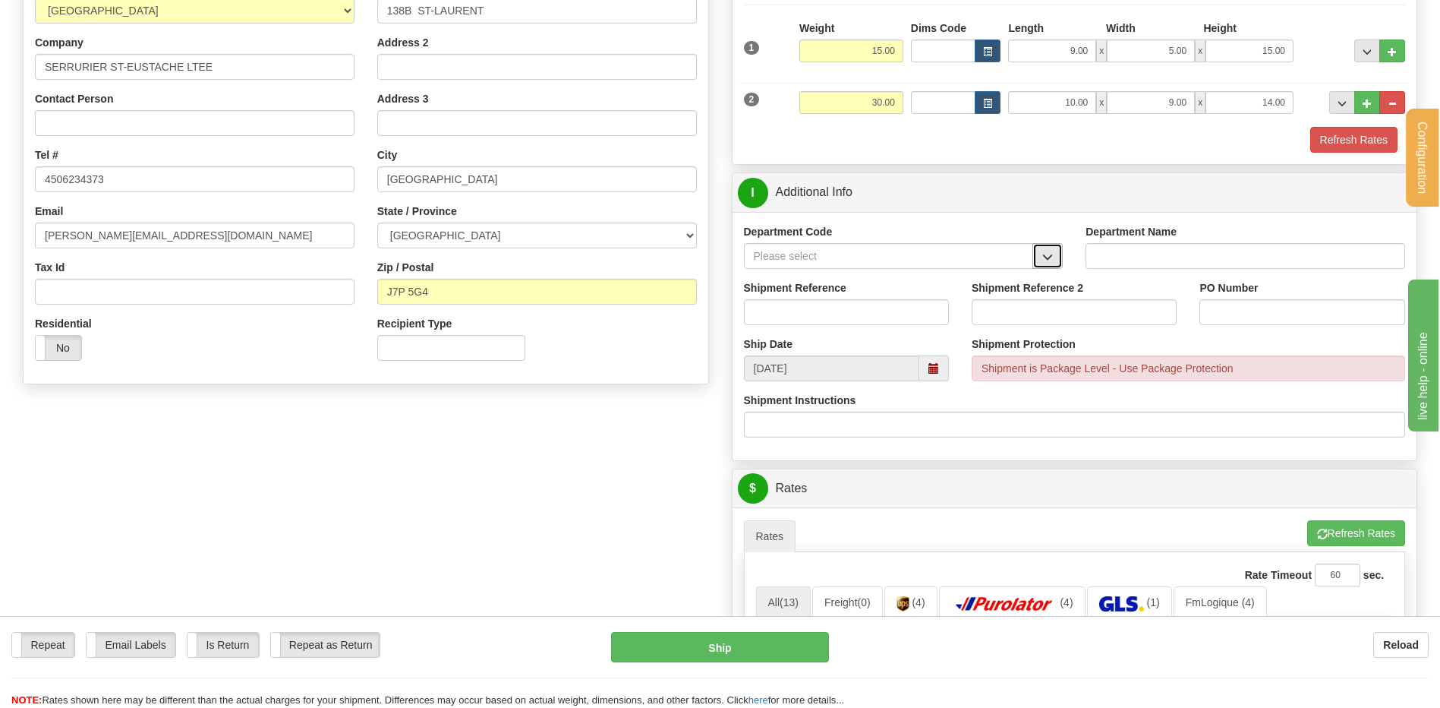
click at [1054, 259] on button "button" at bounding box center [1047, 256] width 30 height 26
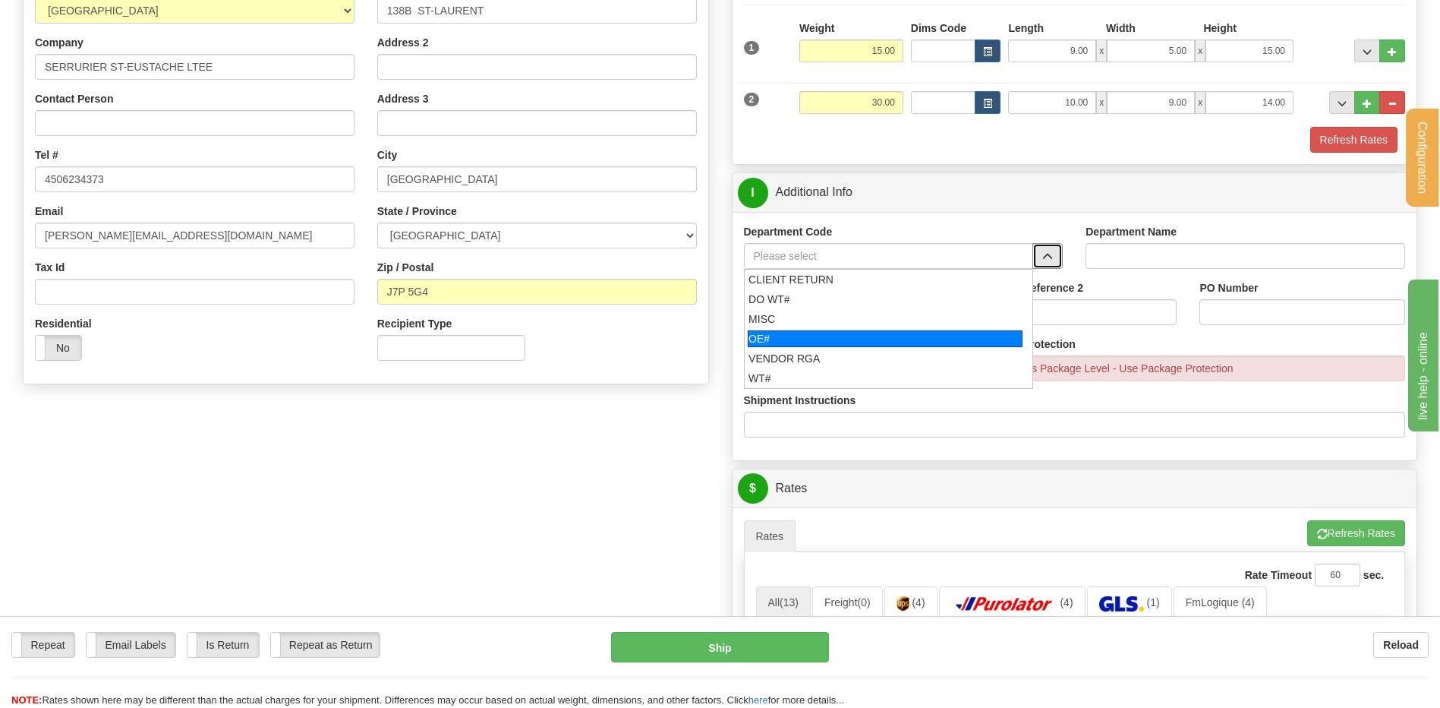
click at [851, 333] on div "OE#" at bounding box center [885, 338] width 275 height 17
type input "OE#"
type input "ORDERS"
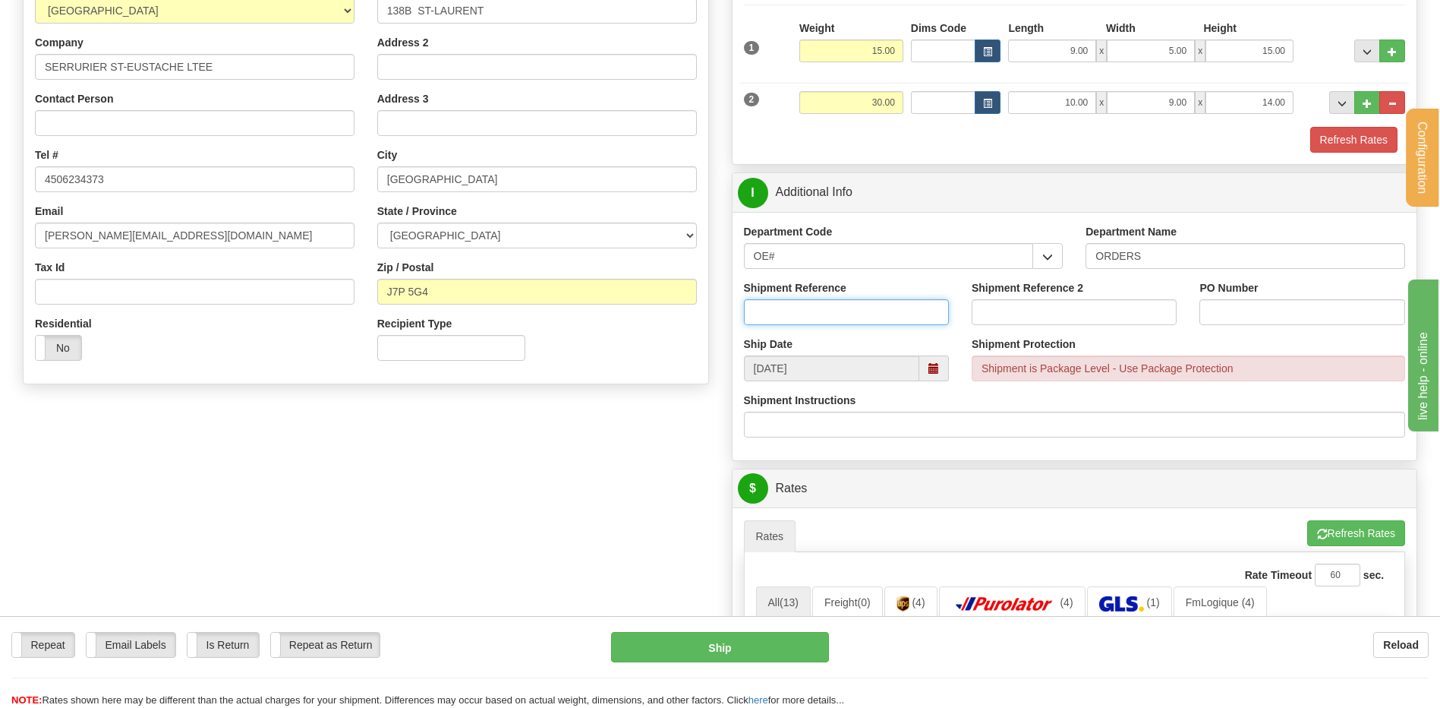
click at [849, 310] on input "Shipment Reference" at bounding box center [846, 312] width 205 height 26
type input "80006349-00"
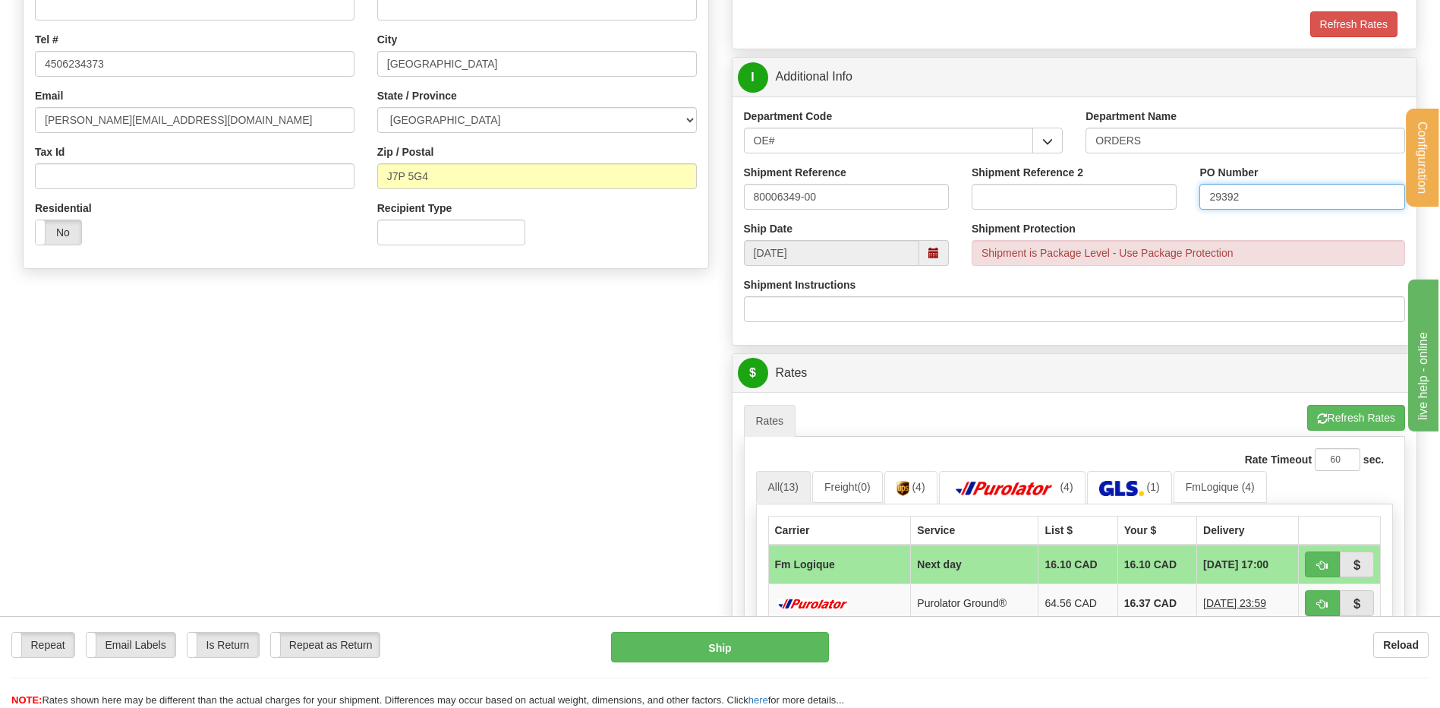
scroll to position [531, 0]
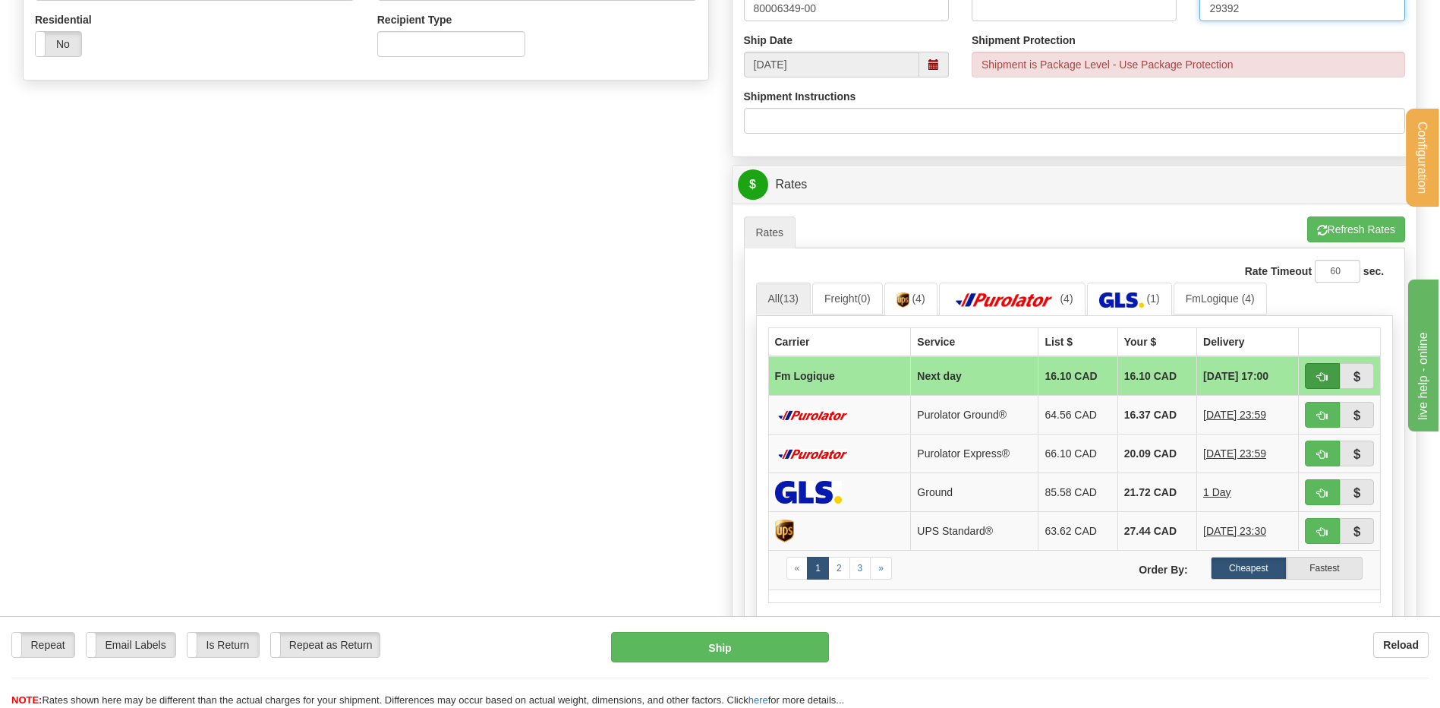
type input "29392"
drag, startPoint x: 1331, startPoint y: 381, endPoint x: 1210, endPoint y: 393, distance: 121.3
click at [1329, 381] on button "button" at bounding box center [1322, 376] width 35 height 26
type input "jour"
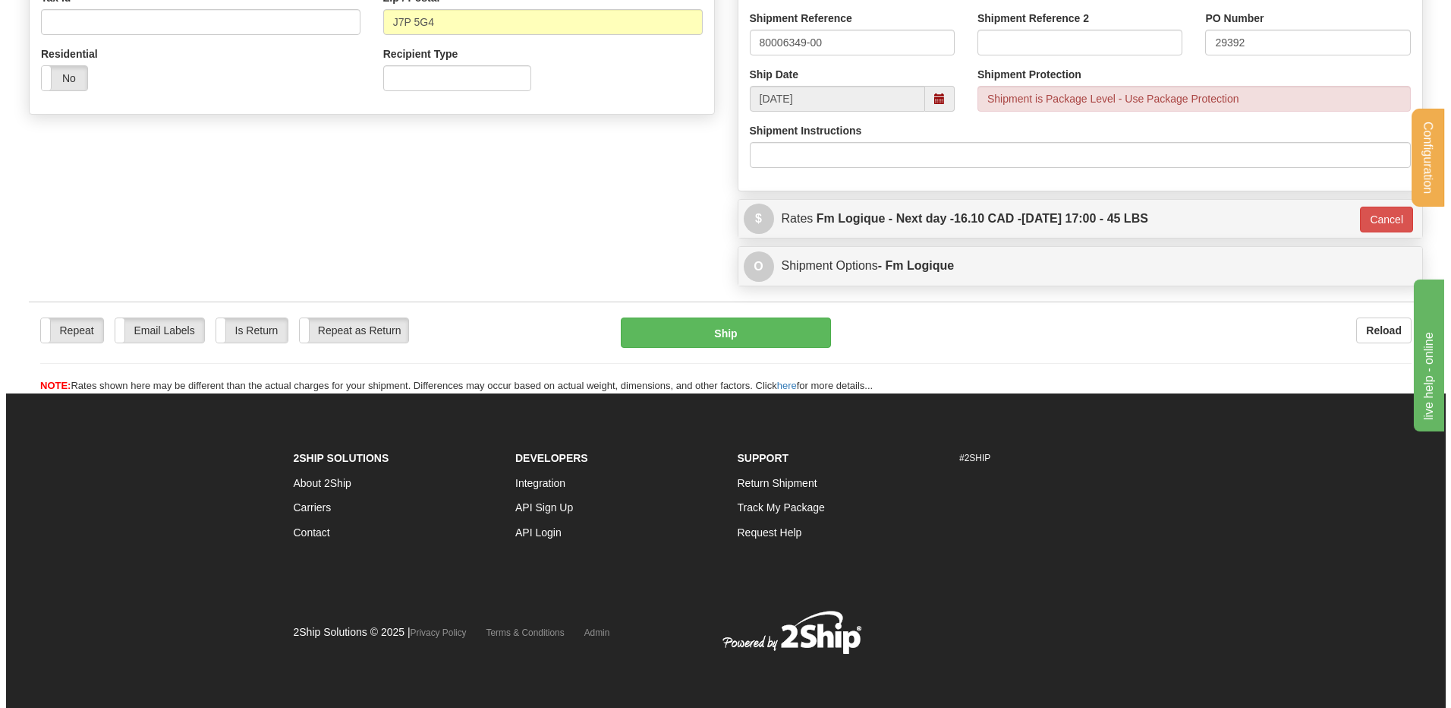
scroll to position [498, 0]
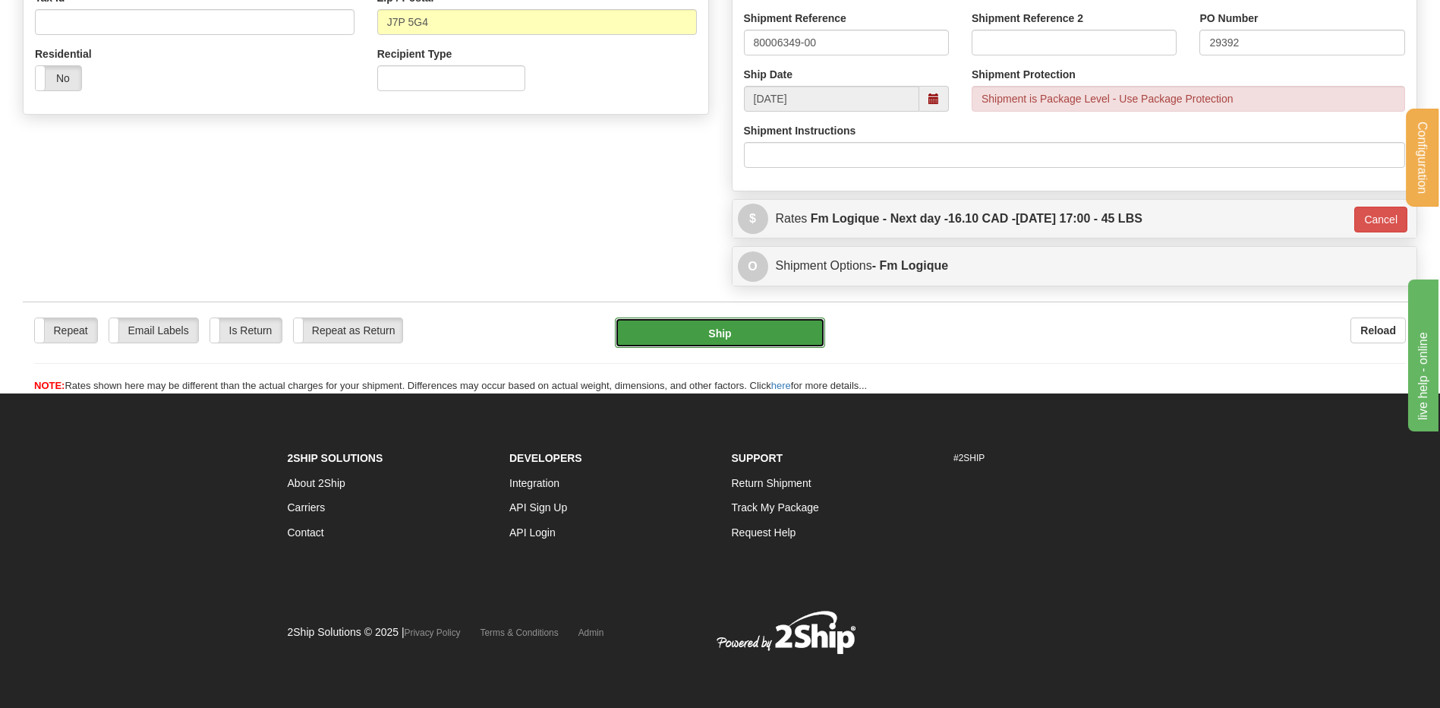
click at [791, 323] on button "Ship" at bounding box center [720, 332] width 210 height 30
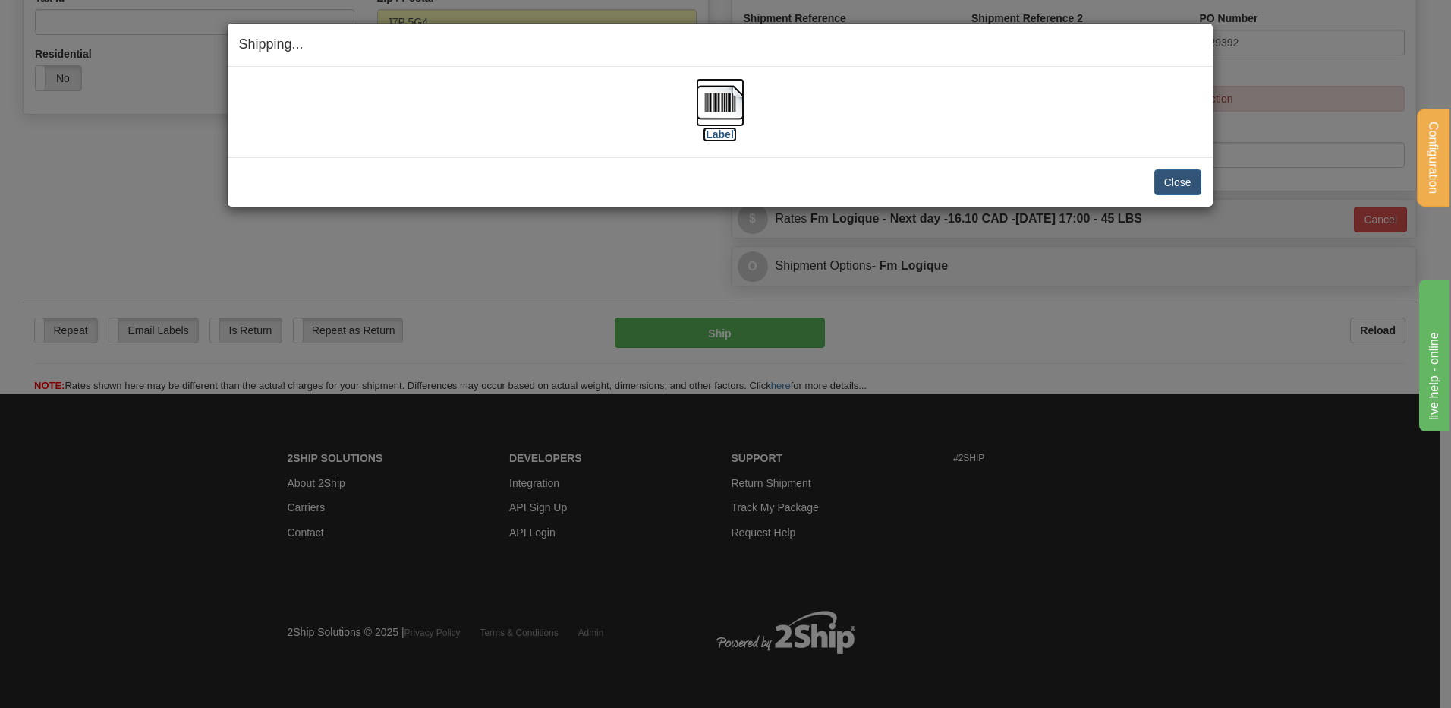
click at [717, 97] on img at bounding box center [720, 102] width 49 height 49
click at [1193, 179] on button "Close" at bounding box center [1178, 182] width 47 height 26
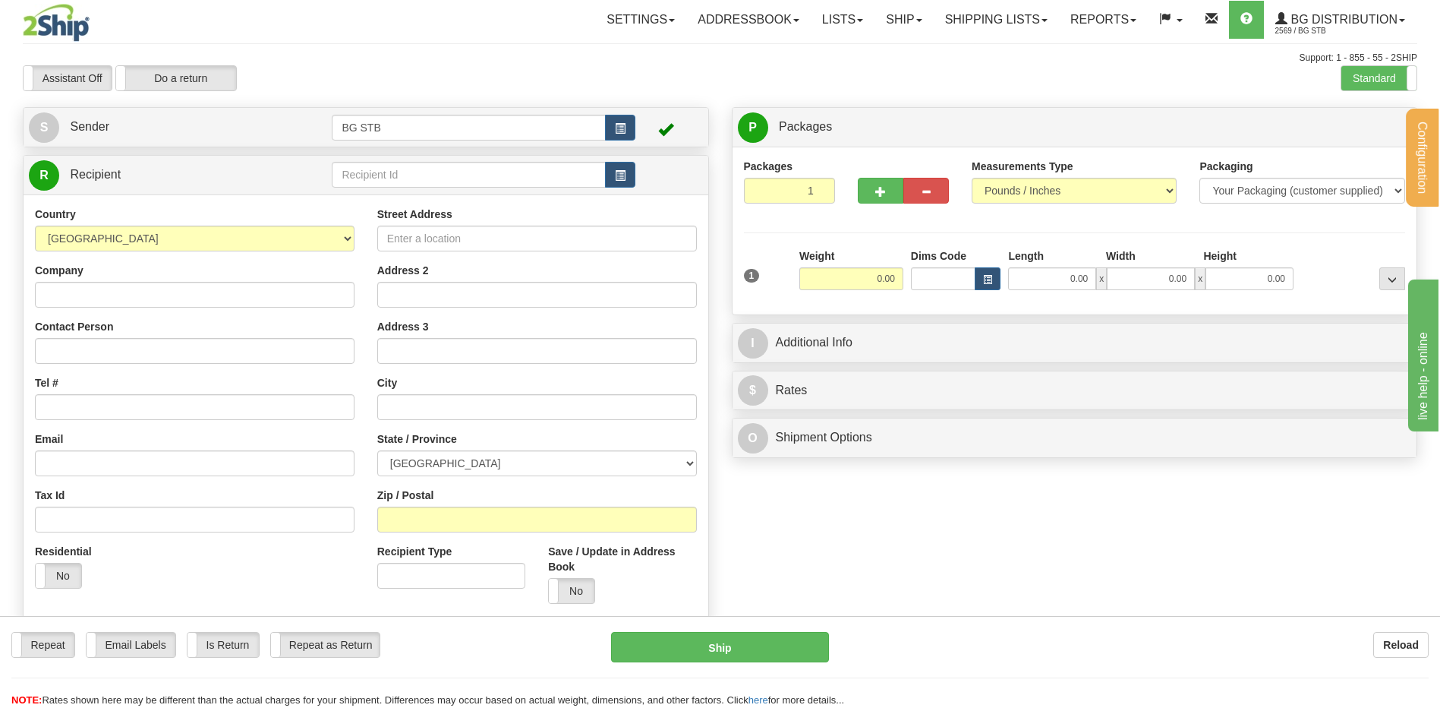
click at [496, 193] on div "R Recipient" at bounding box center [366, 175] width 685 height 39
click at [495, 181] on input "text" at bounding box center [468, 175] width 273 height 26
type input "1032"
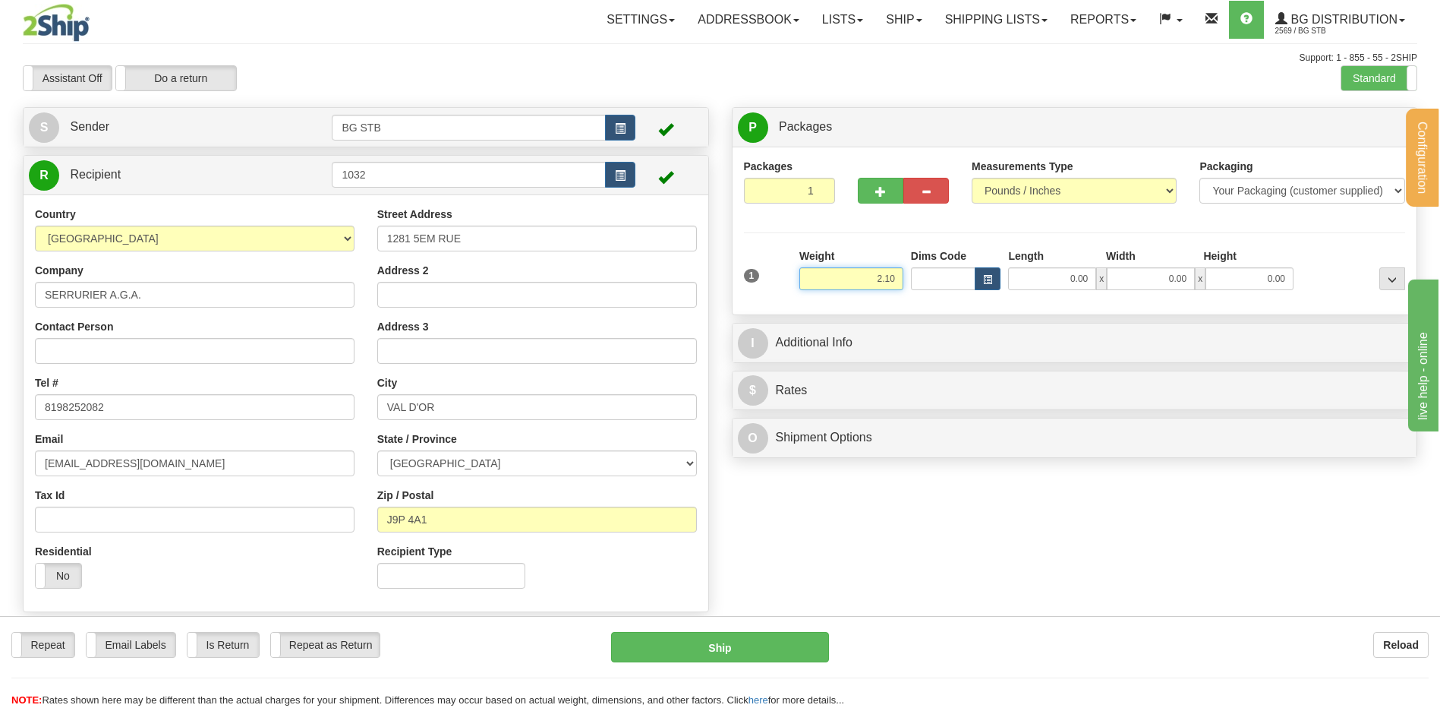
type input "2.10"
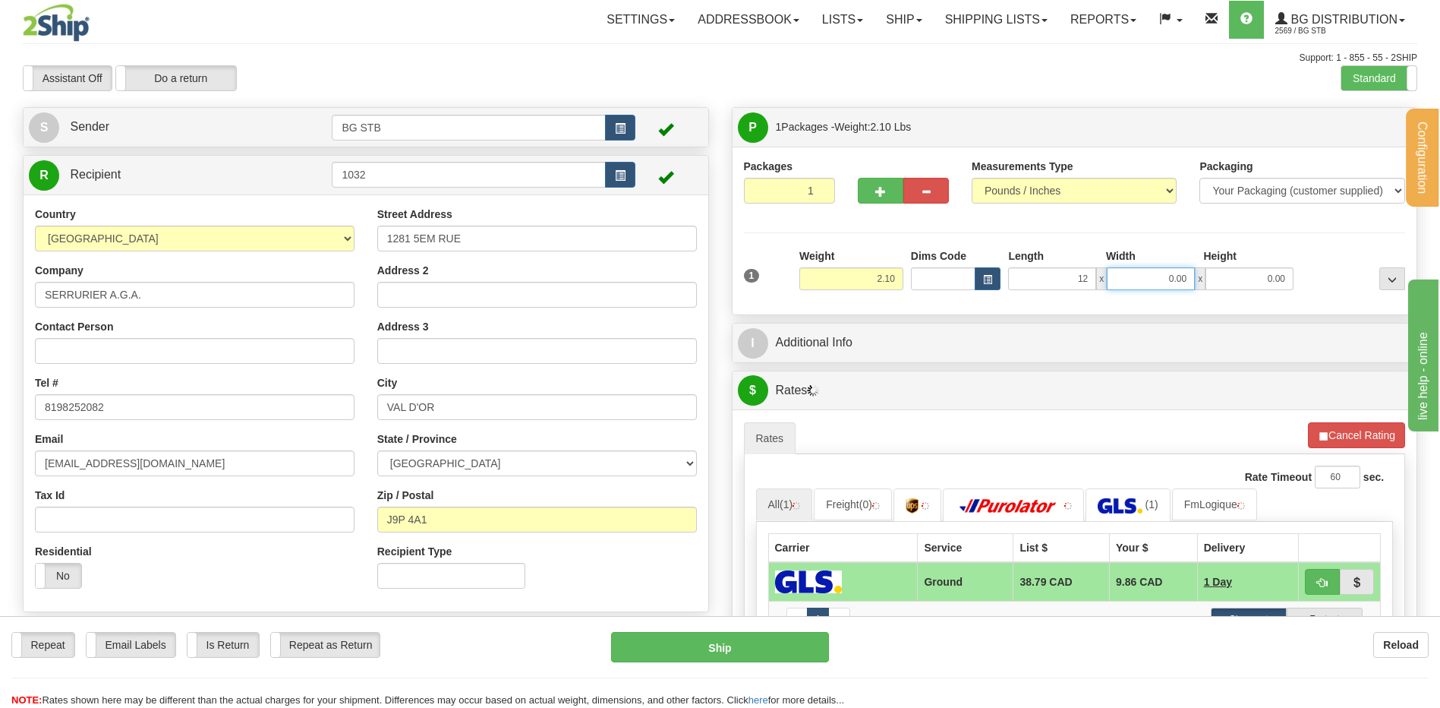
type input "12.00"
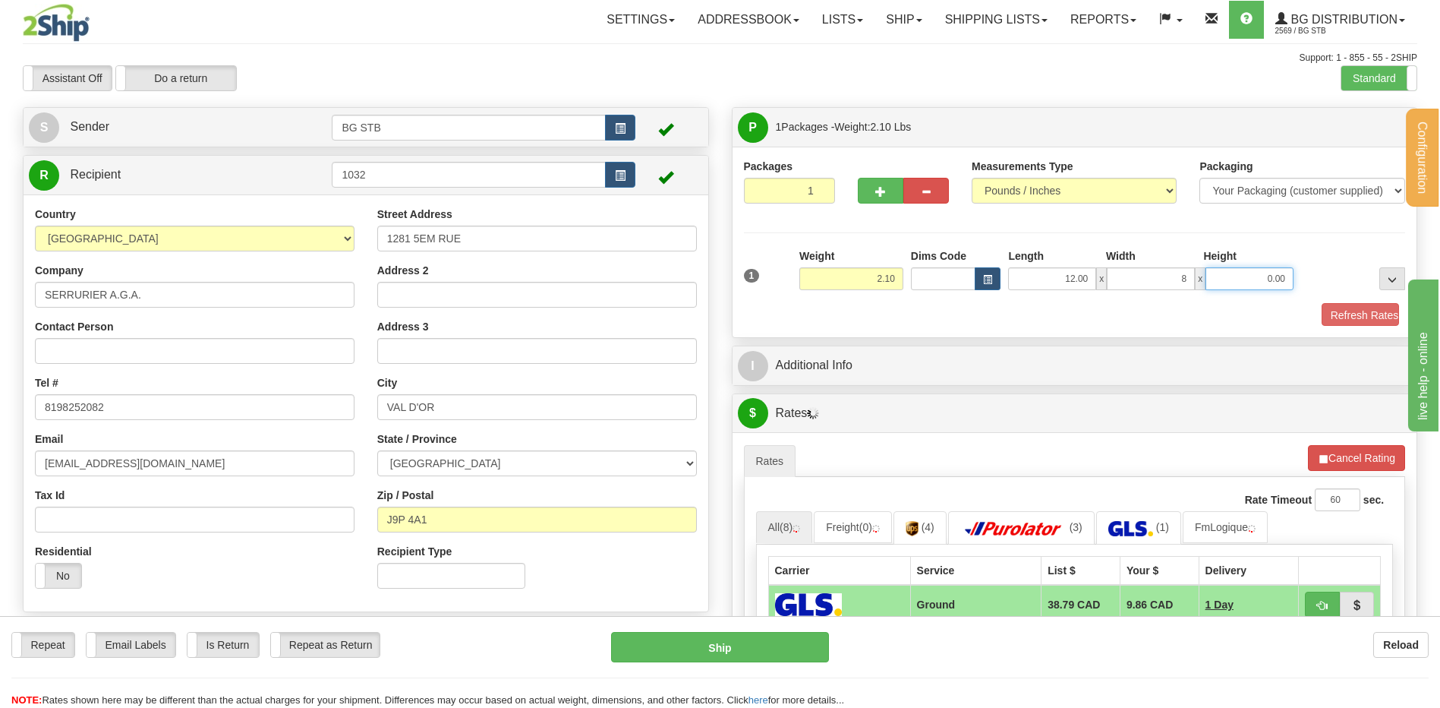
type input "8.00"
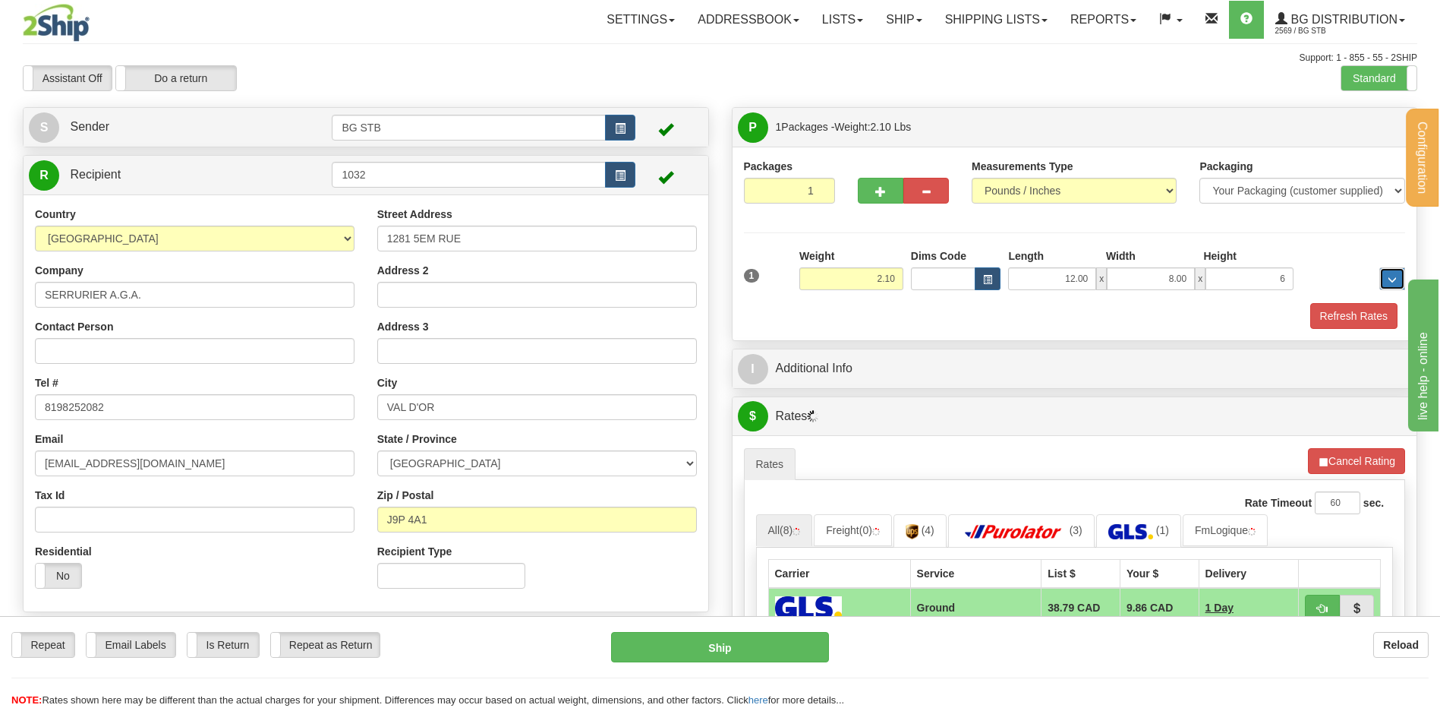
type input "6.00"
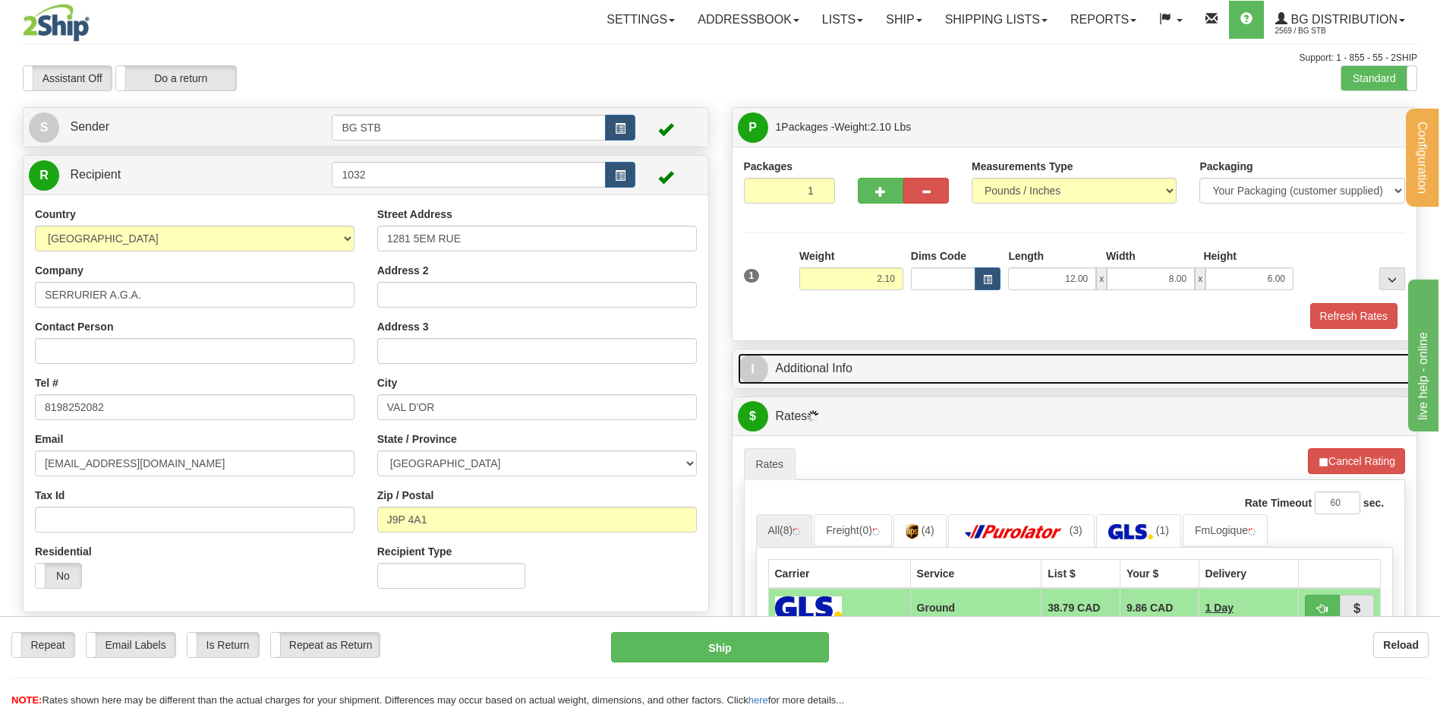
click at [835, 364] on link "I Additional Info" at bounding box center [1075, 368] width 674 height 31
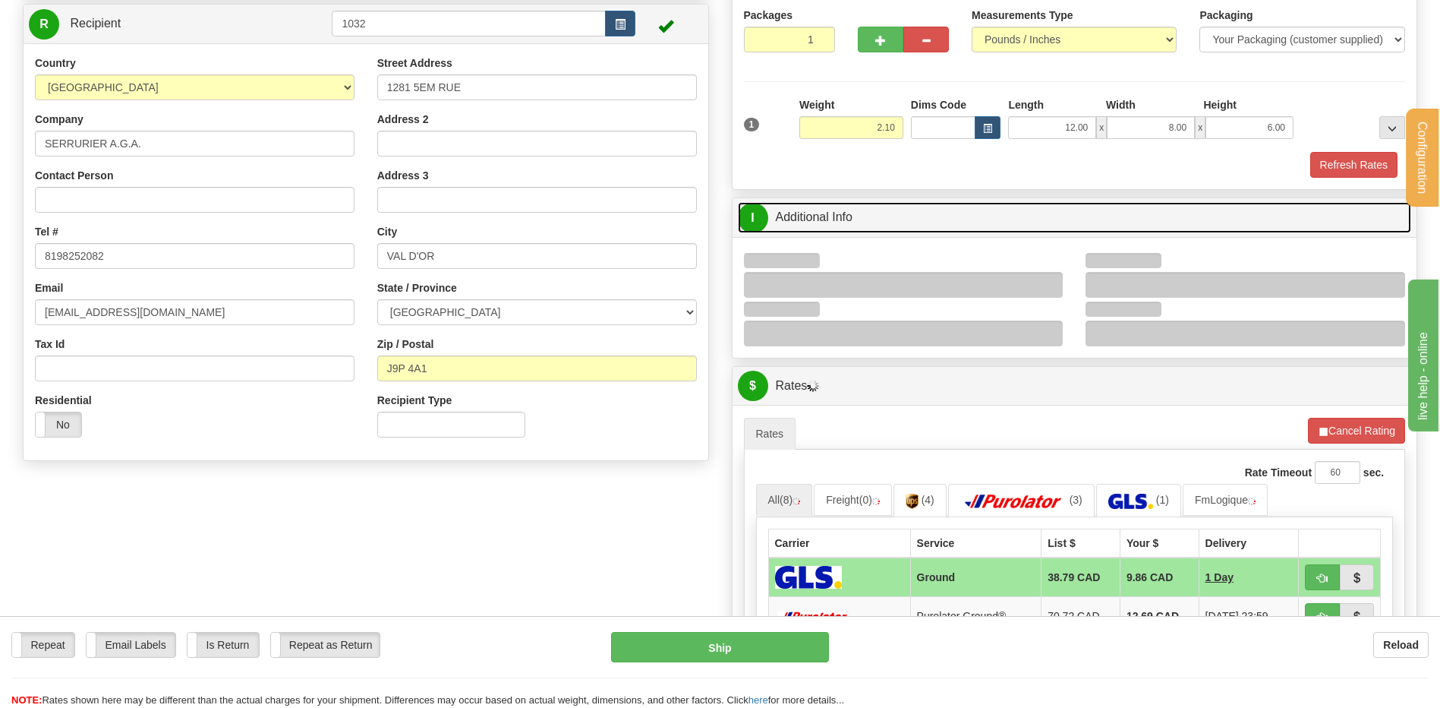
scroll to position [304, 0]
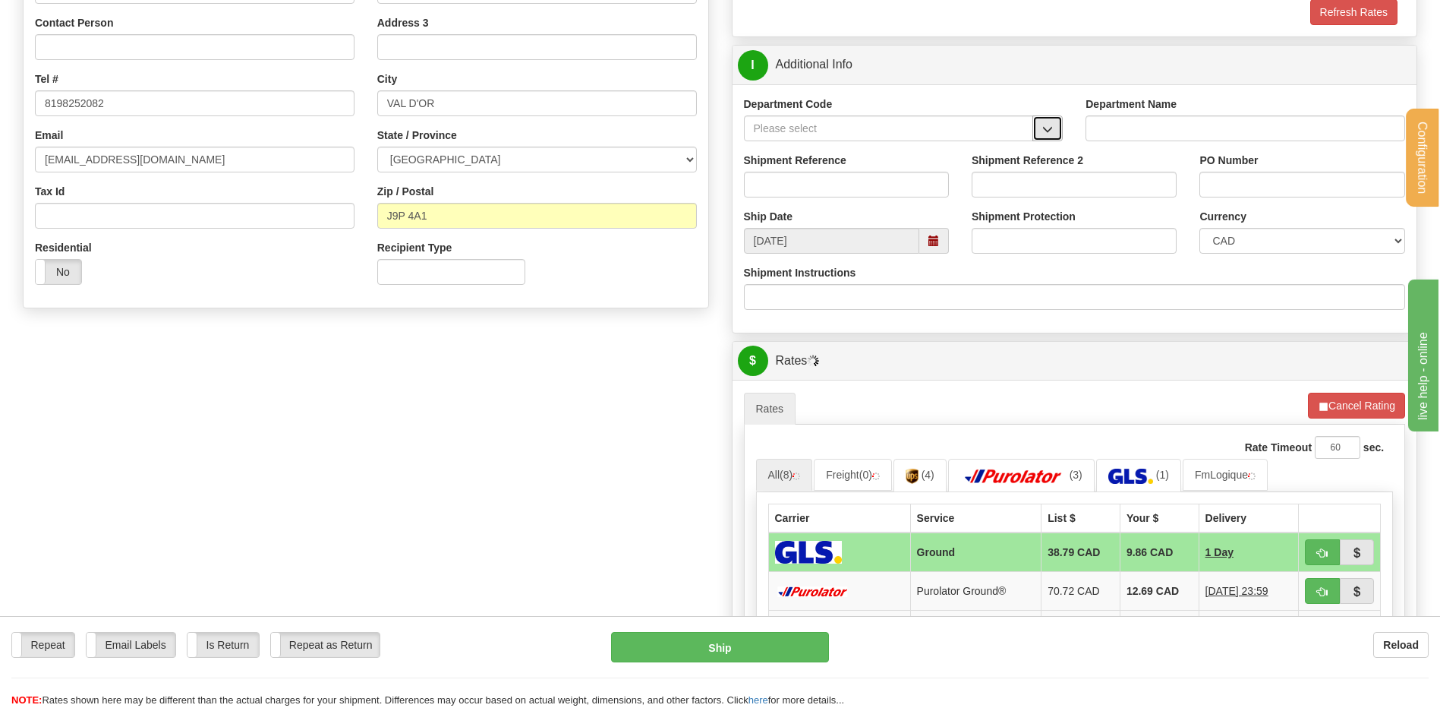
click at [1048, 122] on button "button" at bounding box center [1047, 128] width 30 height 26
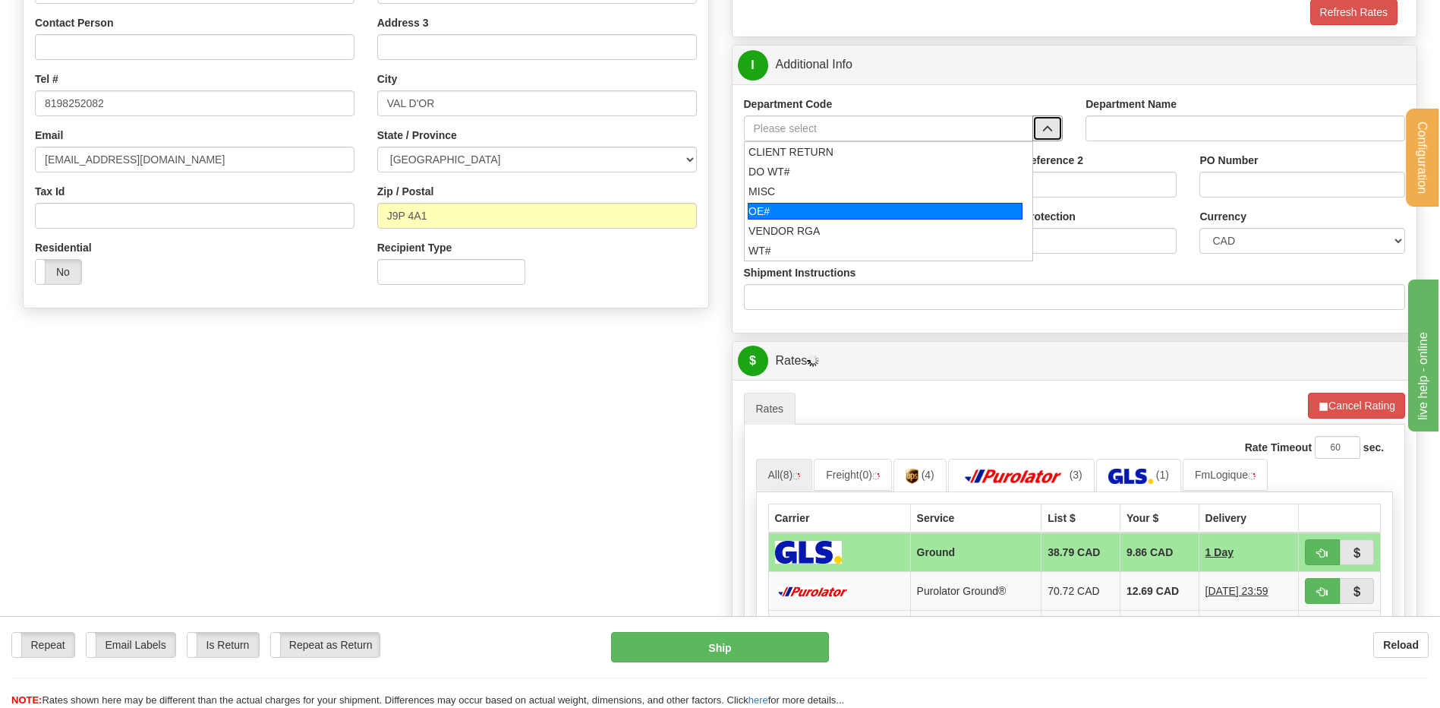
drag, startPoint x: 821, startPoint y: 210, endPoint x: 821, endPoint y: 173, distance: 36.4
click at [821, 209] on div "OE#" at bounding box center [885, 211] width 275 height 17
type input "OE#"
type input "ORDERS"
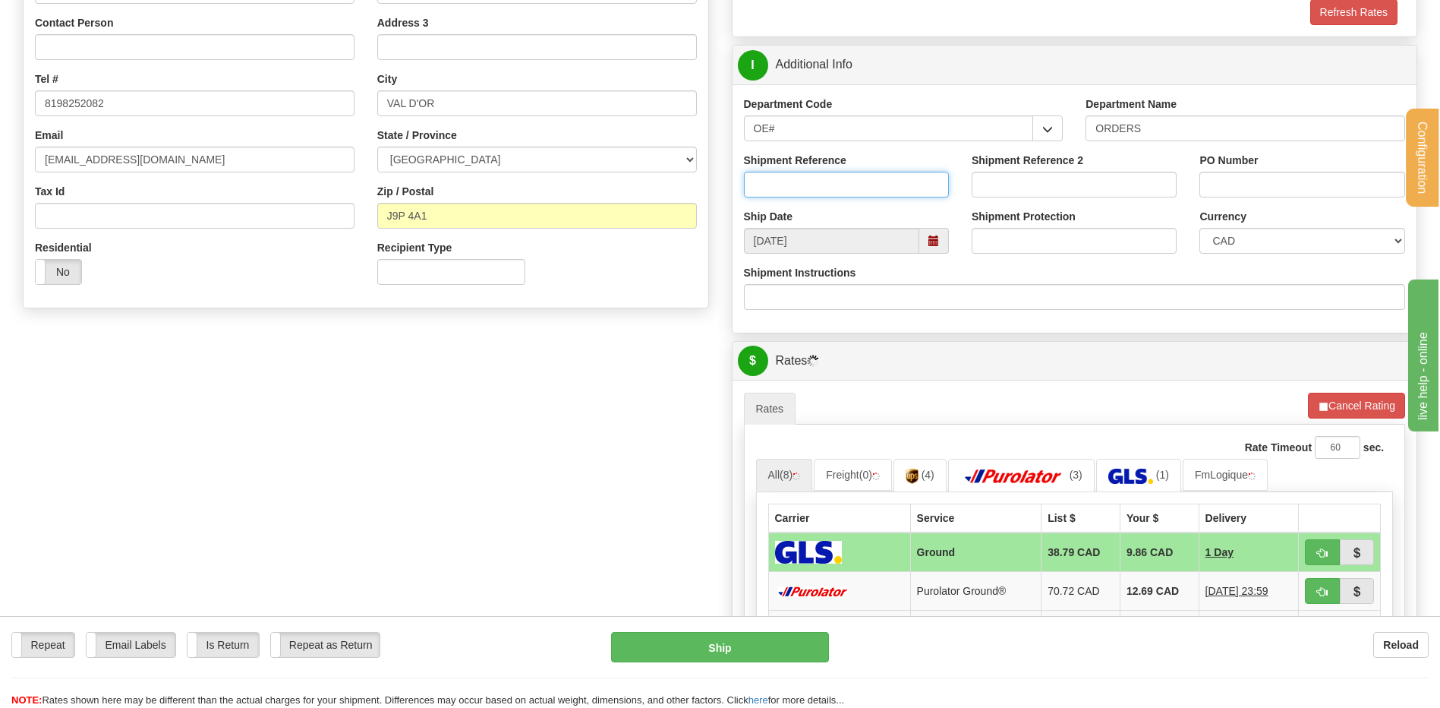
click at [821, 173] on input "Shipment Reference" at bounding box center [846, 185] width 205 height 26
type input "80006211-01 // -02"
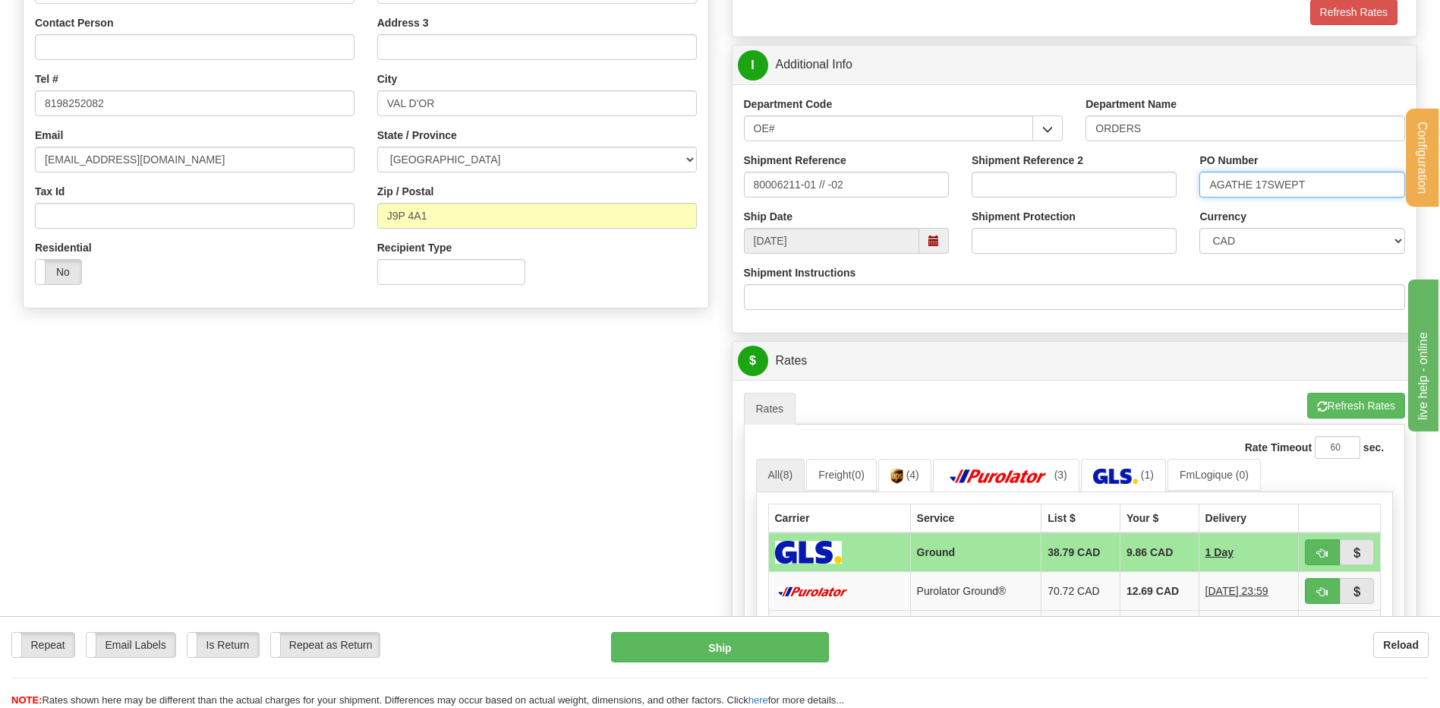
click at [1281, 186] on input "AGATHE 17SWEPT" at bounding box center [1301, 185] width 205 height 26
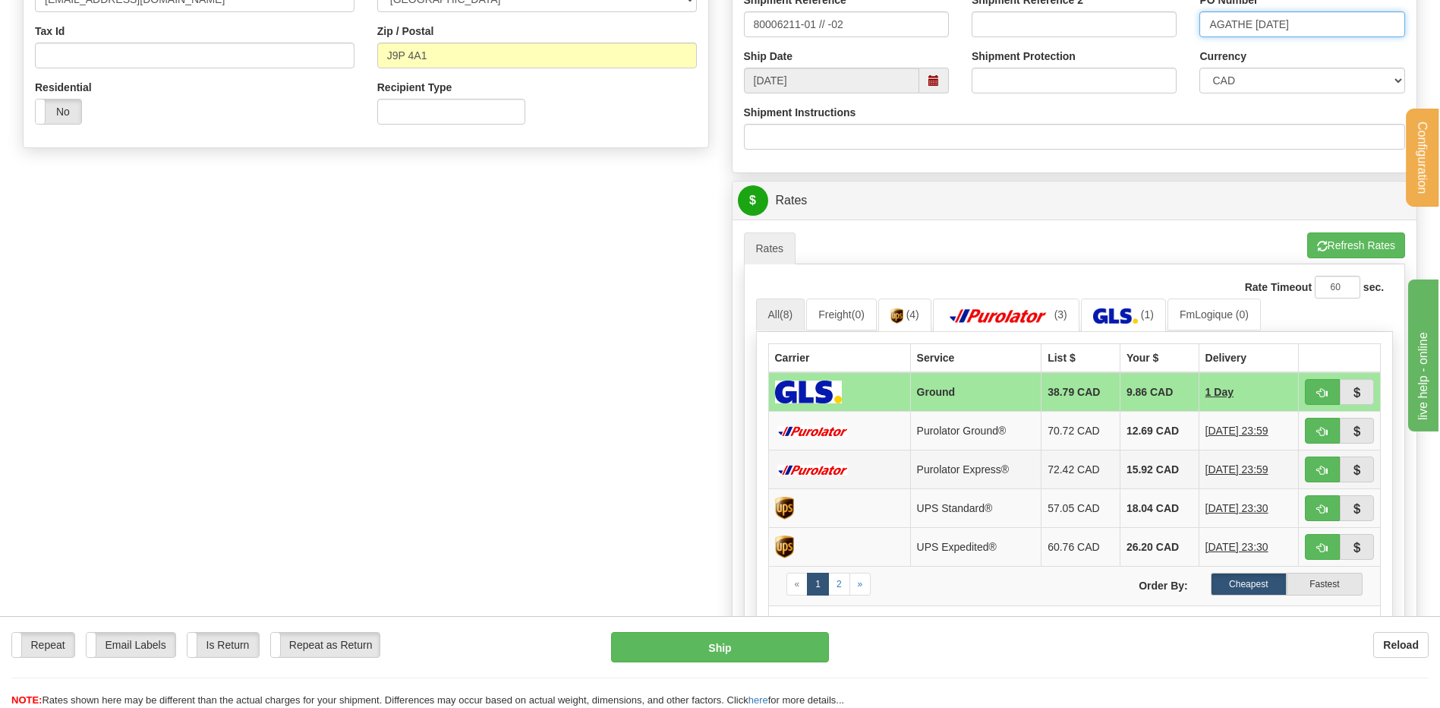
scroll to position [607, 0]
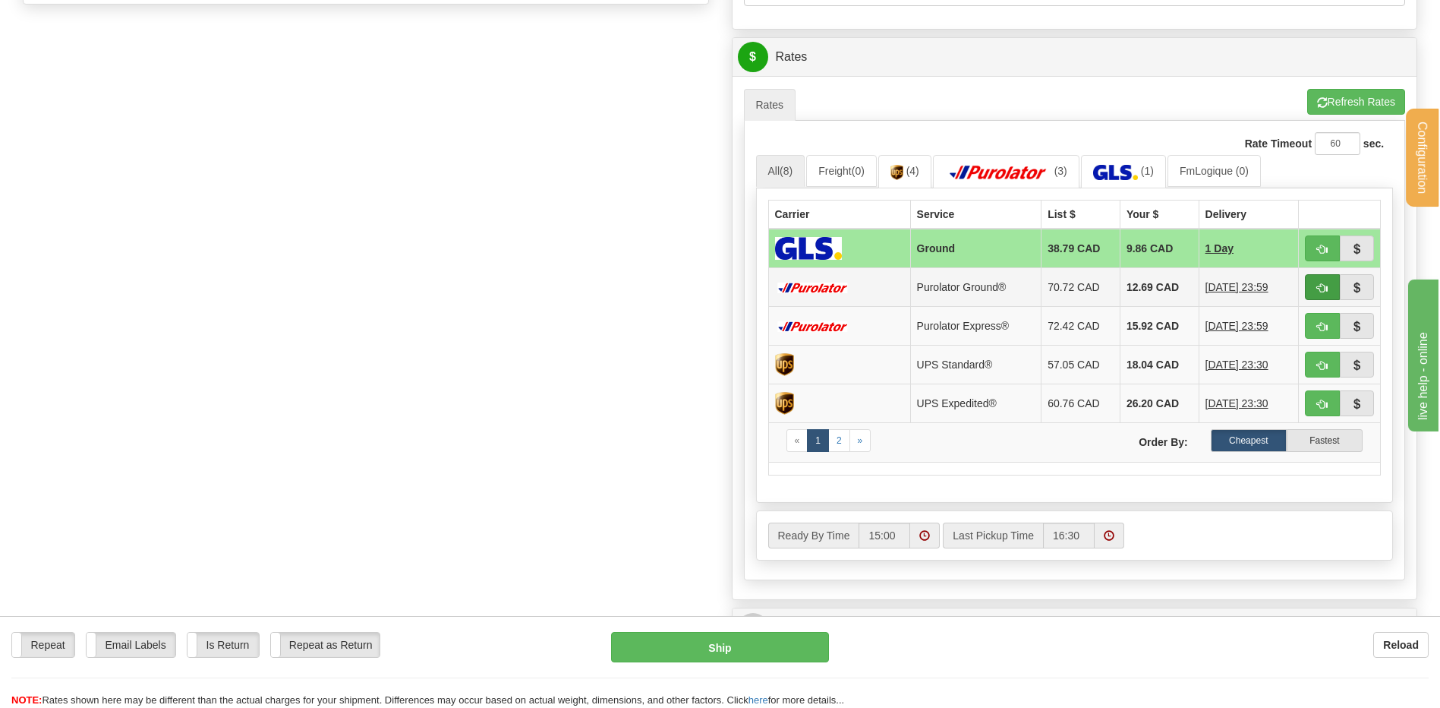
type input "AGATHE 17SEPT"
drag, startPoint x: 1327, startPoint y: 276, endPoint x: 1296, endPoint y: 284, distance: 32.0
click at [1327, 279] on button "button" at bounding box center [1322, 287] width 35 height 26
type input "260"
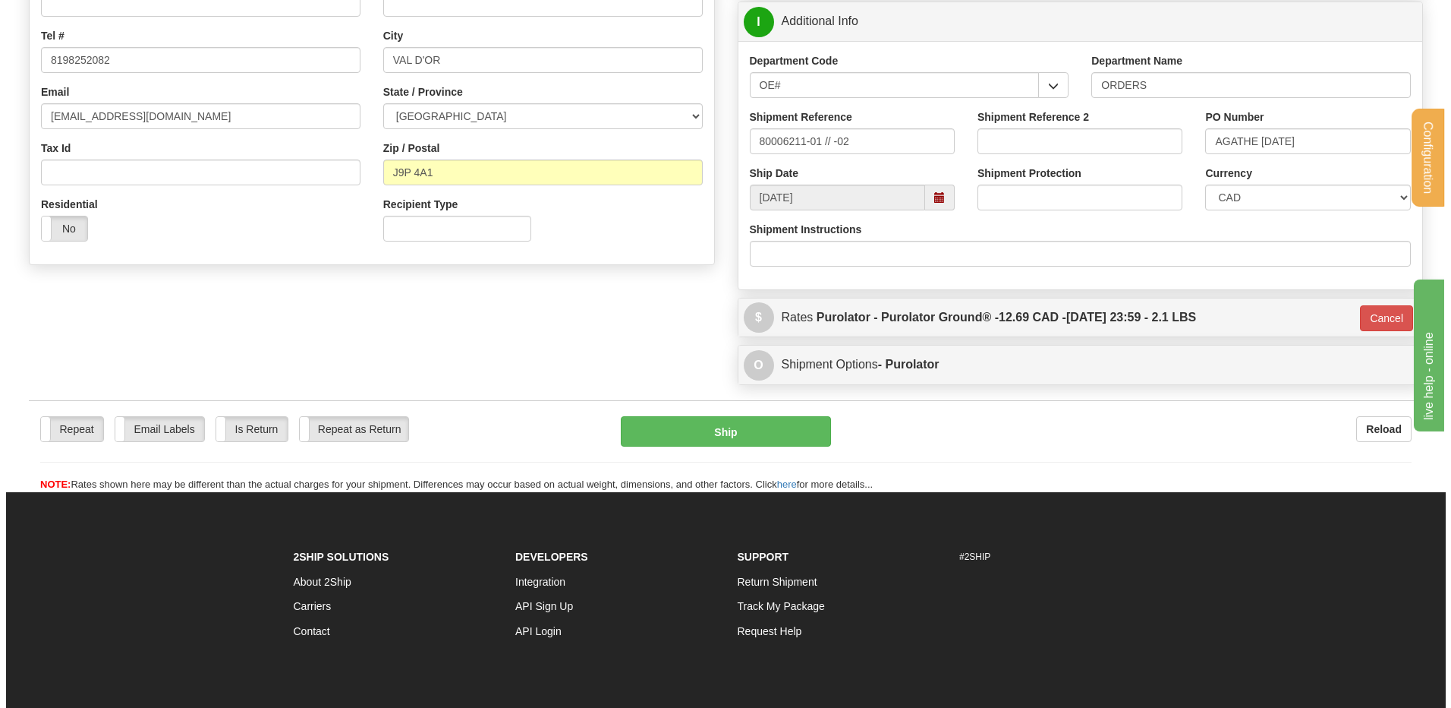
scroll to position [225, 0]
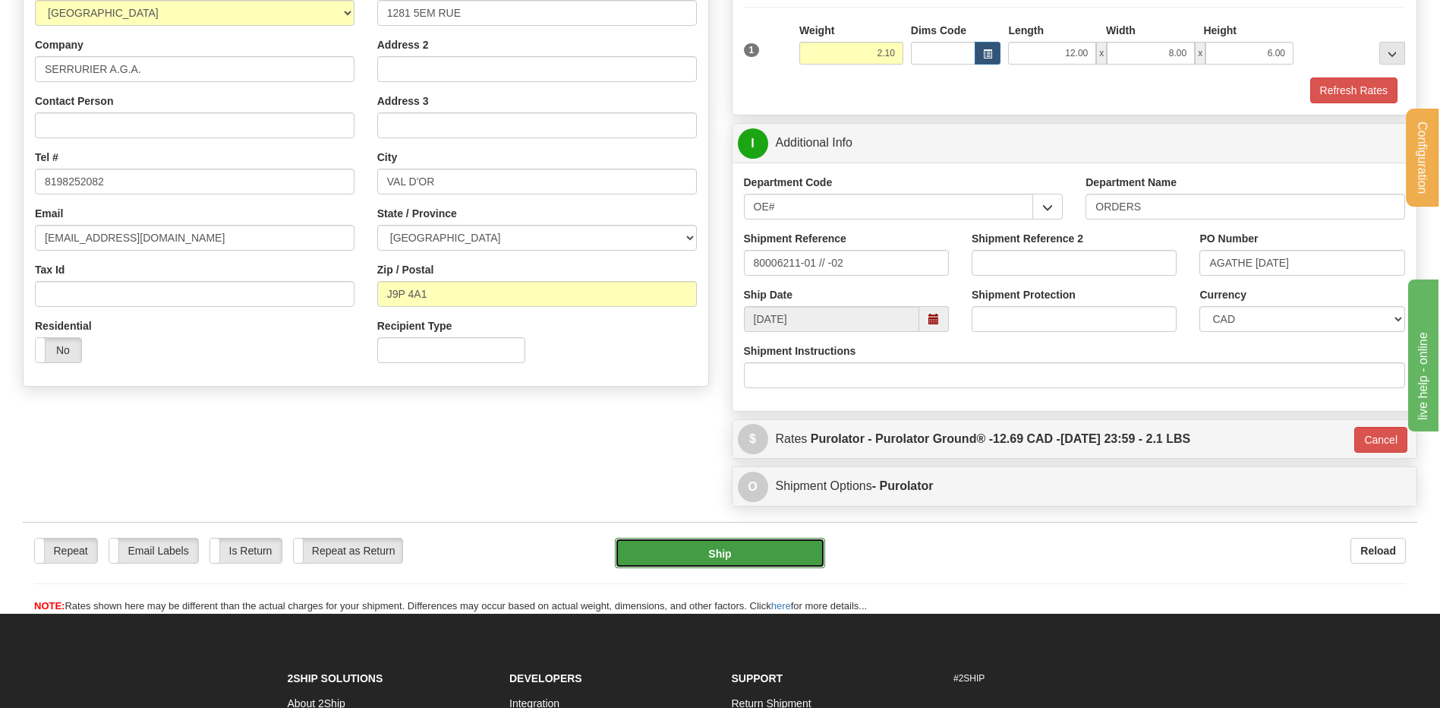
click at [712, 550] on button "Ship" at bounding box center [720, 552] width 210 height 30
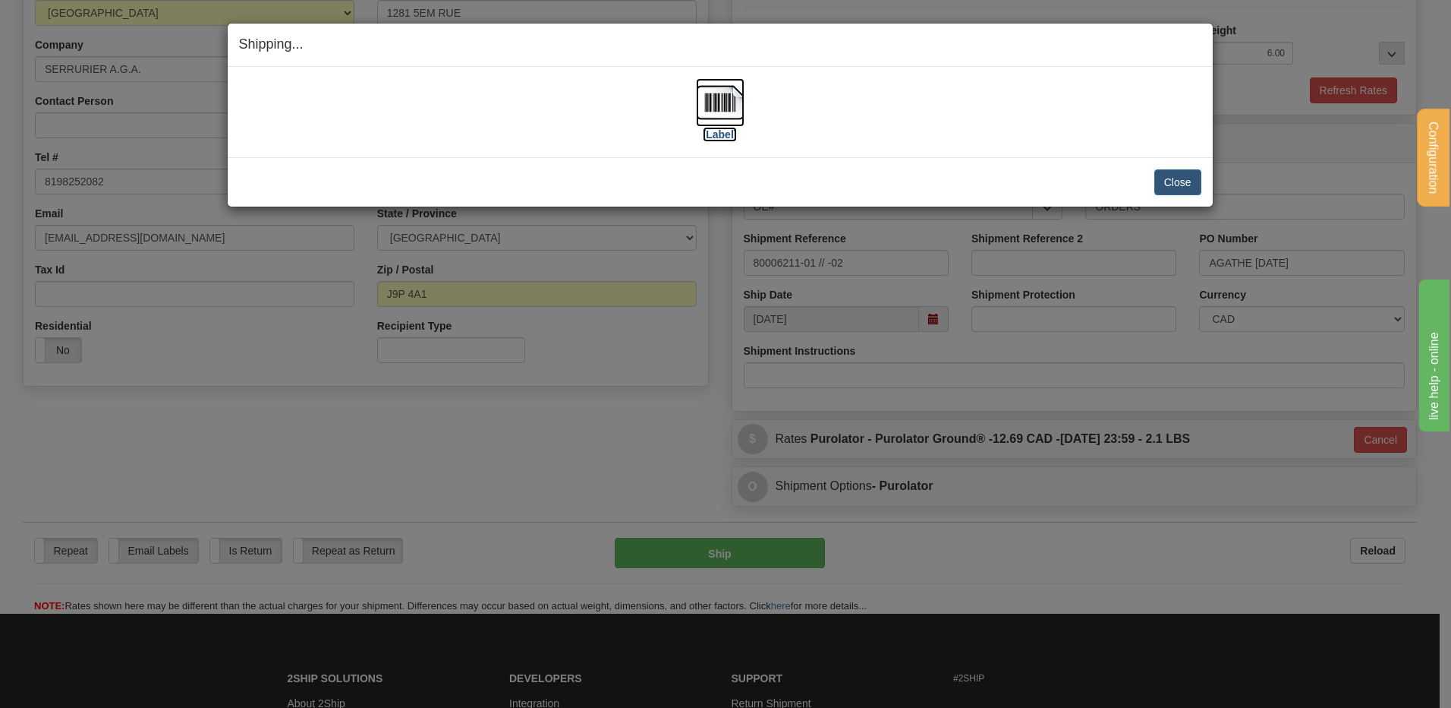
click at [738, 101] on img at bounding box center [720, 102] width 49 height 49
click at [1177, 181] on button "Close" at bounding box center [1178, 182] width 47 height 26
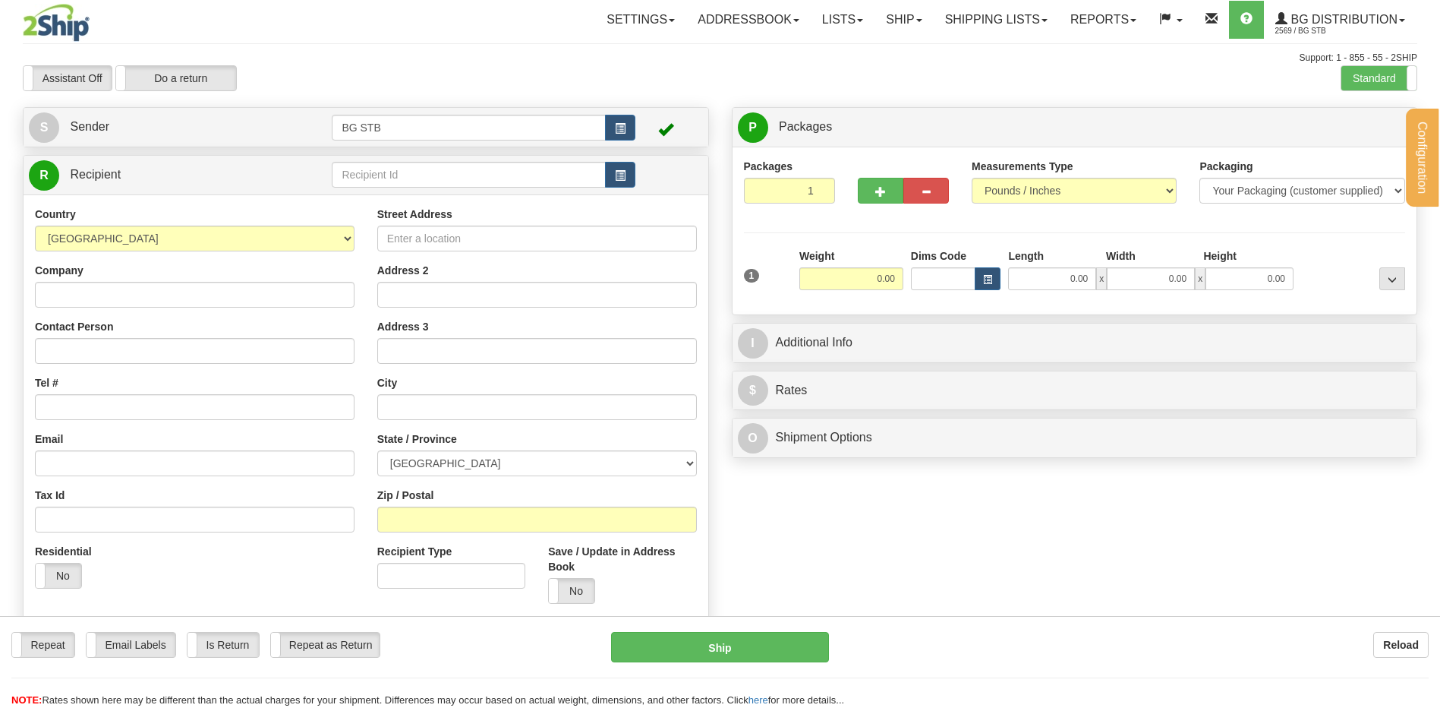
click at [380, 155] on div "R Recipient" at bounding box center [366, 391] width 686 height 472
click at [374, 164] on input "text" at bounding box center [468, 175] width 273 height 26
type input "4191"
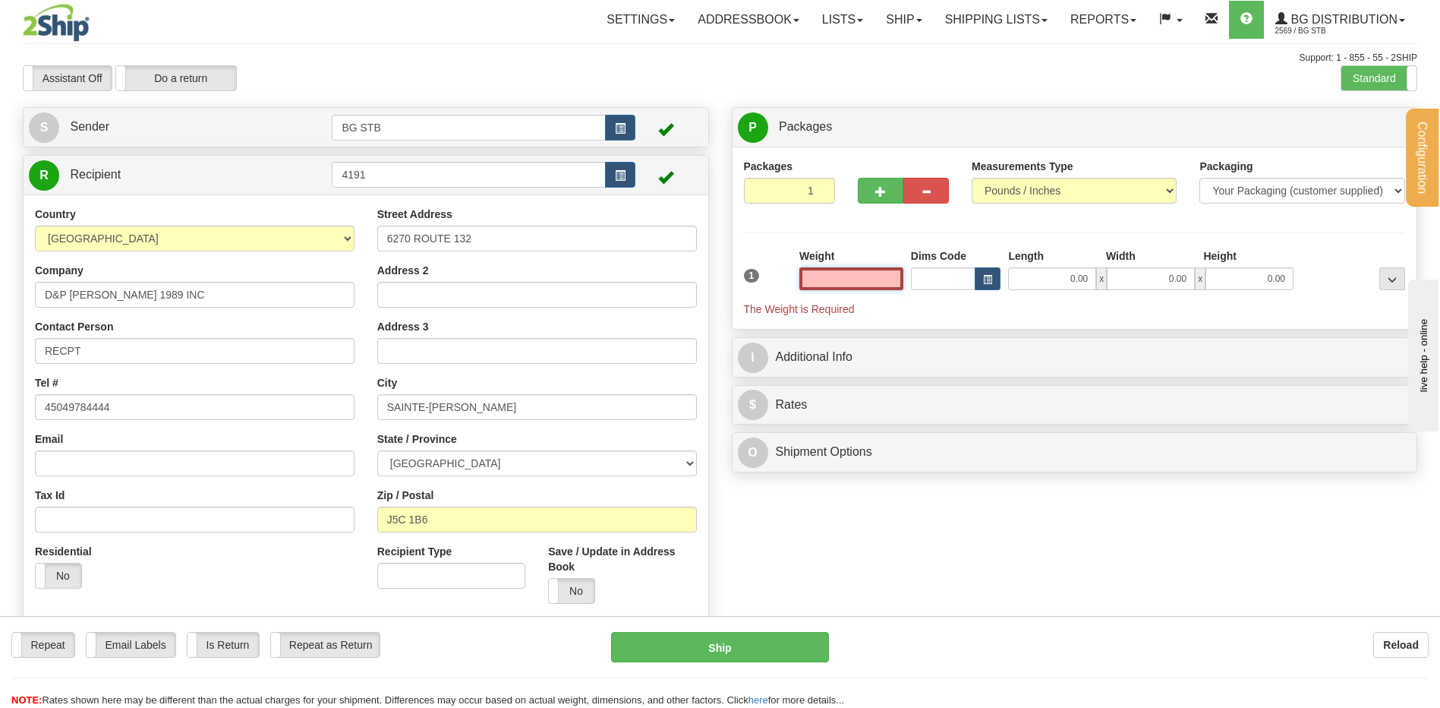
type input "2"
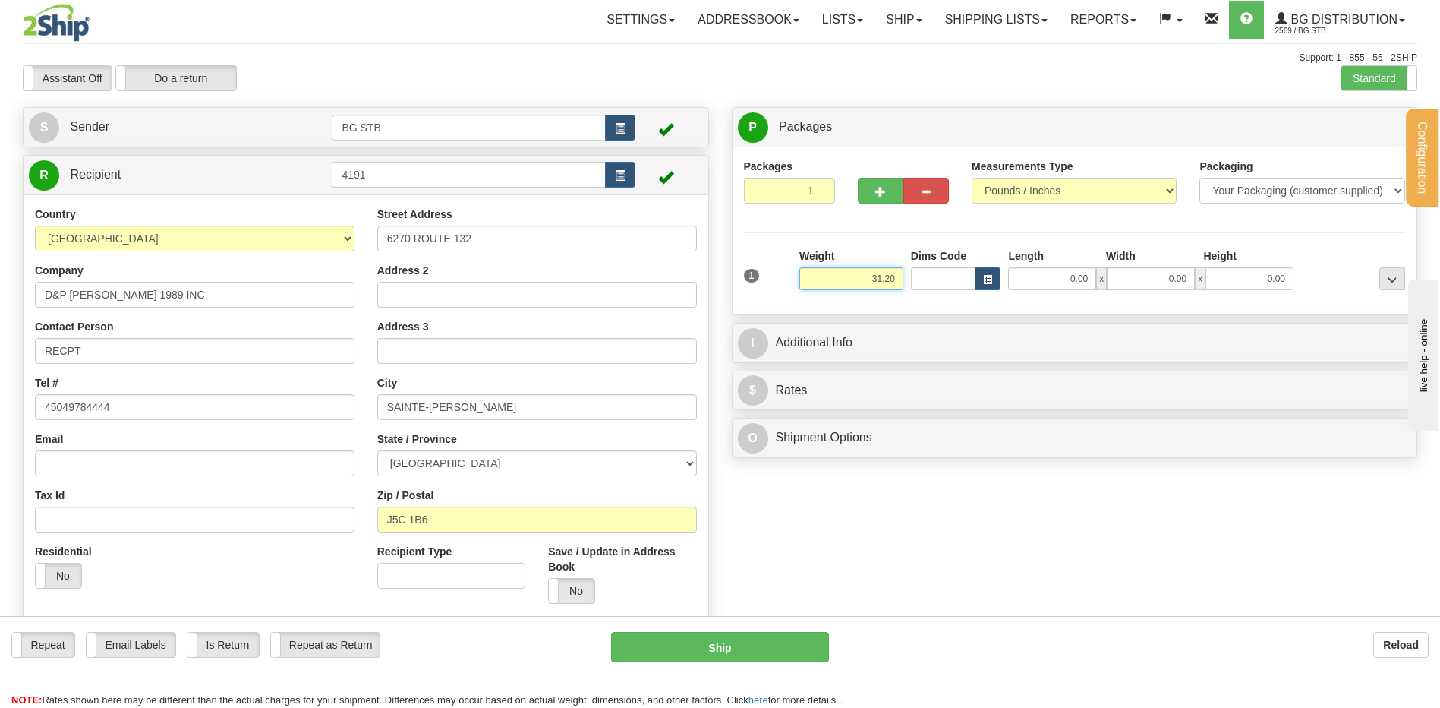
type input "31.20"
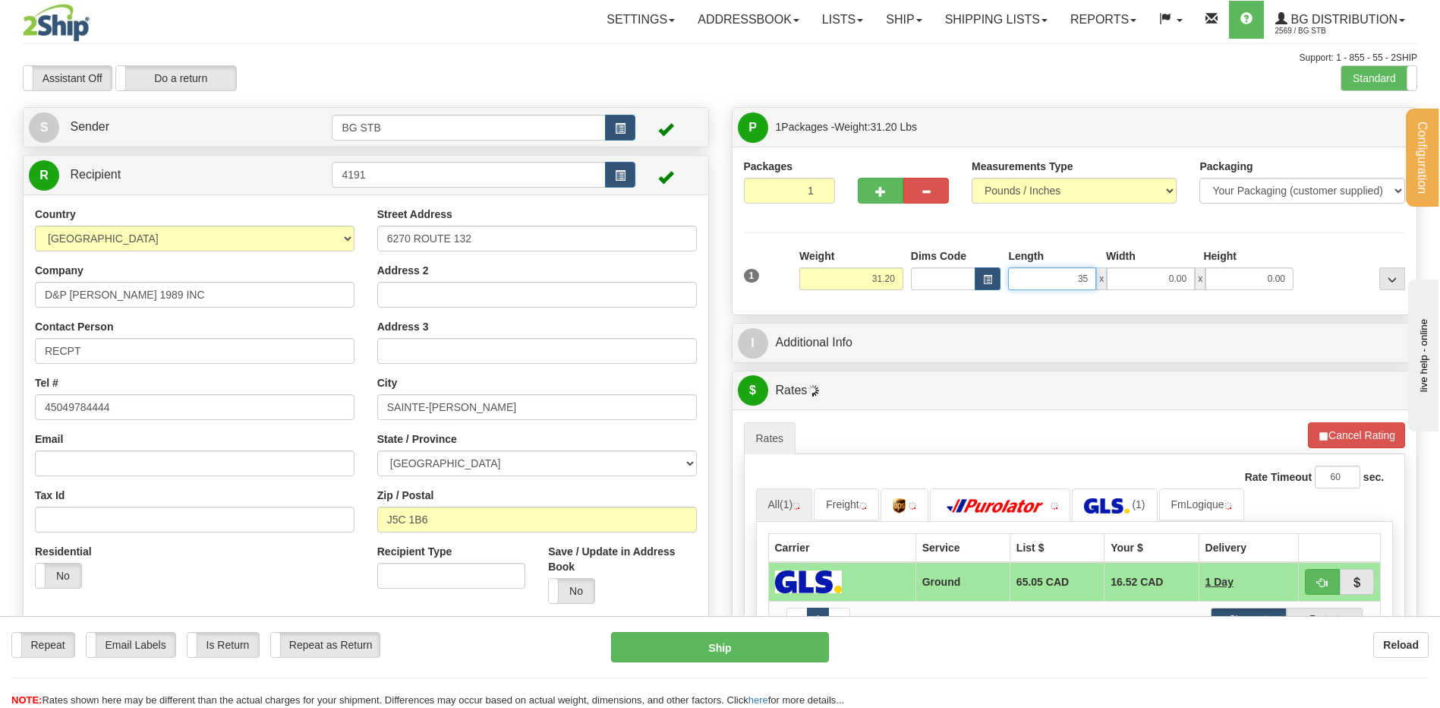
type input "35.00"
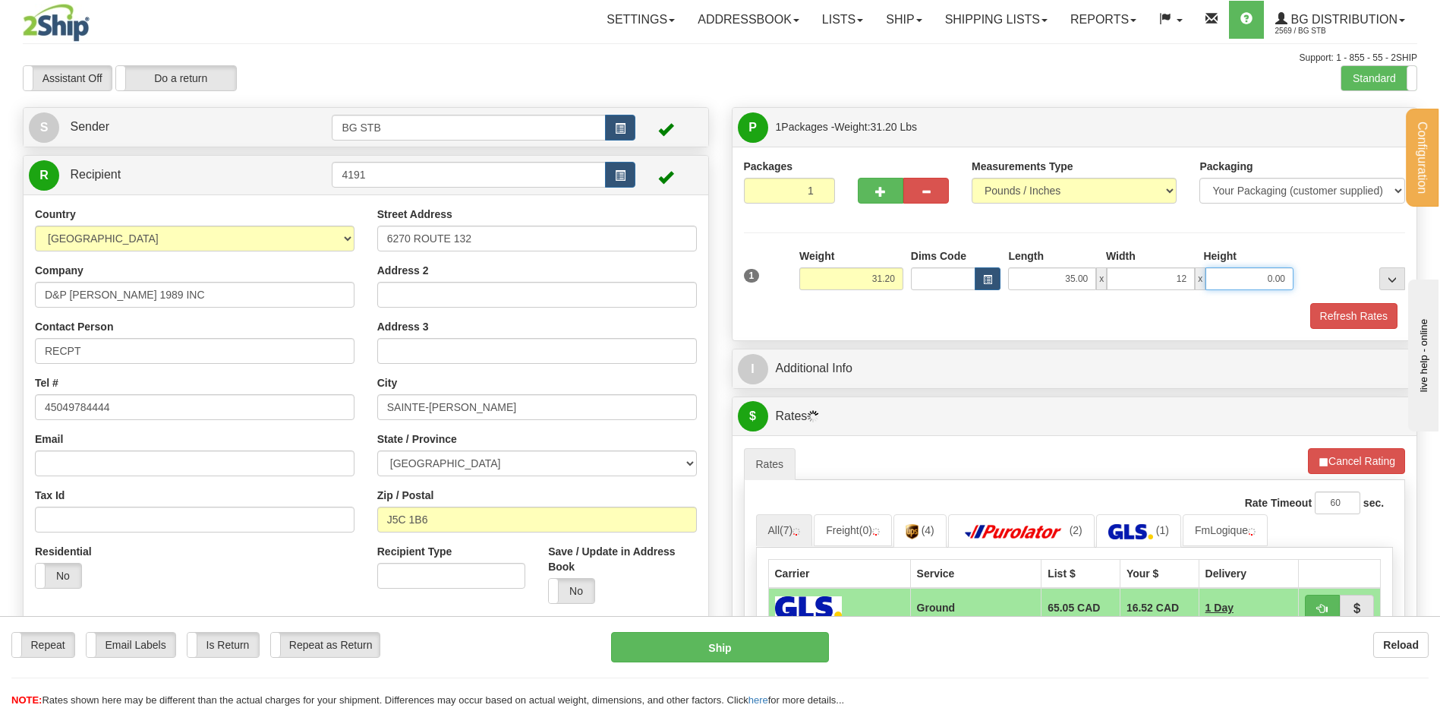
type input "12.00"
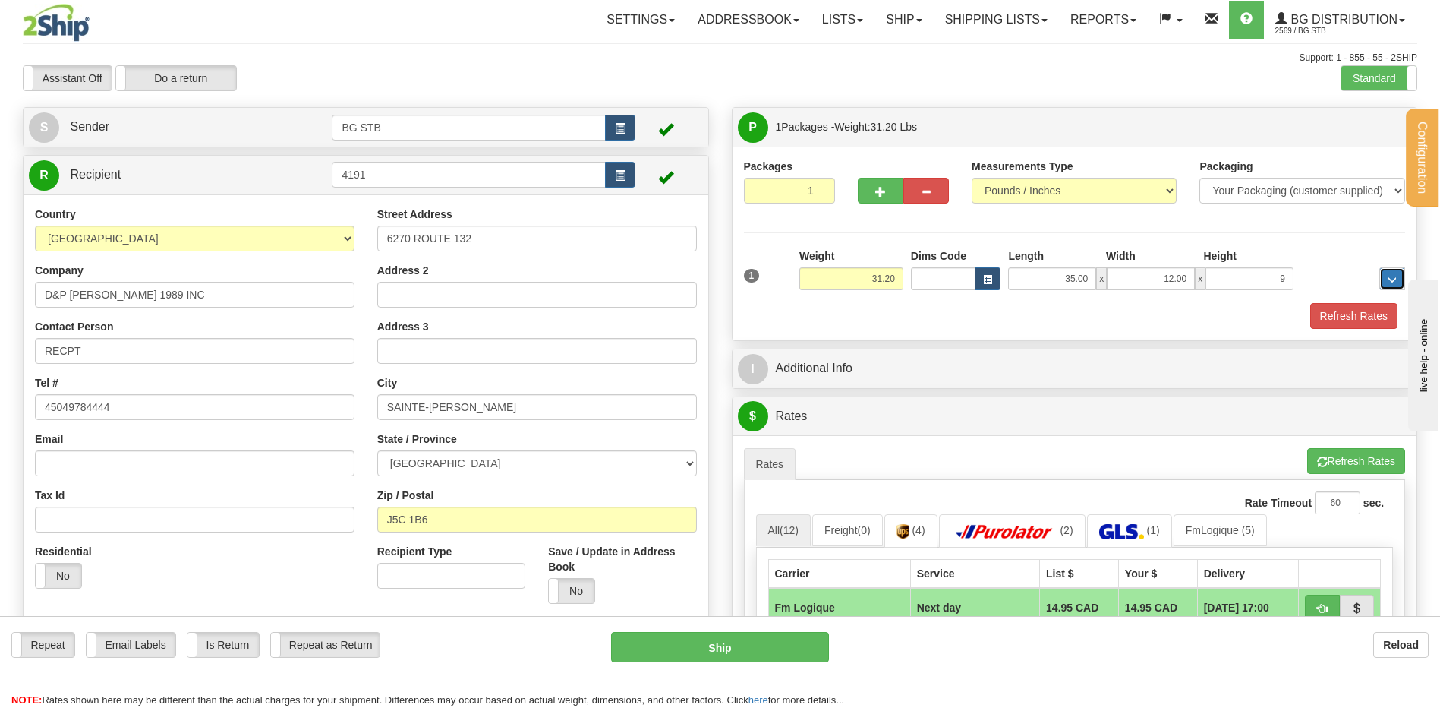
type input "9.00"
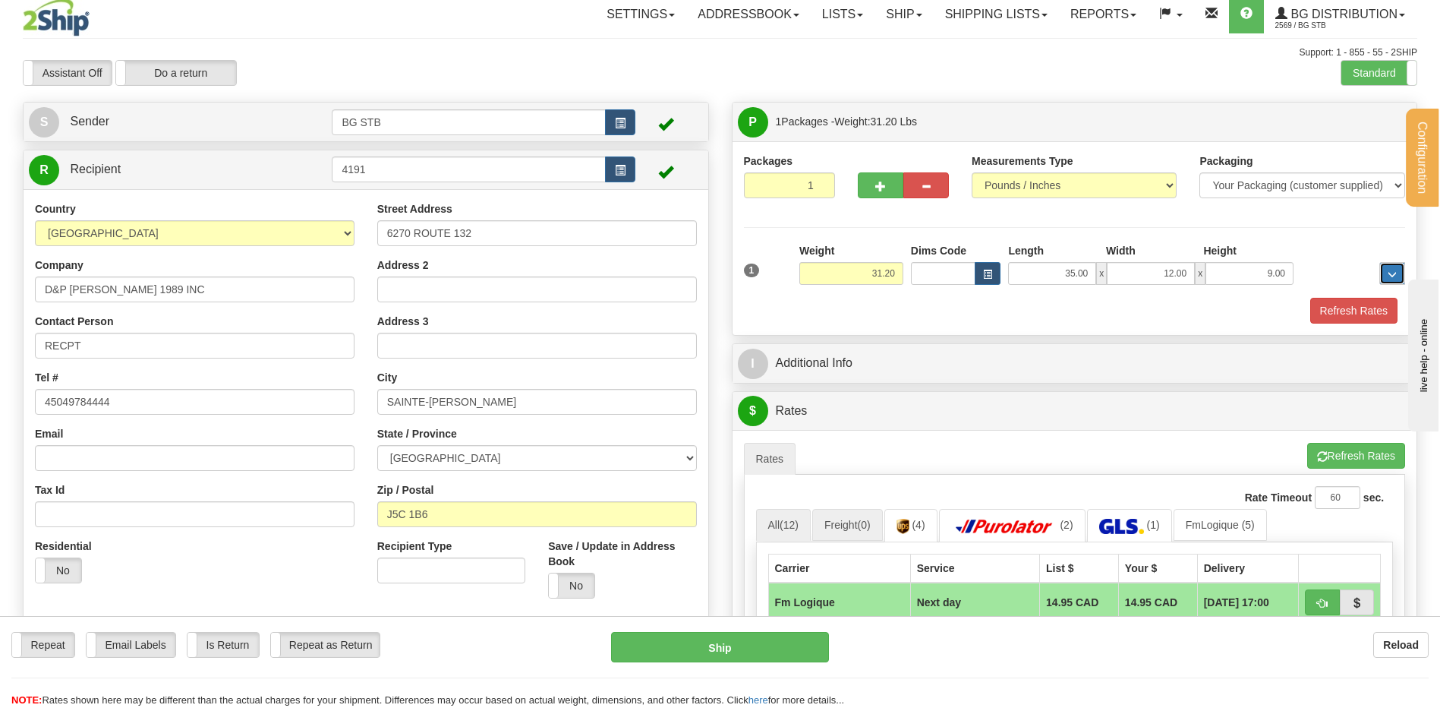
scroll to position [228, 0]
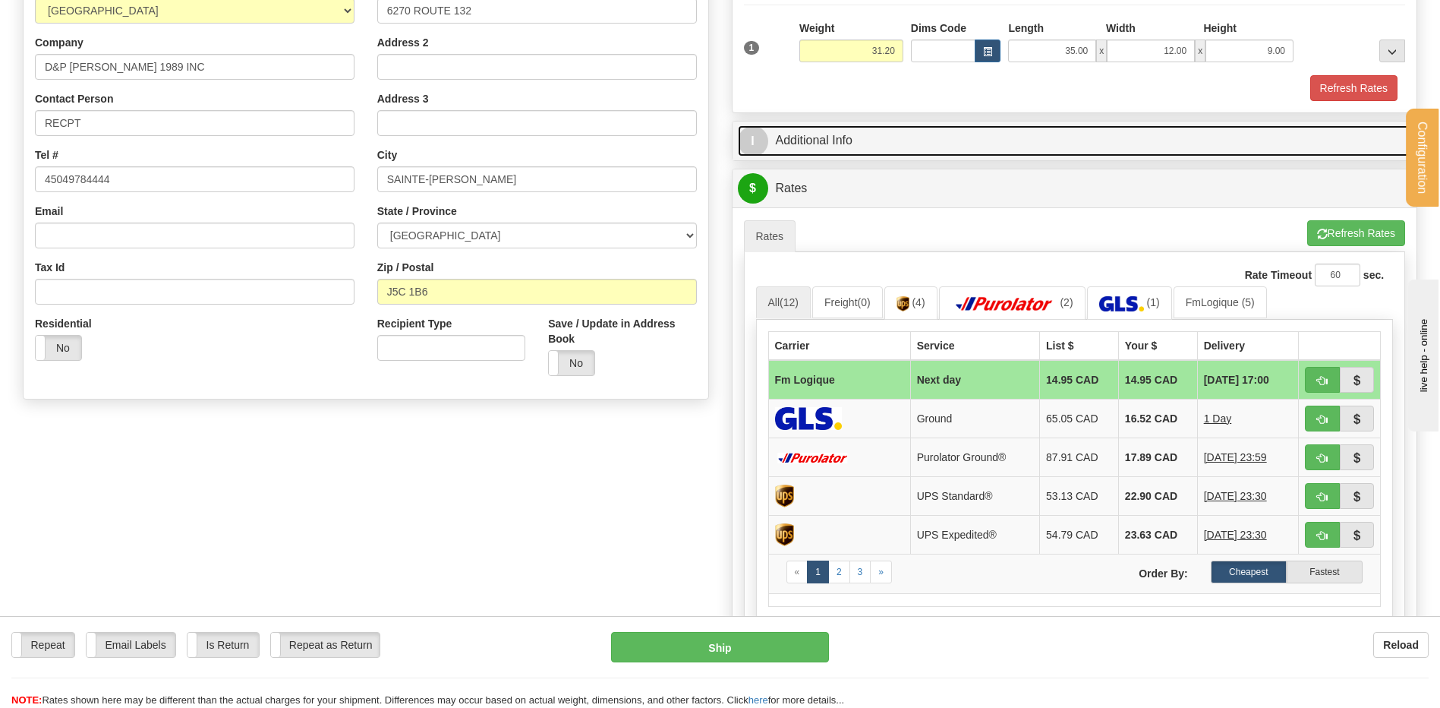
click at [824, 134] on link "I Additional Info" at bounding box center [1075, 140] width 674 height 31
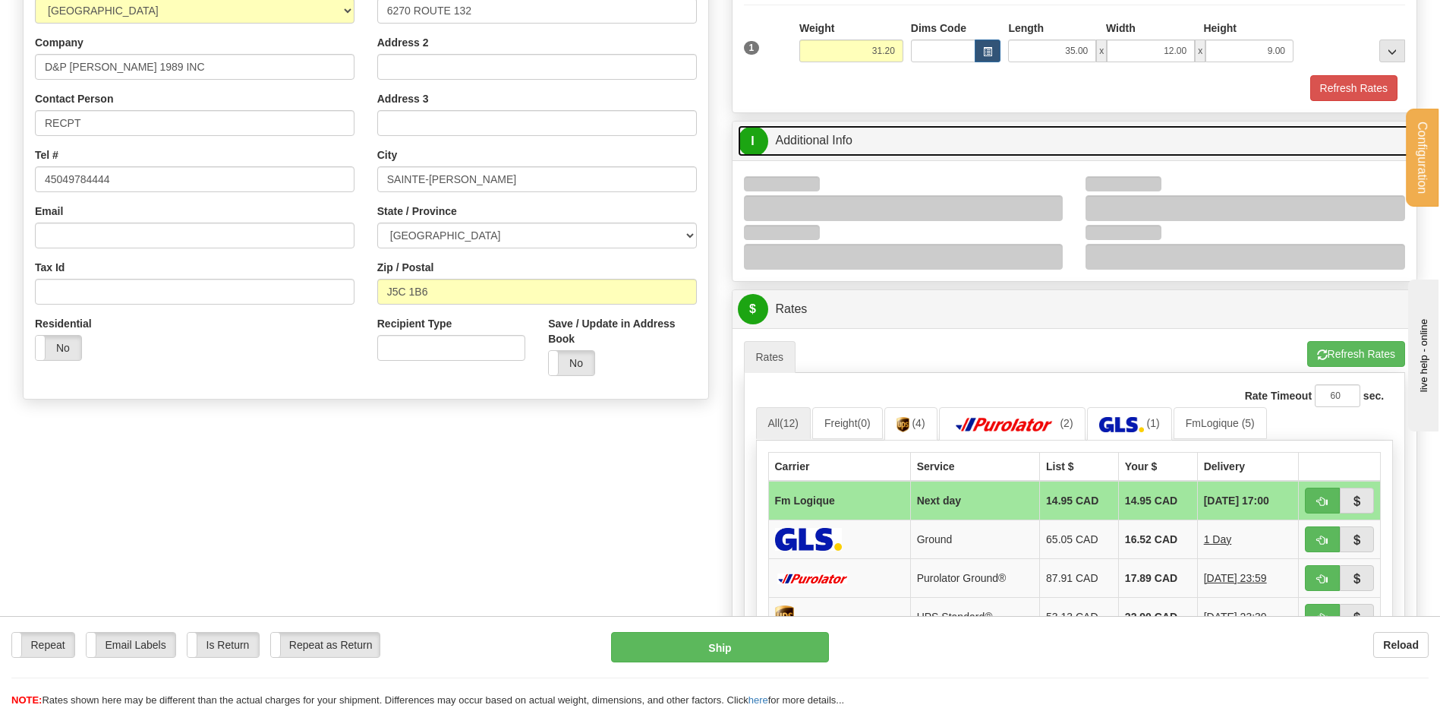
scroll to position [304, 0]
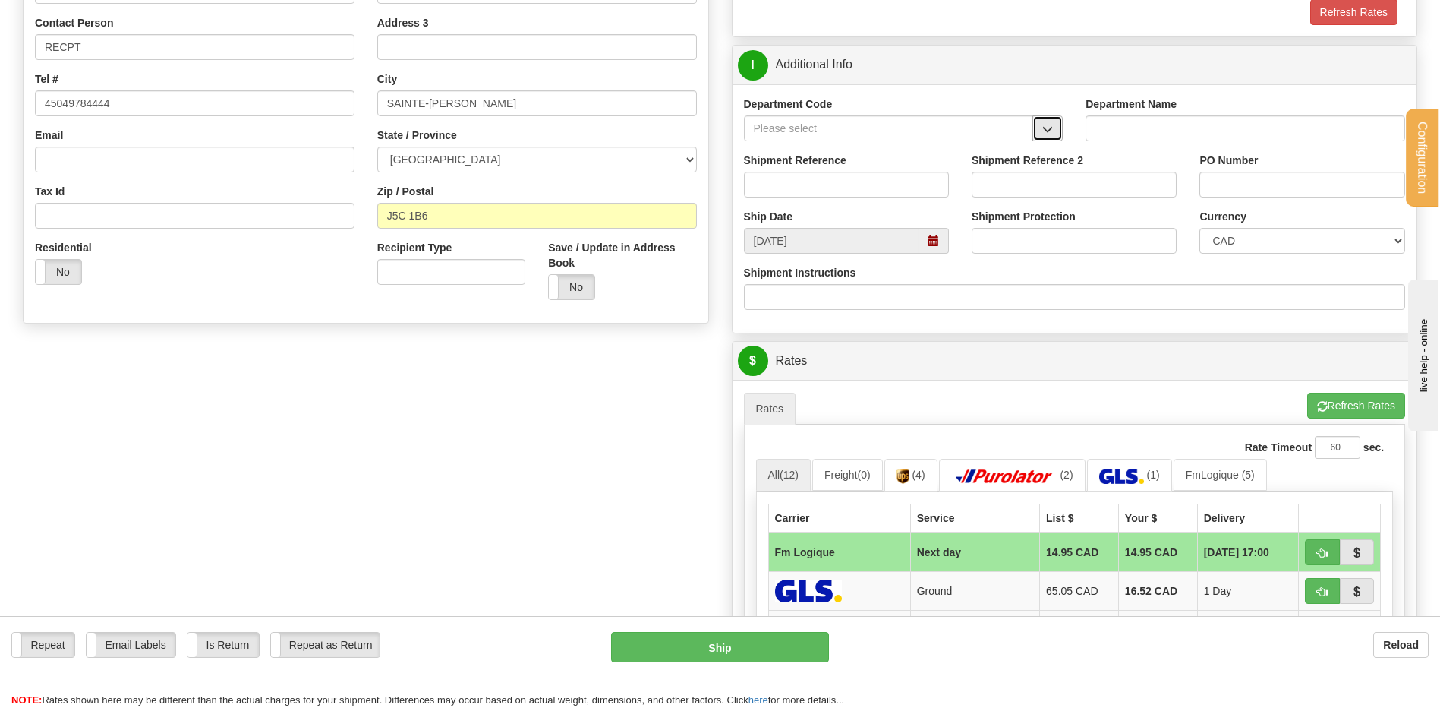
click at [1042, 127] on button "button" at bounding box center [1047, 128] width 30 height 26
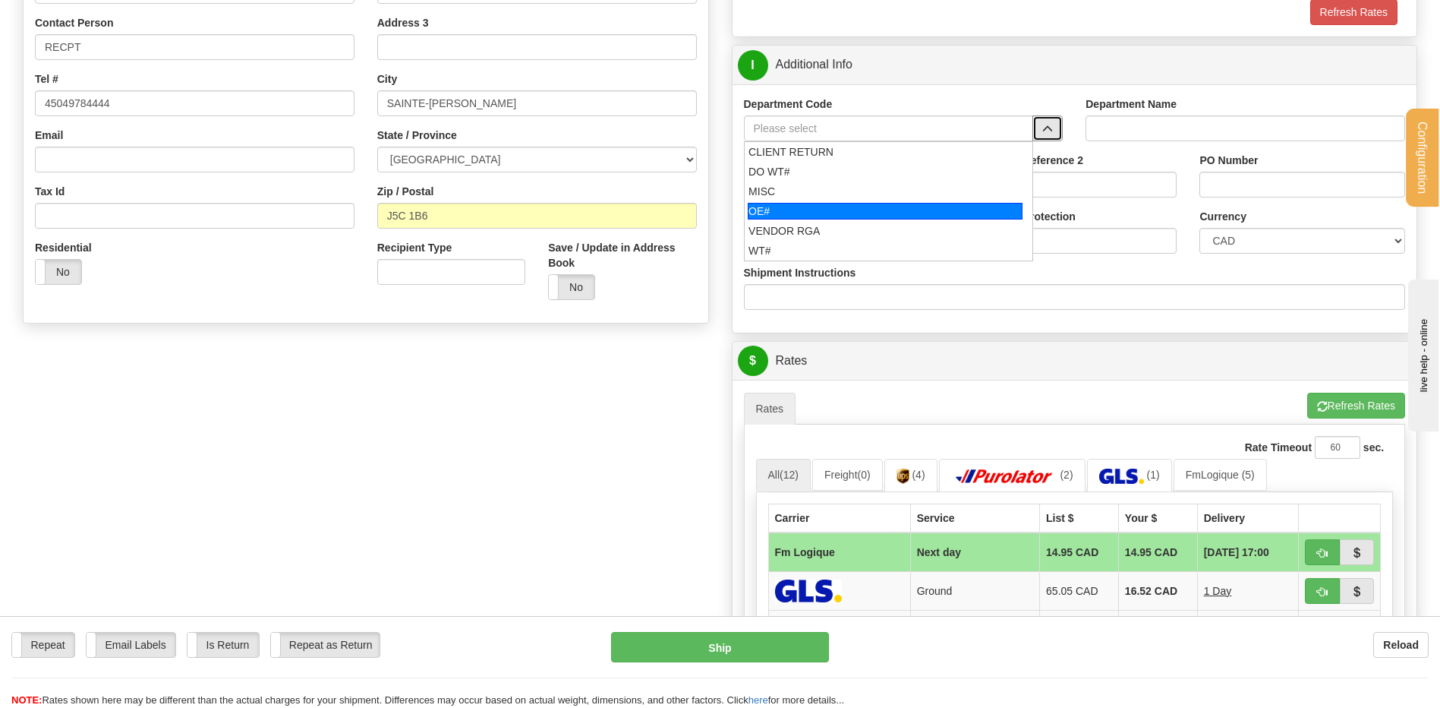
click at [837, 208] on div "OE#" at bounding box center [885, 211] width 275 height 17
type input "OE#"
type input "ORDERS"
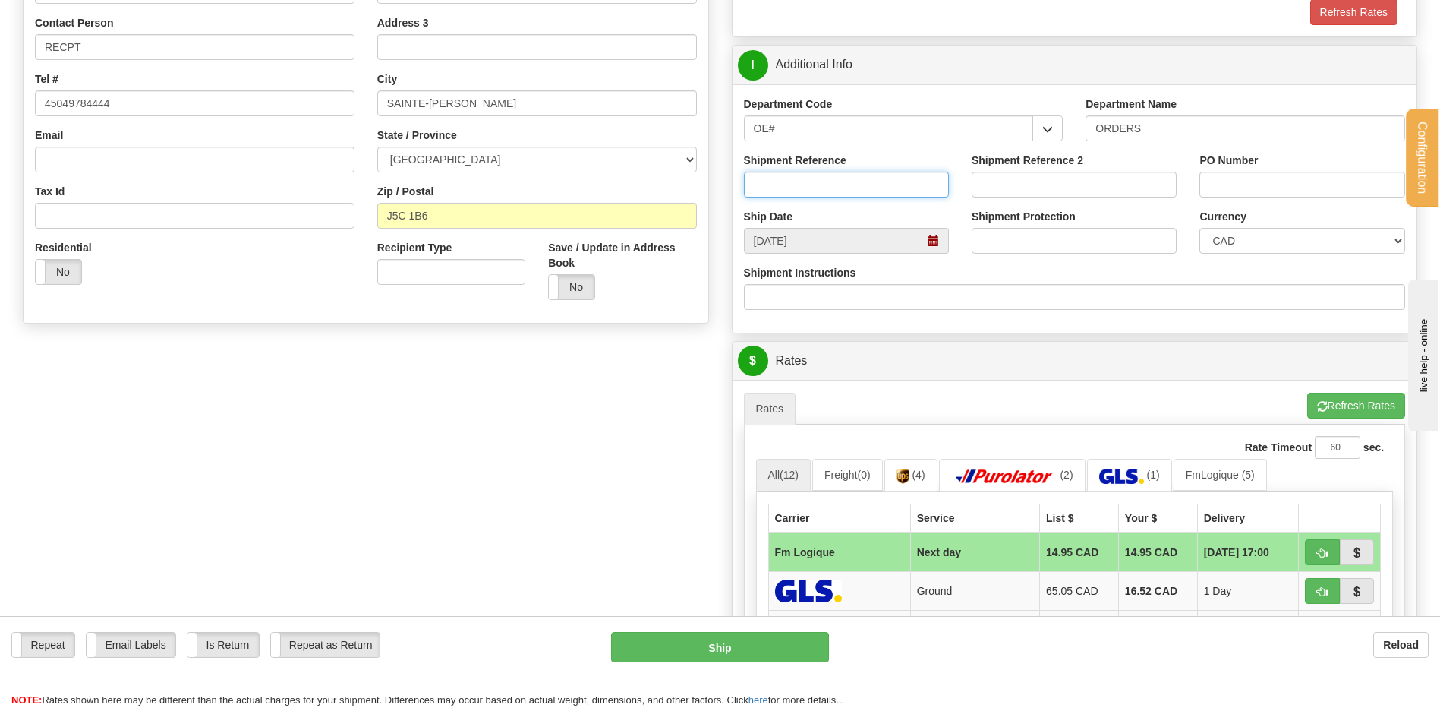
click at [829, 187] on input "Shipment Reference" at bounding box center [846, 185] width 205 height 26
type input "80006364-00 // 80006362-00"
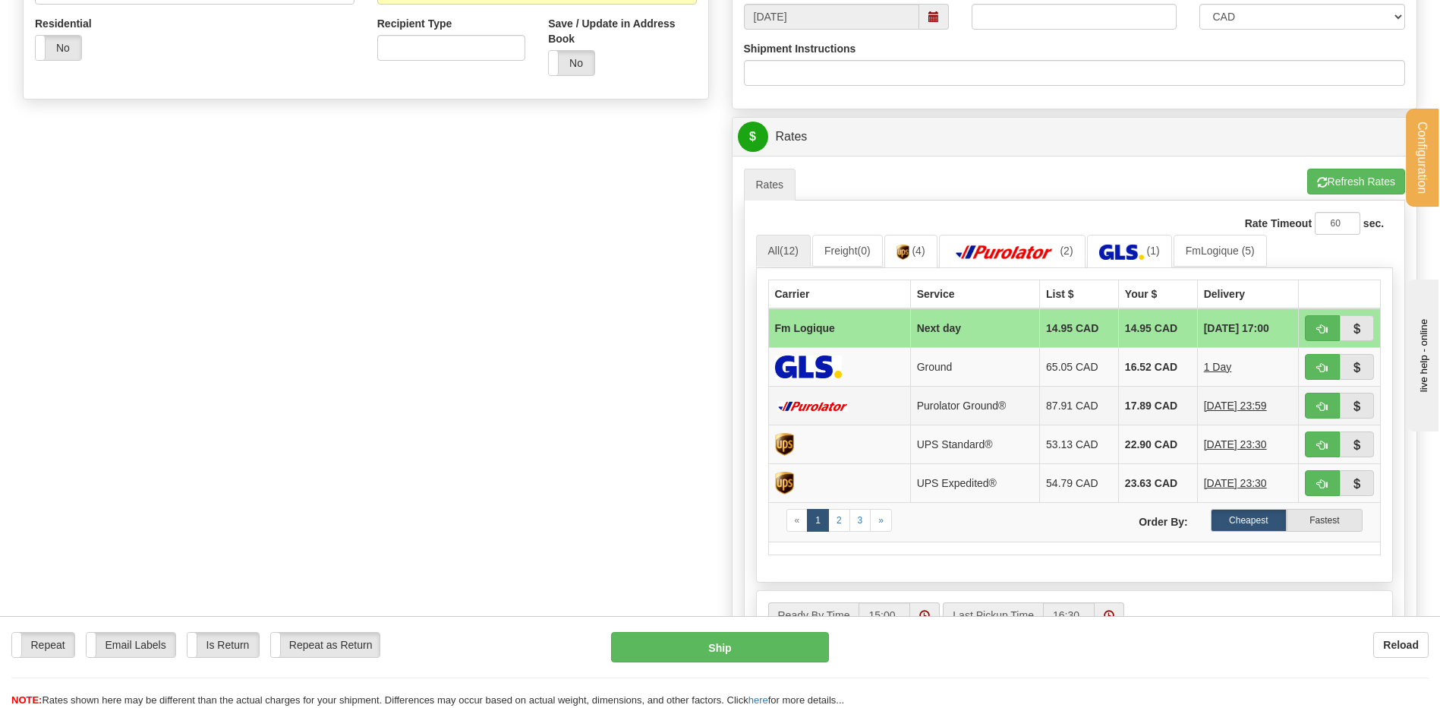
scroll to position [683, 0]
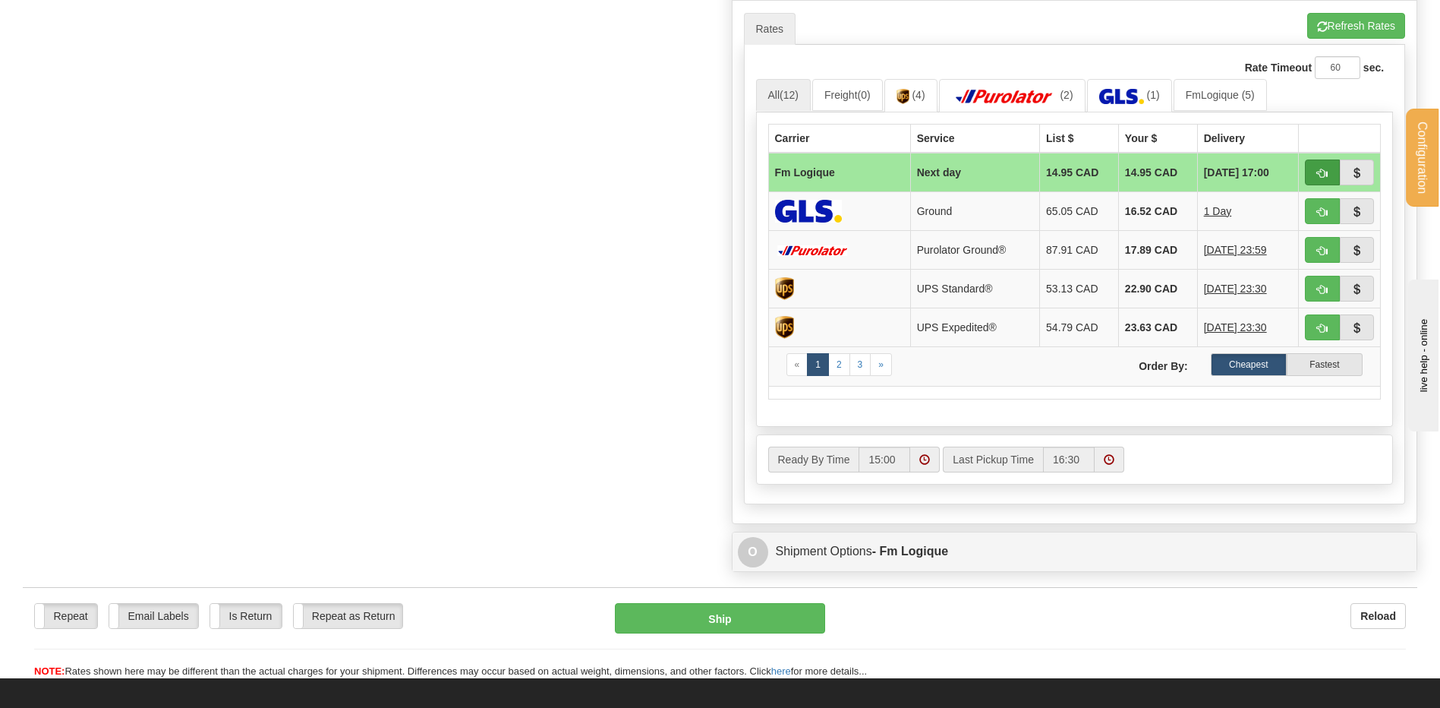
type input "35056-I // 34727-I"
click at [1318, 169] on span "button" at bounding box center [1322, 174] width 11 height 10
type input "jour"
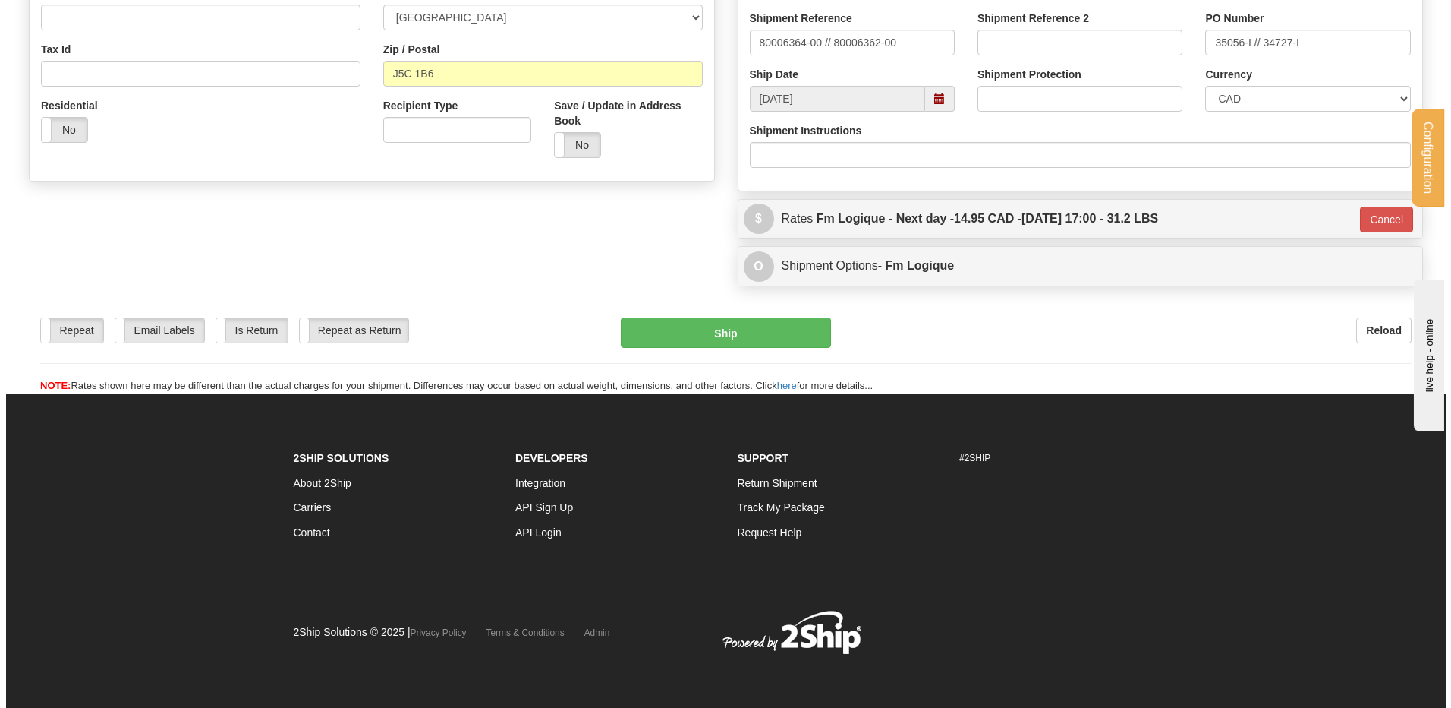
scroll to position [446, 0]
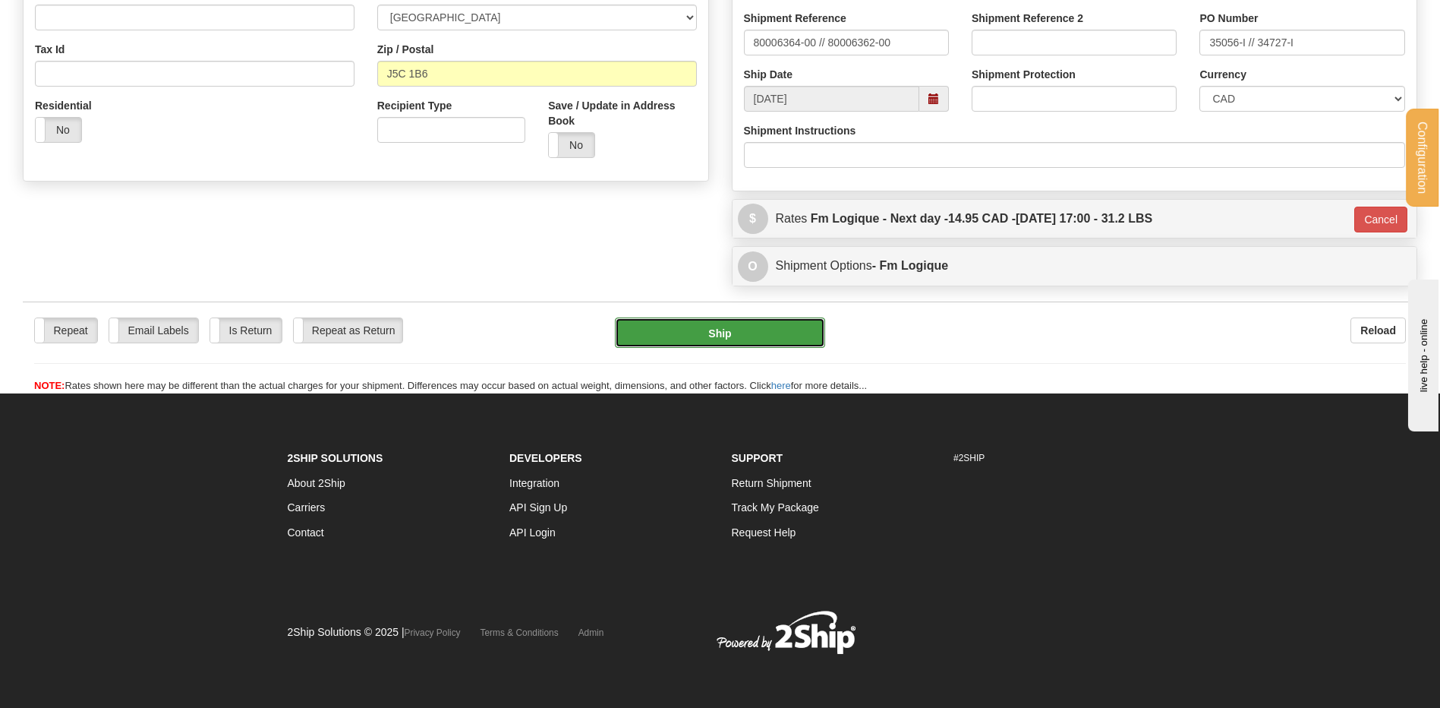
click at [666, 324] on button "Ship" at bounding box center [720, 332] width 210 height 30
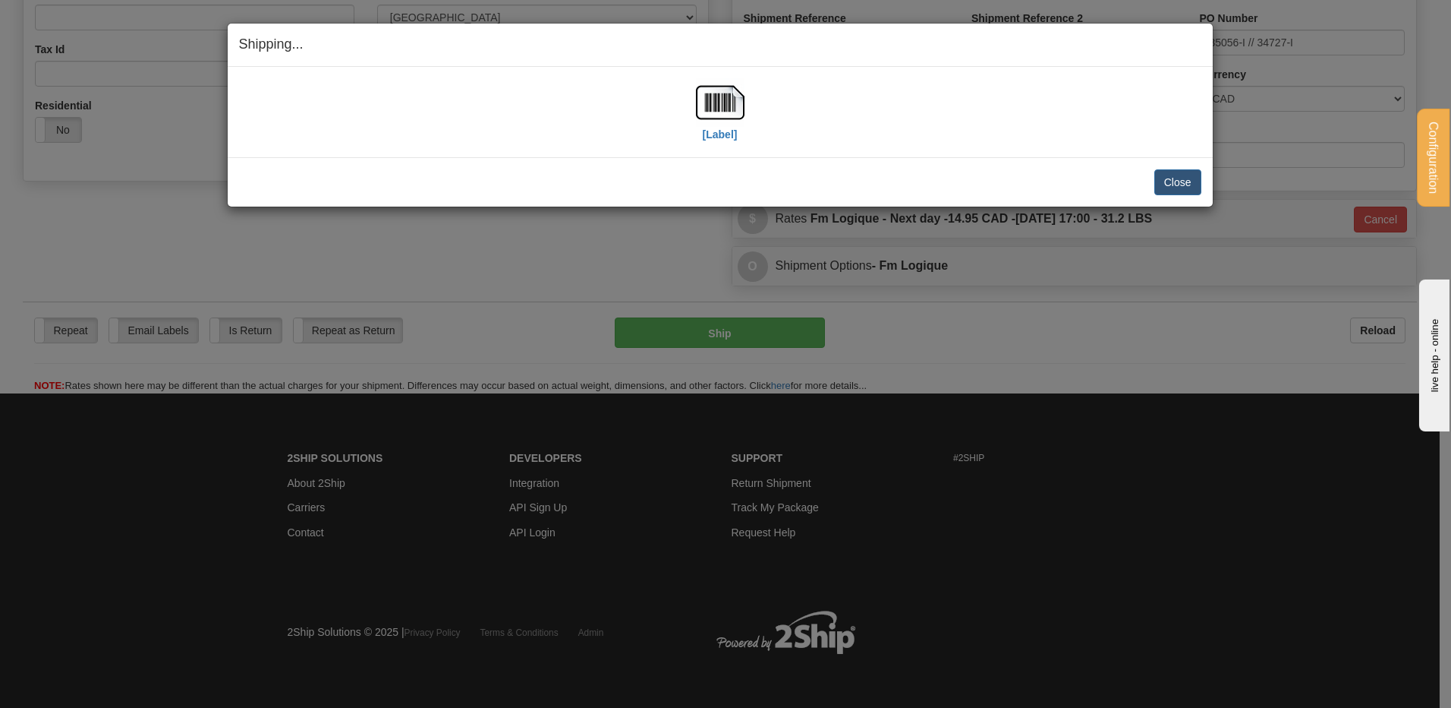
click at [758, 105] on div "[Label]" at bounding box center [720, 112] width 963 height 68
click at [728, 103] on img at bounding box center [720, 102] width 49 height 49
click at [1171, 175] on button "Close" at bounding box center [1178, 182] width 47 height 26
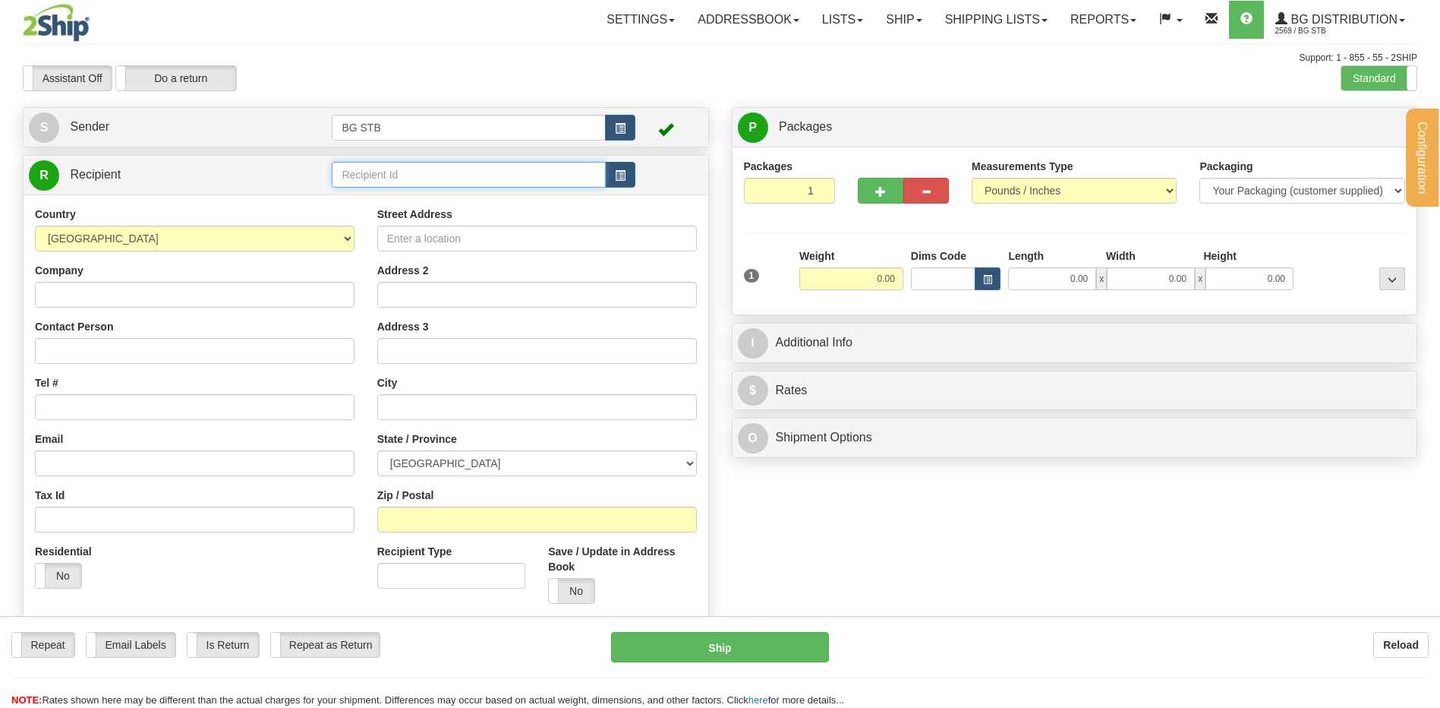
click at [392, 168] on input "text" at bounding box center [468, 175] width 273 height 26
type input "60595"
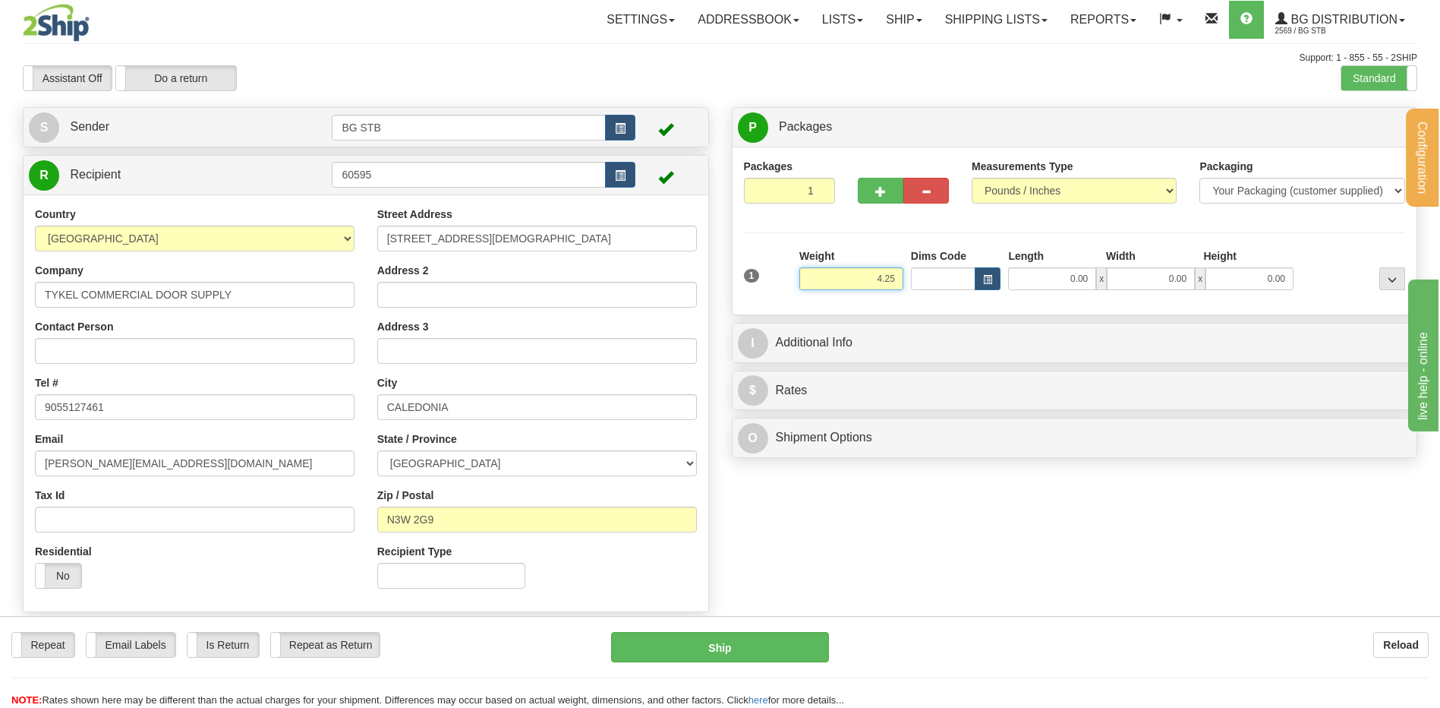
type input "4.25"
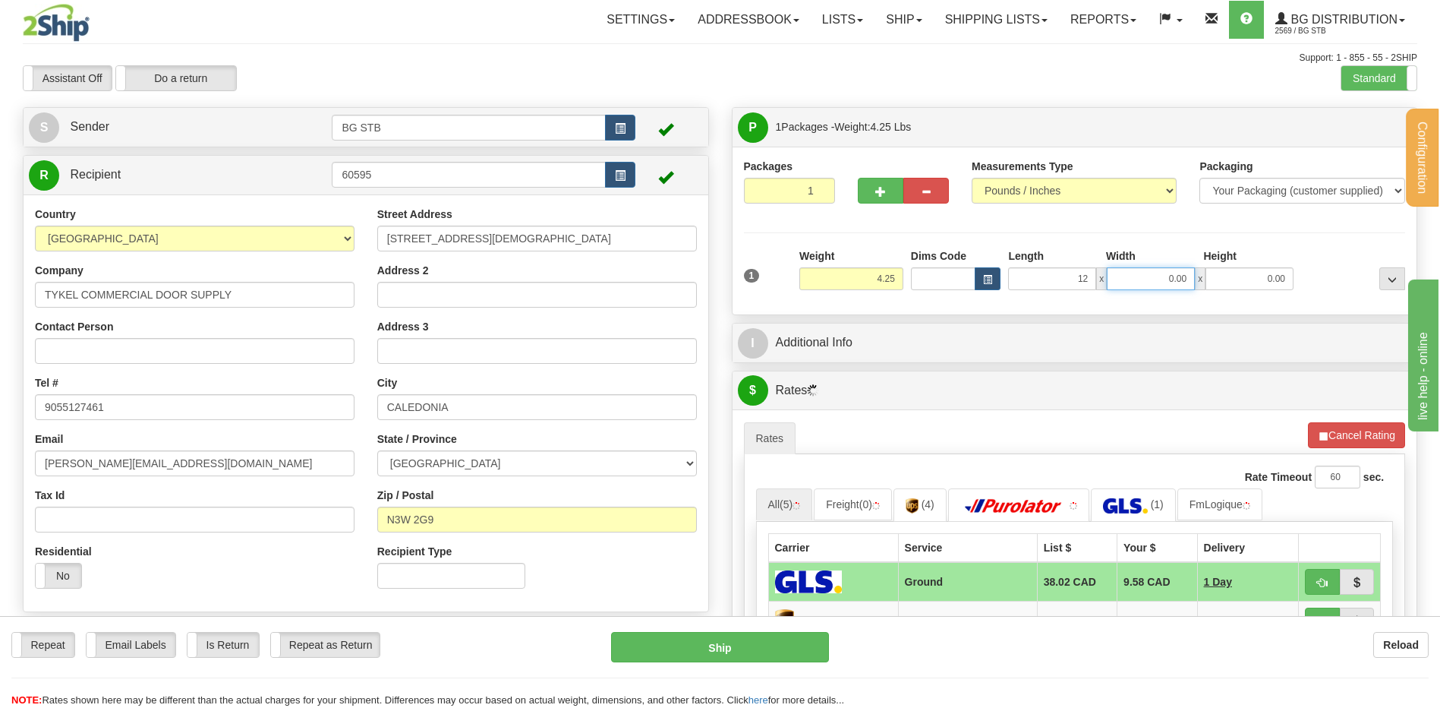
type input "12.00"
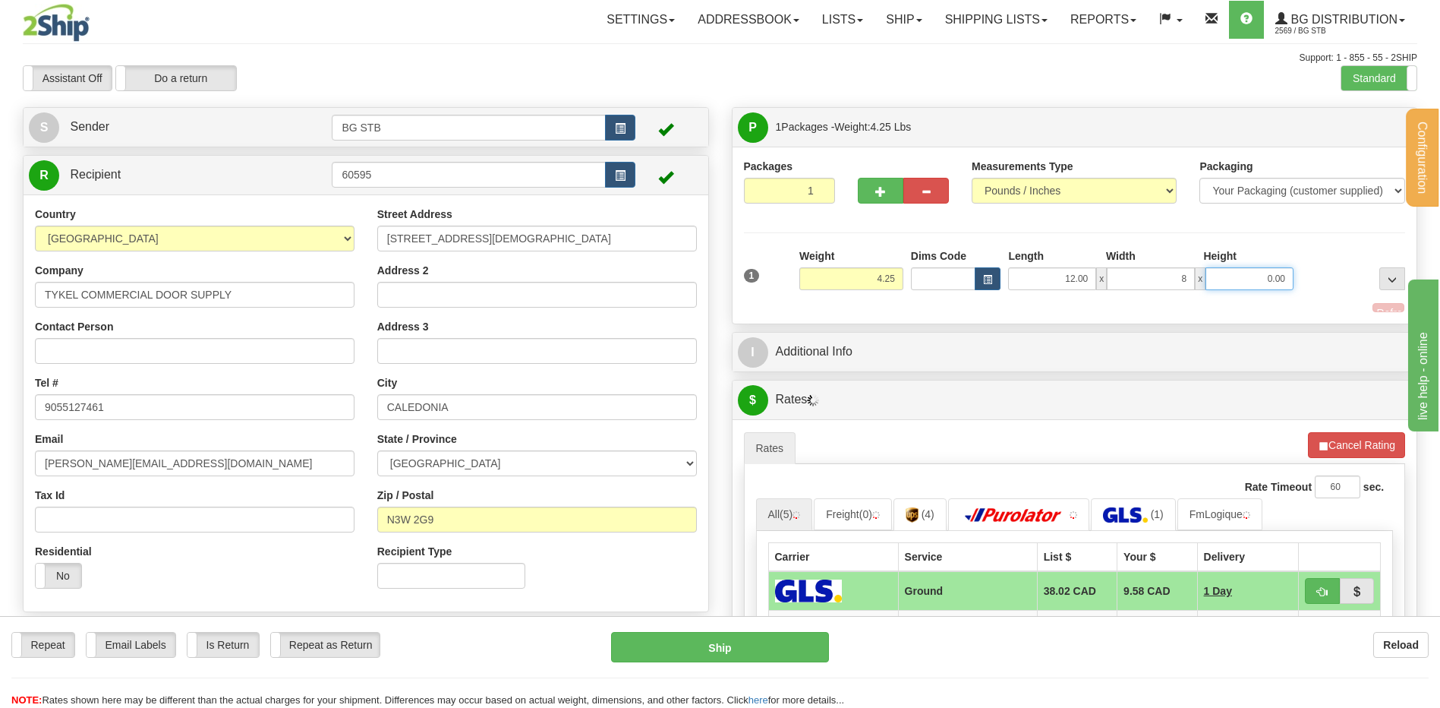
type input "8.00"
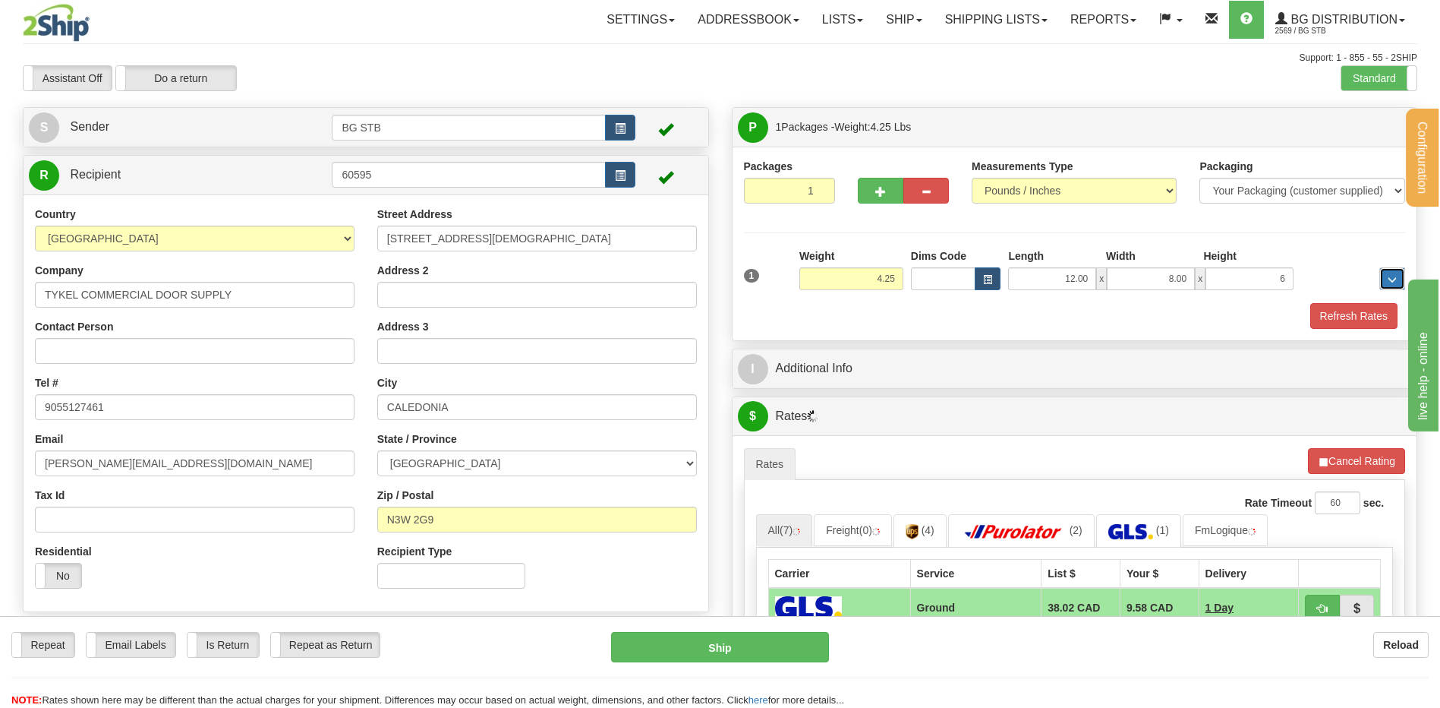
type input "6.00"
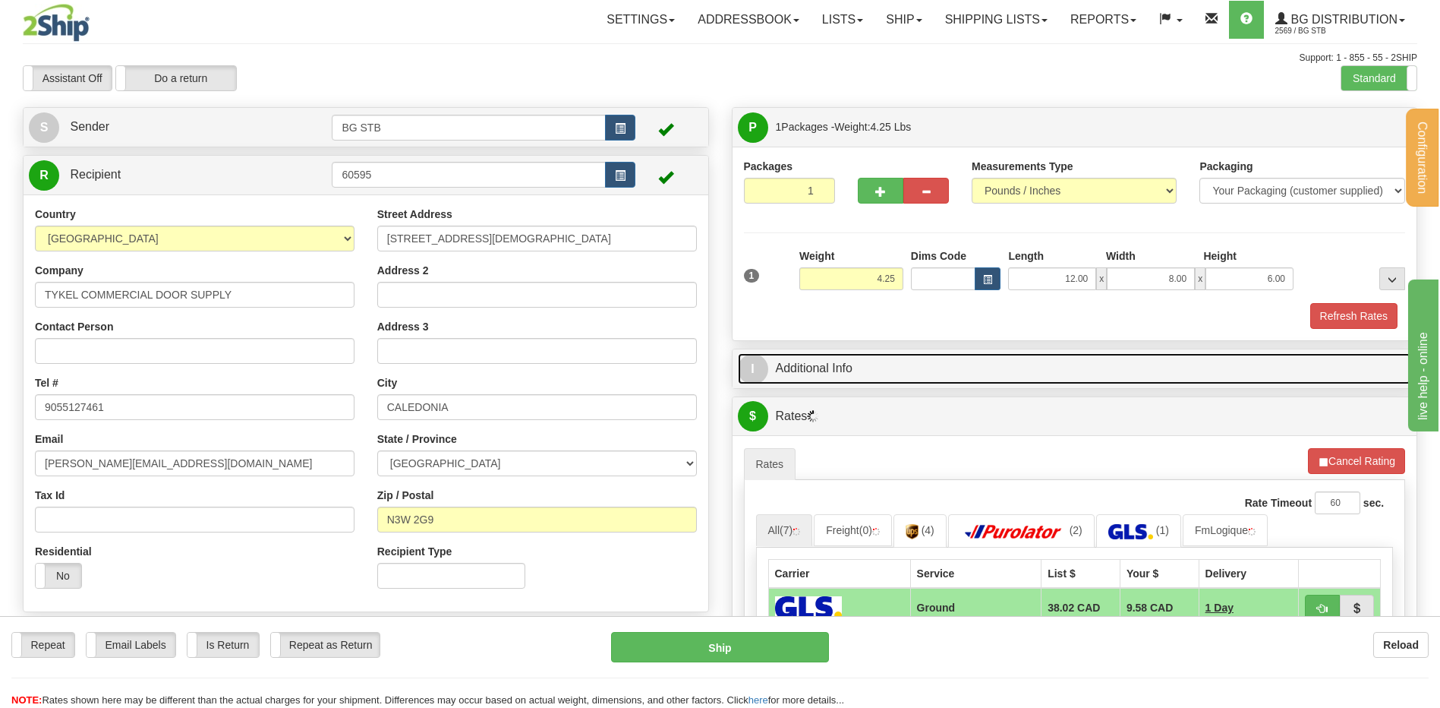
drag, startPoint x: 860, startPoint y: 370, endPoint x: 861, endPoint y: 358, distance: 12.2
click at [859, 370] on link "I Additional Info" at bounding box center [1075, 368] width 674 height 31
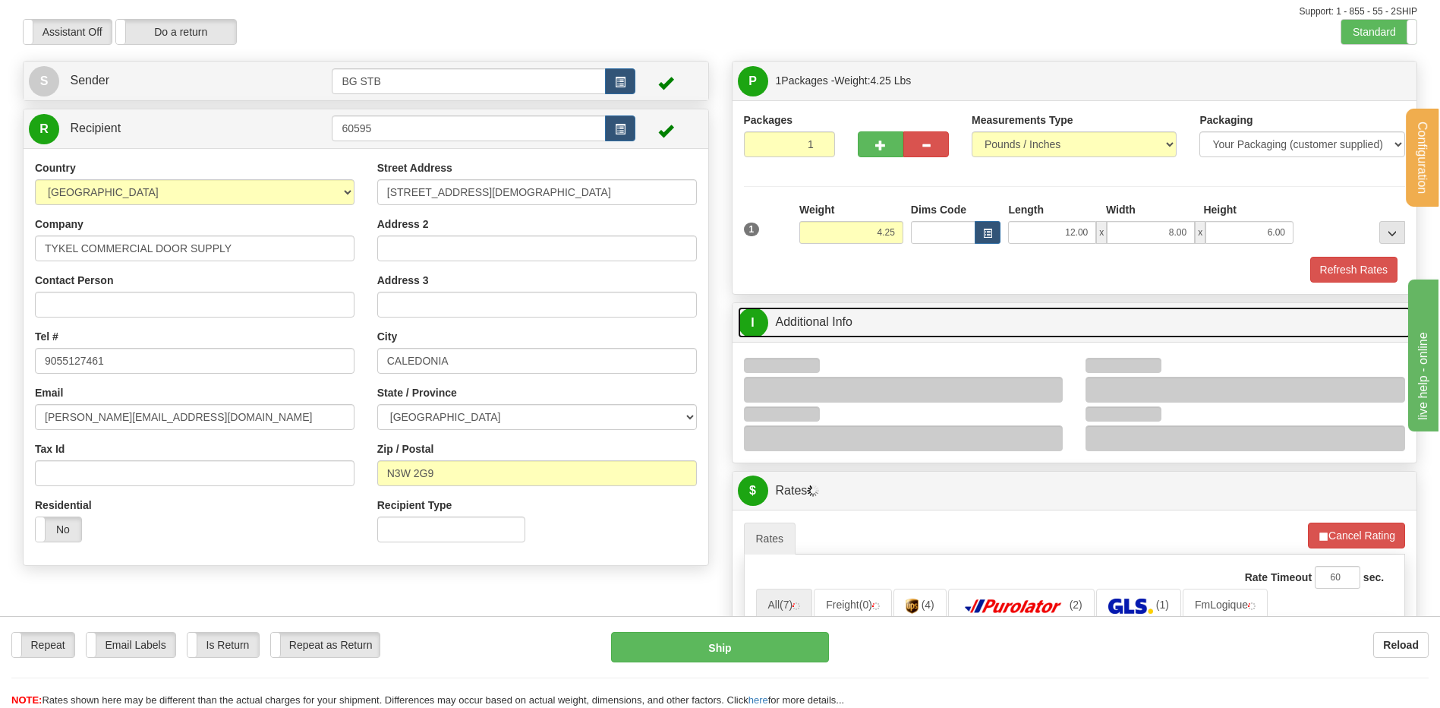
scroll to position [228, 0]
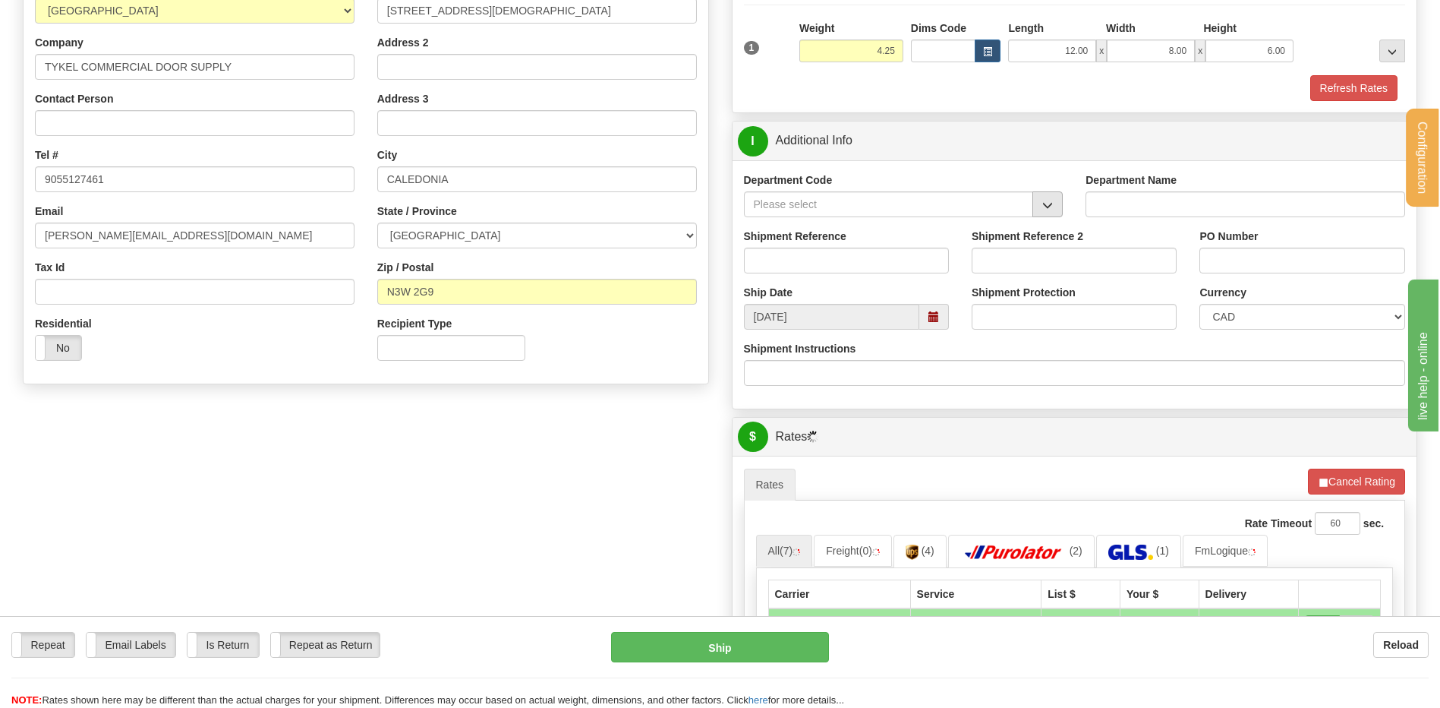
click at [1047, 200] on span "button" at bounding box center [1047, 205] width 11 height 10
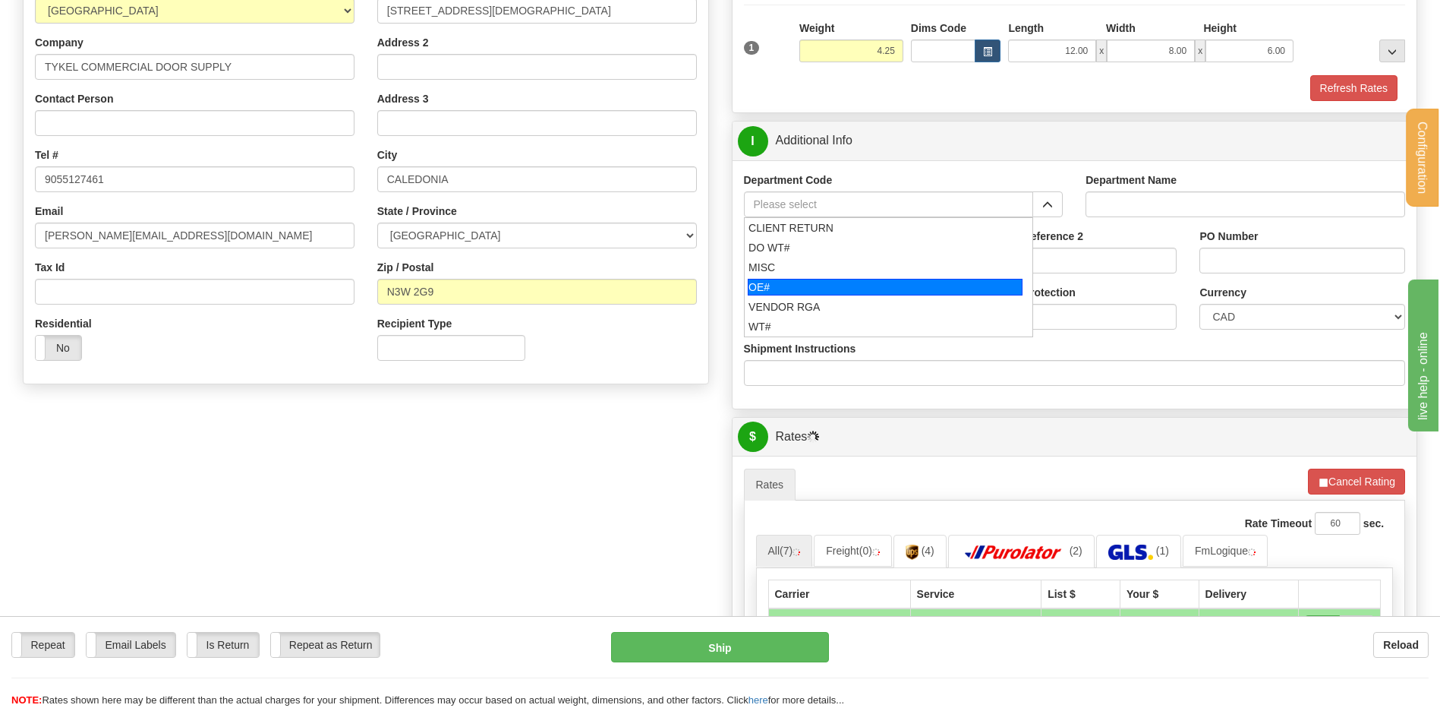
click at [834, 285] on div "OE#" at bounding box center [885, 287] width 275 height 17
type input "OE#"
type input "ORDERS"
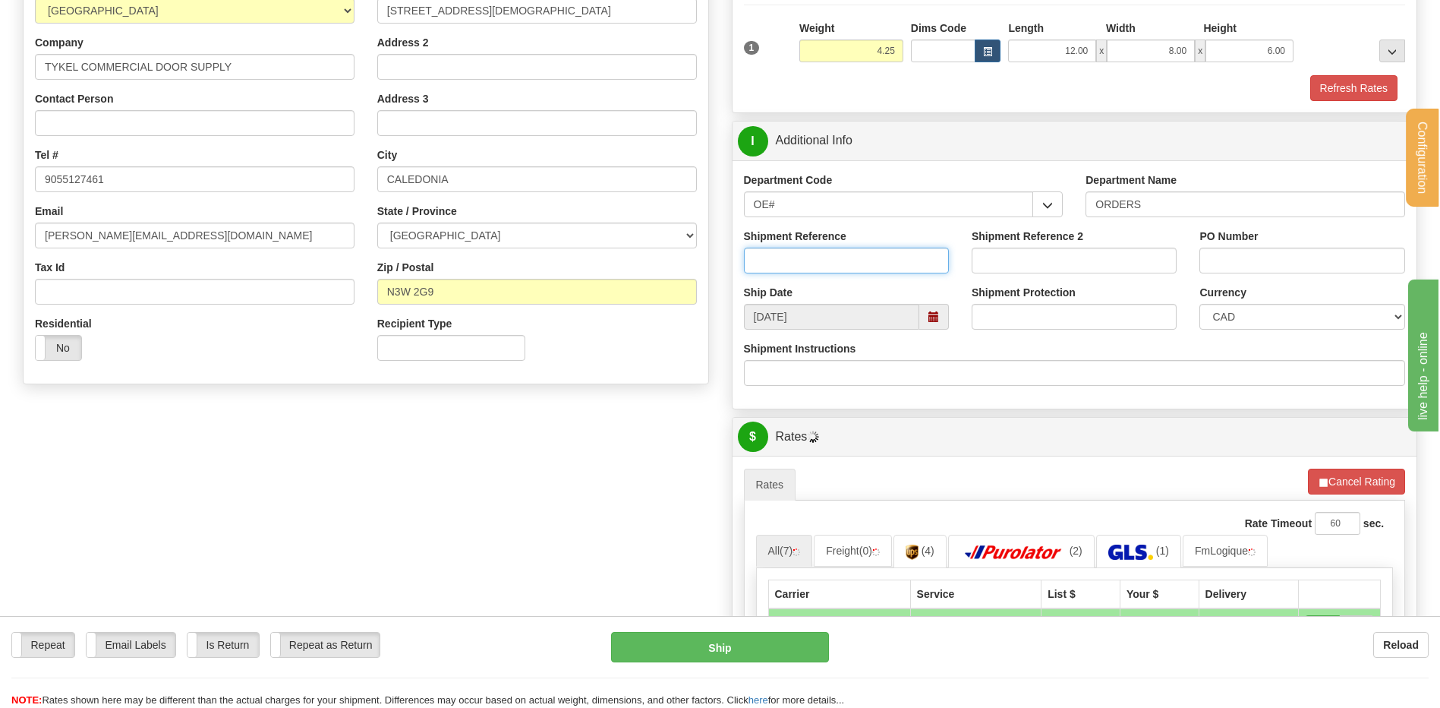
click at [828, 263] on input "Shipment Reference" at bounding box center [846, 260] width 205 height 26
type input "166449-00"
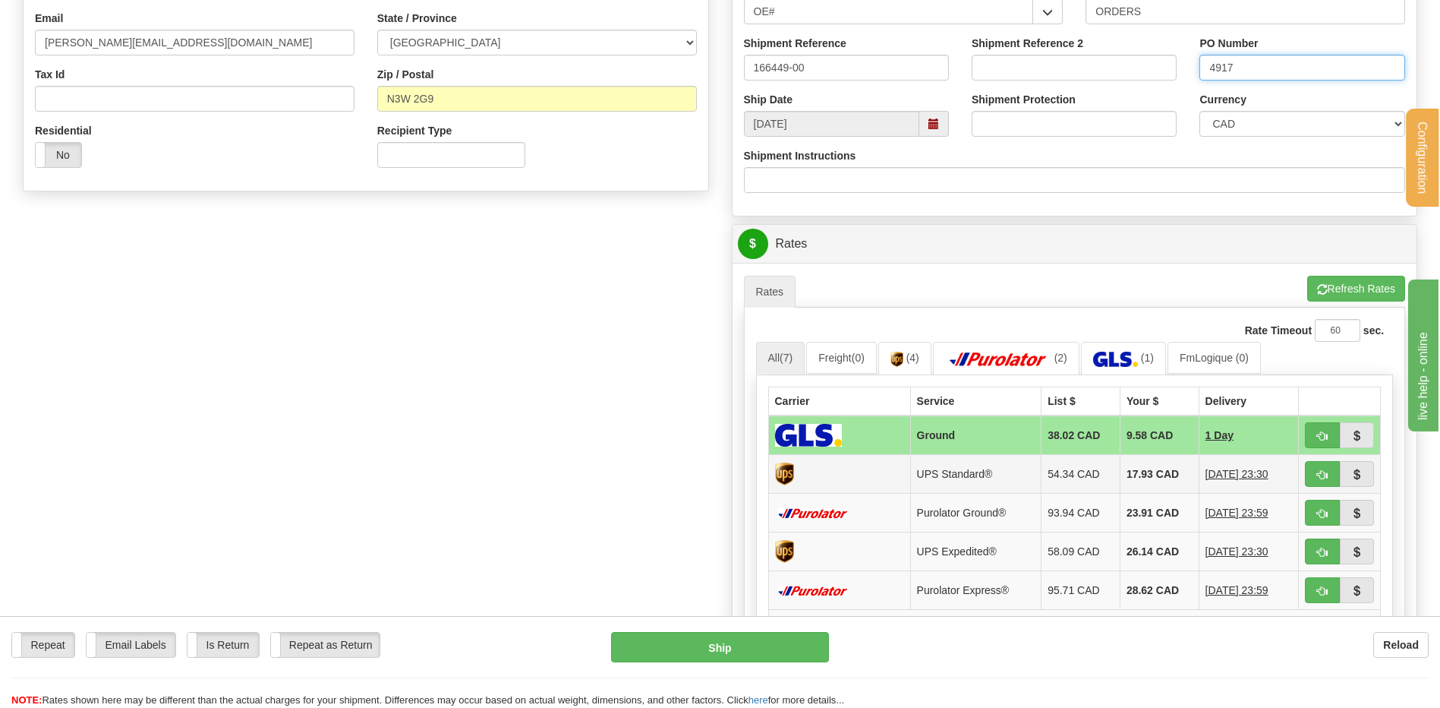
scroll to position [531, 0]
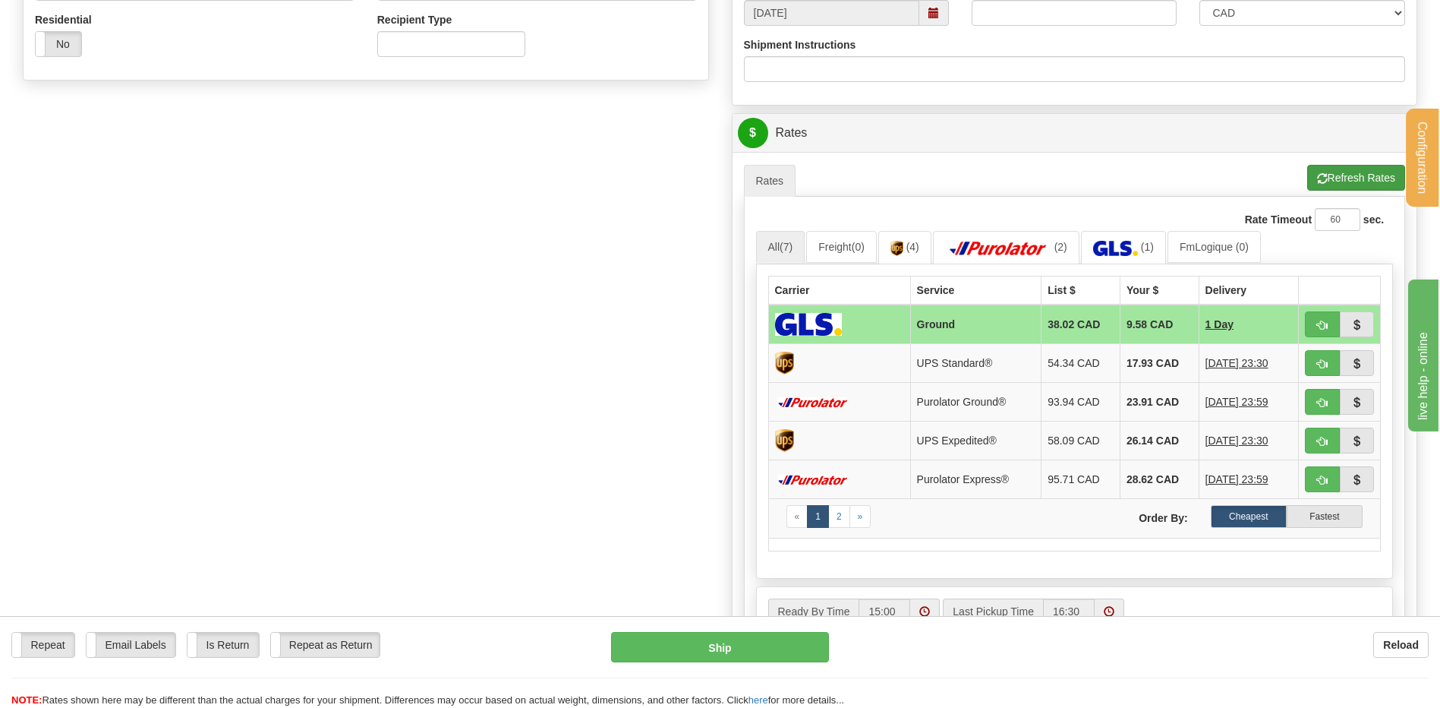
type input "4917"
click at [1361, 178] on button "Refresh Rates" at bounding box center [1356, 178] width 98 height 26
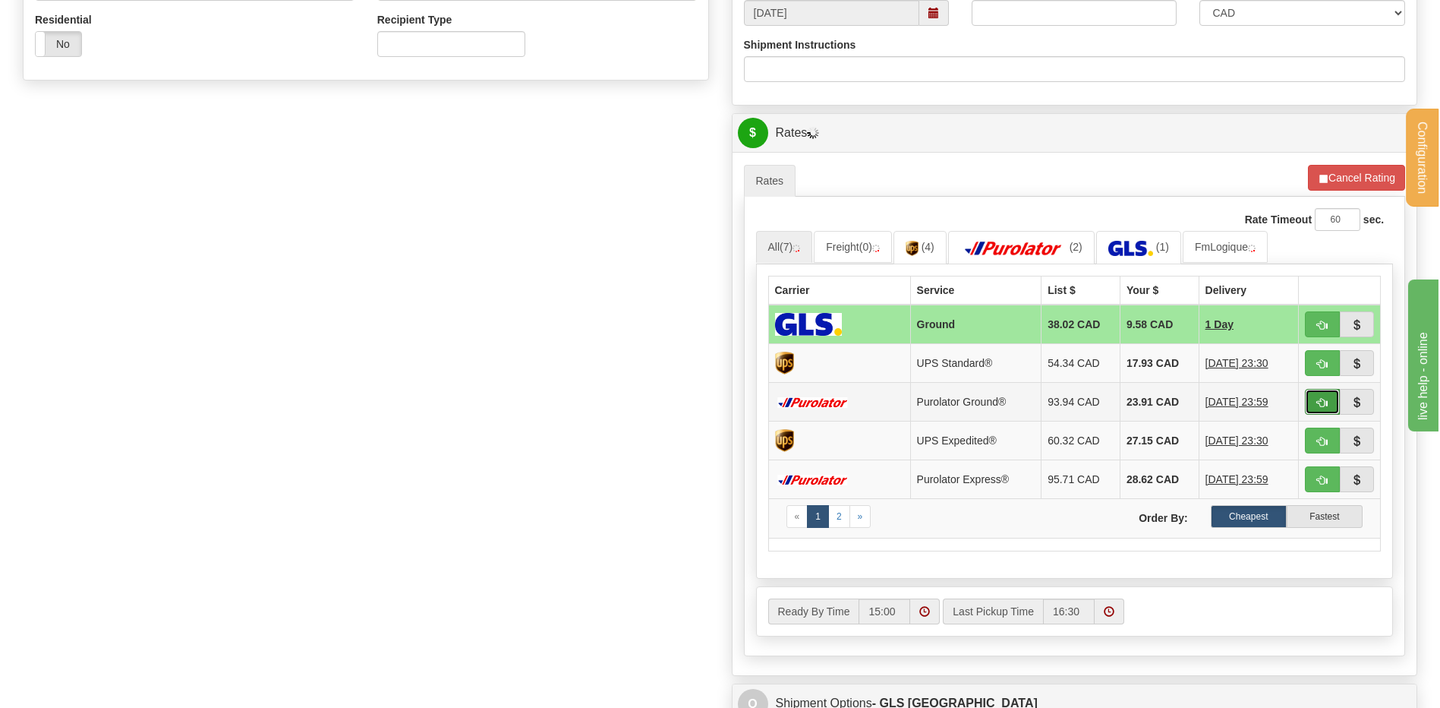
click at [1317, 394] on button "button" at bounding box center [1322, 402] width 35 height 26
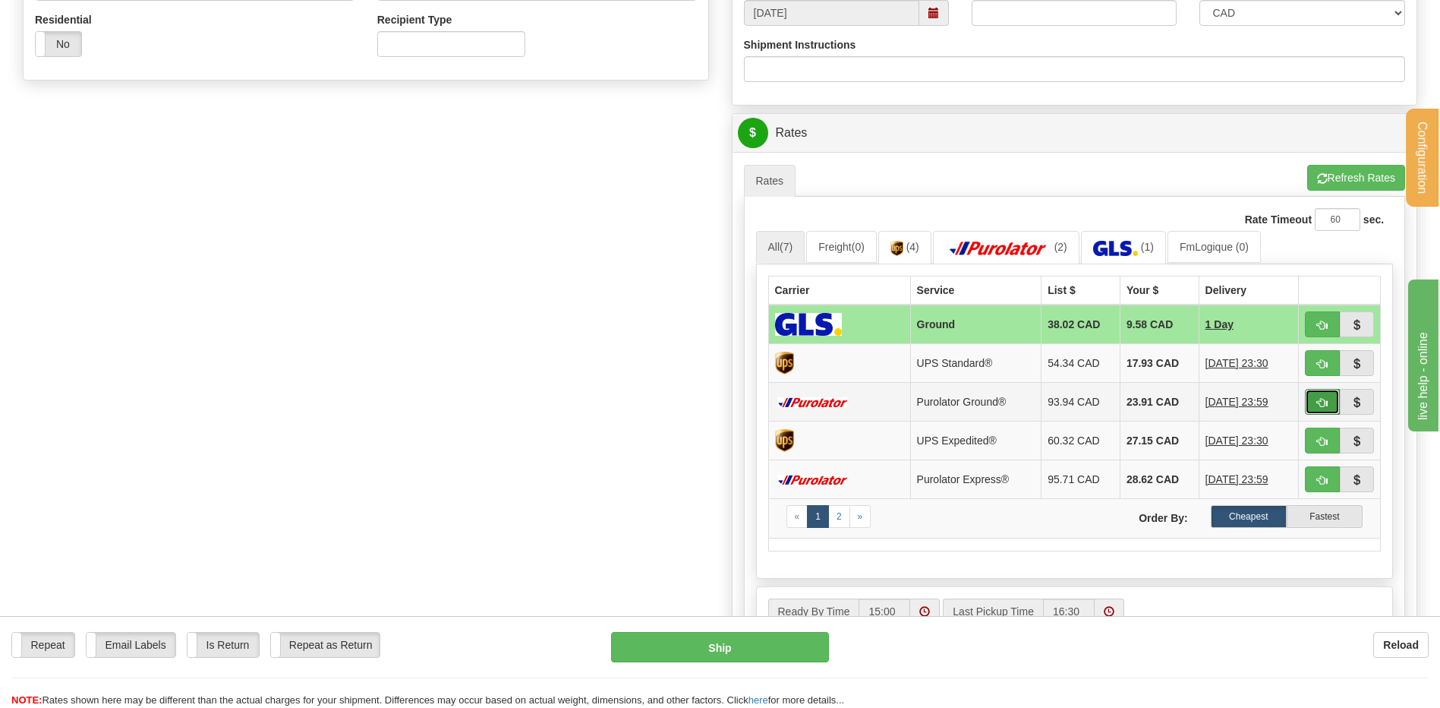
click at [1317, 396] on button "button" at bounding box center [1322, 402] width 35 height 26
type input "260"
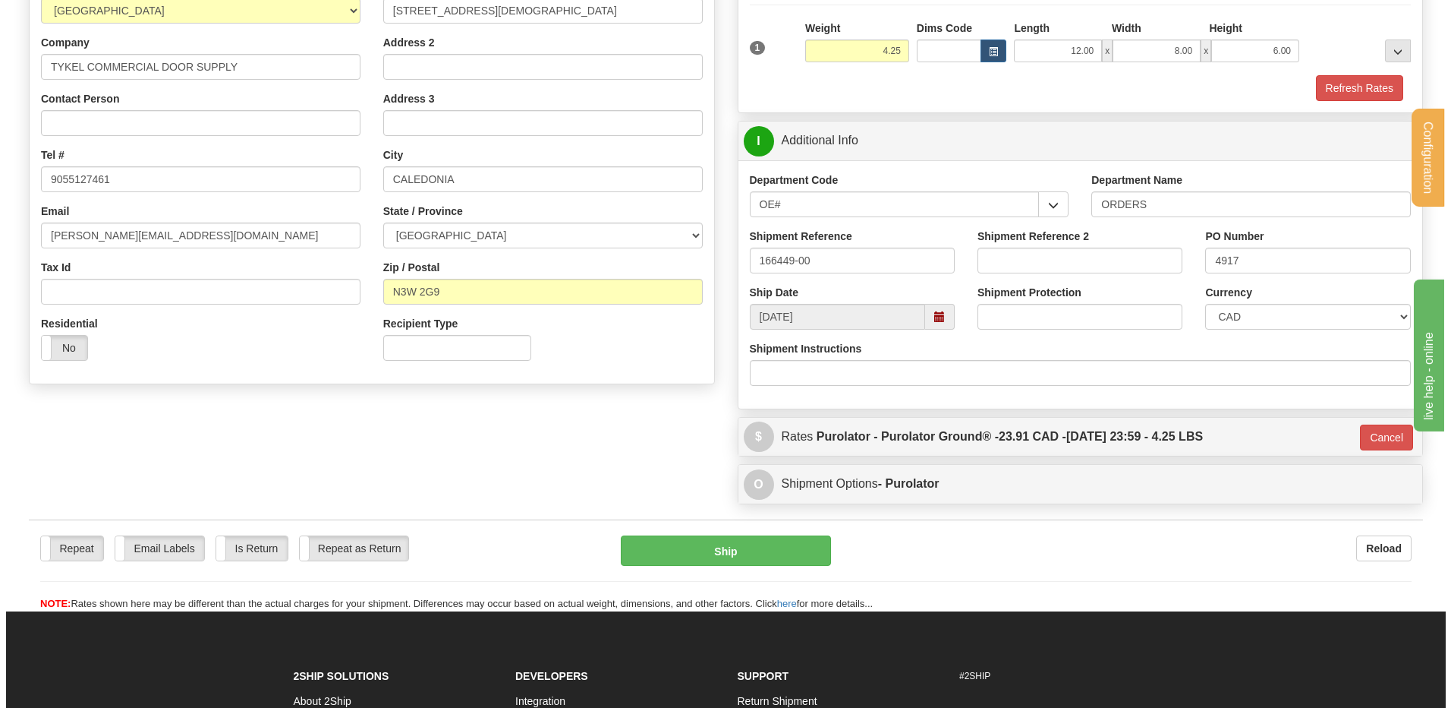
scroll to position [222, 0]
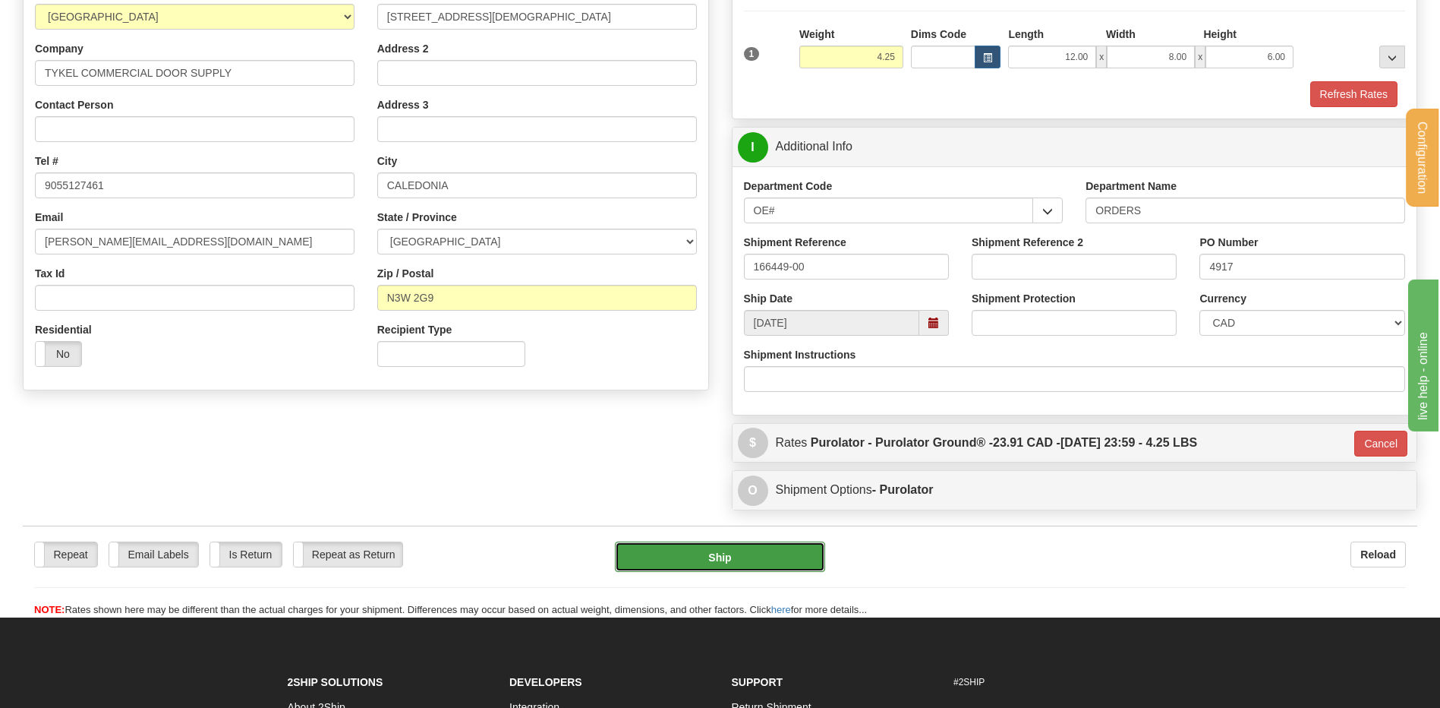
click at [684, 551] on button "Ship" at bounding box center [720, 556] width 210 height 30
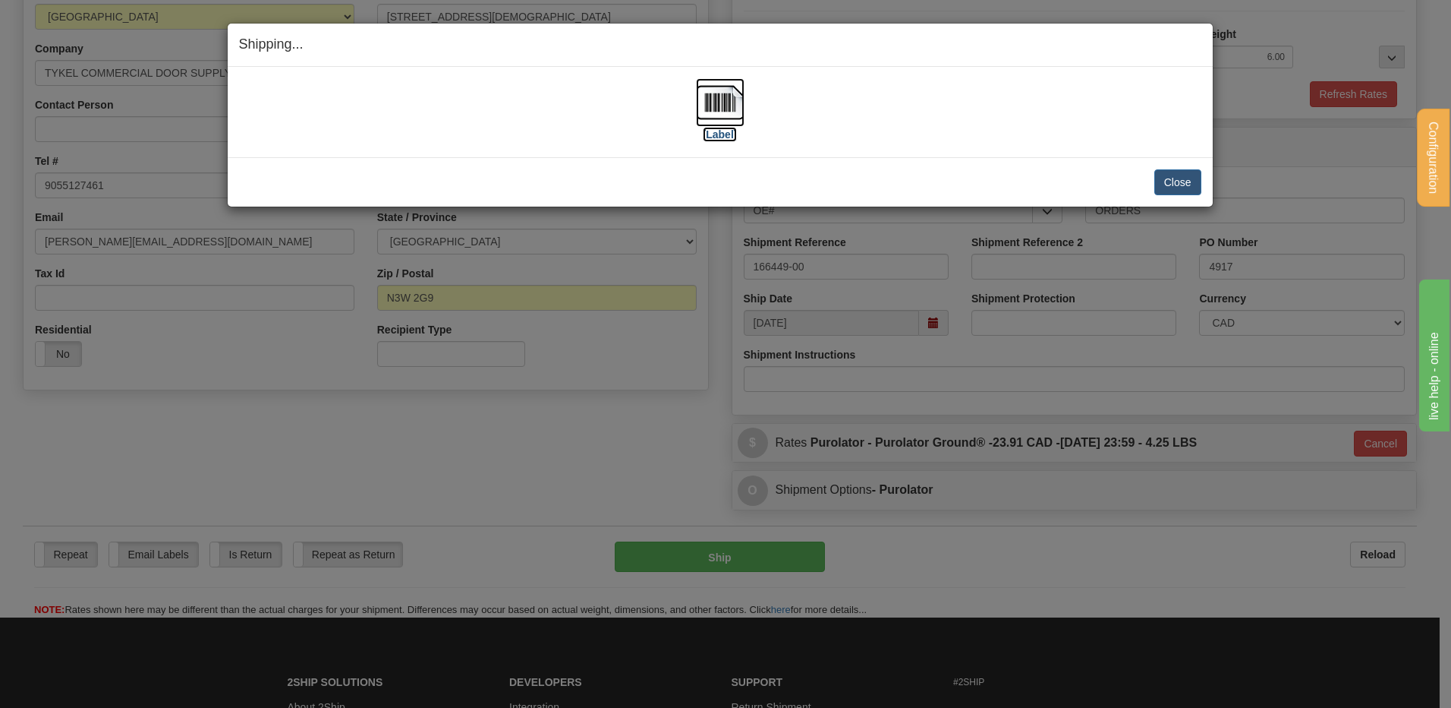
click at [739, 101] on img at bounding box center [720, 102] width 49 height 49
click at [1172, 177] on button "Close" at bounding box center [1178, 182] width 47 height 26
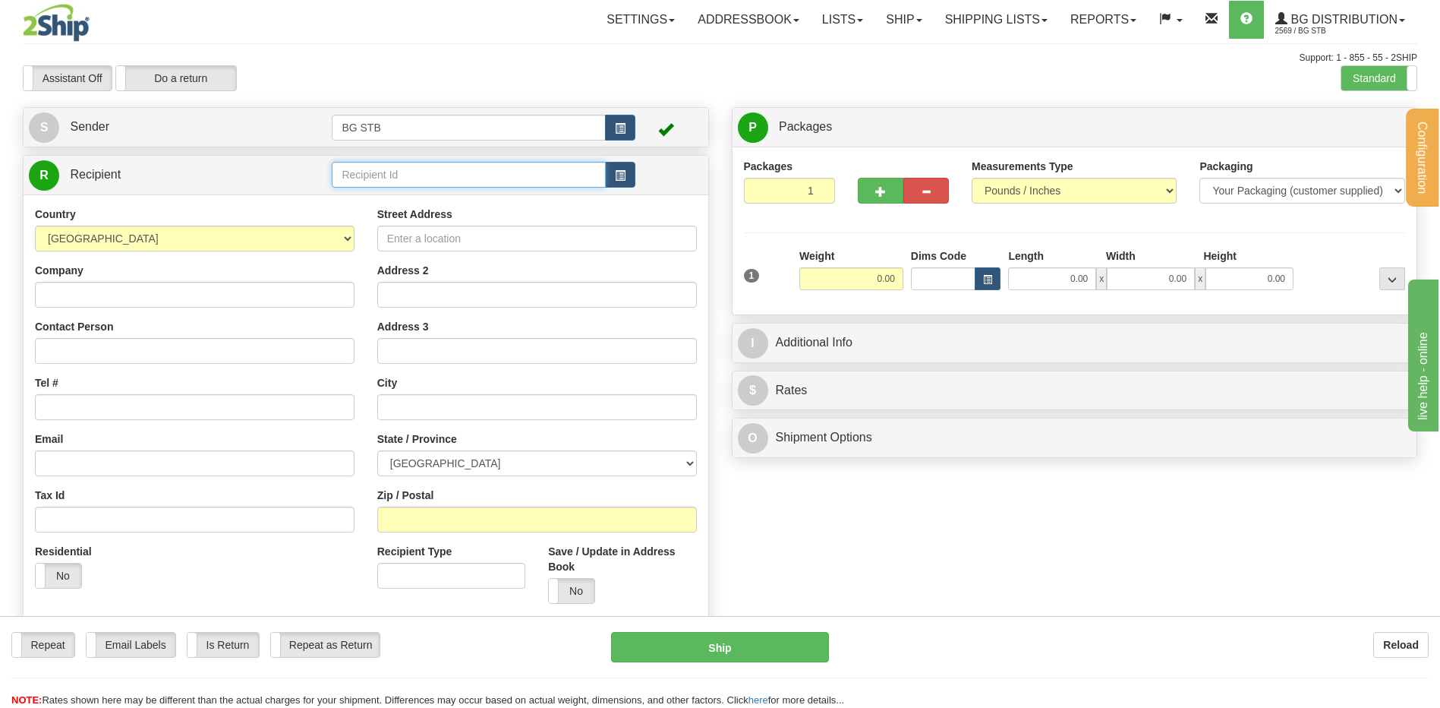
click at [388, 174] on input "text" at bounding box center [468, 175] width 273 height 26
type input "4065"
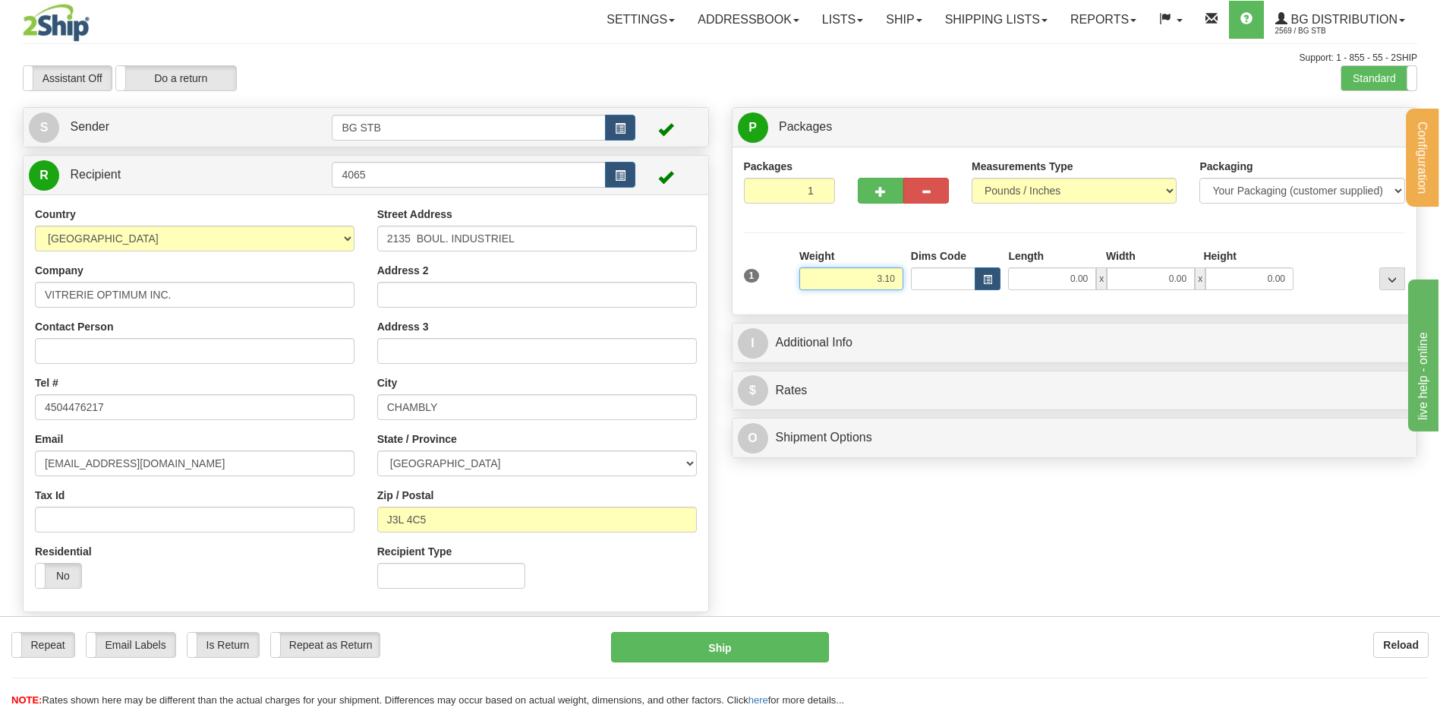
type input "3.10"
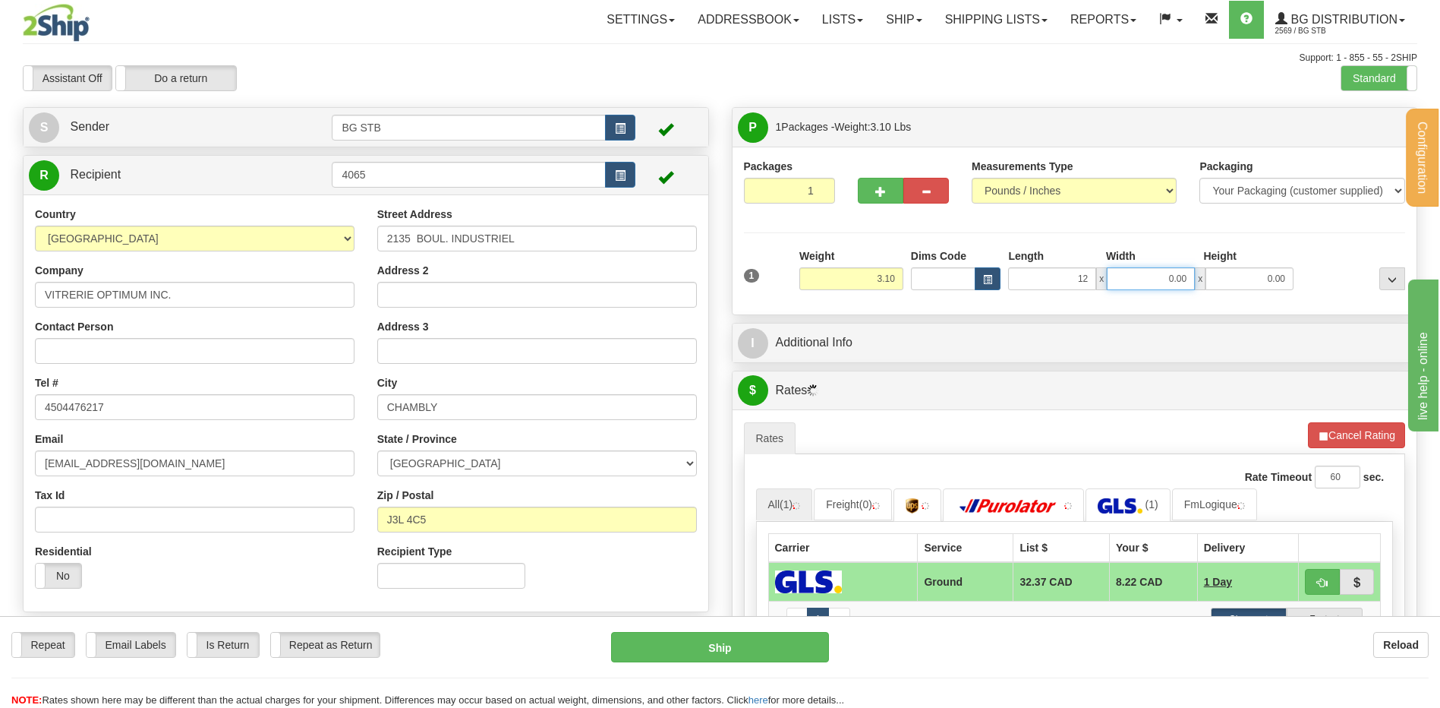
type input "12.00"
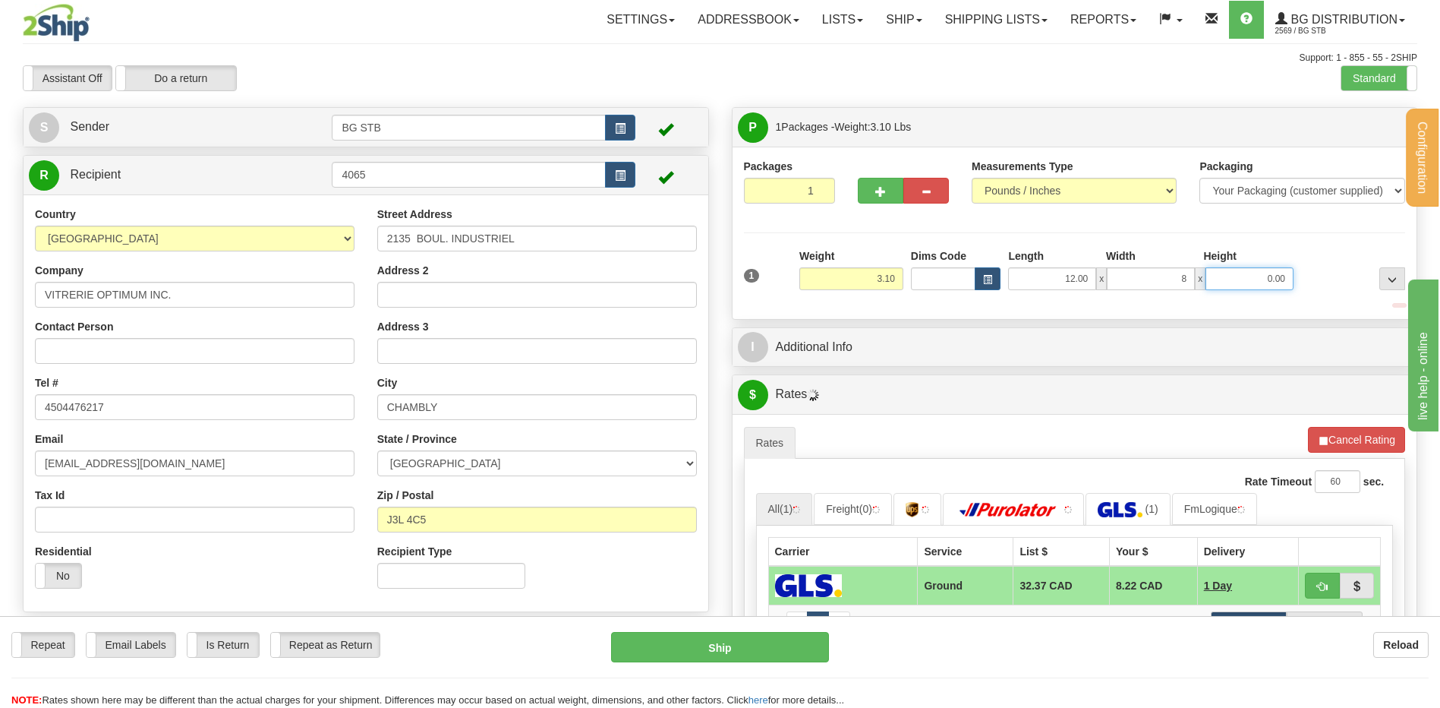
type input "8.00"
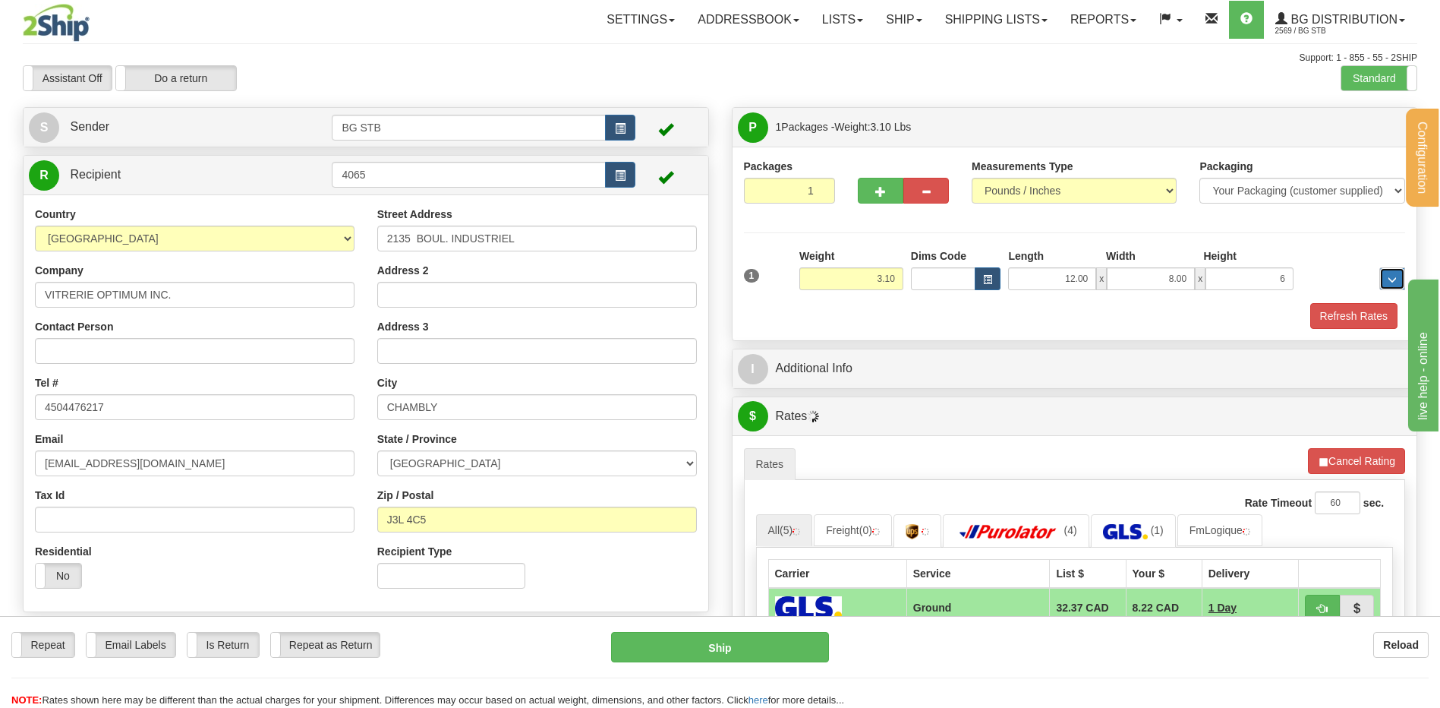
type input "6.00"
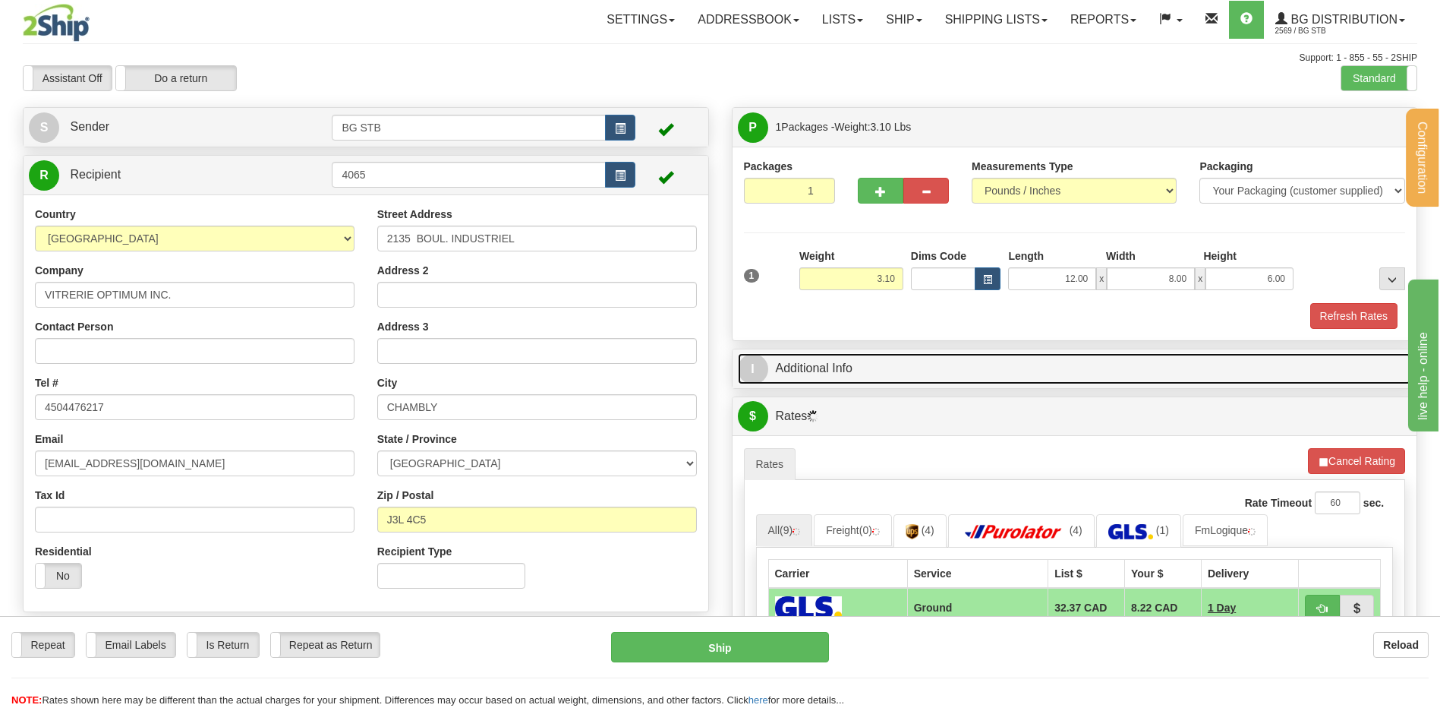
click at [845, 359] on link "I Additional Info" at bounding box center [1075, 368] width 674 height 31
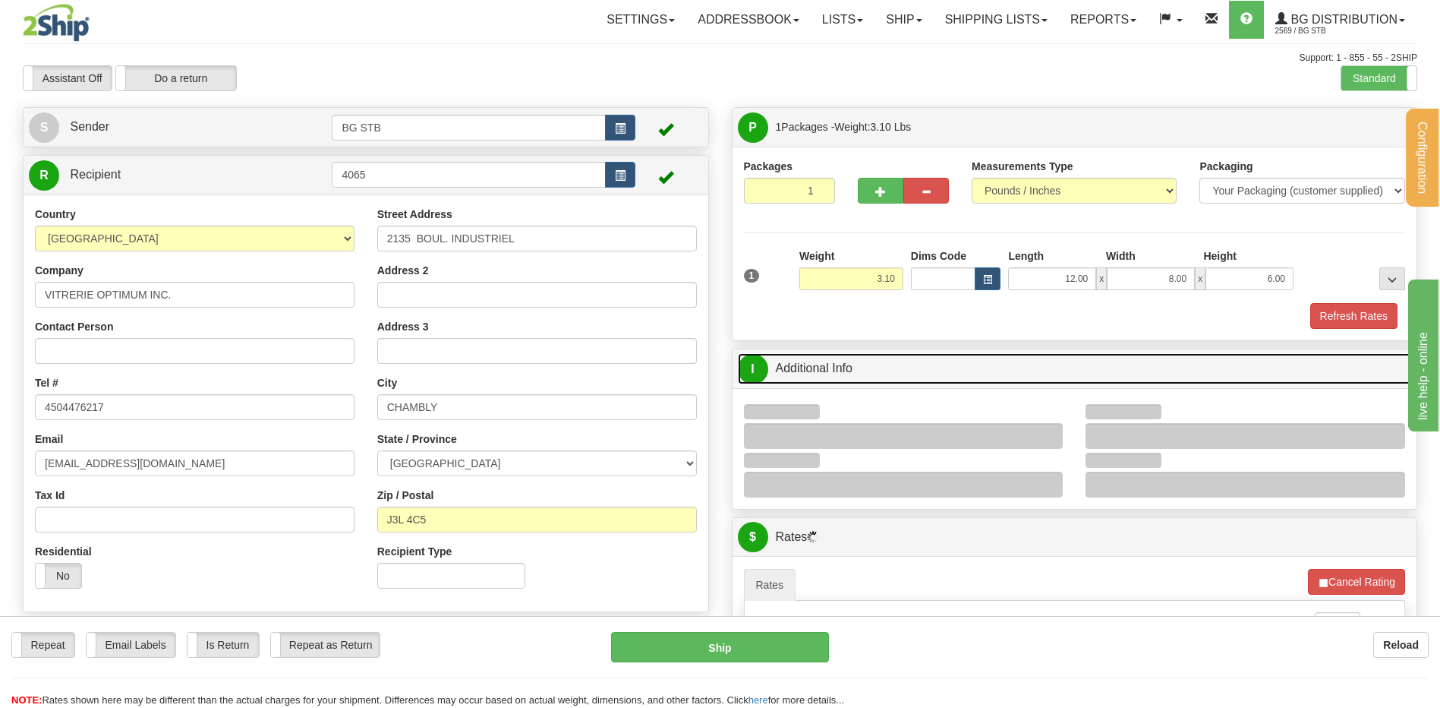
scroll to position [228, 0]
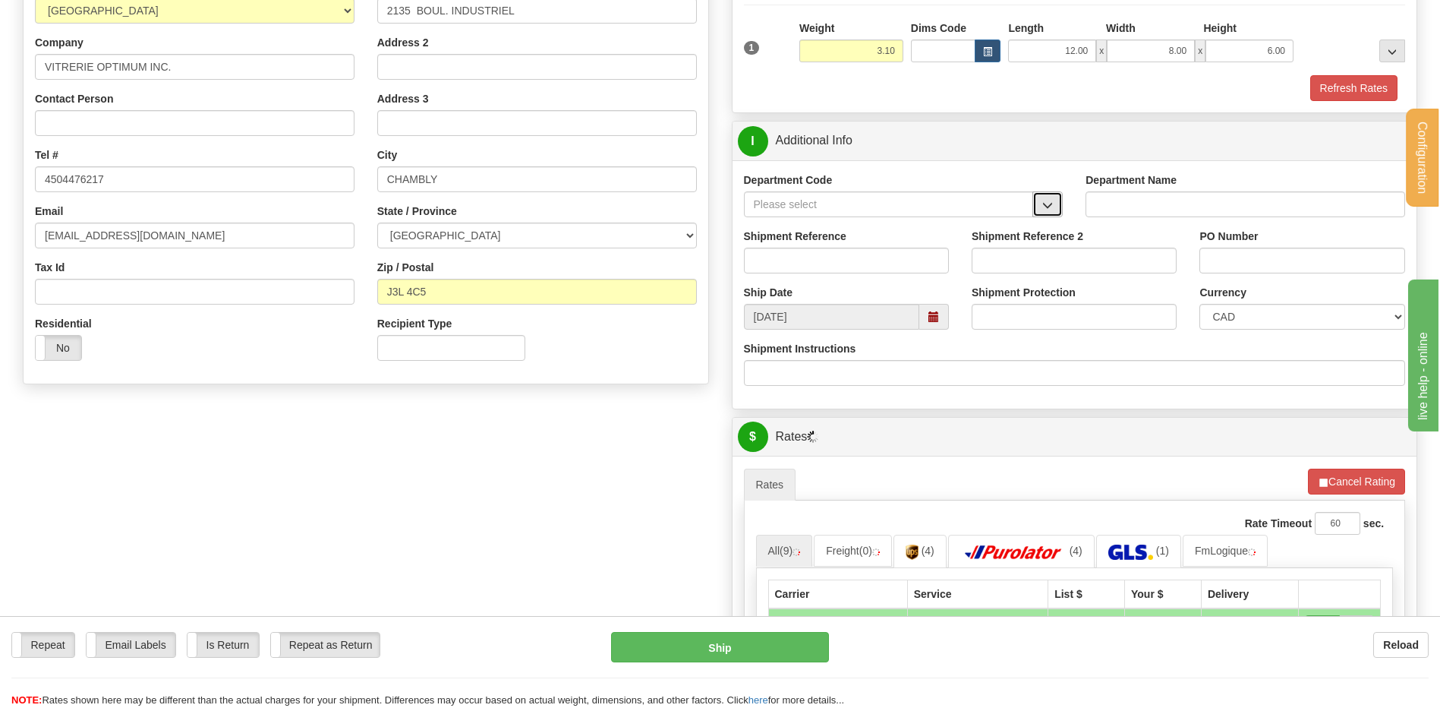
click at [1051, 202] on span "button" at bounding box center [1047, 205] width 11 height 10
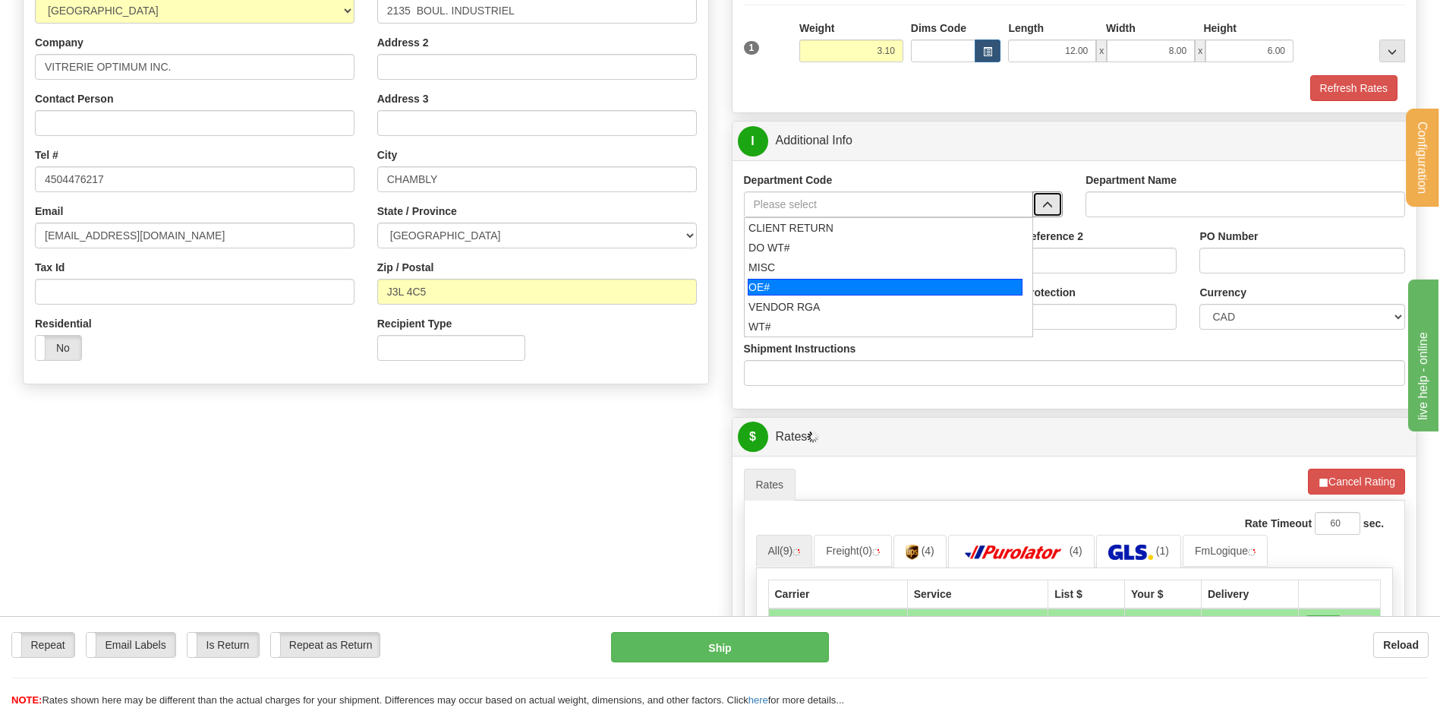
click at [818, 286] on div "OE#" at bounding box center [885, 287] width 275 height 17
type input "OE#"
type input "ORDERS"
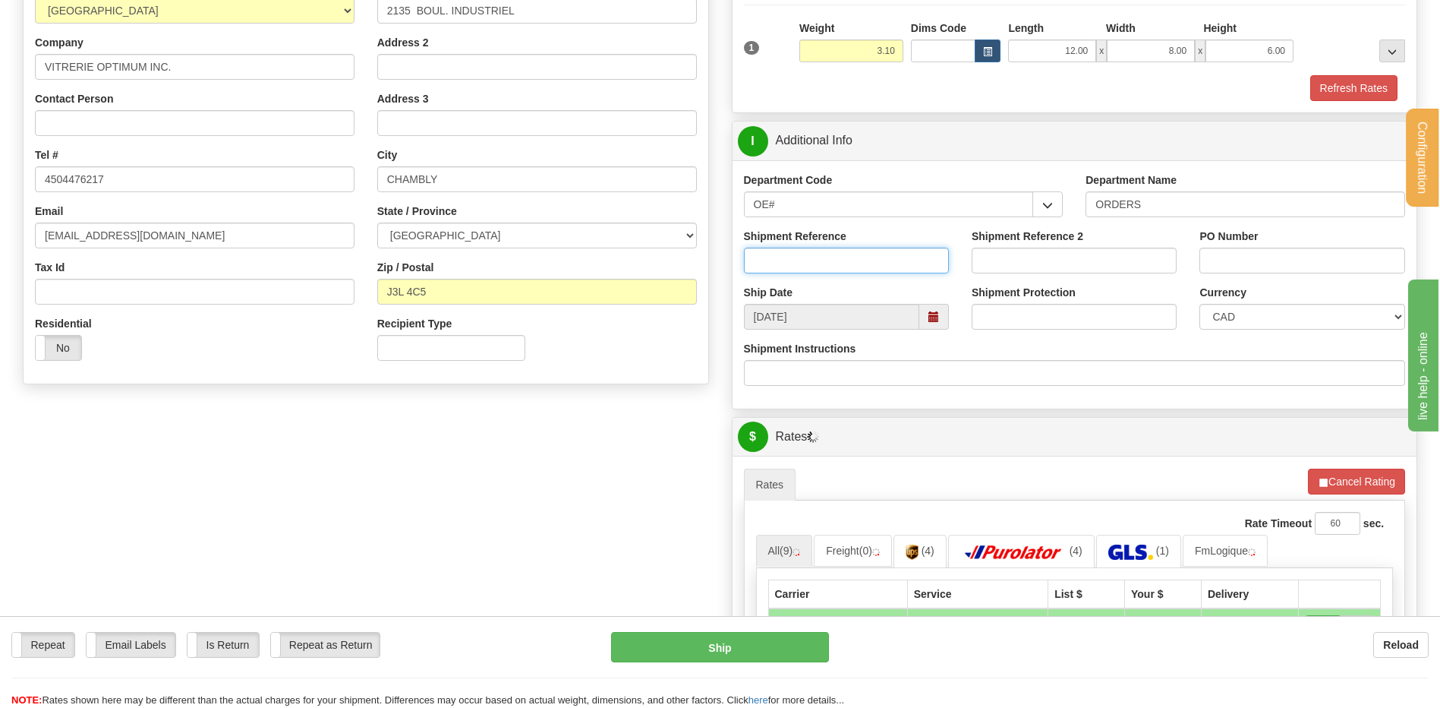
click at [812, 262] on input "Shipment Reference" at bounding box center [846, 260] width 205 height 26
type input "80005939-00"
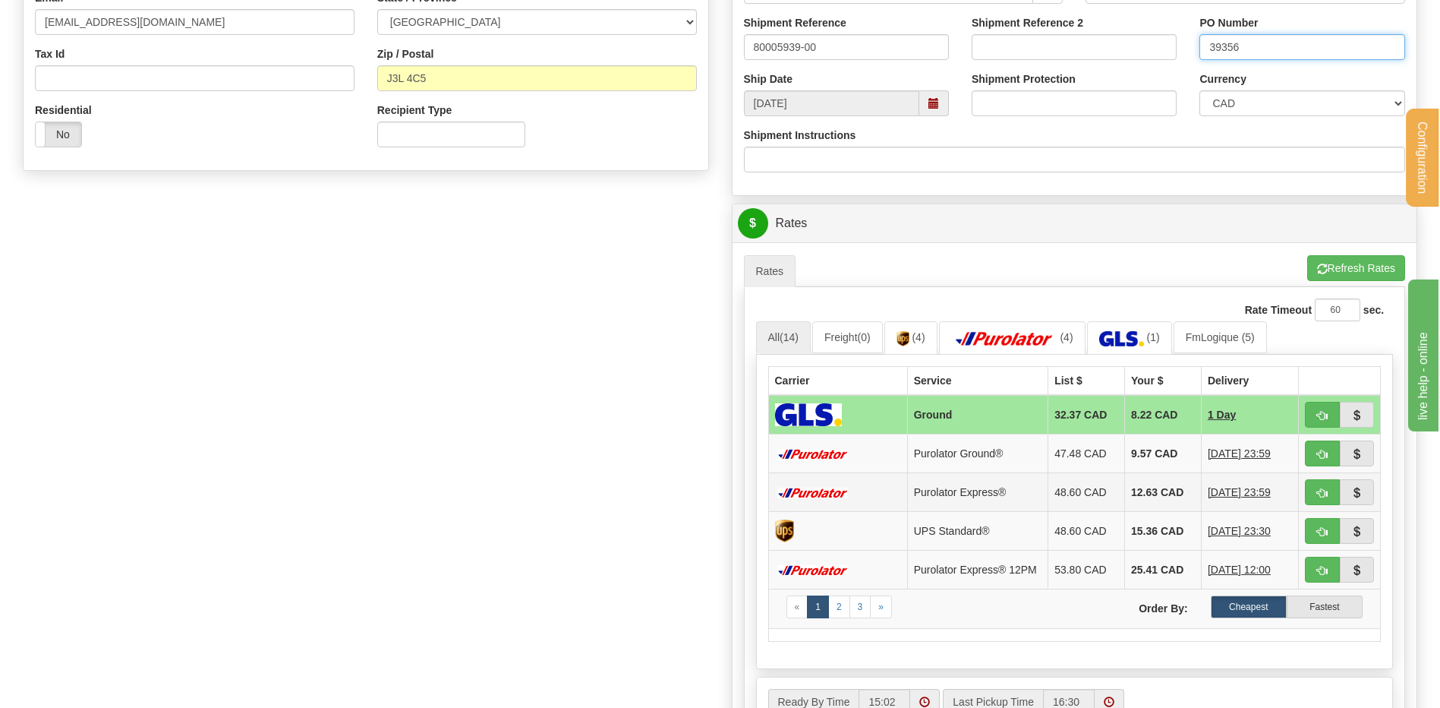
scroll to position [683, 0]
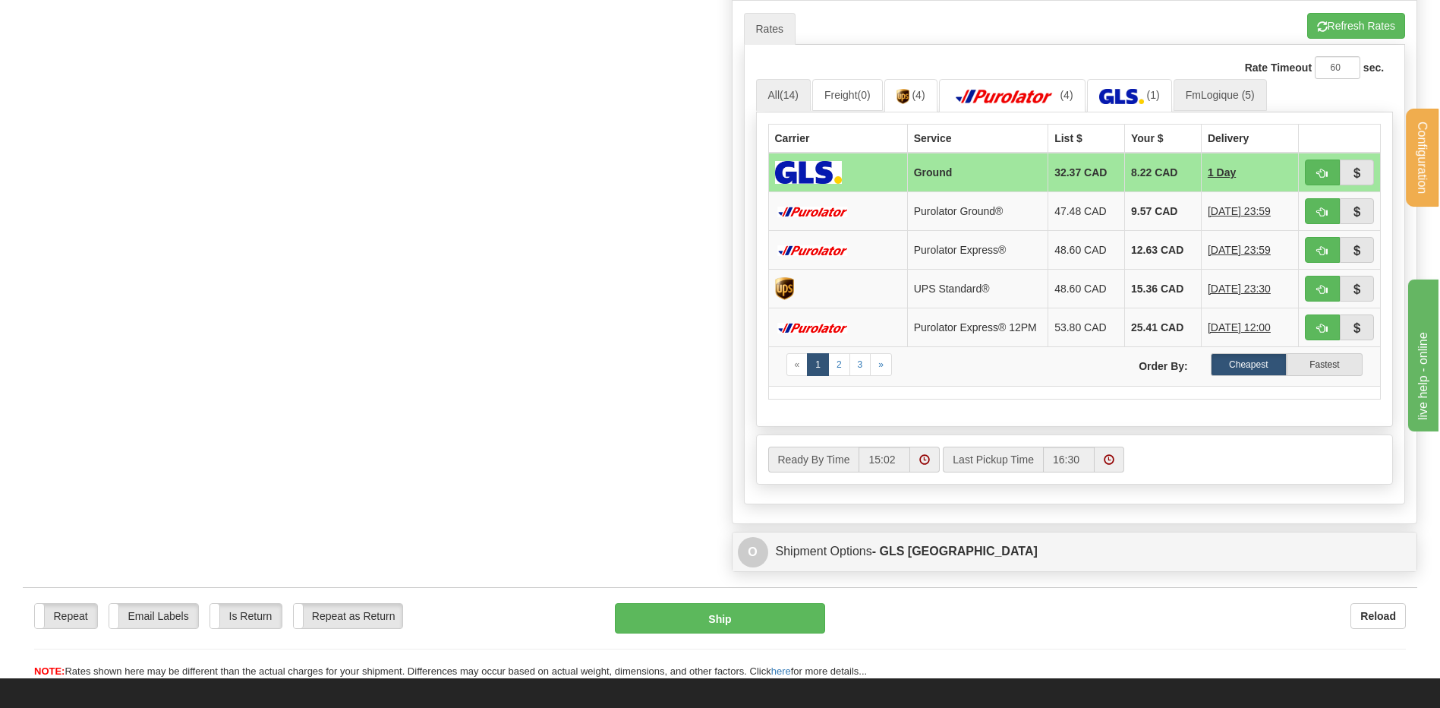
type input "39356"
click at [1211, 97] on link "FmLogique (5)" at bounding box center [1220, 95] width 93 height 32
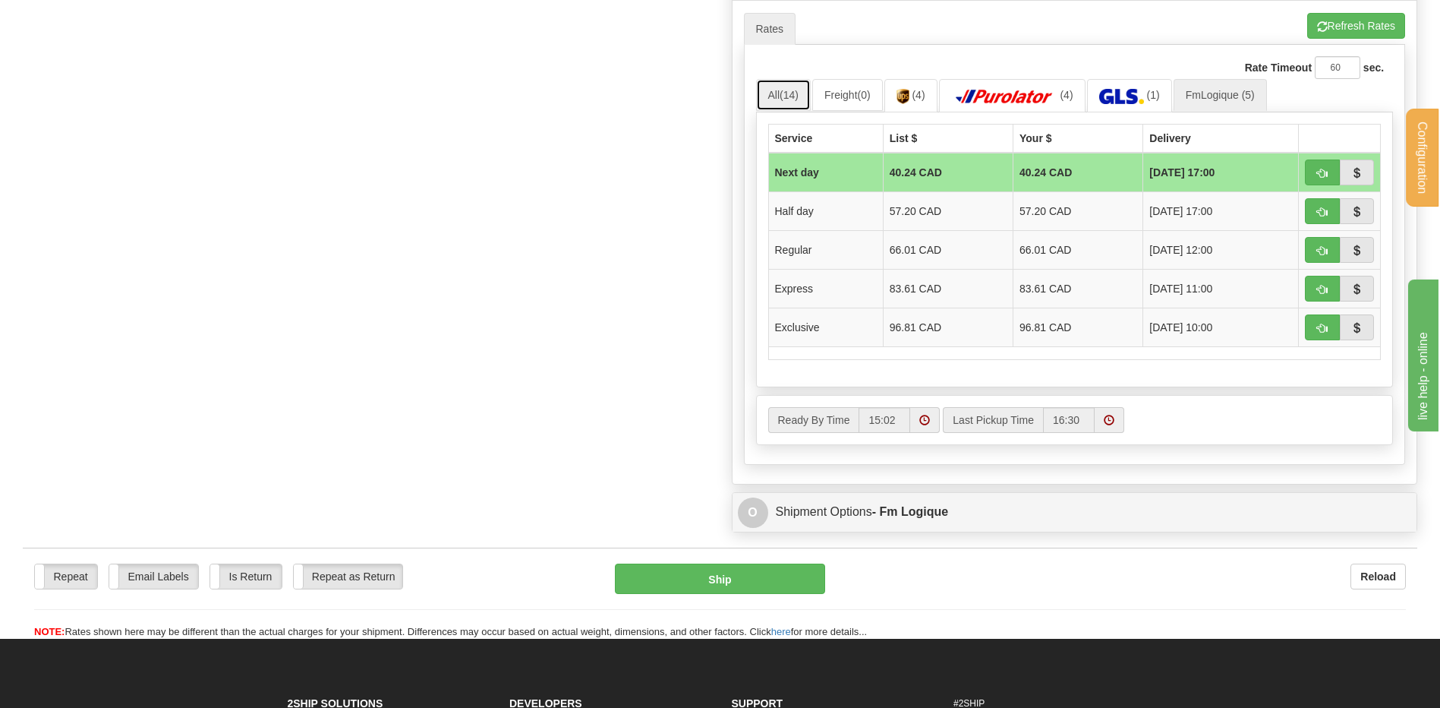
click at [767, 87] on link "All (14)" at bounding box center [783, 95] width 55 height 32
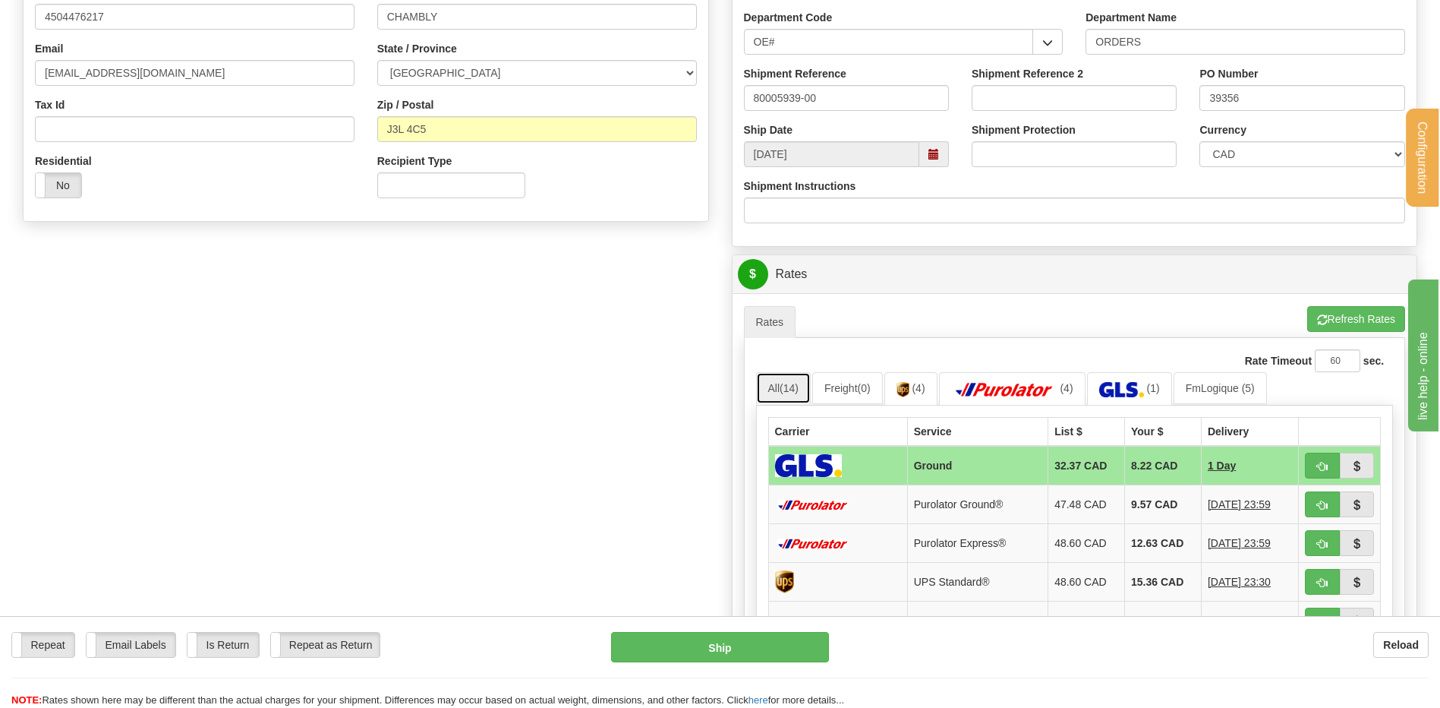
scroll to position [304, 0]
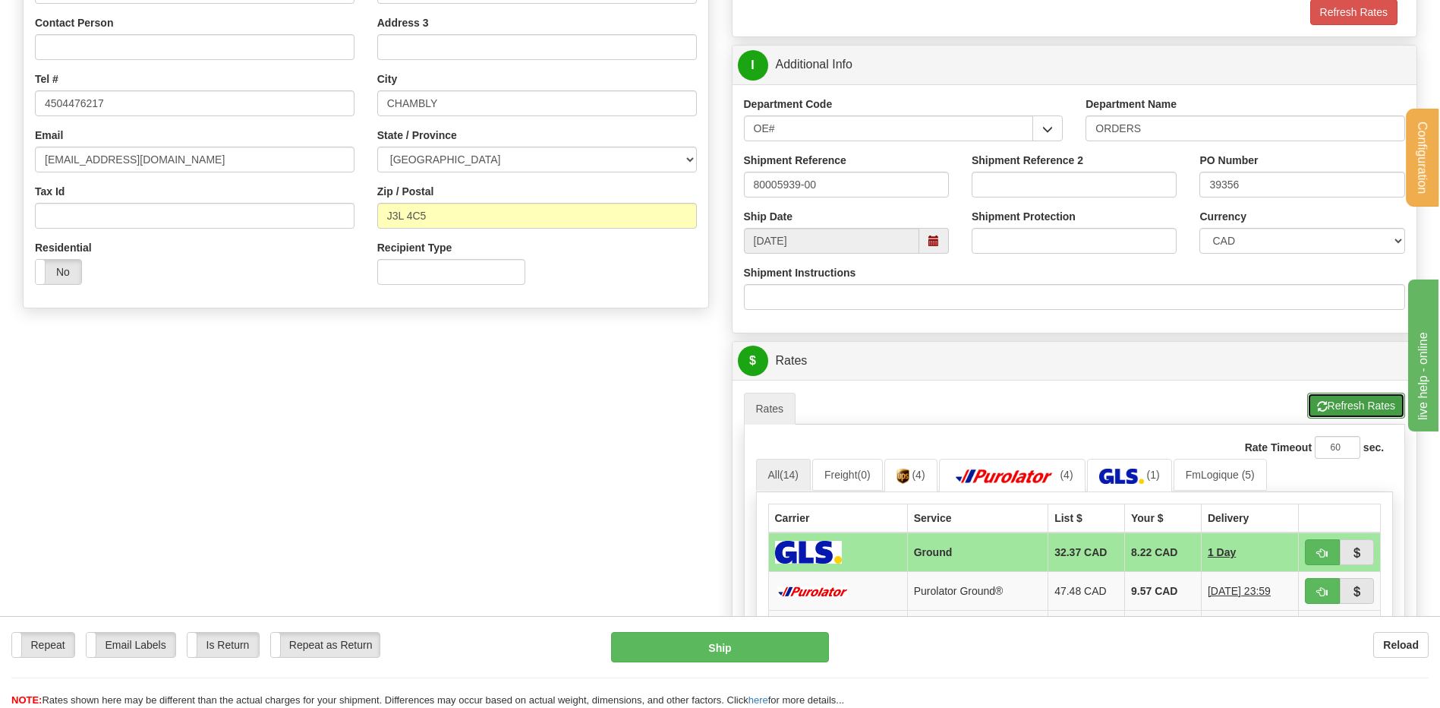
click at [1341, 400] on button "Refresh Rates" at bounding box center [1356, 405] width 98 height 26
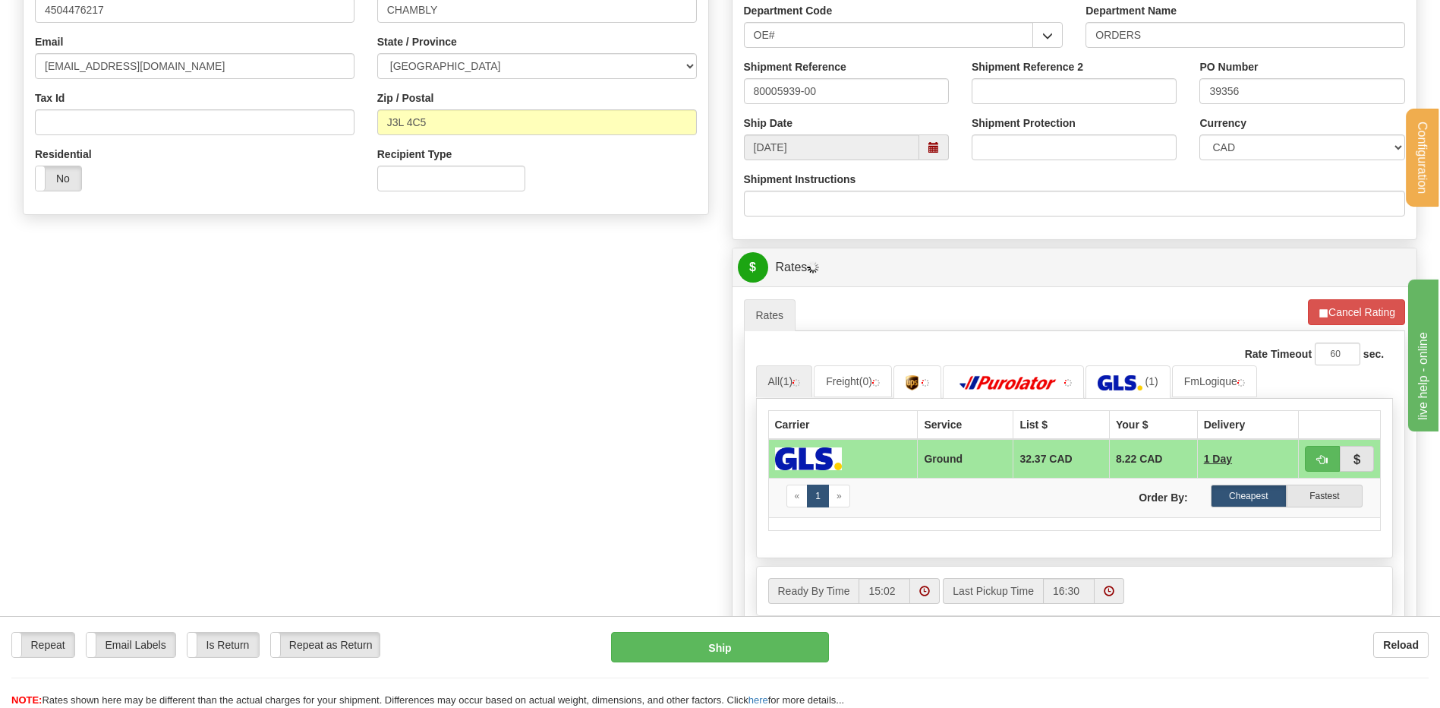
scroll to position [531, 0]
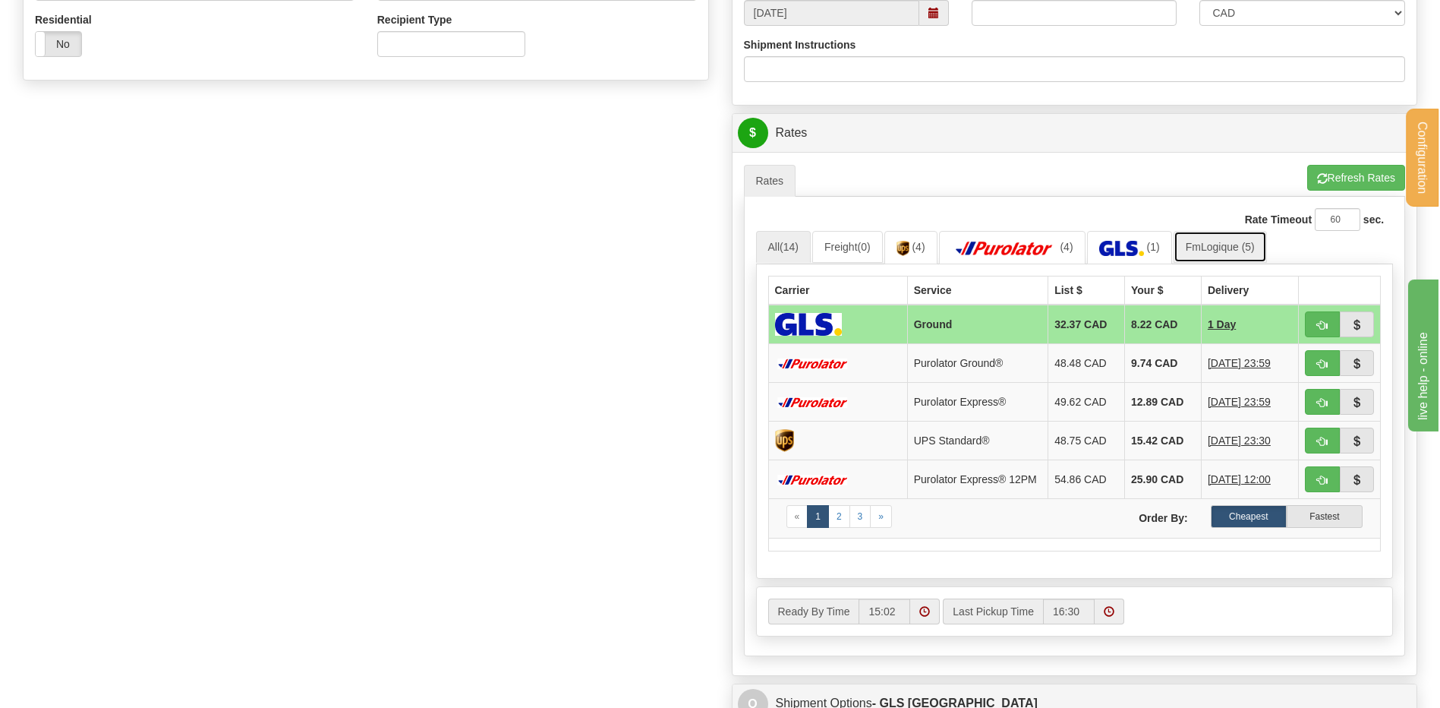
click at [1220, 249] on link "FmLogique (5)" at bounding box center [1220, 247] width 93 height 32
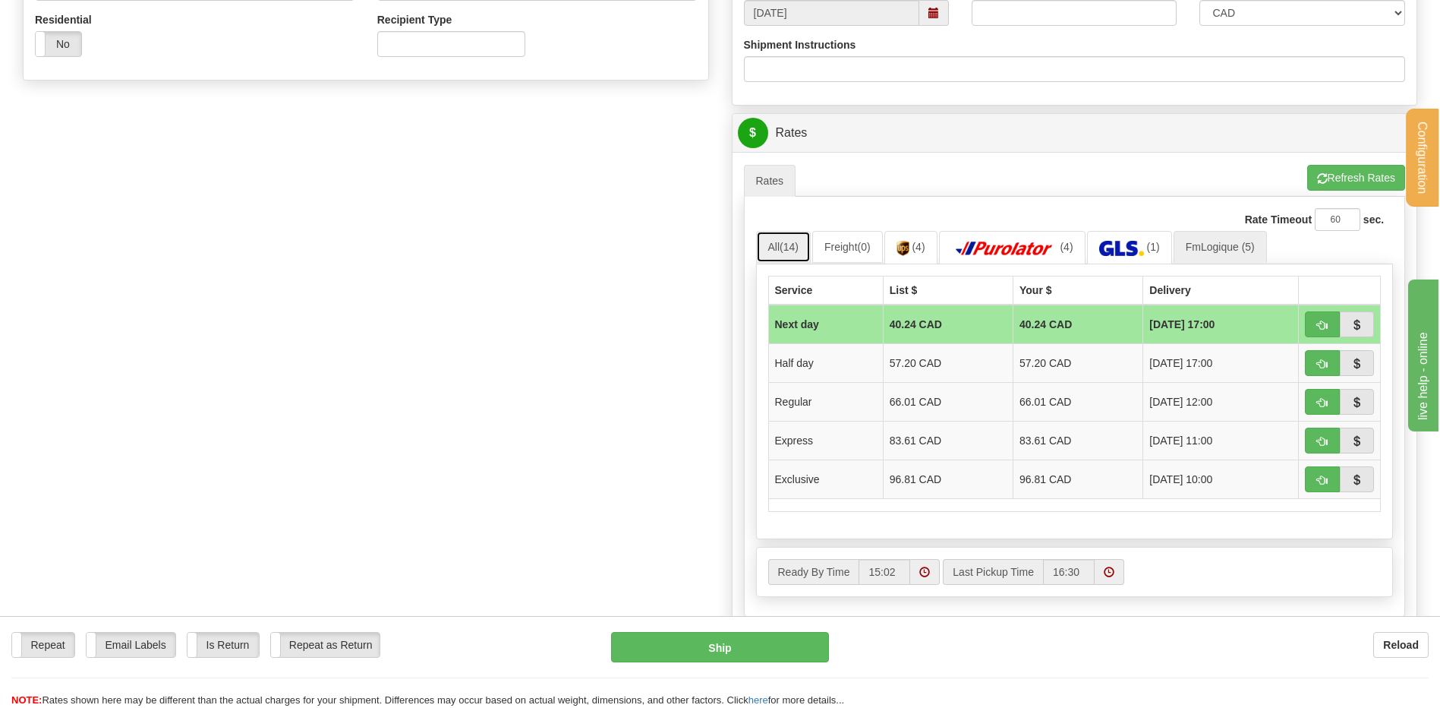
click at [781, 243] on link "All (14)" at bounding box center [783, 247] width 55 height 32
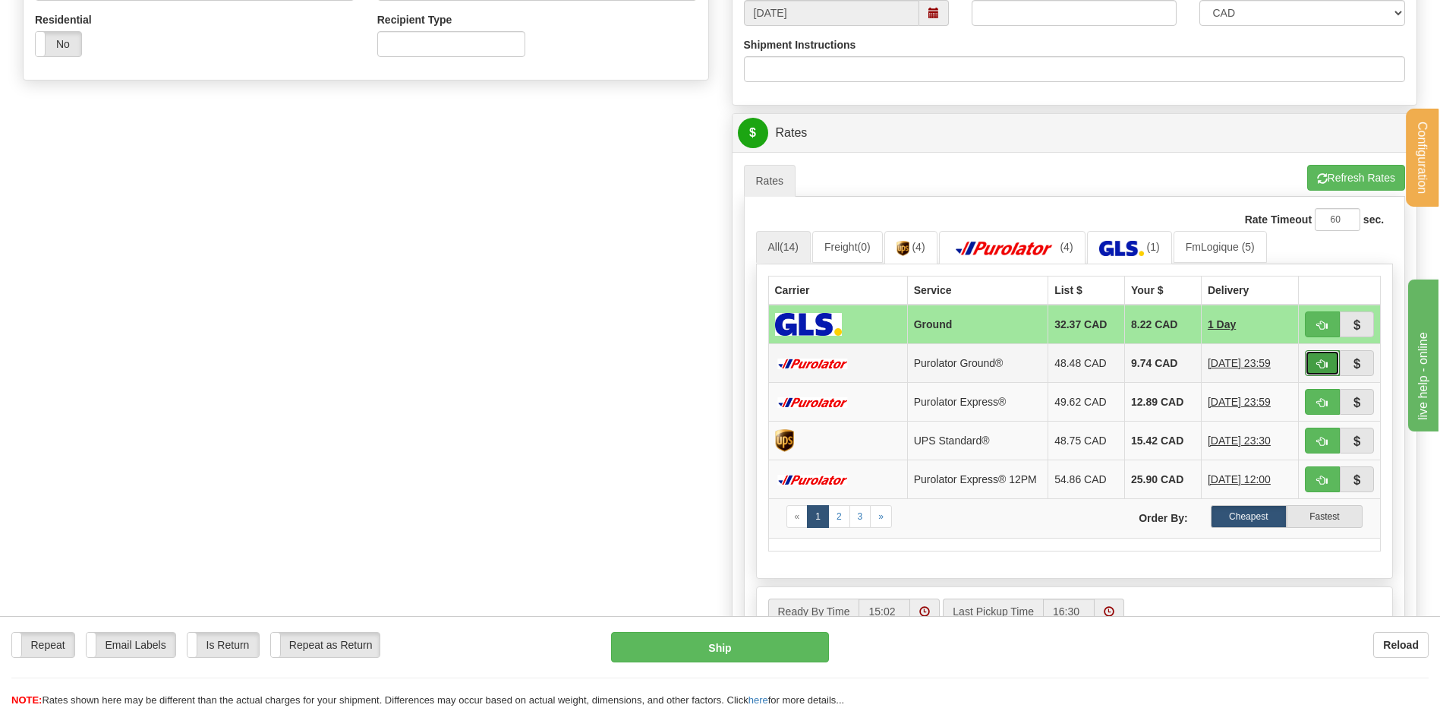
click at [1327, 361] on span "button" at bounding box center [1322, 364] width 11 height 10
type input "260"
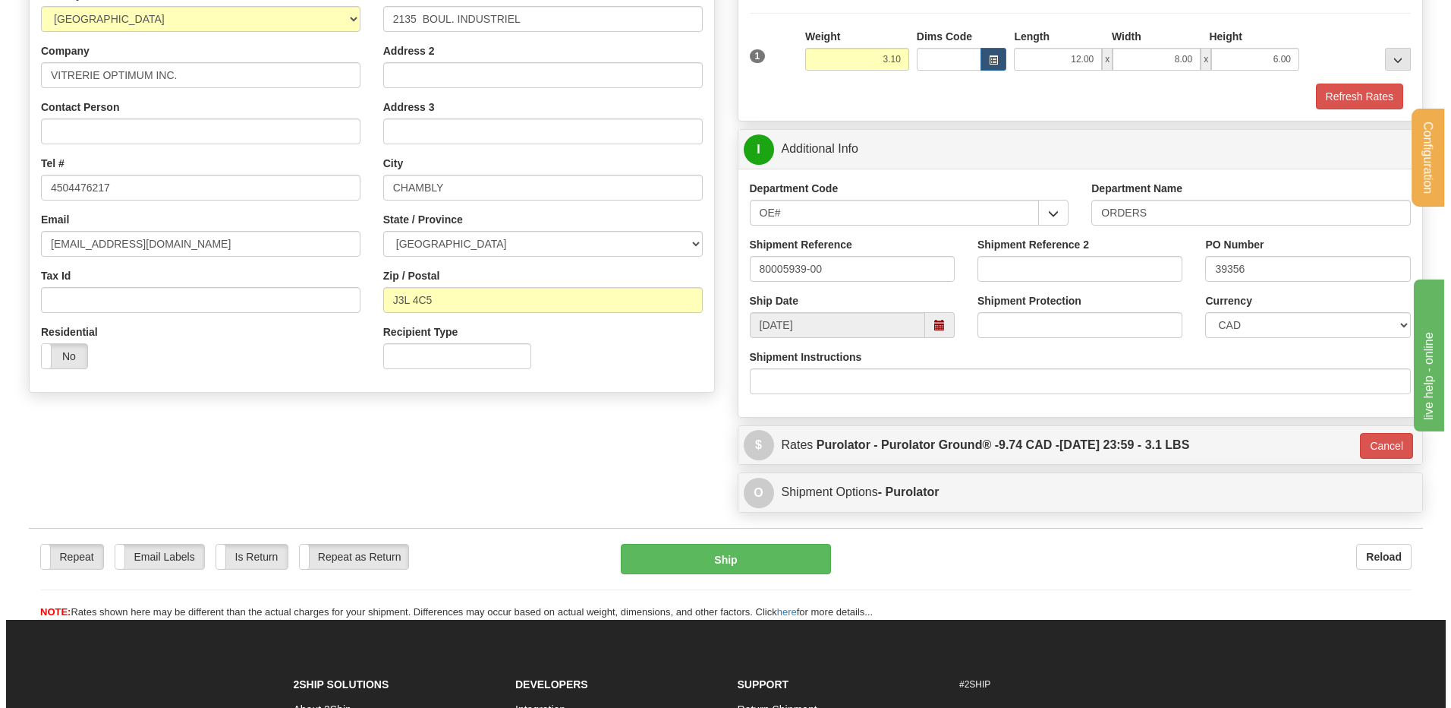
scroll to position [219, 0]
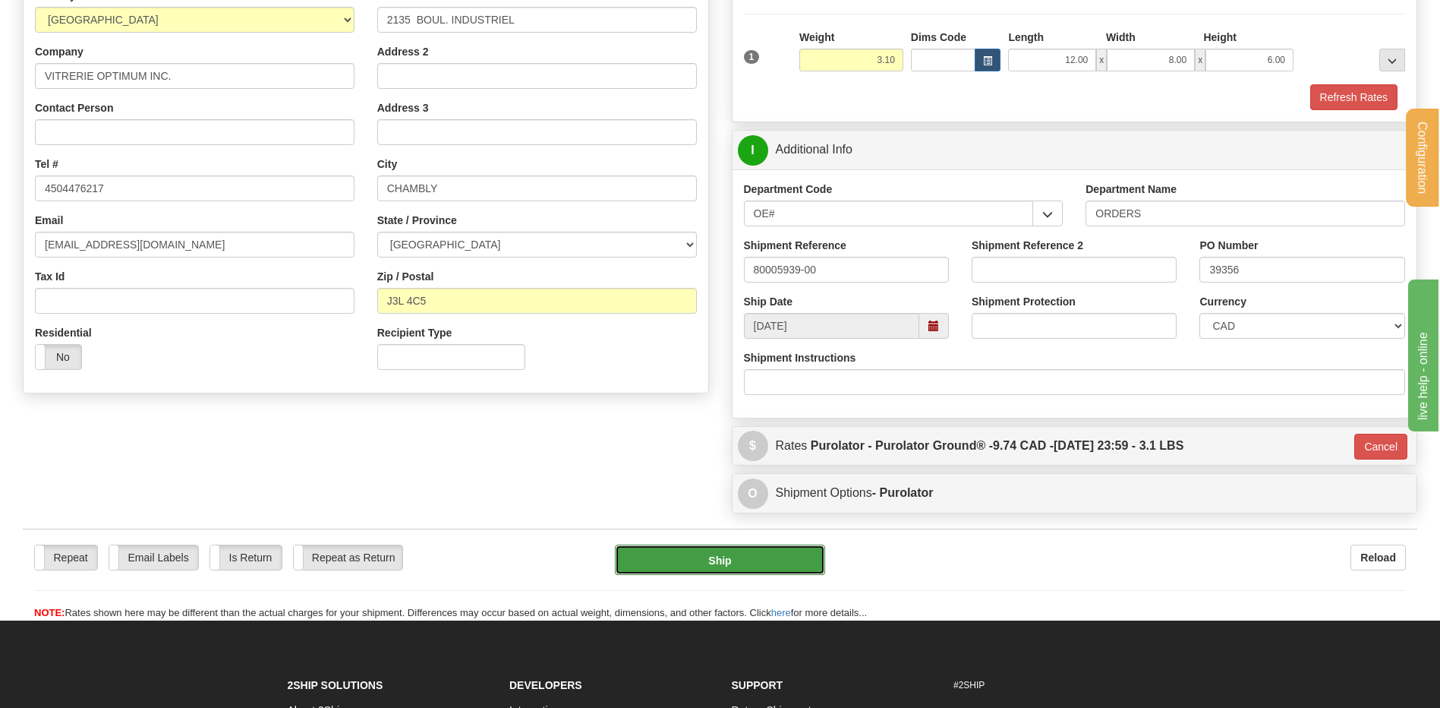
click at [689, 553] on button "Ship" at bounding box center [720, 559] width 210 height 30
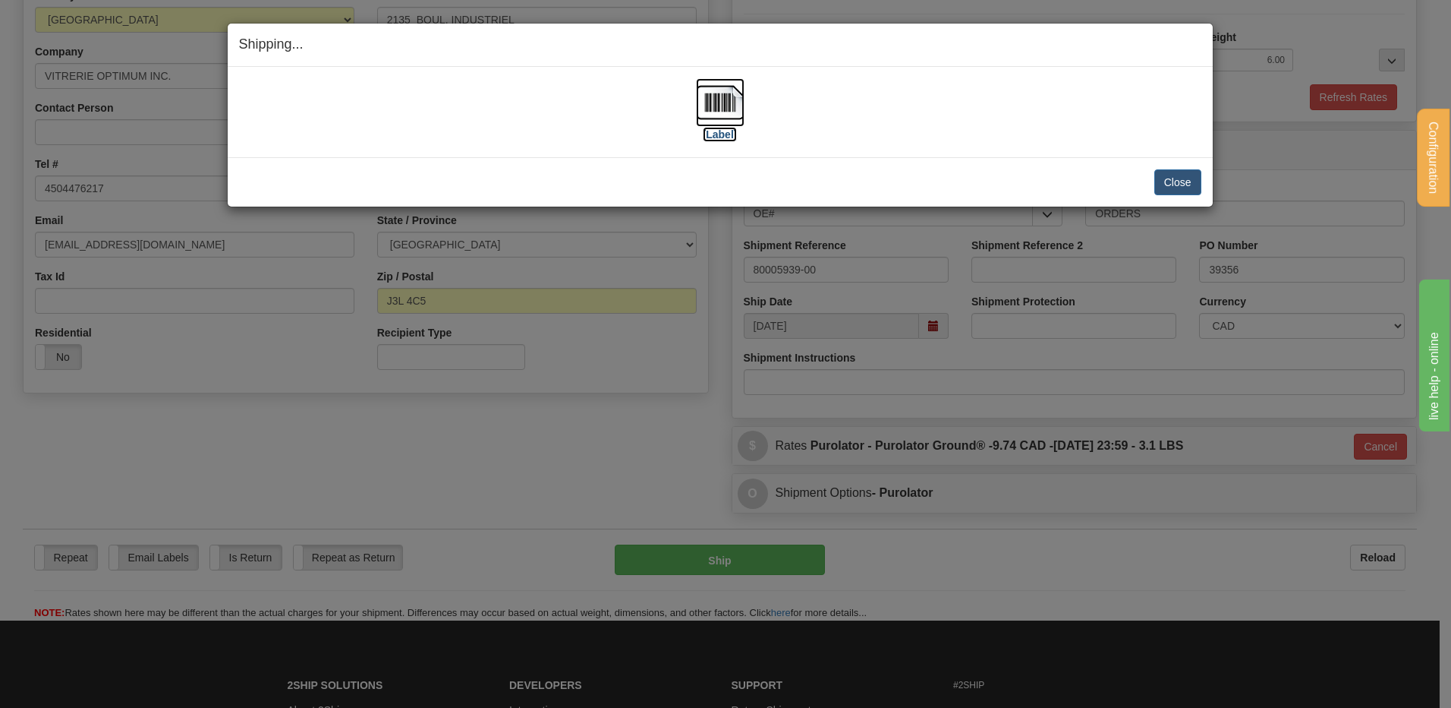
click at [719, 112] on img at bounding box center [720, 102] width 49 height 49
